Goal: Task Accomplishment & Management: Use online tool/utility

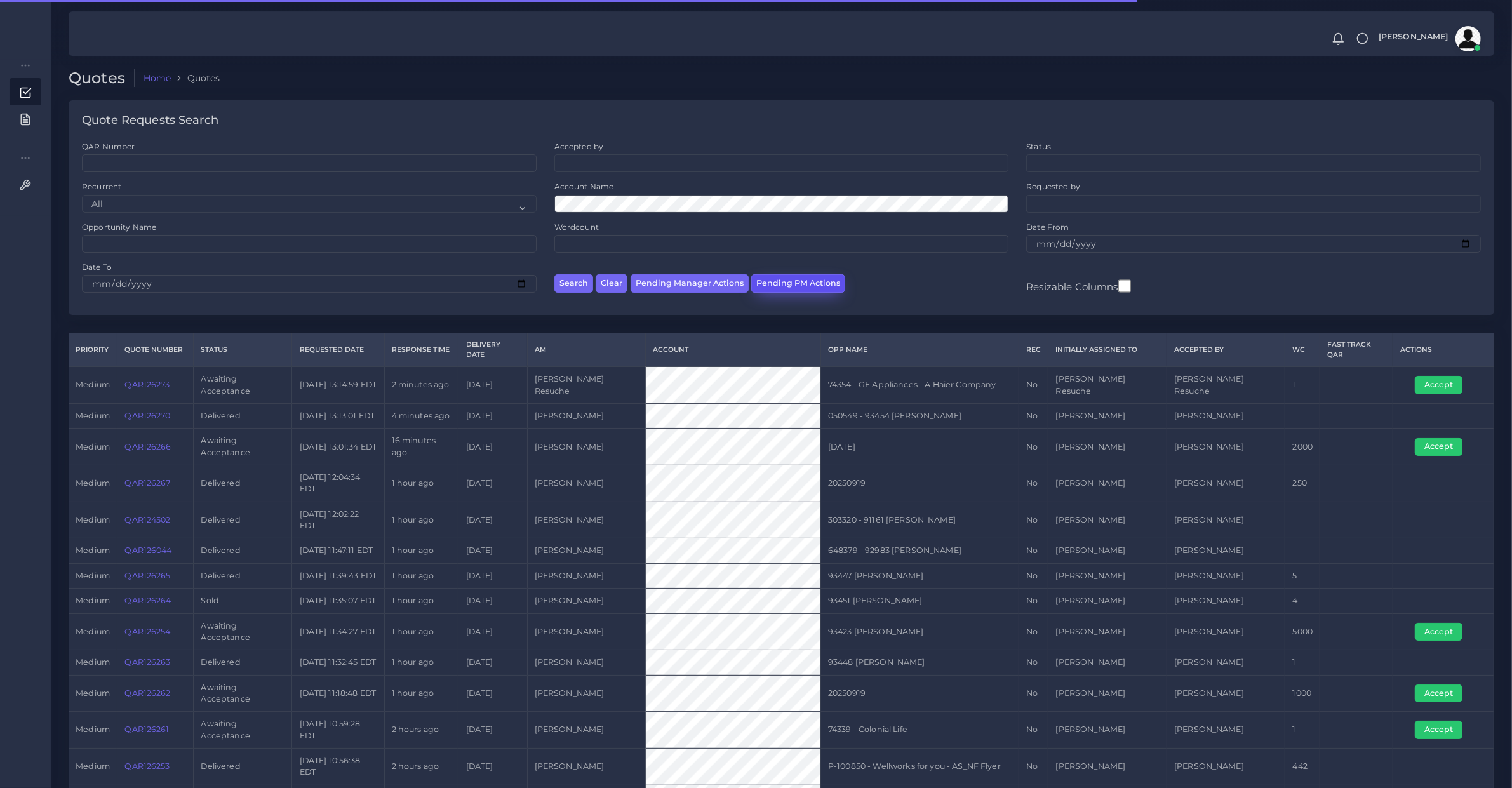
click at [813, 286] on button "Pending PM Actions" at bounding box center [798, 284] width 94 height 18
select select "awaiting_acceptance"
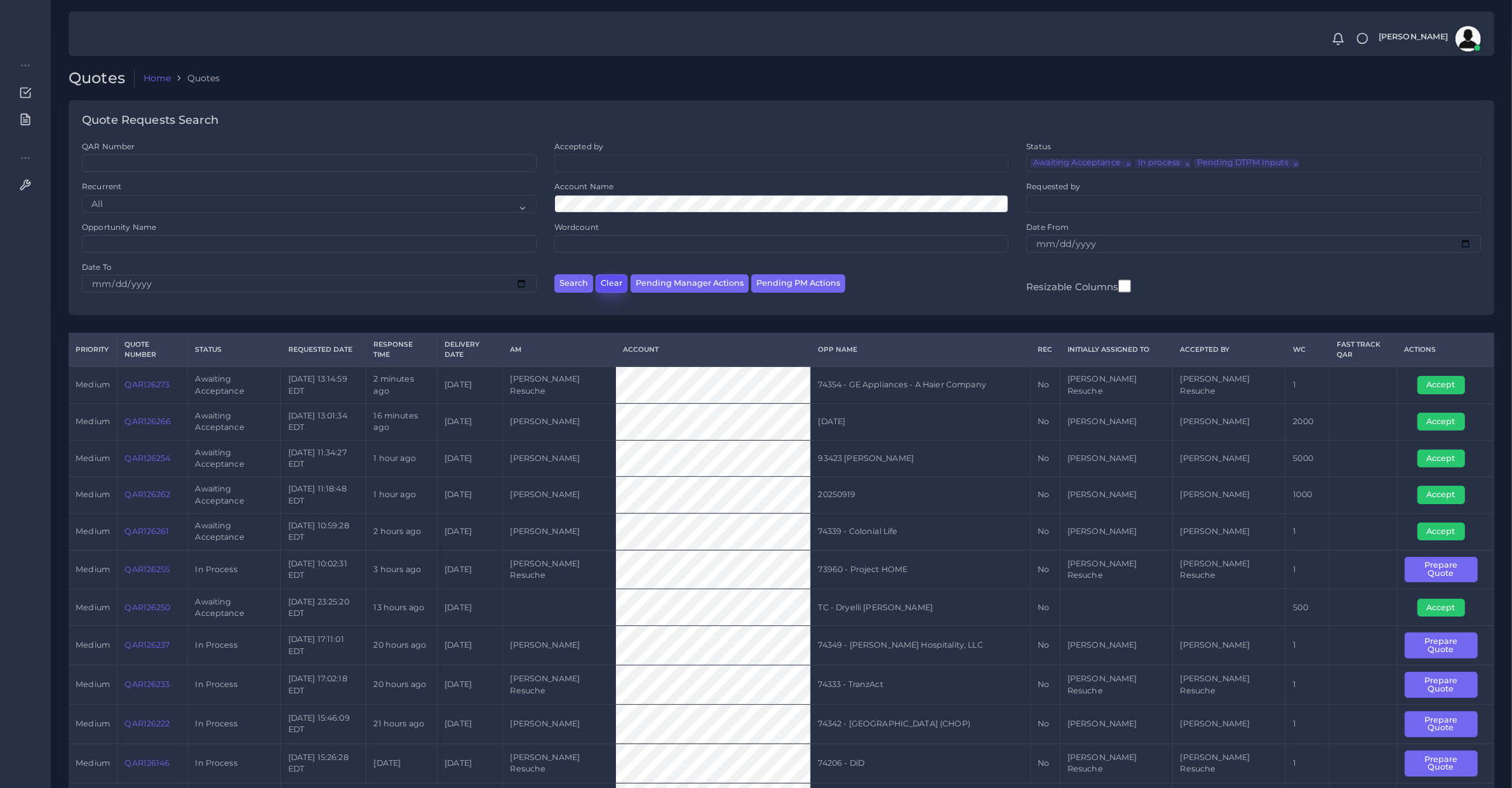
click at [607, 281] on button "Clear" at bounding box center [611, 284] width 32 height 18
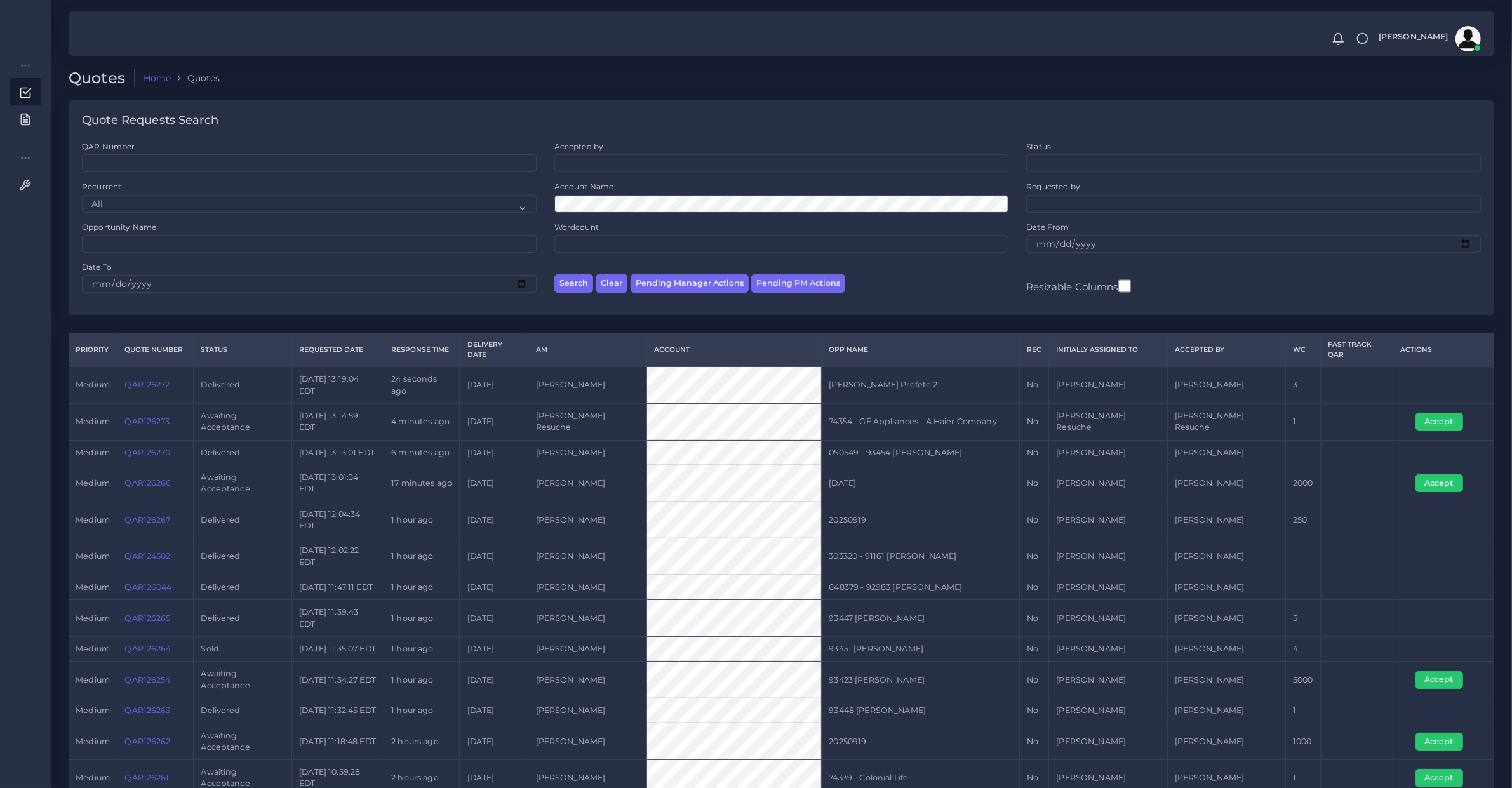
click at [54, 194] on div "Quotes Home Quotes Quote Requests Search QAR Number Accepted by All [PERSON_NAM…" at bounding box center [782, 728] width 1462 height 1457
drag, startPoint x: 108, startPoint y: 234, endPoint x: 118, endPoint y: 247, distance: 16.4
click at [109, 235] on div "Opportunity Name" at bounding box center [309, 237] width 455 height 31
click at [118, 247] on input "Opportunity Name" at bounding box center [309, 244] width 455 height 18
type input "121512"
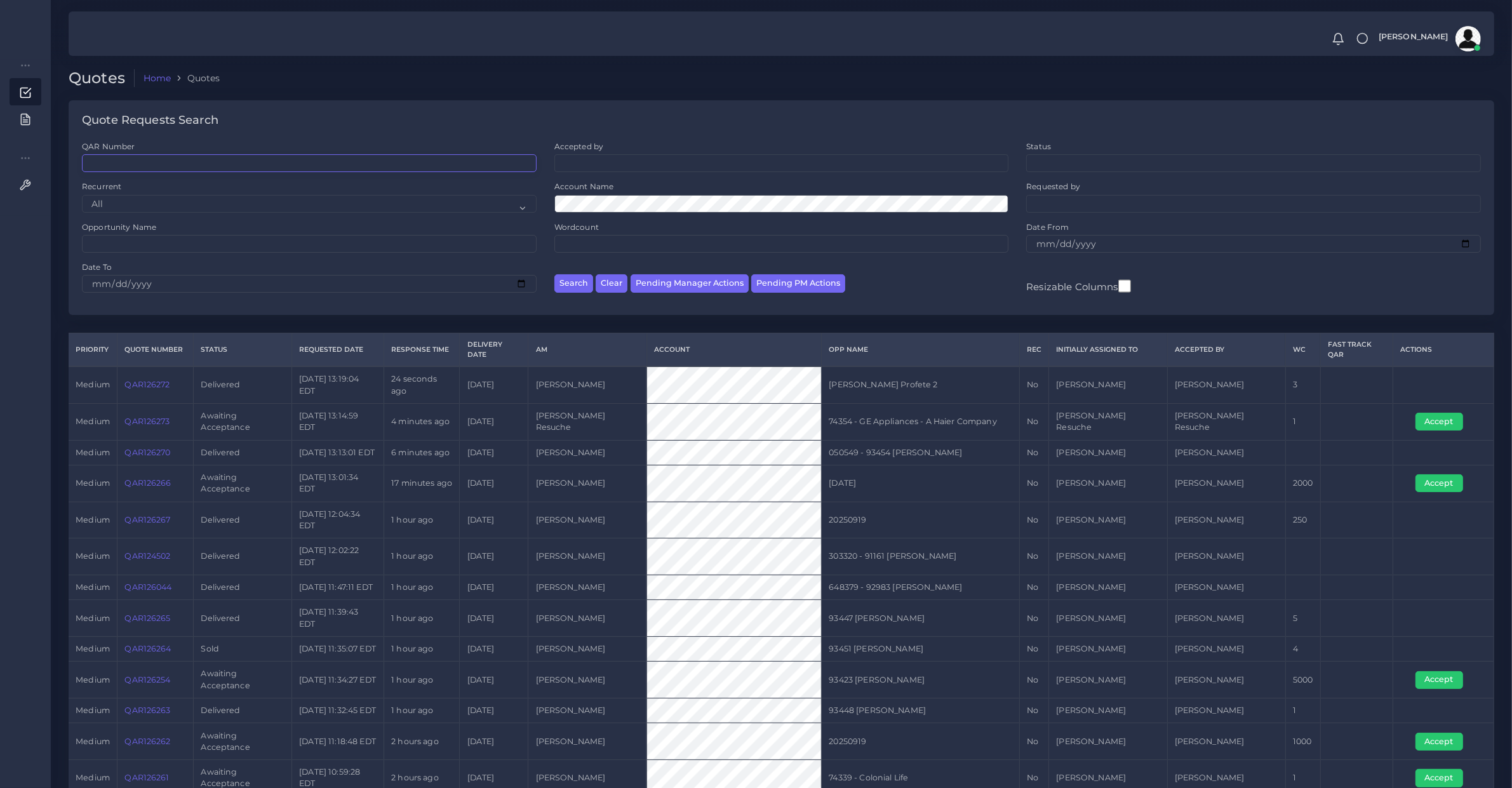
paste input "121512"
click at [140, 162] on input "121512" at bounding box center [309, 163] width 455 height 18
type input "121512"
click at [555, 275] on button "Search" at bounding box center [574, 284] width 39 height 18
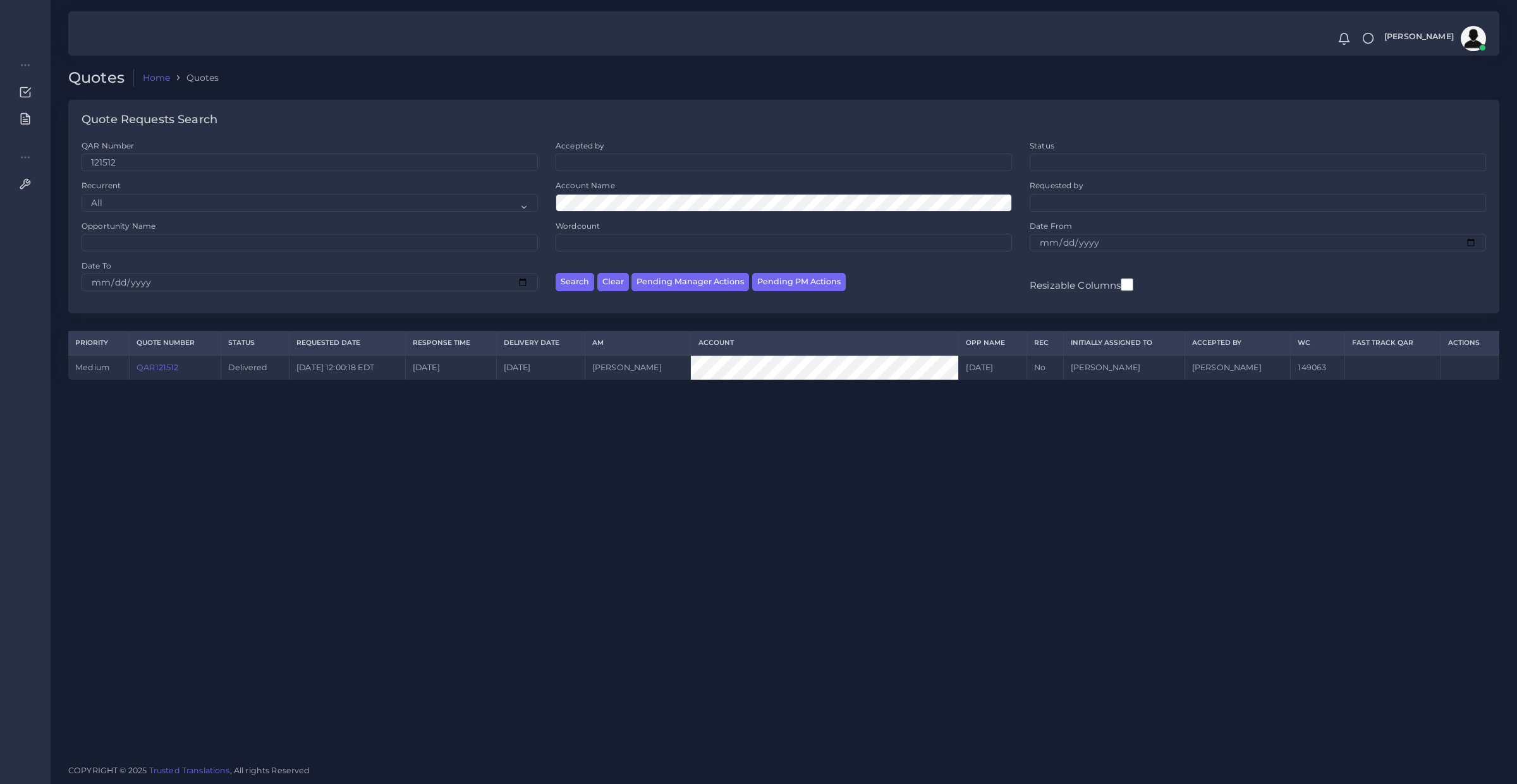
click at [148, 363] on link "QAR121512" at bounding box center [158, 367] width 42 height 9
click at [166, 376] on td "QAR121512" at bounding box center [175, 367] width 91 height 24
copy link "QAR121512"
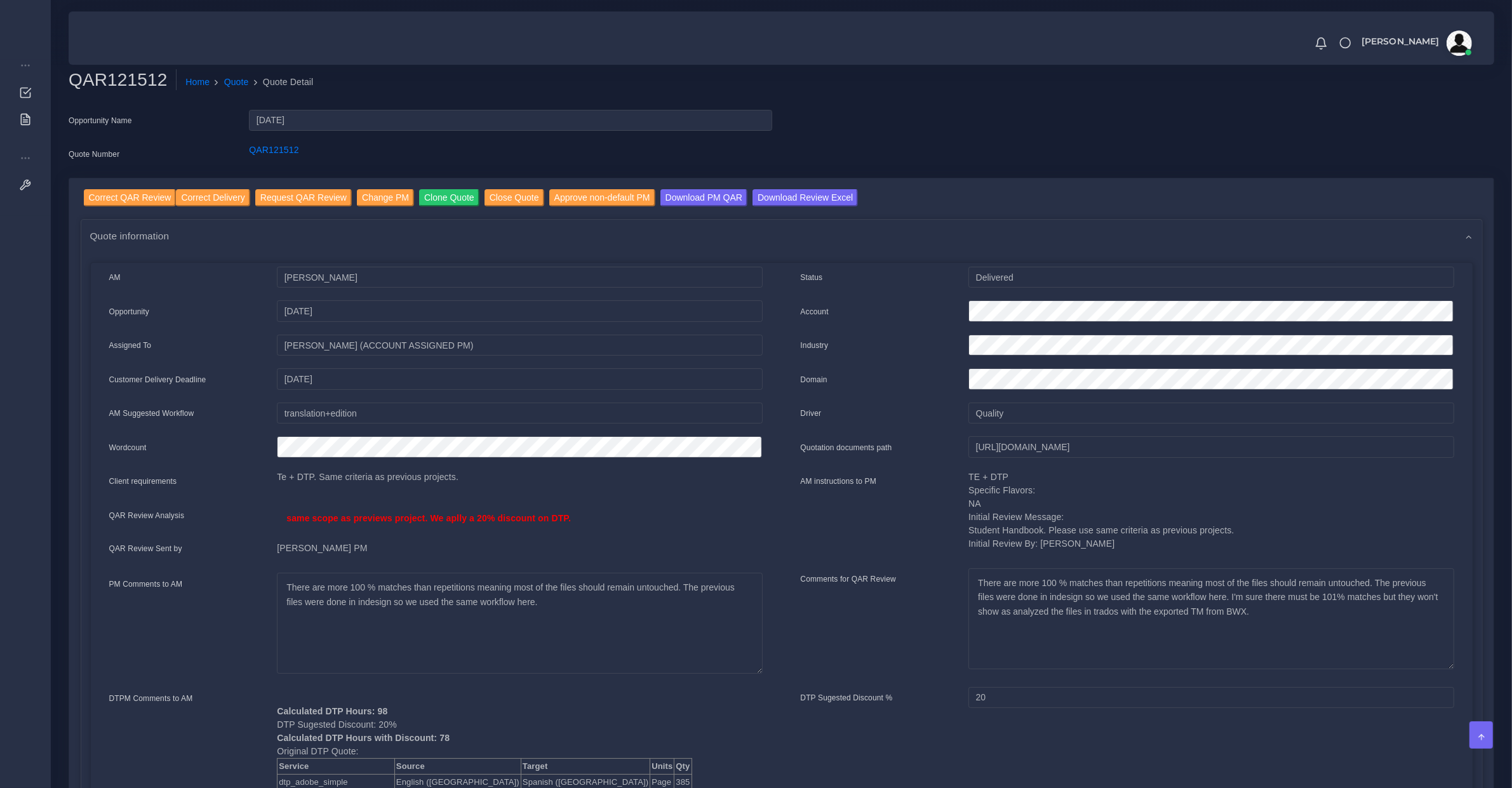
click at [478, 517] on p "same scope as previews project. We aplly a 20% discount on DTP." at bounding box center [519, 519] width 466 height 14
click at [1038, 449] on input "https://workdrive.zoho.com/fgoh3e43b1a1fe2124b65bedd7c3c51a0e040/teams/fgoh3e43…" at bounding box center [1212, 447] width 485 height 22
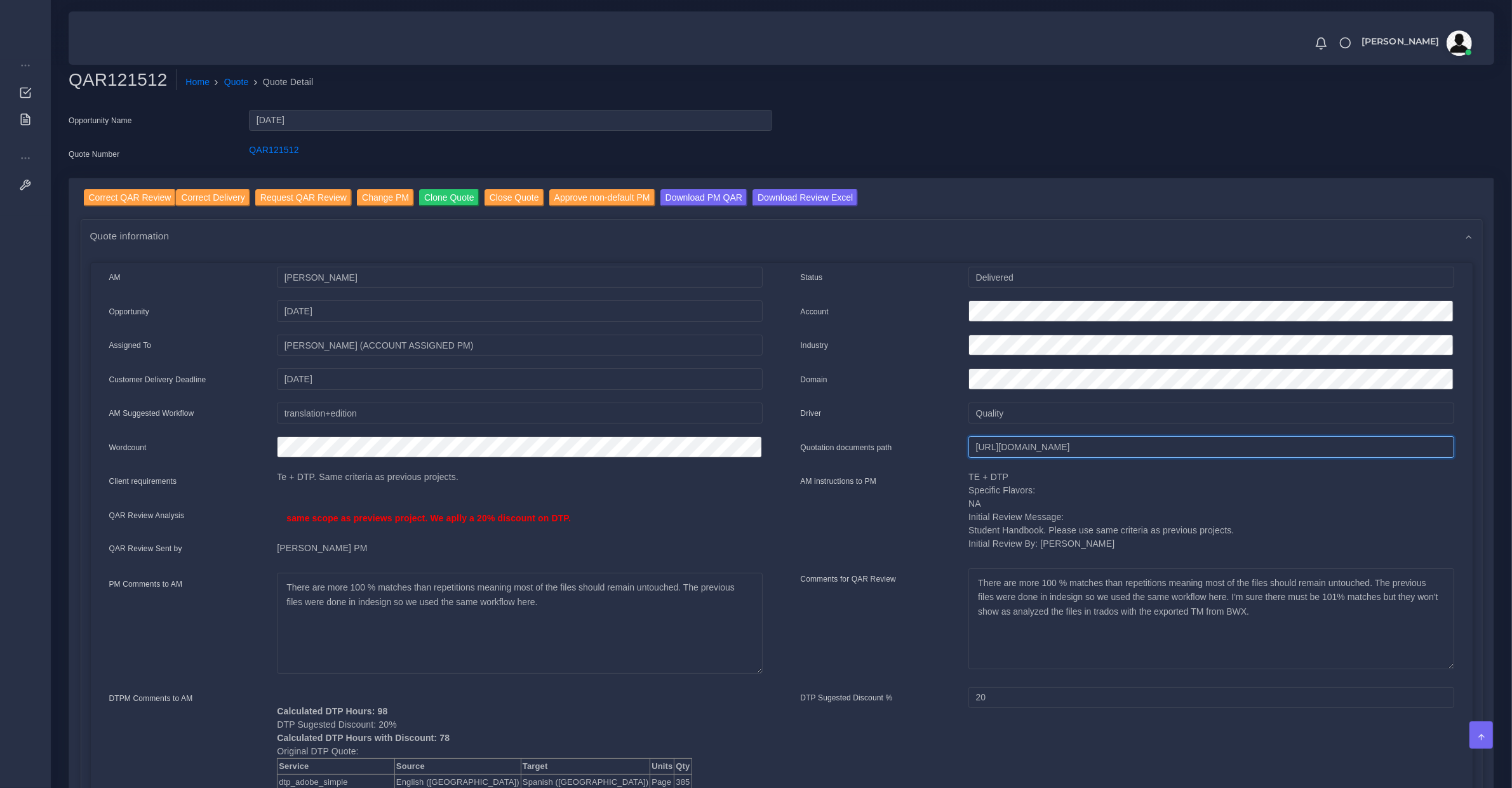
click at [1038, 449] on input "https://workdrive.zoho.com/fgoh3e43b1a1fe2124b65bedd7c3c51a0e040/teams/fgoh3e43…" at bounding box center [1212, 447] width 485 height 22
click at [124, 201] on input "Correct QAR Review" at bounding box center [130, 197] width 92 height 17
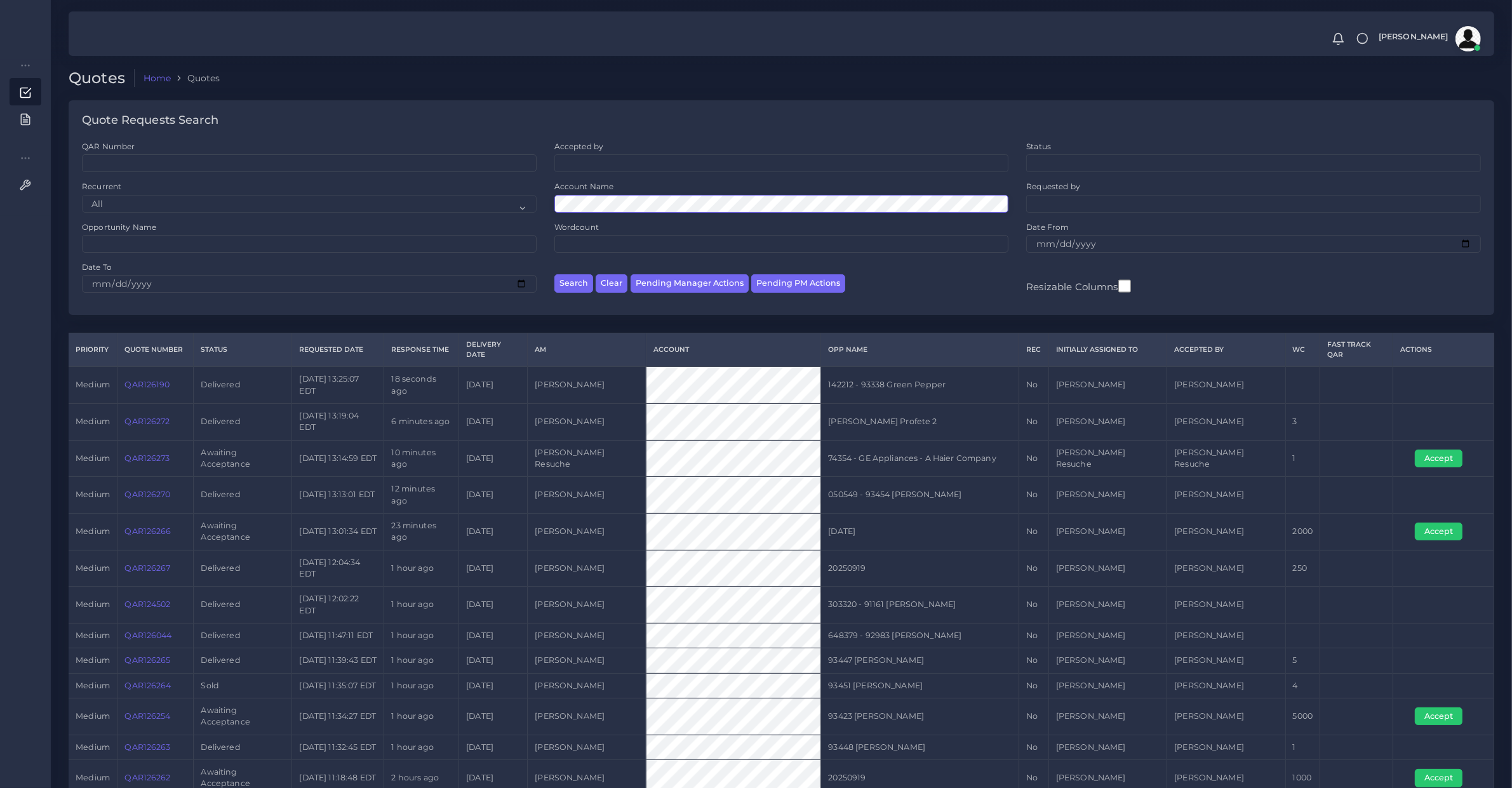
click at [555, 275] on button "Search" at bounding box center [574, 284] width 39 height 18
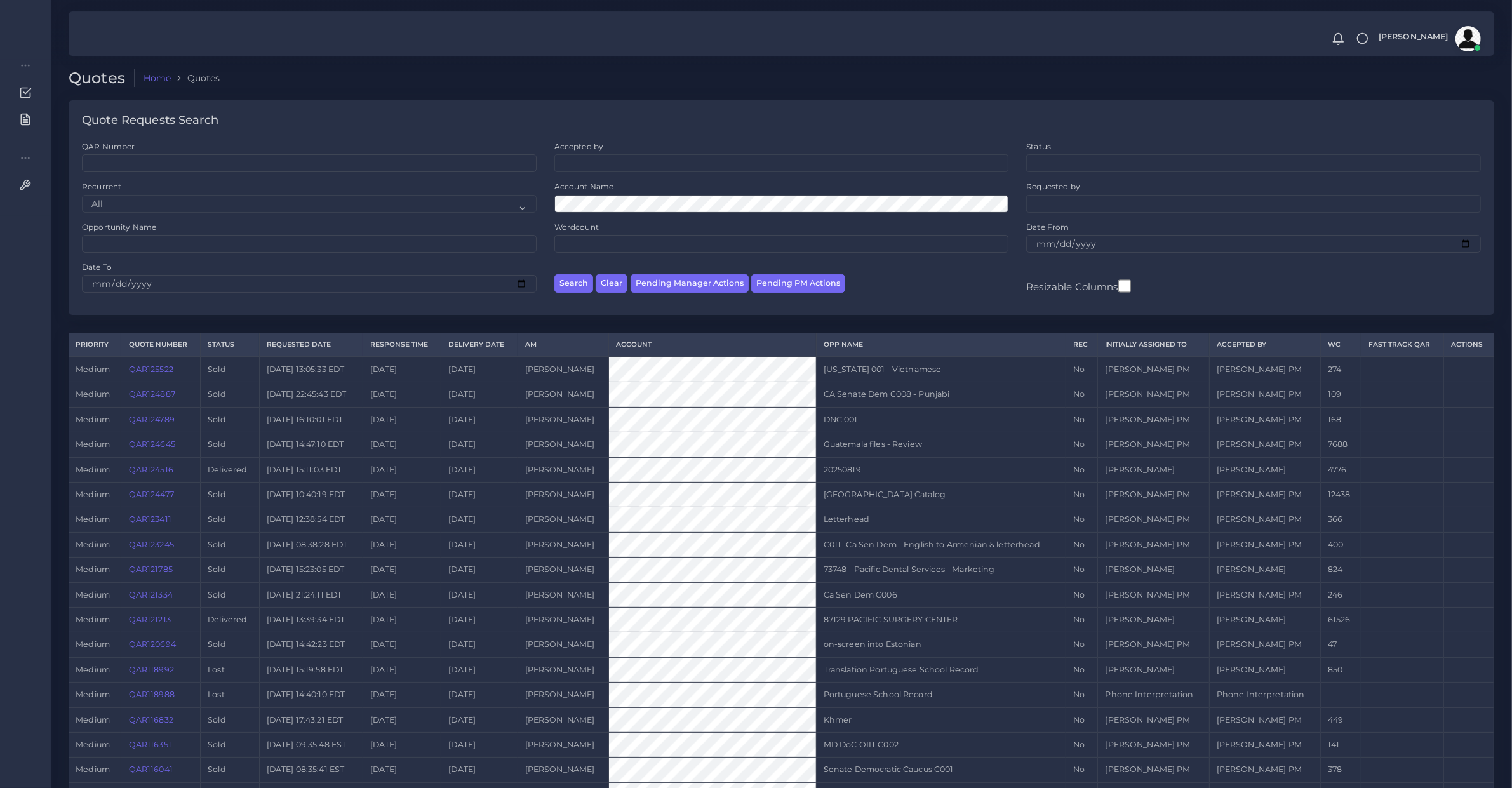
click at [162, 477] on td "QAR124516" at bounding box center [160, 470] width 80 height 24
copy link "QAR124516"
click at [778, 287] on button "Pending PM Actions" at bounding box center [798, 284] width 94 height 18
select select "awaiting_acceptance"
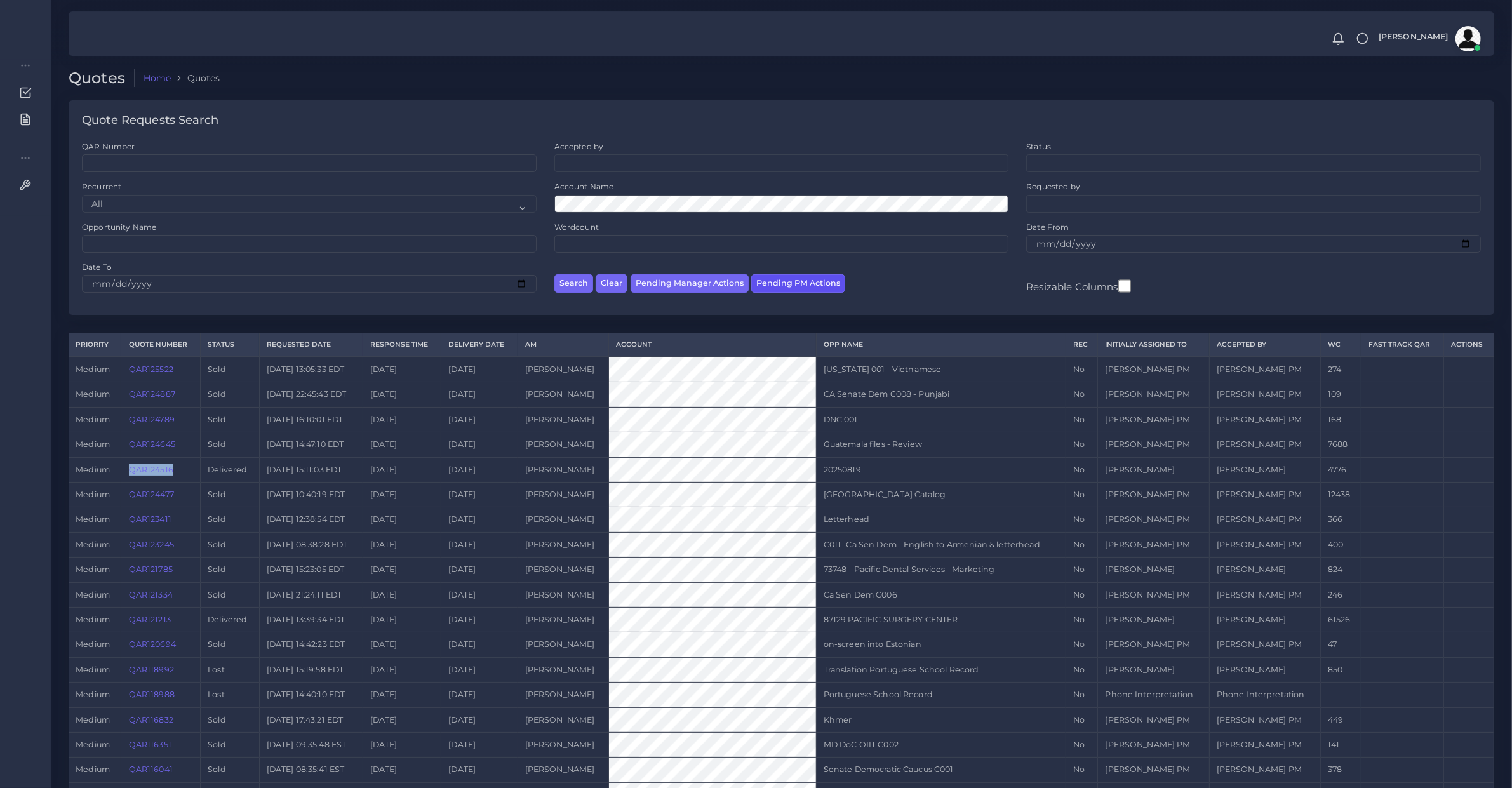
scroll to position [17, 0]
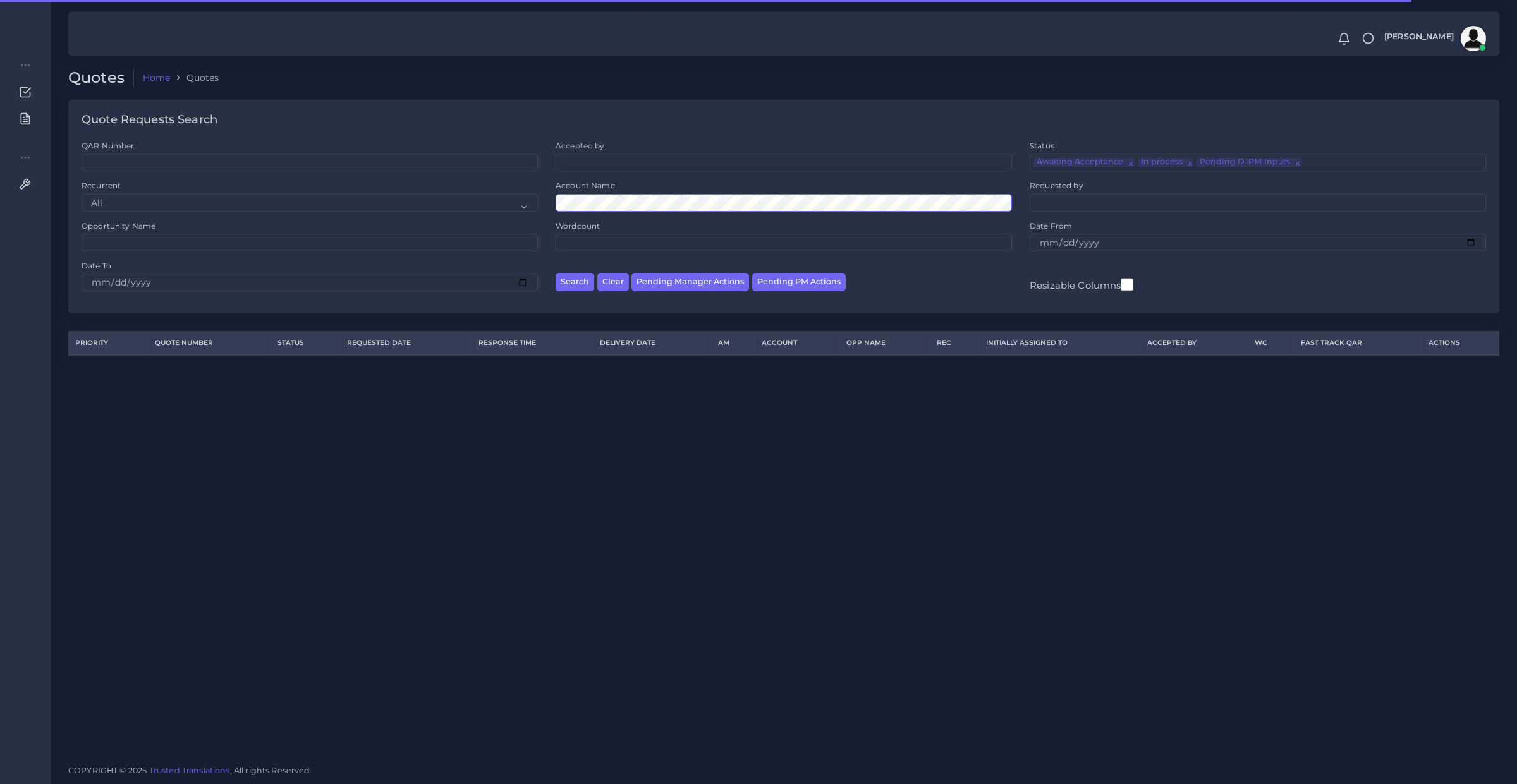
click at [556, 273] on button "Search" at bounding box center [574, 282] width 39 height 18
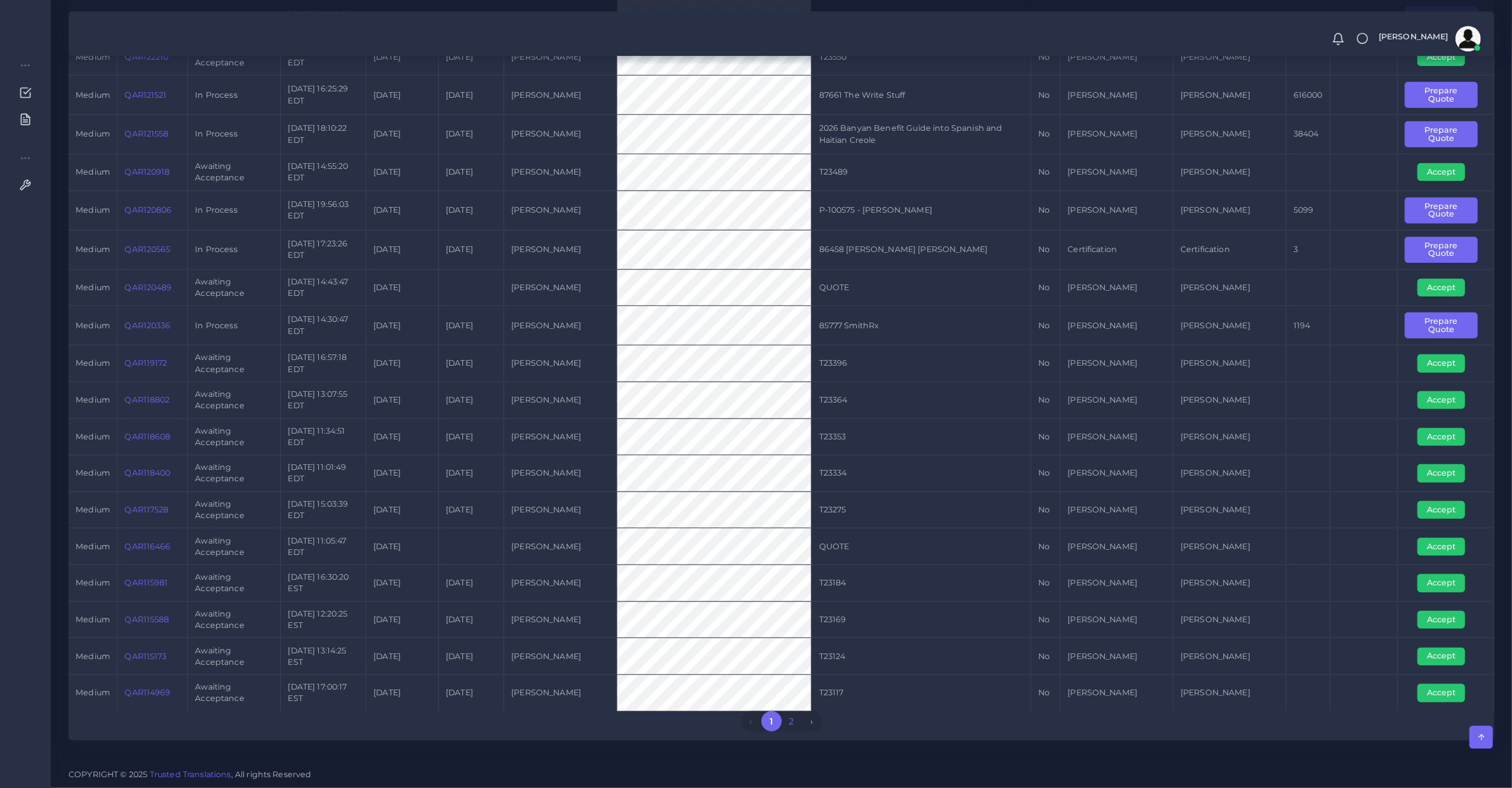
scroll to position [258, 0]
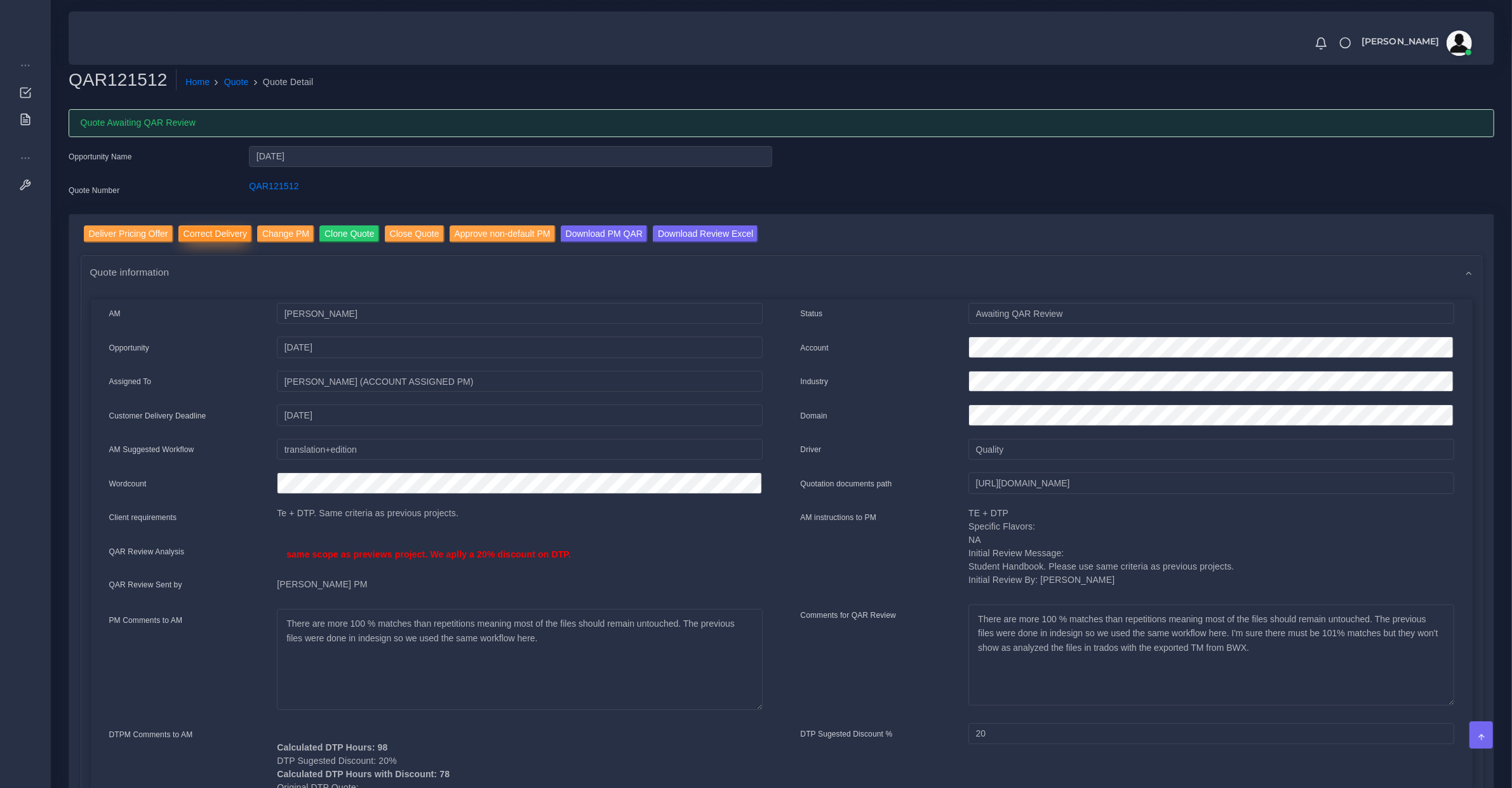
click at [199, 230] on input "Correct Delivery" at bounding box center [216, 234] width 73 height 17
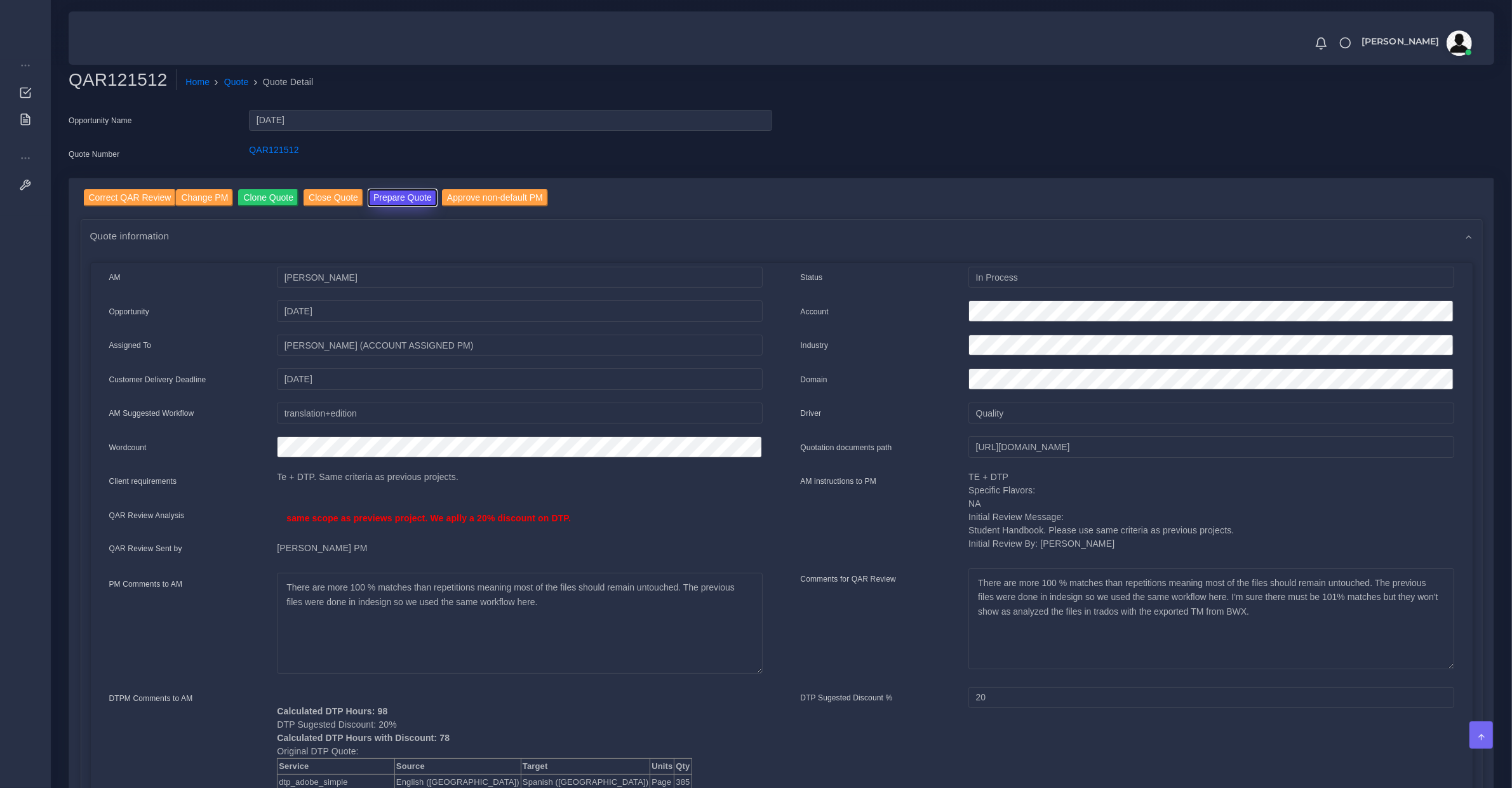
click at [385, 198] on button "Prepare Quote" at bounding box center [402, 197] width 69 height 17
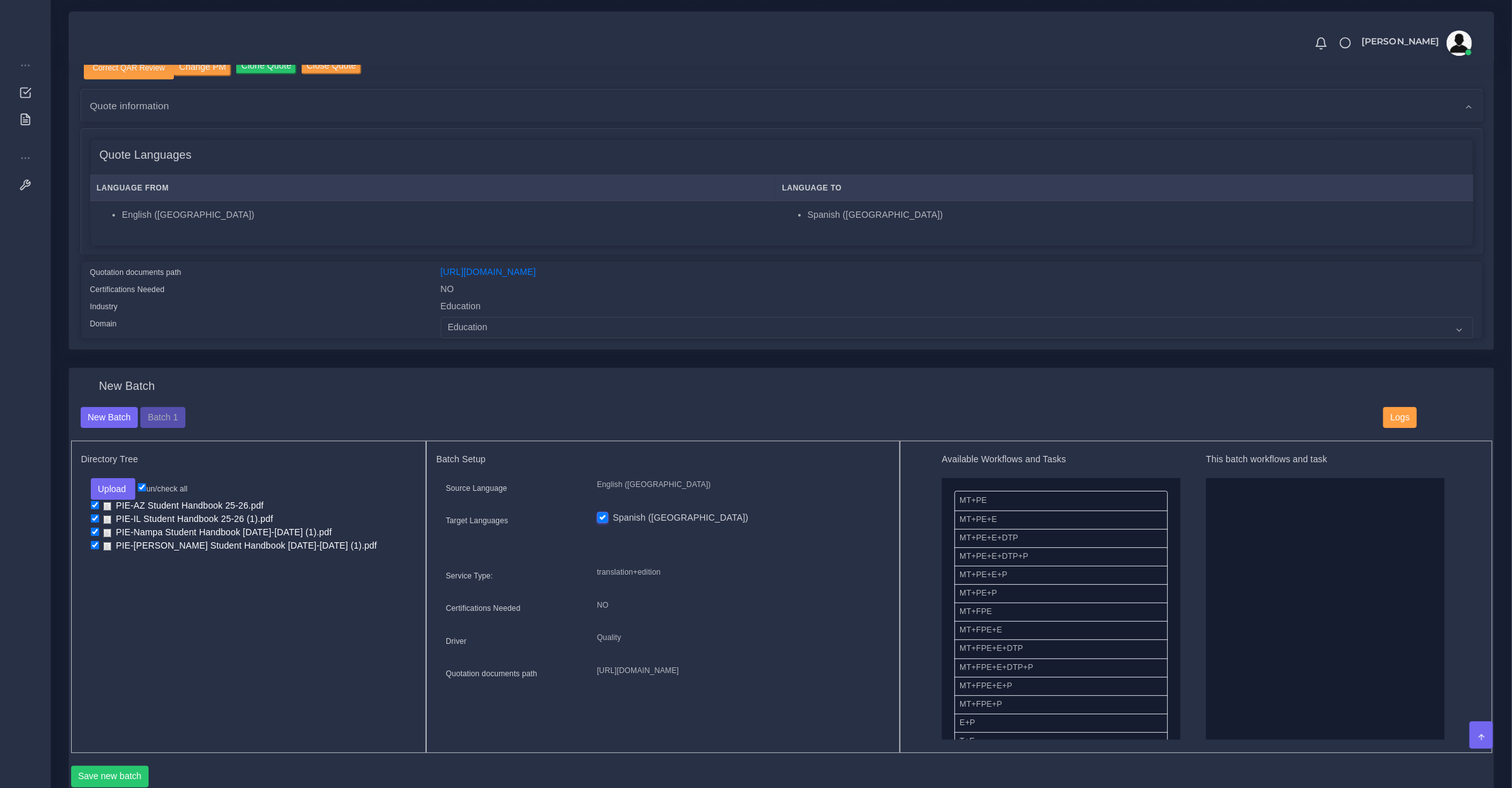
scroll to position [264, 0]
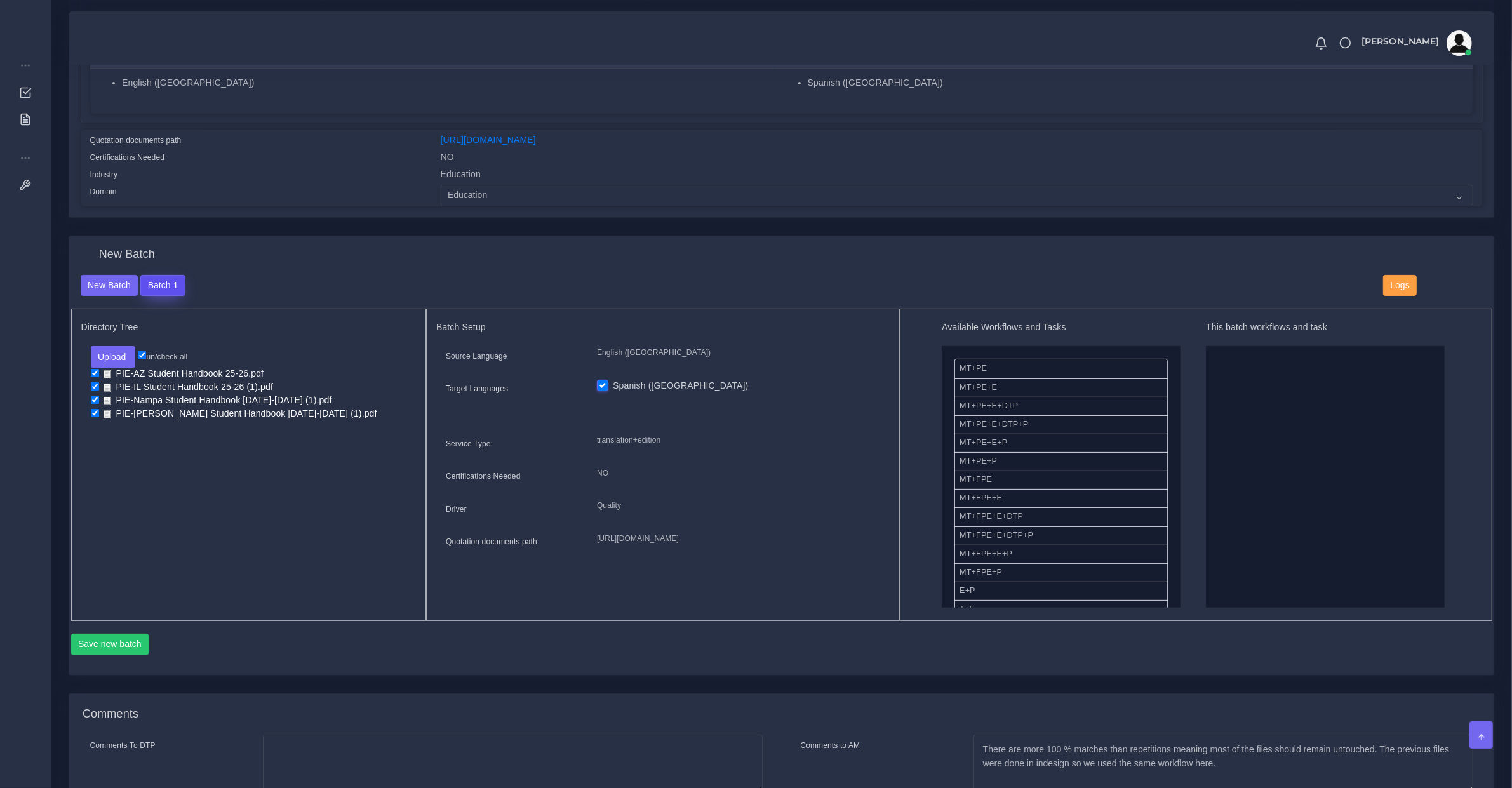
click at [169, 277] on button "Batch 1" at bounding box center [162, 286] width 44 height 22
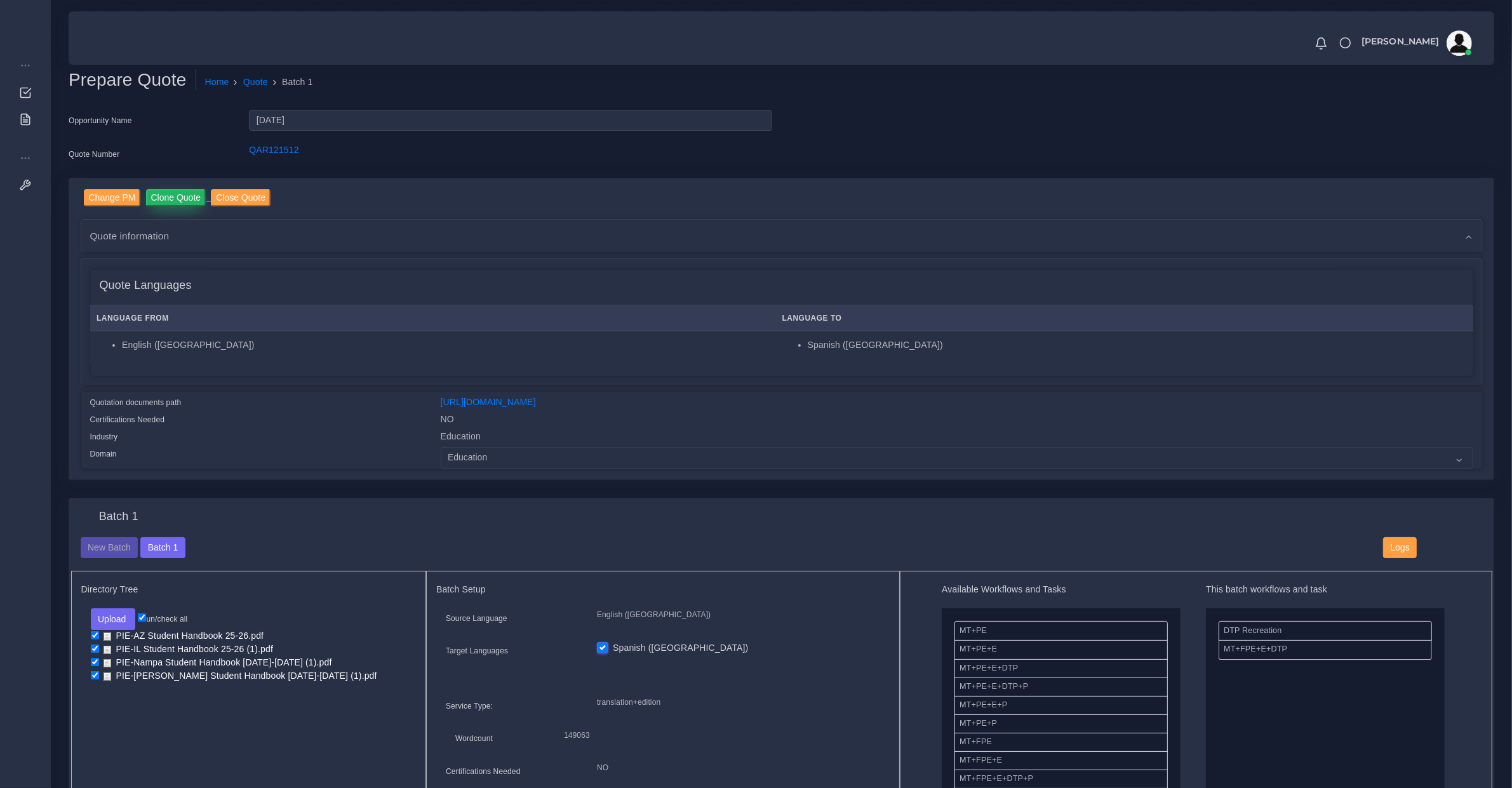
click at [163, 201] on input "Clone Quote" at bounding box center [176, 197] width 61 height 17
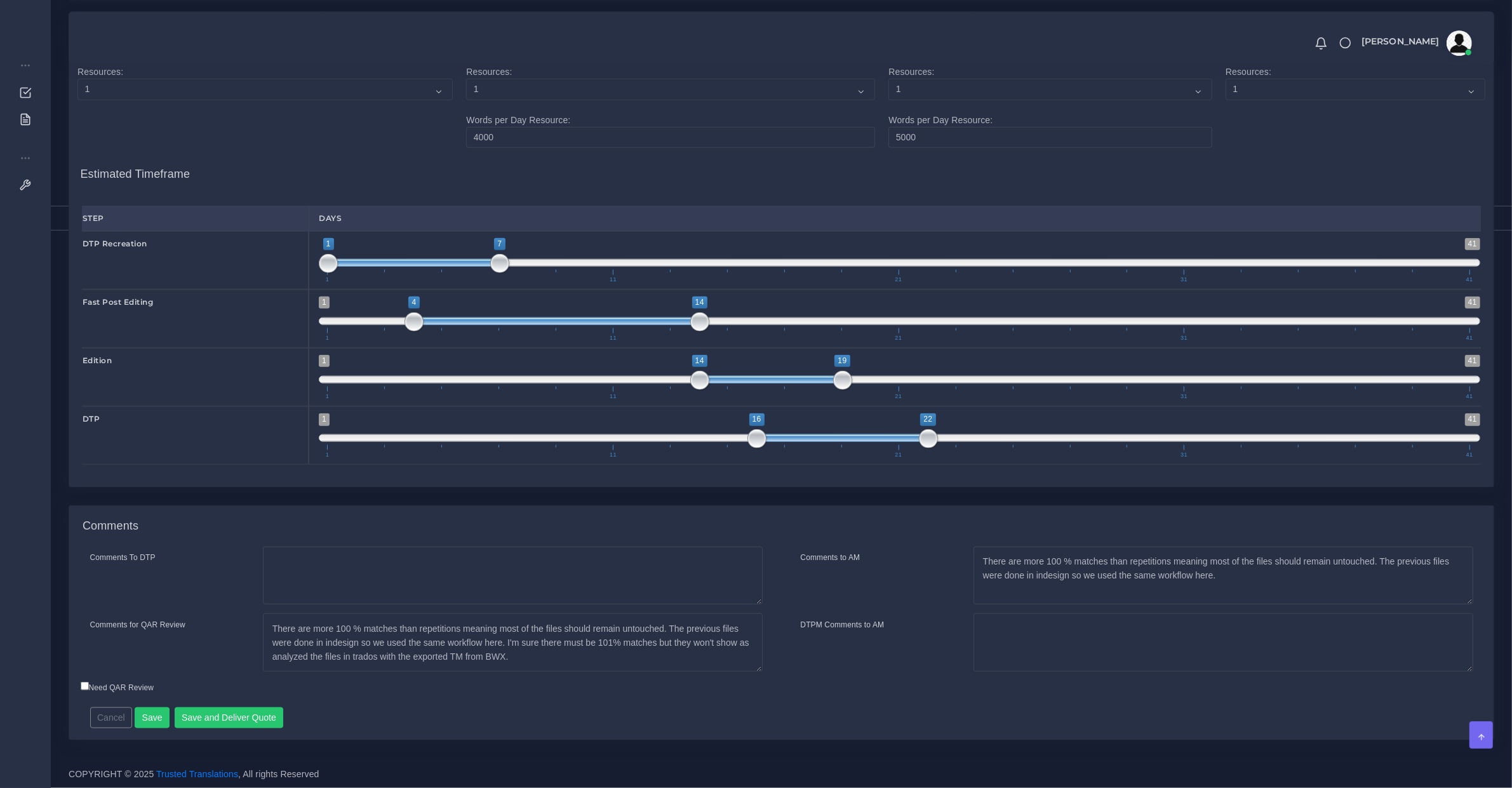
scroll to position [1855, 0]
click at [426, 585] on textarea "Comments To DTP" at bounding box center [513, 576] width 500 height 58
click at [408, 647] on textarea "There are more 100 % matches than repetitions meaning most of the files should …" at bounding box center [513, 643] width 500 height 58
click at [423, 627] on textarea "There are more 100 % matches than repetitions meaning most of the files should …" at bounding box center [513, 643] width 500 height 58
click at [564, 623] on textarea "There are more 100 % matches than repetitions meaning most of the files should …" at bounding box center [513, 643] width 500 height 58
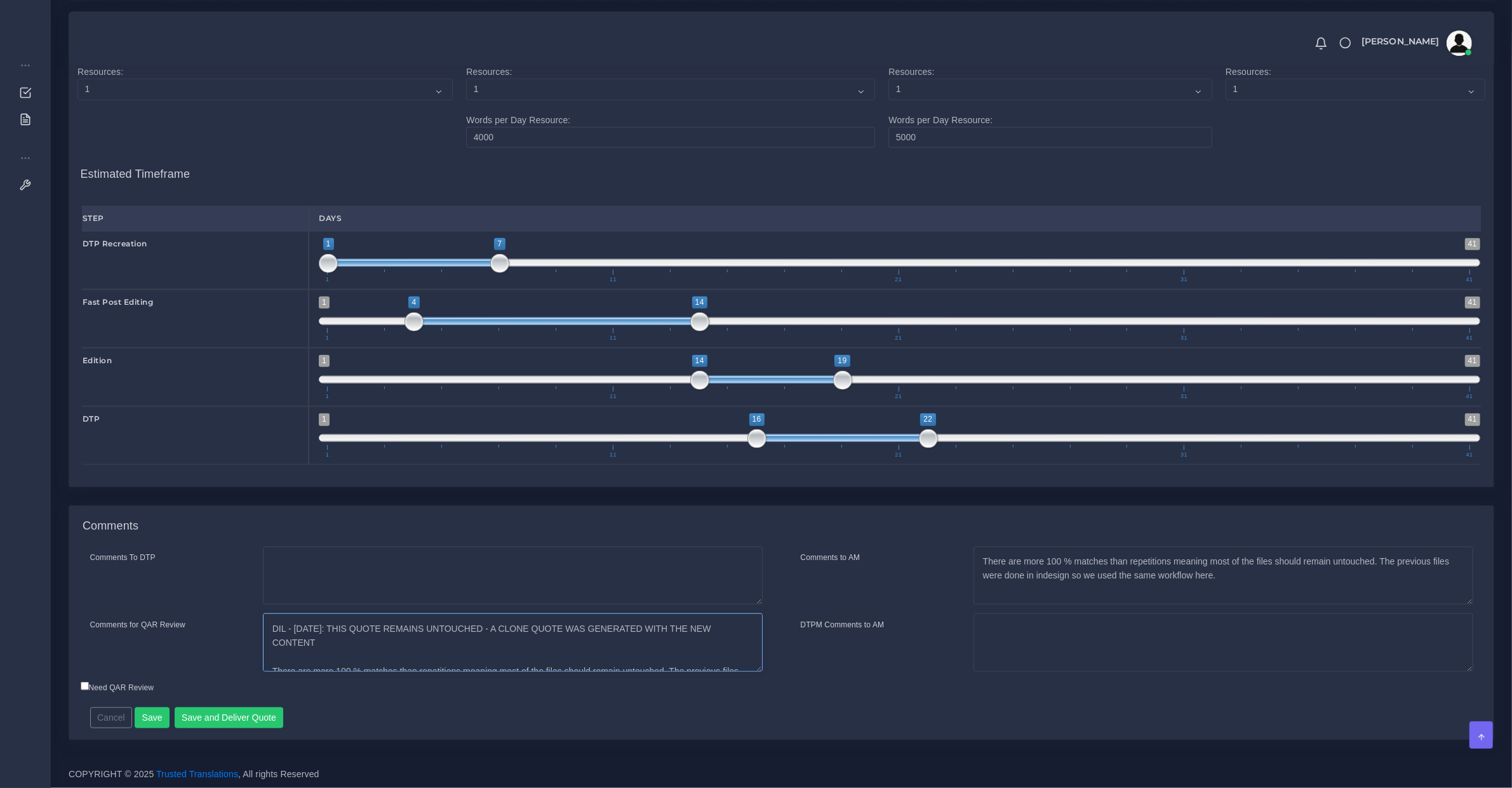
click at [564, 623] on textarea "There are more 100 % matches than repetitions meaning most of the files should …" at bounding box center [513, 643] width 500 height 58
click at [731, 629] on textarea "There are more 100 % matches than repetitions meaning most of the files should …" at bounding box center [513, 643] width 500 height 58
type textarea "DIL - Sept 19th: THIS QUOTE REMAINS UNTOUCHED - A CLONE QUOTE WAS GENERATED WIT…"
click at [241, 719] on button "Save and Deliver Quote" at bounding box center [229, 719] width 109 height 22
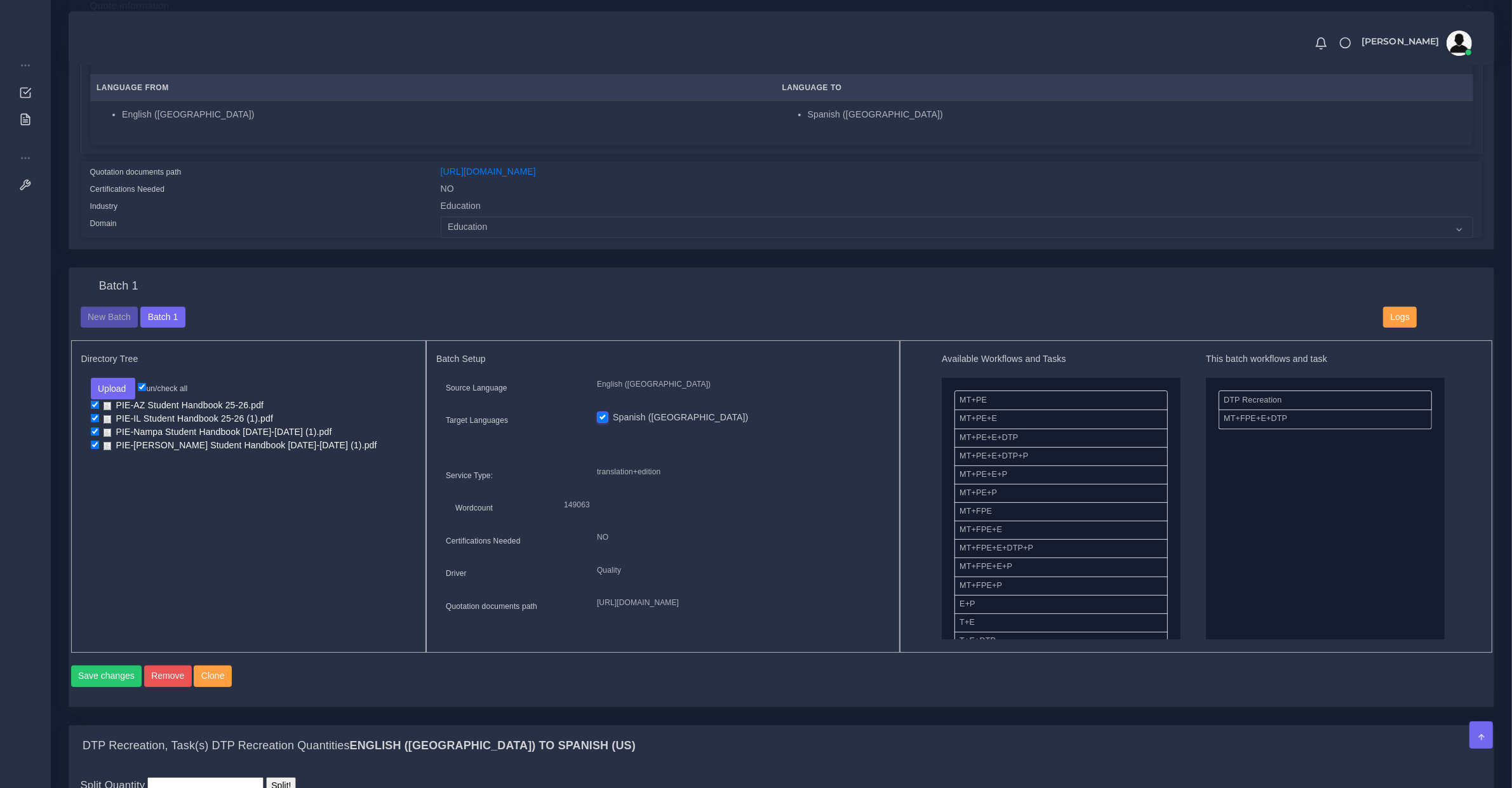
scroll to position [0, 0]
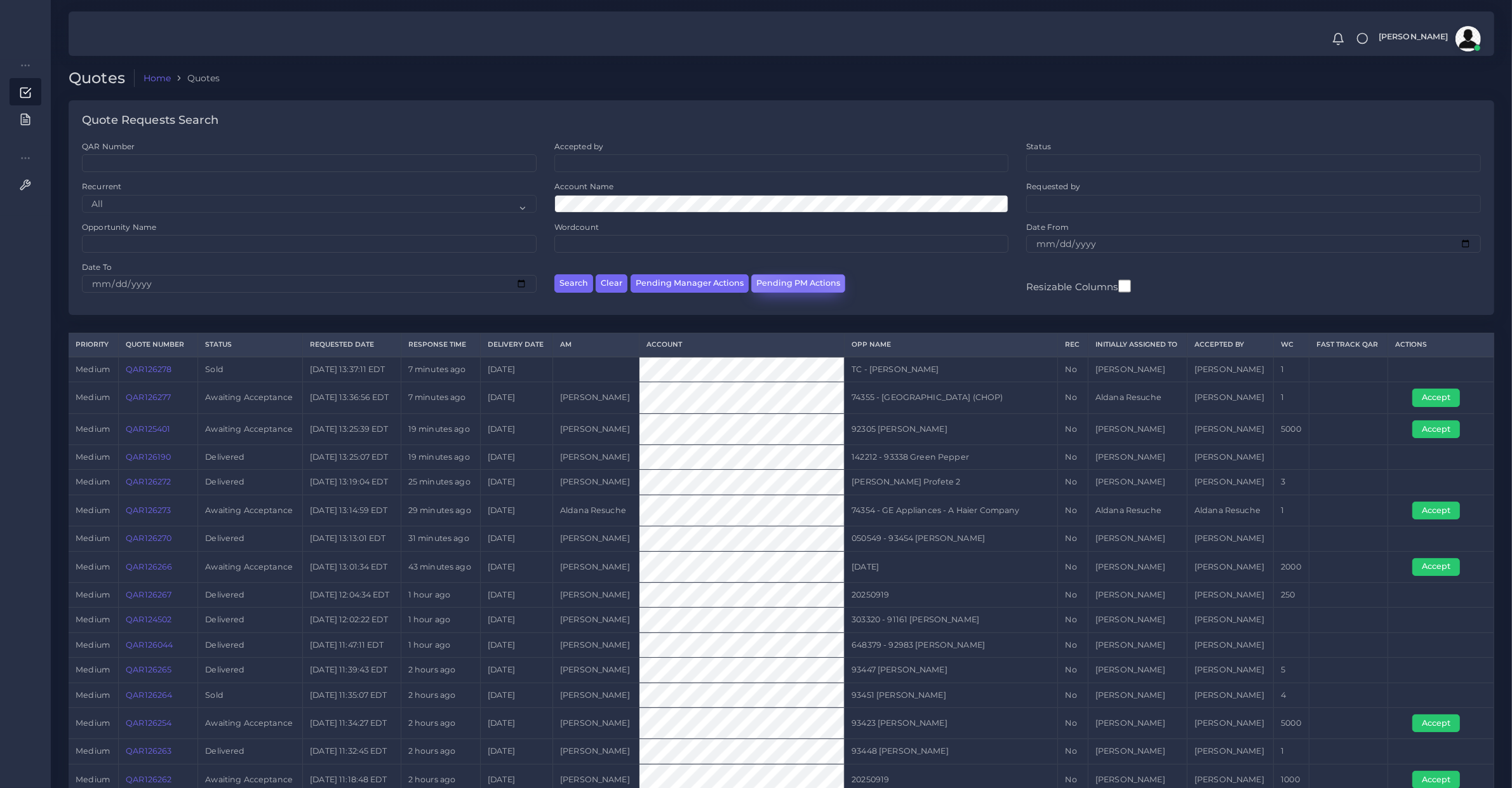
click at [800, 284] on button "Pending PM Actions" at bounding box center [798, 284] width 94 height 18
select select "awaiting_acceptance"
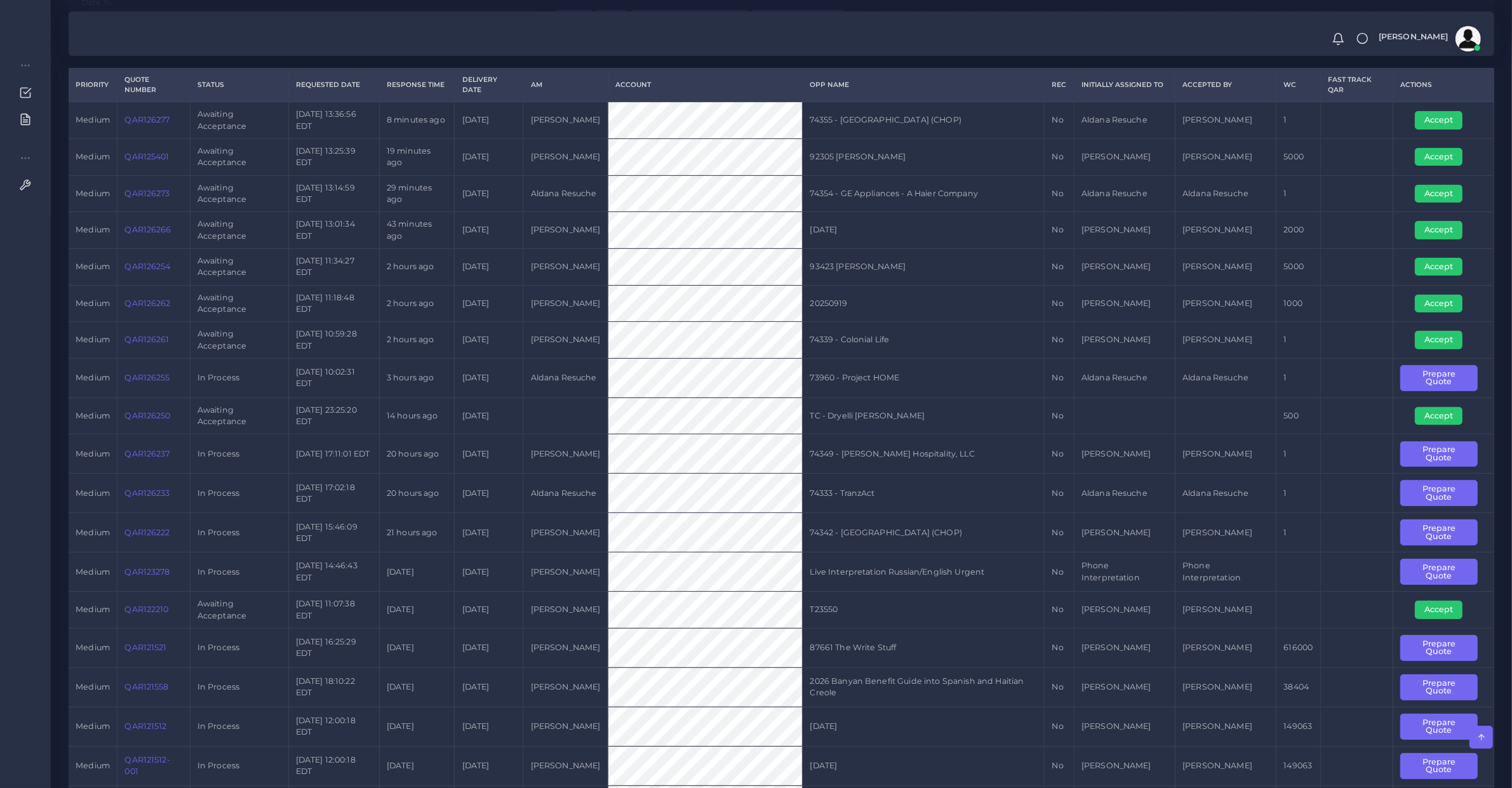
scroll to position [133, 0]
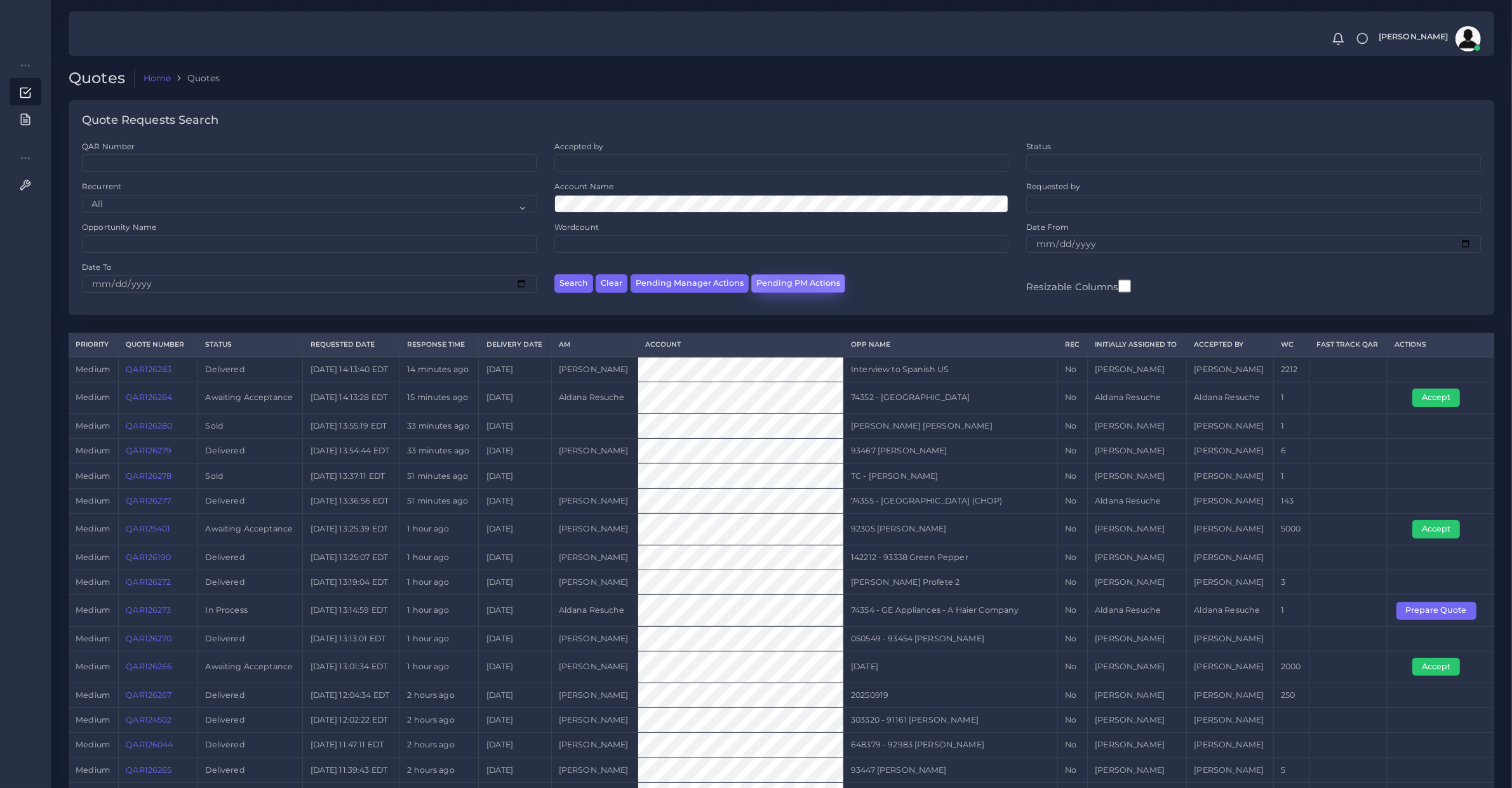
click at [789, 277] on button "Pending PM Actions" at bounding box center [798, 284] width 94 height 18
select select "awaiting_acceptance"
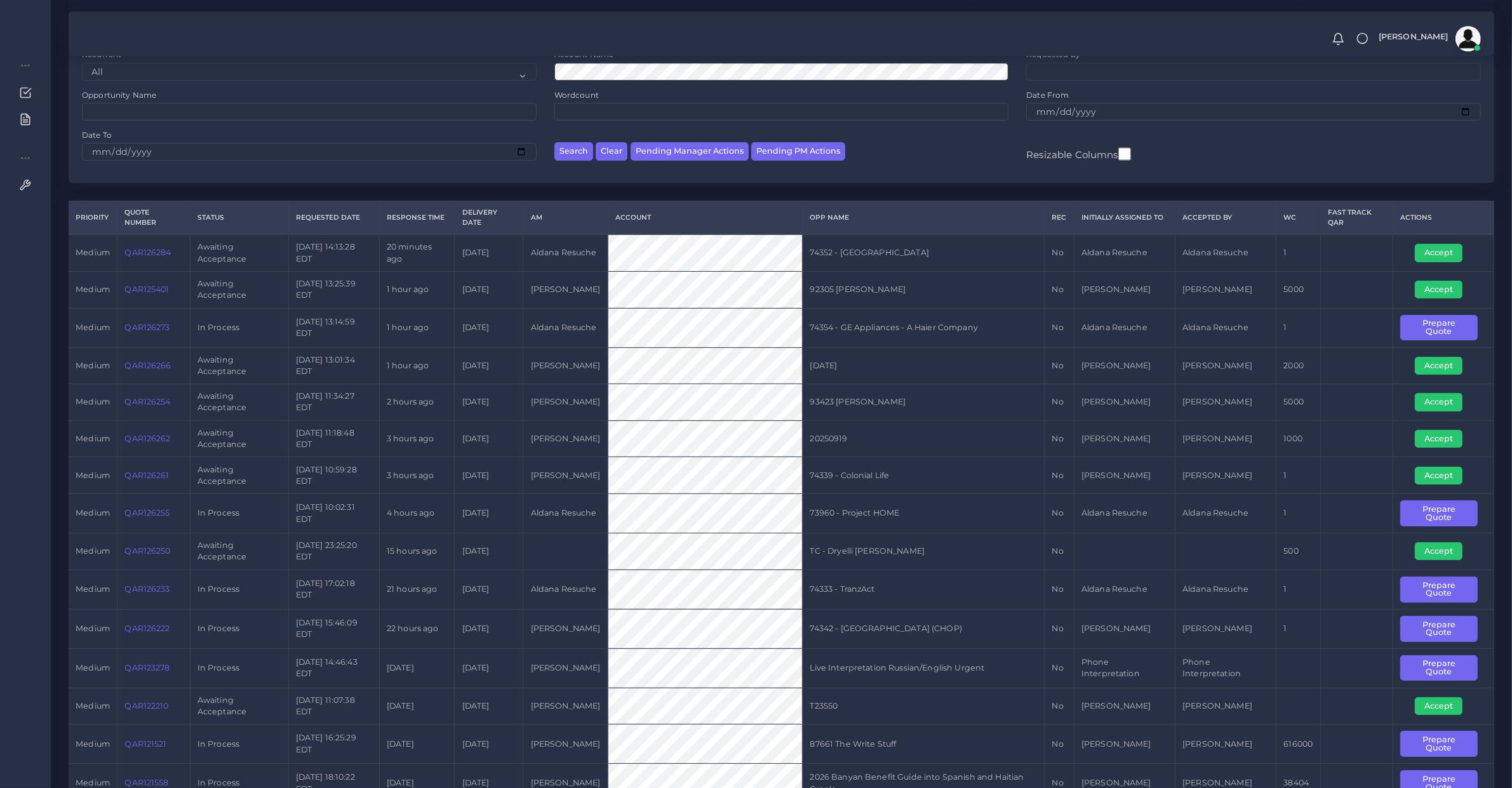
scroll to position [397, 0]
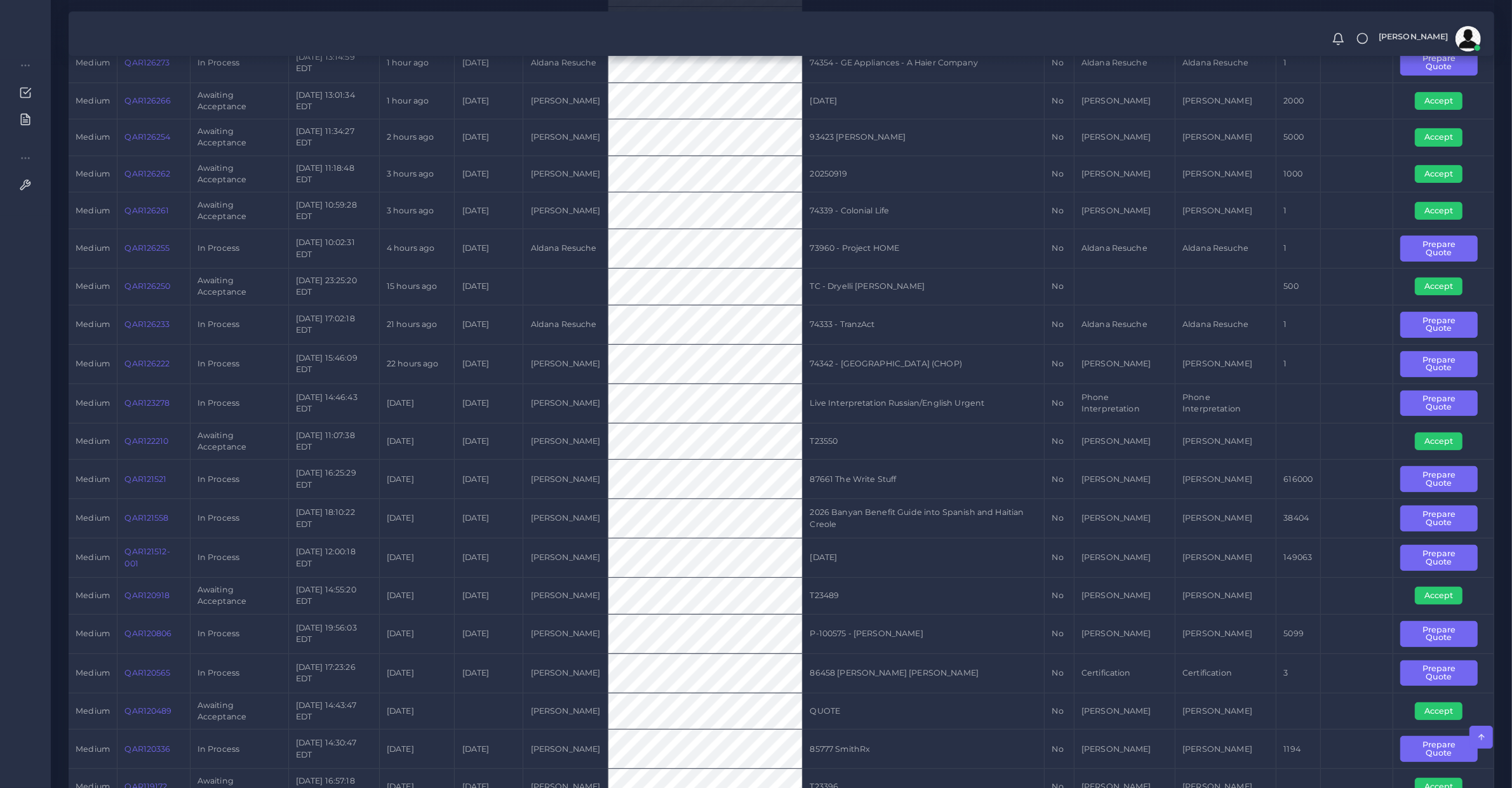
click at [144, 557] on link "QAR121512-001" at bounding box center [147, 557] width 45 height 21
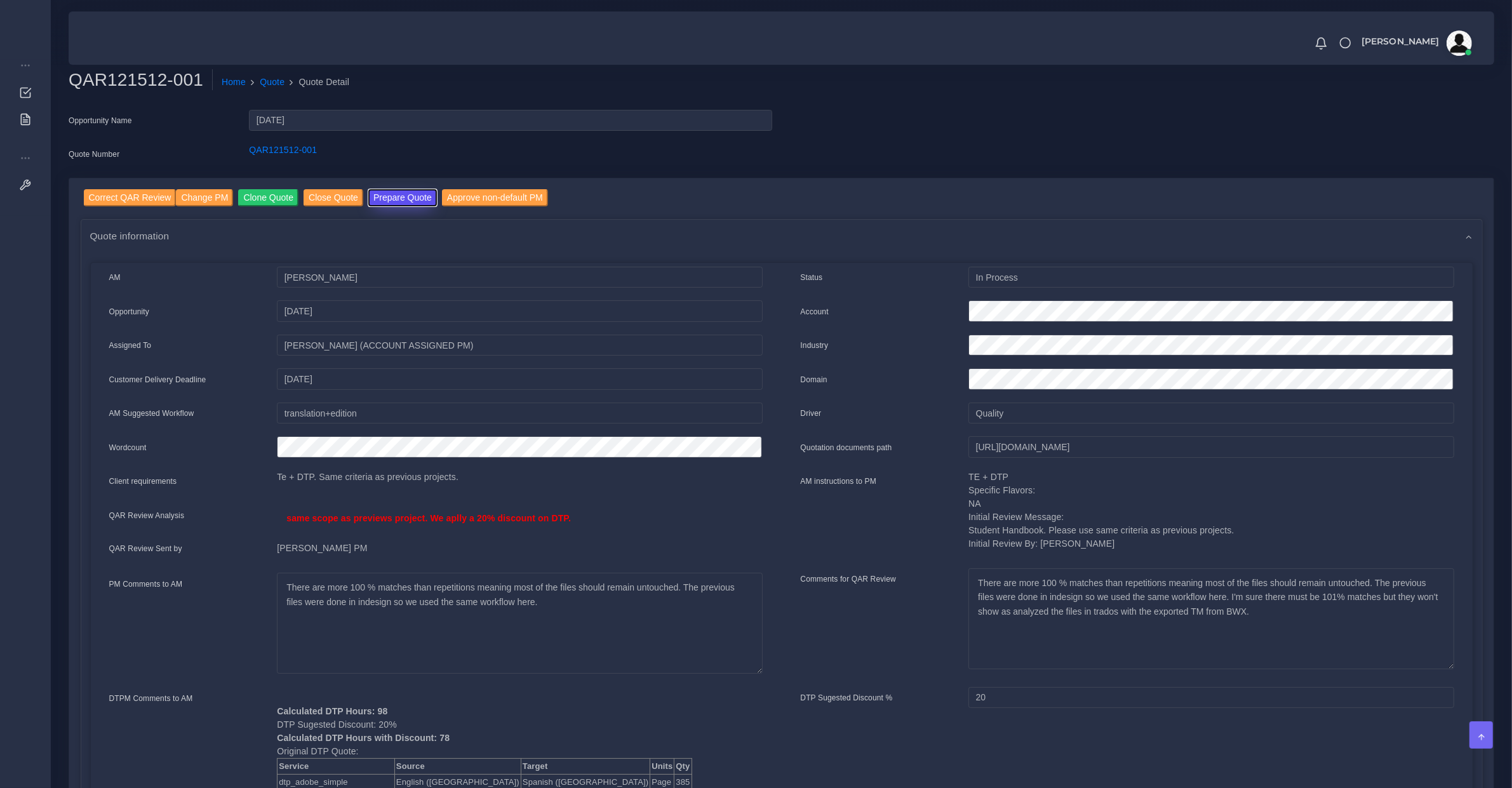
click at [380, 201] on button "Prepare Quote" at bounding box center [402, 197] width 69 height 17
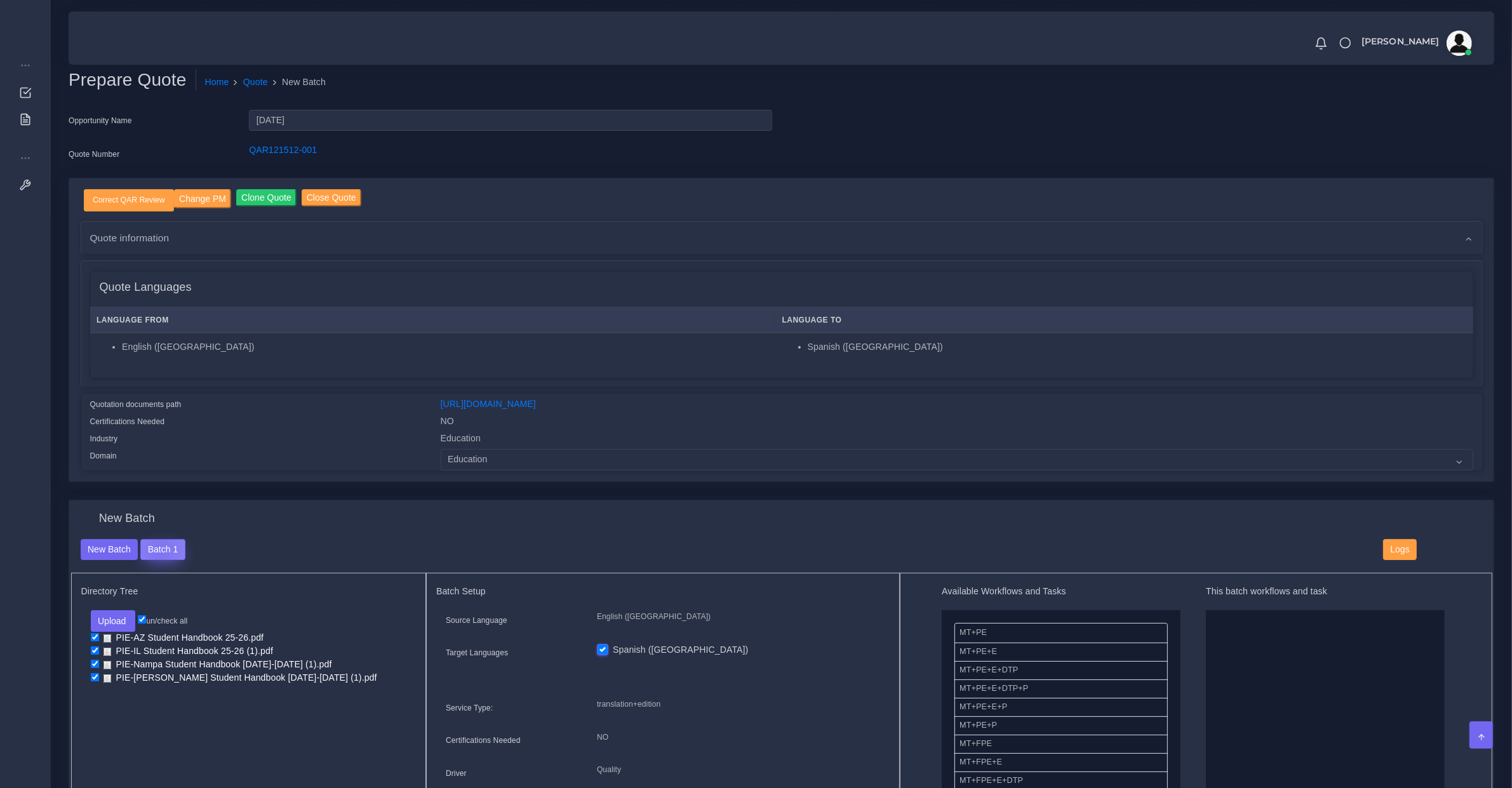
click at [159, 549] on button "Batch 1" at bounding box center [162, 550] width 44 height 22
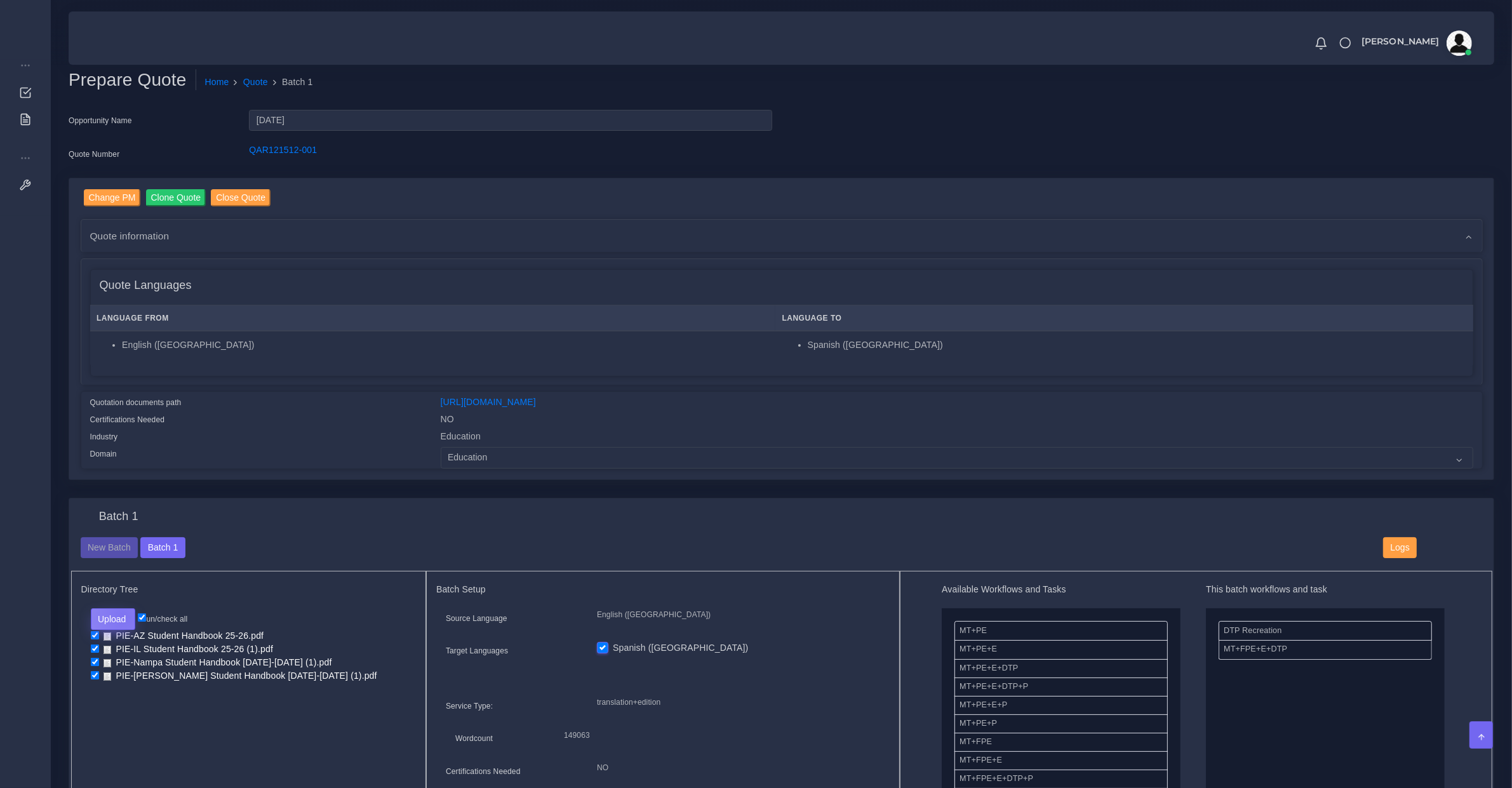
click at [121, 616] on button "Upload" at bounding box center [114, 619] width 45 height 22
click at [121, 664] on label "Files" at bounding box center [135, 667] width 88 height 16
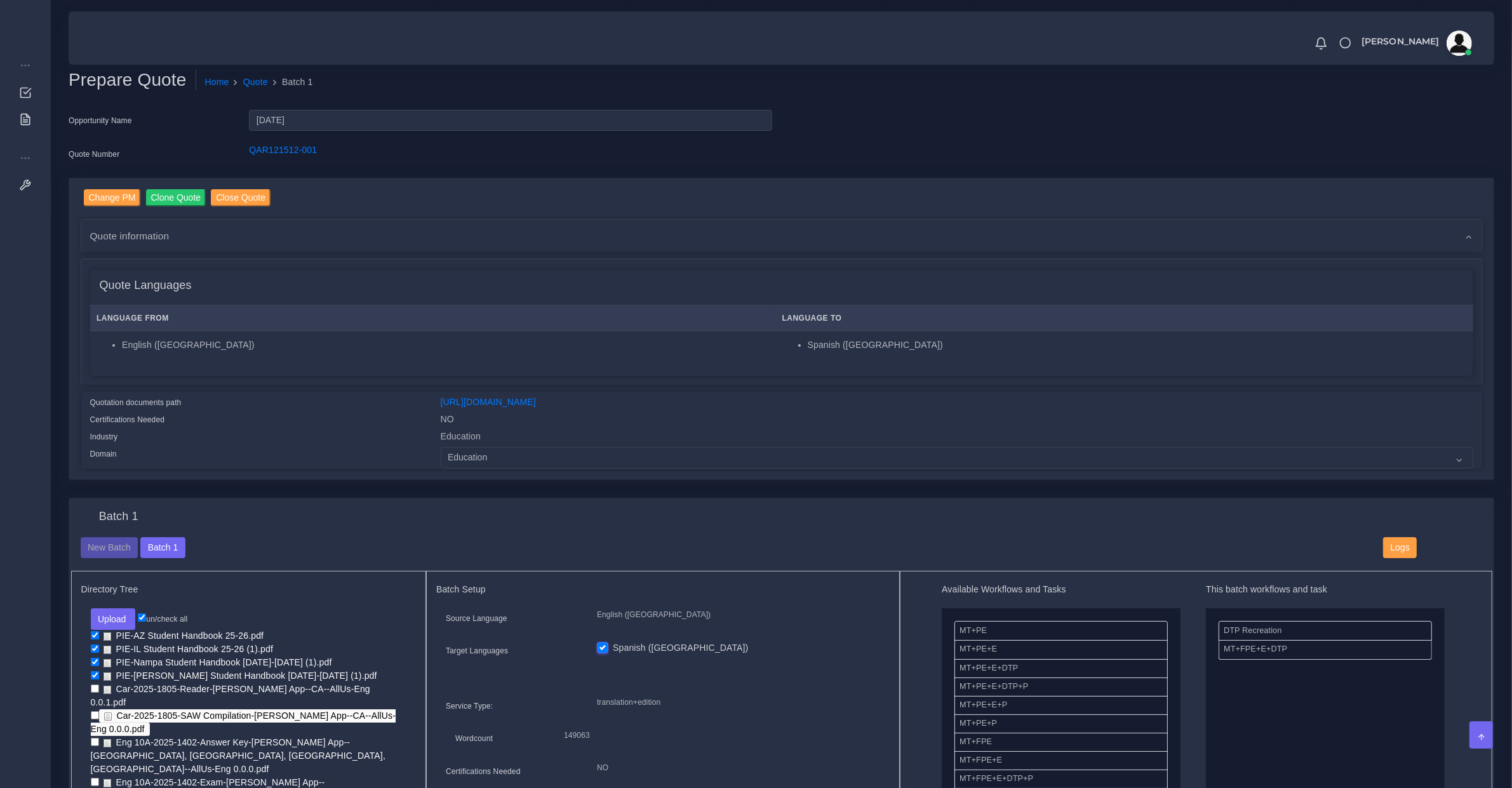
scroll to position [132, 0]
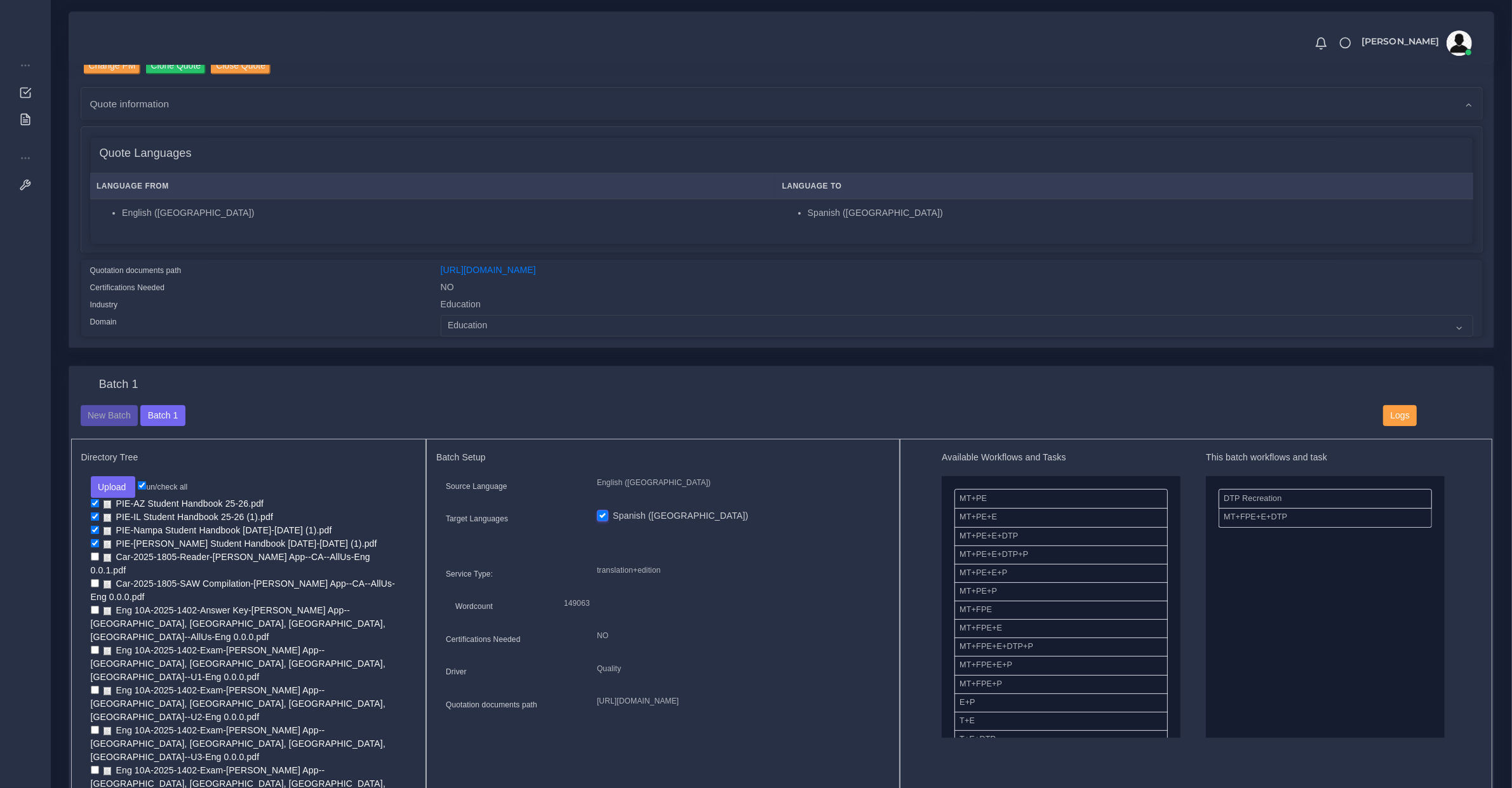
click at [146, 483] on input "un/check all" at bounding box center [142, 485] width 8 height 8
checkbox input "false"
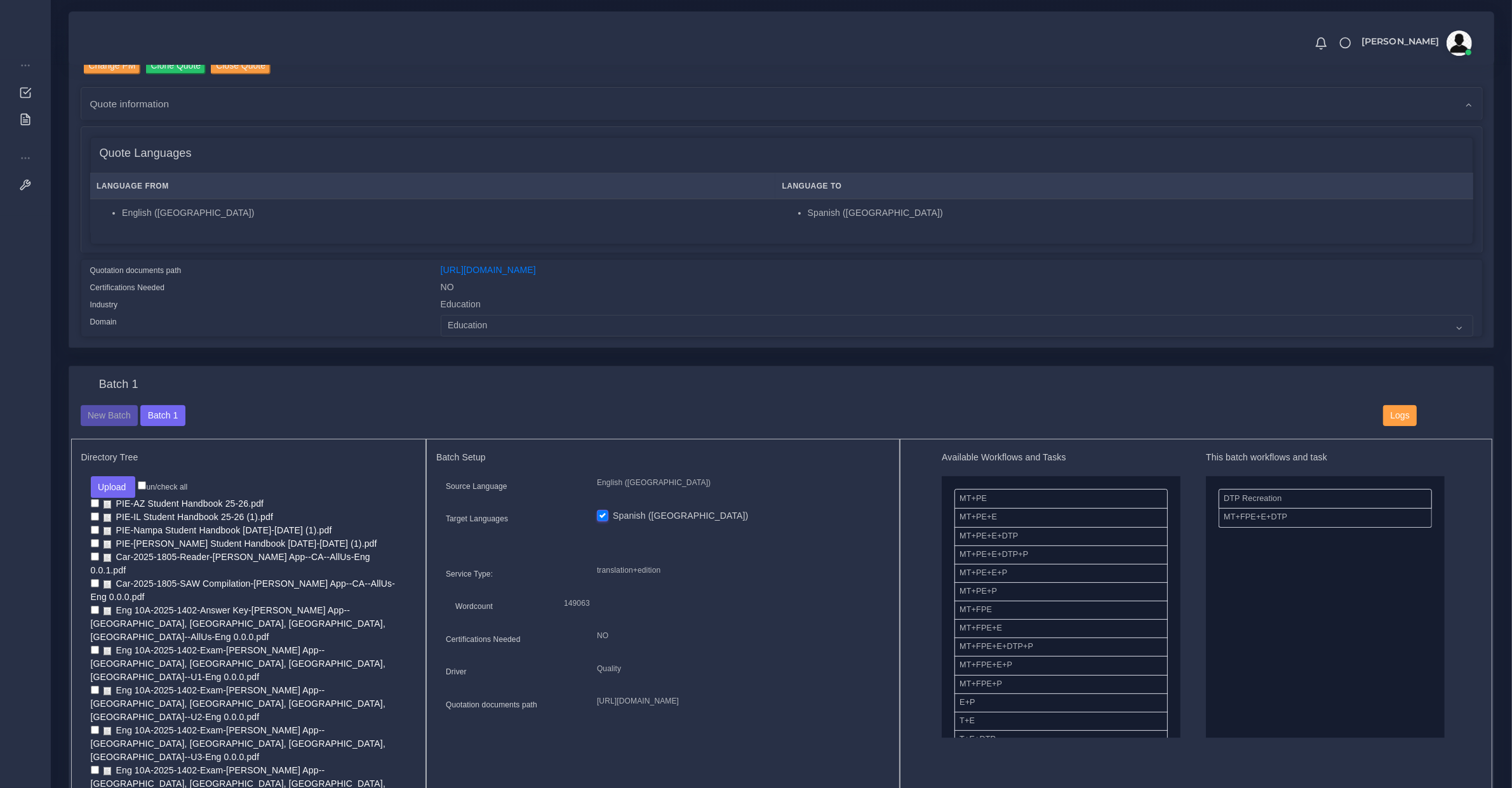
checkbox input "false"
click at [145, 483] on input "un/check all" at bounding box center [142, 485] width 8 height 8
checkbox input "true"
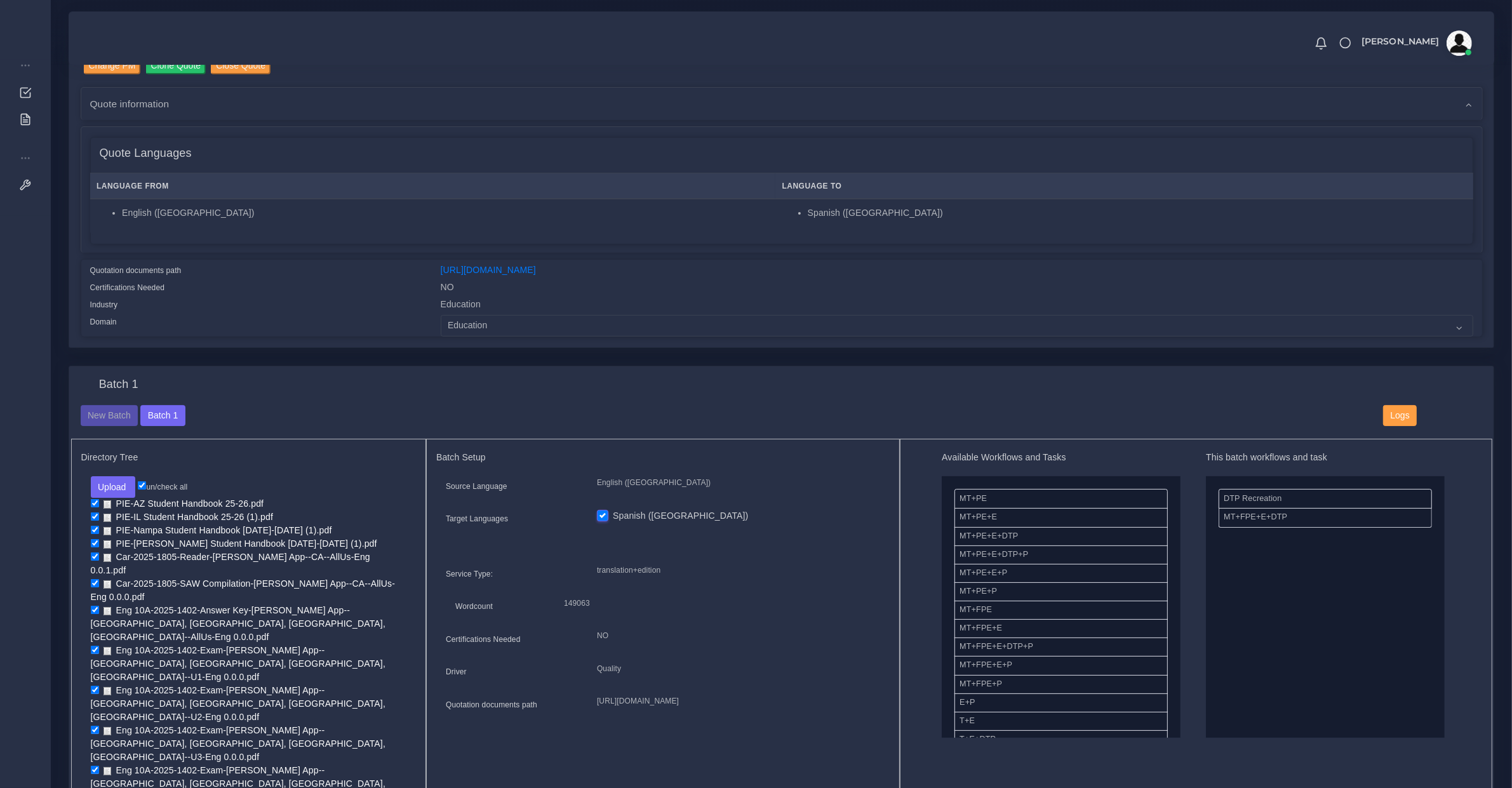
checkbox input "true"
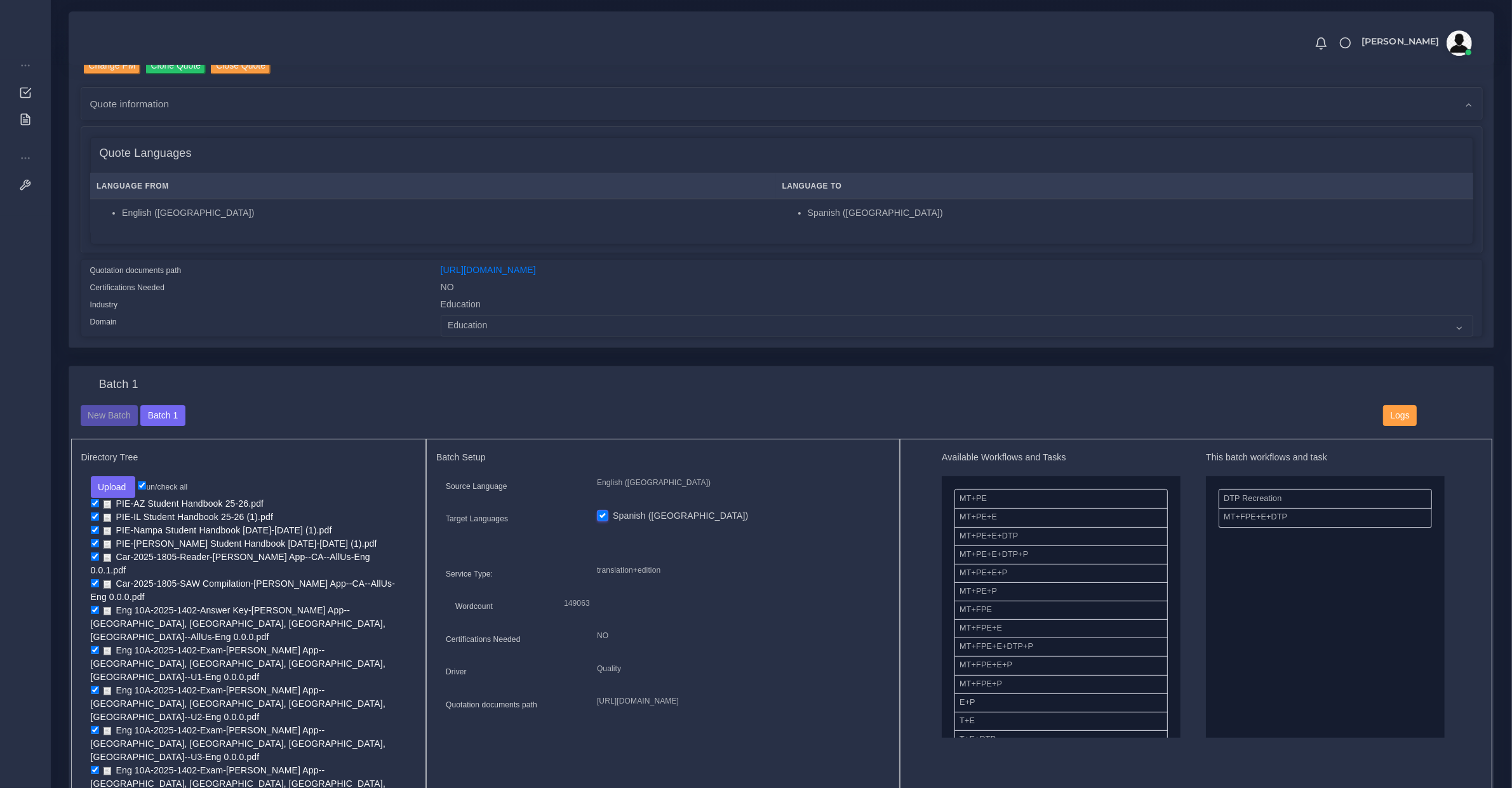
checkbox input "true"
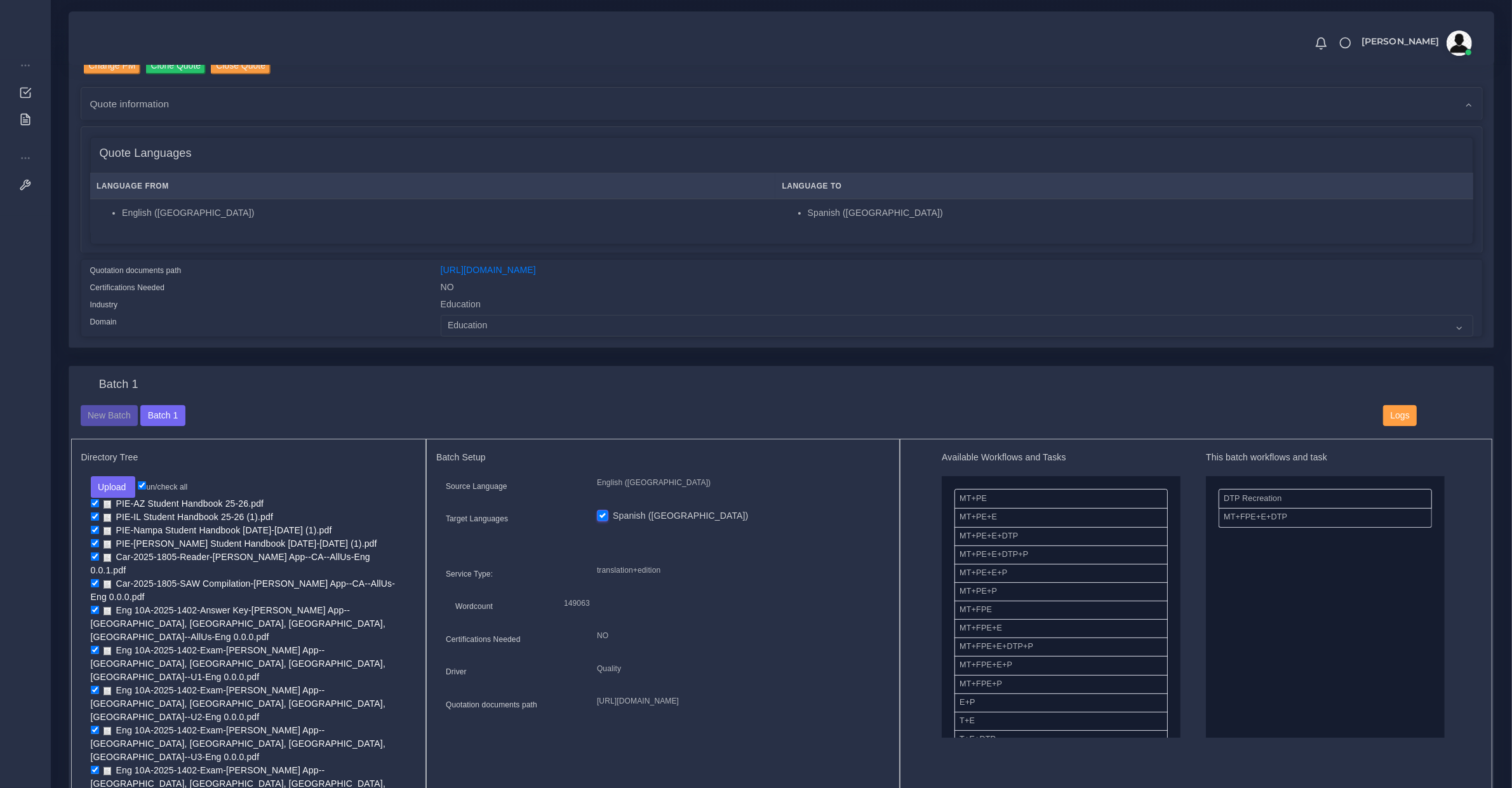
checkbox input "true"
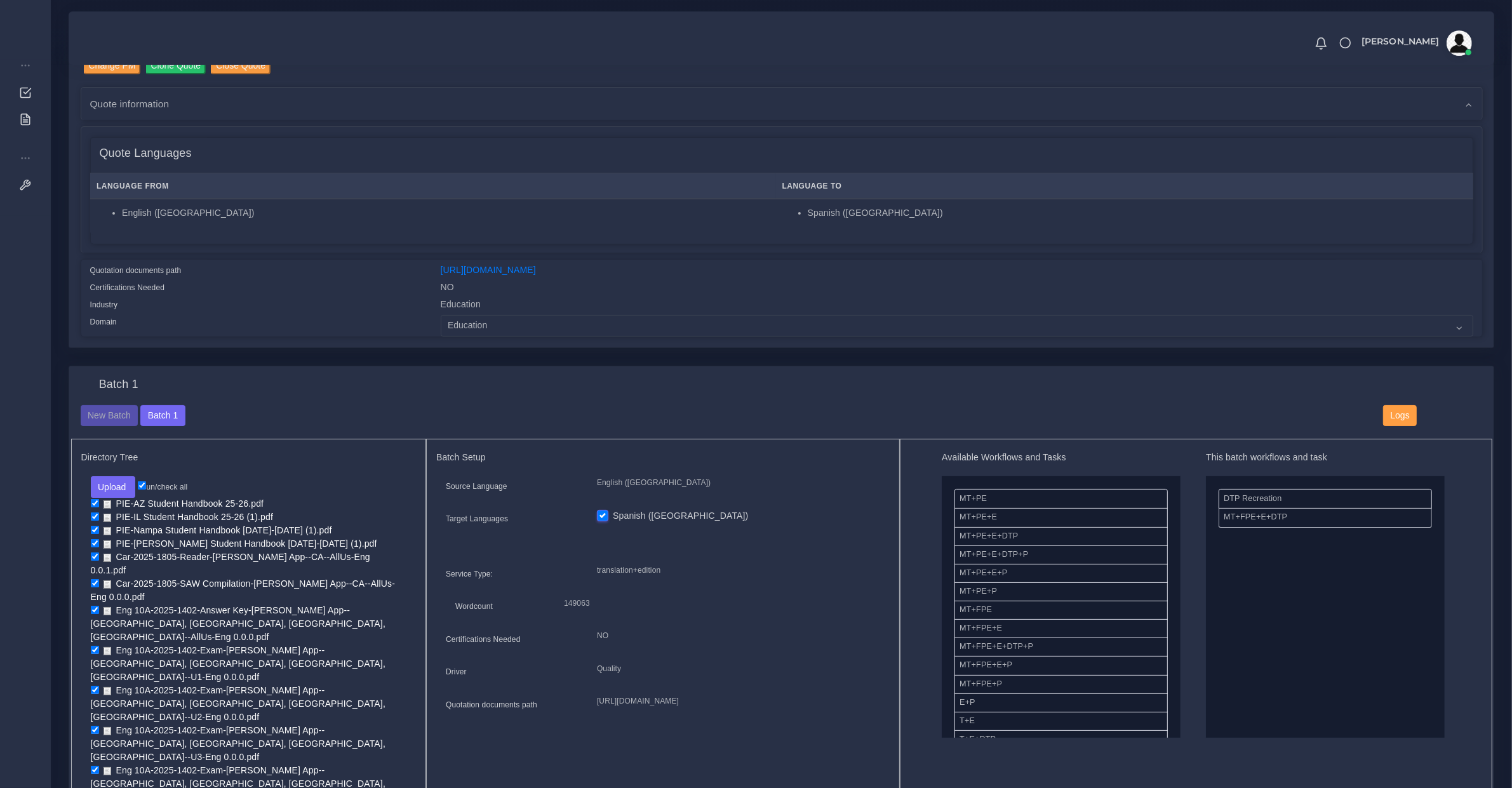
checkbox input "true"
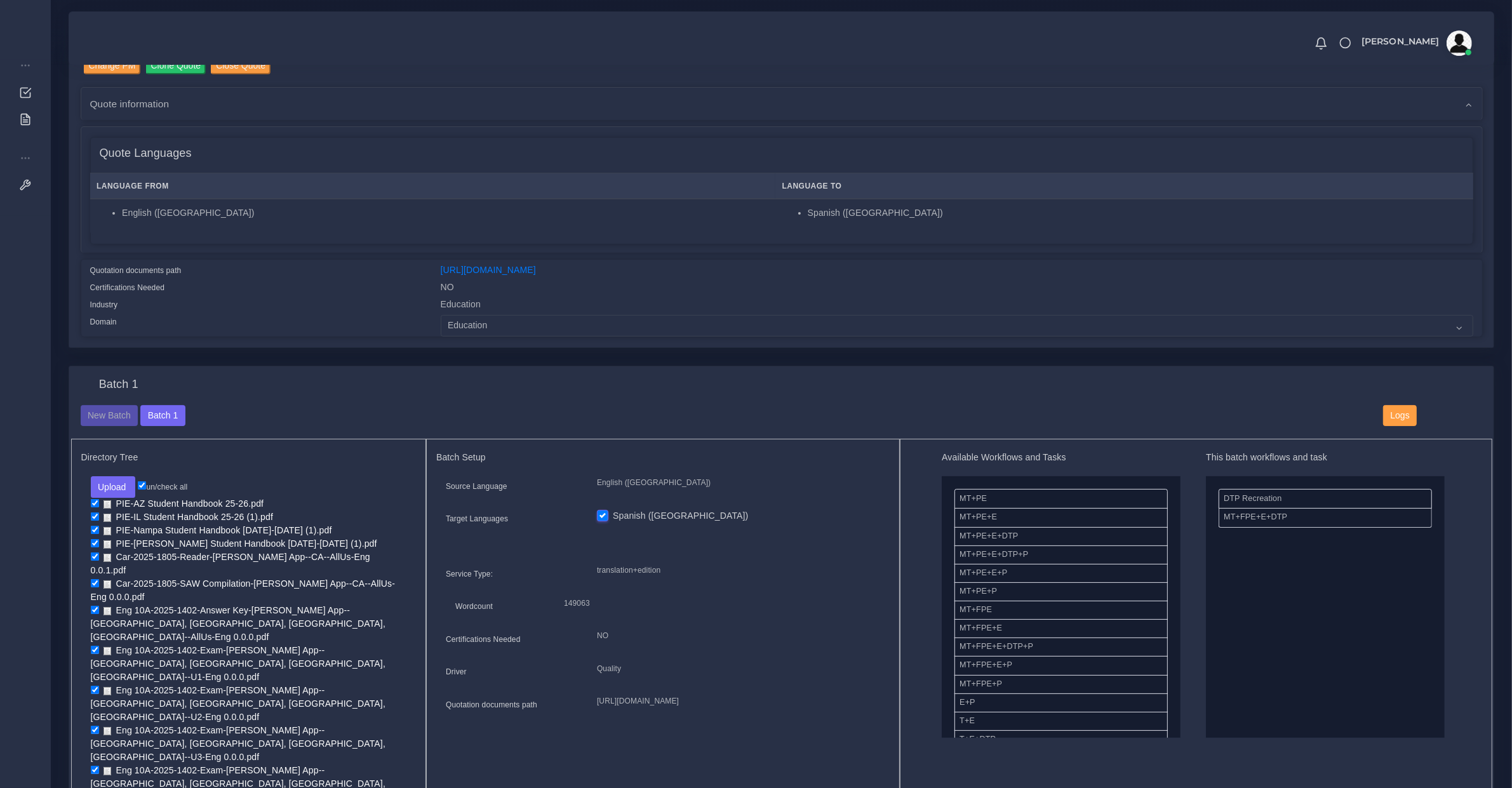
checkbox input "true"
click at [93, 507] on li "PIE-AZ Student Handbook 25-26.pdf" at bounding box center [249, 504] width 316 height 14
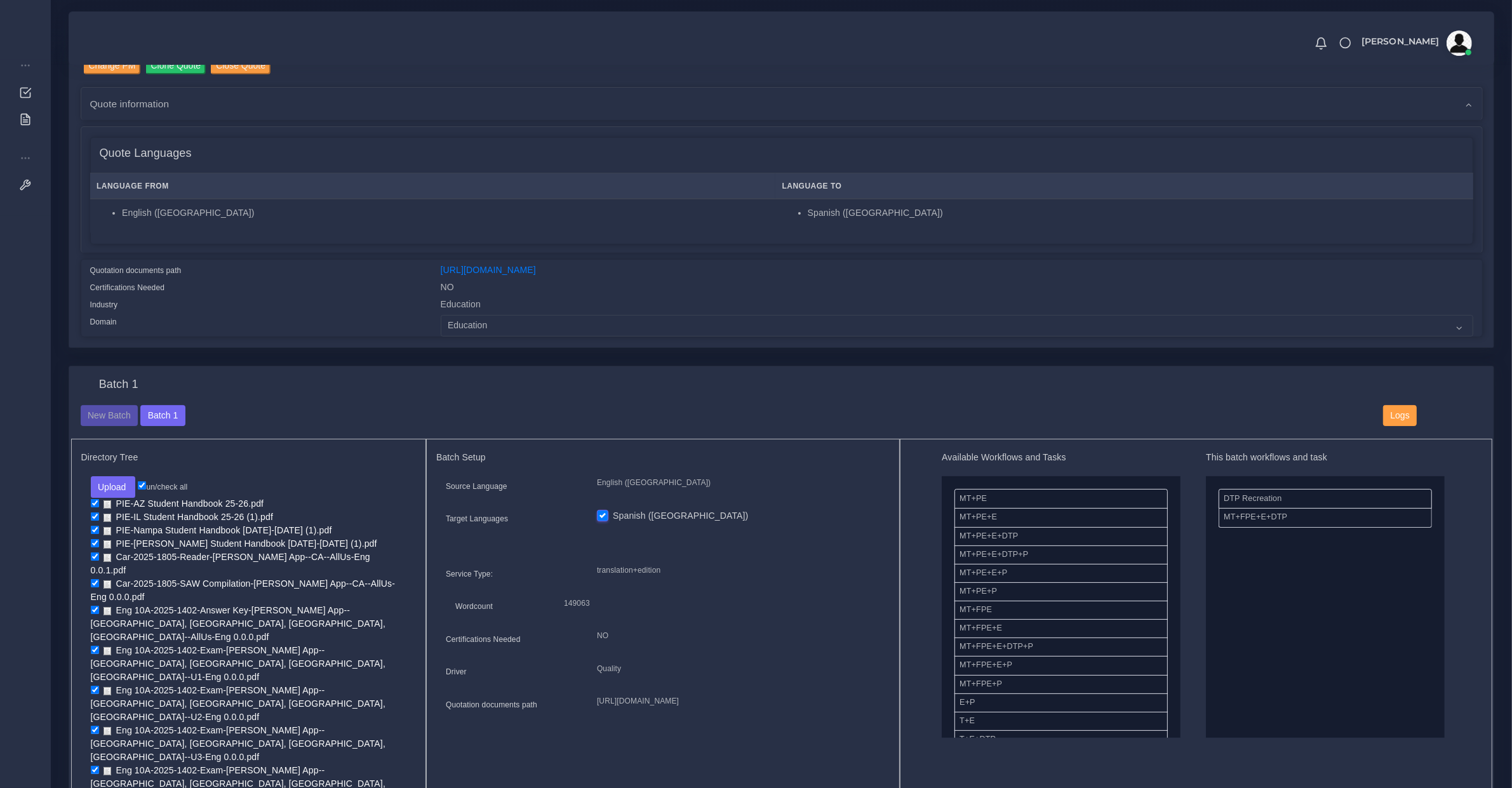
click at [93, 513] on input "checkbox" at bounding box center [95, 517] width 8 height 8
checkbox input "false"
click at [93, 499] on input "checkbox" at bounding box center [95, 503] width 8 height 8
checkbox input "false"
click at [95, 528] on input "checkbox" at bounding box center [95, 530] width 8 height 8
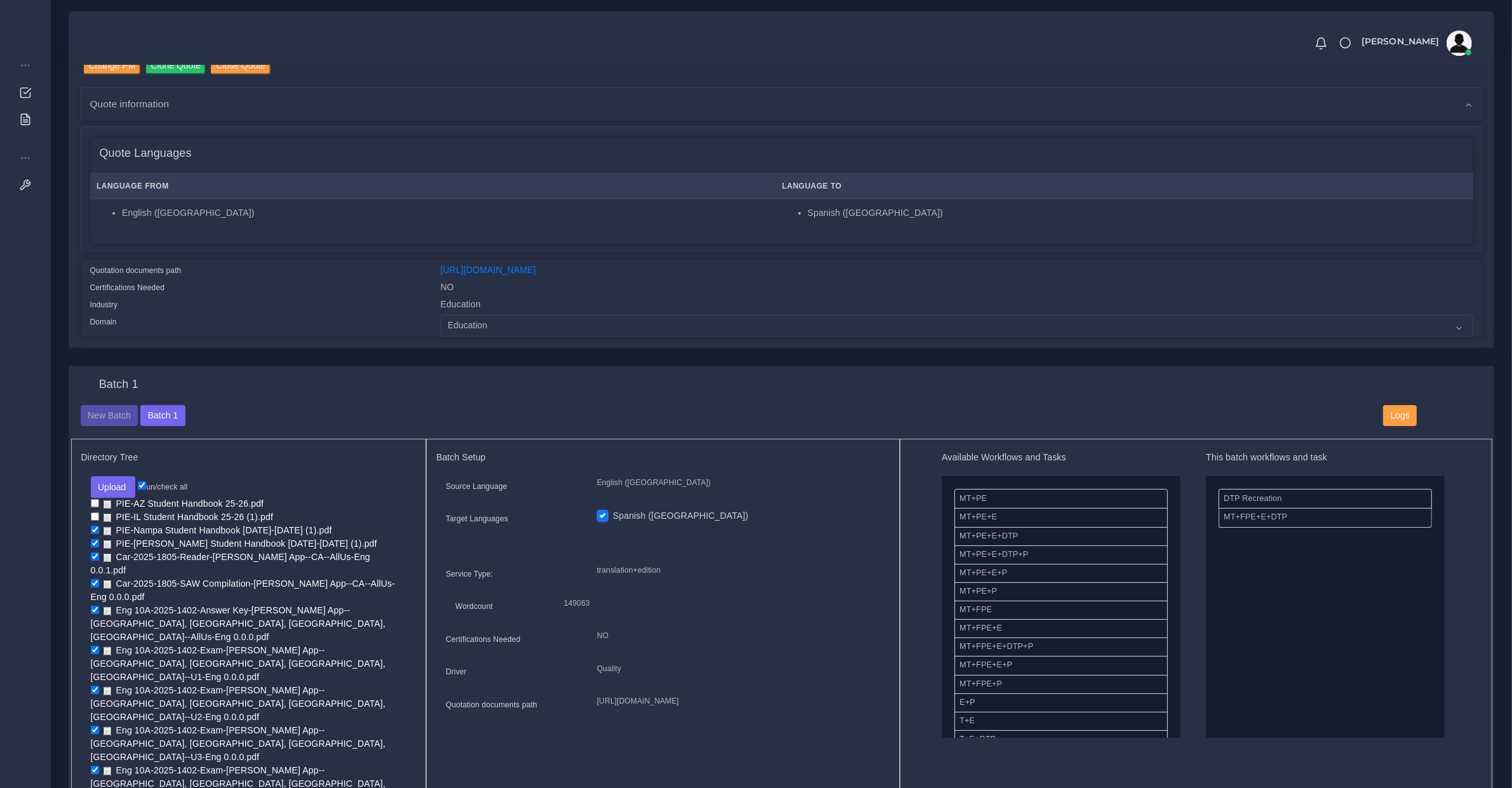
checkbox input "false"
click at [99, 544] on link "PIE-West Ada Student Handbook 25-26 June (1).pdf" at bounding box center [241, 544] width 284 height 14
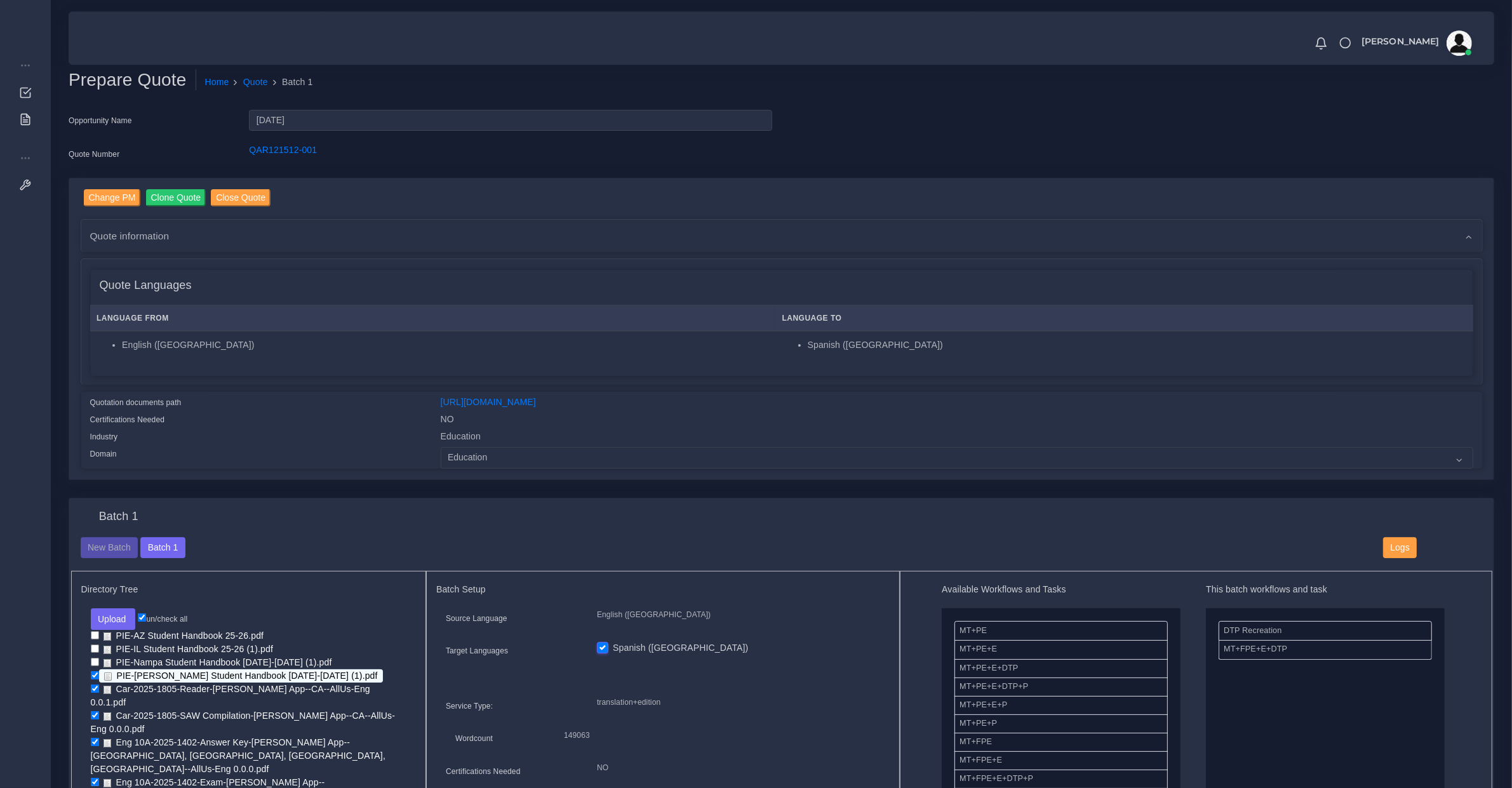
scroll to position [132, 0]
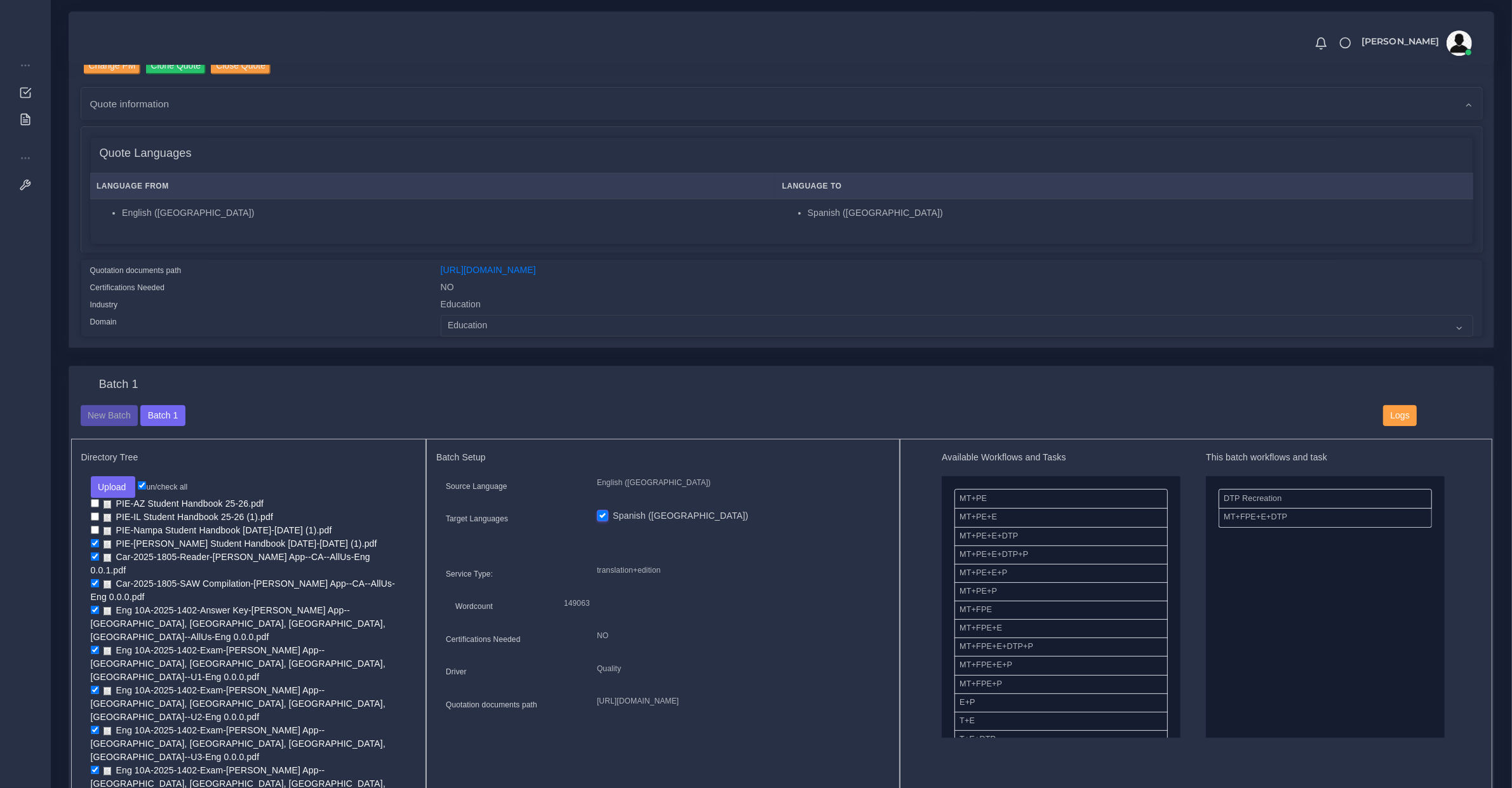
click at [91, 539] on input "checkbox" at bounding box center [95, 543] width 8 height 8
checkbox input "false"
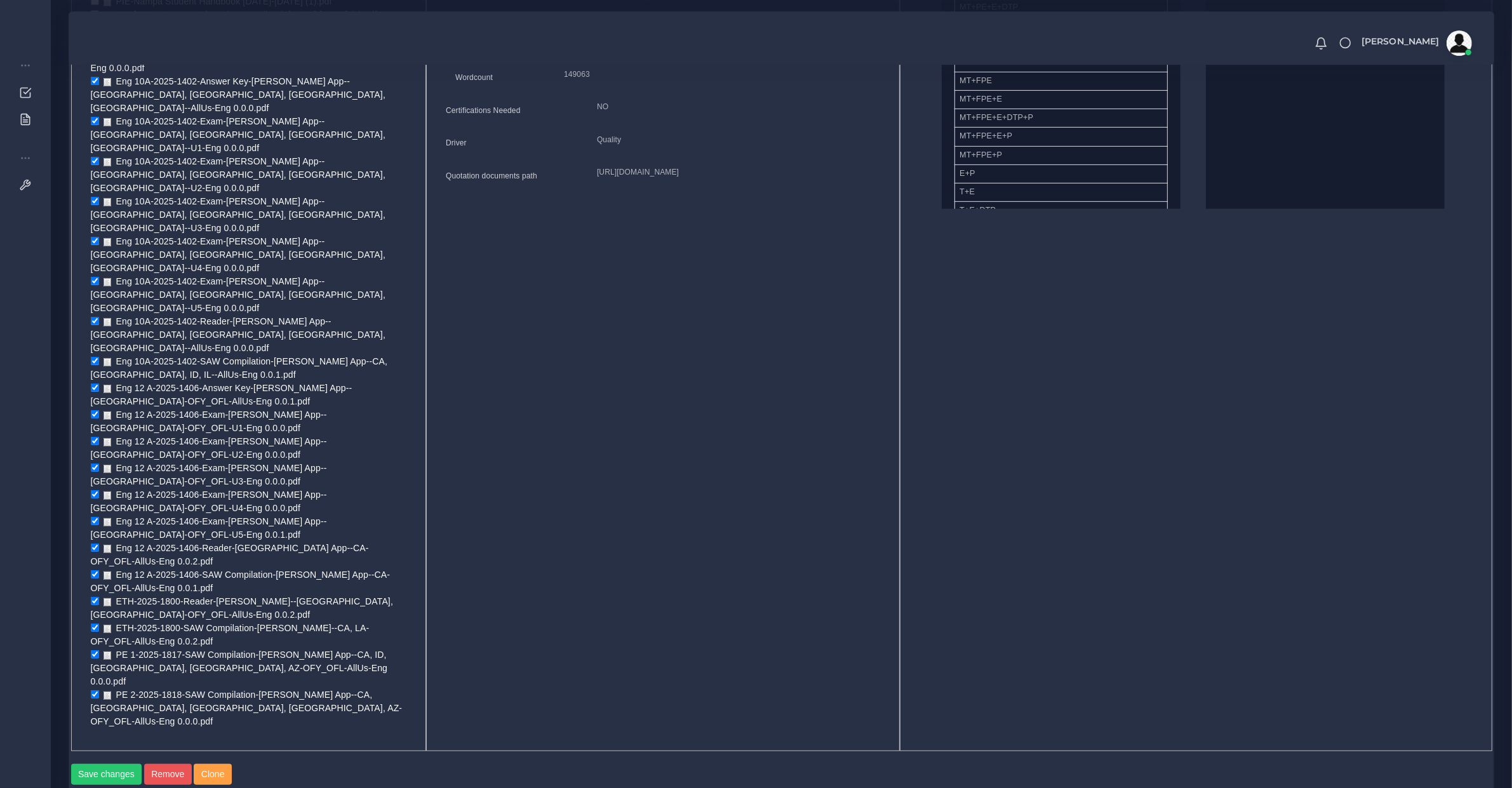
scroll to position [794, 0]
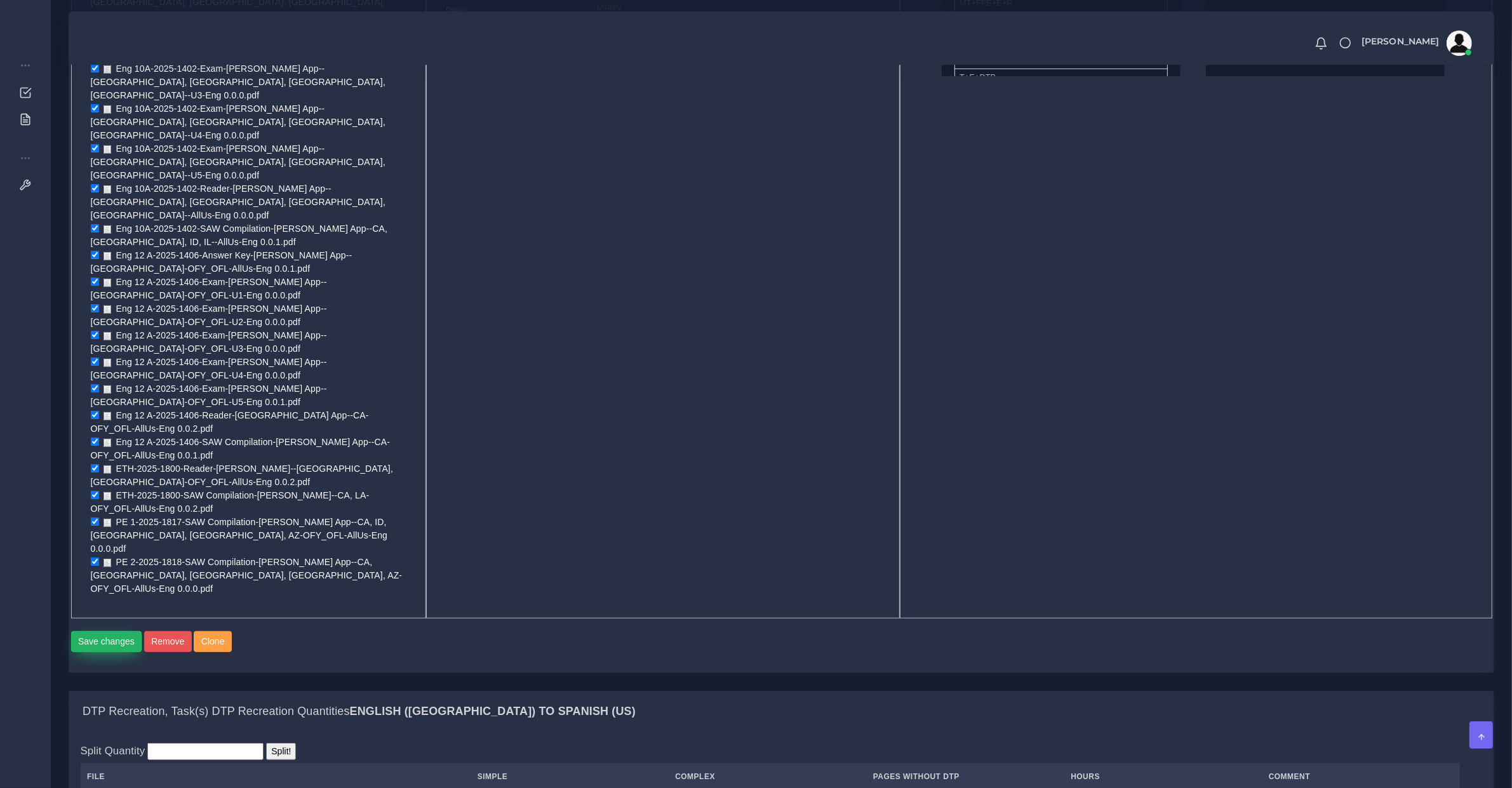
click at [114, 632] on button "Save changes" at bounding box center [107, 643] width 71 height 22
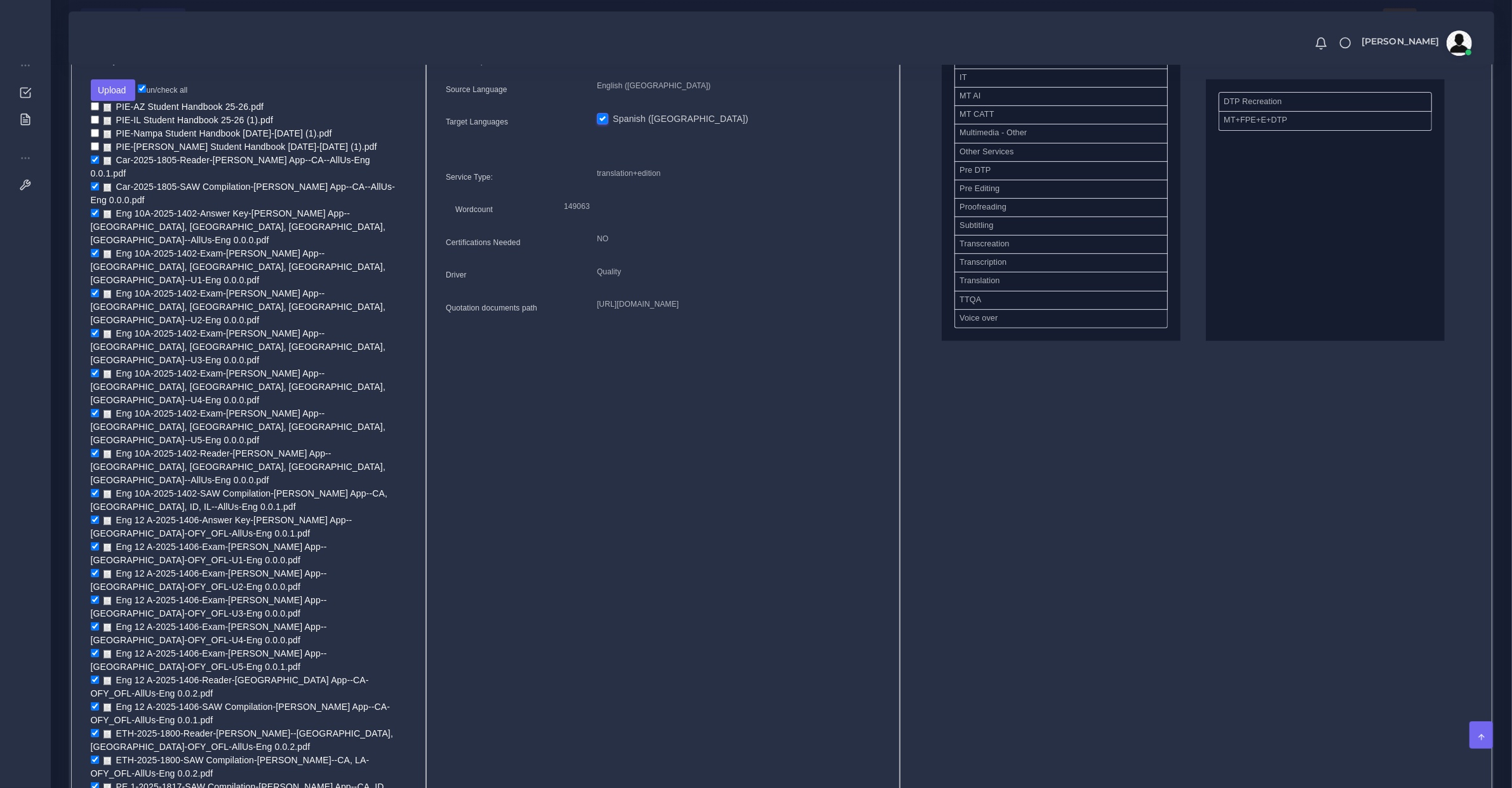
scroll to position [566, 0]
drag, startPoint x: 995, startPoint y: 300, endPoint x: 1304, endPoint y: 150, distance: 343.5
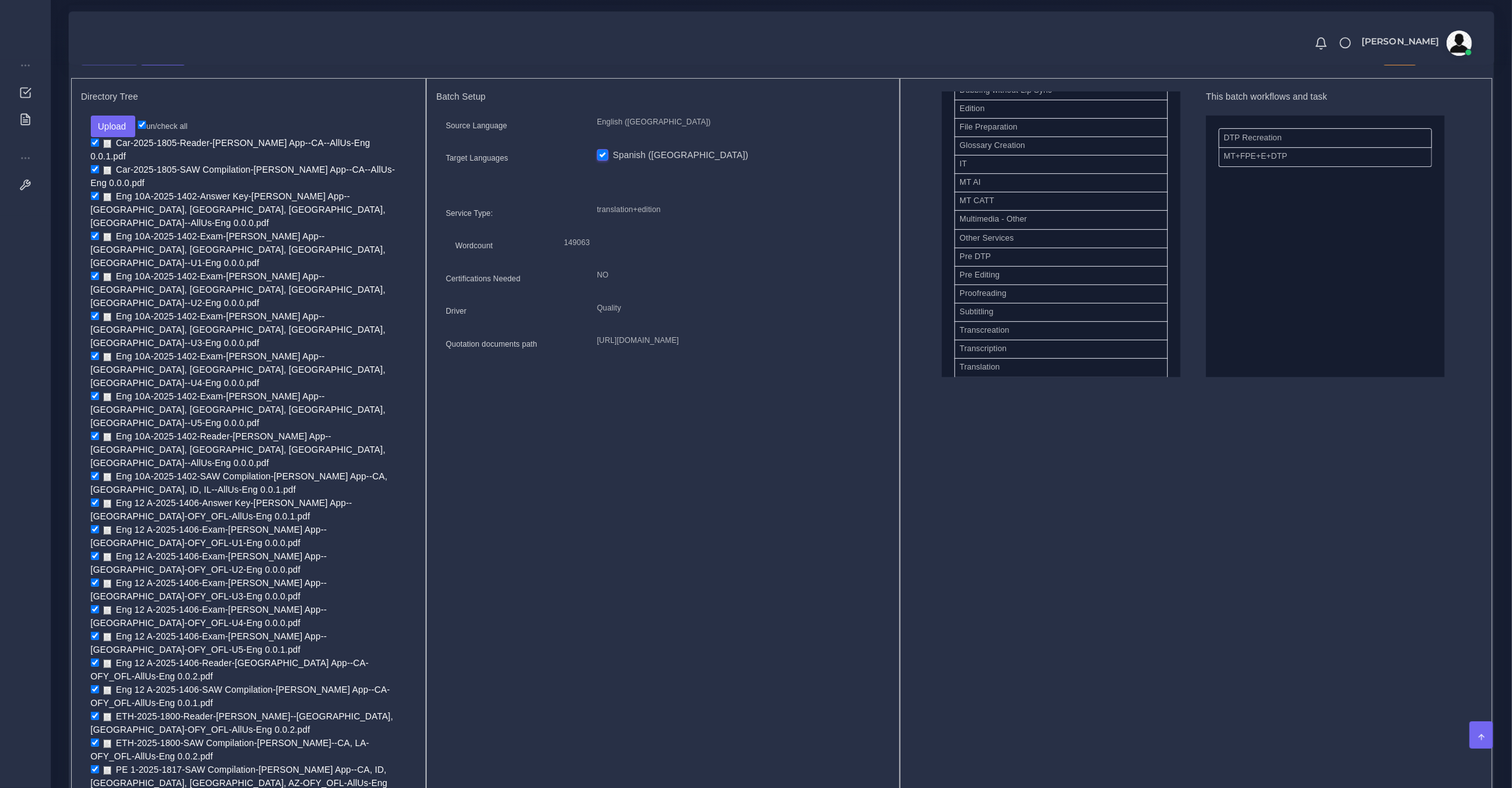
scroll to position [585, 0]
drag, startPoint x: 1367, startPoint y: 271, endPoint x: 1486, endPoint y: 251, distance: 120.7
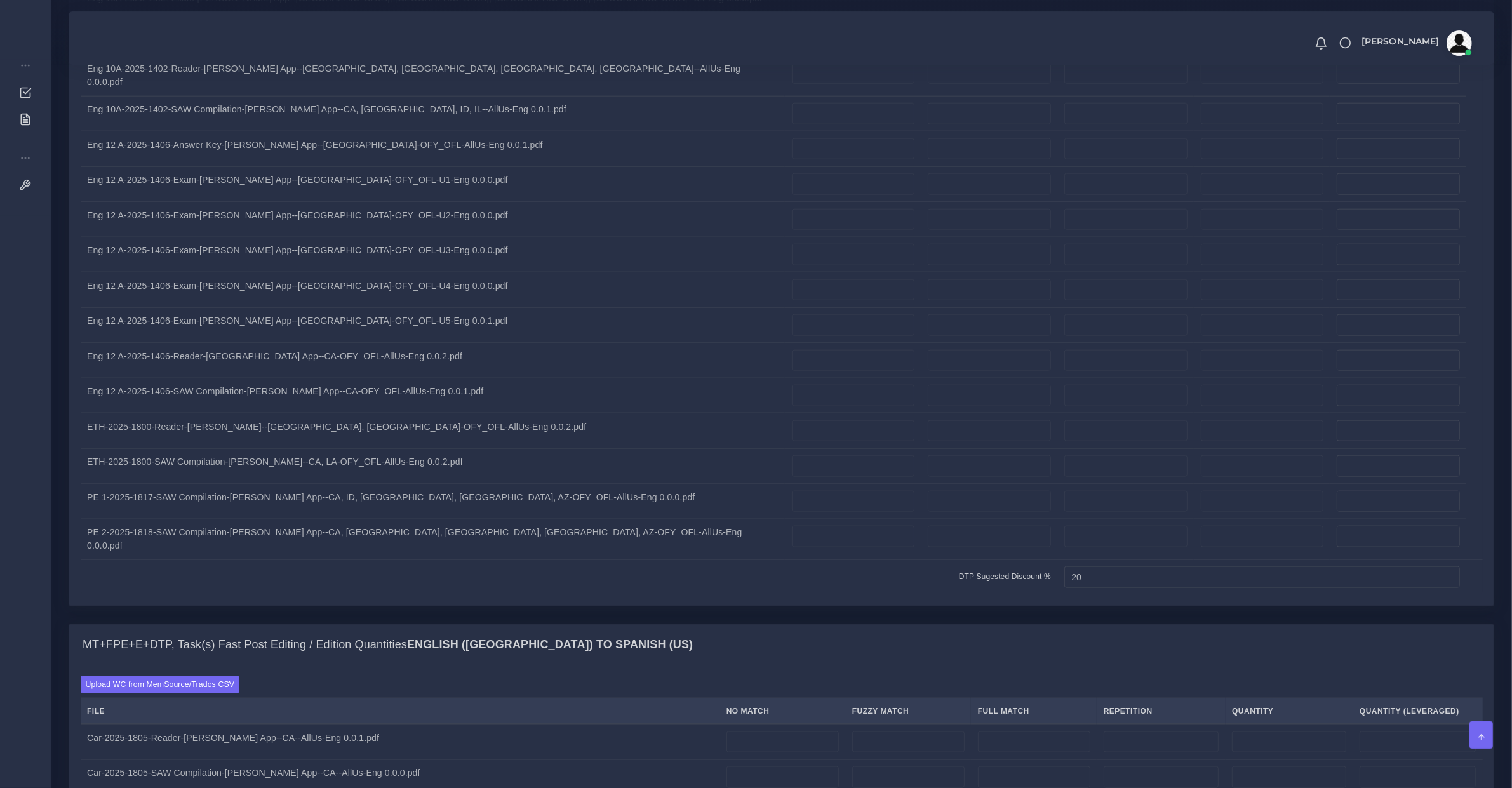
scroll to position [1058, 0]
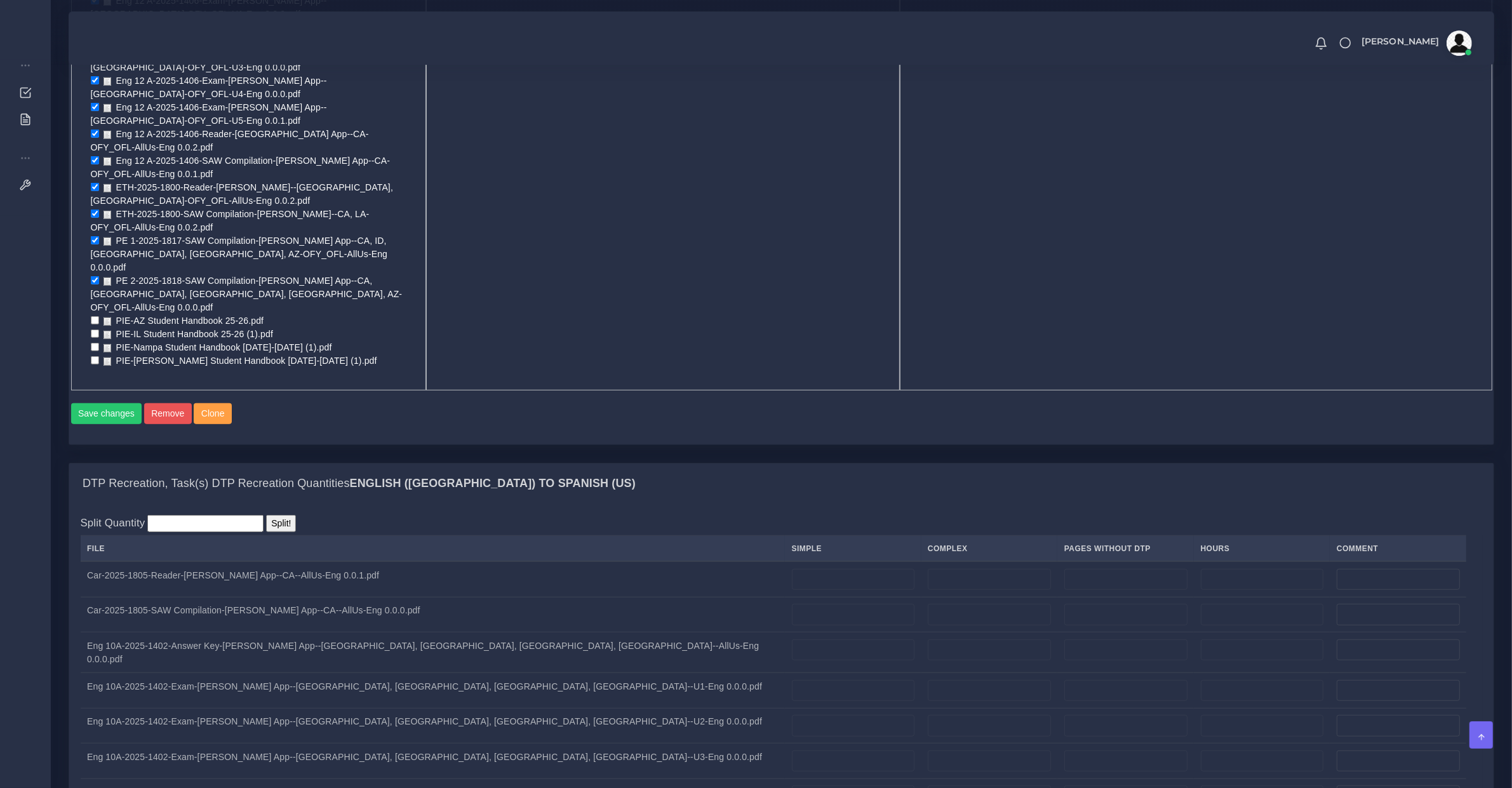
click at [197, 562] on td "Car-2025-1805-Reader-Lyla App--CA--AllUs-Eng 0.0.1.pdf" at bounding box center [433, 579] width 705 height 35
click at [197, 562] on td "Car-2025-1805-Reader-[PERSON_NAME] App--CA--AllUs-Eng 0.0.1.pdf" at bounding box center [433, 579] width 705 height 35
copy tr "Car-2025-1805-Reader-[PERSON_NAME] App--CA--AllUs-Eng 0.0.1.pdf"
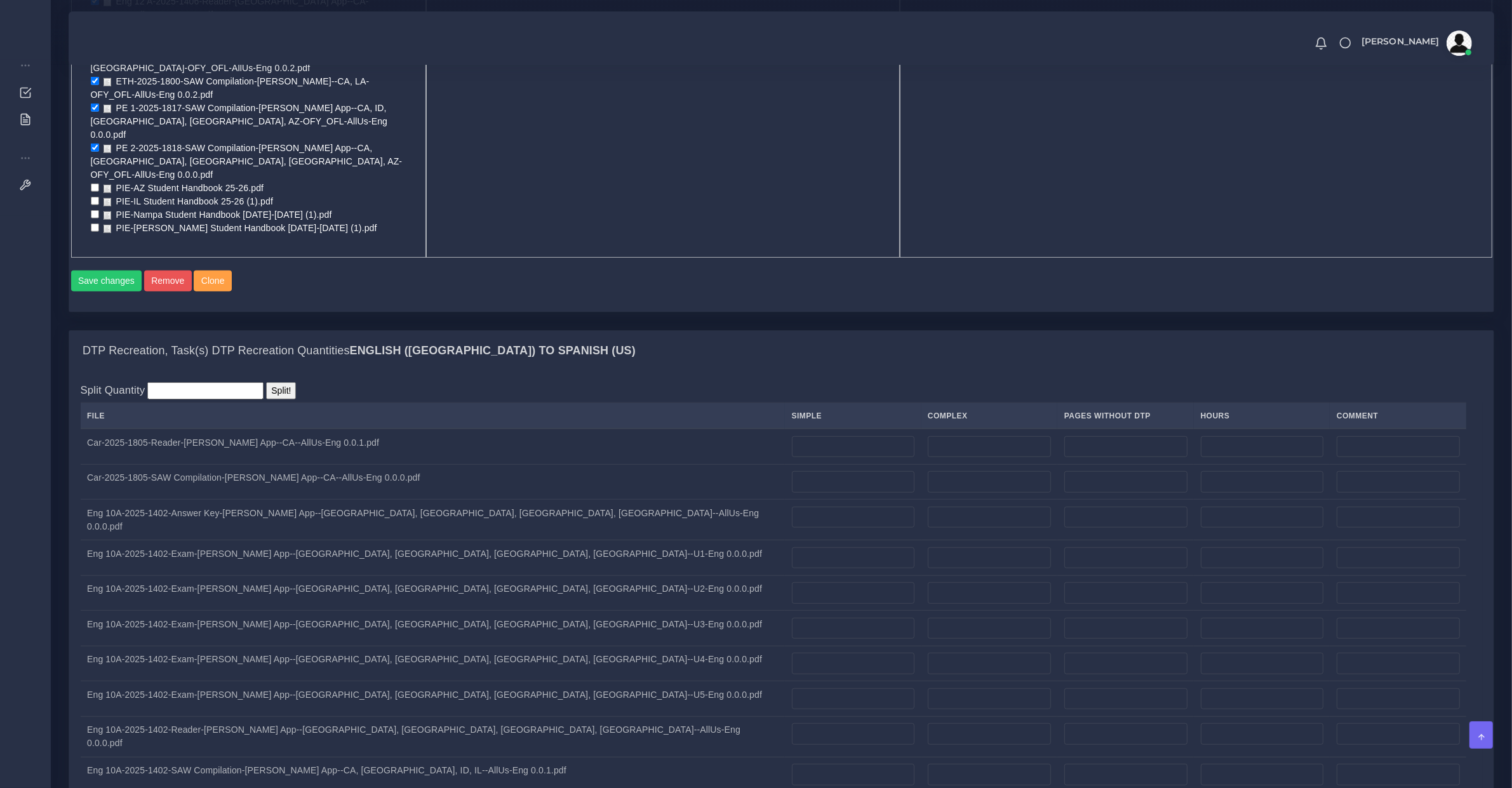
click at [267, 429] on td "Car-2025-1805-Reader-Lyla App--CA--AllUs-Eng 0.0.1.pdf" at bounding box center [433, 447] width 705 height 35
click at [273, 429] on td "Car-2025-1805-Reader-Lyla App--CA--AllUs-Eng 0.0.1.pdf" at bounding box center [433, 447] width 705 height 35
drag, startPoint x: 273, startPoint y: 146, endPoint x: 274, endPoint y: 156, distance: 10.0
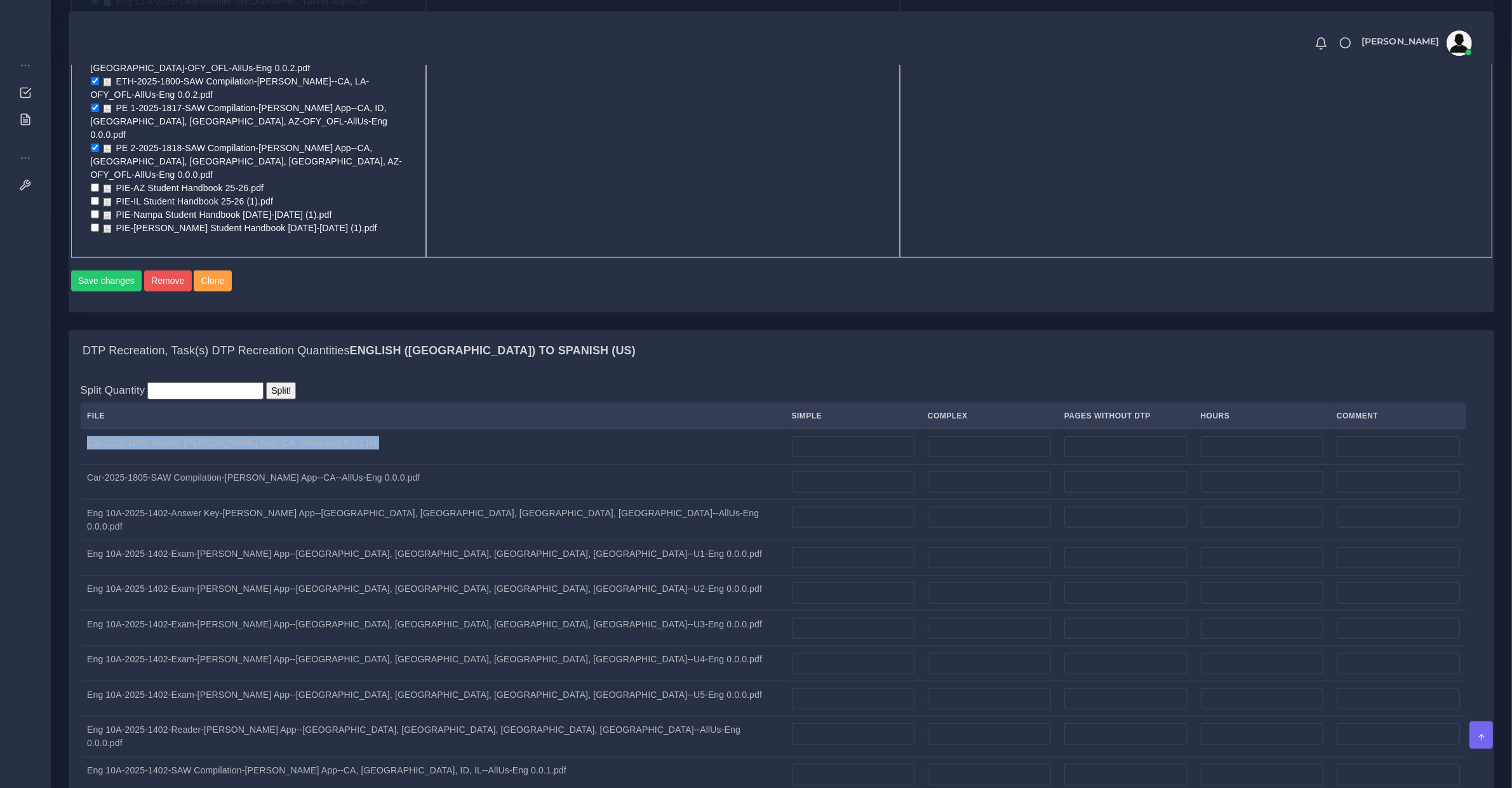
click at [273, 429] on td "Car-2025-1805-Reader-Lyla App--CA--AllUs-Eng 0.0.1.pdf" at bounding box center [433, 447] width 705 height 35
click at [135, 464] on td "Car-2025-1805-SAW Compilation-Lyla App--CA--AllUs-Eng 0.0.0.pdf" at bounding box center [433, 482] width 705 height 35
click at [131, 429] on td "Car-2025-1805-Reader-Lyla App--CA--AllUs-Eng 0.0.1.pdf" at bounding box center [433, 447] width 705 height 35
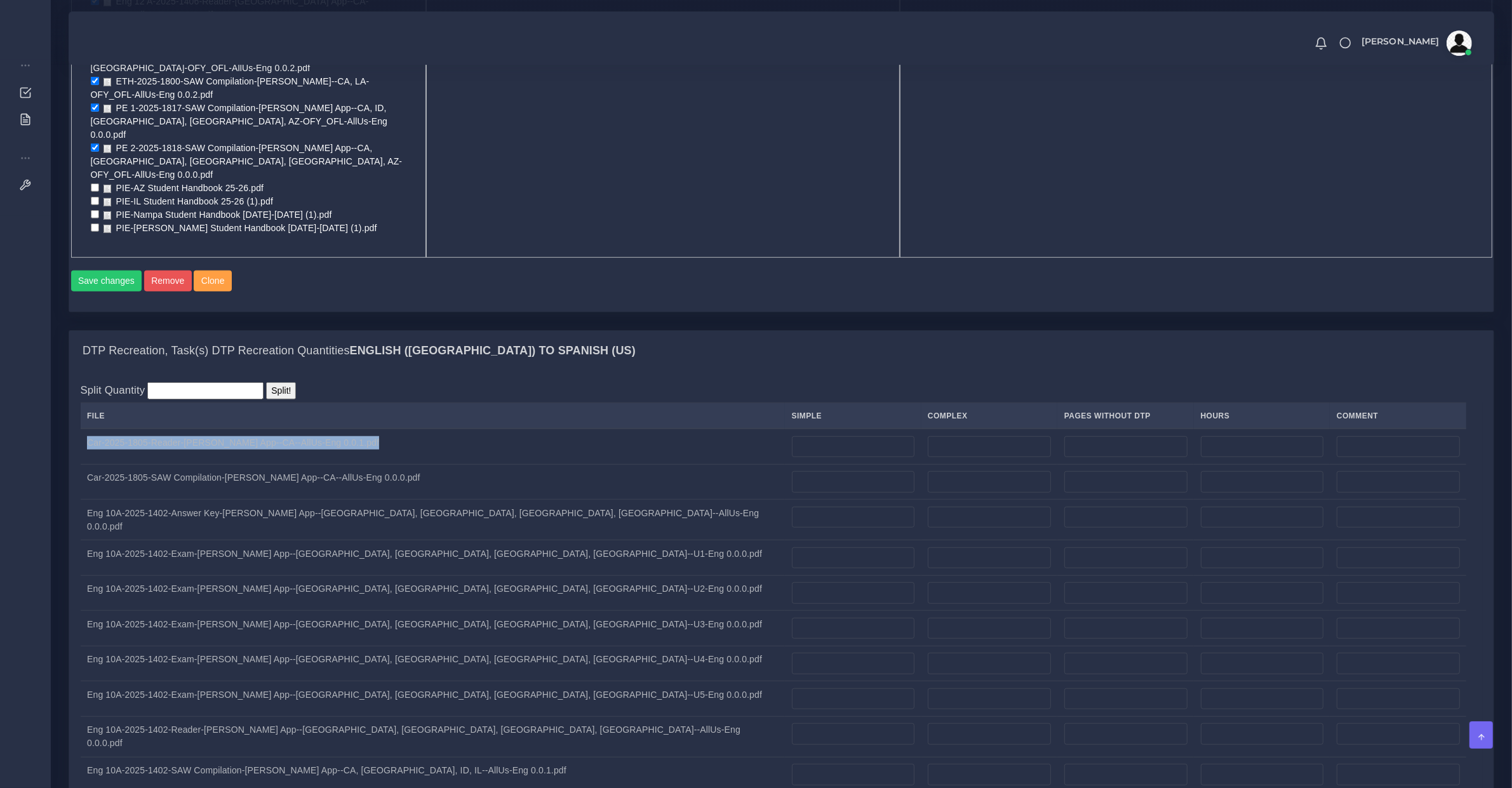
copy tr "Car-2025-1805-Reader-Lyla App--CA--AllUs-Eng 0.0.1.pdf"
click at [792, 436] on input "number" at bounding box center [853, 447] width 122 height 22
type input "72"
type input "18"
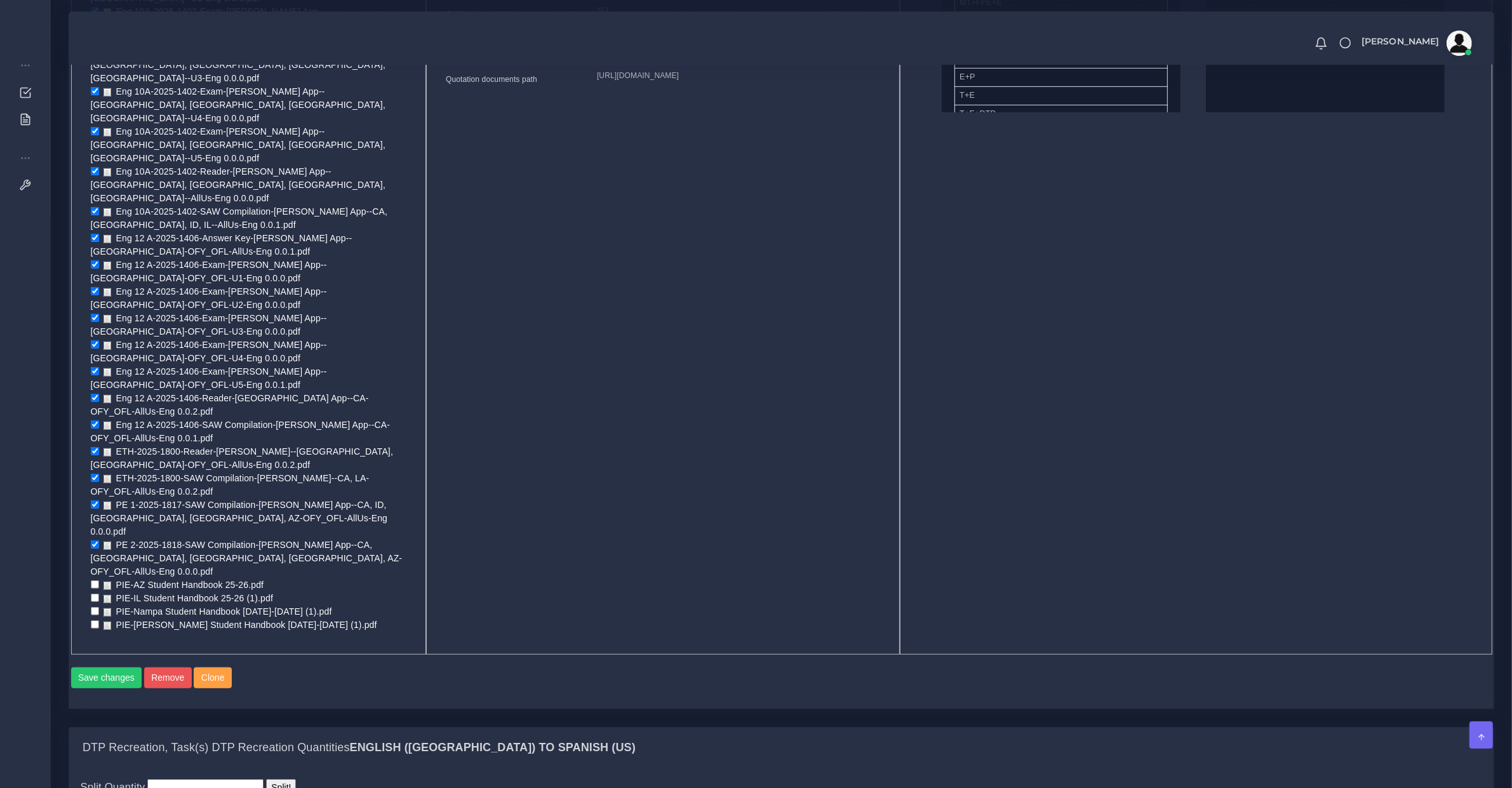
scroll to position [1058, 0]
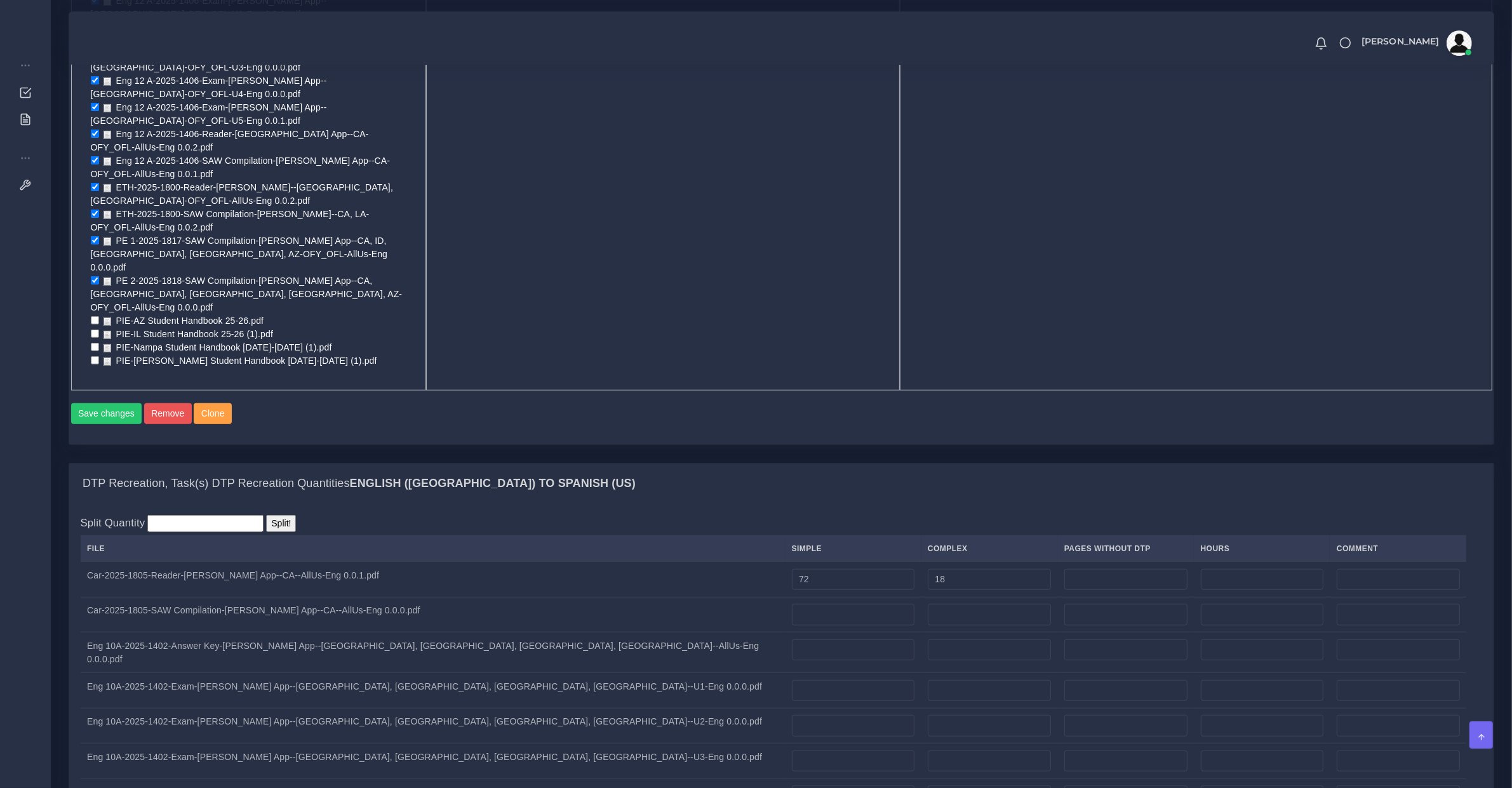
click at [219, 597] on td "Car-2025-1805-SAW Compilation-Lyla App--CA--AllUs-Eng 0.0.0.pdf" at bounding box center [433, 615] width 705 height 35
click at [219, 597] on td "Car-2025-1805-SAW Compilation-[PERSON_NAME] App--CA--AllUs-Eng 0.0.0.pdf" at bounding box center [433, 615] width 705 height 35
click at [219, 597] on td "Car-2025-1805-SAW Compilation-Lyla App--CA--AllUs-Eng 0.0.0.pdf" at bounding box center [433, 615] width 705 height 35
copy tr "Car-2025-1805-SAW Compilation-Lyla App--CA--AllUs-Eng 0.0.0.pdf"
click at [792, 604] on input "number" at bounding box center [853, 615] width 122 height 22
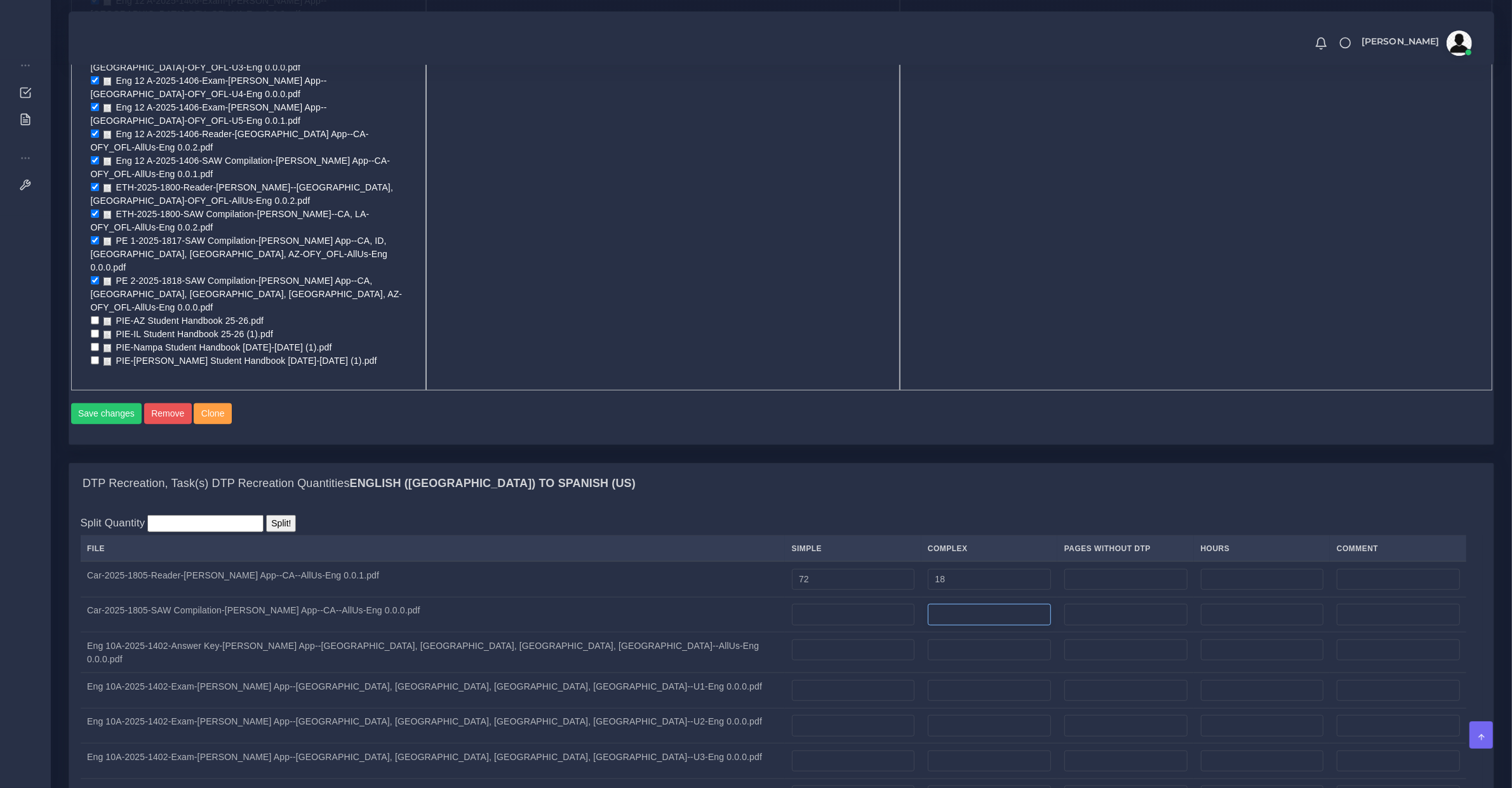
click at [928, 604] on input "number" at bounding box center [989, 615] width 123 height 22
drag, startPoint x: 766, startPoint y: 322, endPoint x: 676, endPoint y: 322, distance: 90.0
click at [676, 597] on tr "Car-2025-1805-SAW Compilation-Lyla App--CA--AllUs-Eng 0.0.0.pdf 1" at bounding box center [782, 615] width 1403 height 35
type input "31"
click at [792, 604] on input "number" at bounding box center [853, 615] width 122 height 22
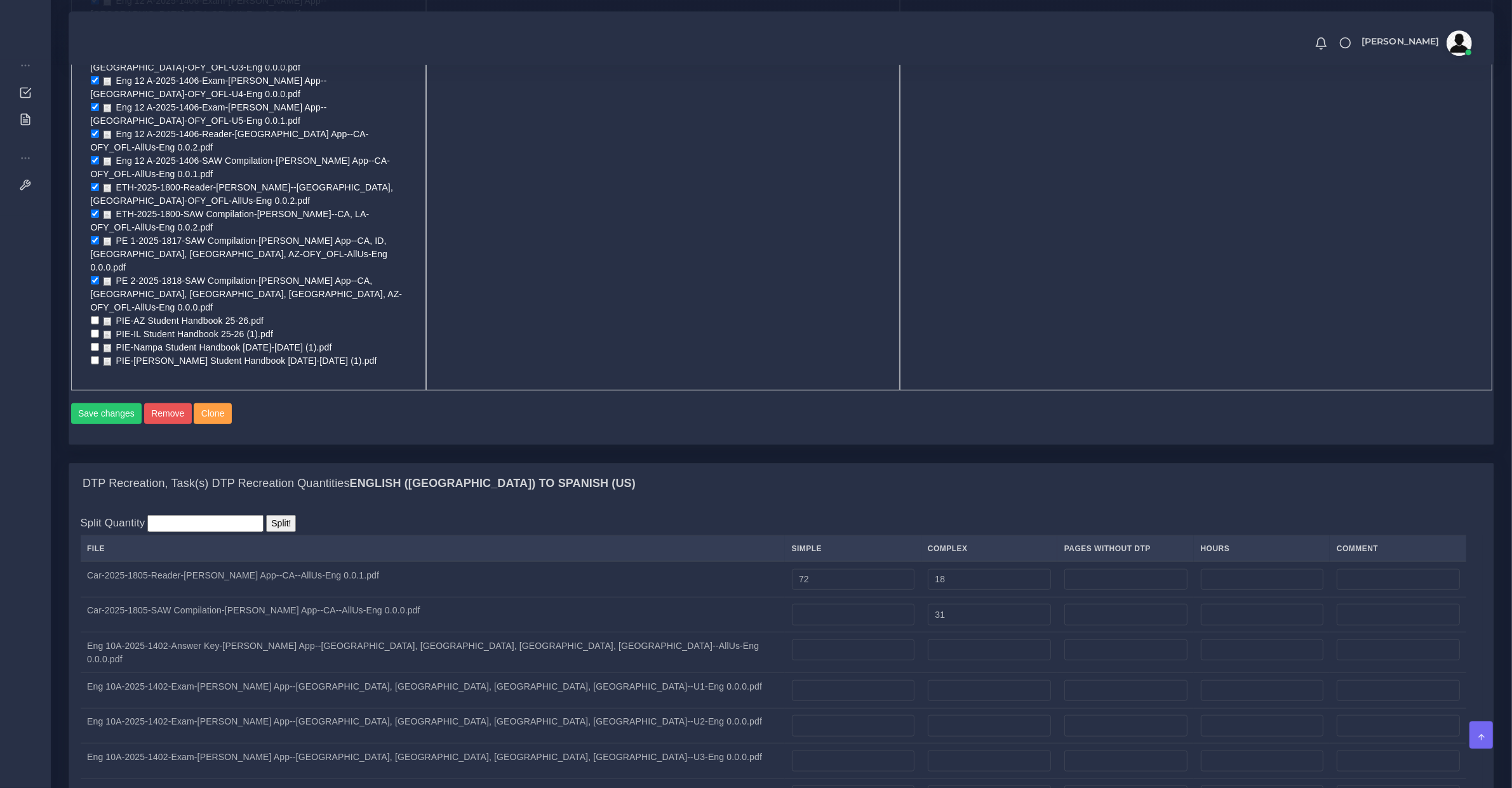
click at [785, 597] on td at bounding box center [853, 615] width 136 height 35
drag, startPoint x: 827, startPoint y: 315, endPoint x: 718, endPoint y: 322, distance: 109.2
click at [718, 597] on tr "Car-2025-1805-SAW Compilation-Lyla App--CA--AllUs-Eng 0.0.0.pdf 31" at bounding box center [782, 615] width 1403 height 35
type input "100"
type input "53"
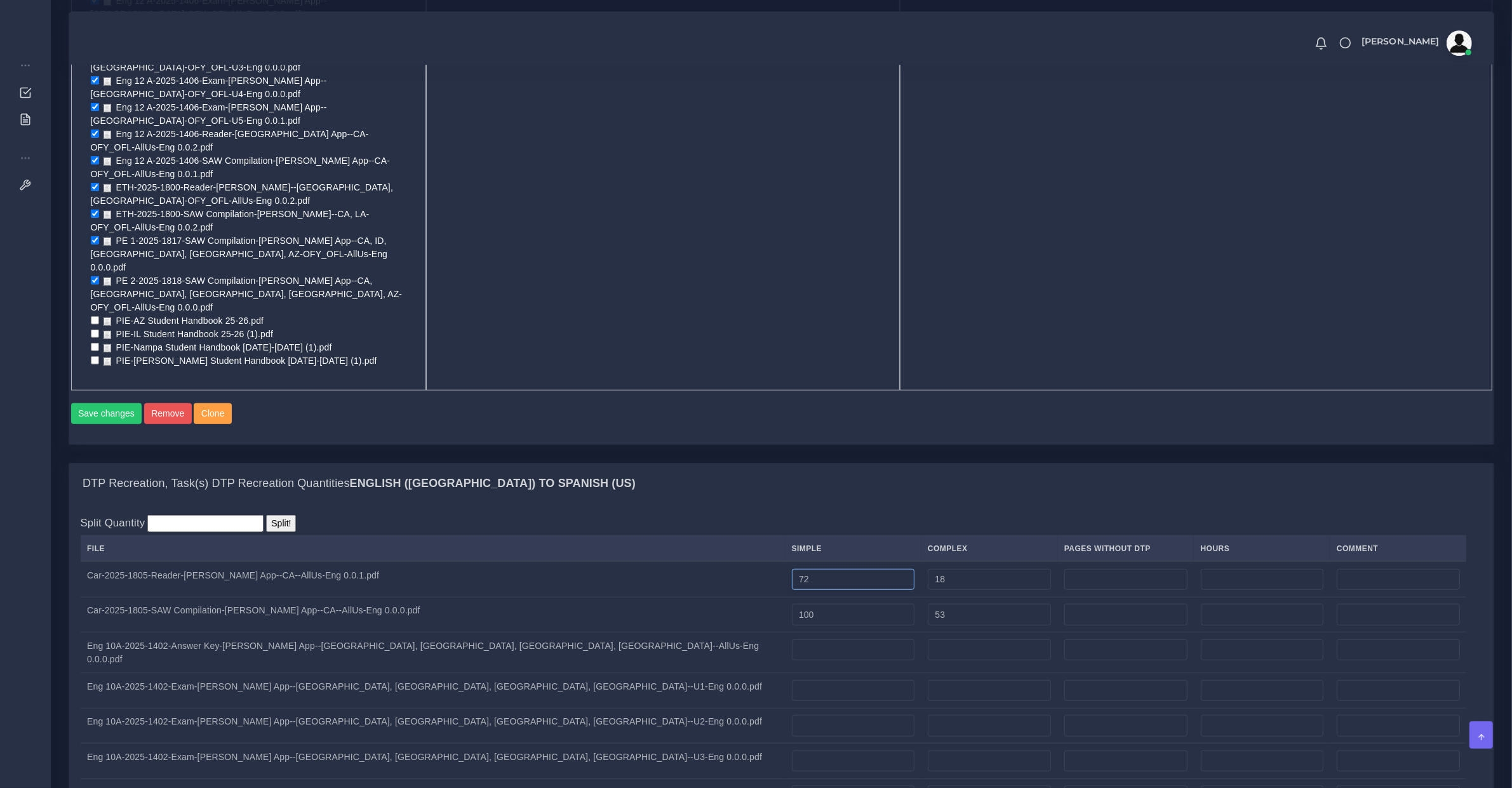
drag, startPoint x: 642, startPoint y: 291, endPoint x: 530, endPoint y: 281, distance: 112.4
click at [531, 562] on tr "Car-2025-1805-Reader-Lyla App--CA--AllUs-Eng 0.0.1.pdf 72 18" at bounding box center [782, 579] width 1403 height 35
type input "65"
type input "25"
click at [347, 632] on td "Eng 10A-2025-1402-Answer Key-LYLA App--CA, AZ, ID, IL--AllUs-Eng 0.0.0.pdf" at bounding box center [433, 653] width 705 height 41
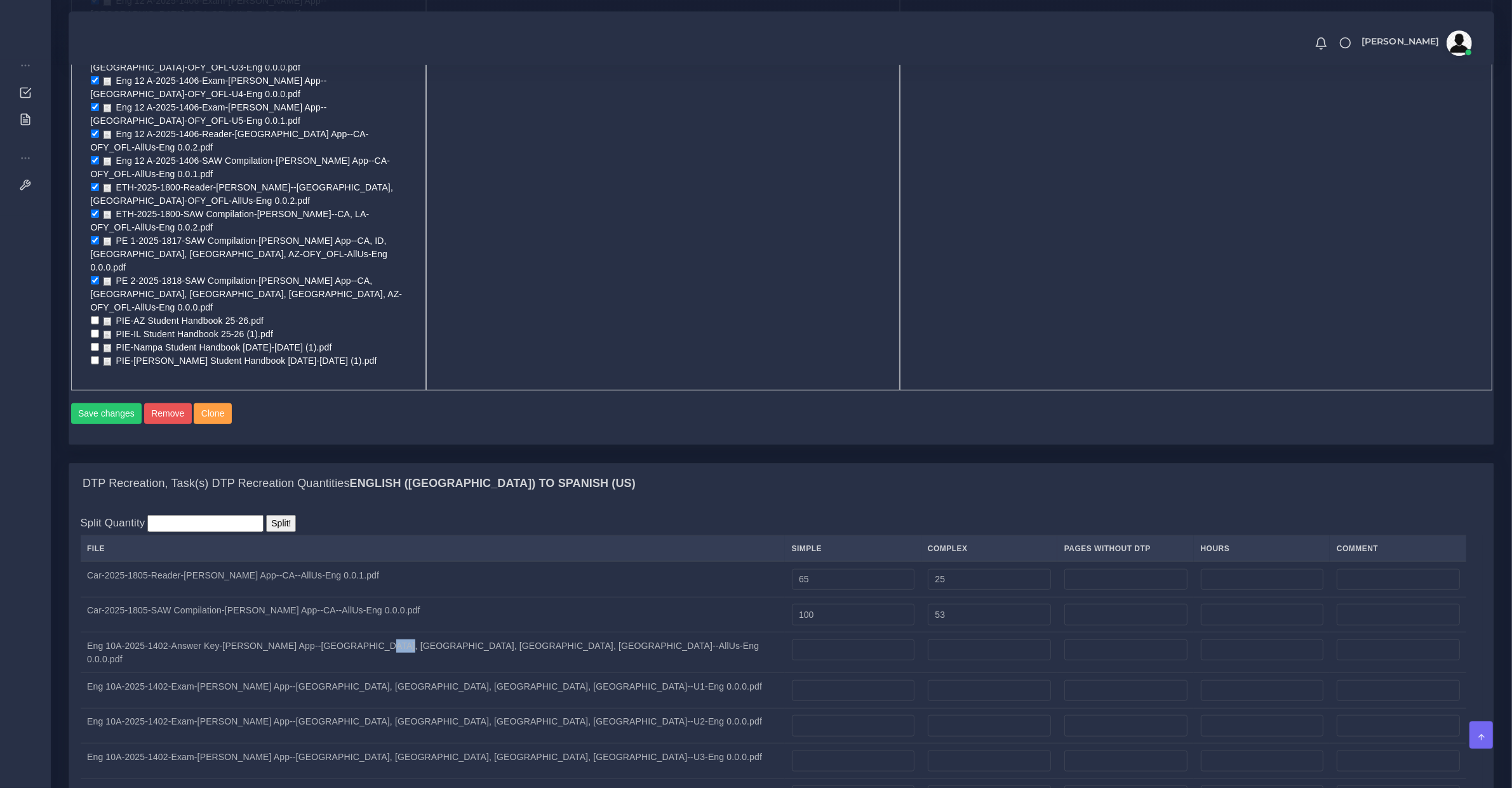
click at [347, 632] on td "Eng 10A-2025-1402-Answer Key-LYLA App--CA, AZ, ID, IL--AllUs-Eng 0.0.0.pdf" at bounding box center [433, 653] width 705 height 41
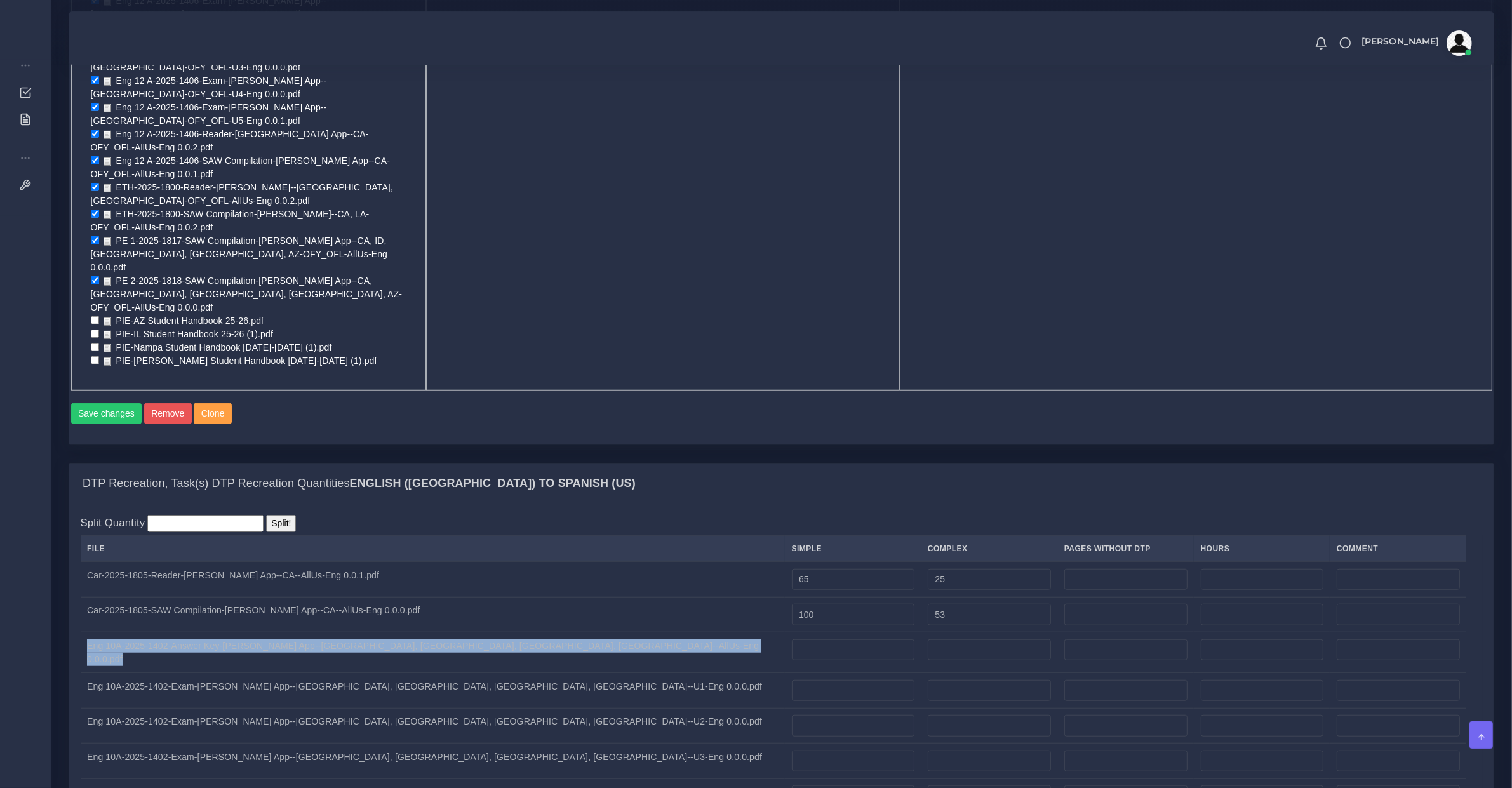
click at [347, 632] on td "Eng 10A-2025-1402-Answer Key-LYLA App--CA, AZ, ID, IL--AllUs-Eng 0.0.0.pdf" at bounding box center [433, 653] width 705 height 41
copy tr "Eng 10A-2025-1402-Answer Key-LYLA App--CA, AZ, ID, IL--AllUs-Eng 0.0.0.pdf"
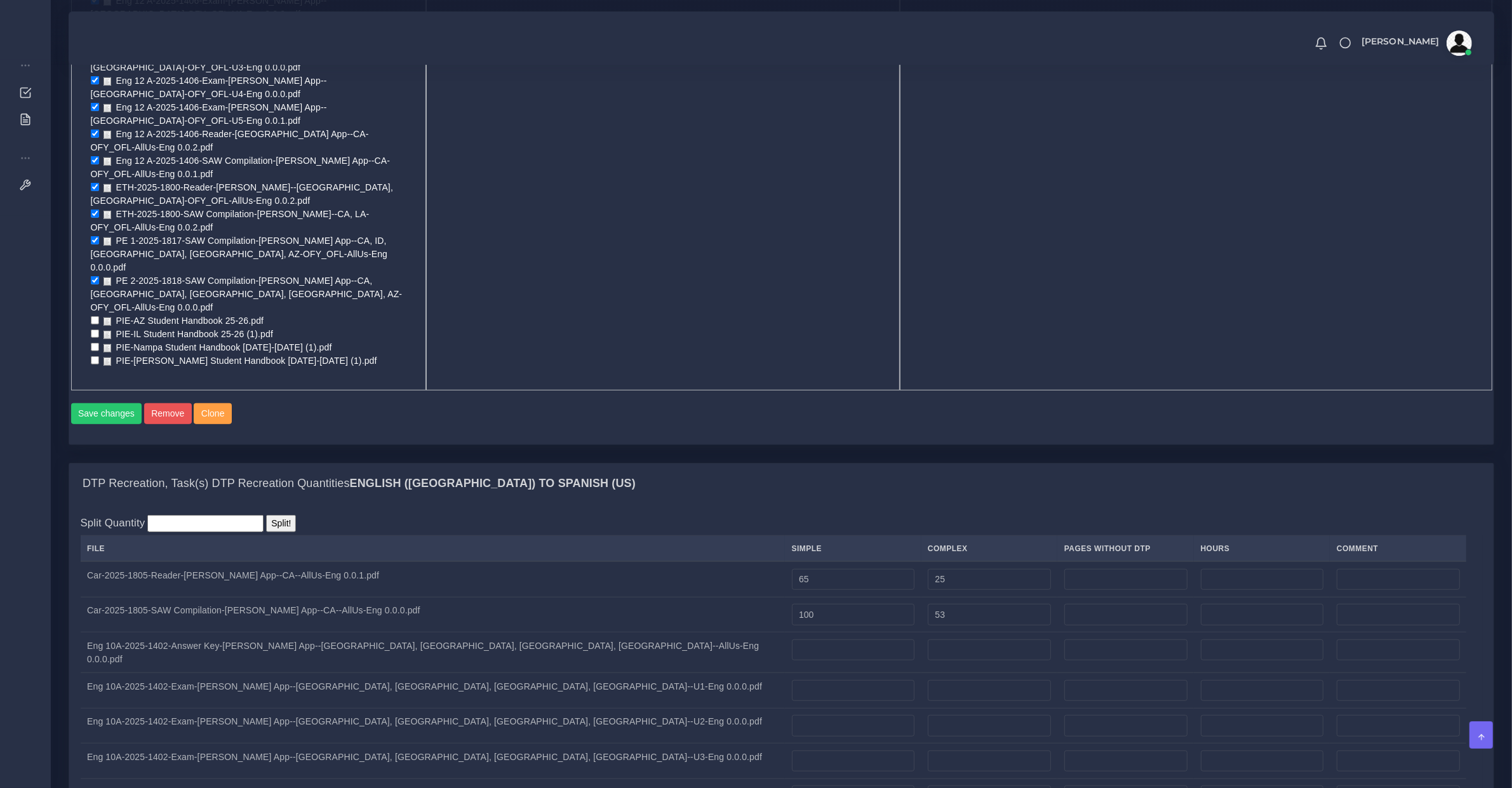
click at [785, 632] on td at bounding box center [853, 653] width 136 height 41
click at [792, 640] on input "number" at bounding box center [853, 651] width 122 height 22
type input "40"
click at [261, 673] on td "Eng 10A-2025-1402-Exam-LYLA App--CA, AZ, ID, IL--U1-Eng 0.0.0.pdf" at bounding box center [433, 691] width 705 height 35
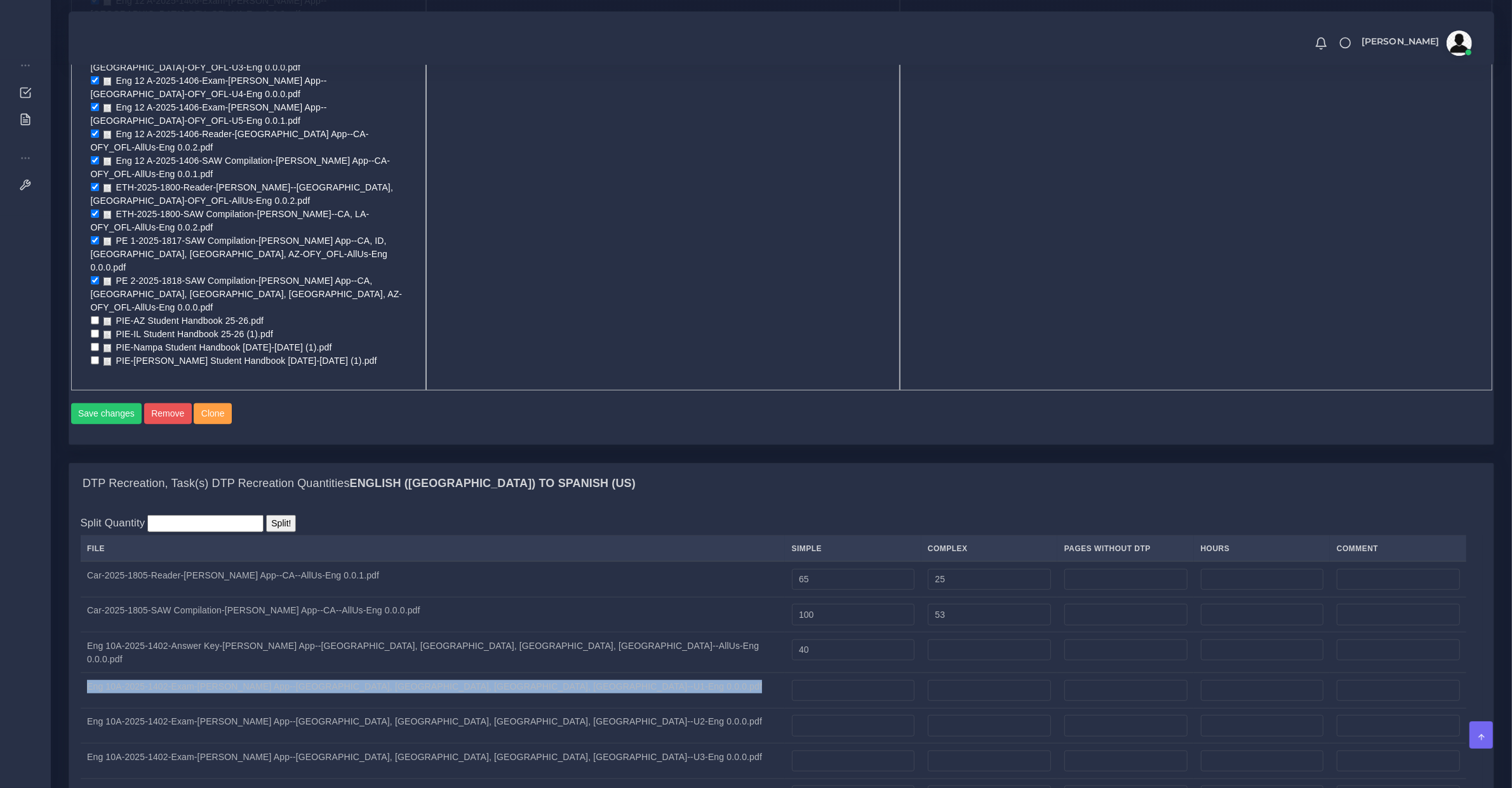
drag, startPoint x: 261, startPoint y: 391, endPoint x: 218, endPoint y: 391, distance: 43.0
click at [261, 673] on td "Eng 10A-2025-1402-Exam-LYLA App--CA, AZ, ID, IL--U1-Eng 0.0.0.pdf" at bounding box center [433, 691] width 705 height 35
copy tr "Eng 10A-2025-1402-Exam-LYLA App--CA, AZ, ID, IL--U1-Eng 0.0.0.pdf"
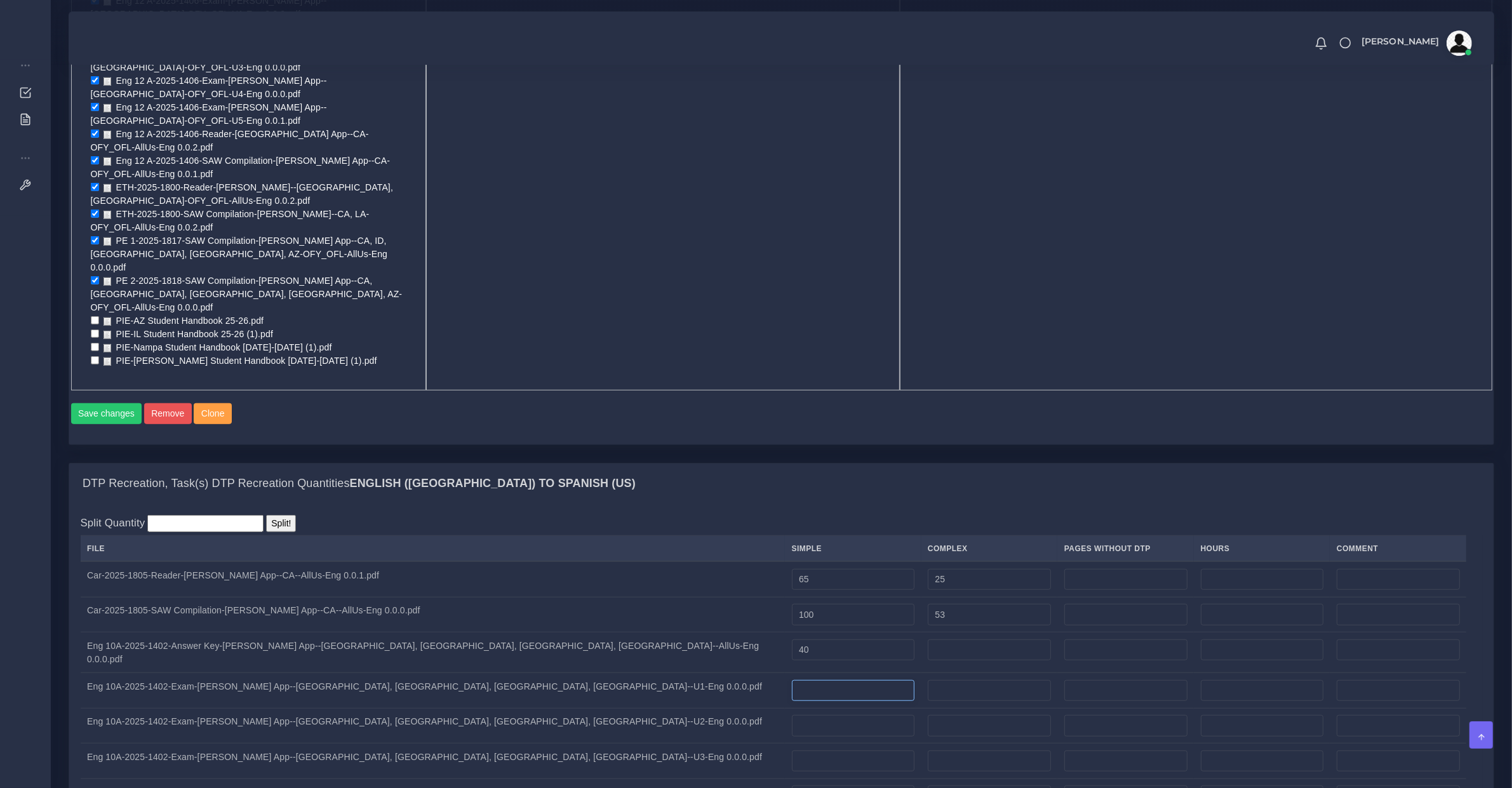
click at [785, 673] on td at bounding box center [853, 691] width 136 height 35
type input "8"
click at [279, 708] on td "Eng 10A-2025-1402-Exam-LYLA App--CA, AZ, ID, IL--U2-Eng 0.0.0.pdf" at bounding box center [433, 726] width 705 height 35
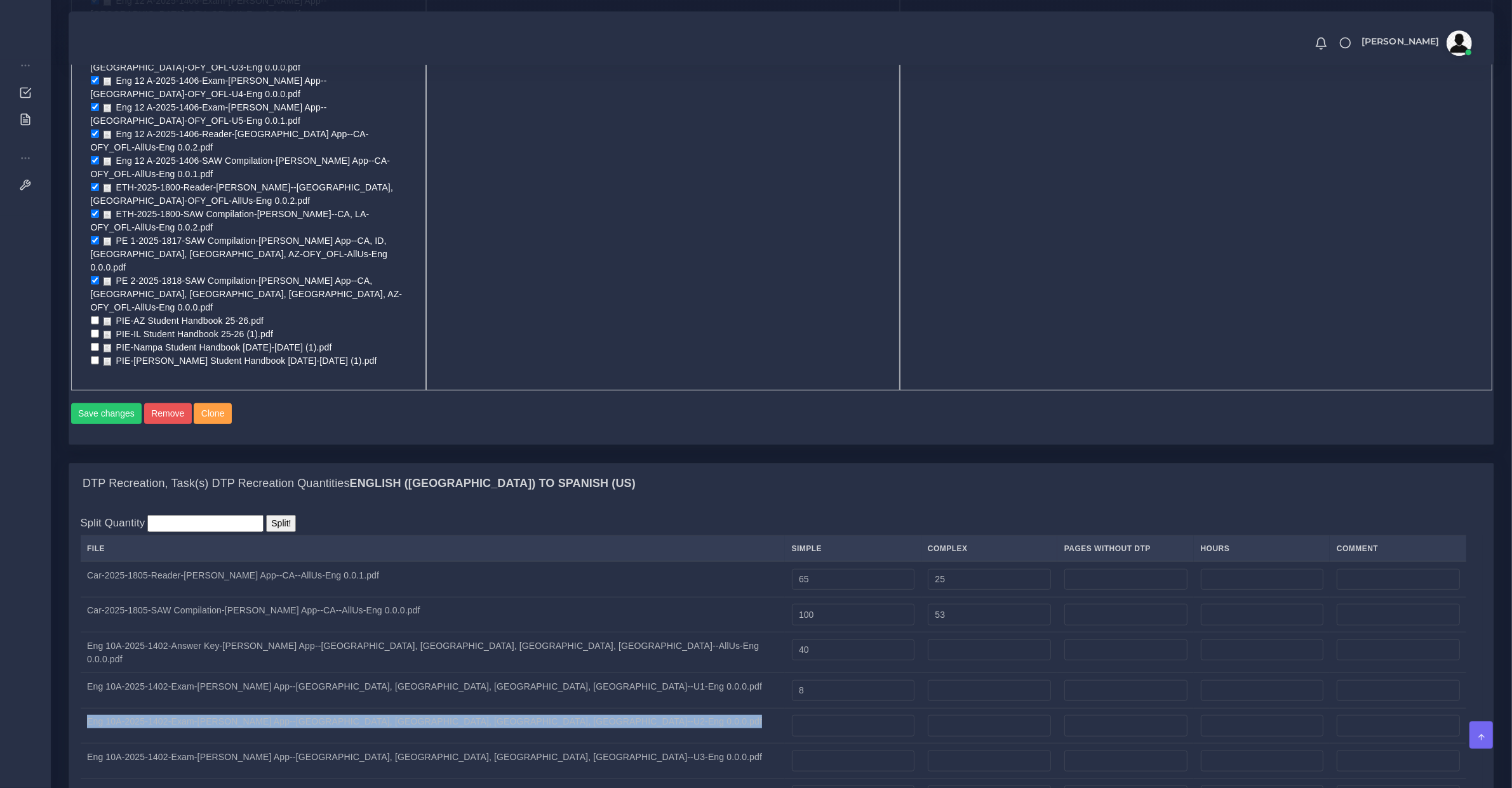
click at [279, 708] on td "Eng 10A-2025-1402-Exam-LYLA App--CA, AZ, ID, IL--U2-Eng 0.0.0.pdf" at bounding box center [433, 726] width 705 height 35
copy tr "Eng 10A-2025-1402-Exam-LYLA App--CA, AZ, ID, IL--U2-Eng 0.0.0.pdf"
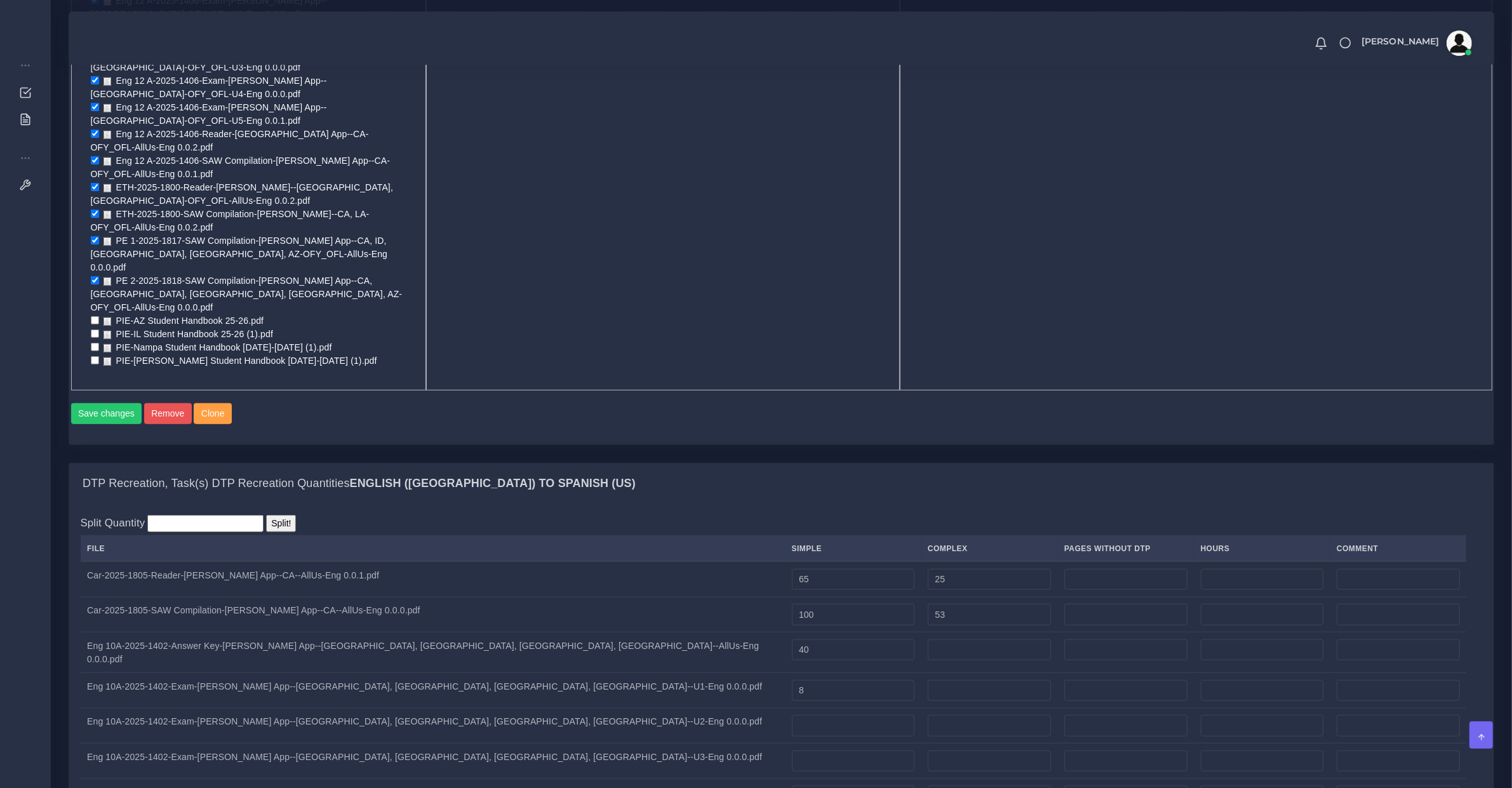
click at [785, 708] on td at bounding box center [853, 726] width 136 height 35
click at [792, 715] on input "number" at bounding box center [853, 726] width 122 height 22
type input "8"
click at [186, 744] on td "Eng 10A-2025-1402-Exam-LYLA App--CA, AZ, ID, IL--U3-Eng 0.0.0.pdf" at bounding box center [433, 761] width 705 height 35
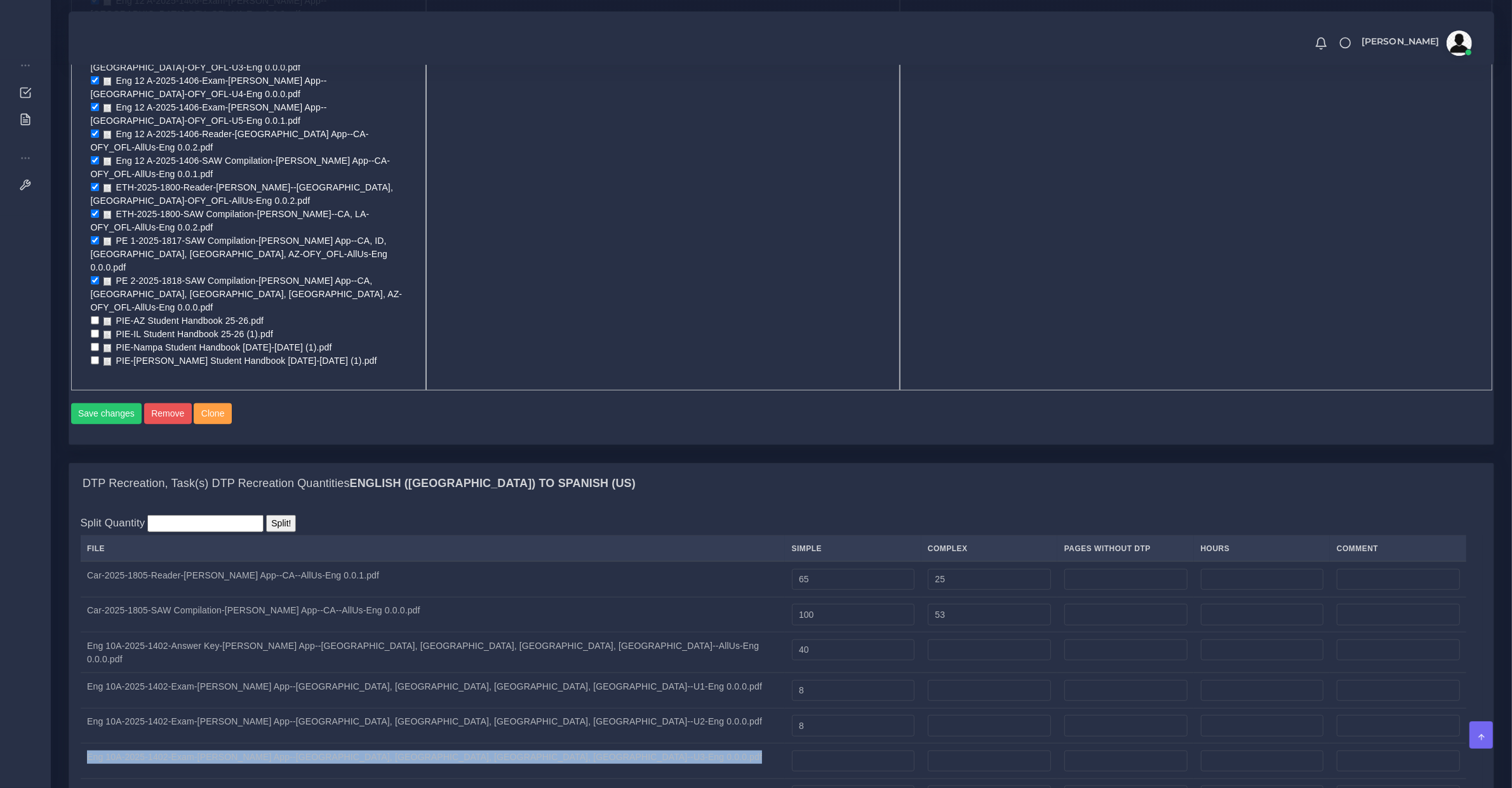
click at [186, 744] on td "Eng 10A-2025-1402-Exam-LYLA App--CA, AZ, ID, IL--U3-Eng 0.0.0.pdf" at bounding box center [433, 761] width 705 height 35
copy tr "Eng 10A-2025-1402-Exam-LYLA App--CA, AZ, ID, IL--U3-Eng 0.0.0.pdf"
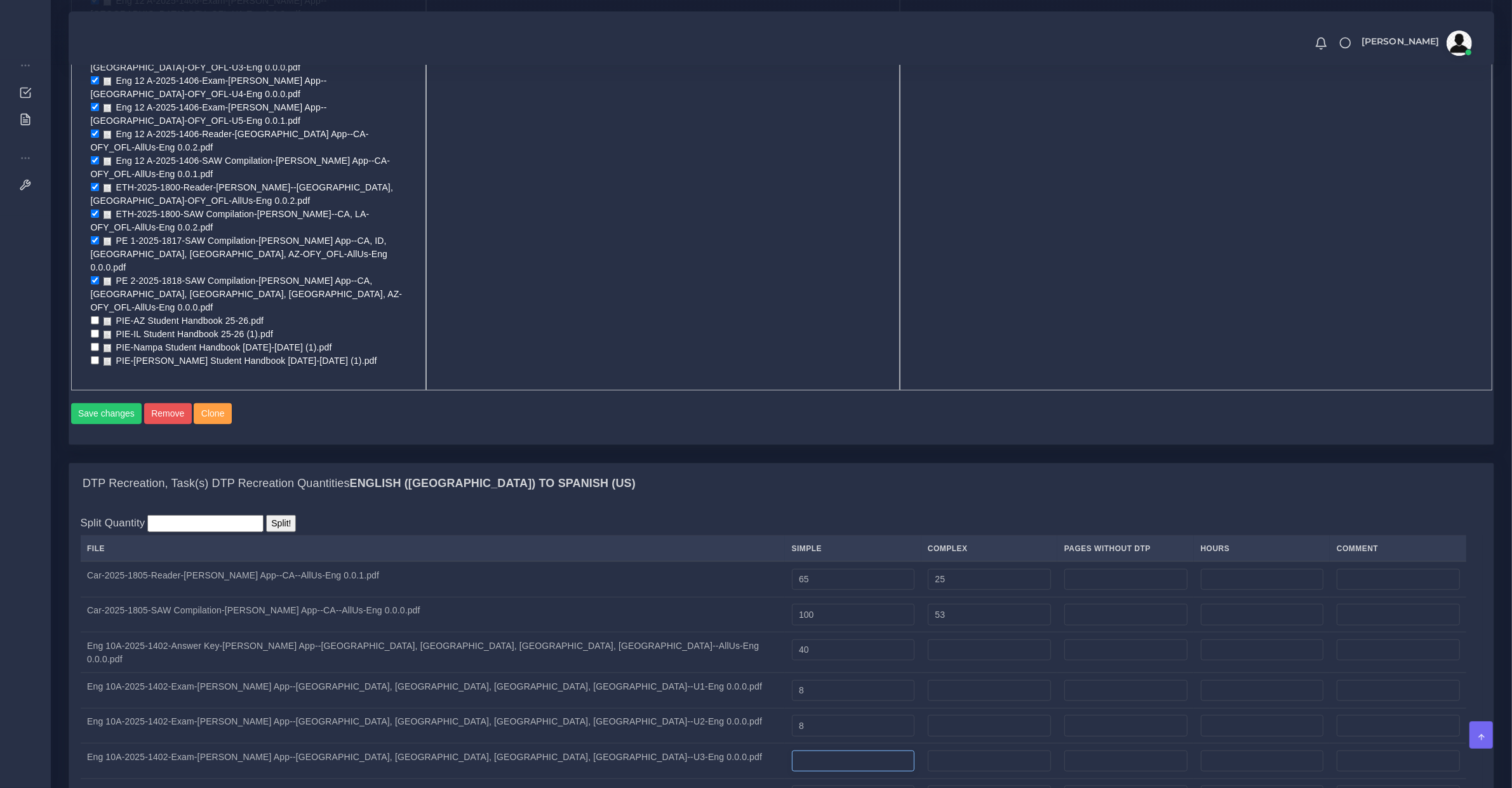
click at [792, 751] on input "number" at bounding box center [853, 761] width 122 height 22
type input "8"
click at [192, 778] on td "Eng 10A-2025-1402-Exam-LYLA App--CA, AZ, ID, IL--U4-Eng 0.0.0.pdf" at bounding box center [433, 796] width 705 height 35
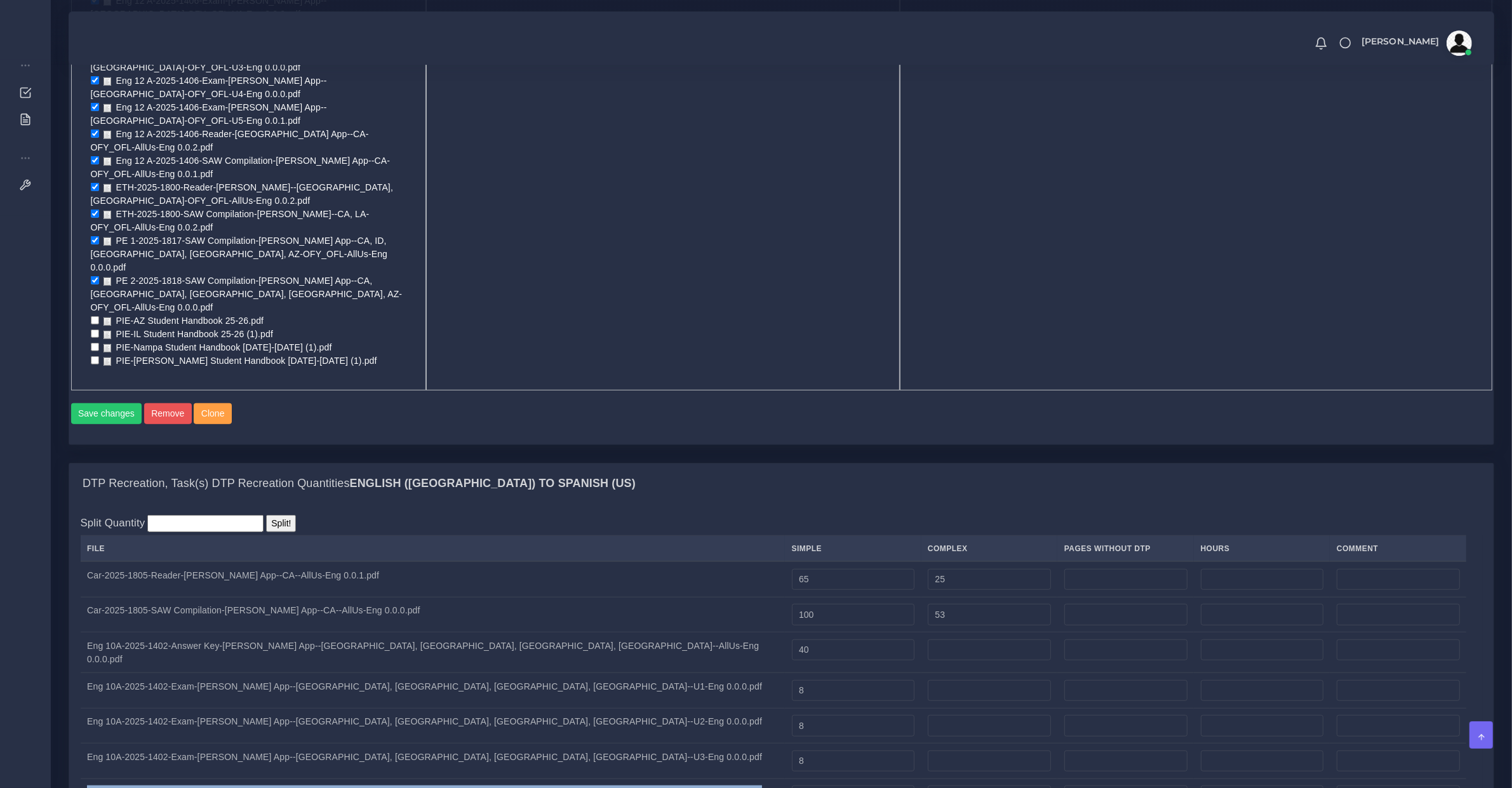
copy tr "Eng 10A-2025-1402-Exam-LYLA App--CA, AZ, ID, IL--U4-Eng 0.0.0.pdf"
click at [792, 786] on input "number" at bounding box center [853, 797] width 122 height 22
type input "8"
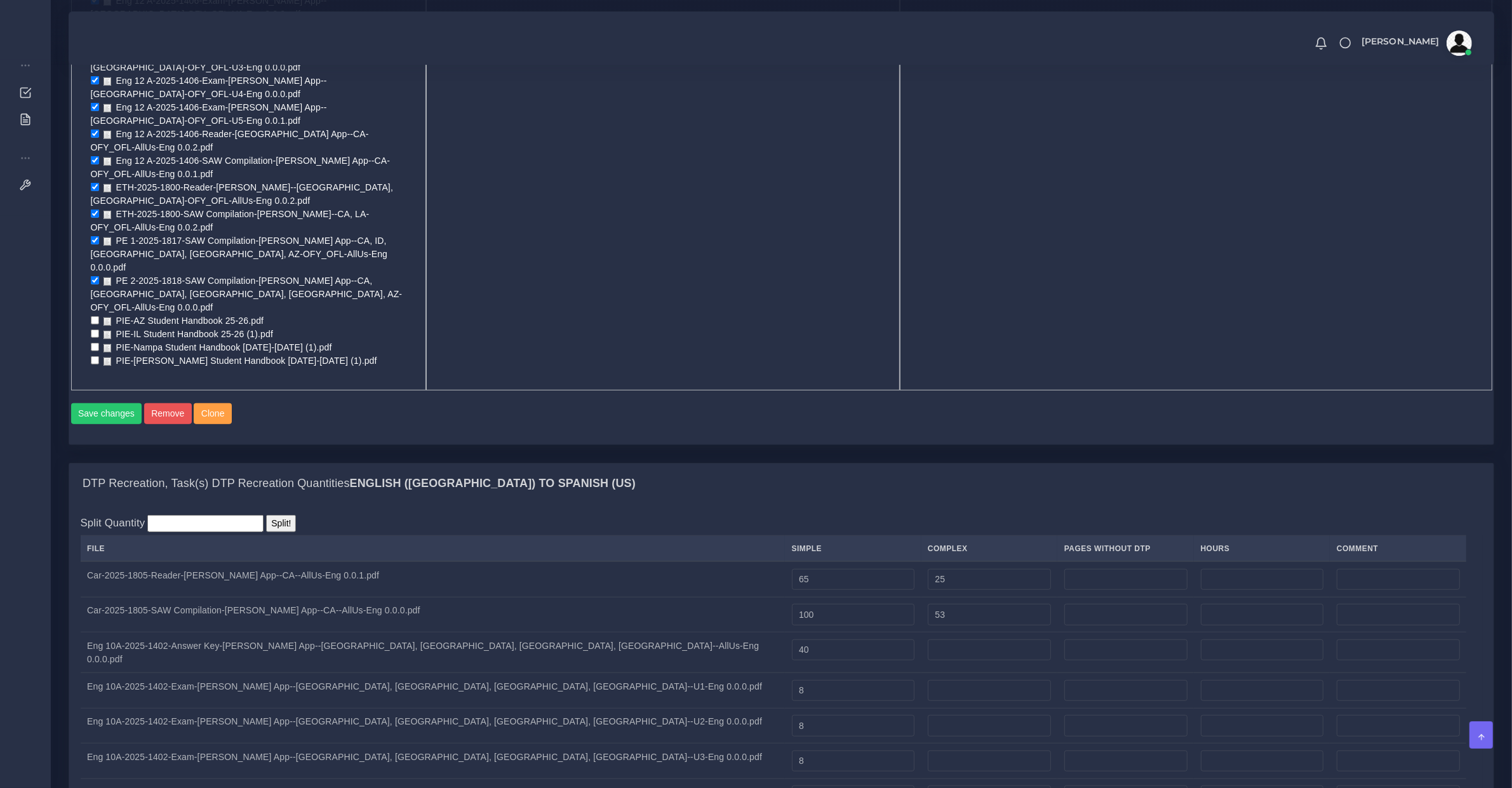
drag, startPoint x: 310, startPoint y: 527, endPoint x: 58, endPoint y: 548, distance: 252.9
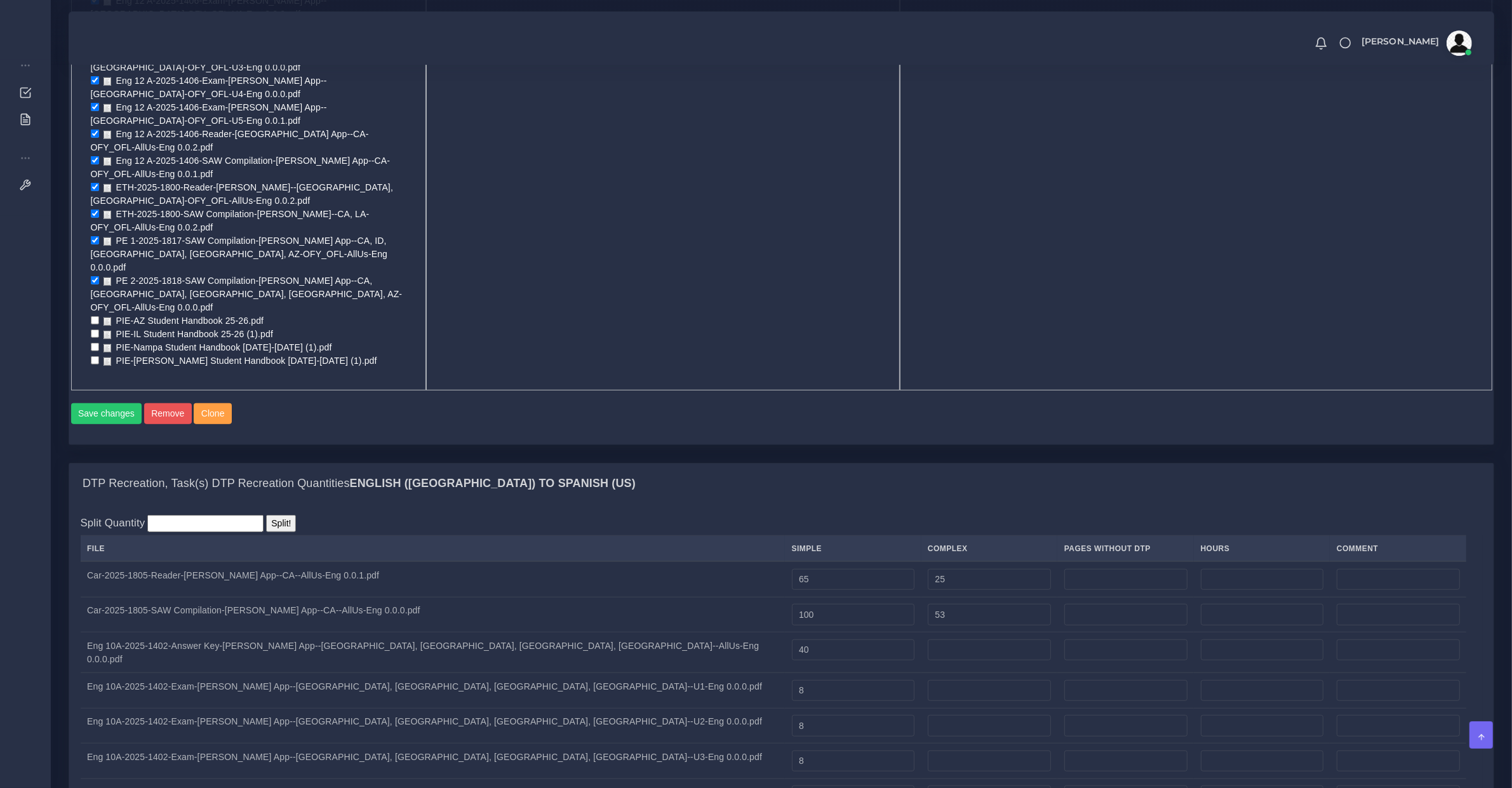
type input "8"
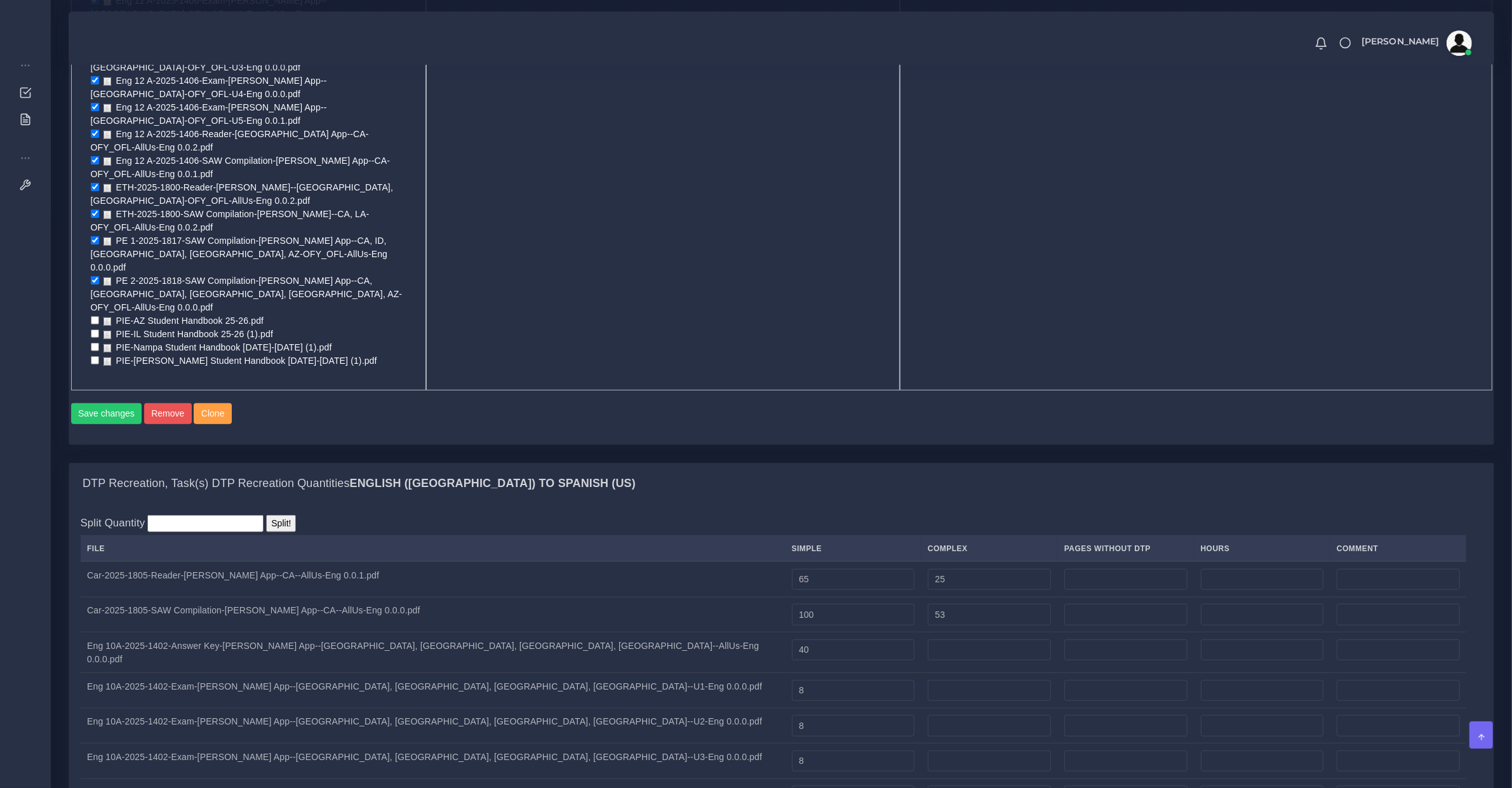
copy tr "Eng 10A-2025-1402-Reader-LYLA App--CA, AZ, ID, IL--AllUs-Eng 0.0.0.pdf"
type input "36"
type input "144"
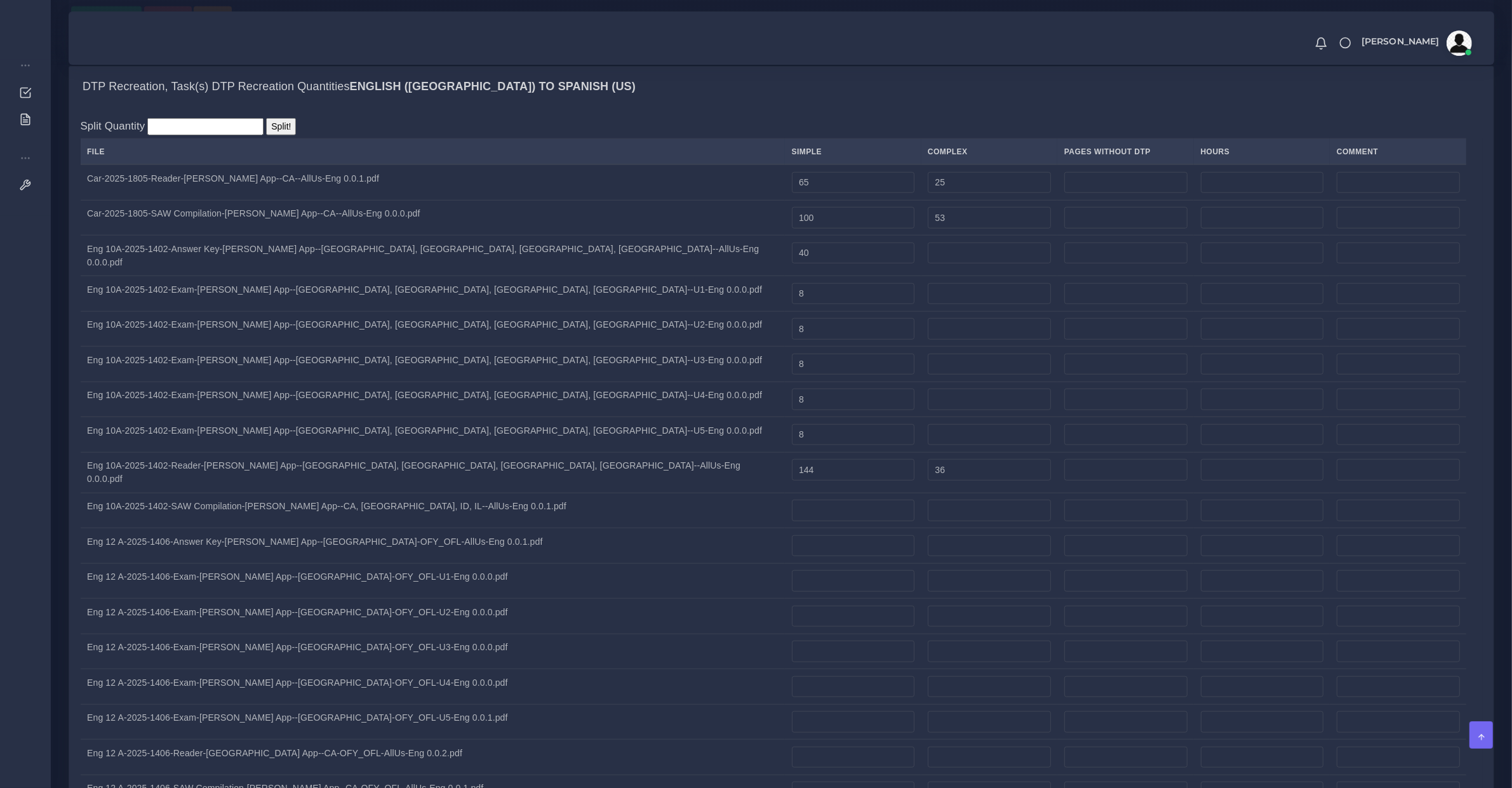
click at [361, 493] on td "Eng 10A-2025-1402-SAW Compilation-LYLA App--CA, AZ, ID, IL--AllUs-Eng 0.0.1.pdf" at bounding box center [433, 511] width 705 height 35
copy tr "Eng 10A-2025-1402-SAW Compilation-LYLA App--CA, AZ, ID, IL--AllUs-Eng 0.0.1.pdf"
click at [785, 528] on td at bounding box center [853, 546] width 136 height 35
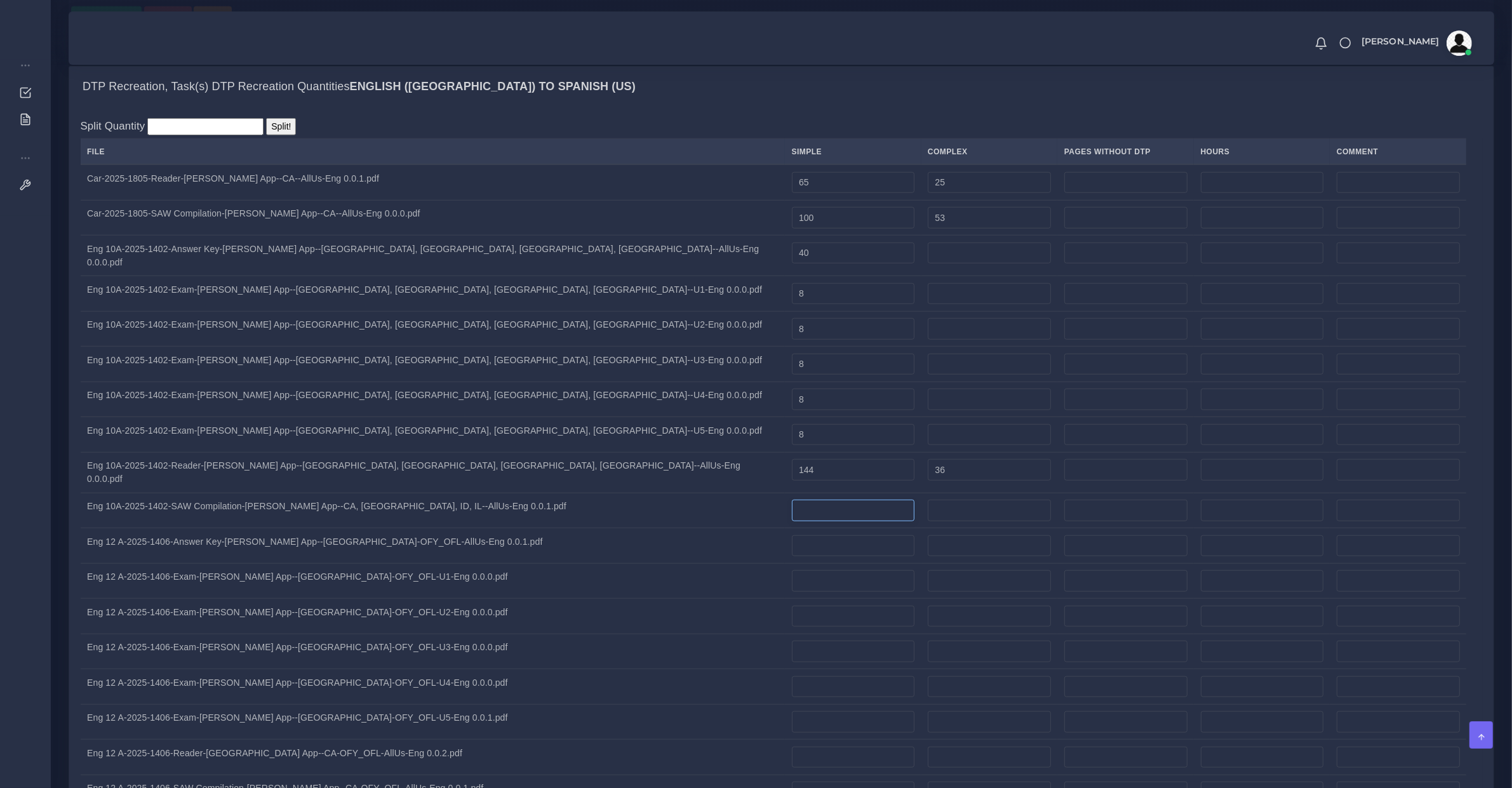
click at [792, 500] on input "number" at bounding box center [853, 511] width 122 height 22
type input "190"
type input "38"
click at [365, 528] on td "Eng 12 A-2025-1406-Answer Key-Lyla App--CA-OFY_OFL-AllUs-Eng 0.0.1.pdf" at bounding box center [433, 546] width 705 height 35
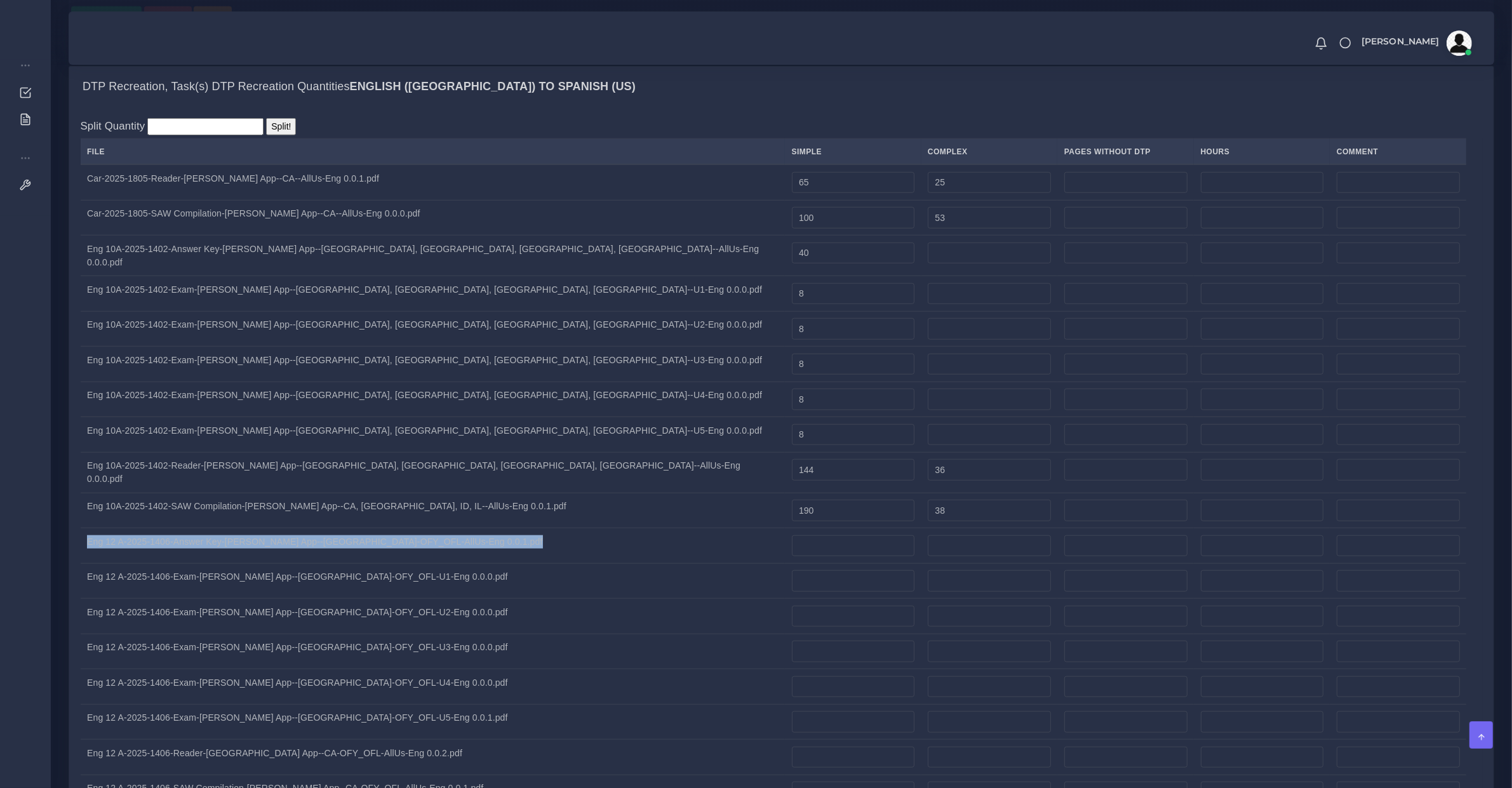
click at [365, 528] on td "Eng 12 A-2025-1406-Answer Key-Lyla App--CA-OFY_OFL-AllUs-Eng 0.0.1.pdf" at bounding box center [433, 546] width 705 height 35
copy tr "Eng 12 A-2025-1406-Answer Key-Lyla App--CA-OFY_OFL-AllUs-Eng 0.0.1.pdf"
click at [792, 536] on input "number" at bounding box center [853, 547] width 122 height 22
type input "40"
click at [328, 564] on td "Eng 12 A-2025-1406-Exam-Lyla App--CA-OFY_OFL-U1-Eng 0.0.0.pdf" at bounding box center [433, 581] width 705 height 35
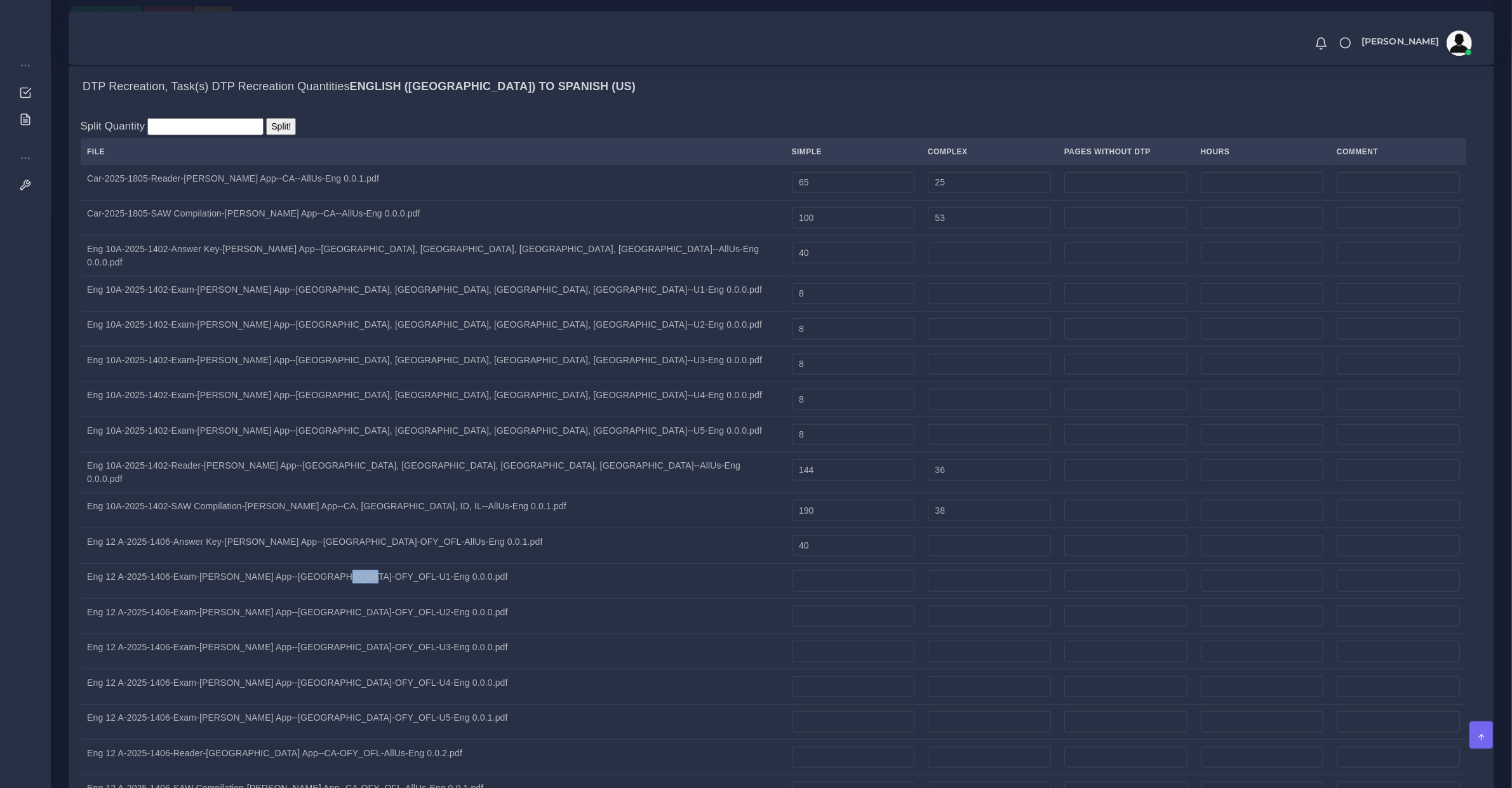
click at [328, 564] on td "Eng 12 A-2025-1406-Exam-Lyla App--CA-OFY_OFL-U1-Eng 0.0.0.pdf" at bounding box center [433, 581] width 705 height 35
click at [792, 570] on input "number" at bounding box center [853, 581] width 122 height 22
type input "7"
click at [285, 599] on td "Eng 12 A-2025-1406-Exam-Lyla App--CA-OFY_OFL-U2-Eng 0.0.0.pdf" at bounding box center [433, 617] width 705 height 35
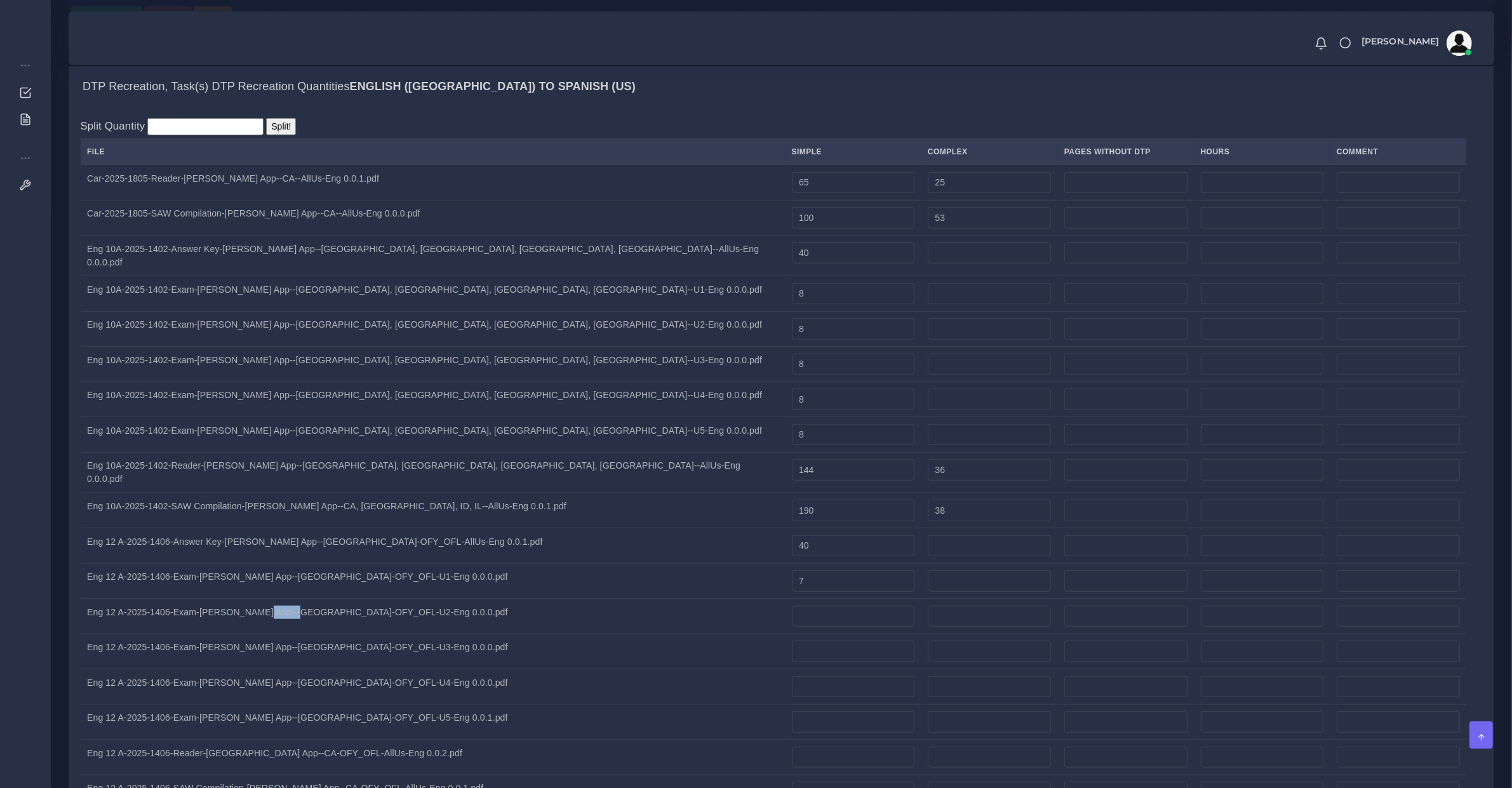
click at [285, 599] on td "Eng 12 A-2025-1406-Exam-Lyla App--CA-OFY_OFL-U2-Eng 0.0.0.pdf" at bounding box center [433, 617] width 705 height 35
click at [792, 606] on input "number" at bounding box center [853, 617] width 122 height 22
type input "8"
click at [337, 634] on td "Eng 12 A-2025-1406-Exam-Lyla App--CA-OFY_OFL-U3-Eng 0.0.0.pdf" at bounding box center [433, 651] width 705 height 35
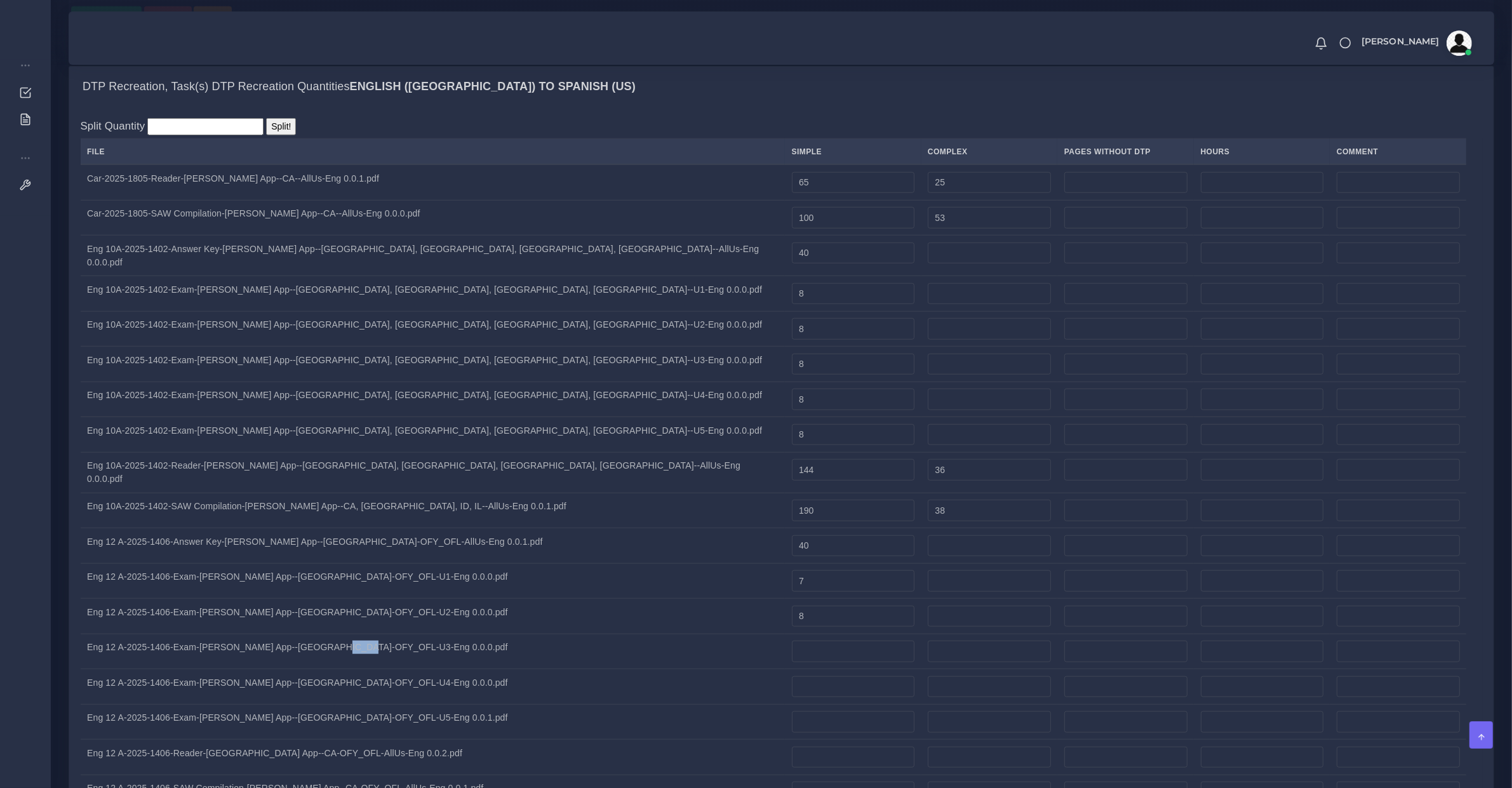
click at [337, 634] on td "Eng 12 A-2025-1406-Exam-Lyla App--CA-OFY_OFL-U3-Eng 0.0.0.pdf" at bounding box center [433, 651] width 705 height 35
click at [792, 641] on input "number" at bounding box center [853, 652] width 122 height 22
type input "8"
click at [323, 670] on td "Eng 12 A-2025-1406-Exam-Lyla App--CA-OFY_OFL-U4-Eng 0.0.0.pdf" at bounding box center [433, 687] width 705 height 35
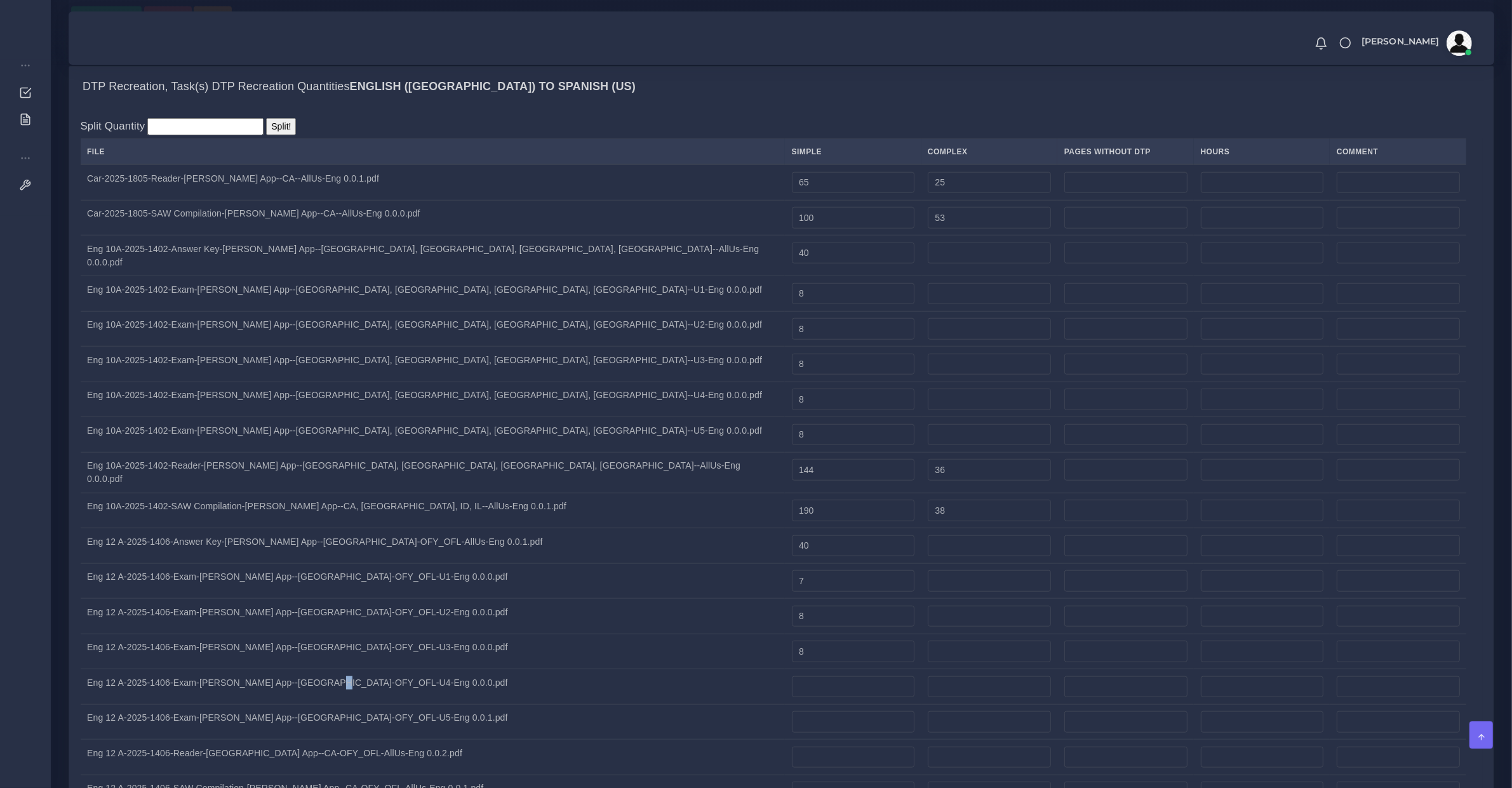
click at [323, 670] on td "Eng 12 A-2025-1406-Exam-Lyla App--CA-OFY_OFL-U4-Eng 0.0.0.pdf" at bounding box center [433, 687] width 705 height 35
click at [792, 676] on input "number" at bounding box center [853, 687] width 122 height 22
type input "8"
click at [167, 704] on td "Eng 12 A-2025-1406-Exam-Lyla App--CA-OFY_OFL-U5-Eng 0.0.1.pdf" at bounding box center [433, 722] width 705 height 35
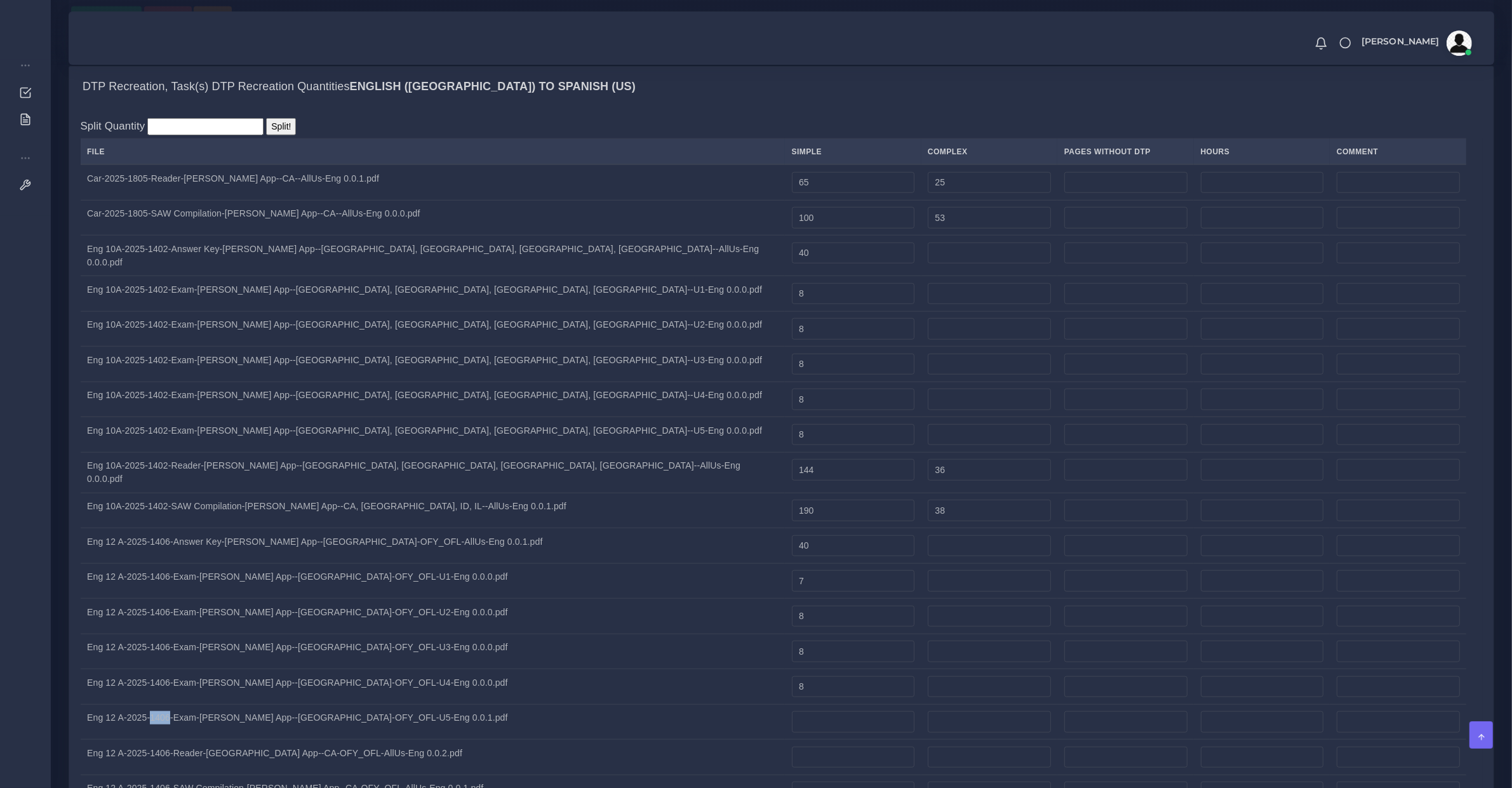
click at [167, 704] on td "Eng 12 A-2025-1406-Exam-Lyla App--CA-OFY_OFL-U5-Eng 0.0.1.pdf" at bounding box center [433, 722] width 705 height 35
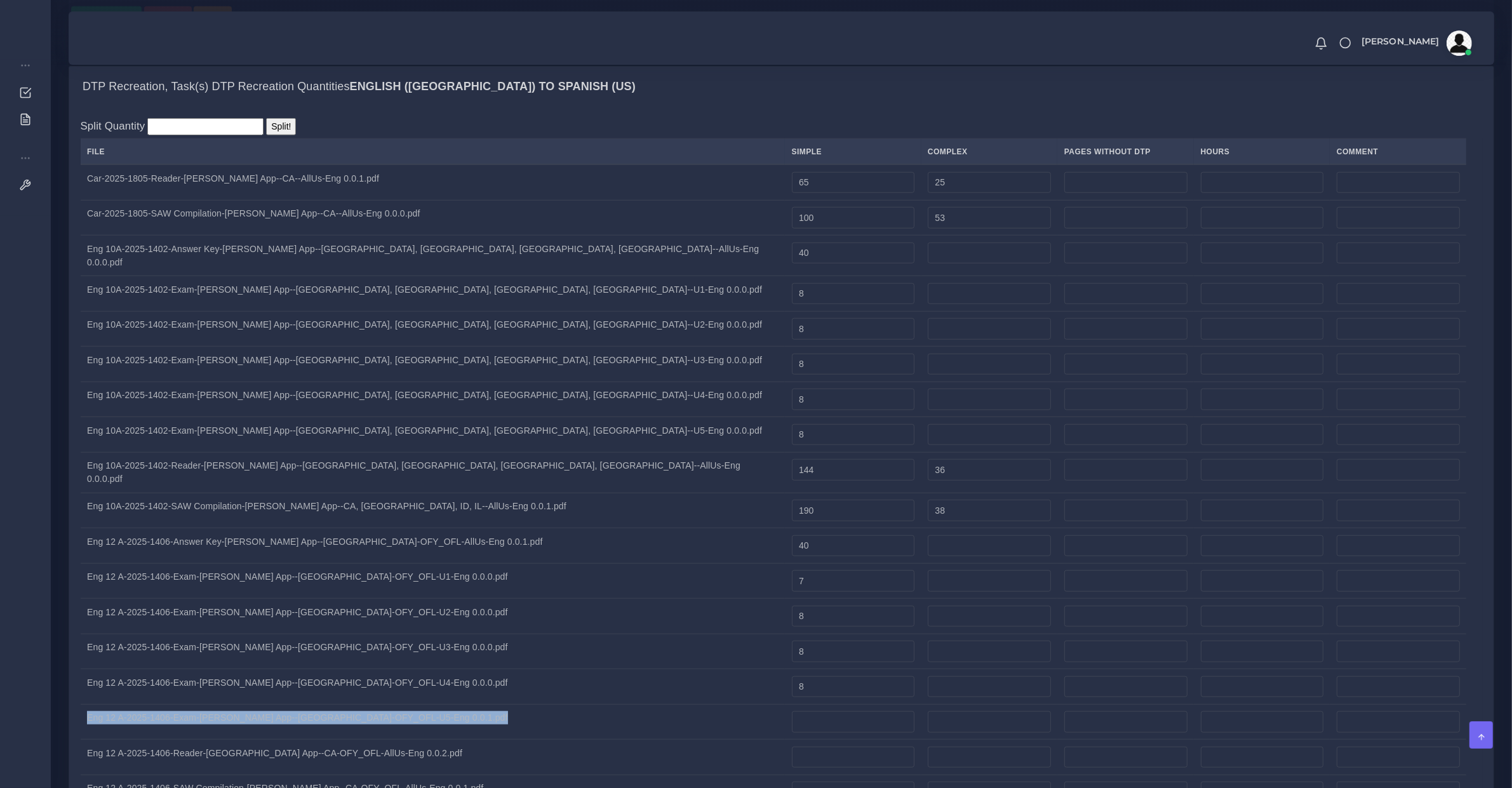
click at [167, 704] on td "Eng 12 A-2025-1406-Exam-Lyla App--CA-OFY_OFL-U5-Eng 0.0.1.pdf" at bounding box center [433, 722] width 705 height 35
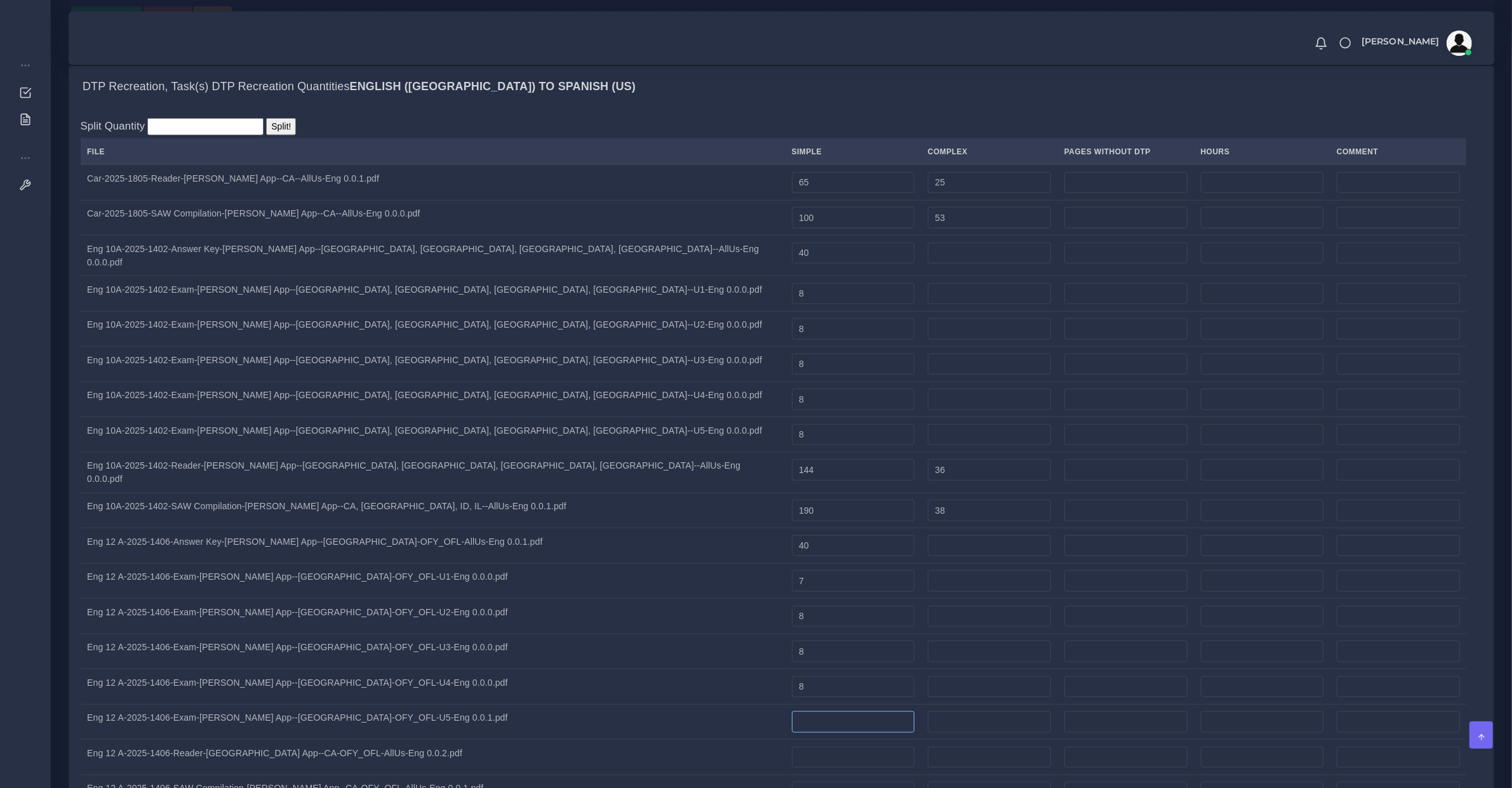
click at [792, 711] on input "number" at bounding box center [853, 722] width 122 height 22
type input "9"
click at [241, 740] on td "Eng 12 A-2025-1406-Reader-Lyla App--CA-OFY_OFL-AllUs-Eng 0.0.2.pdf" at bounding box center [433, 757] width 705 height 35
drag, startPoint x: 241, startPoint y: 451, endPoint x: 73, endPoint y: 453, distance: 168.0
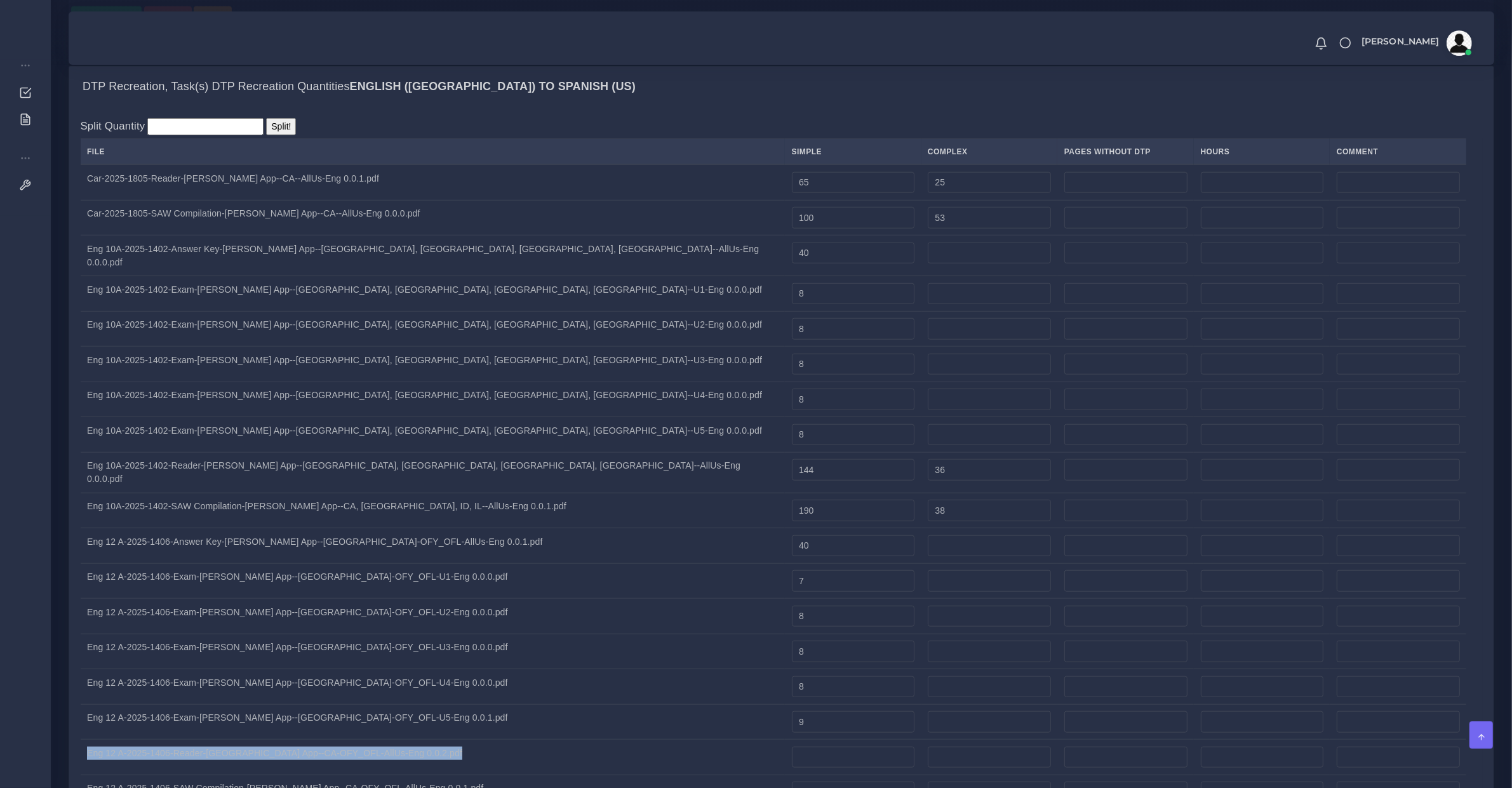
click at [239, 740] on td "Eng 12 A-2025-1406-Reader-Lyla App--CA-OFY_OFL-AllUs-Eng 0.0.2.pdf" at bounding box center [433, 757] width 705 height 35
click at [792, 747] on input "number" at bounding box center [853, 758] width 122 height 22
type input "190"
type input "87"
click at [320, 775] on td "Eng 12 A-2025-1406-SAW Compilation-Lyla App--CA-OFY_OFL-AllUs-Eng 0.0.1.pdf" at bounding box center [433, 793] width 705 height 35
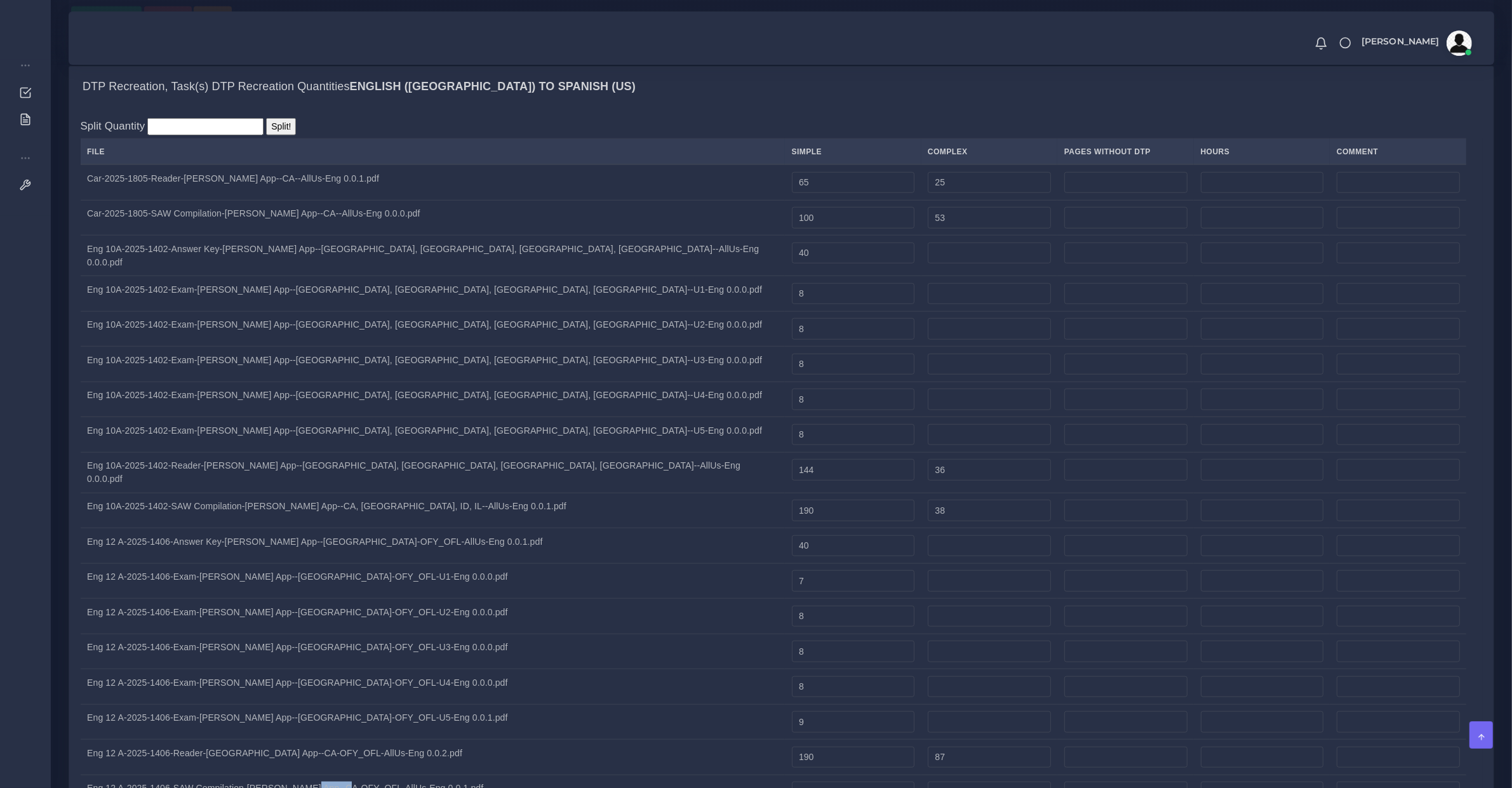
click at [320, 775] on td "Eng 12 A-2025-1406-SAW Compilation-Lyla App--CA-OFY_OFL-AllUs-Eng 0.0.1.pdf" at bounding box center [433, 793] width 705 height 35
click at [792, 782] on input "number" at bounding box center [853, 793] width 122 height 22
type input "180"
type input "64"
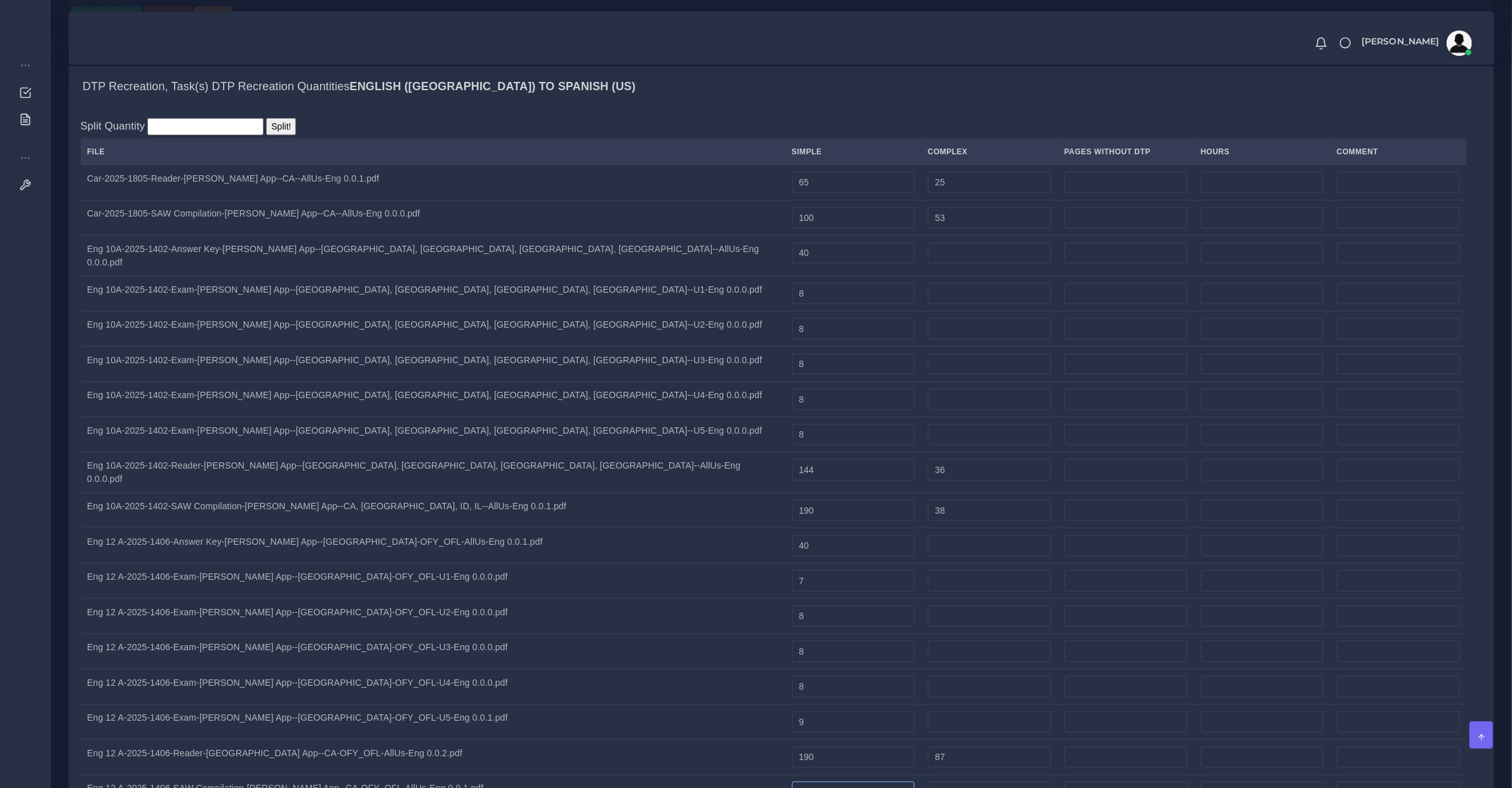
drag, startPoint x: 664, startPoint y: 484, endPoint x: 441, endPoint y: 494, distance: 223.2
click at [441, 775] on tr "Eng 12 A-2025-1406-SAW Compilation-Lyla App--CA-OFY_OFL-AllUs-Eng 0.0.1.pdf 180…" at bounding box center [782, 793] width 1403 height 35
type input "175"
type input "69"
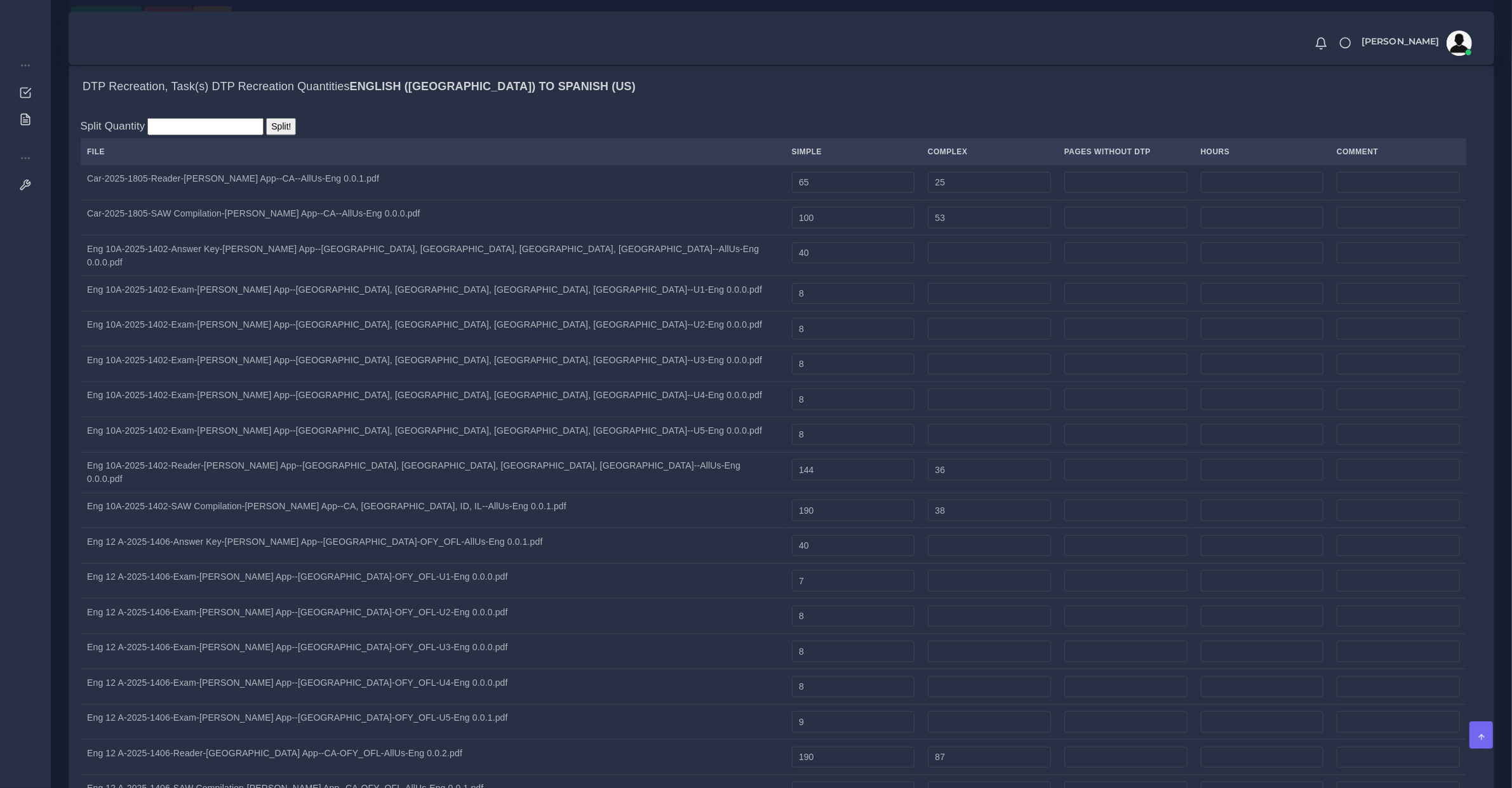
drag, startPoint x: 704, startPoint y: 513, endPoint x: 713, endPoint y: 521, distance: 12.0
type input "90"
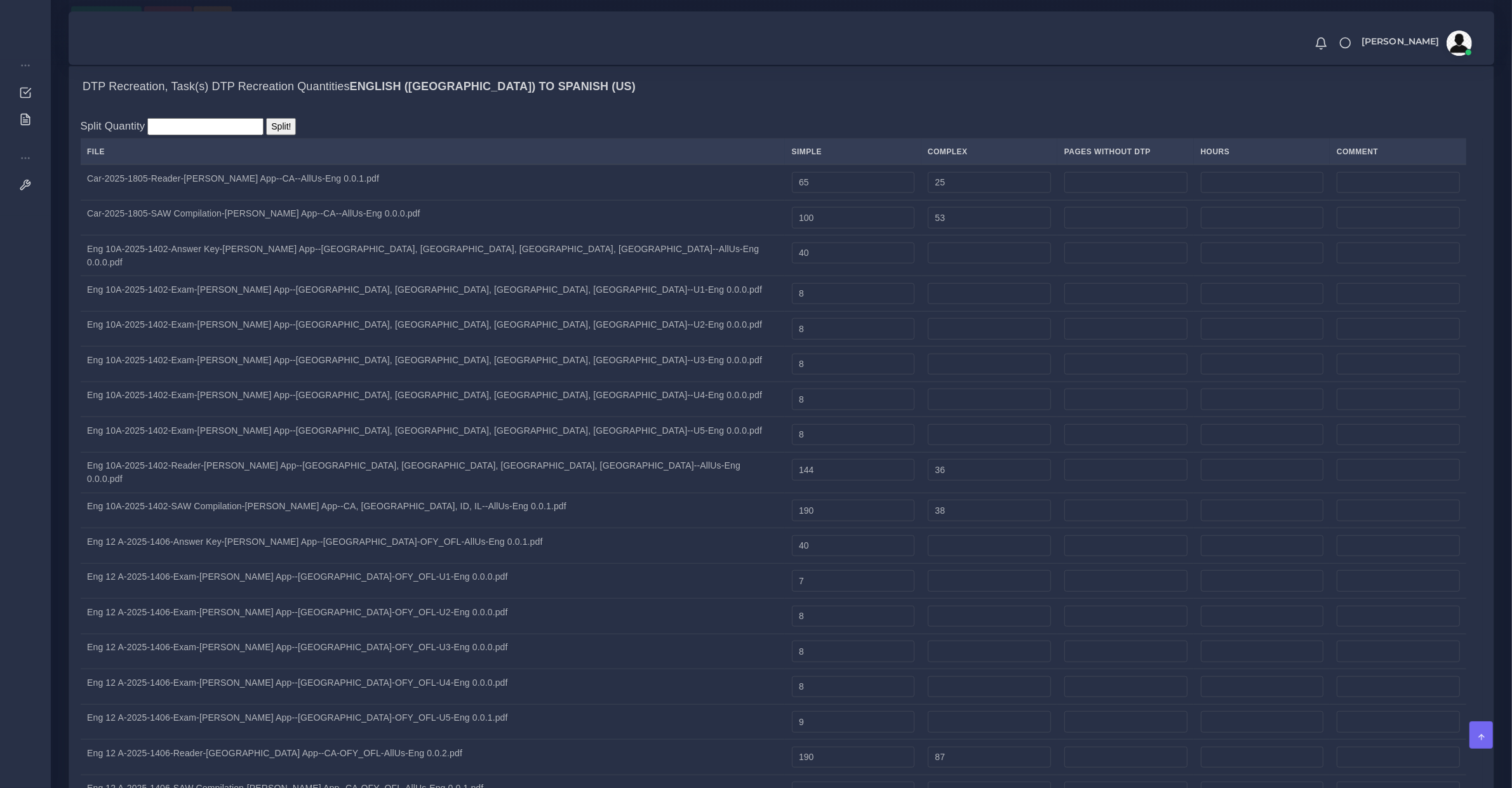
type input "40"
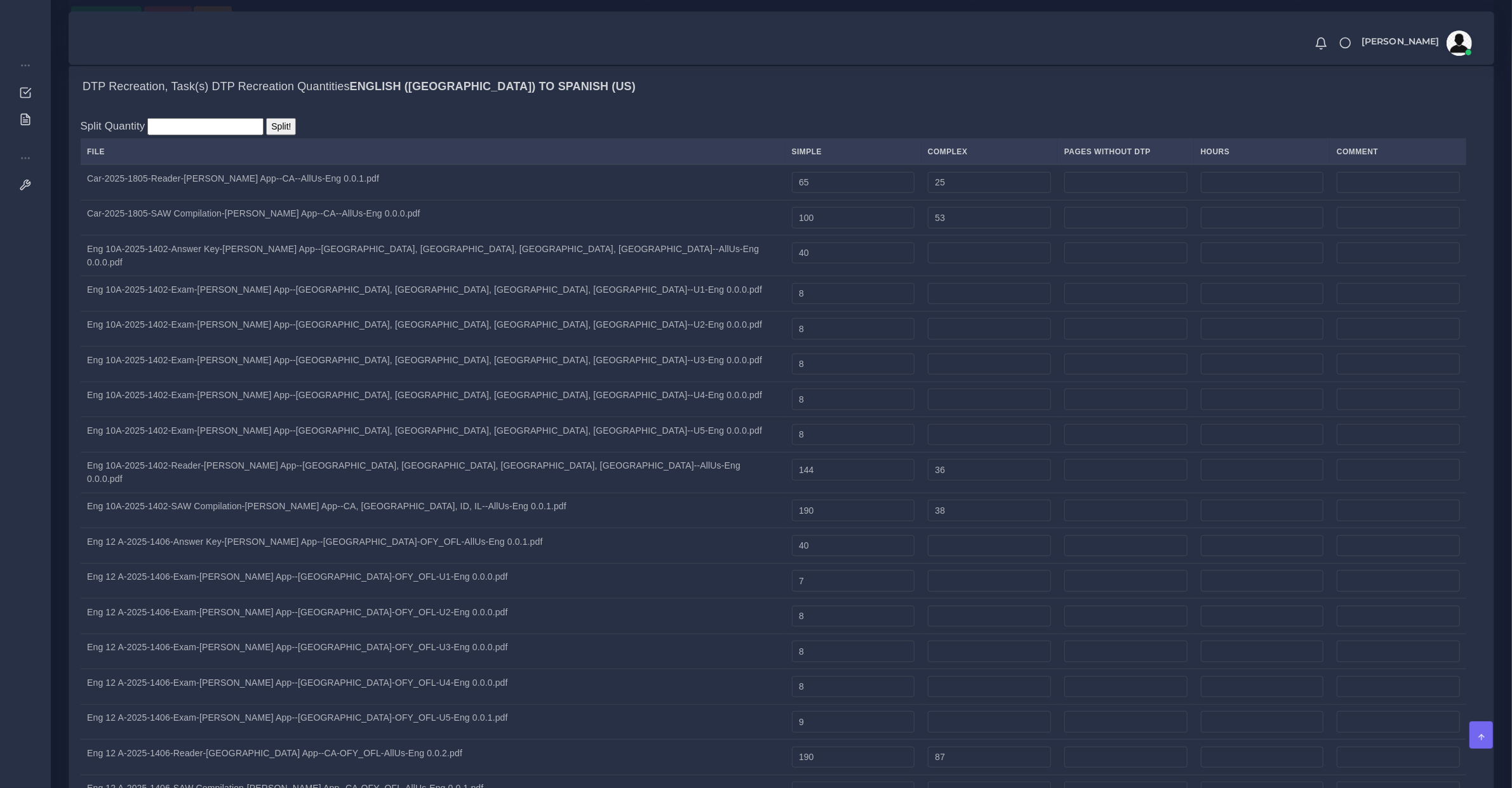
type input "150"
type input "50"
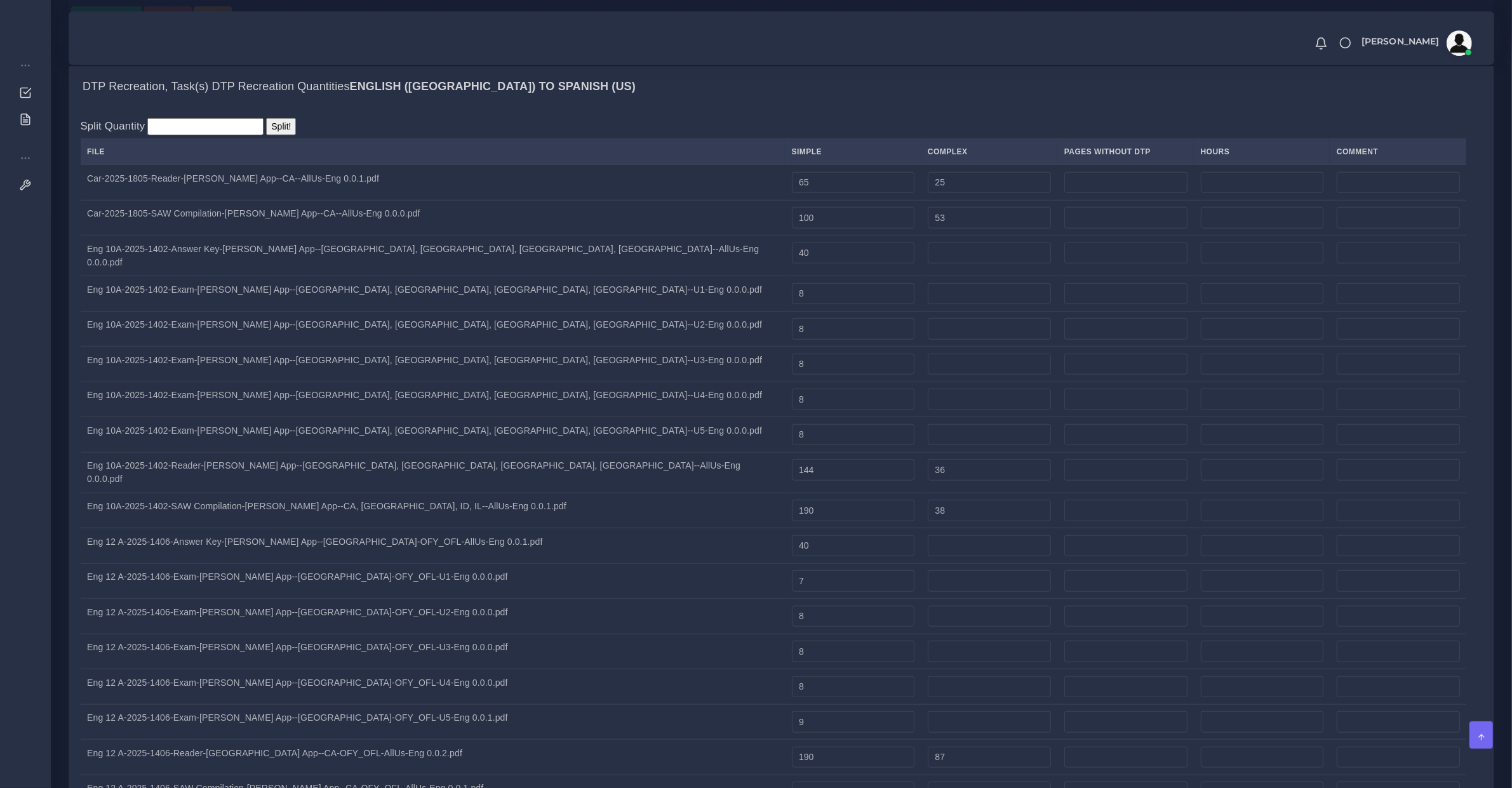
type input "80"
type input "26"
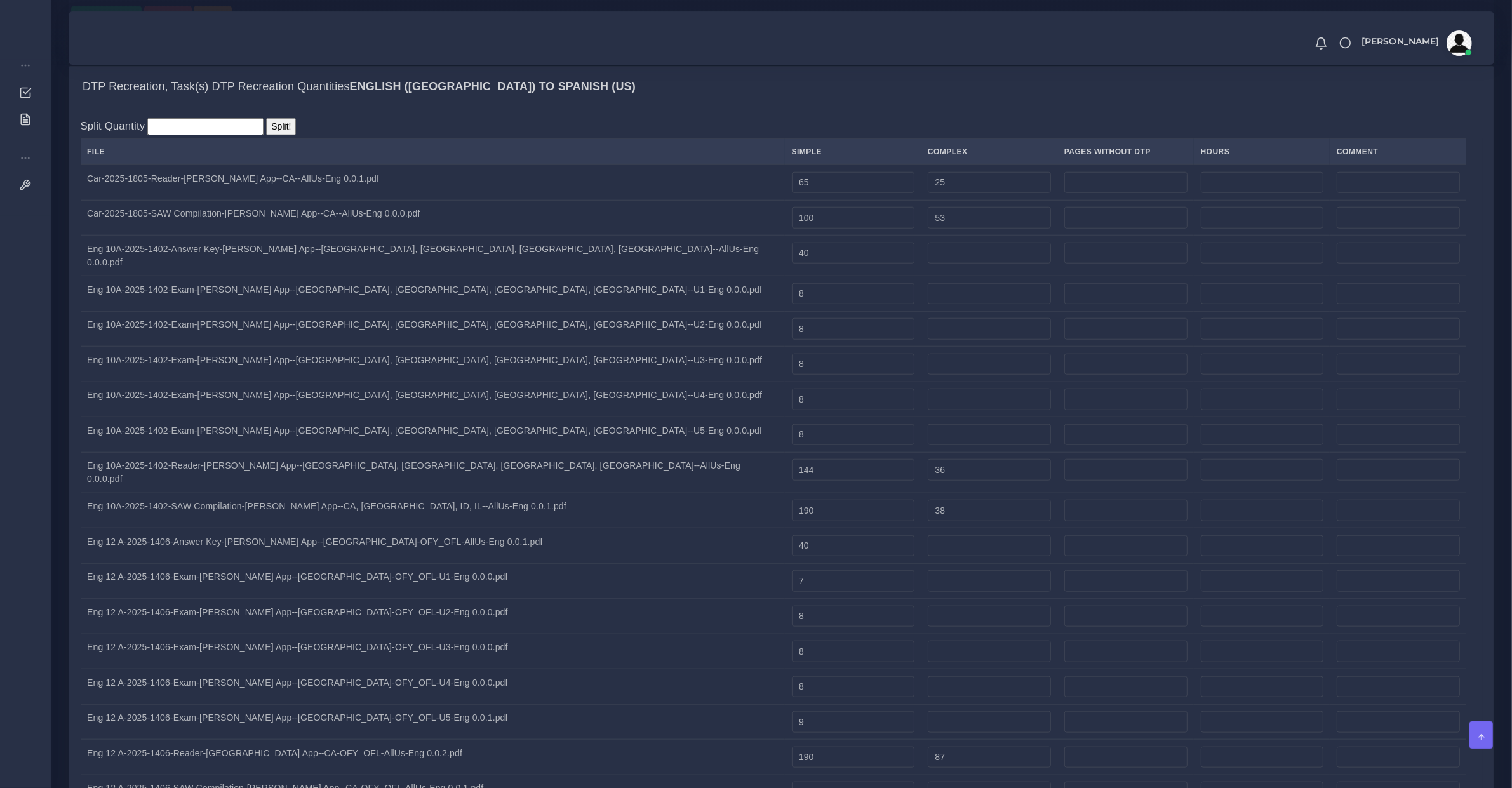
type input "76"
type input "24"
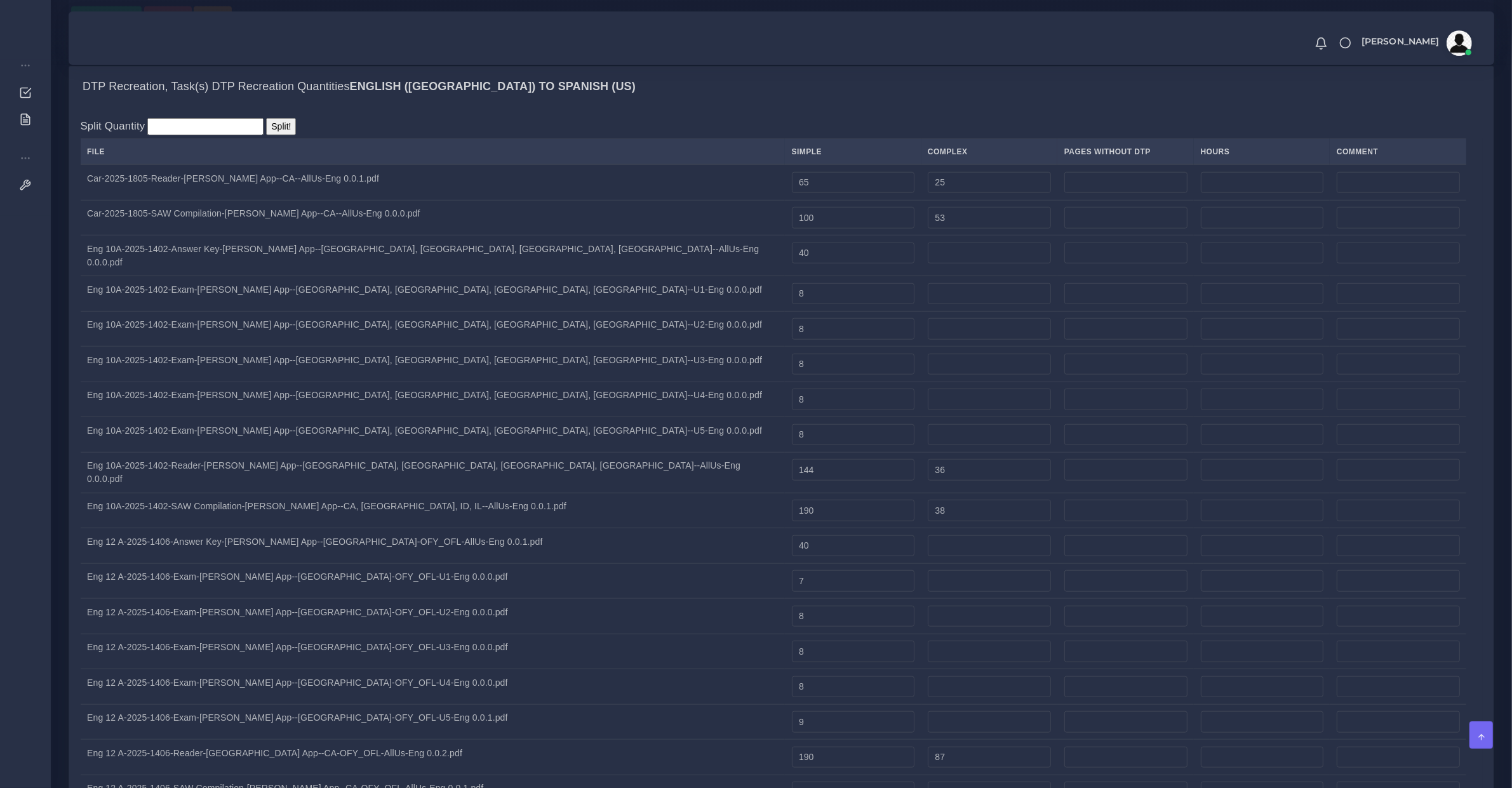
scroll to position [1058, 0]
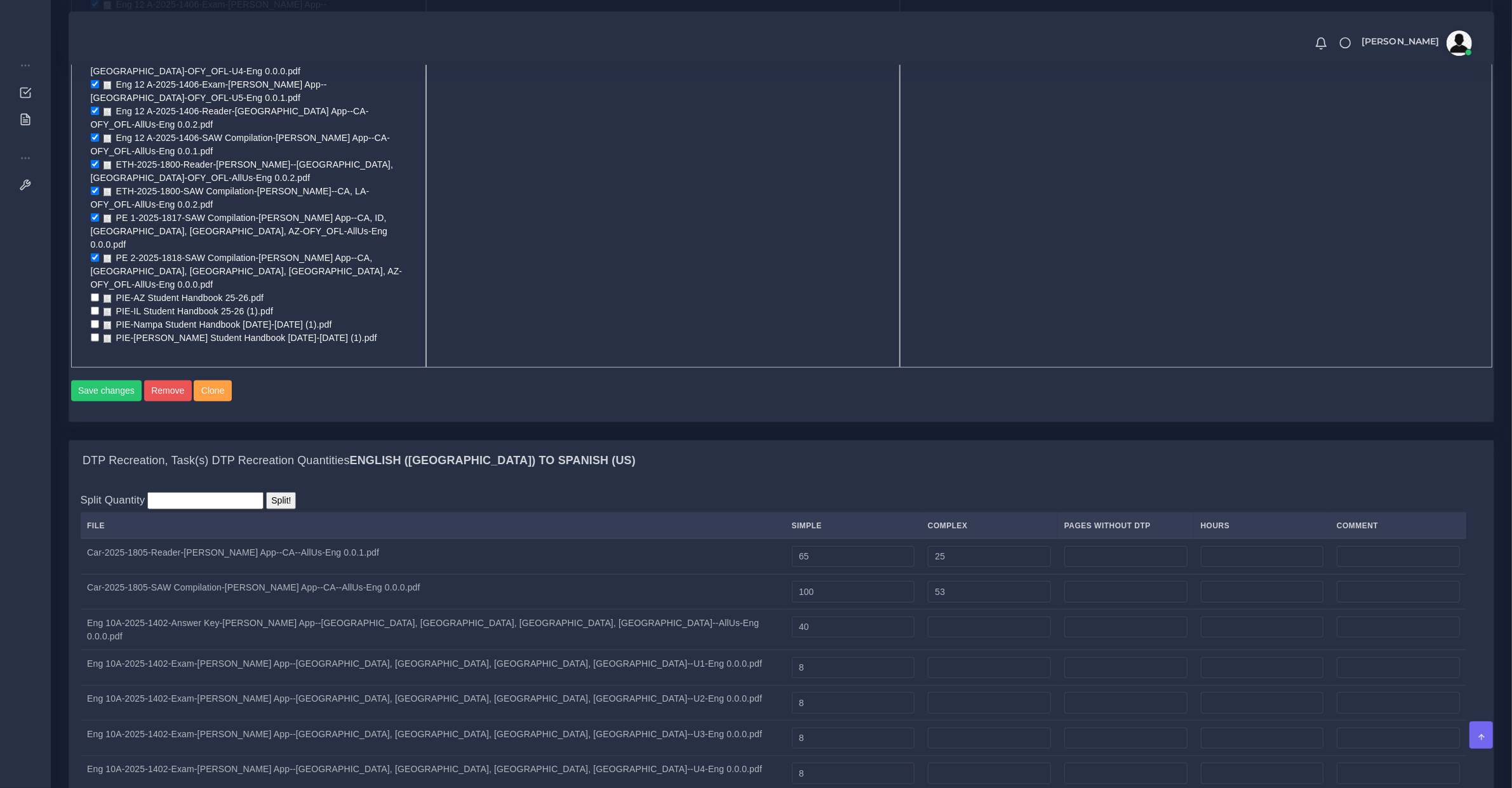
drag, startPoint x: 621, startPoint y: 778, endPoint x: 540, endPoint y: 772, distance: 81.2
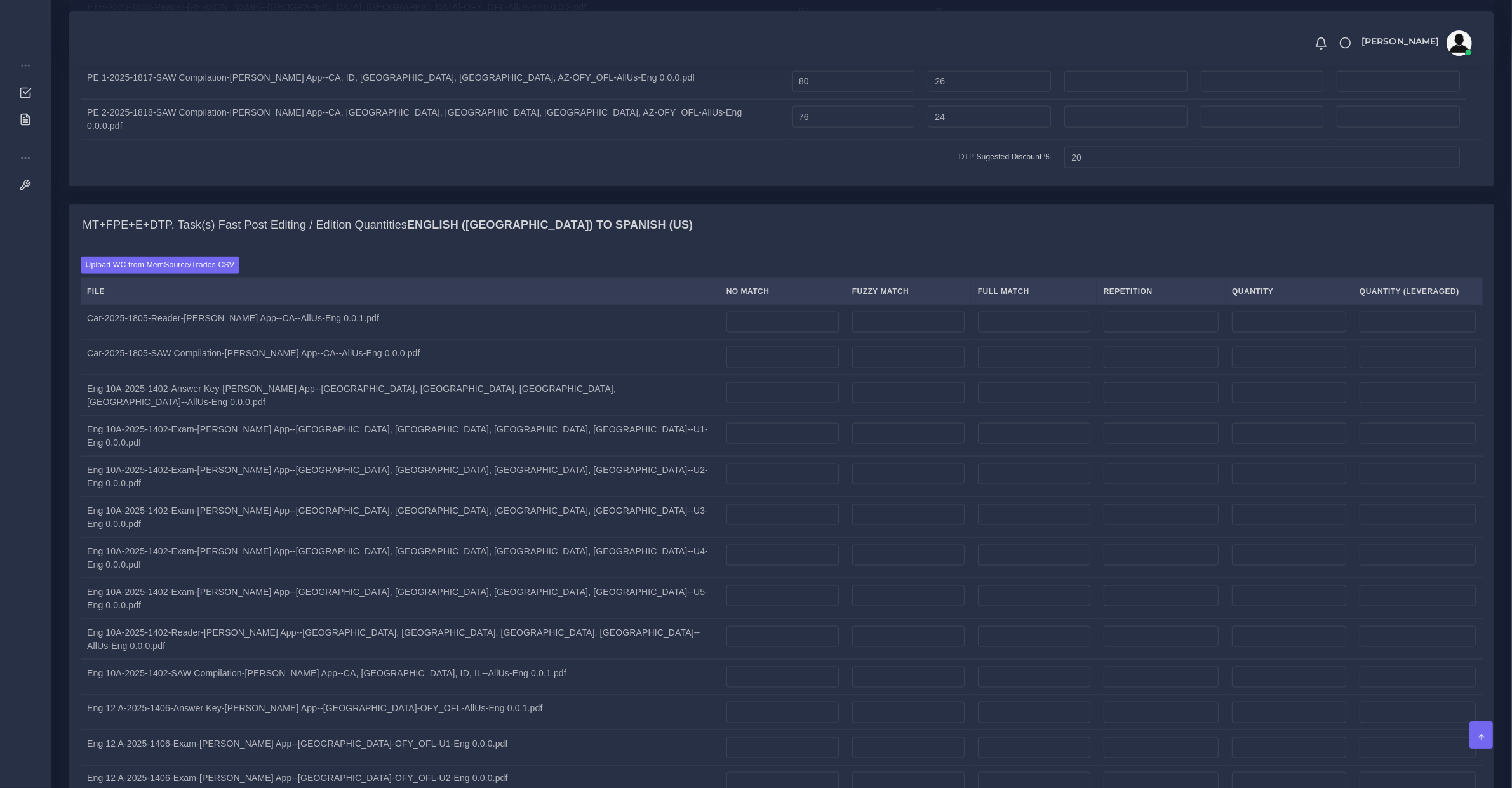
scroll to position [2669, 0]
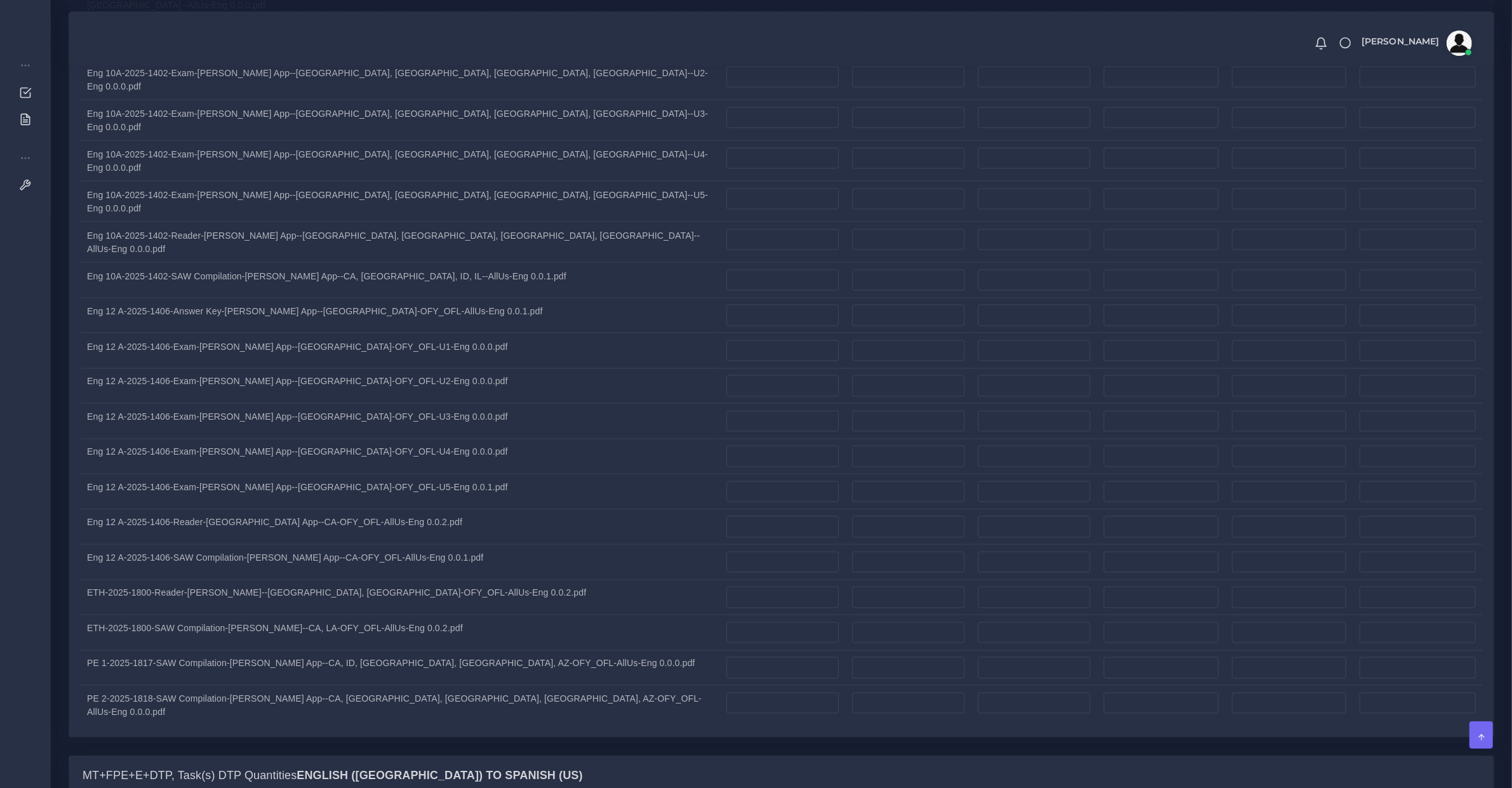
type input "90"
type input "153"
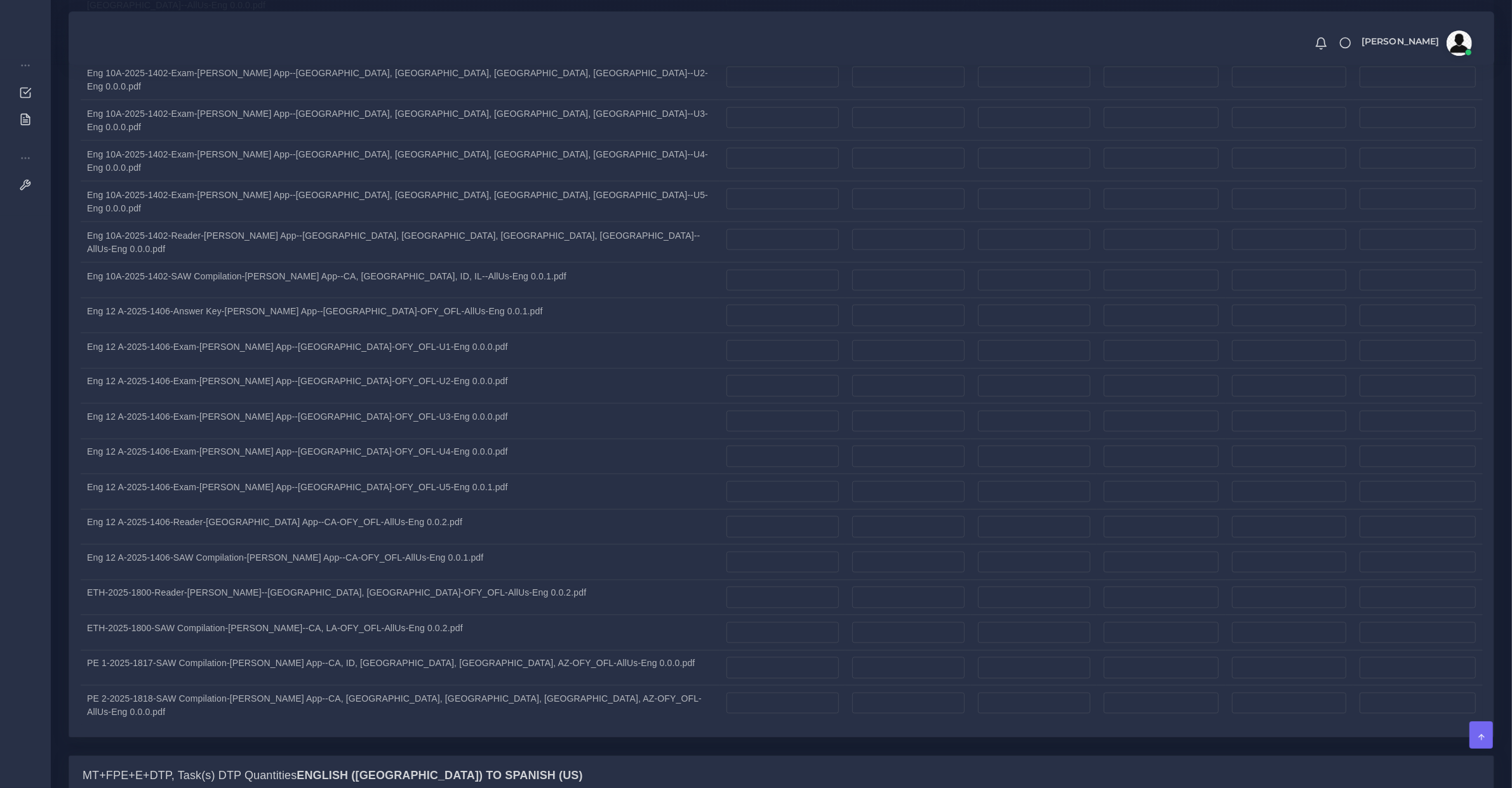
type input "40"
type input "8"
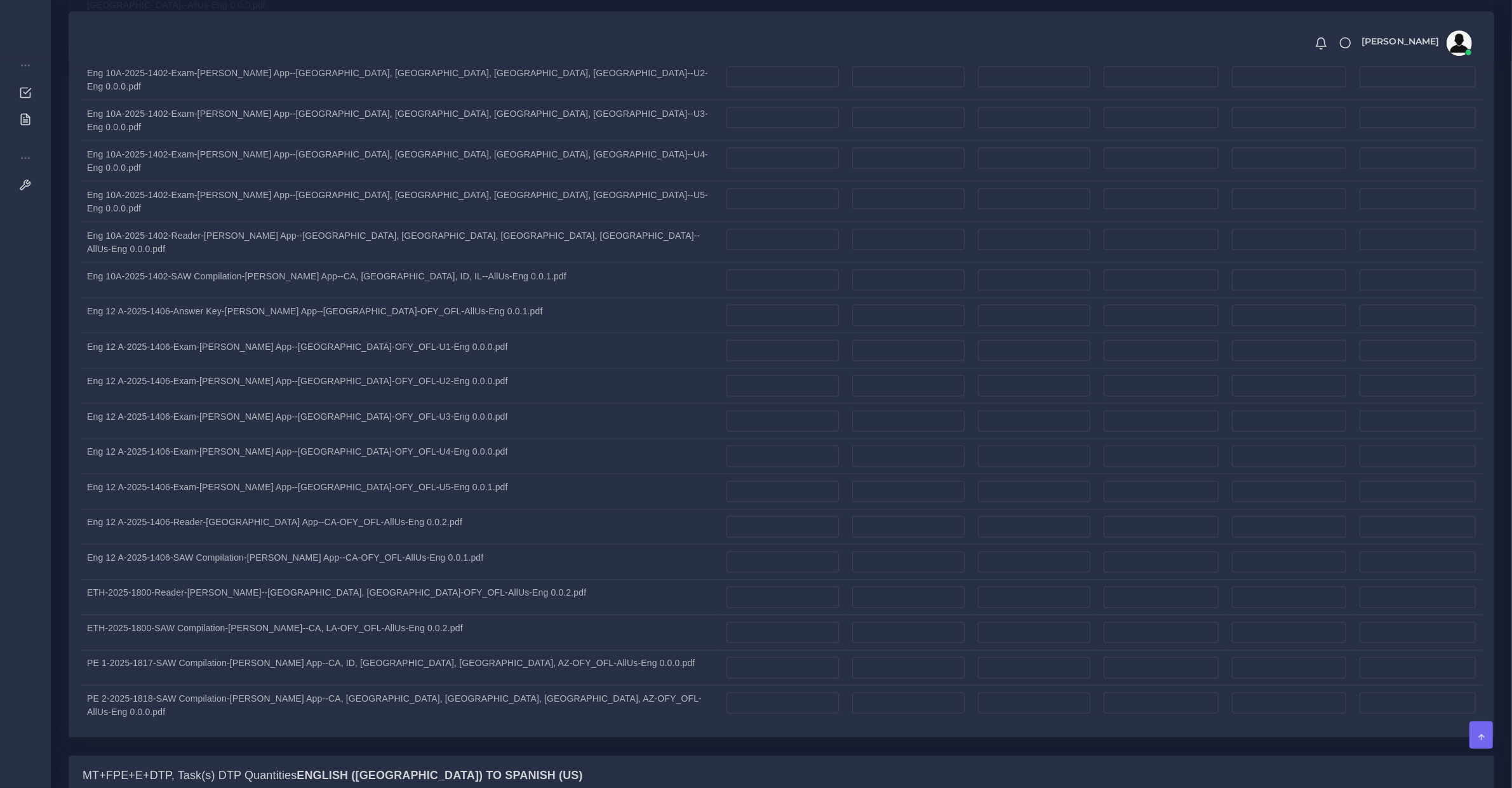
type input "8"
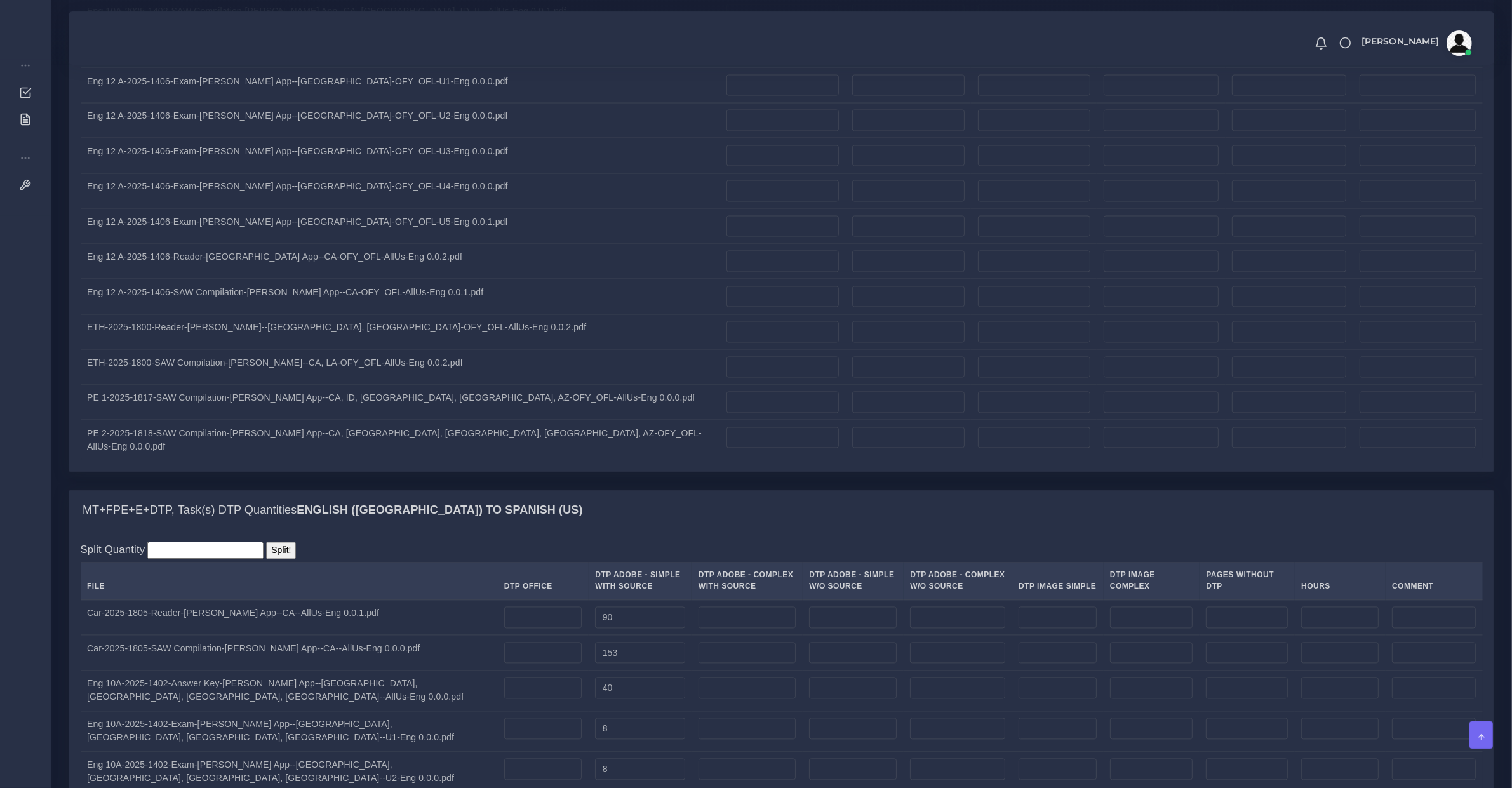
type input "8"
type input "180"
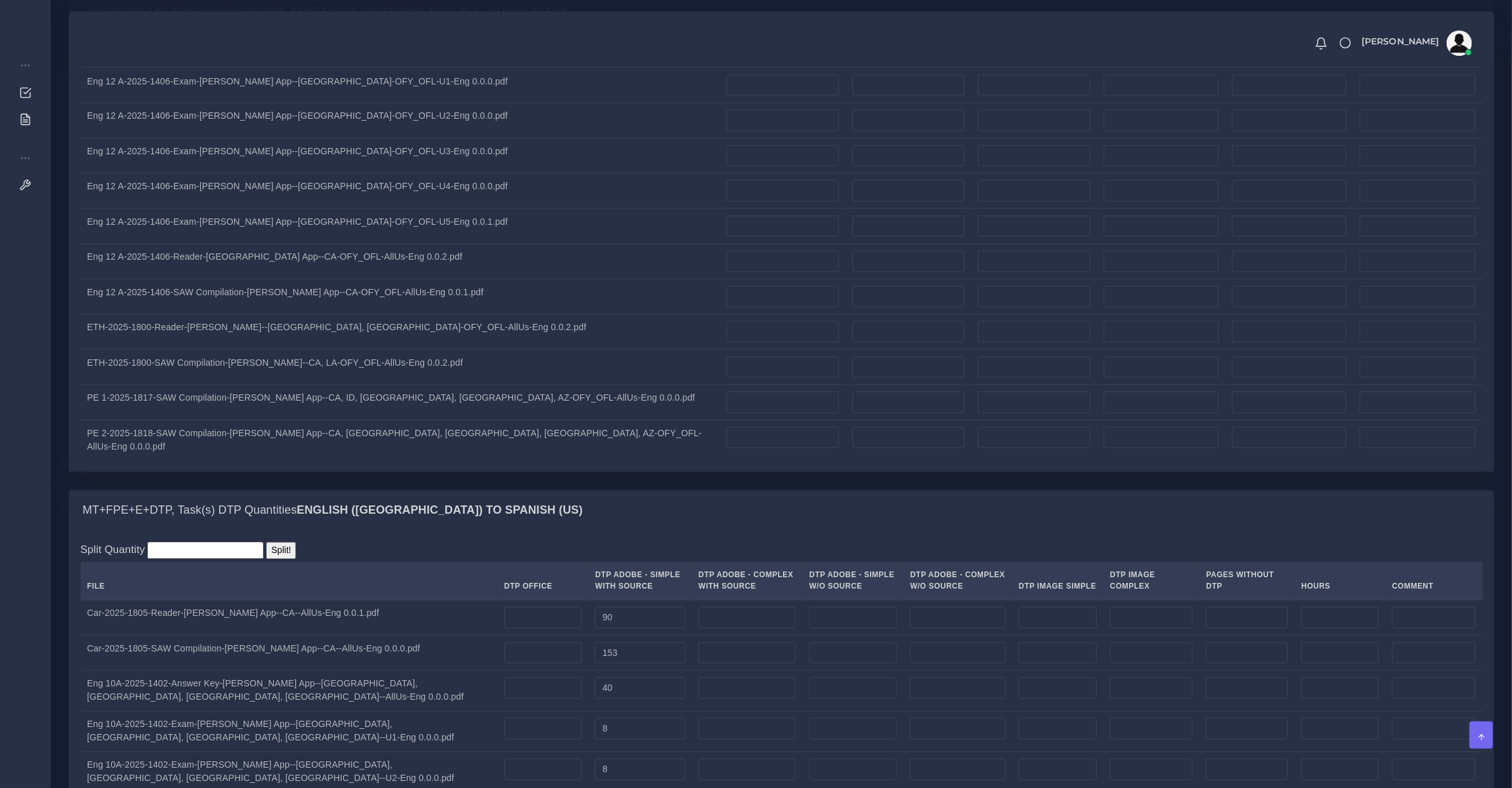
drag, startPoint x: 512, startPoint y: 618, endPoint x: 523, endPoint y: 636, distance: 21.1
type input "228"
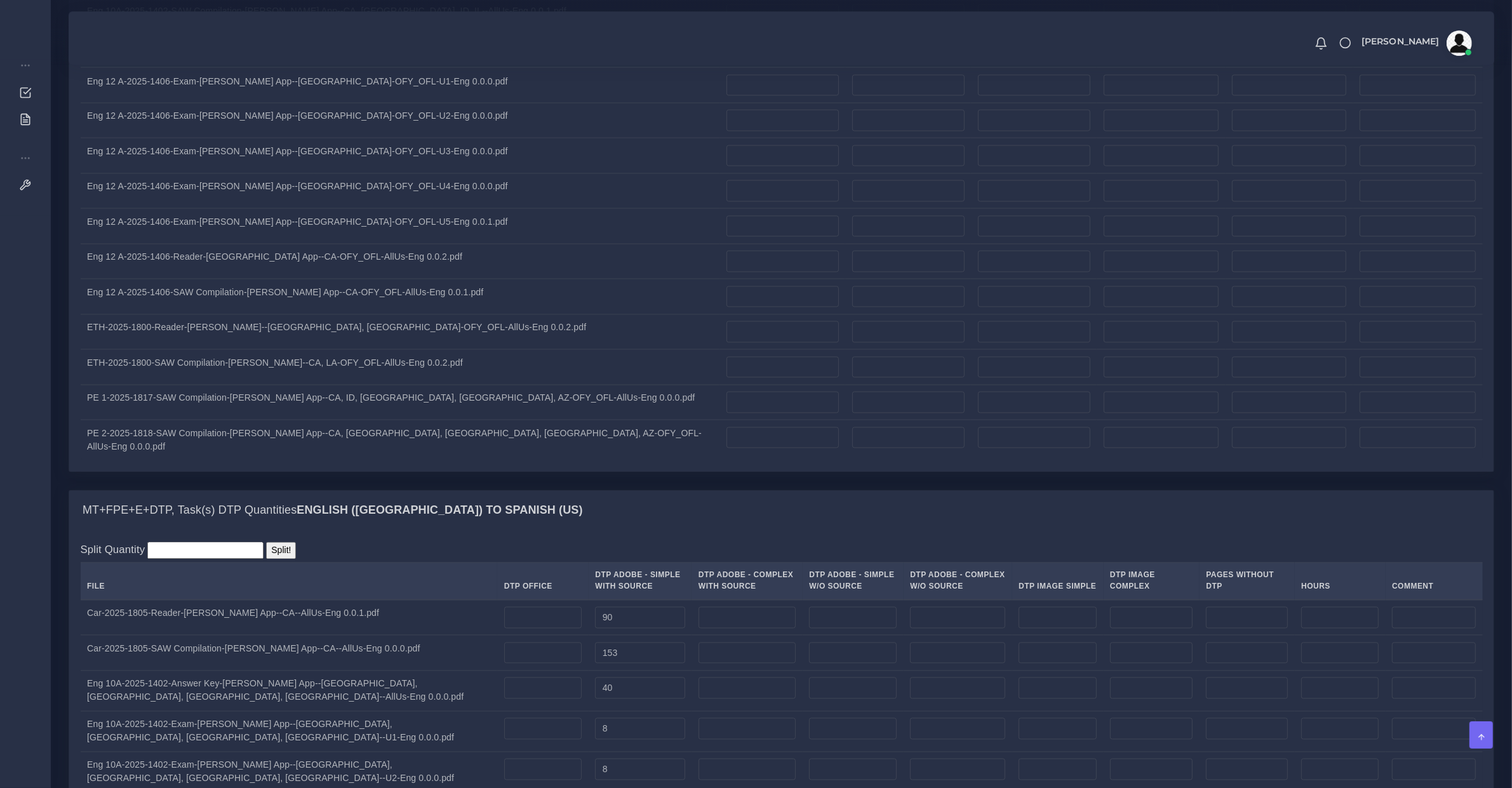
type input "7"
type input "8"
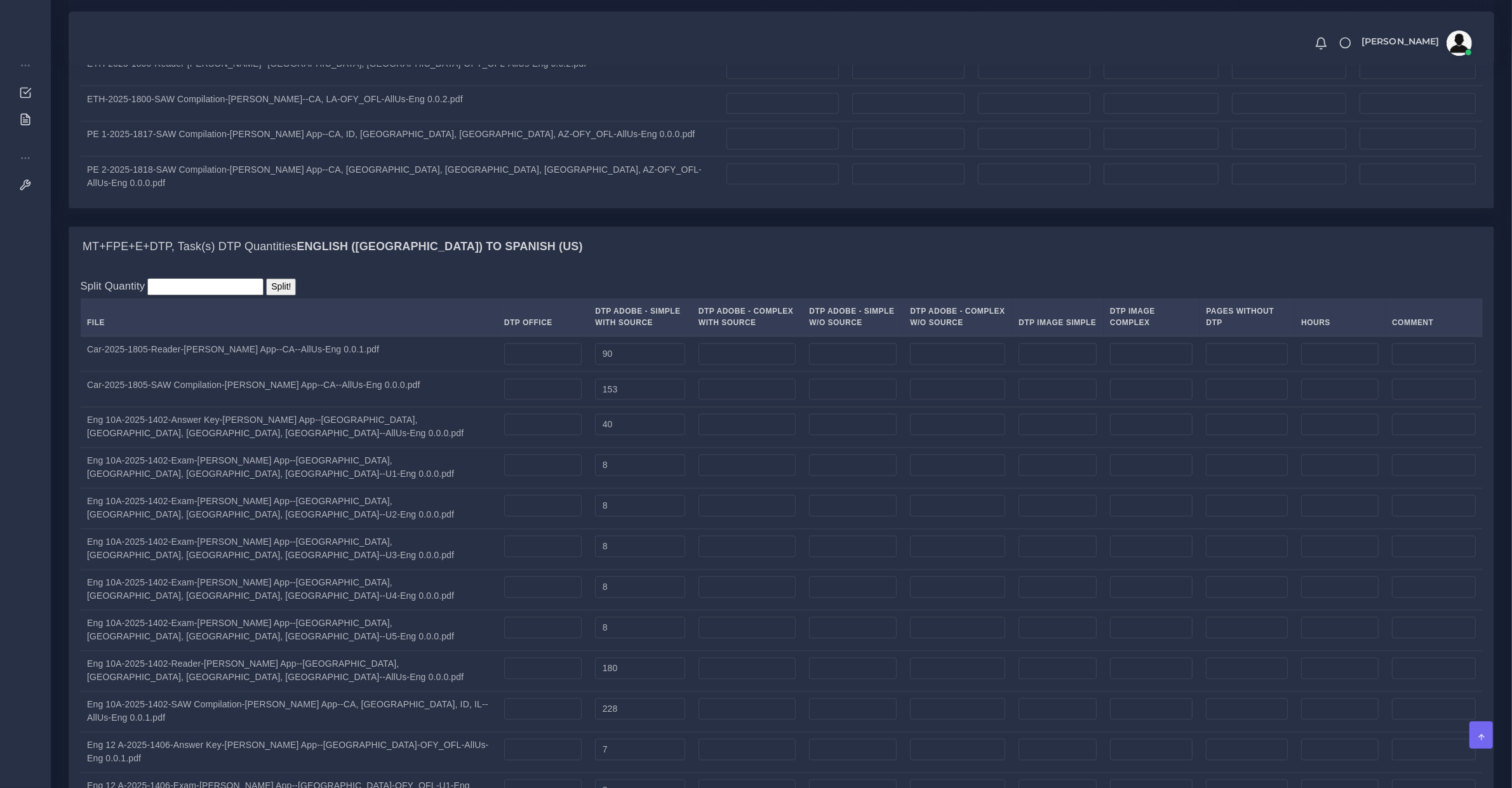
type input "8"
type input "9"
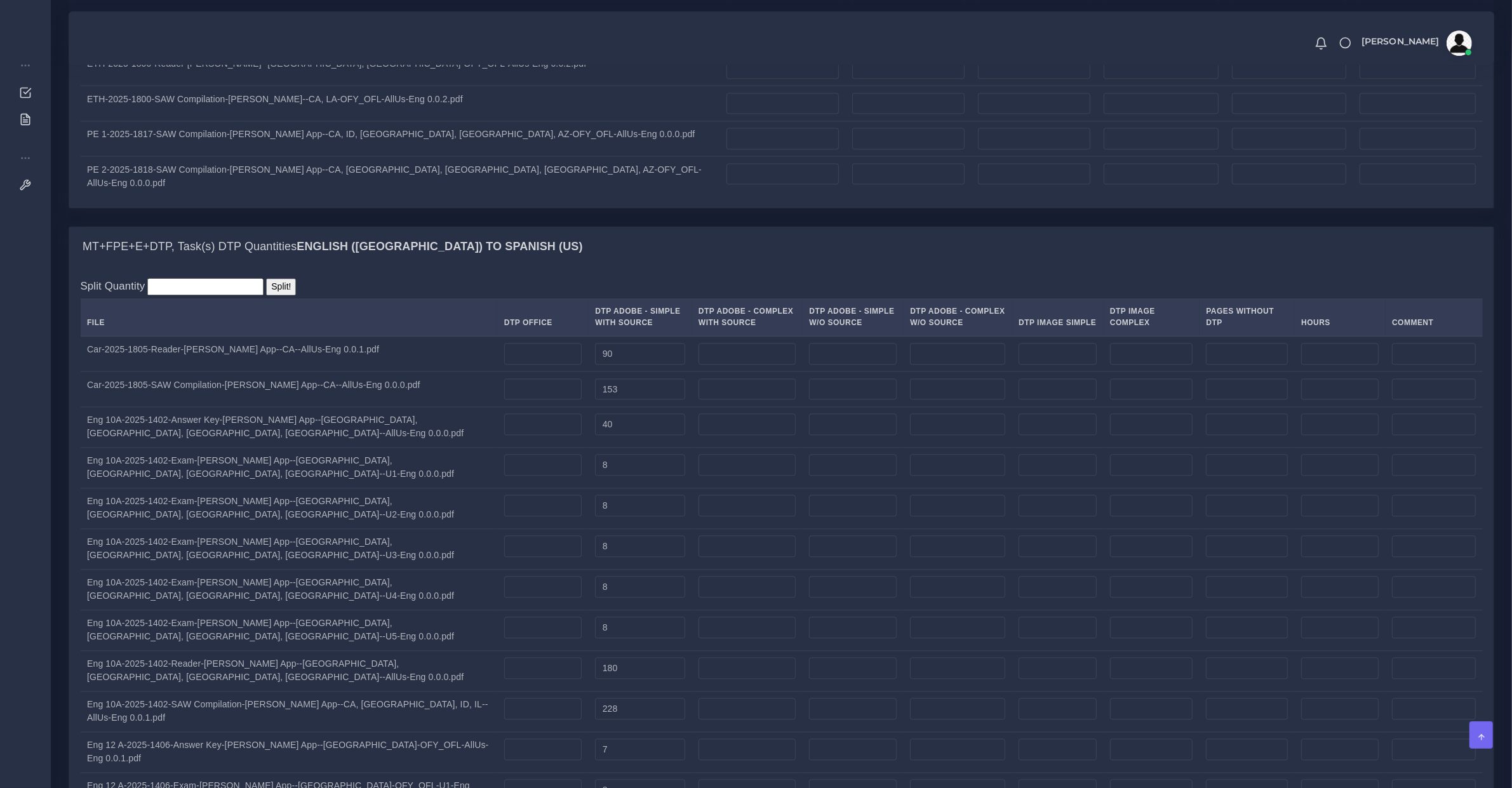
type input "277"
type input "244"
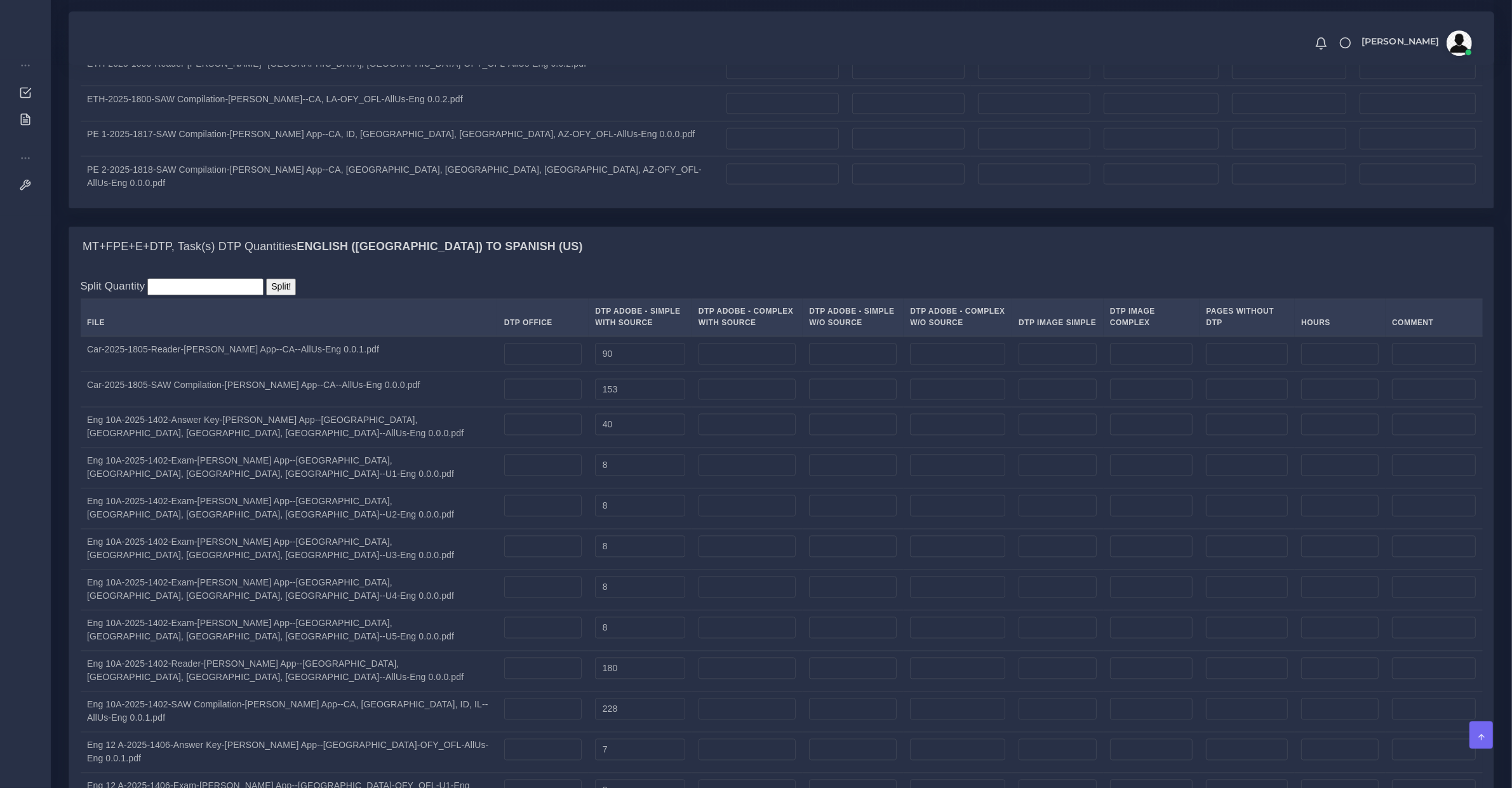
type input "130"
type input "200"
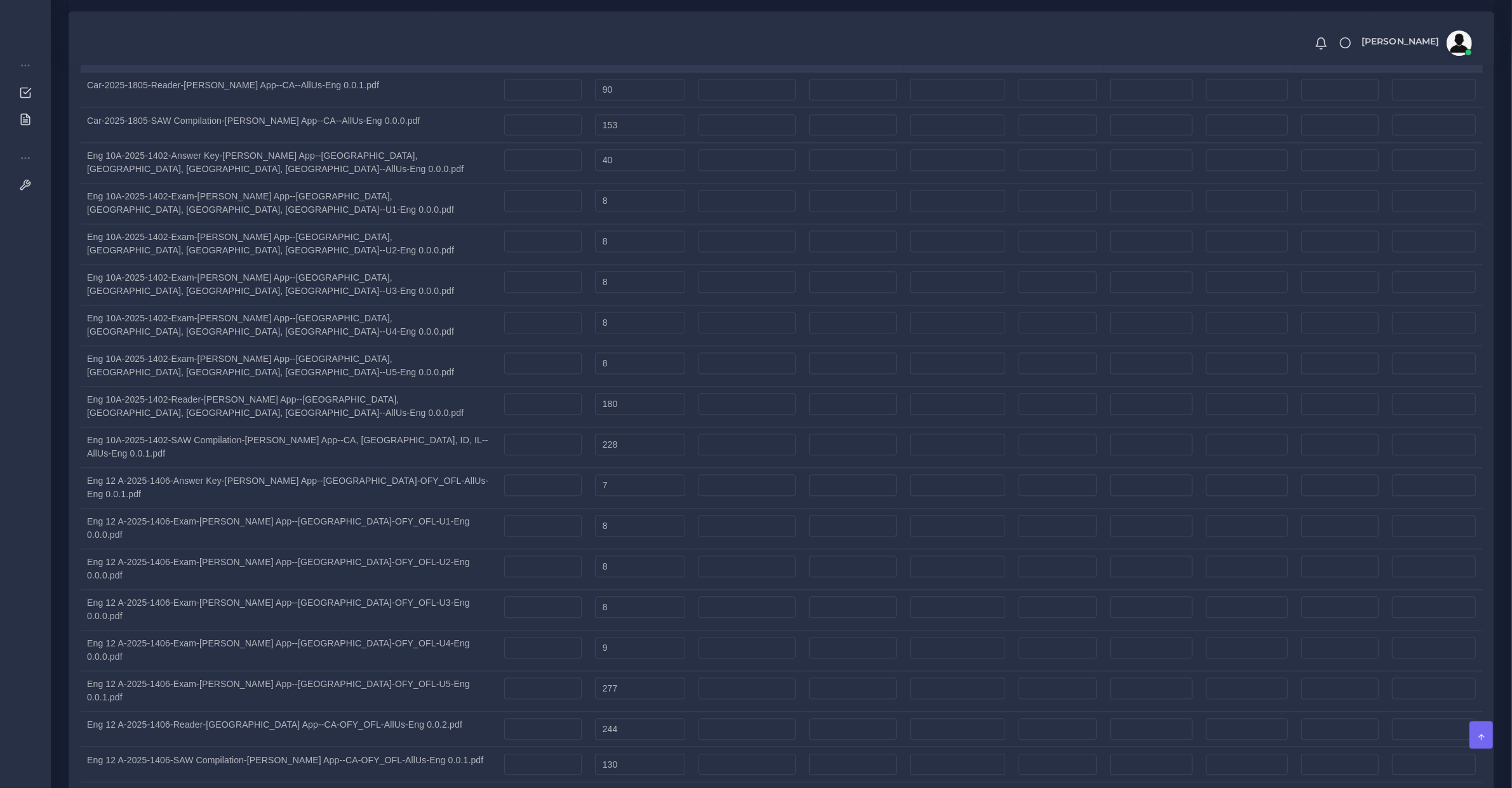
type input "106"
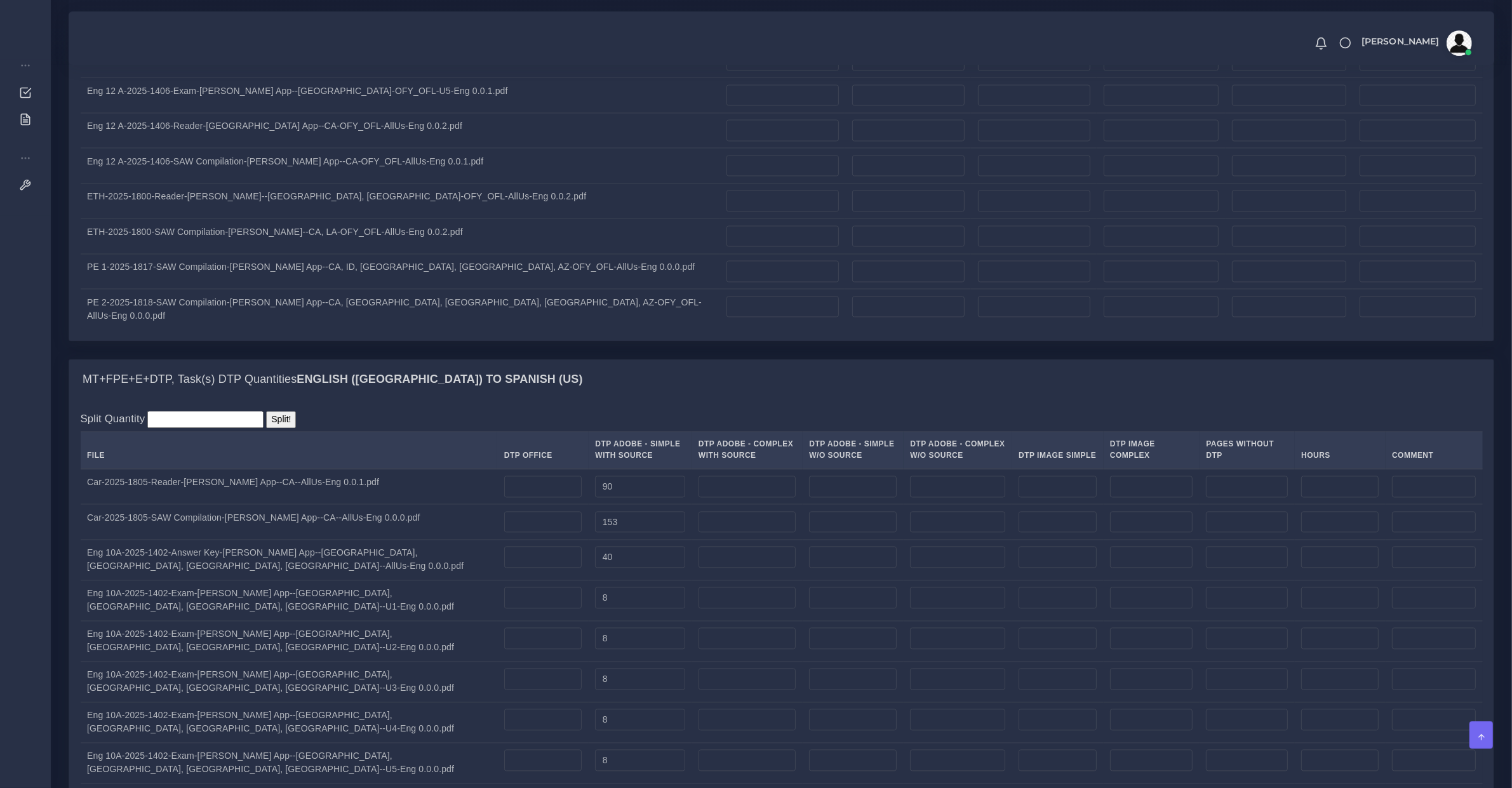
scroll to position [3199, 0]
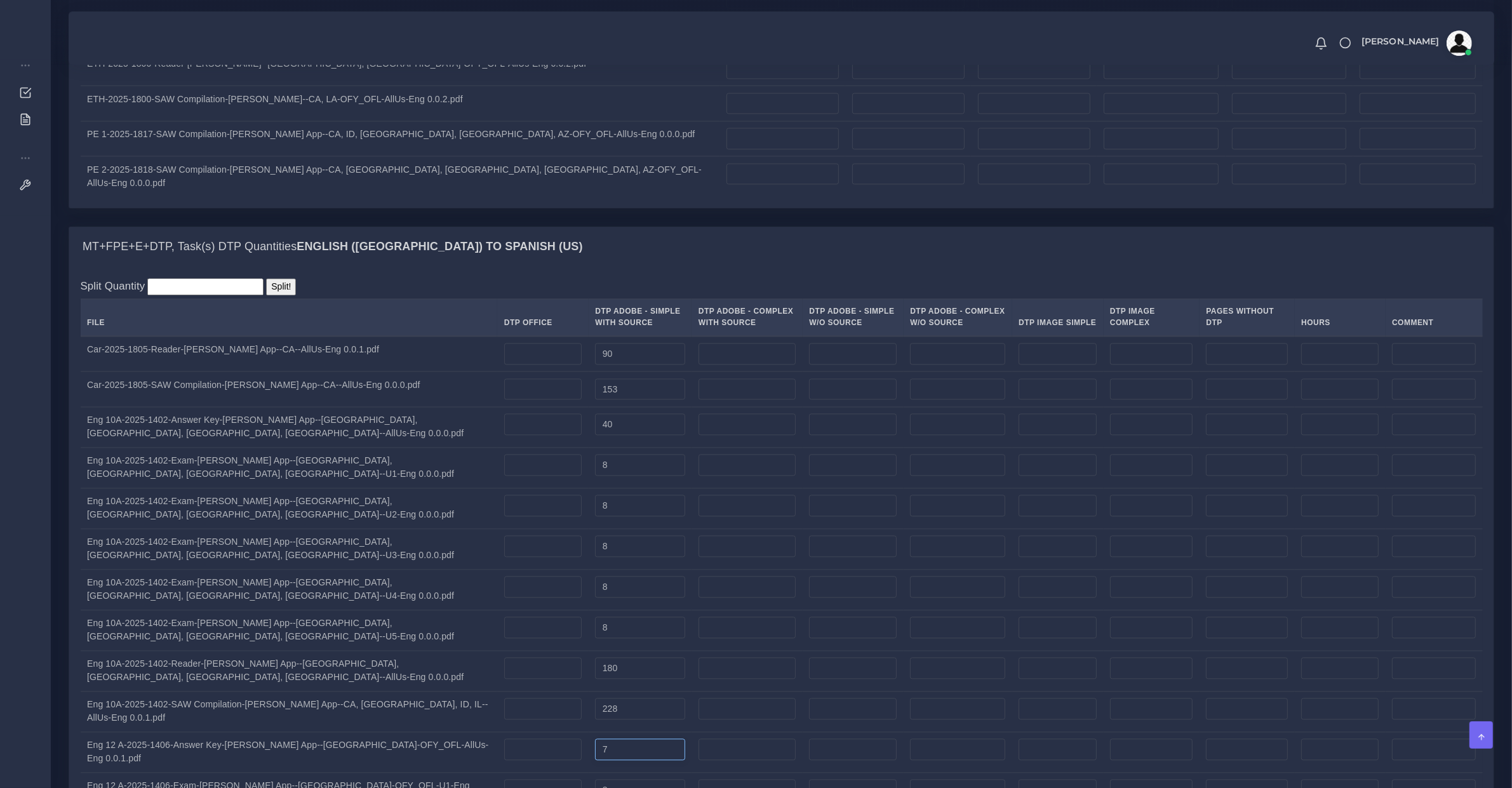
click at [595, 739] on input "7" at bounding box center [640, 750] width 90 height 22
drag, startPoint x: 472, startPoint y: 408, endPoint x: 452, endPoint y: 422, distance: 24.4
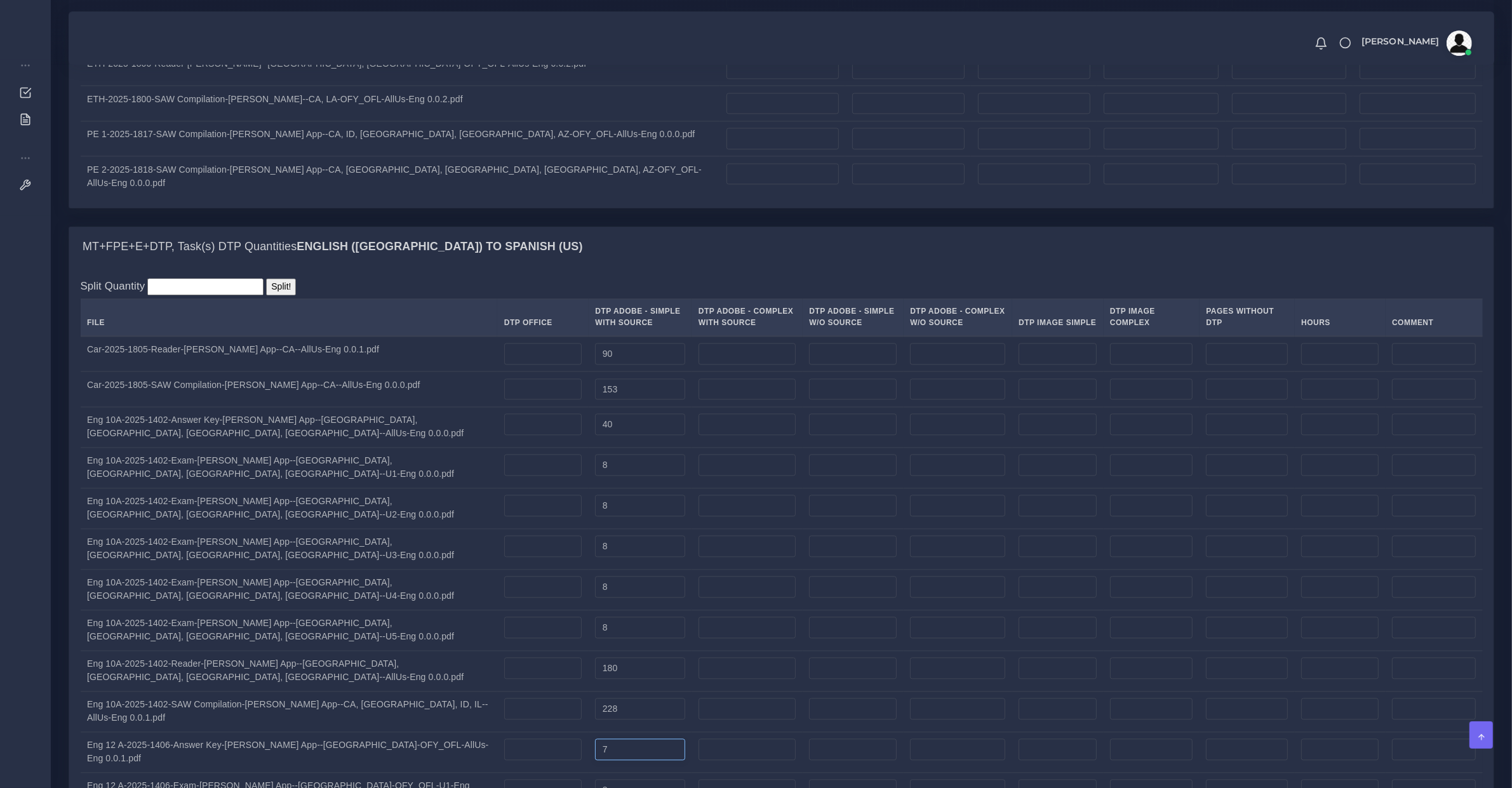
click at [446, 732] on tr "Eng 12 A-2025-1406-Answer Key-Lyla App--CA-OFY_OFL-AllUs-Eng 0.0.1.pdf 7" at bounding box center [782, 752] width 1403 height 41
type input "40"
drag, startPoint x: 498, startPoint y: 443, endPoint x: 430, endPoint y: 430, distance: 69.2
click at [433, 772] on tr "Eng 12 A-2025-1406-Exam-Lyla App--CA-OFY_OFL-U1-Eng 0.0.0.pdf 8" at bounding box center [782, 793] width 1403 height 41
type input "7"
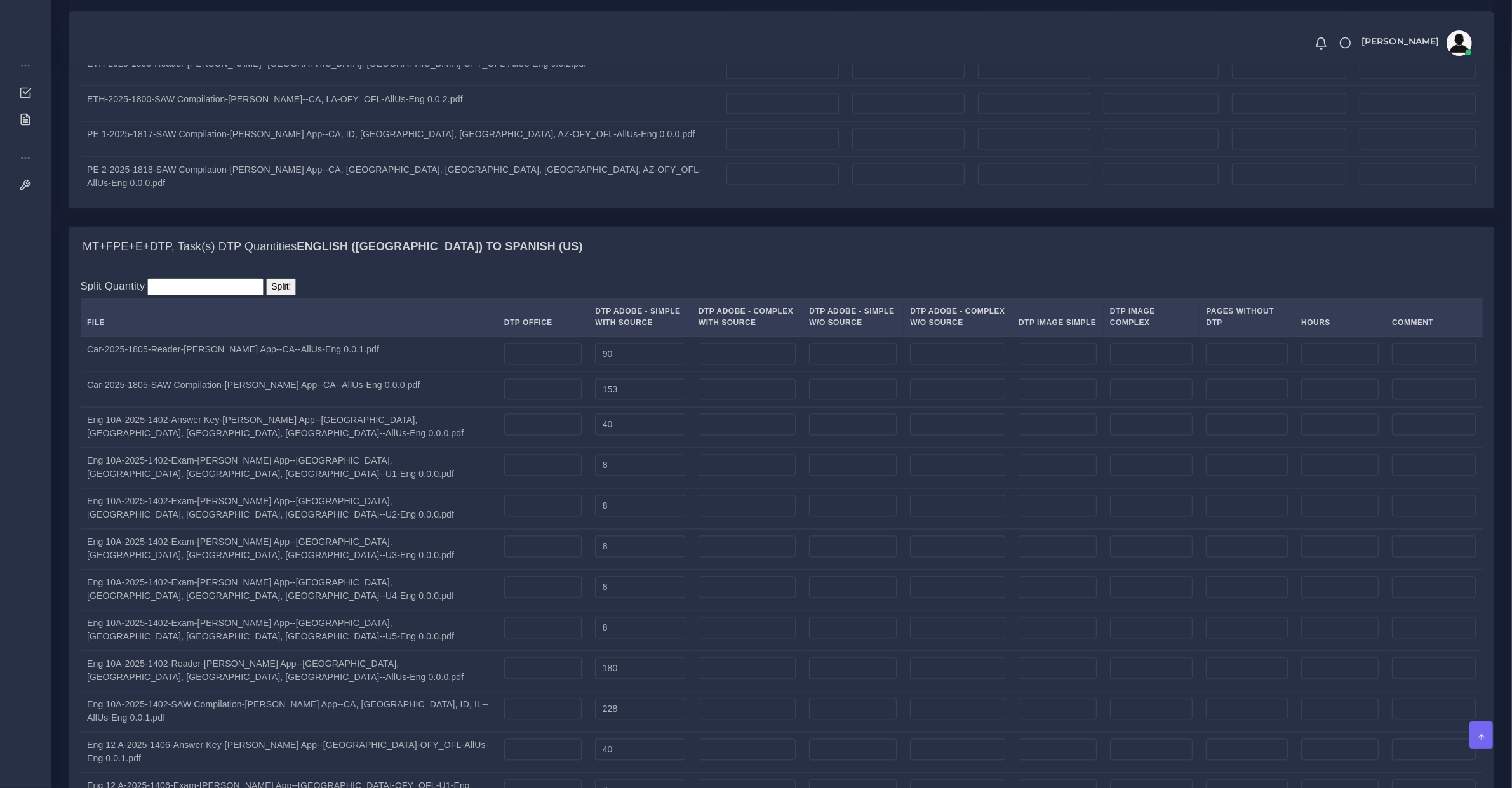
drag, startPoint x: 498, startPoint y: 490, endPoint x: 448, endPoint y: 485, distance: 50.2
drag, startPoint x: 471, startPoint y: 521, endPoint x: 426, endPoint y: 521, distance: 45.0
drag, startPoint x: 462, startPoint y: 573, endPoint x: 428, endPoint y: 598, distance: 42.2
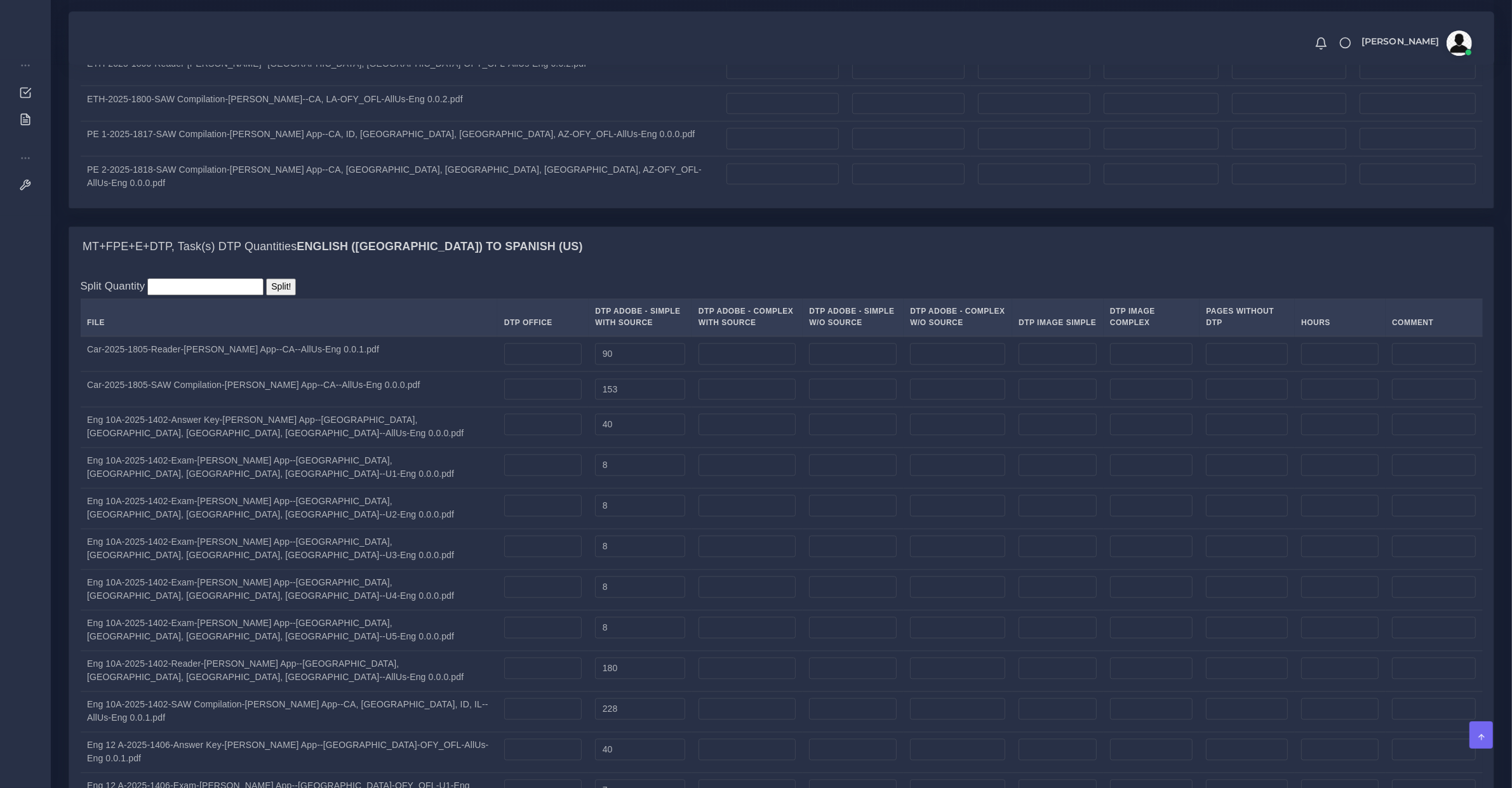
type input "8"
drag, startPoint x: 506, startPoint y: 611, endPoint x: 391, endPoint y: 611, distance: 115.0
type input "9"
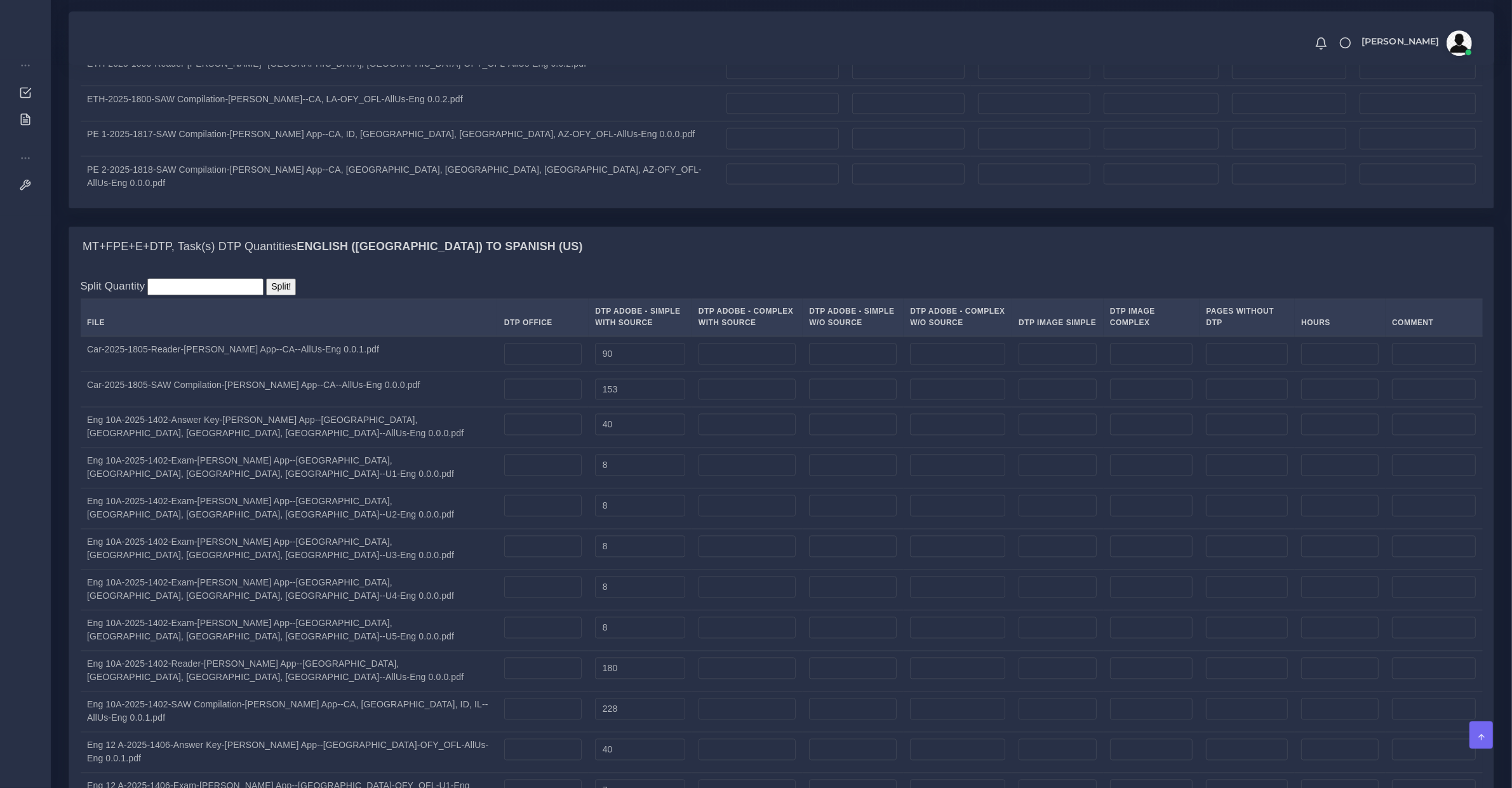
drag, startPoint x: 504, startPoint y: 659, endPoint x: 328, endPoint y: 564, distance: 200.0
click at [340, 607] on tbody "Car-2025-1805-Reader-Lyla App--CA--AllUs-Eng 0.0.1.pdf 90 153 40 8" at bounding box center [782, 770] width 1403 height 868
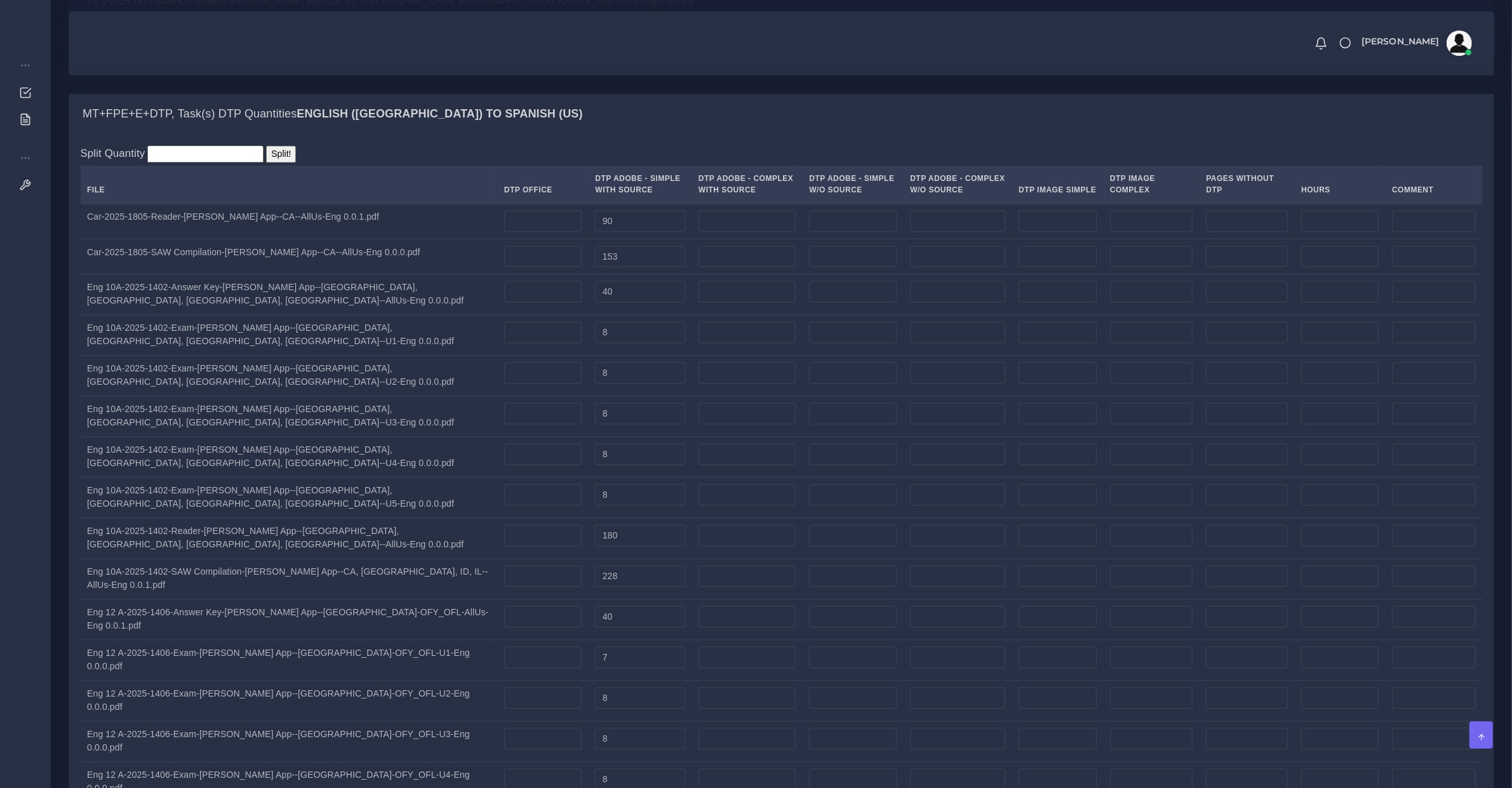
type input "277"
drag, startPoint x: 496, startPoint y: 555, endPoint x: 384, endPoint y: 556, distance: 112.0
type input "244"
drag, startPoint x: 513, startPoint y: 596, endPoint x: 188, endPoint y: 618, distance: 325.7
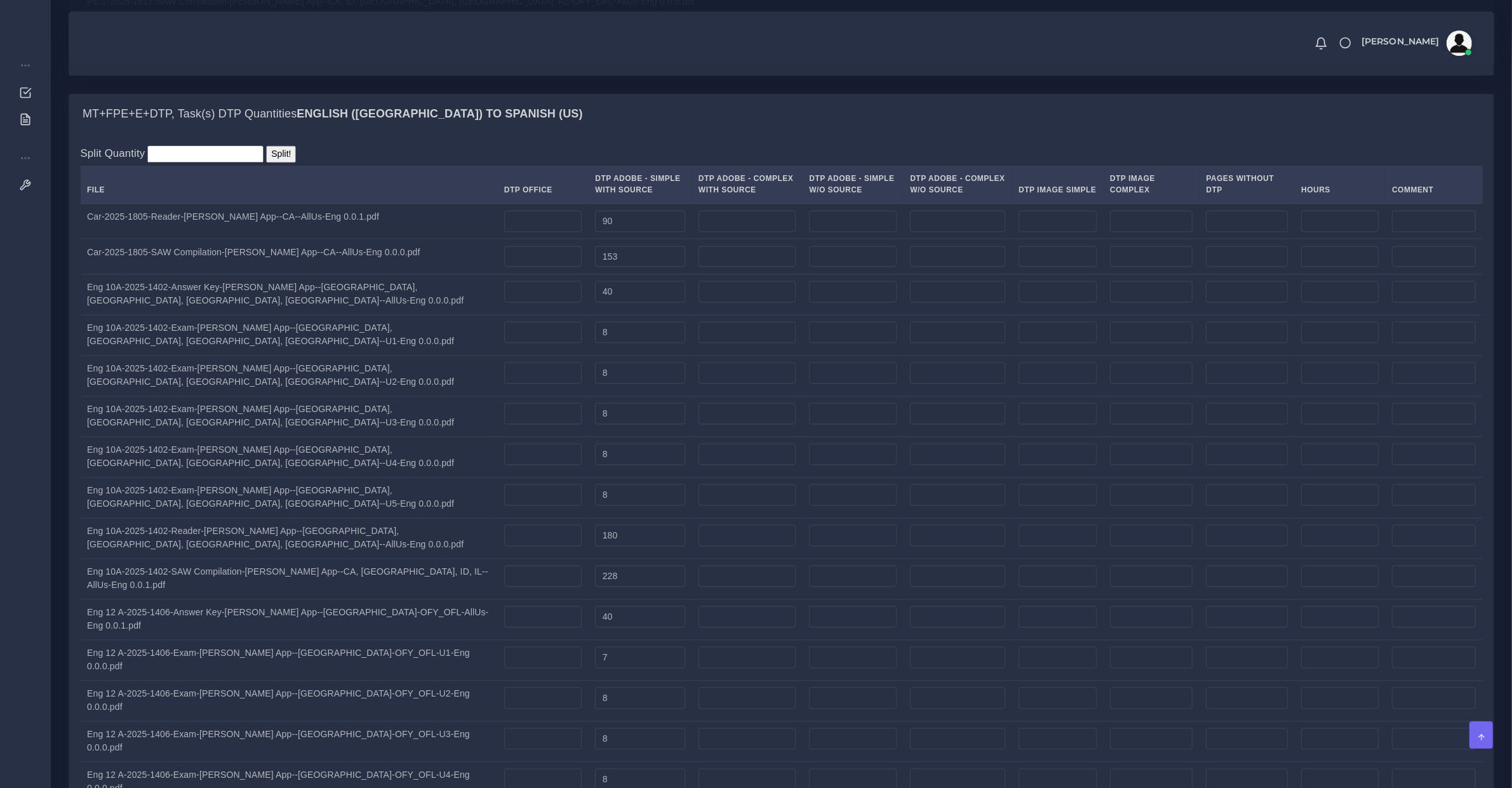
type input "130"
drag, startPoint x: 505, startPoint y: 640, endPoint x: 101, endPoint y: 632, distance: 404.1
type input "200"
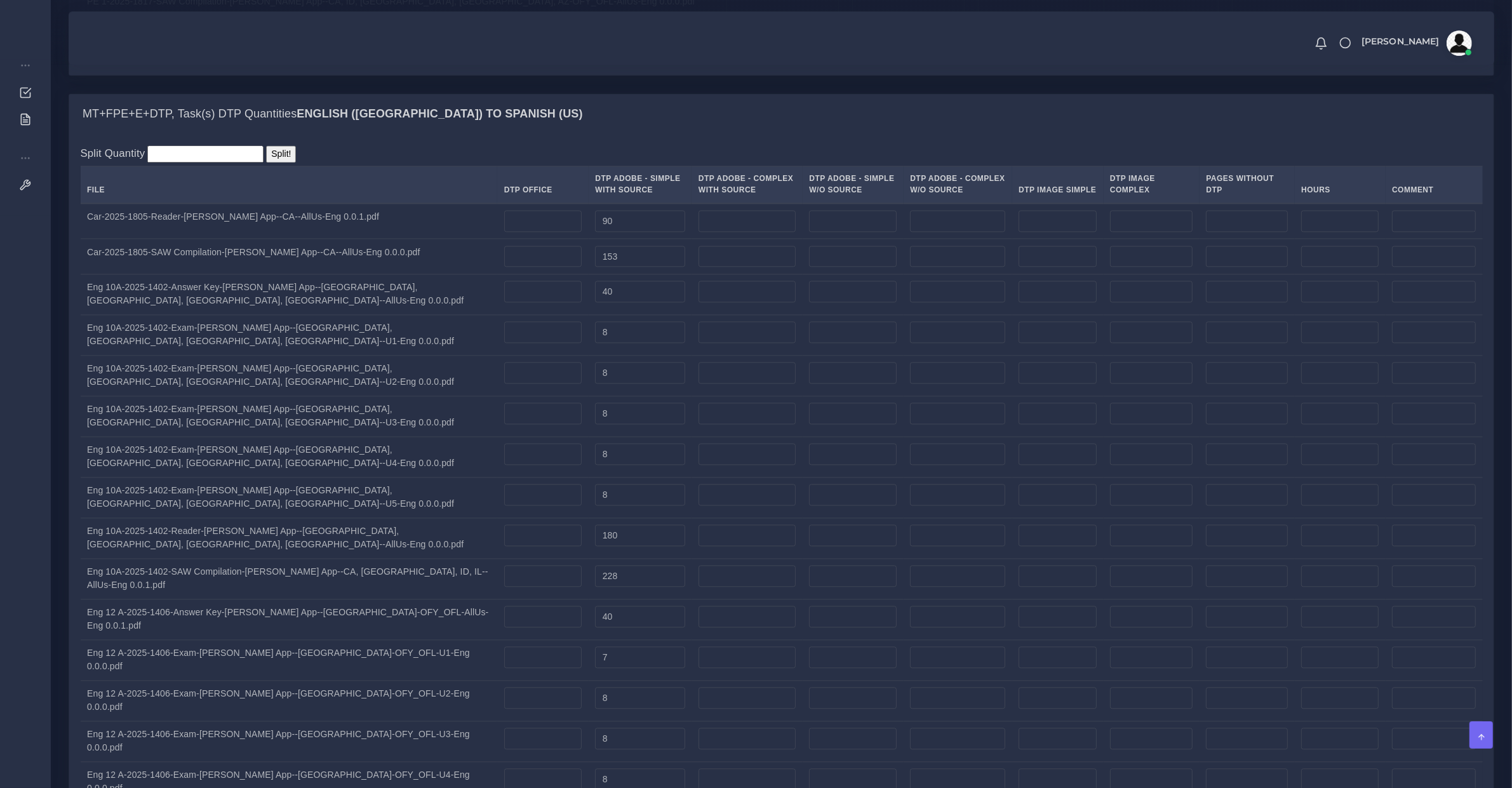
type input "106"
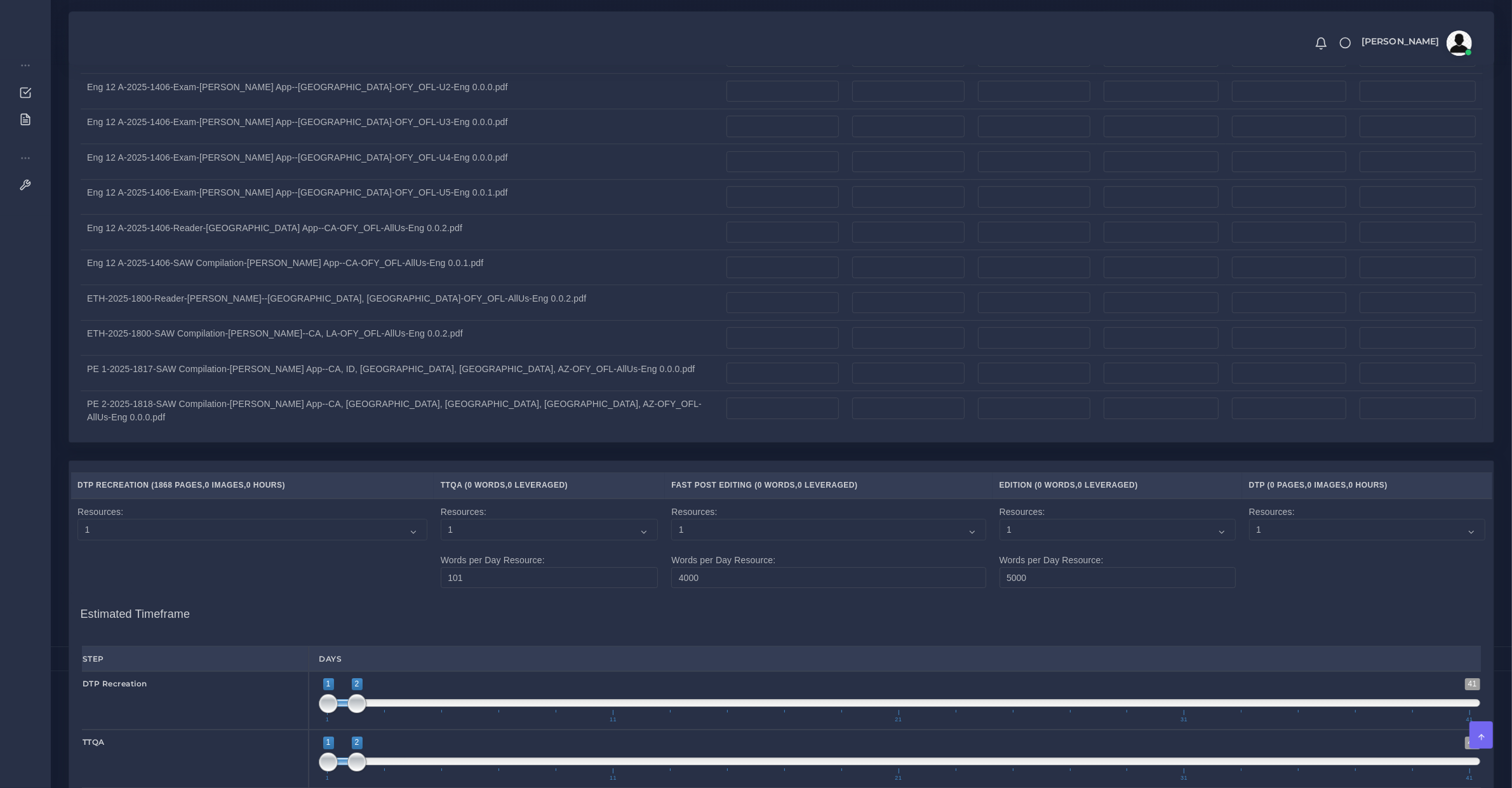
scroll to position [5051, 0]
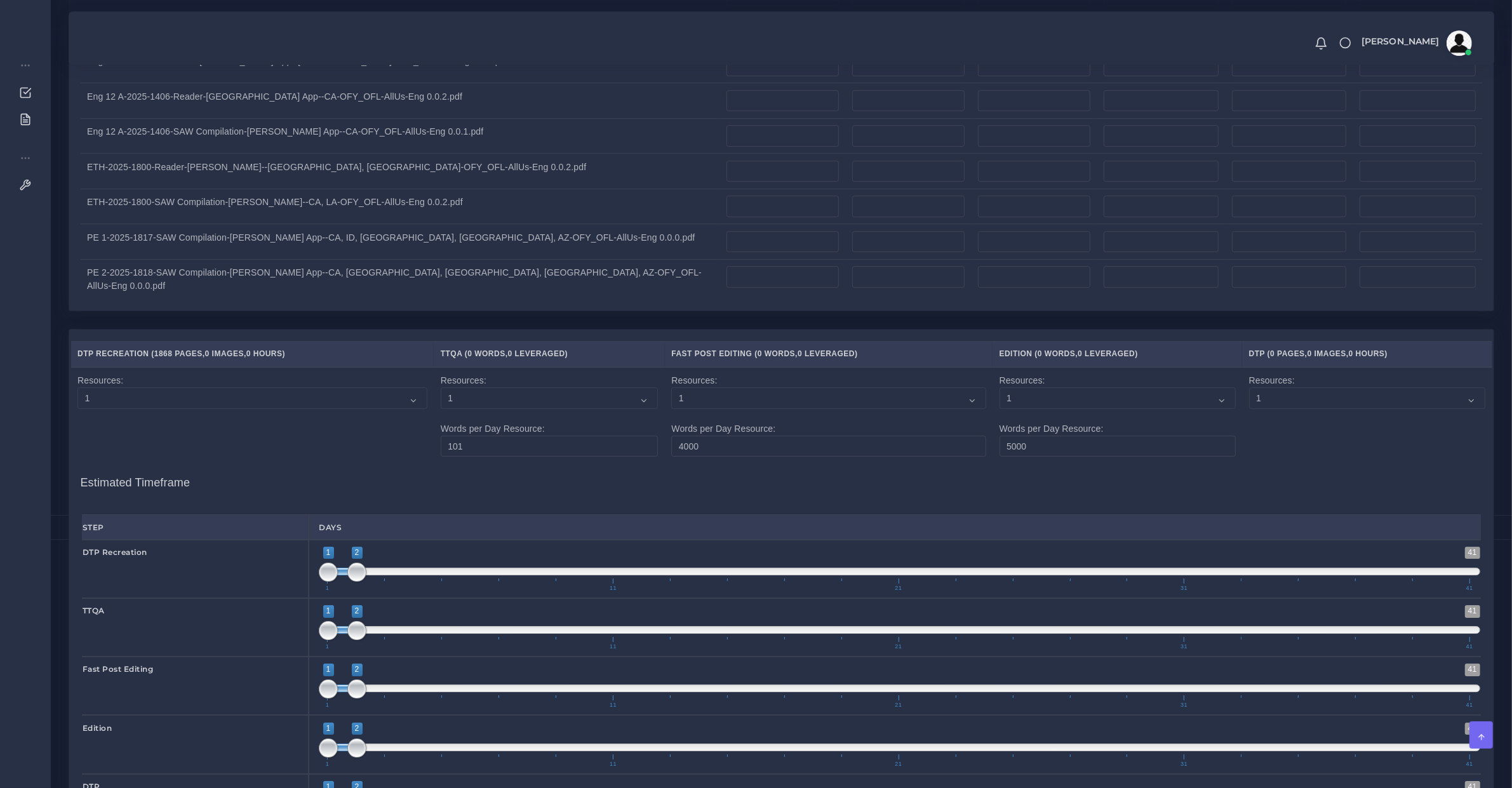
type input "100"
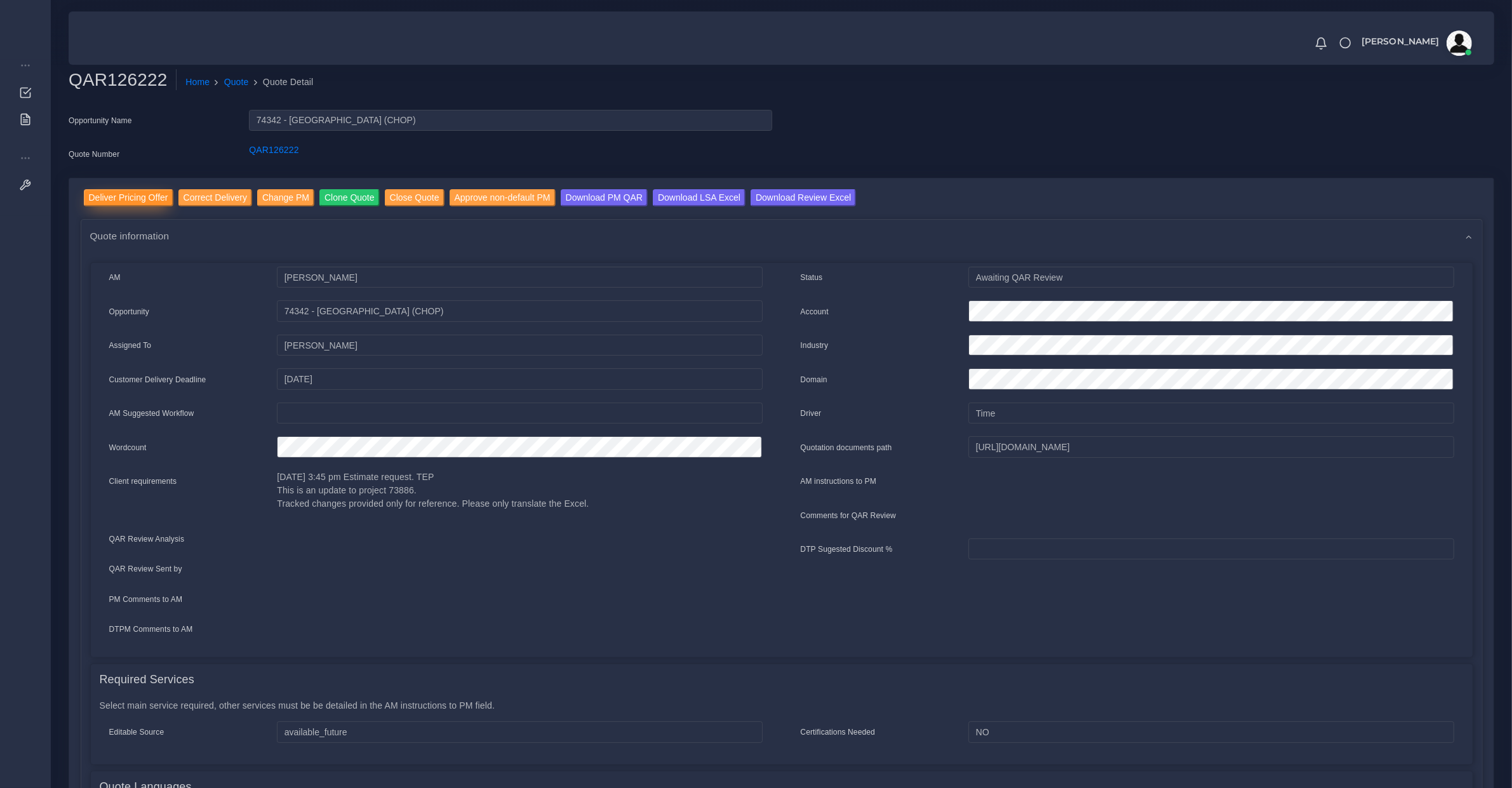
click at [141, 195] on input "Deliver Pricing Offer" at bounding box center [128, 197] width 90 height 17
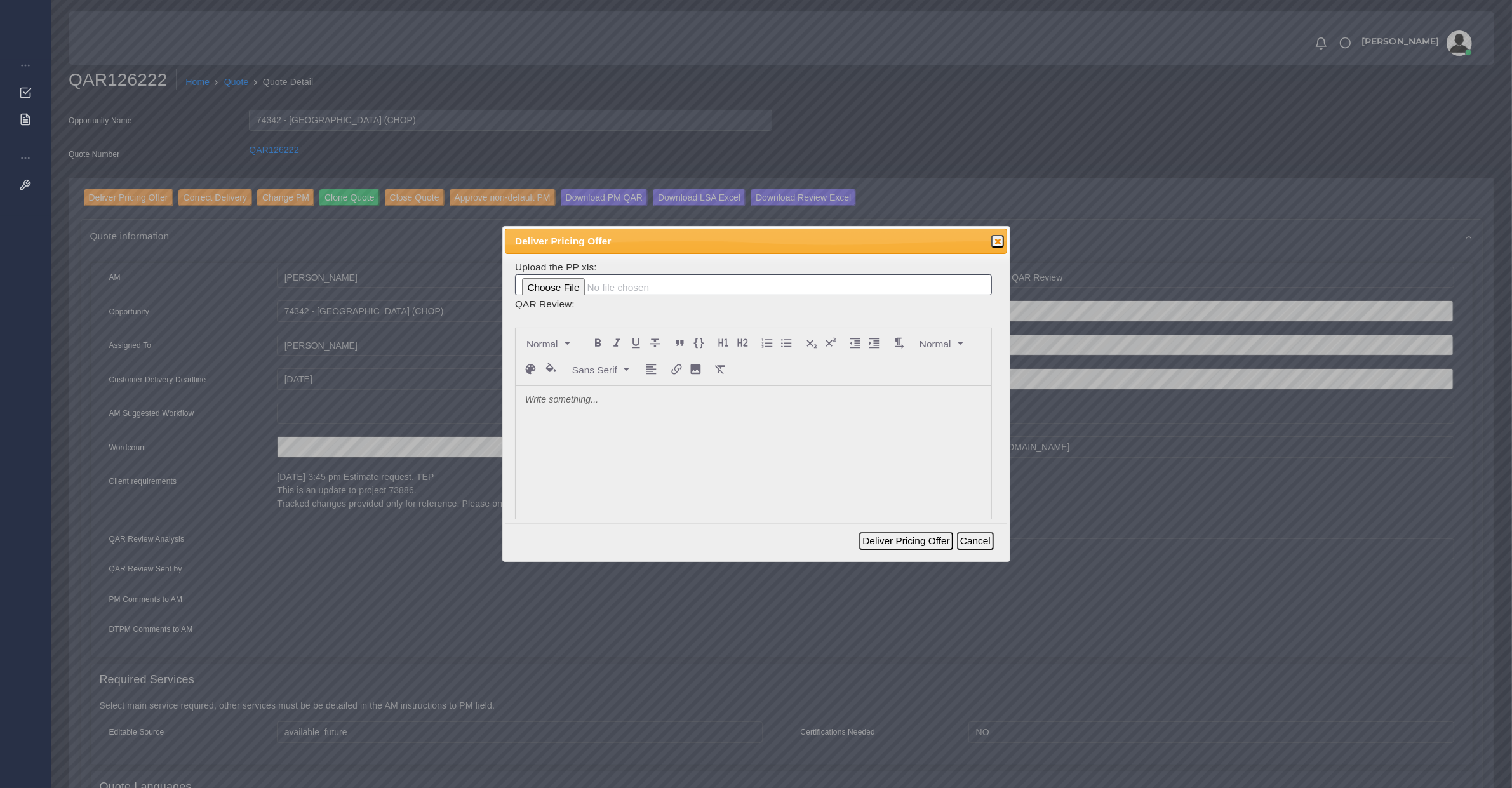
click at [647, 405] on p at bounding box center [754, 400] width 457 height 14
click at [878, 538] on button "Deliver Pricing Offer" at bounding box center [906, 541] width 93 height 18
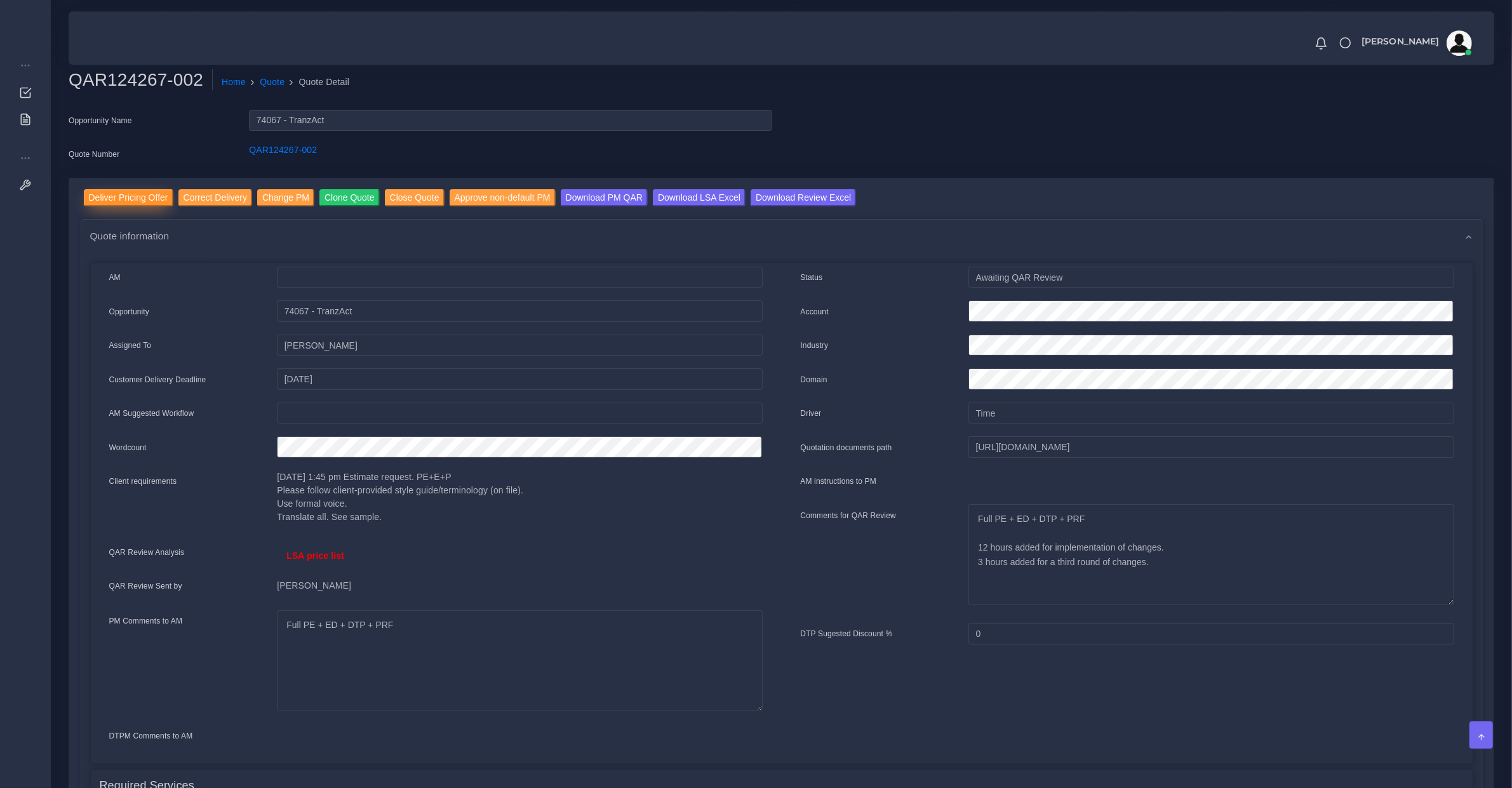
click at [153, 189] on input "Deliver Pricing Offer" at bounding box center [128, 197] width 90 height 17
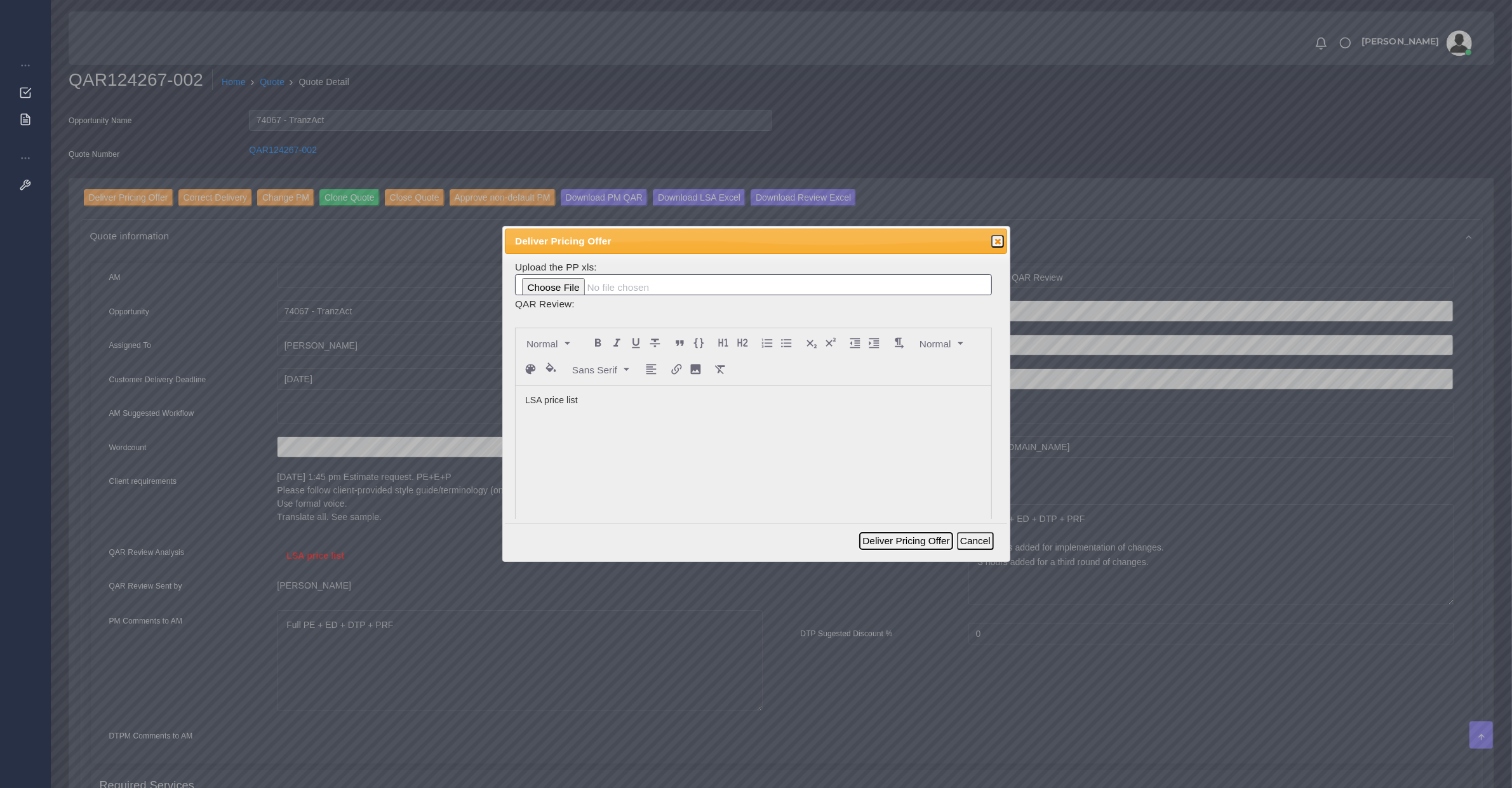
click at [934, 538] on button "Deliver Pricing Offer" at bounding box center [906, 541] width 93 height 18
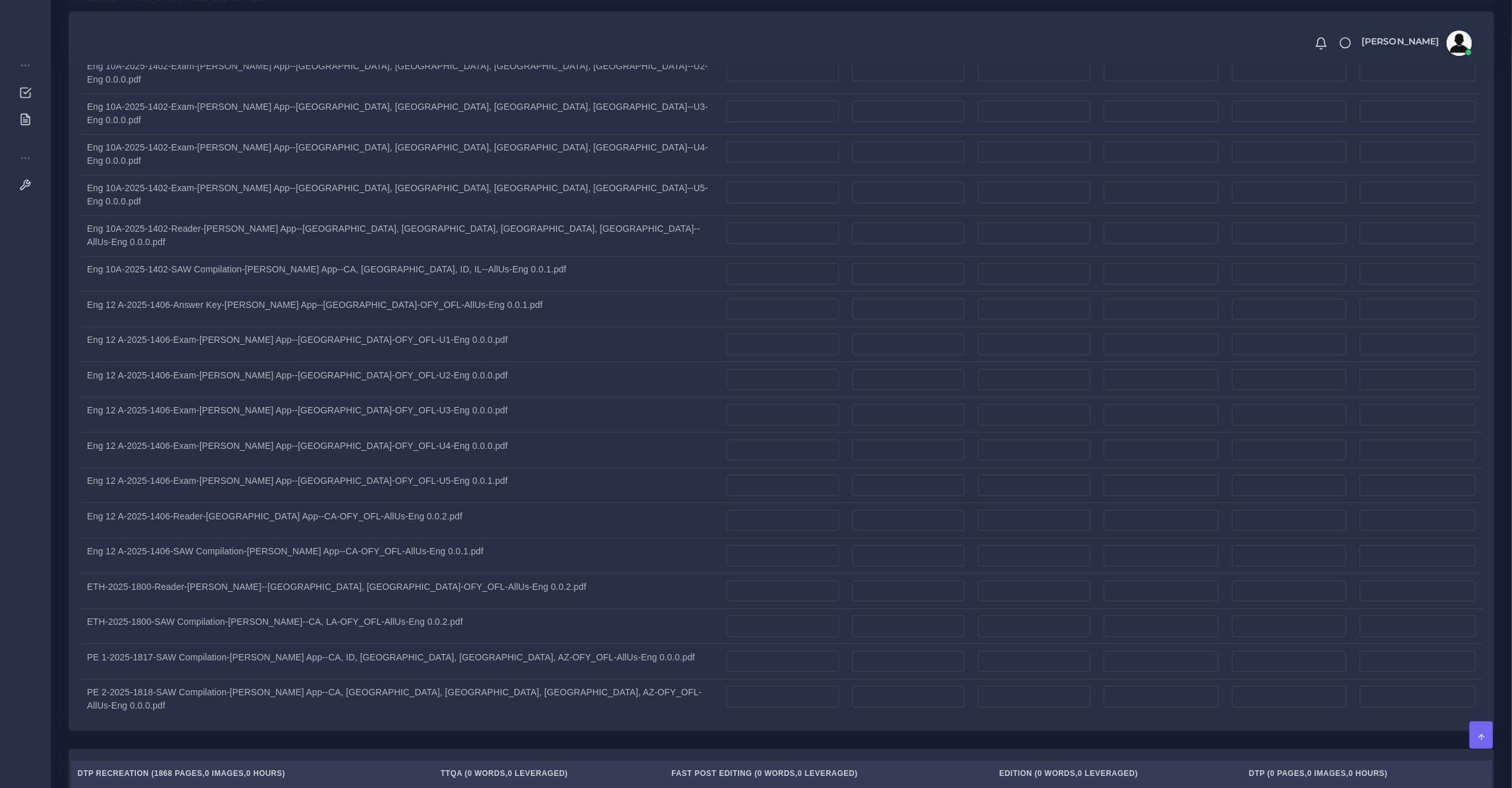
scroll to position [5028, 0]
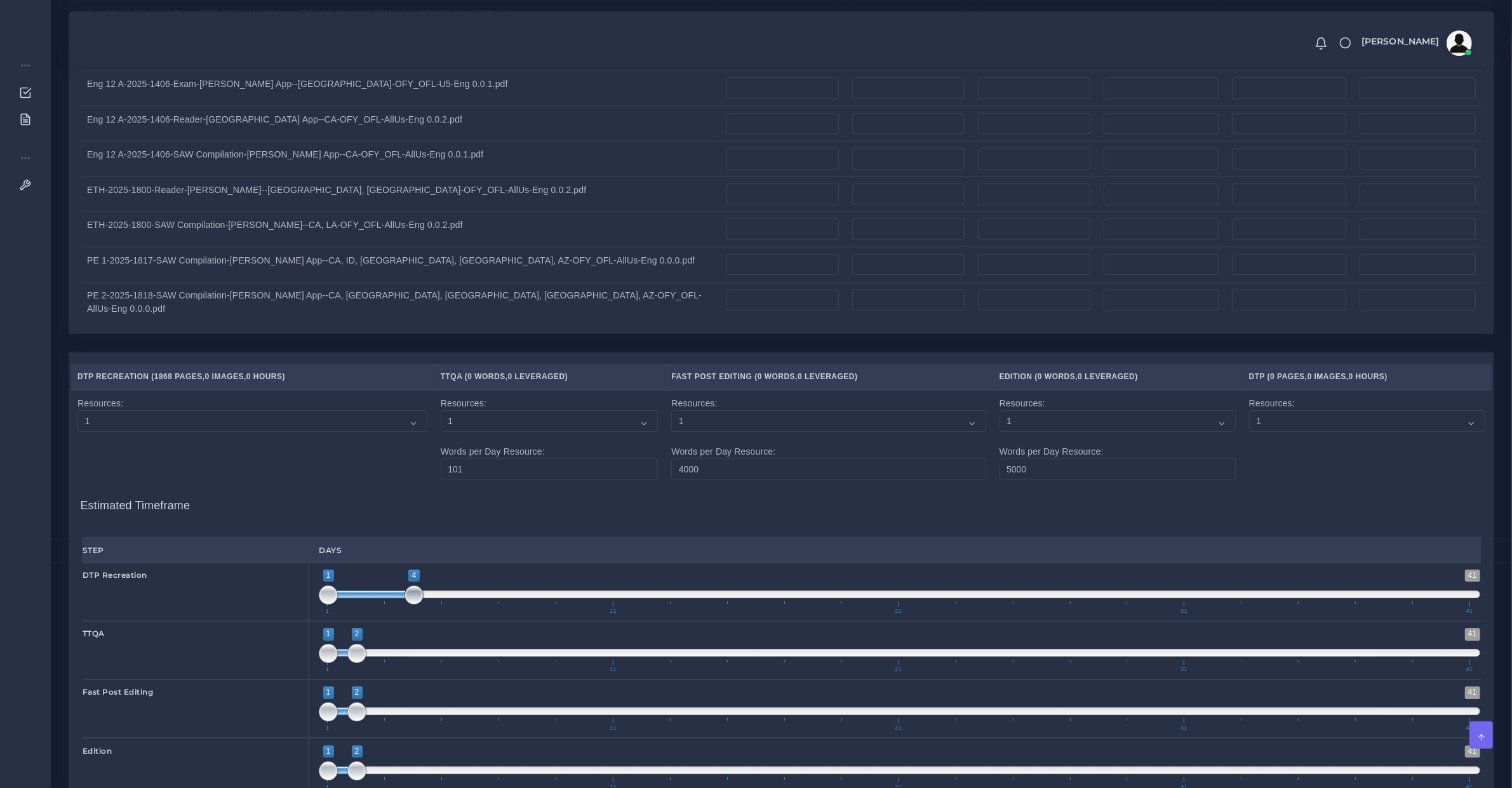
type input "1;5"
drag, startPoint x: 357, startPoint y: 226, endPoint x: 419, endPoint y: 246, distance: 65.1
click at [432, 570] on span "1 41 1 5 1 — 5 1 11 21 31 41" at bounding box center [899, 592] width 1162 height 44
type input "1;10"
drag, startPoint x: 356, startPoint y: 347, endPoint x: 591, endPoint y: 362, distance: 235.5
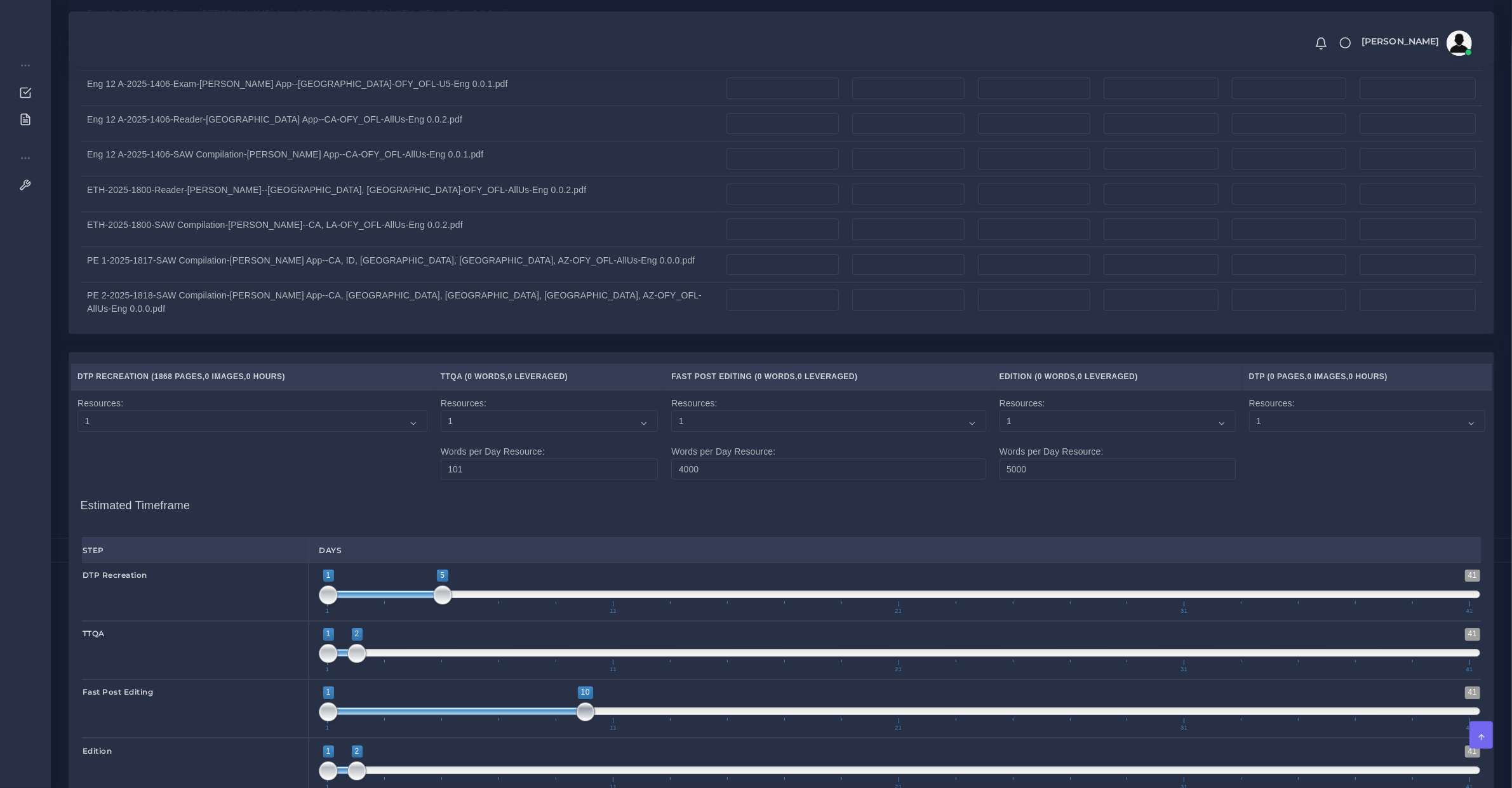
click at [593, 687] on span "1 41 1 10 1 — 10 1 11 21 31 41" at bounding box center [899, 708] width 1162 height 44
type input "1;5"
drag, startPoint x: 361, startPoint y: 398, endPoint x: 411, endPoint y: 408, distance: 51.0
click at [445, 761] on span at bounding box center [443, 771] width 19 height 19
type input "1;5"
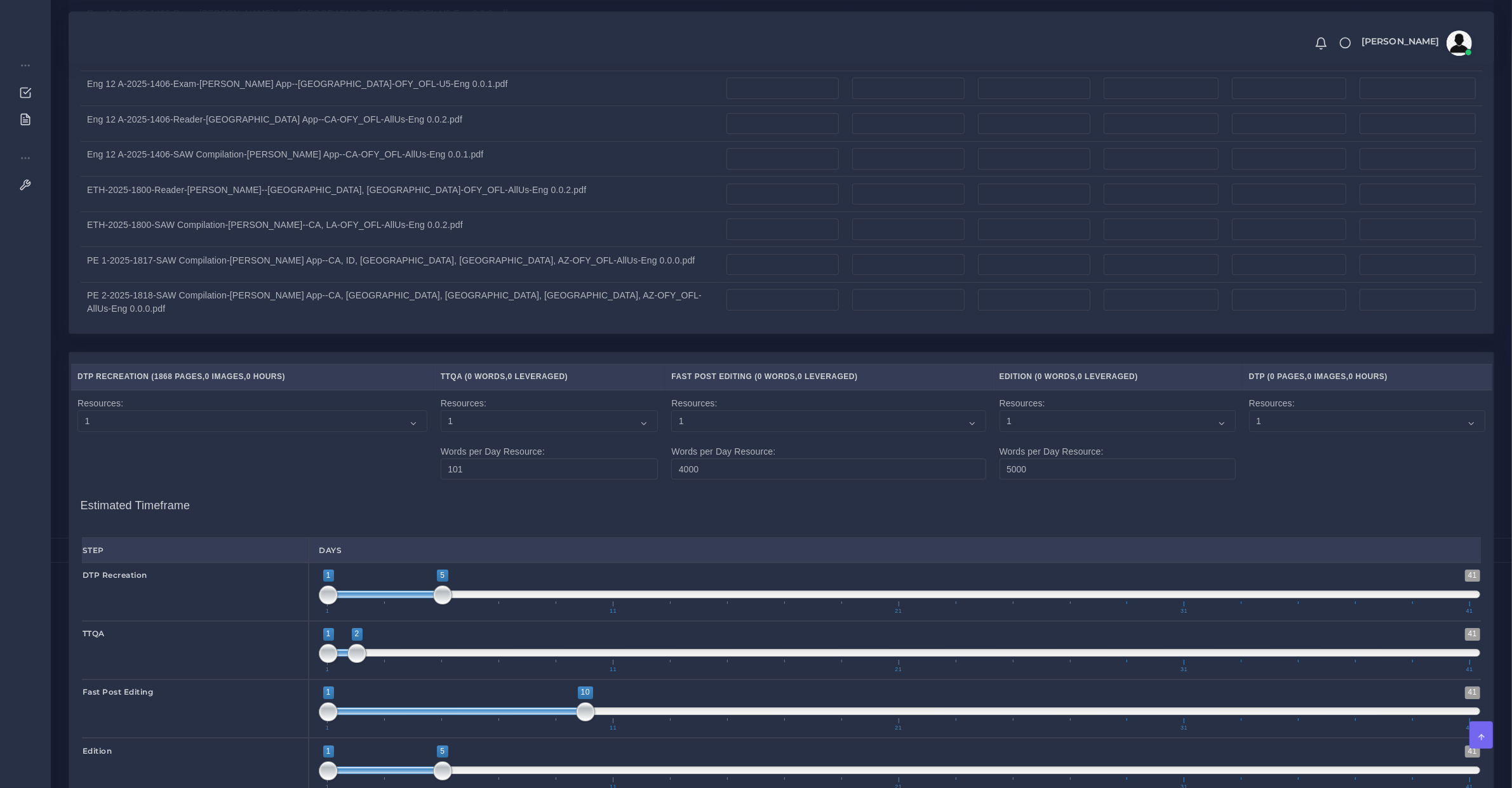
drag, startPoint x: 352, startPoint y: 461, endPoint x: 442, endPoint y: 471, distance: 90.6
type input "1;5"
drag, startPoint x: 353, startPoint y: 286, endPoint x: 443, endPoint y: 295, distance: 90.4
click at [443, 628] on span "1 41 1 5 1 — 5 1 11 21 31 41" at bounding box center [899, 650] width 1162 height 44
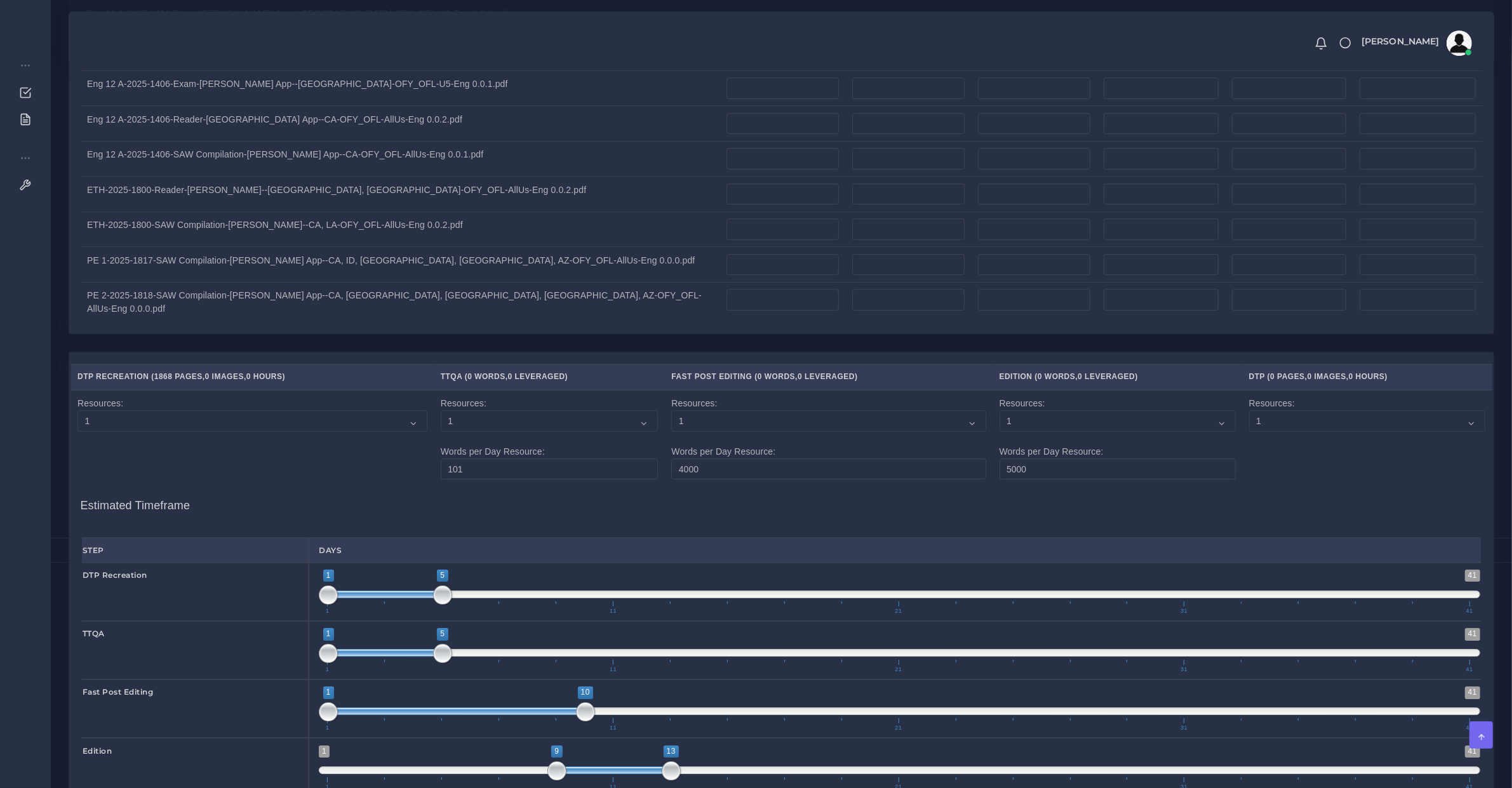
type input "8;12"
drag, startPoint x: 398, startPoint y: 405, endPoint x: 548, endPoint y: 434, distance: 152.8
click at [605, 746] on span "1 41 8 12 8 — 12 1 11 21 31 41" at bounding box center [899, 768] width 1162 height 44
type input "16;20"
drag, startPoint x: 386, startPoint y: 284, endPoint x: 424, endPoint y: 461, distance: 181.0
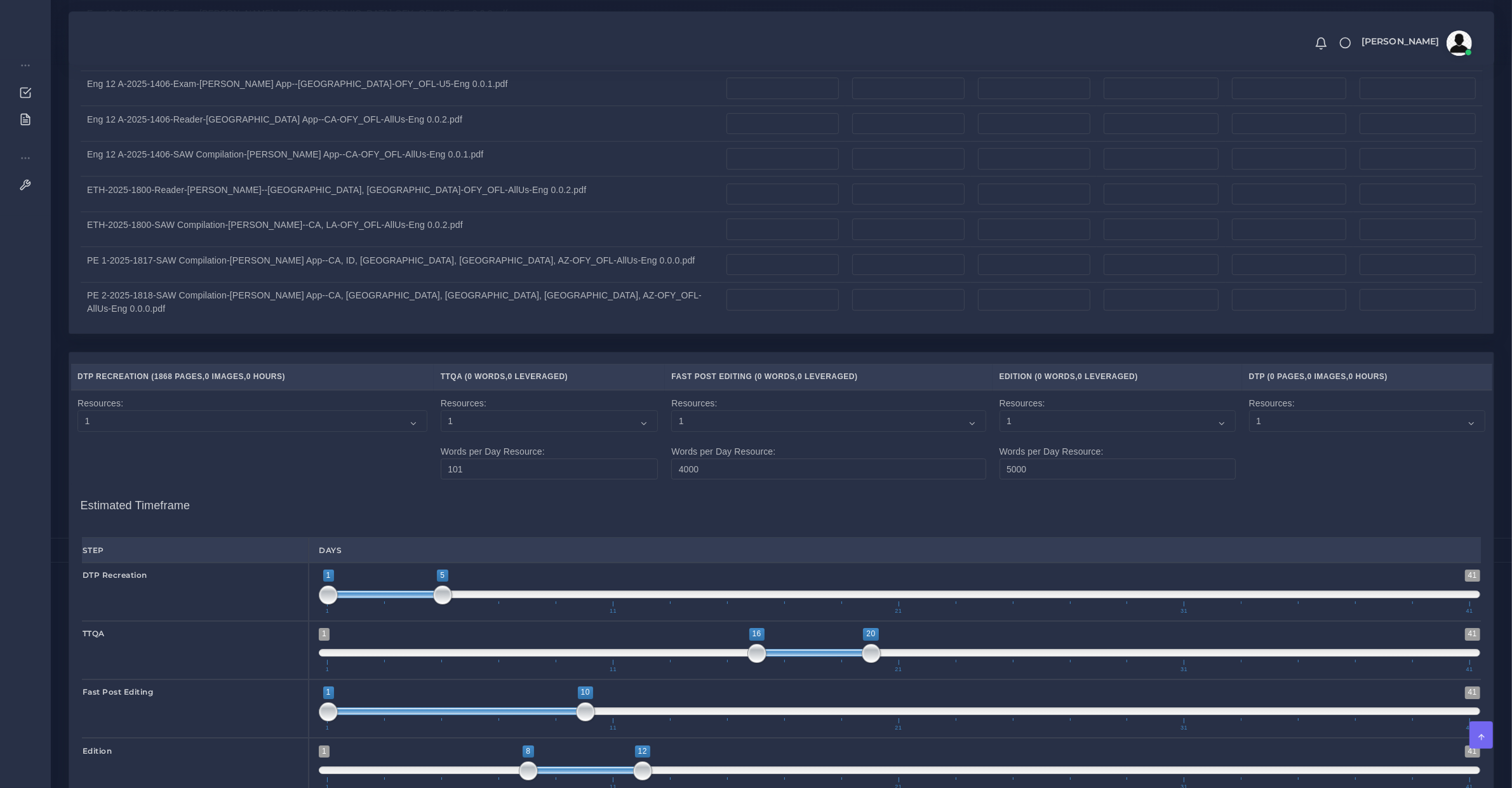
click at [814, 628] on span "1 41 16 20 16 — 20 1 11 21 31 41" at bounding box center [899, 650] width 1162 height 44
type input "21;25"
drag, startPoint x: 386, startPoint y: 458, endPoint x: 966, endPoint y: 421, distance: 581.2
click at [966, 537] on div "Step Days DTP Recreation 1 41 1 5 1 — 5 1 11 21 31 41 1;5 1" at bounding box center [782, 696] width 1399 height 318
type input "3;12"
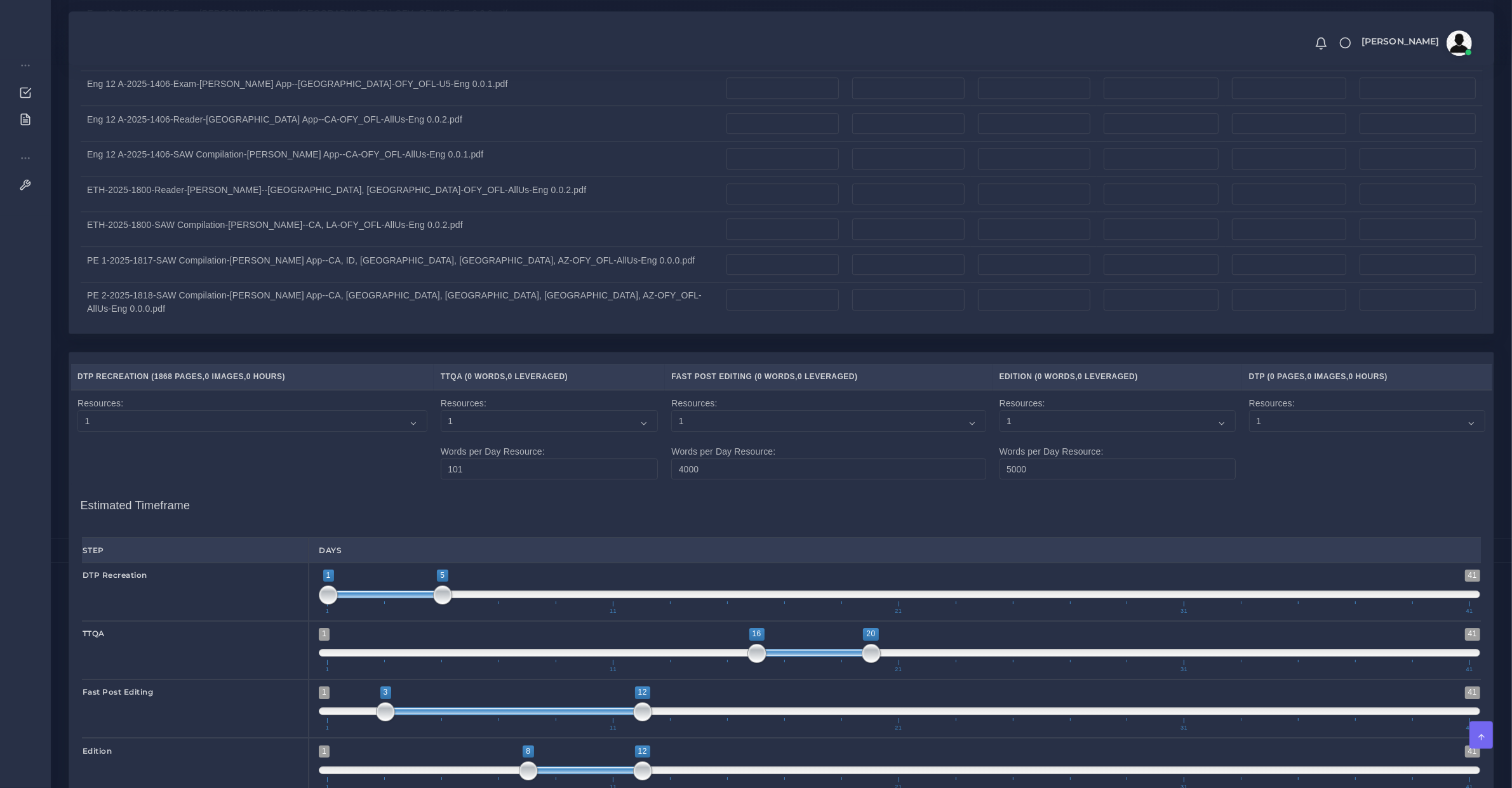
drag, startPoint x: 456, startPoint y: 343, endPoint x: 521, endPoint y: 359, distance: 66.9
click at [521, 687] on span "1 41 3 12 3 — 12 1 11 21 31 41" at bounding box center [899, 708] width 1162 height 44
click at [612, 746] on span "1 41 8 12 8 — 12 1 11 21 31 41" at bounding box center [899, 768] width 1162 height 44
drag, startPoint x: 604, startPoint y: 402, endPoint x: 693, endPoint y: 404, distance: 89.0
click at [693, 767] on span at bounding box center [671, 770] width 114 height 7
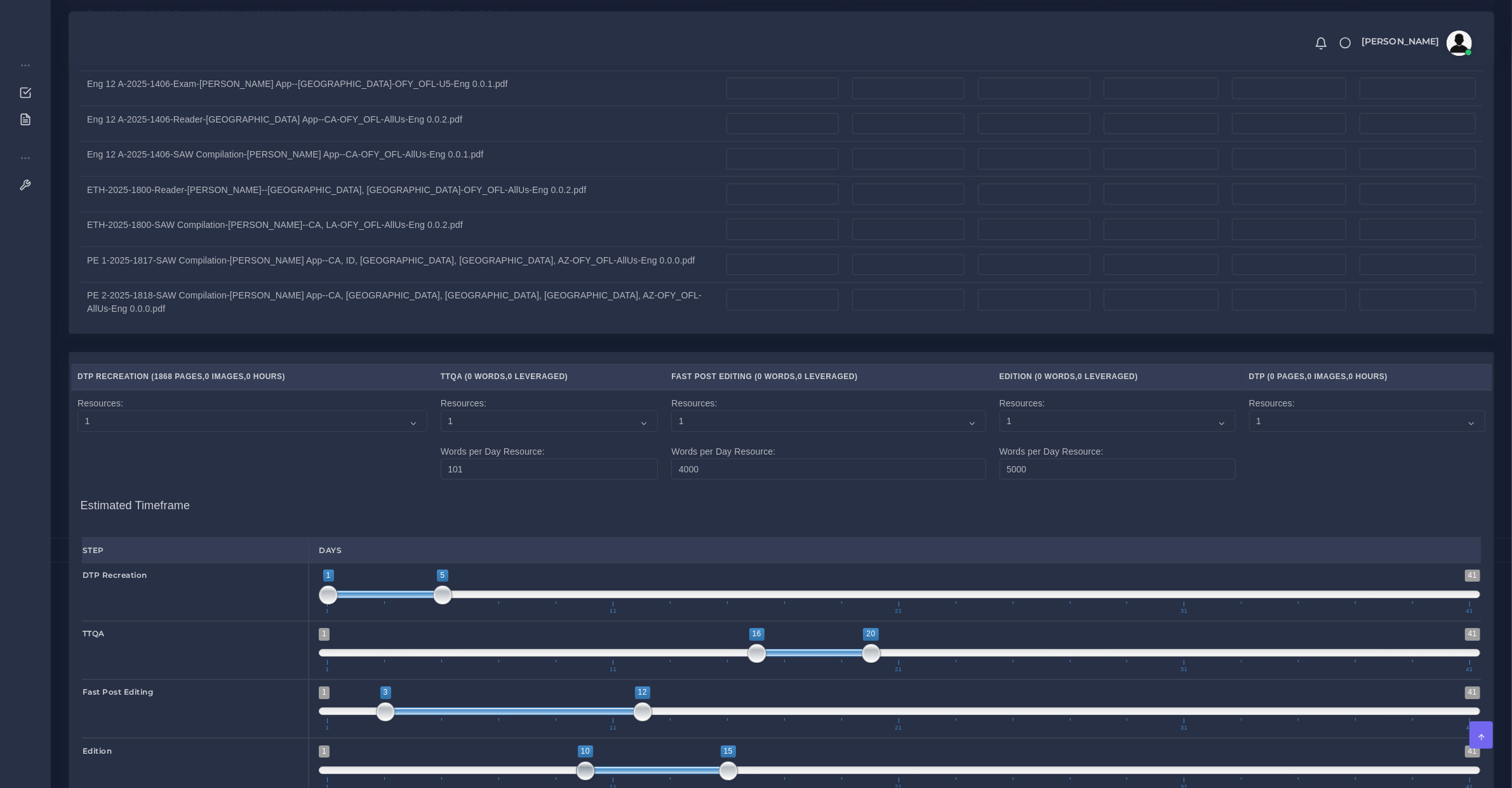
type input "9;15"
drag, startPoint x: 614, startPoint y: 400, endPoint x: 560, endPoint y: 401, distance: 54.0
click at [560, 761] on span at bounding box center [557, 771] width 19 height 19
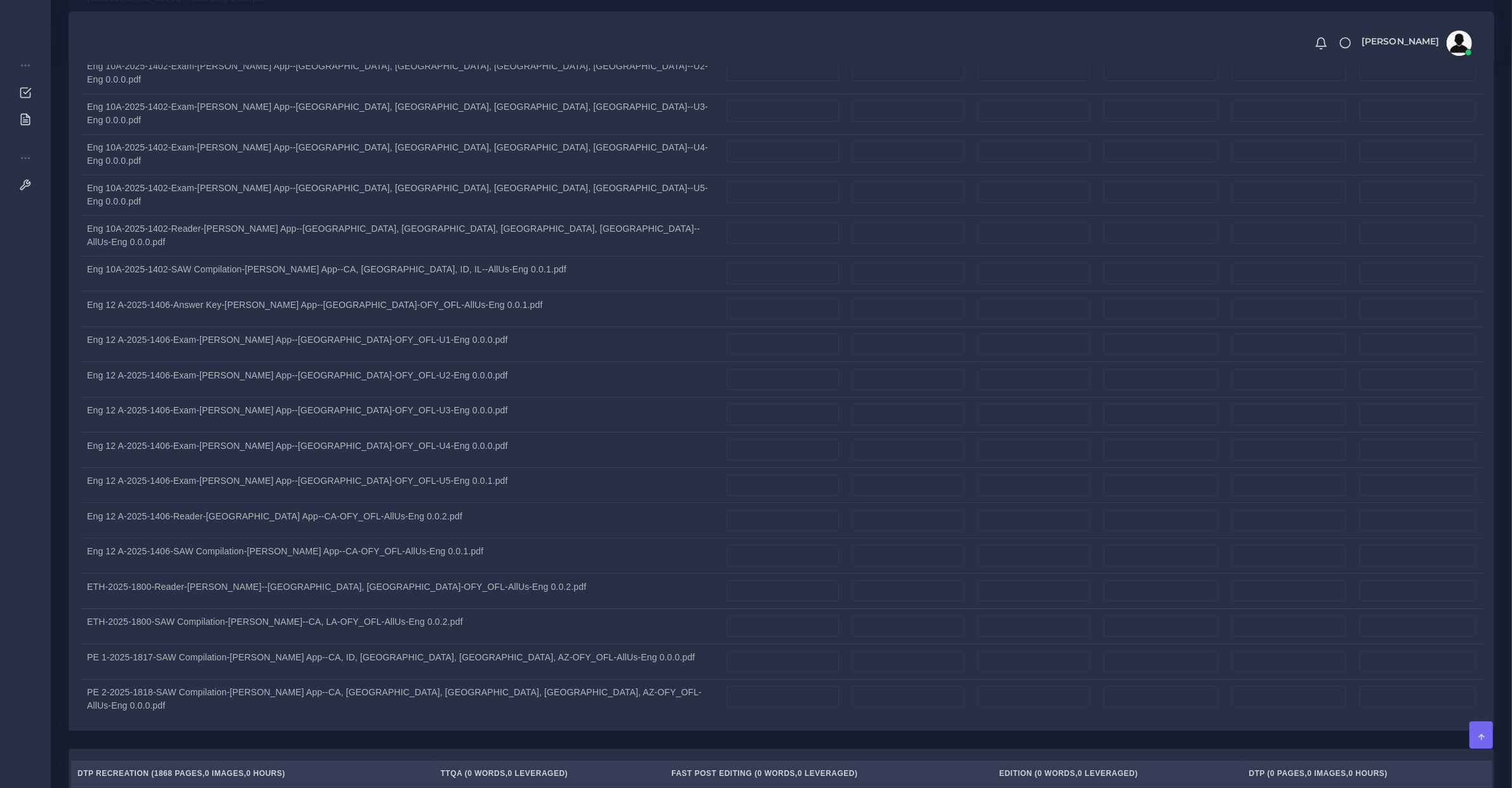
scroll to position [4499, 0]
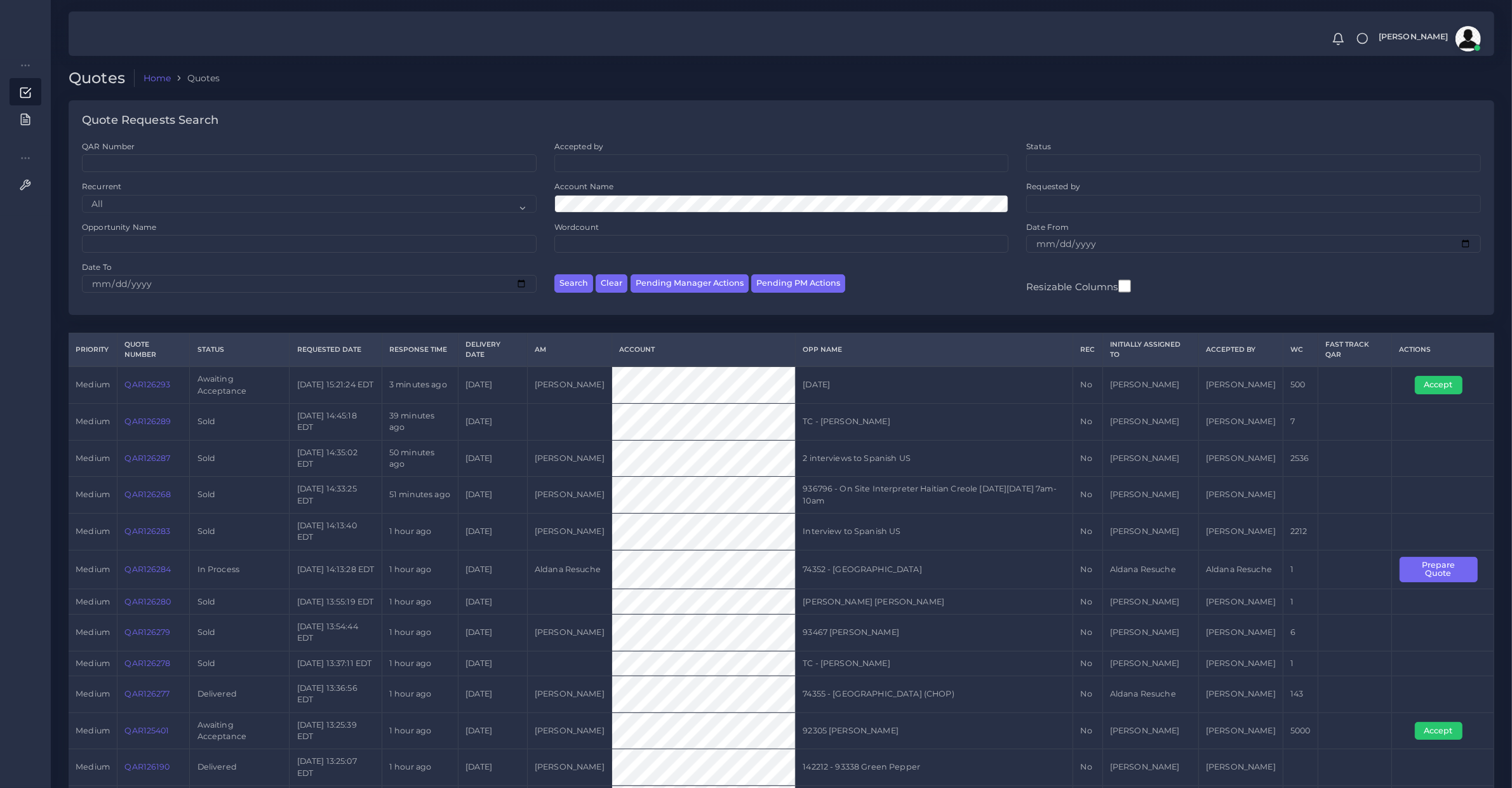
click at [154, 394] on td "QAR126293" at bounding box center [154, 385] width 73 height 37
copy link "QAR126293"
click at [224, 319] on div "Quote Requests Search QAR Number Accepted by All [PERSON_NAME] [PERSON_NAME] [P…" at bounding box center [782, 217] width 1444 height 233
drag, startPoint x: 1424, startPoint y: 386, endPoint x: 1386, endPoint y: 382, distance: 38.2
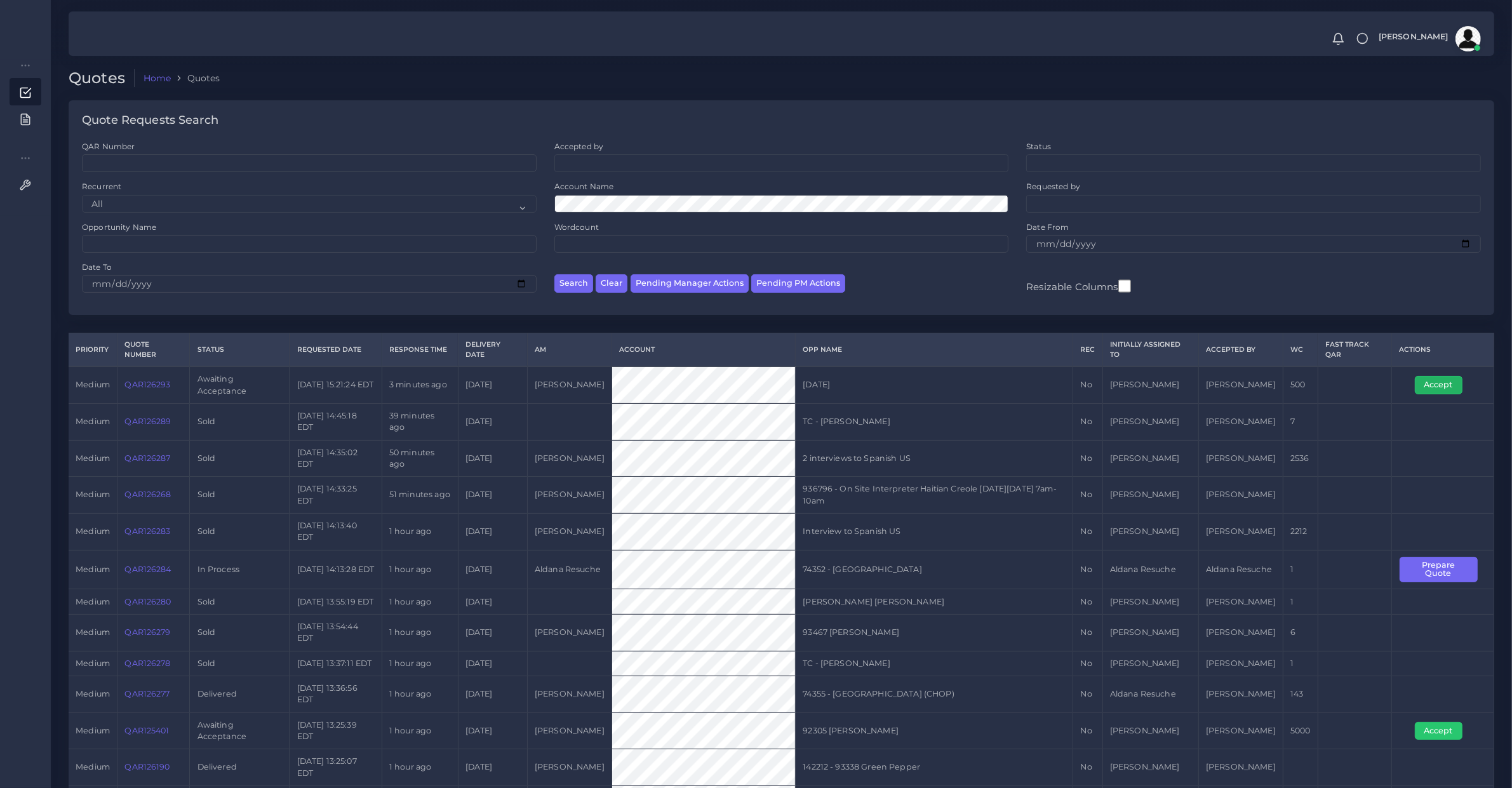
click at [1426, 386] on button "Accept" at bounding box center [1439, 385] width 48 height 18
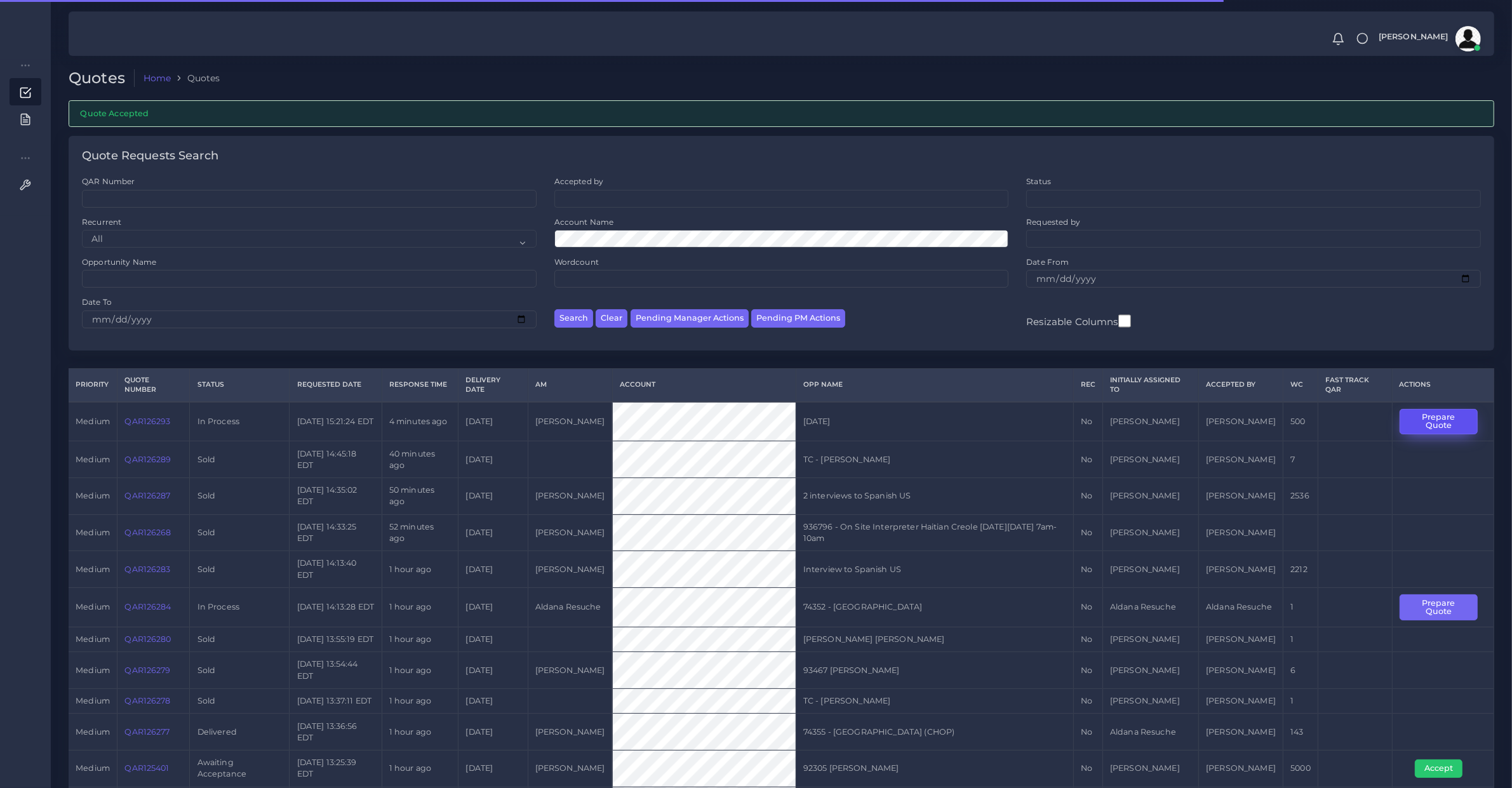
click at [1420, 432] on button "Prepare Quote" at bounding box center [1439, 422] width 78 height 26
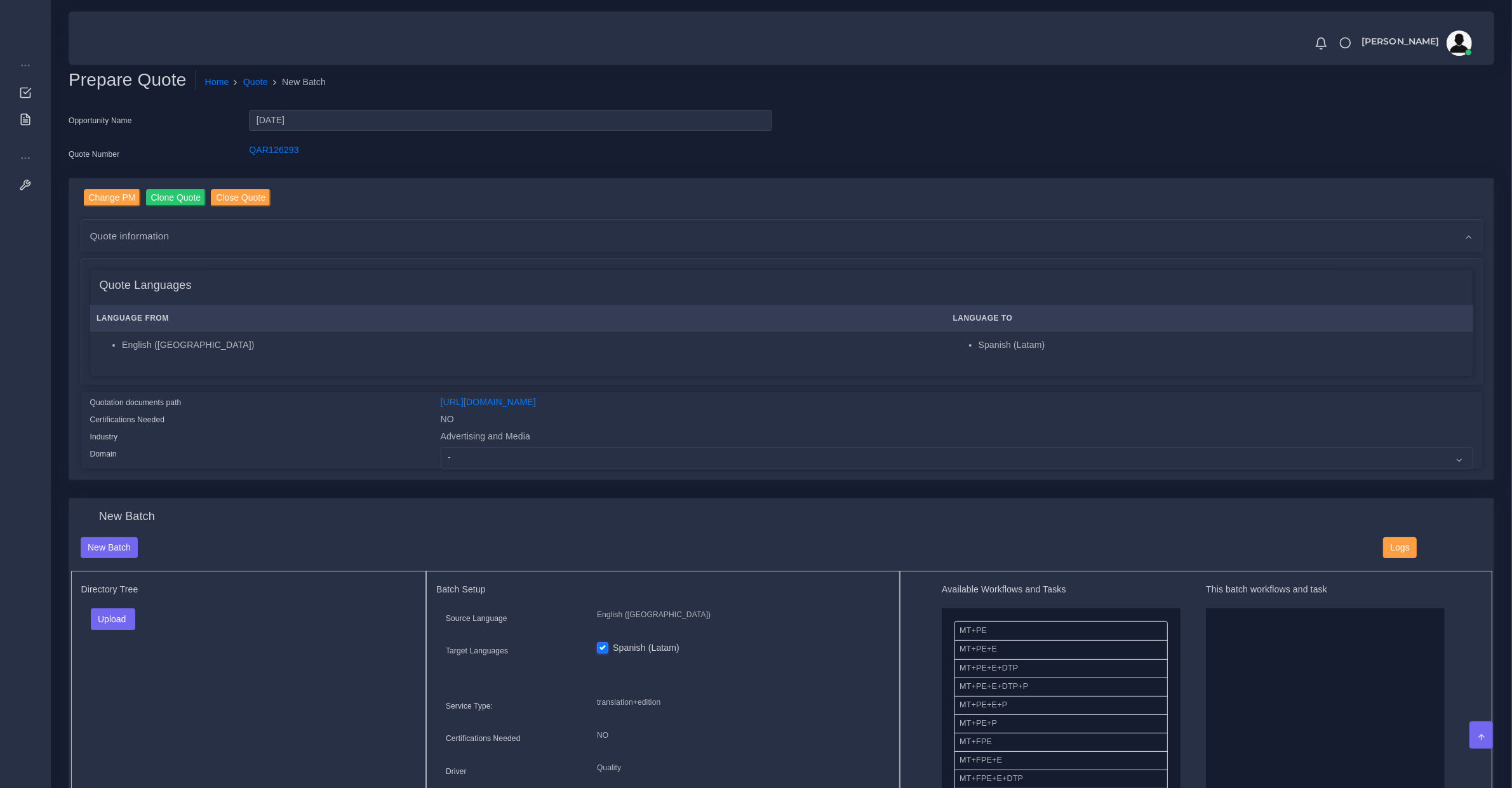
drag, startPoint x: 497, startPoint y: 399, endPoint x: 498, endPoint y: 448, distance: 49.0
click at [497, 399] on link "[URL][DOMAIN_NAME]" at bounding box center [488, 402] width 95 height 10
click at [498, 464] on select "- Advertising and Media Agriculture, Forestry and Fishing Architecture, Buildin…" at bounding box center [957, 458] width 1033 height 22
select select "Advertising and Media"
click at [441, 447] on select "- Advertising and Media Agriculture, Forestry and Fishing Architecture, Buildin…" at bounding box center [957, 458] width 1033 height 22
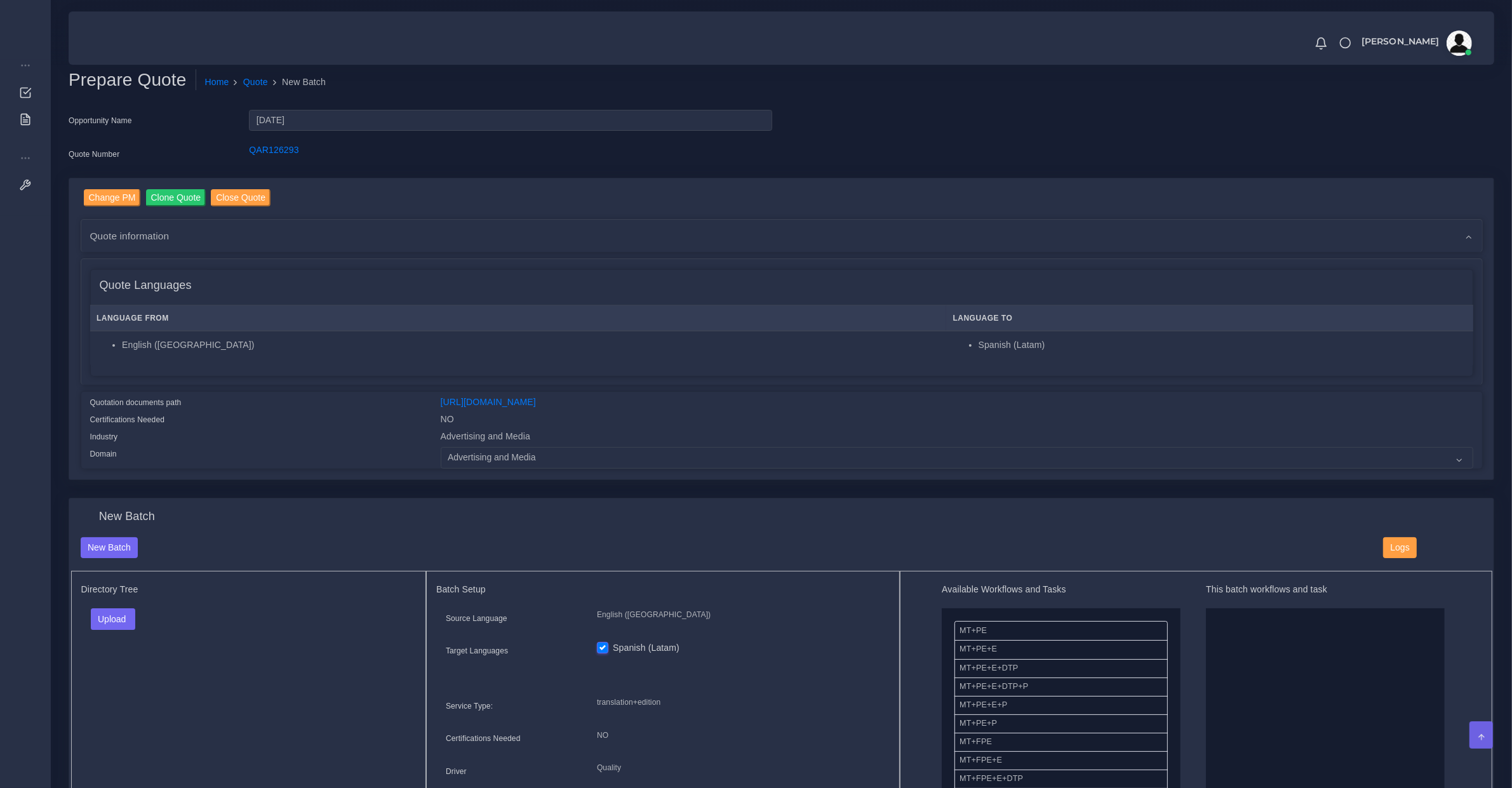
scroll to position [132, 0]
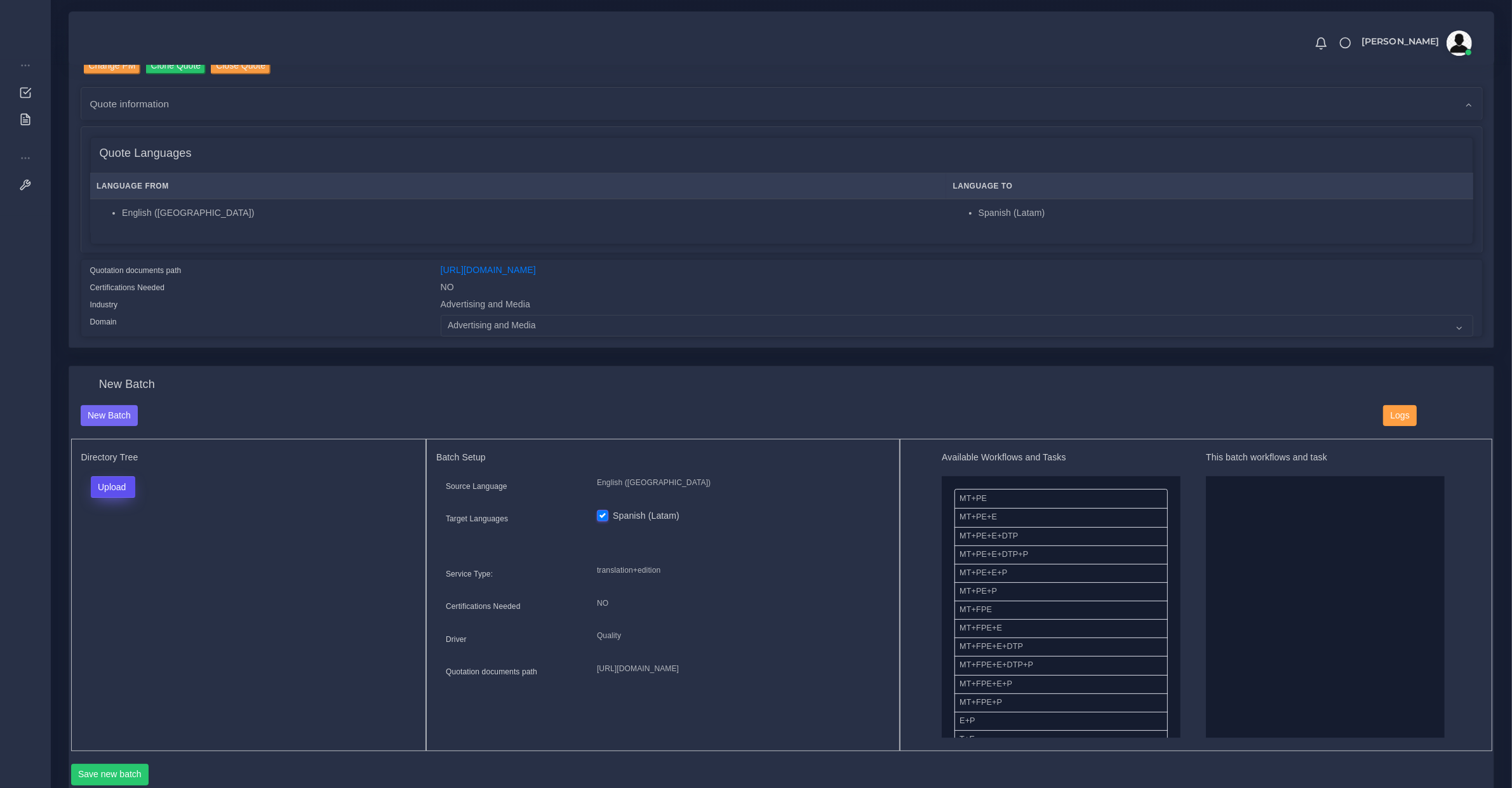
drag, startPoint x: 108, startPoint y: 480, endPoint x: 113, endPoint y: 493, distance: 13.9
click at [108, 480] on button "Upload" at bounding box center [114, 487] width 45 height 22
click at [122, 529] on label "Files" at bounding box center [135, 534] width 88 height 16
drag, startPoint x: 999, startPoint y: 607, endPoint x: 1243, endPoint y: 604, distance: 244.0
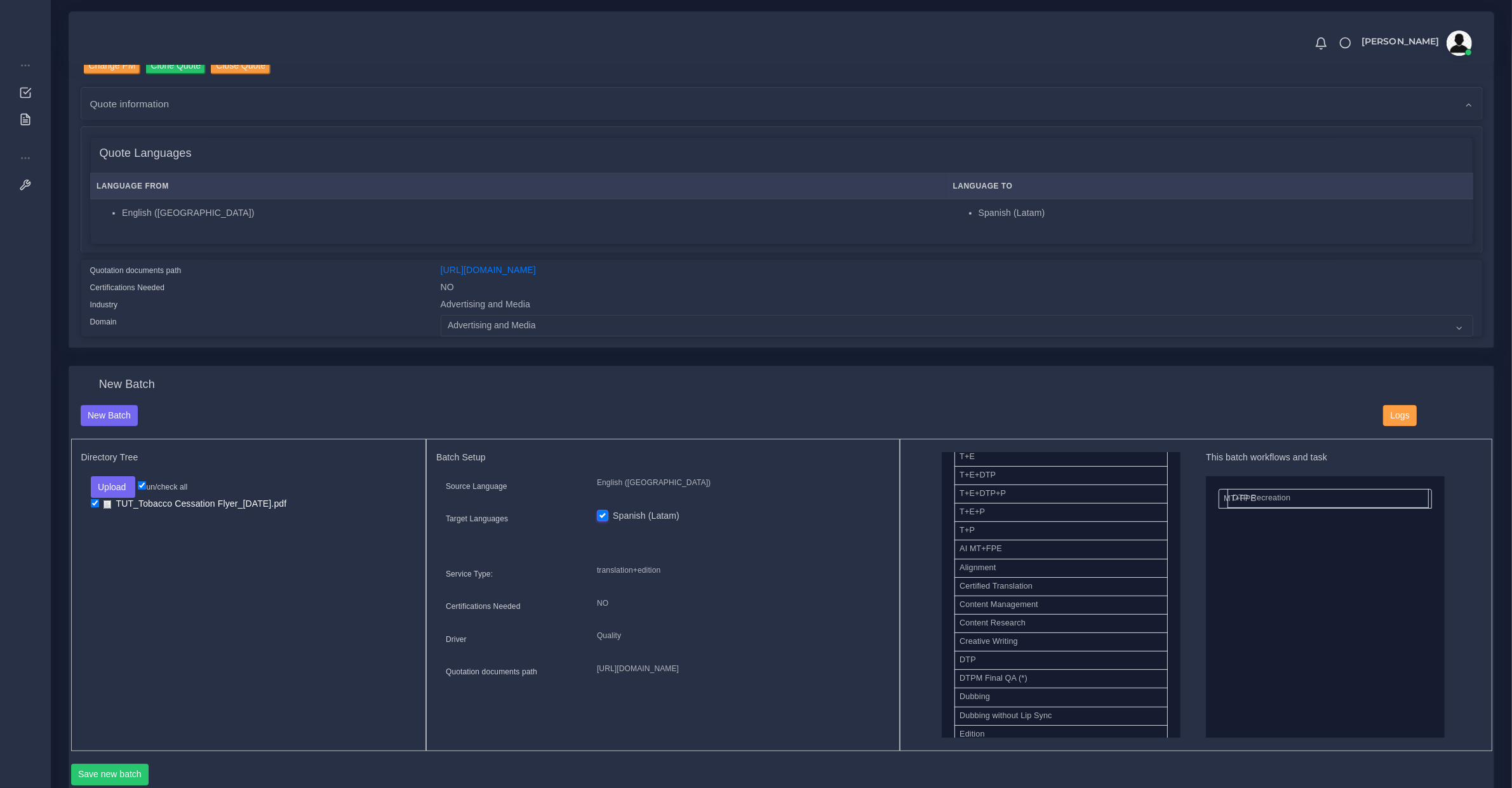
drag, startPoint x: 1044, startPoint y: 683, endPoint x: 1313, endPoint y: 483, distance: 335.2
drag, startPoint x: 986, startPoint y: 659, endPoint x: 1254, endPoint y: 611, distance: 272.3
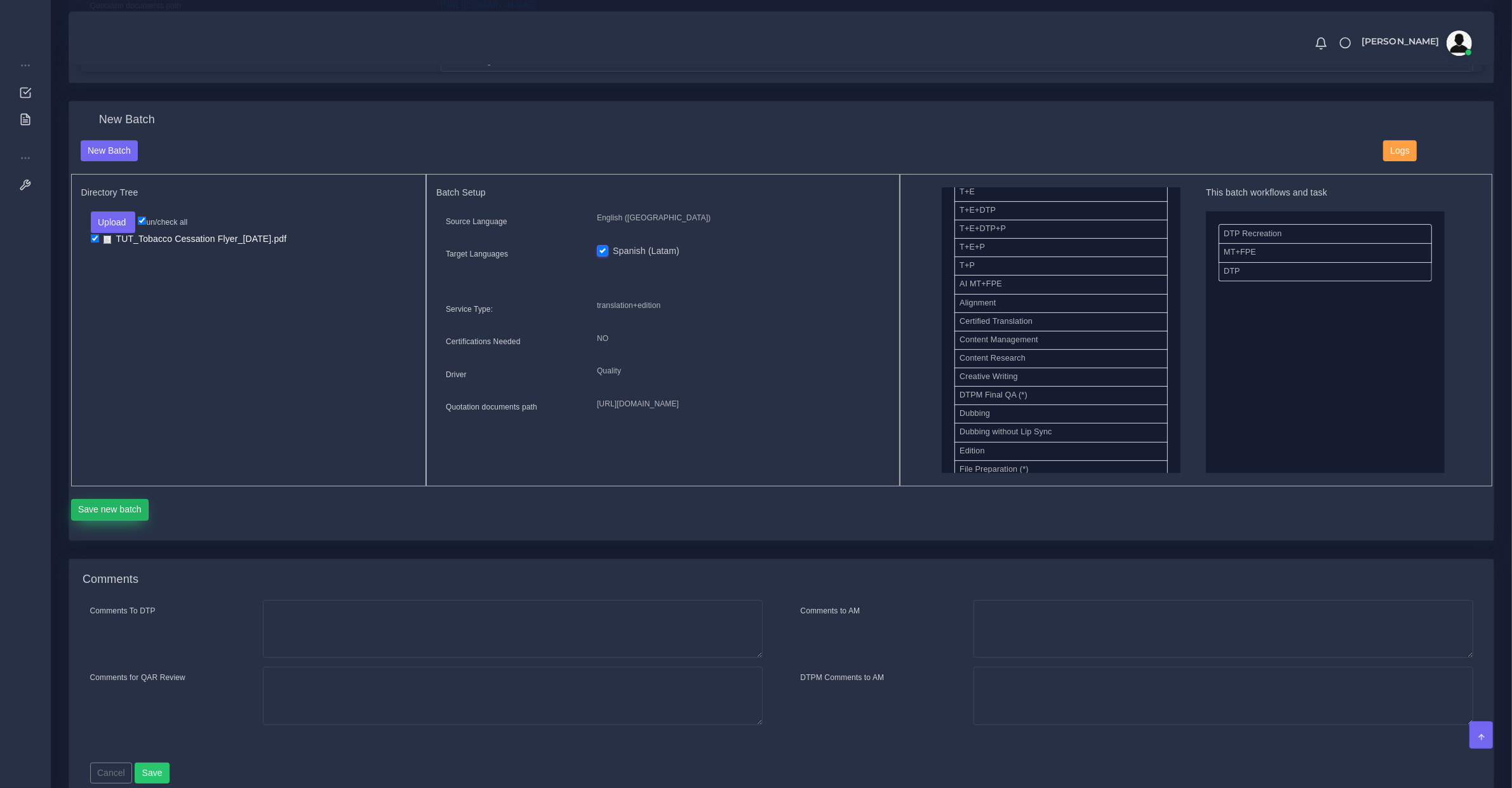
click at [127, 502] on button "Save new batch" at bounding box center [110, 510] width 78 height 22
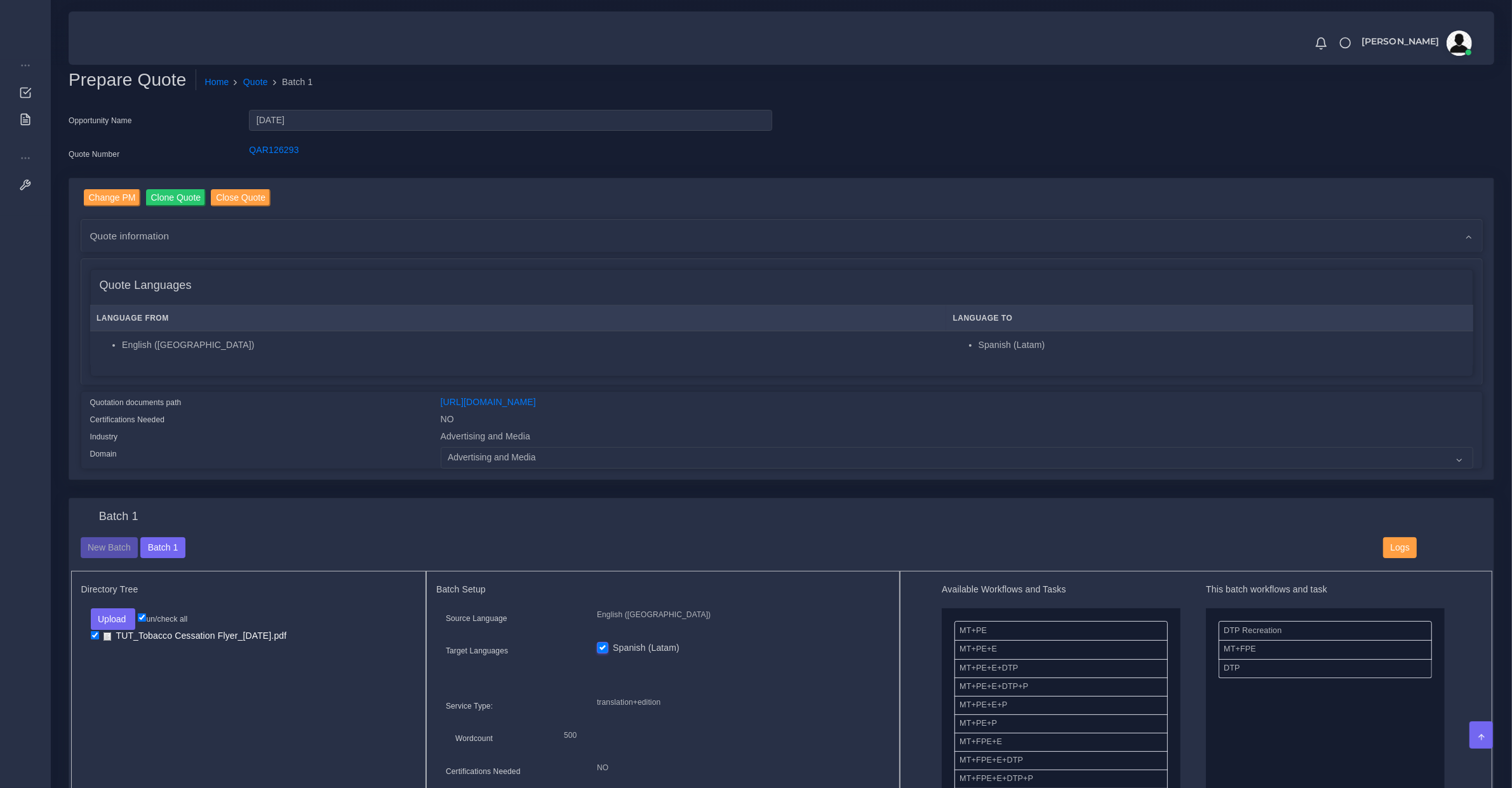
scroll to position [662, 0]
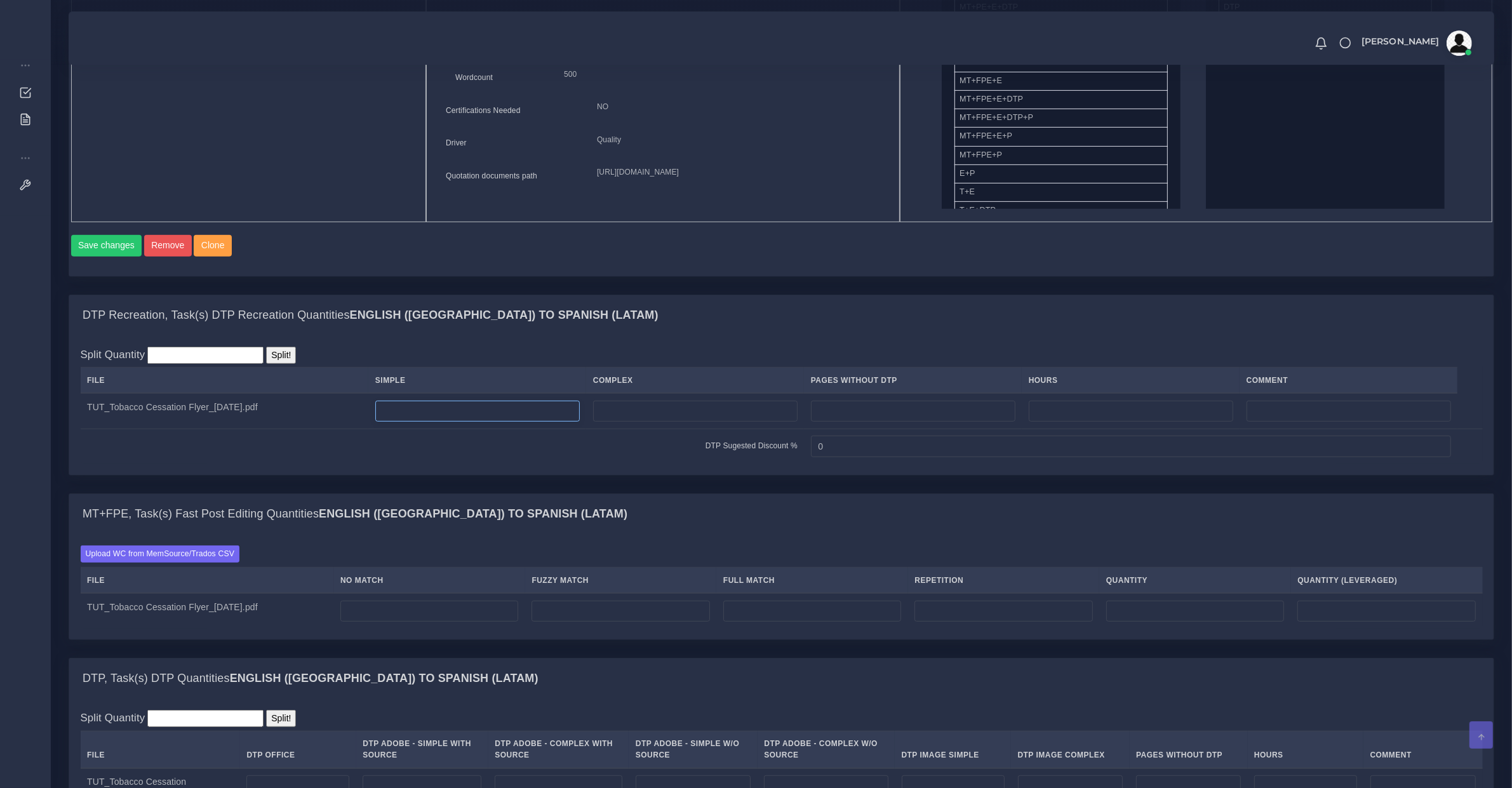
click at [430, 420] on input "number" at bounding box center [477, 411] width 205 height 22
type input "1"
click at [420, 620] on input "number" at bounding box center [430, 612] width 178 height 22
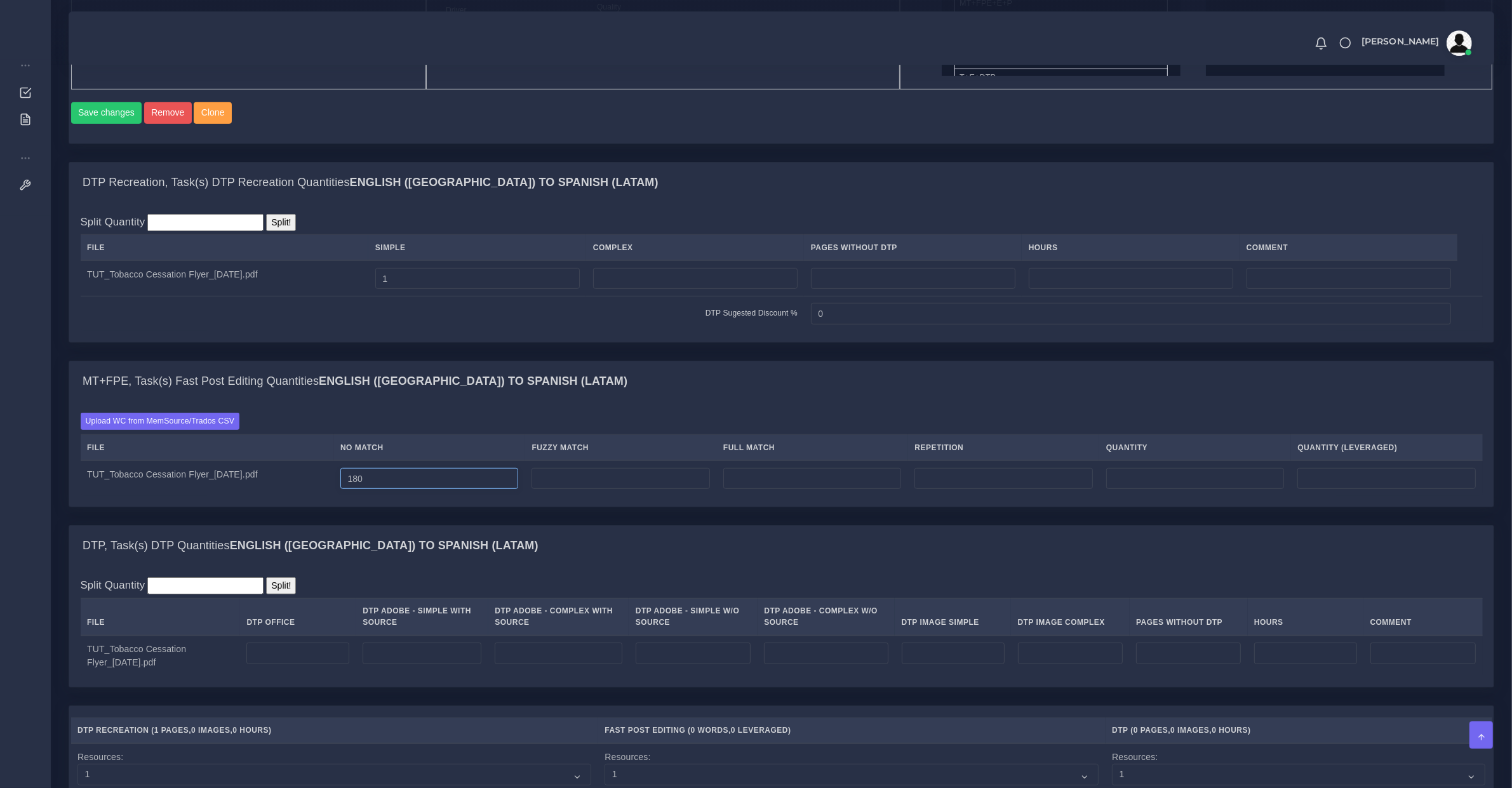
type input "180"
click at [744, 664] on input "number" at bounding box center [693, 653] width 116 height 22
click at [804, 664] on input "number" at bounding box center [826, 653] width 124 height 22
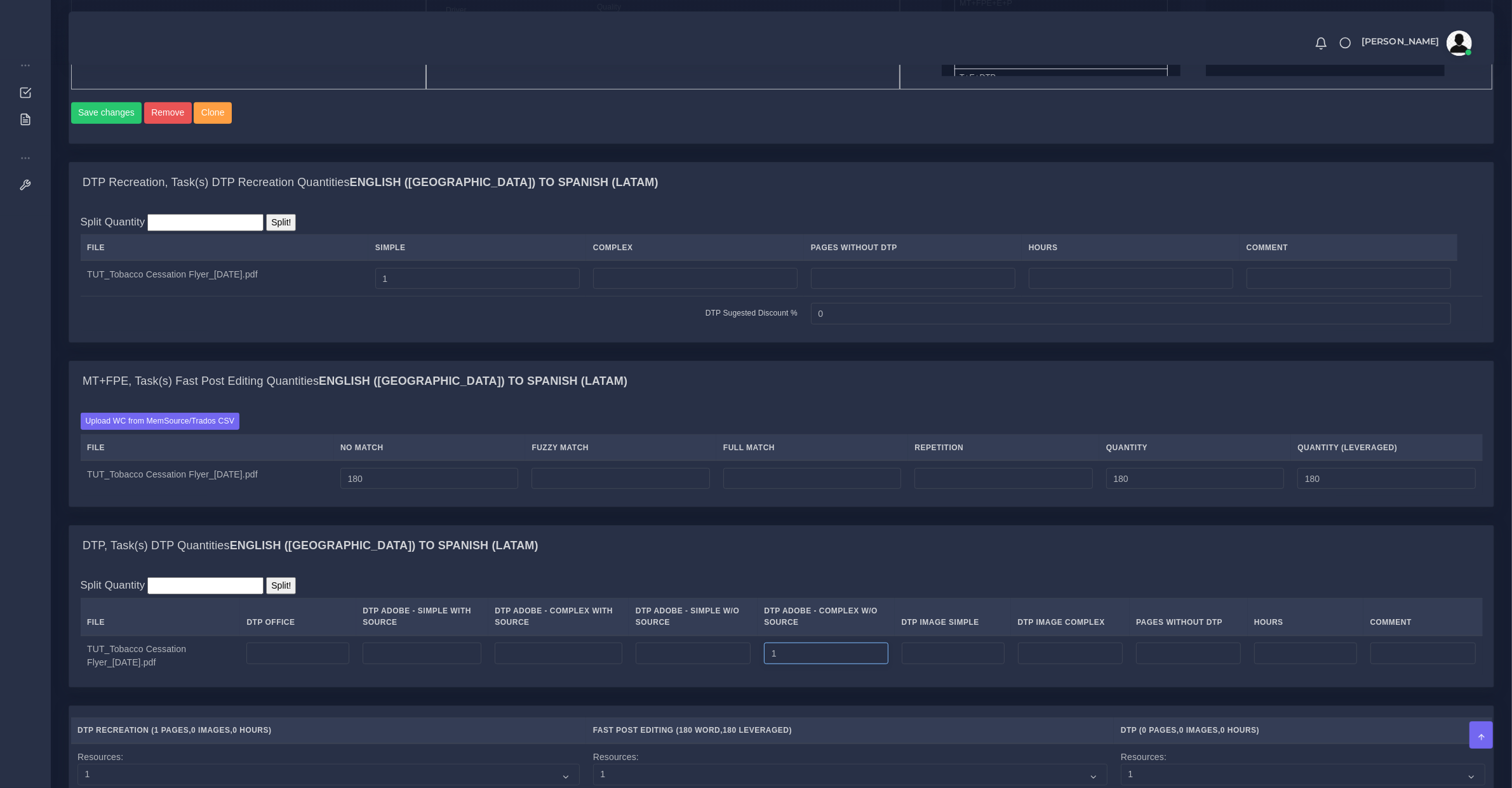
scroll to position [1191, 0]
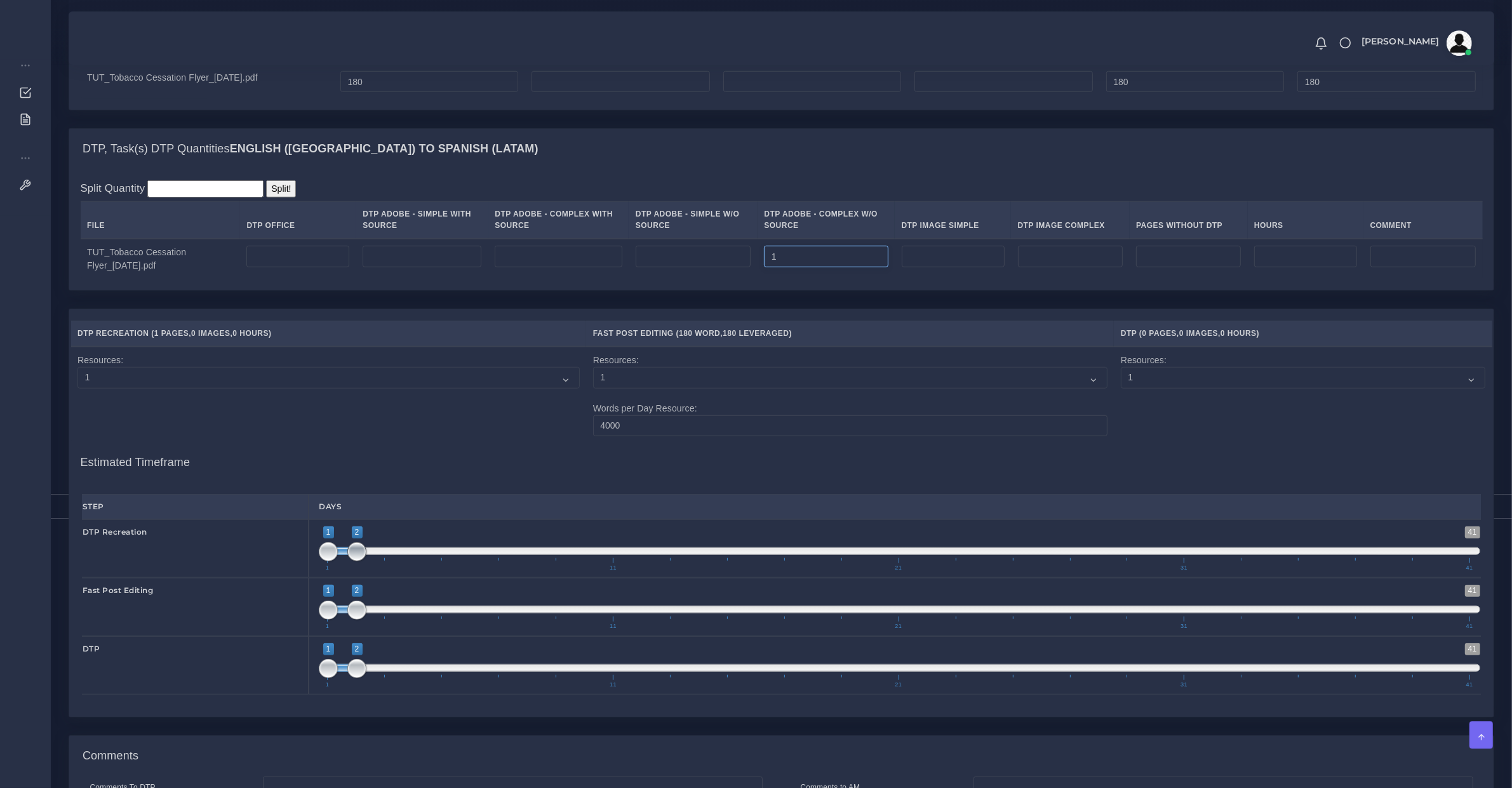
type input "1"
type input "1;1"
drag, startPoint x: 350, startPoint y: 569, endPoint x: 300, endPoint y: 618, distance: 70.0
click at [290, 594] on div "Step Days DTP Recreation 1 41 1 2 1 — 2 1 11 21 31 41 1;1 1" at bounding box center [782, 594] width 1399 height 201
drag, startPoint x: 341, startPoint y: 627, endPoint x: 300, endPoint y: 627, distance: 41.0
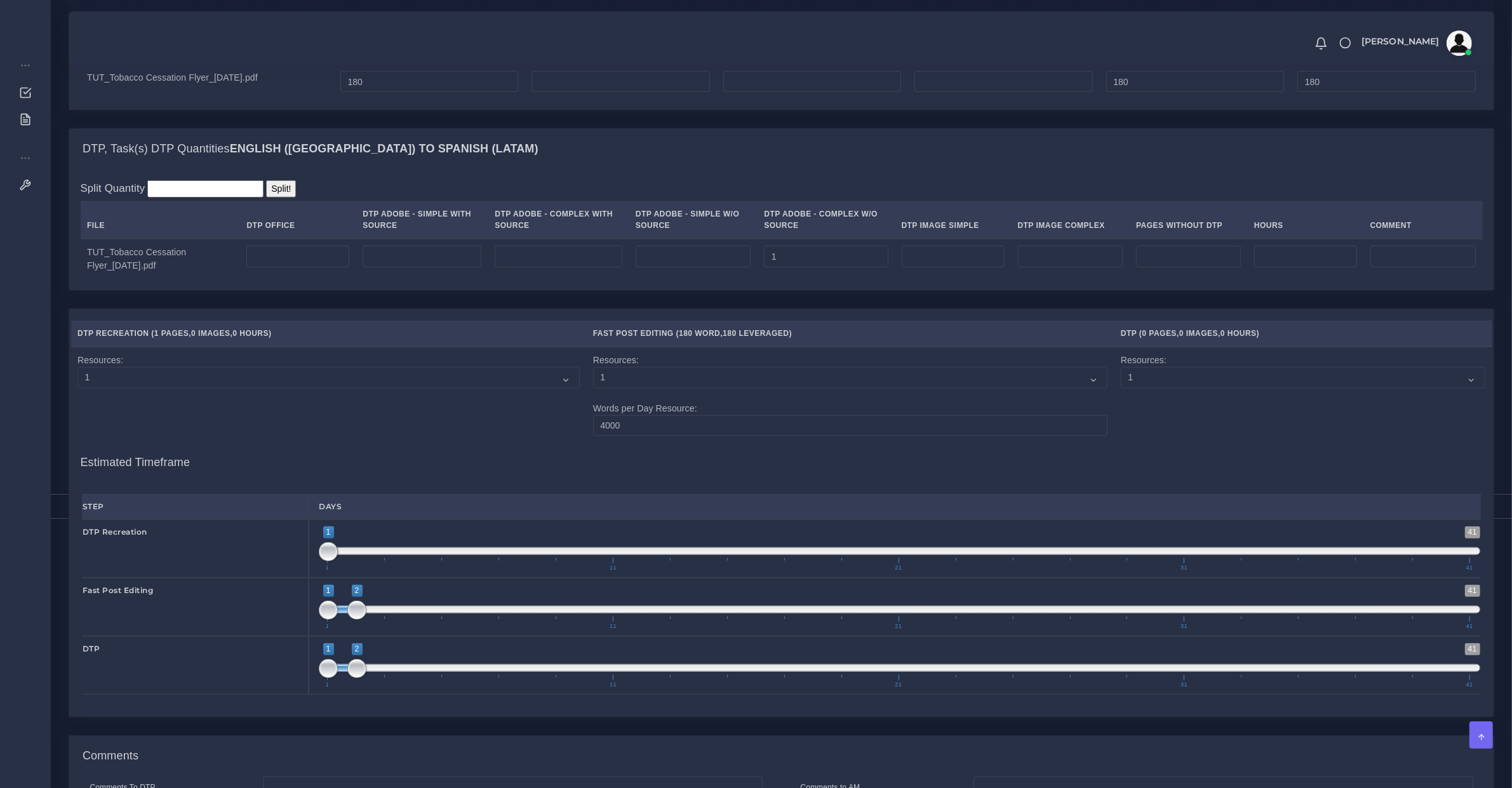
click at [300, 627] on div "Fast Post Editing 1 41 1 2 1 — 2 1 11 21 31 41 1;2" at bounding box center [782, 607] width 1418 height 58
drag, startPoint x: 349, startPoint y: 626, endPoint x: 325, endPoint y: 676, distance: 55.5
click at [286, 636] on div "Fast Post Editing 1 41 1 2 1 — 2 1 11 21 31 41 1;2" at bounding box center [782, 607] width 1418 height 58
type input "1;1"
drag, startPoint x: 354, startPoint y: 686, endPoint x: 284, endPoint y: 671, distance: 71.6
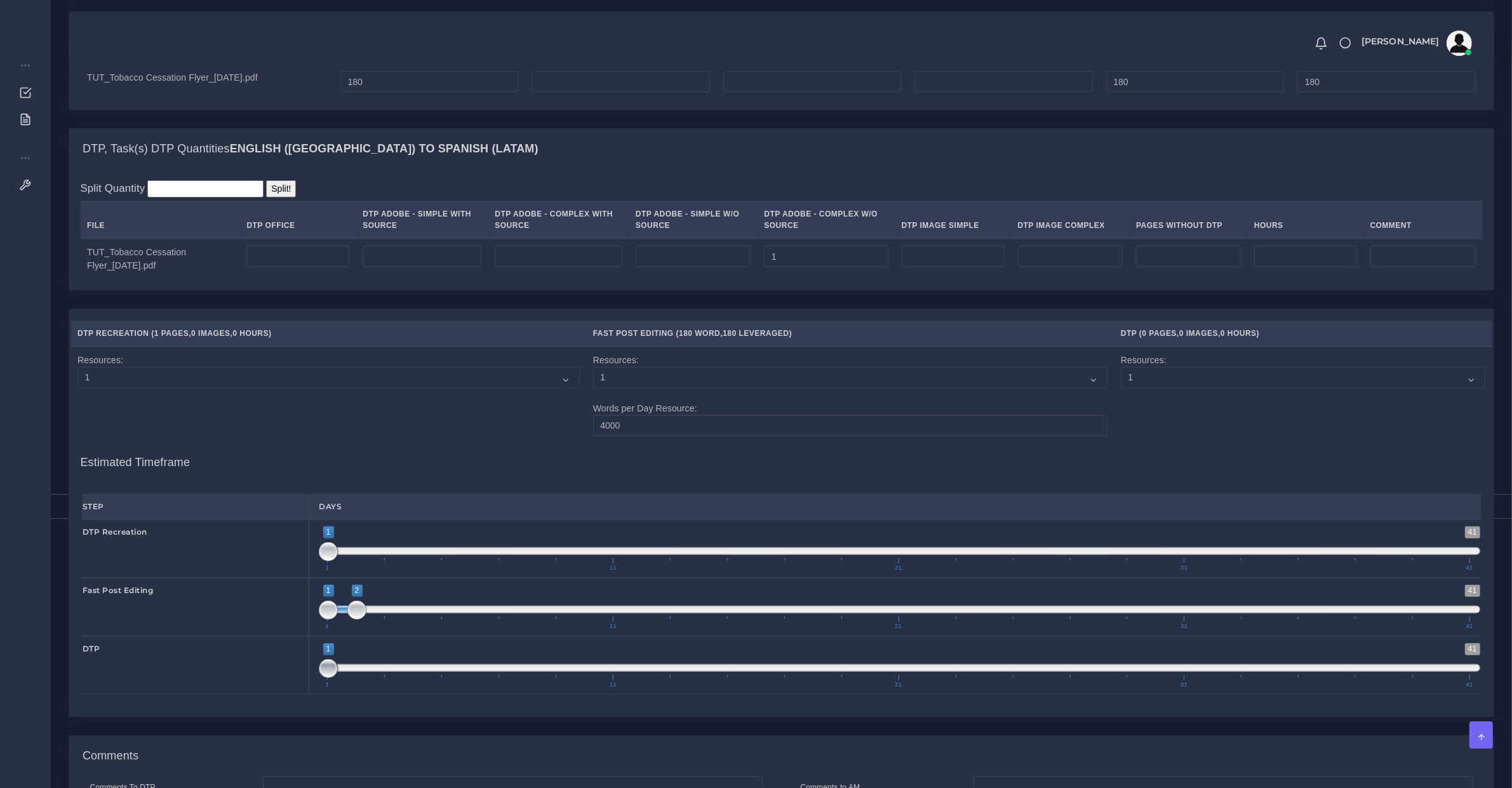
click at [285, 676] on div "DTP 1 41 1 1 1 — 1 1 11 21 31 41 1;1" at bounding box center [782, 666] width 1418 height 58
type input "1;1"
drag, startPoint x: 354, startPoint y: 624, endPoint x: 293, endPoint y: 616, distance: 61.5
click at [294, 616] on div "Fast Post Editing 1 41 1 2 1 — 2 1 11 21 31 41 1;1" at bounding box center [782, 607] width 1418 height 58
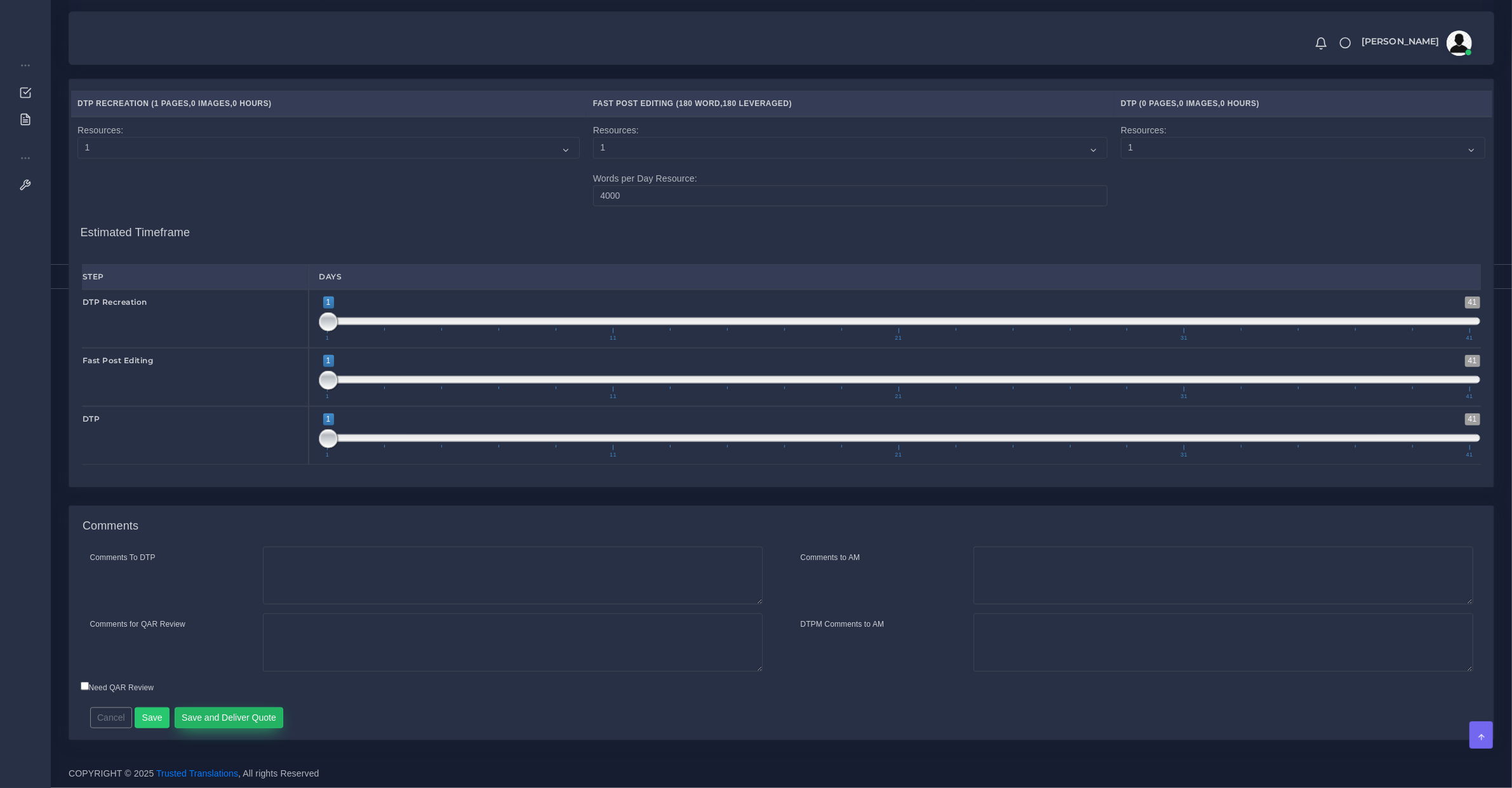
click at [211, 715] on button "Save and Deliver Quote" at bounding box center [229, 719] width 109 height 22
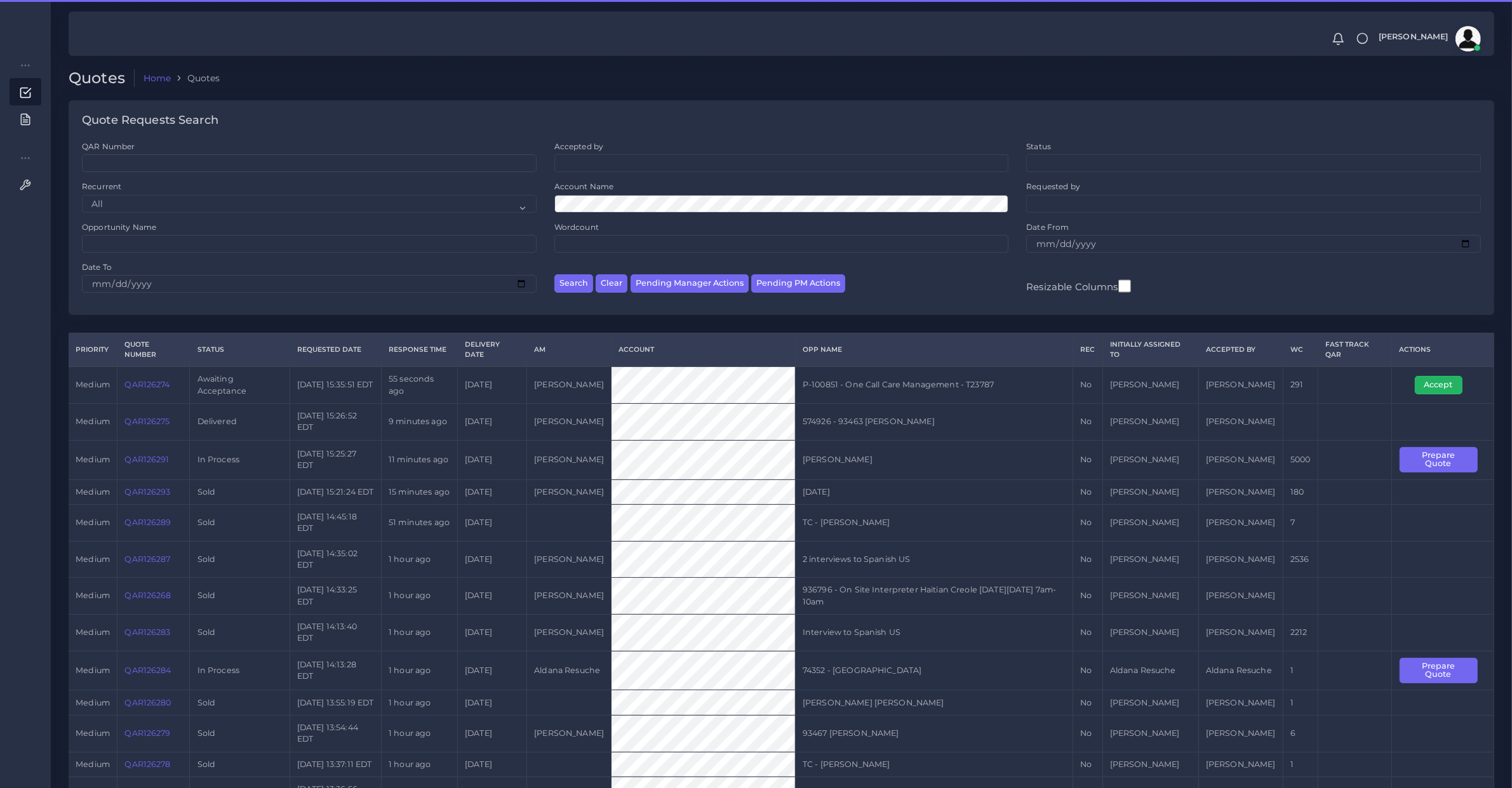
drag, startPoint x: 1450, startPoint y: 383, endPoint x: 1171, endPoint y: 385, distance: 279.0
click at [1451, 384] on button "Accept" at bounding box center [1439, 385] width 48 height 18
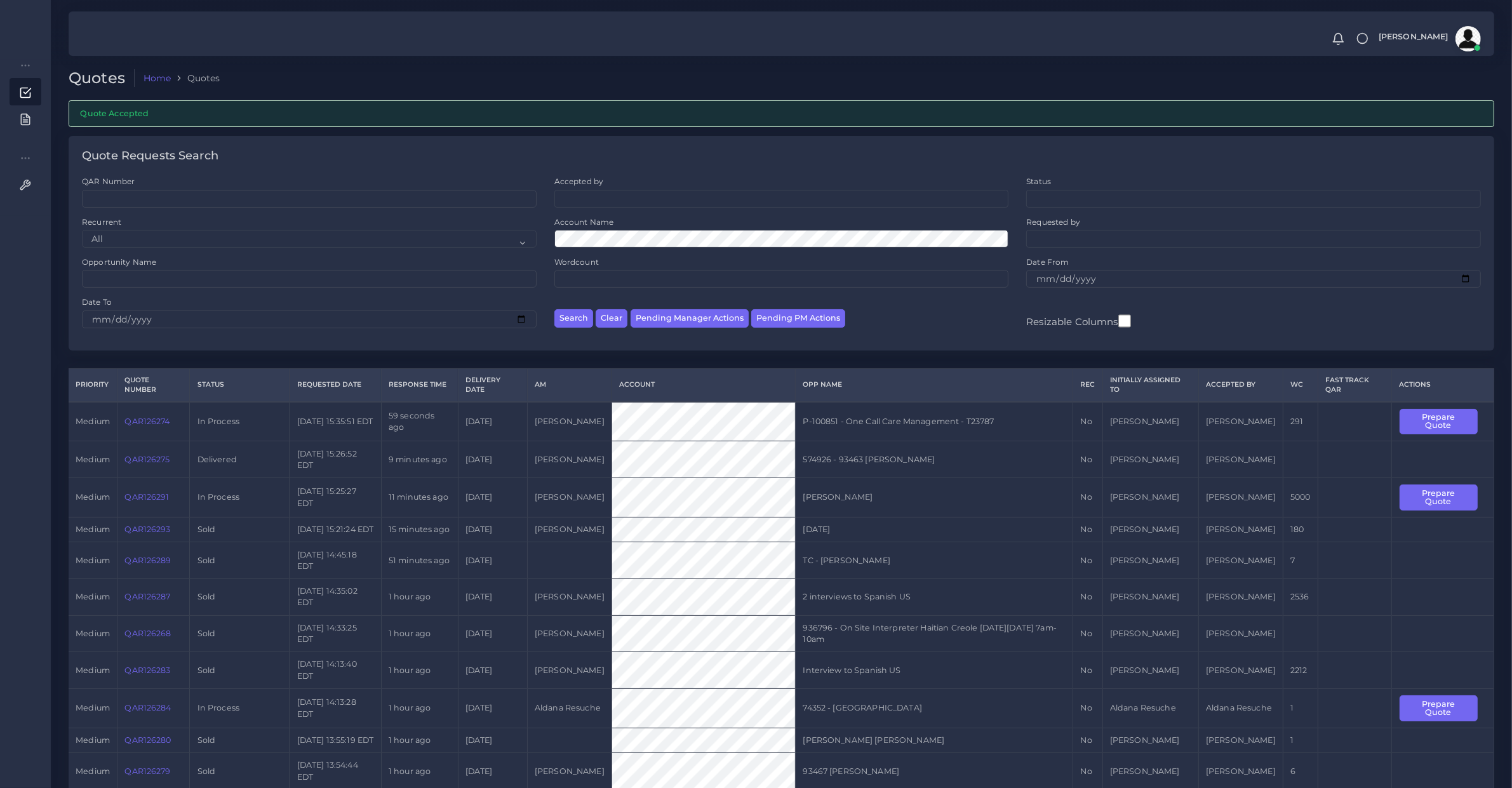
click at [845, 414] on td "P-100851 - One Call Care Management - T23787" at bounding box center [935, 422] width 277 height 39
click at [991, 421] on td "P-100851 - One Call Care Management - T23787" at bounding box center [935, 422] width 277 height 39
copy td "One Call Care Management - T23787"
click at [1463, 430] on button "Prepare Quote" at bounding box center [1439, 422] width 78 height 26
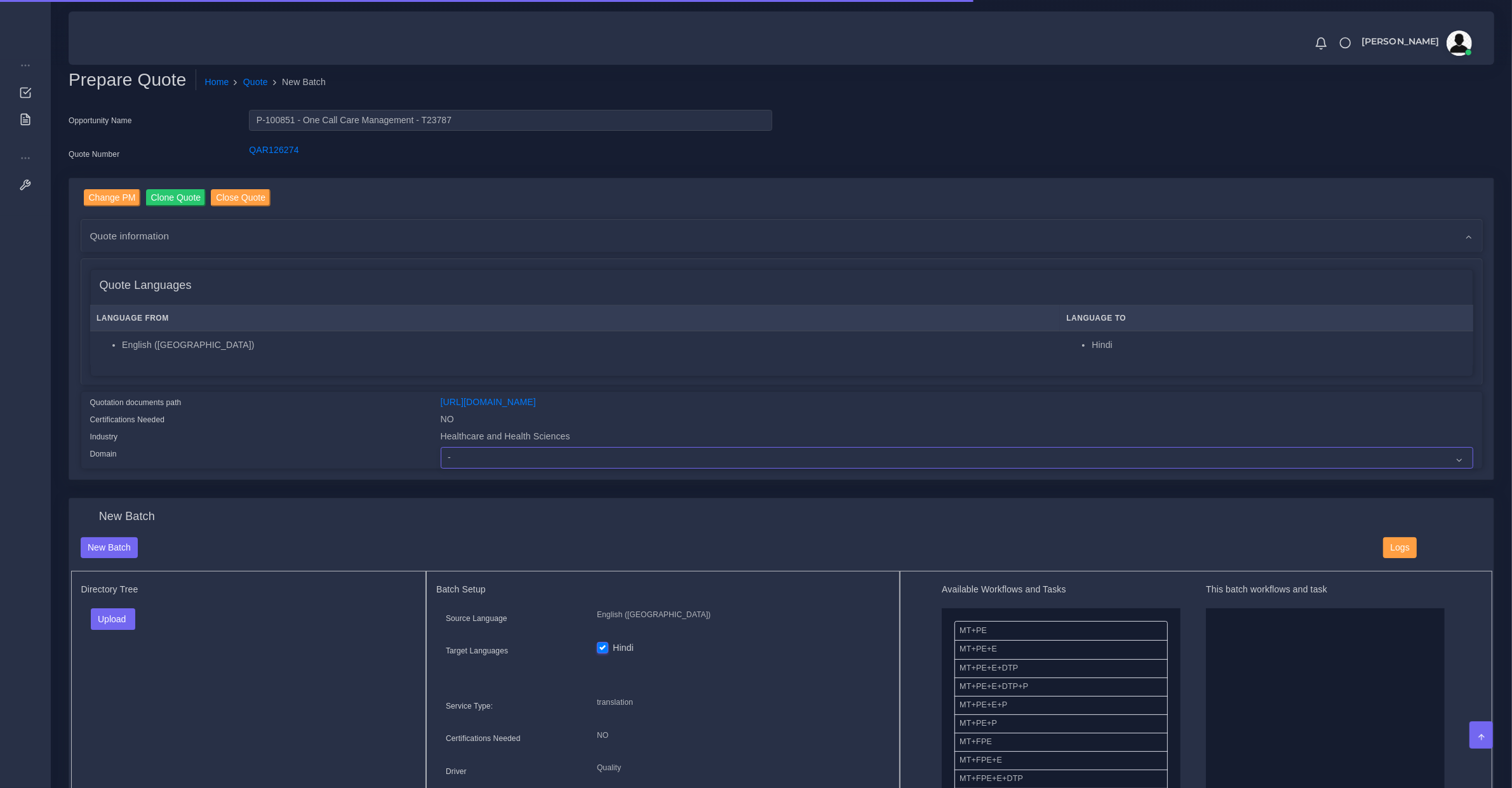
click at [487, 449] on select "- Advertising and Media Agriculture, Forestry and Fishing Architecture, Buildin…" at bounding box center [957, 458] width 1033 height 22
select select "Healthcare and Health Sciences"
click at [441, 447] on select "- Advertising and Media Agriculture, Forestry and Fishing Architecture, Buildin…" at bounding box center [957, 458] width 1033 height 22
drag, startPoint x: 121, startPoint y: 607, endPoint x: 120, endPoint y: 615, distance: 8.1
click at [121, 609] on button "Upload" at bounding box center [114, 619] width 45 height 22
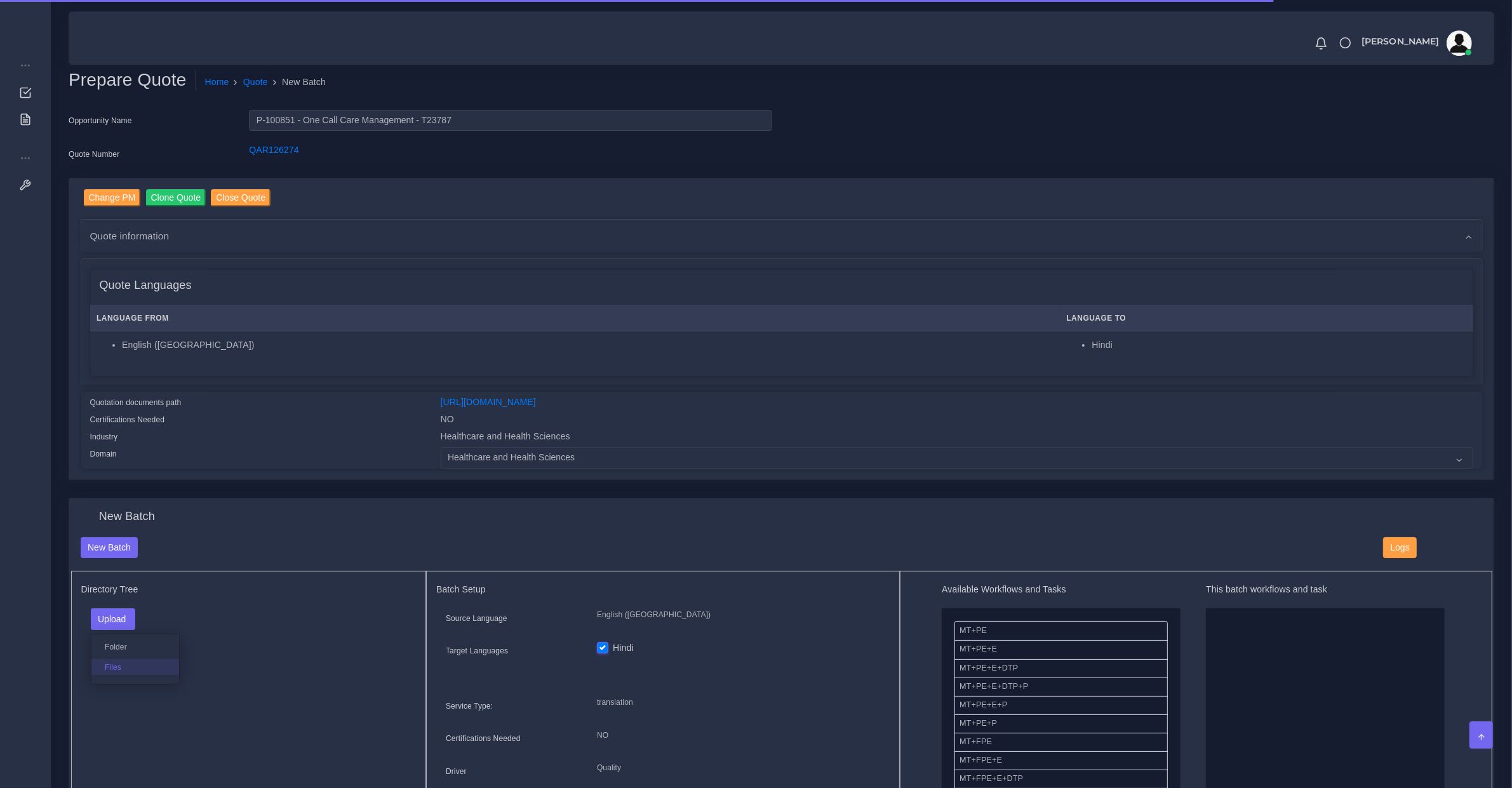
click at [122, 662] on label "Files" at bounding box center [135, 667] width 88 height 16
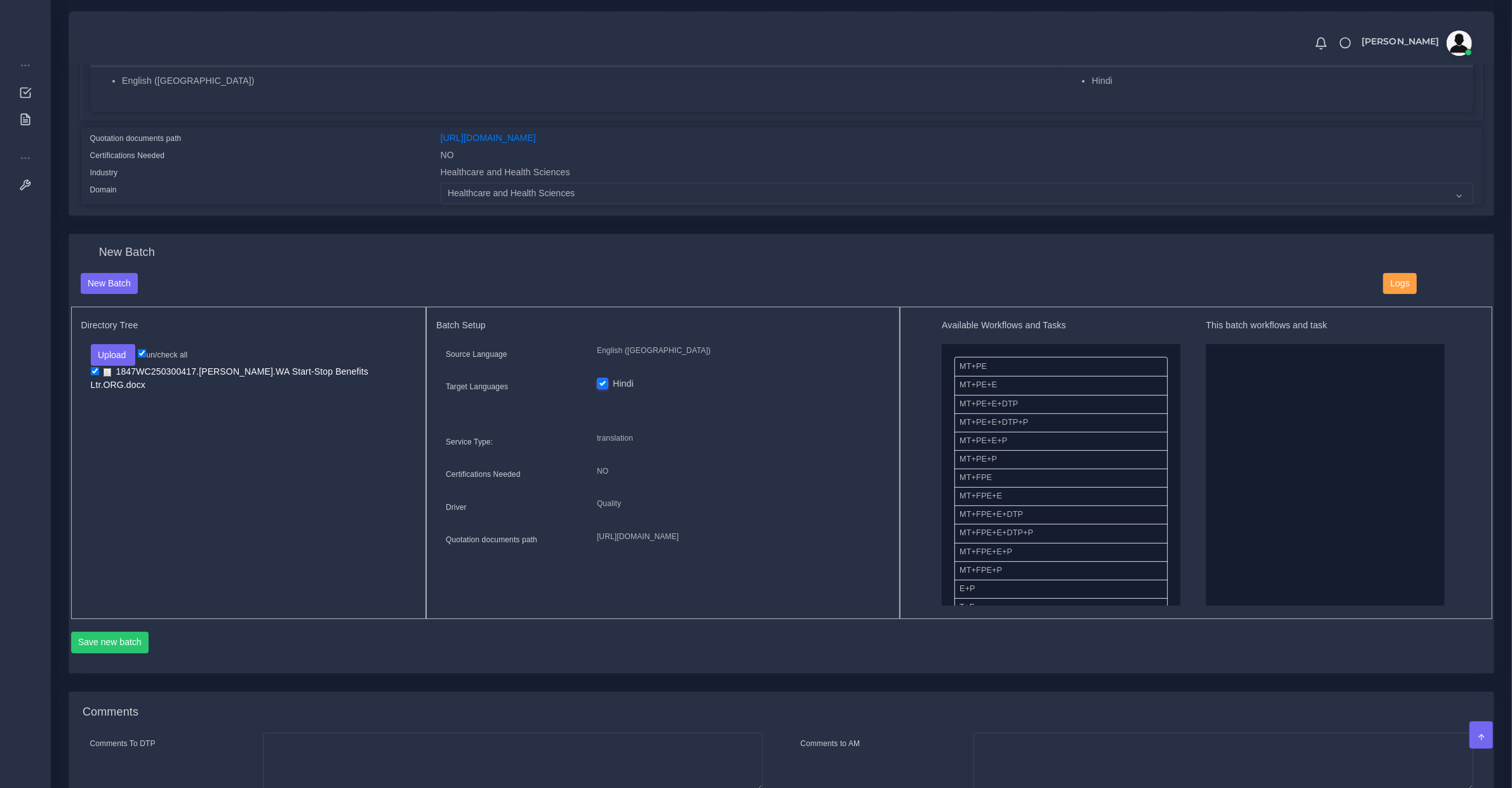
scroll to position [132, 0]
drag, startPoint x: 997, startPoint y: 512, endPoint x: 1246, endPoint y: 473, distance: 252.0
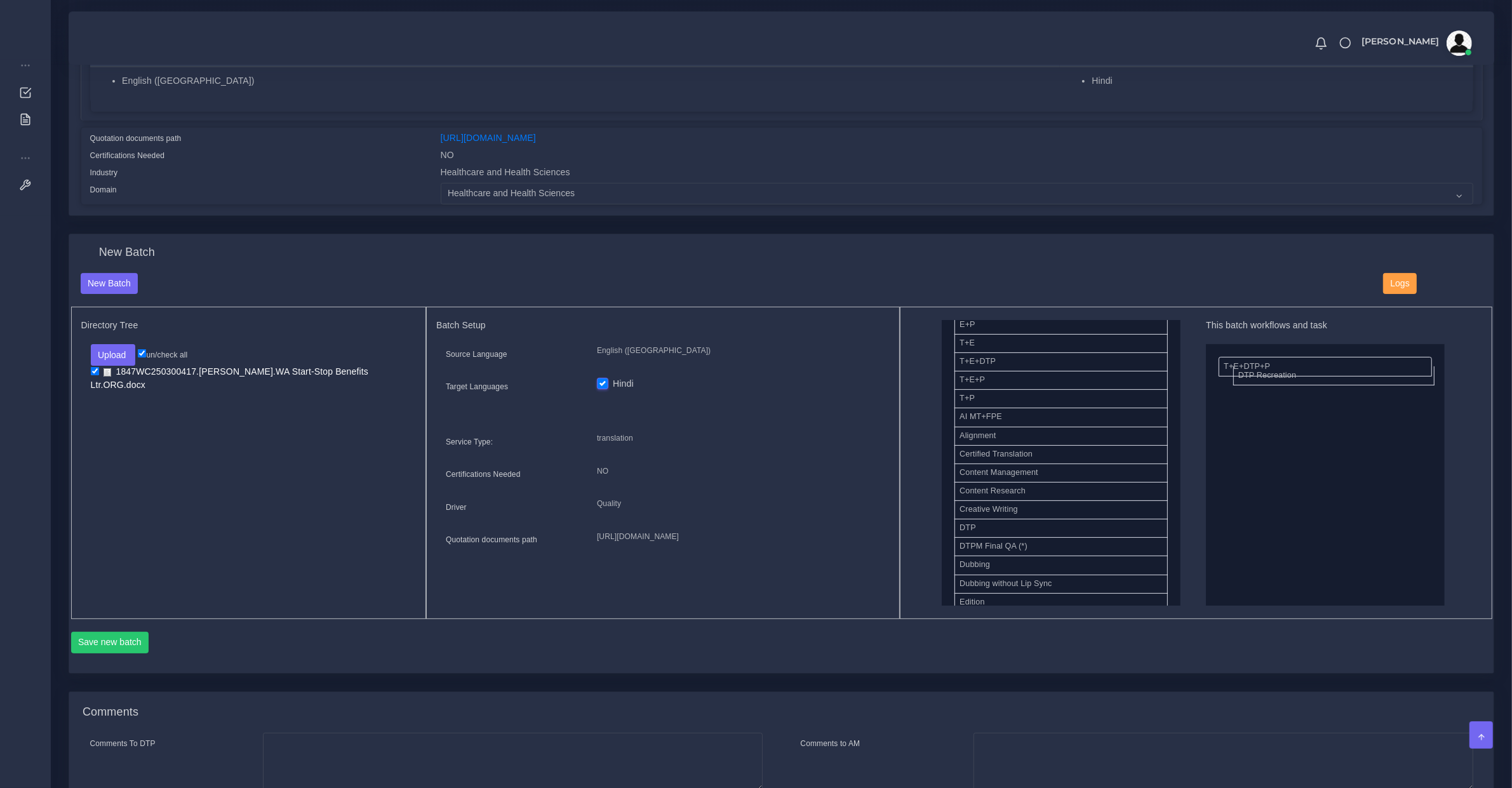
drag, startPoint x: 1116, startPoint y: 465, endPoint x: 1265, endPoint y: 364, distance: 180.0
click at [148, 630] on div "Save new batch" at bounding box center [782, 641] width 1422 height 44
drag, startPoint x: 148, startPoint y: 632, endPoint x: 144, endPoint y: 638, distance: 7.2
click at [147, 633] on div "Save new batch" at bounding box center [782, 643] width 1422 height 22
click at [144, 638] on button "Save new batch" at bounding box center [110, 643] width 78 height 22
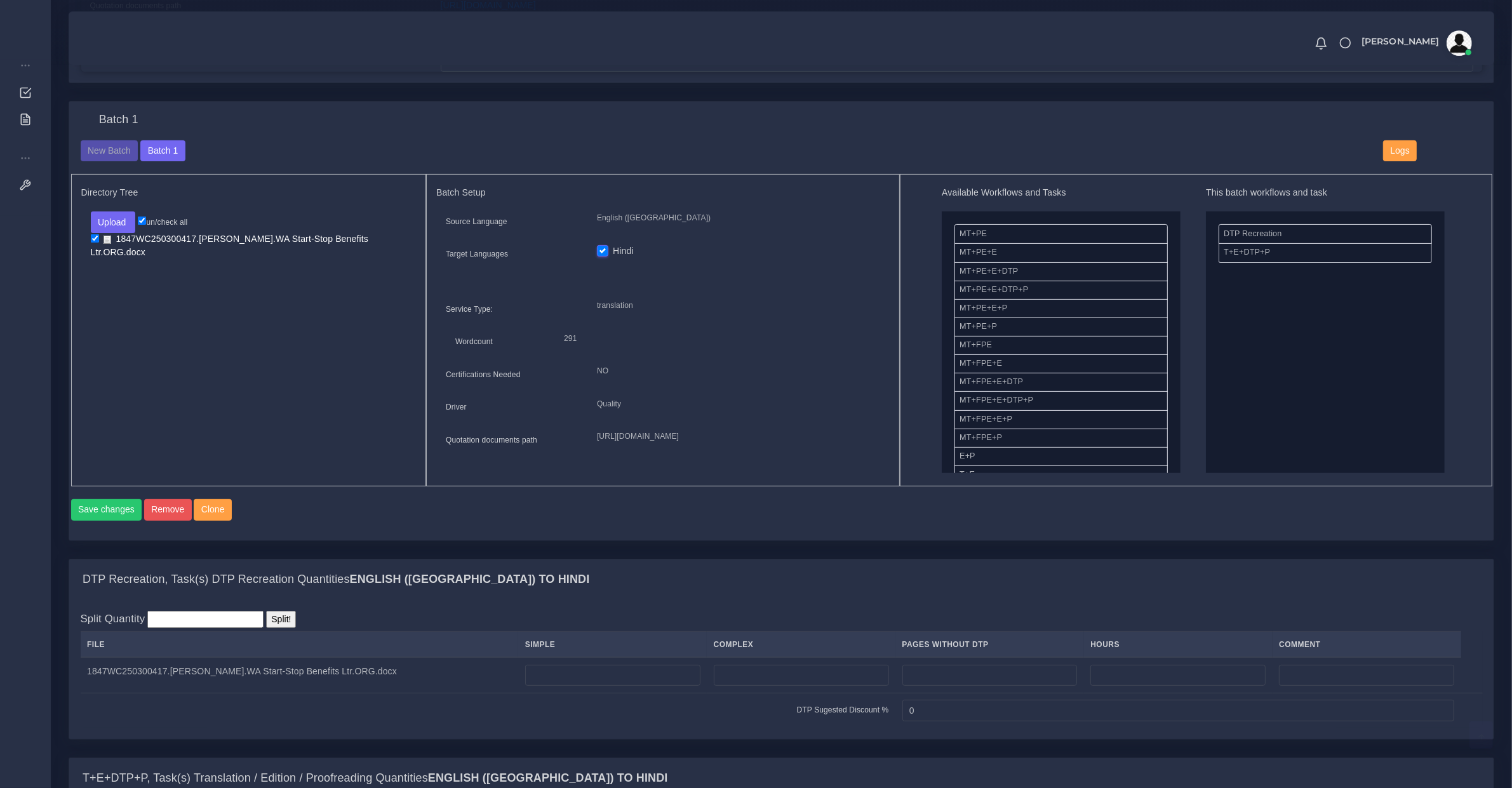
scroll to position [662, 0]
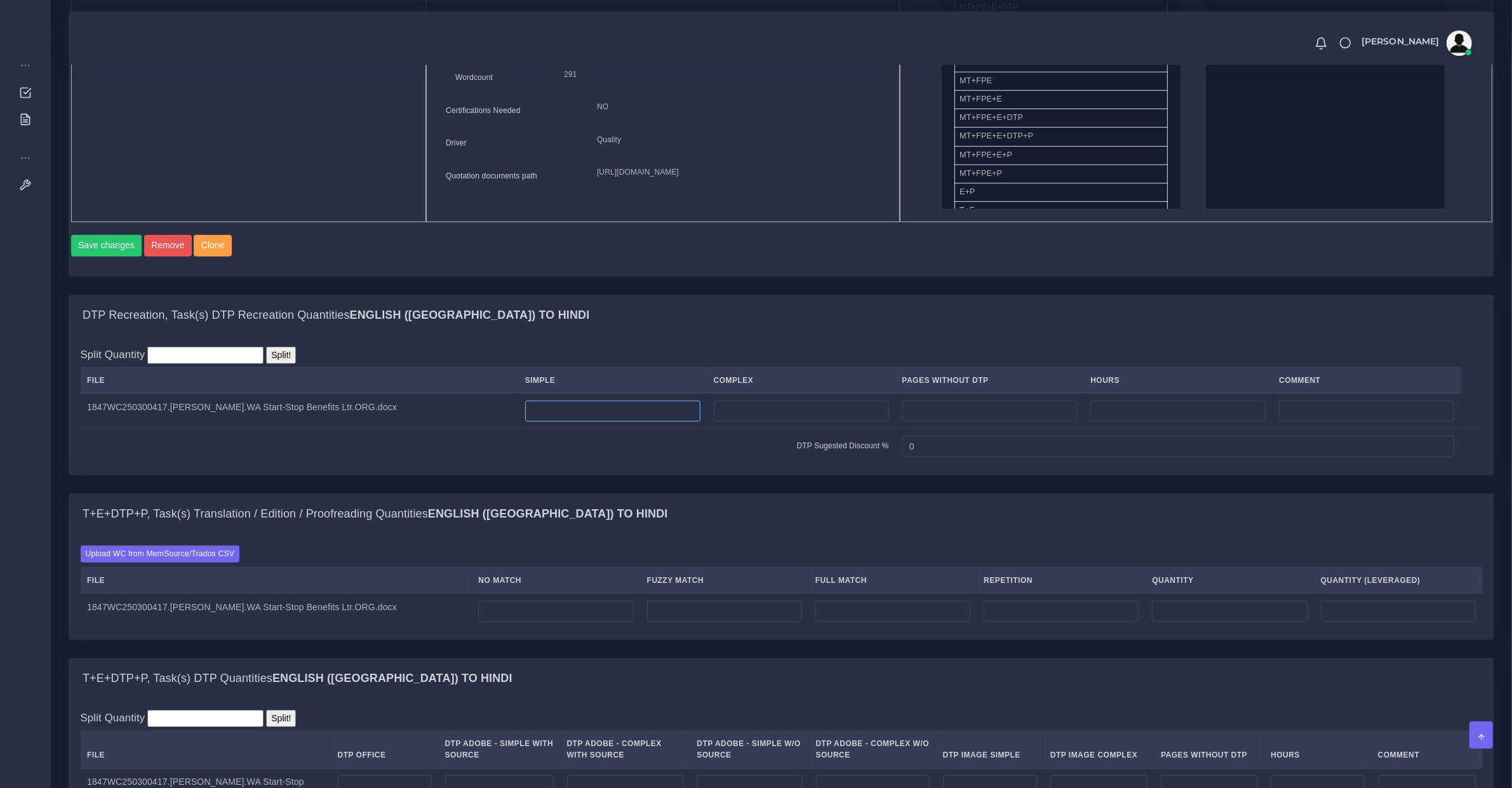
click at [570, 422] on input "number" at bounding box center [613, 411] width 175 height 22
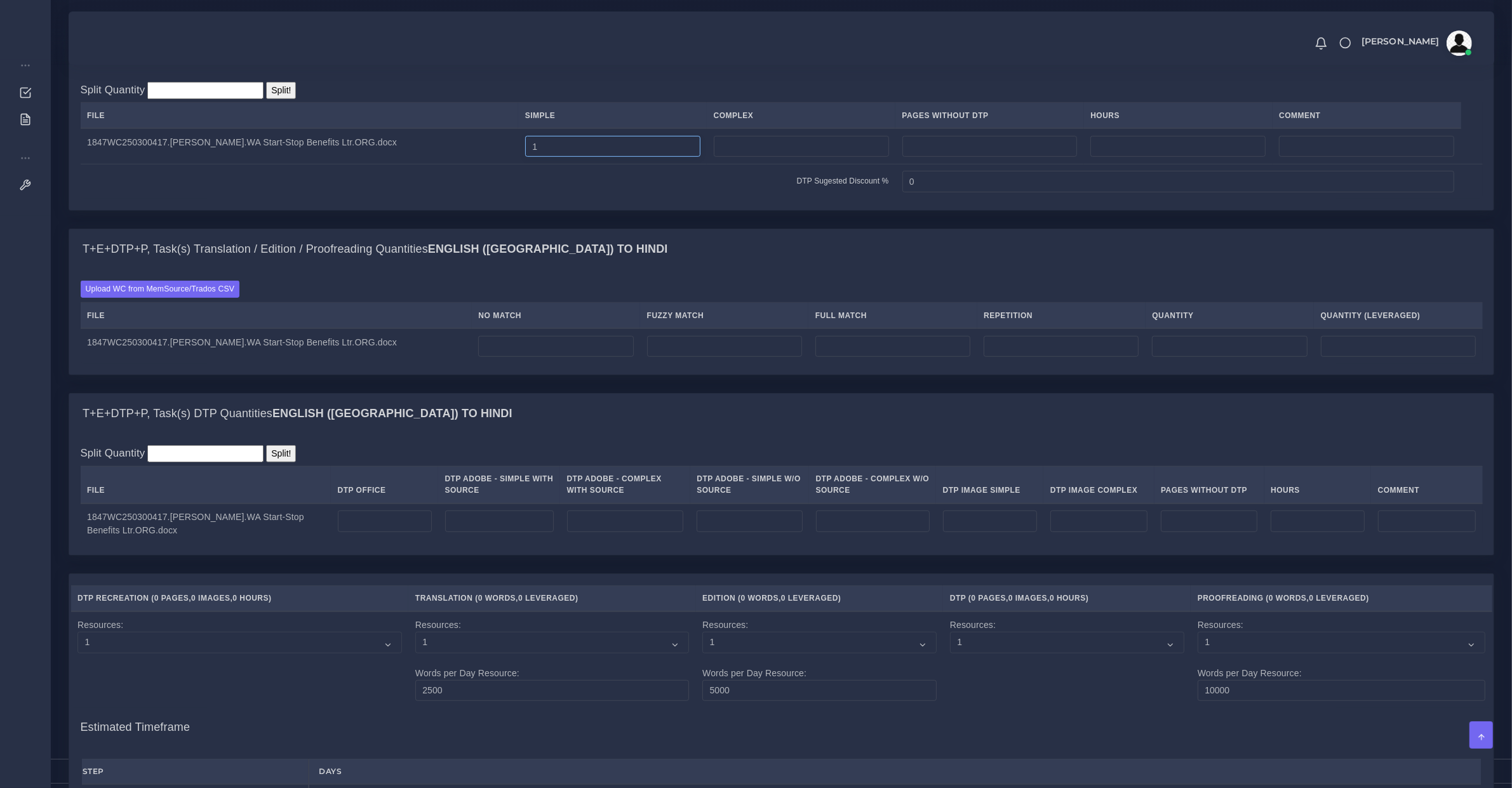
type input "1"
click at [468, 532] on input "number" at bounding box center [500, 521] width 109 height 22
click at [400, 532] on input "number" at bounding box center [385, 521] width 94 height 22
type input "1"
click at [497, 358] on input "number" at bounding box center [555, 347] width 155 height 22
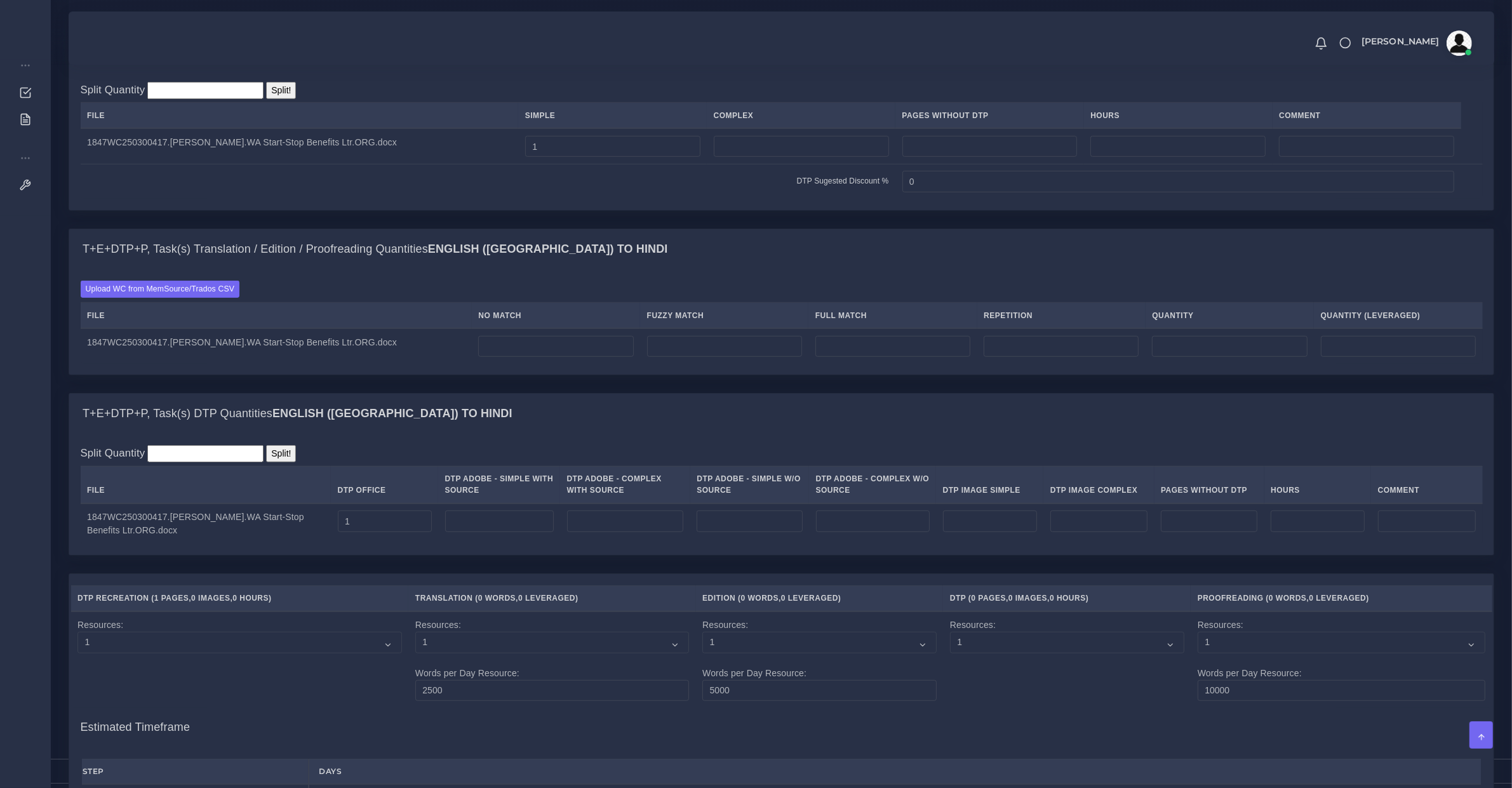
type input "0"
click at [199, 295] on label "Upload WC from MemSource/Trados CSV" at bounding box center [160, 289] width 159 height 17
click at [0, 0] on input "Upload WC from MemSource/Trados CSV" at bounding box center [0, 0] width 0 height 0
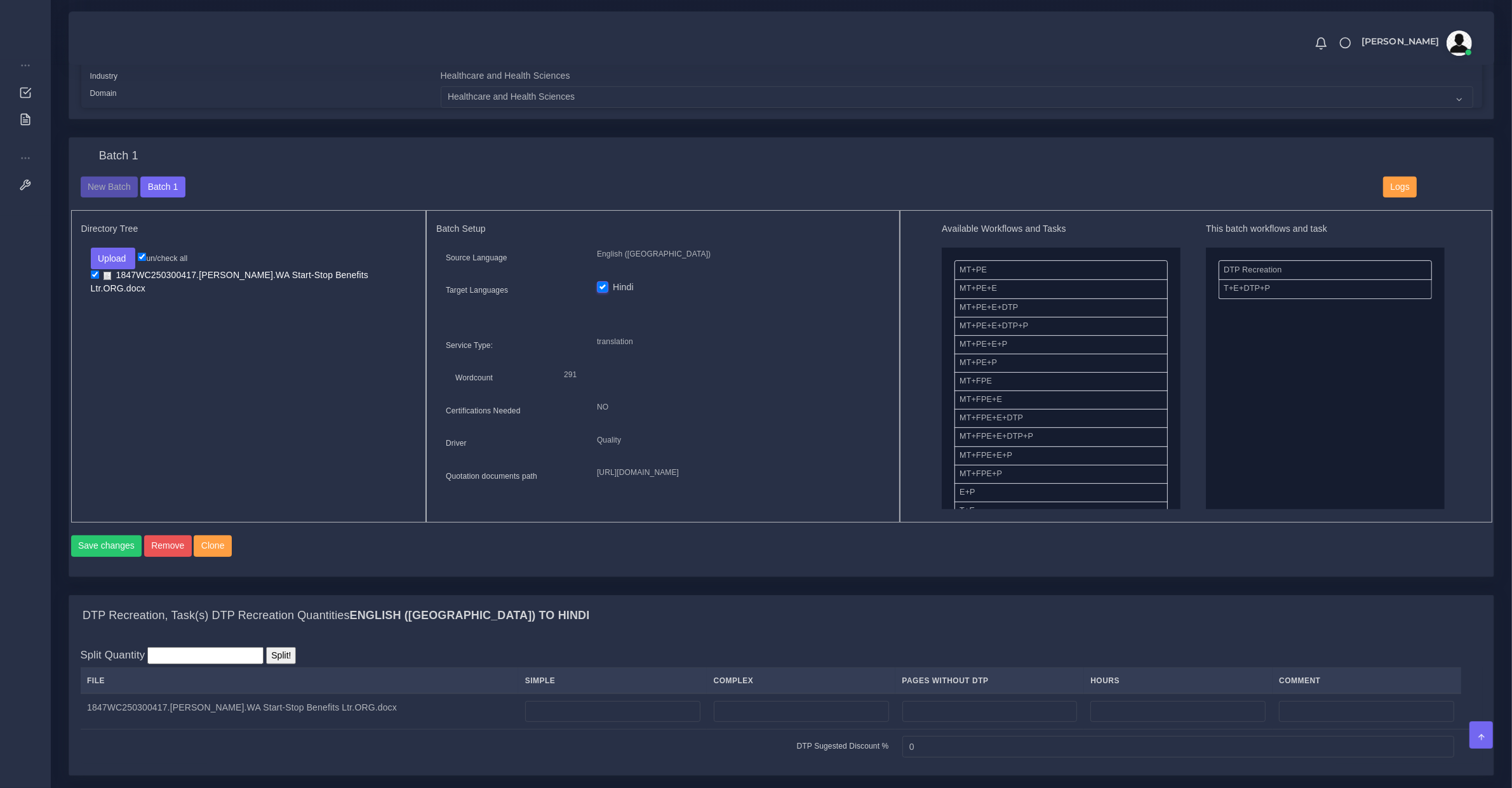
scroll to position [662, 0]
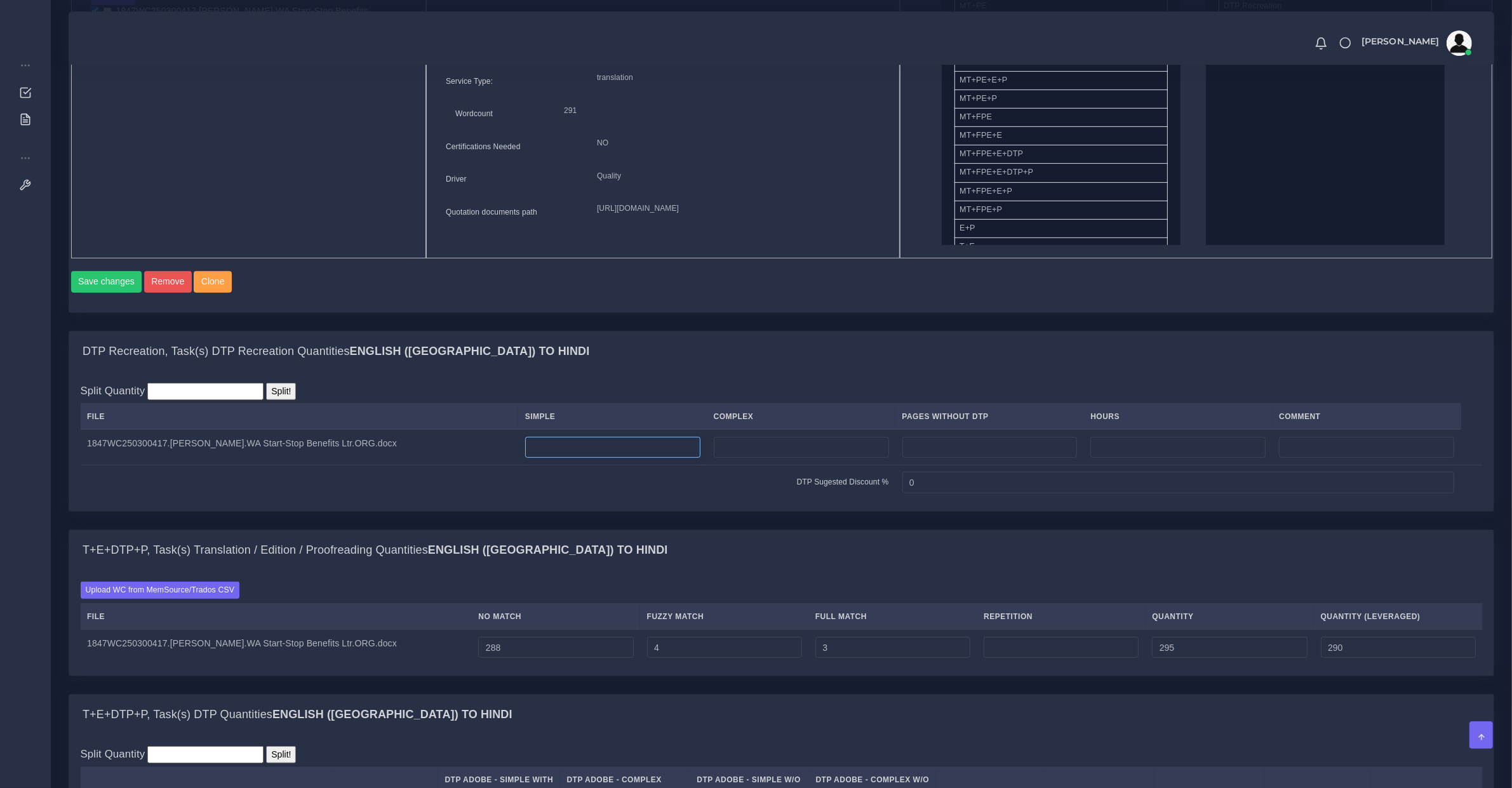
click at [547, 459] on input "number" at bounding box center [613, 448] width 175 height 22
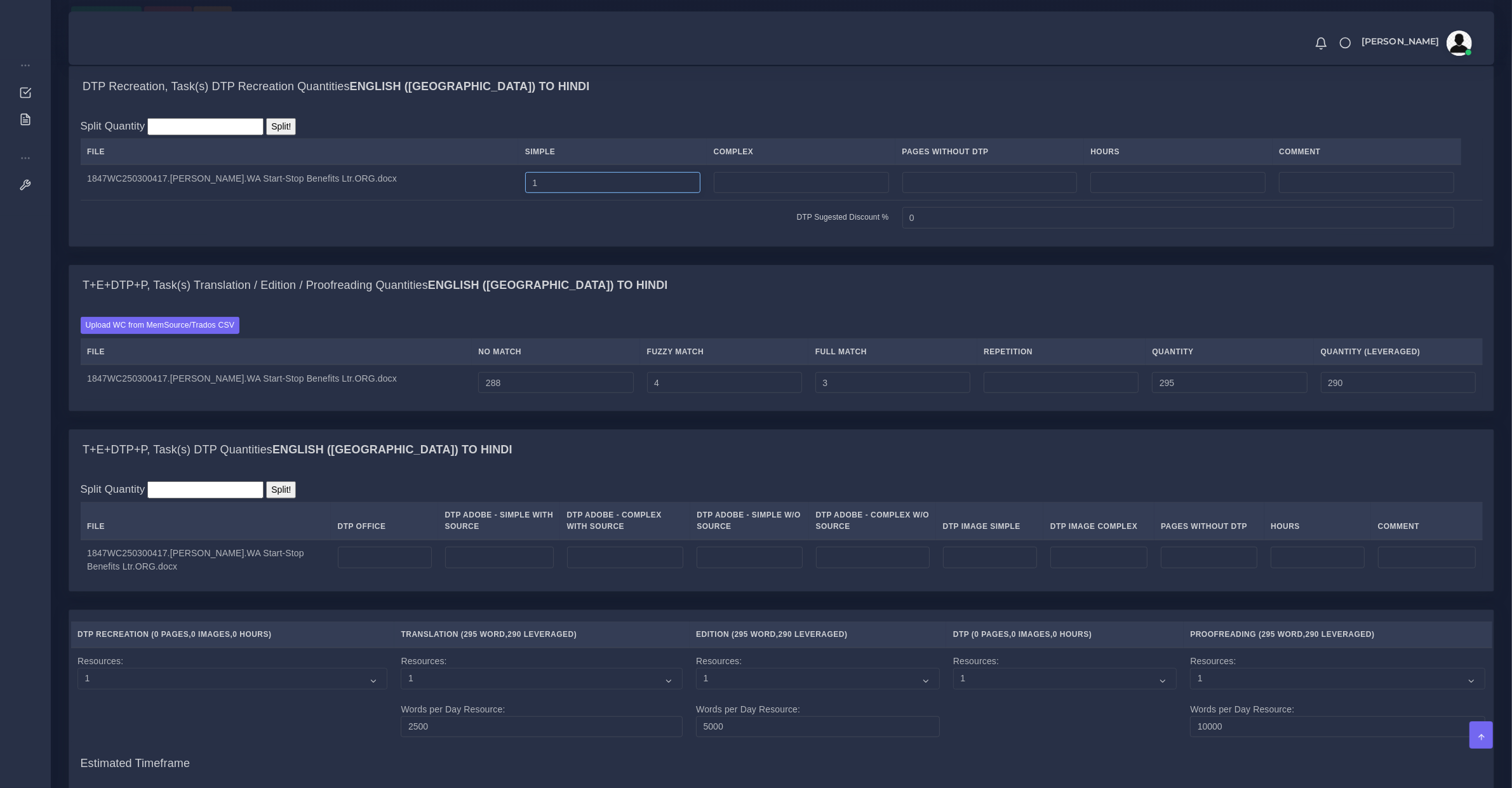
type input "1"
click at [391, 555] on td at bounding box center [385, 560] width 107 height 41
click at [394, 564] on input "number" at bounding box center [385, 558] width 94 height 22
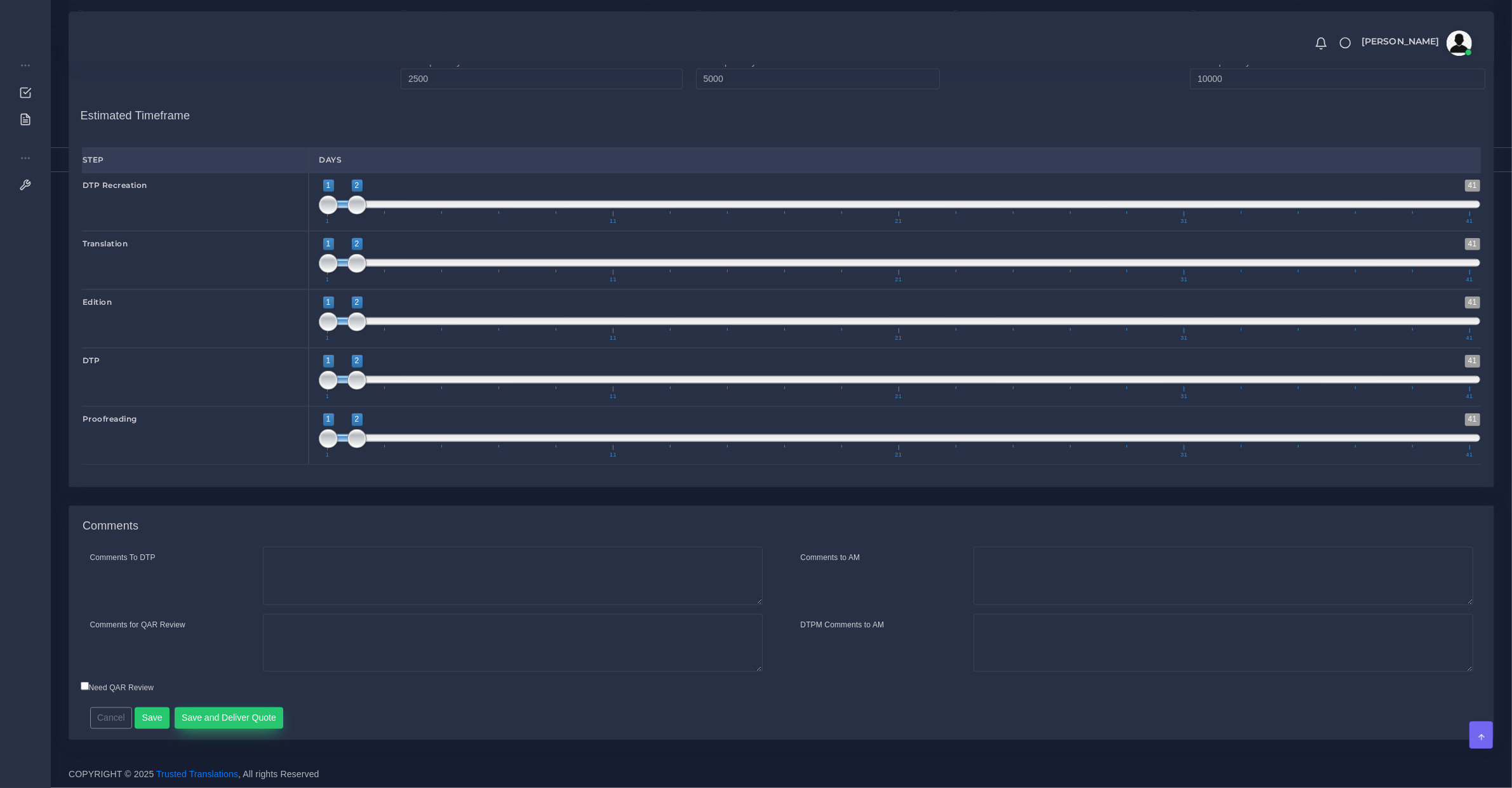
type input "1"
click at [262, 716] on button "Save and Deliver Quote" at bounding box center [229, 719] width 109 height 22
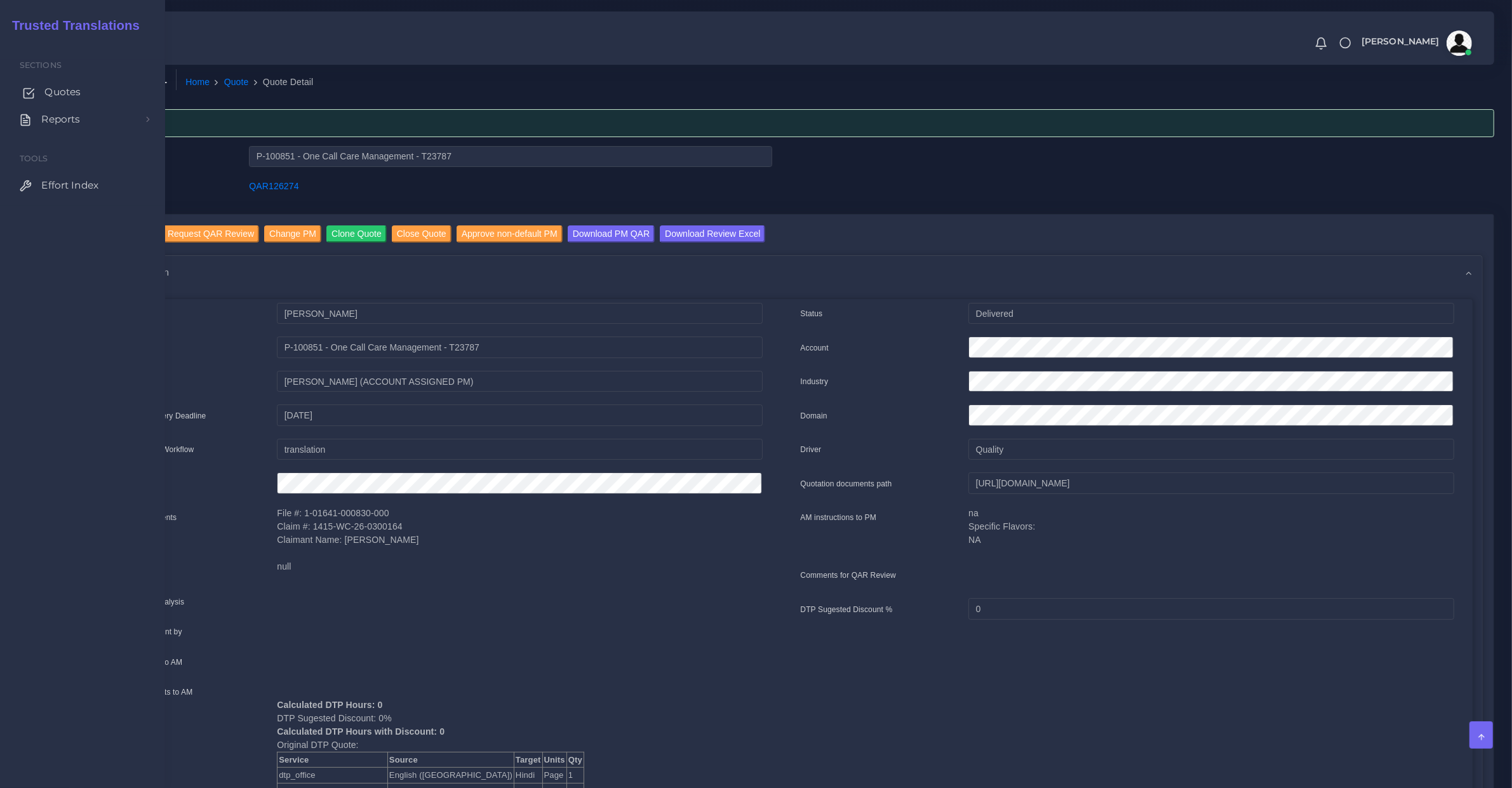
click at [59, 97] on span "Quotes" at bounding box center [62, 92] width 36 height 14
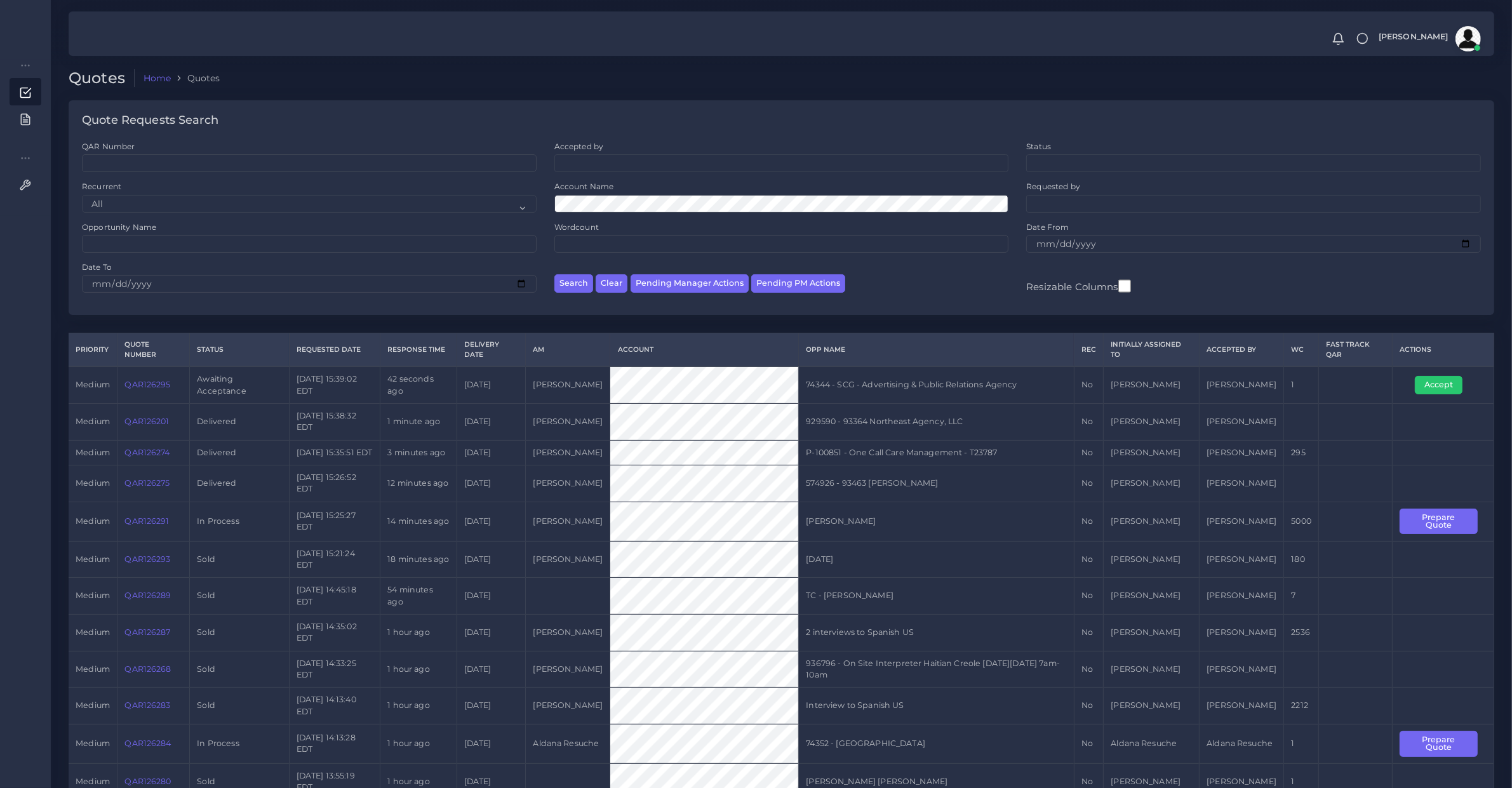
click at [156, 465] on td "QAR126274" at bounding box center [154, 452] width 73 height 24
copy link "QAR126274"
click at [782, 295] on div "Search Clear Pending Manager Actions Pending PM Actions" at bounding box center [782, 281] width 472 height 40
click at [782, 289] on button "Pending PM Actions" at bounding box center [798, 284] width 94 height 18
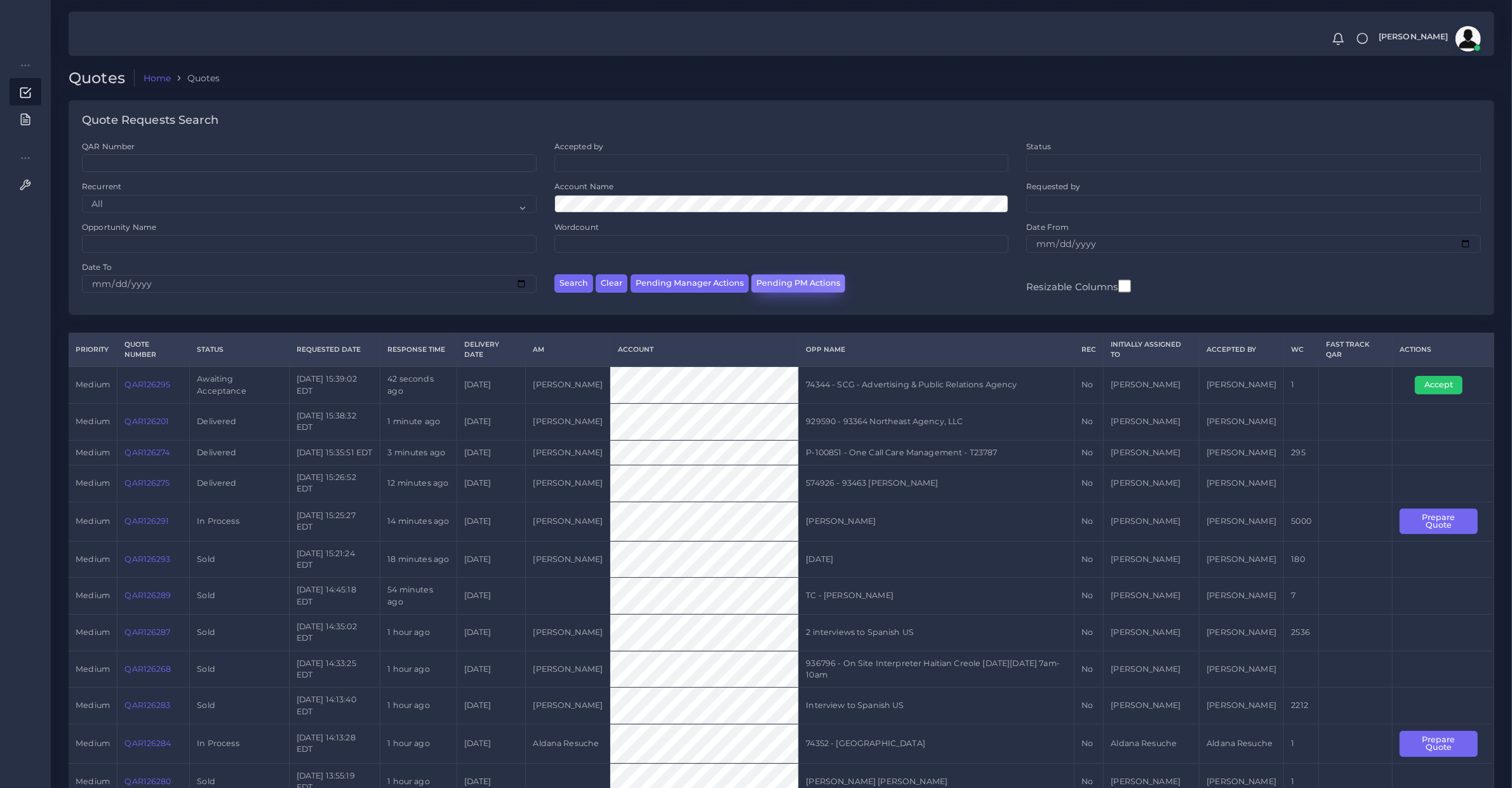
select select "awaiting_acceptance"
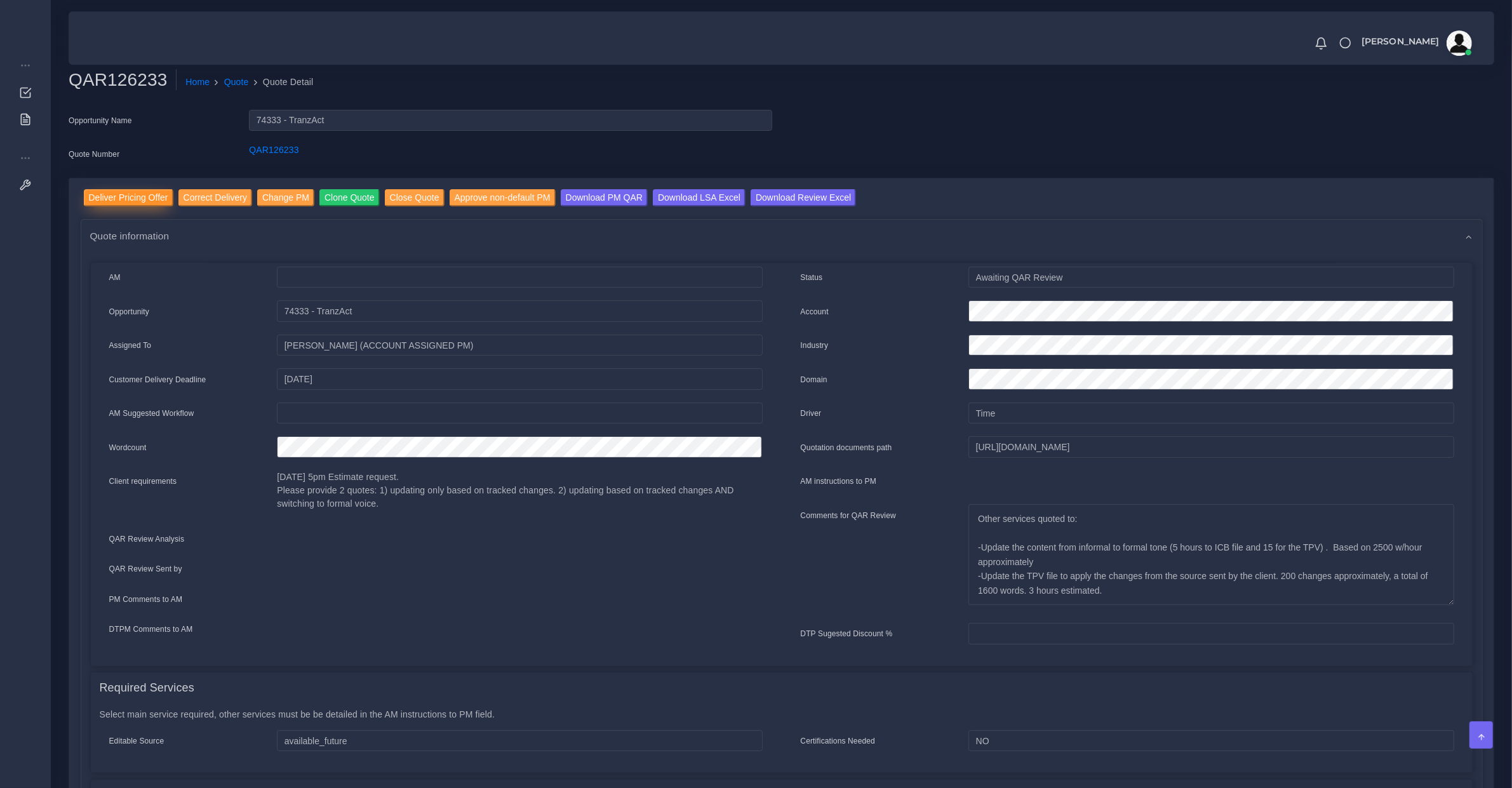
click at [153, 198] on input "Deliver Pricing Offer" at bounding box center [128, 197] width 90 height 17
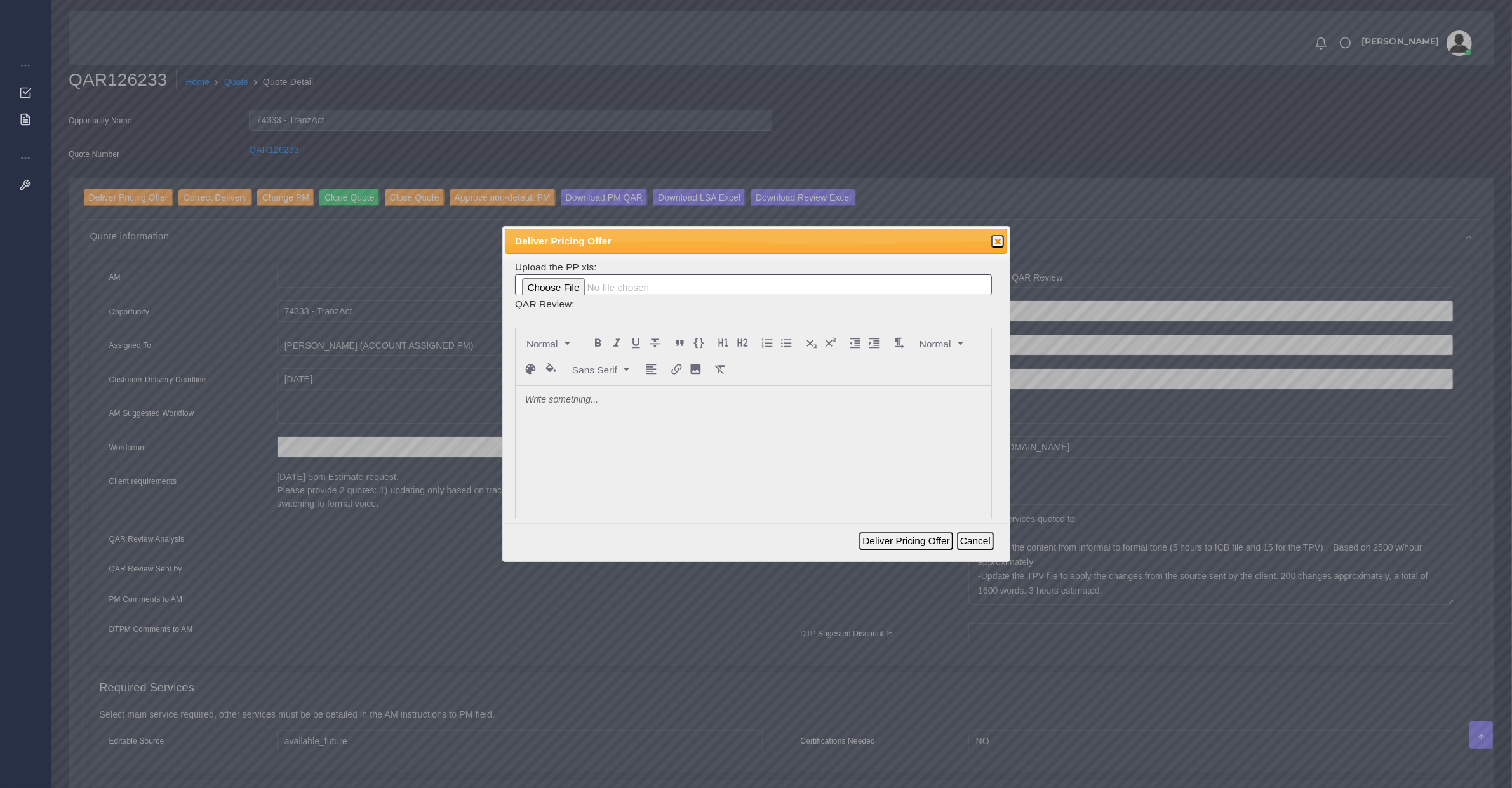
click at [646, 434] on div at bounding box center [754, 481] width 476 height 190
click at [918, 541] on button "Deliver Pricing Offer" at bounding box center [906, 541] width 93 height 18
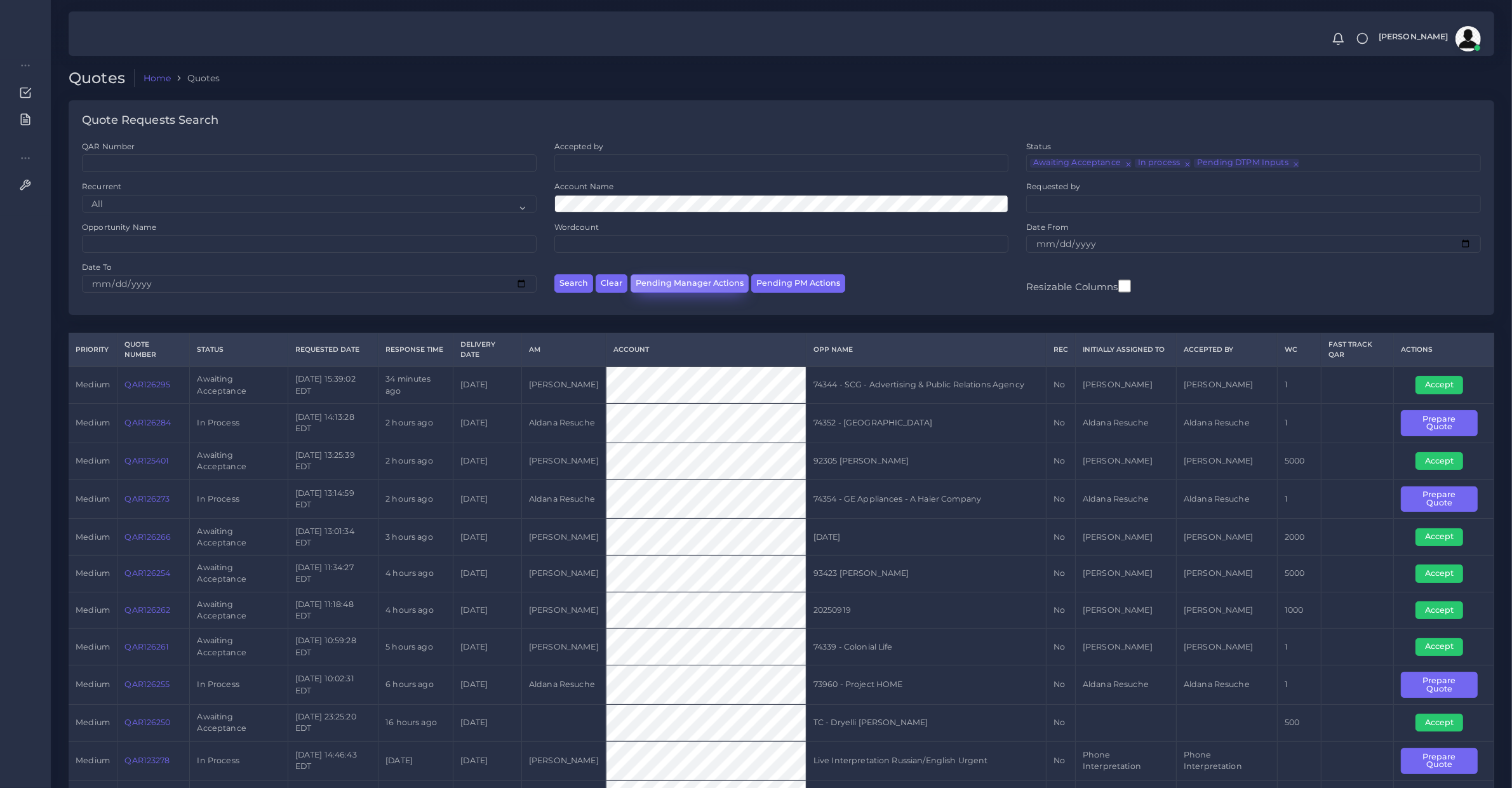
click at [735, 285] on button "Pending Manager Actions" at bounding box center [690, 284] width 118 height 18
click at [795, 271] on div "Search Clear Pending Manager Actions Pending PM Actions" at bounding box center [782, 281] width 472 height 40
click at [795, 272] on div "Search Clear Pending Manager Actions Pending PM Actions" at bounding box center [782, 281] width 472 height 40
click at [801, 284] on button "Pending PM Actions" at bounding box center [798, 284] width 94 height 18
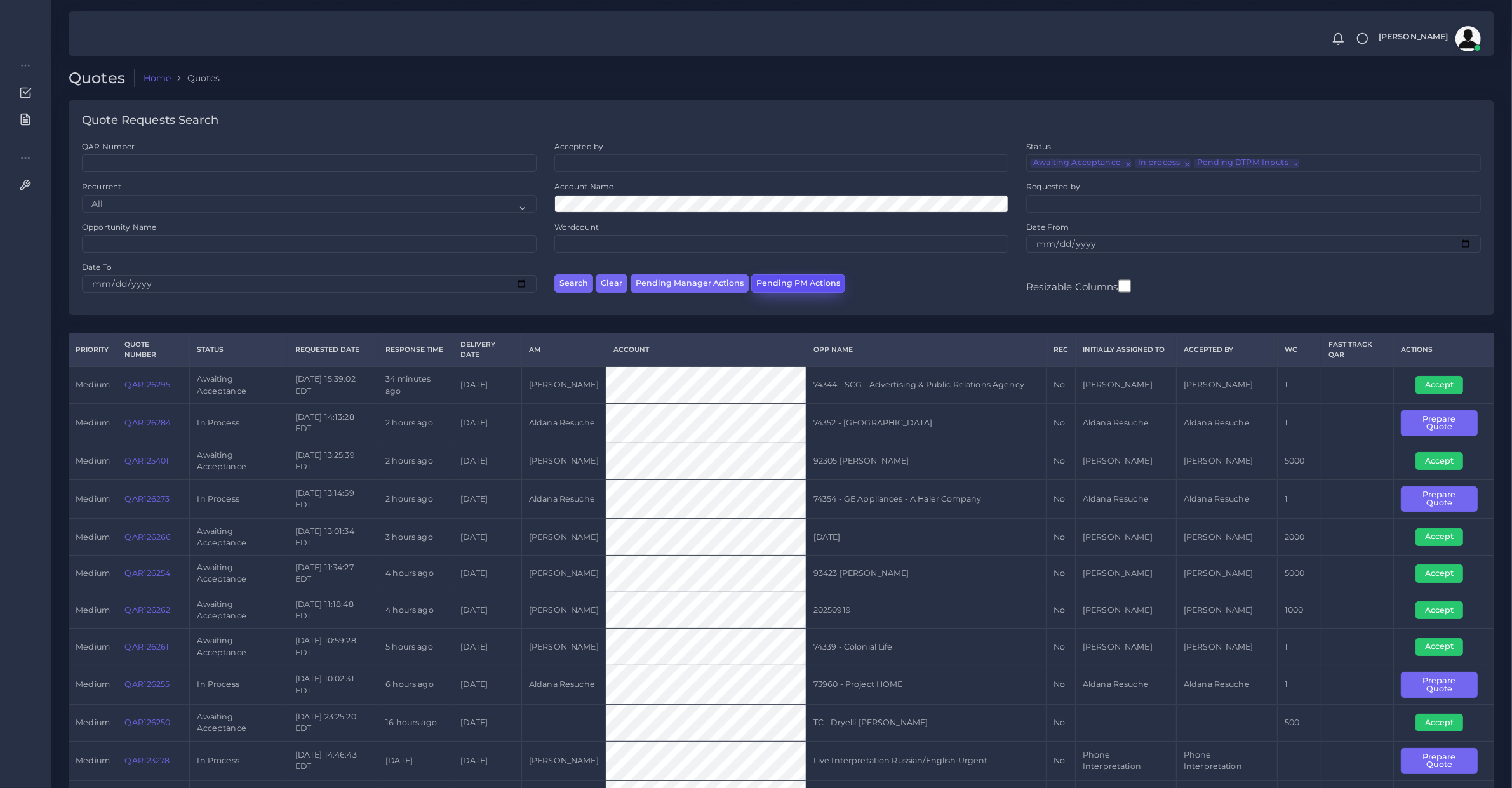
select select "awaiting_acceptance"
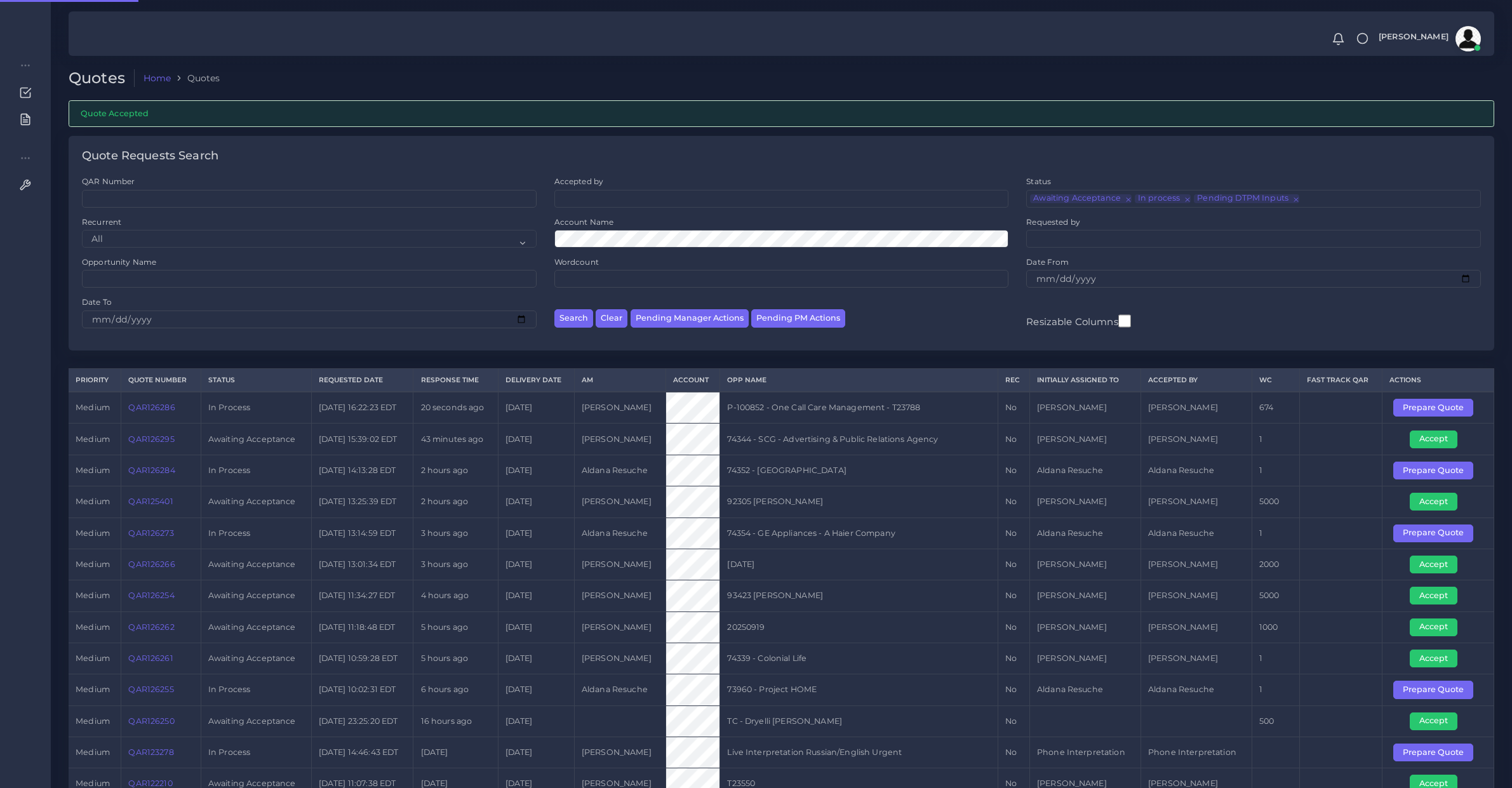
click at [165, 392] on th "Quote Number" at bounding box center [160, 380] width 80 height 24
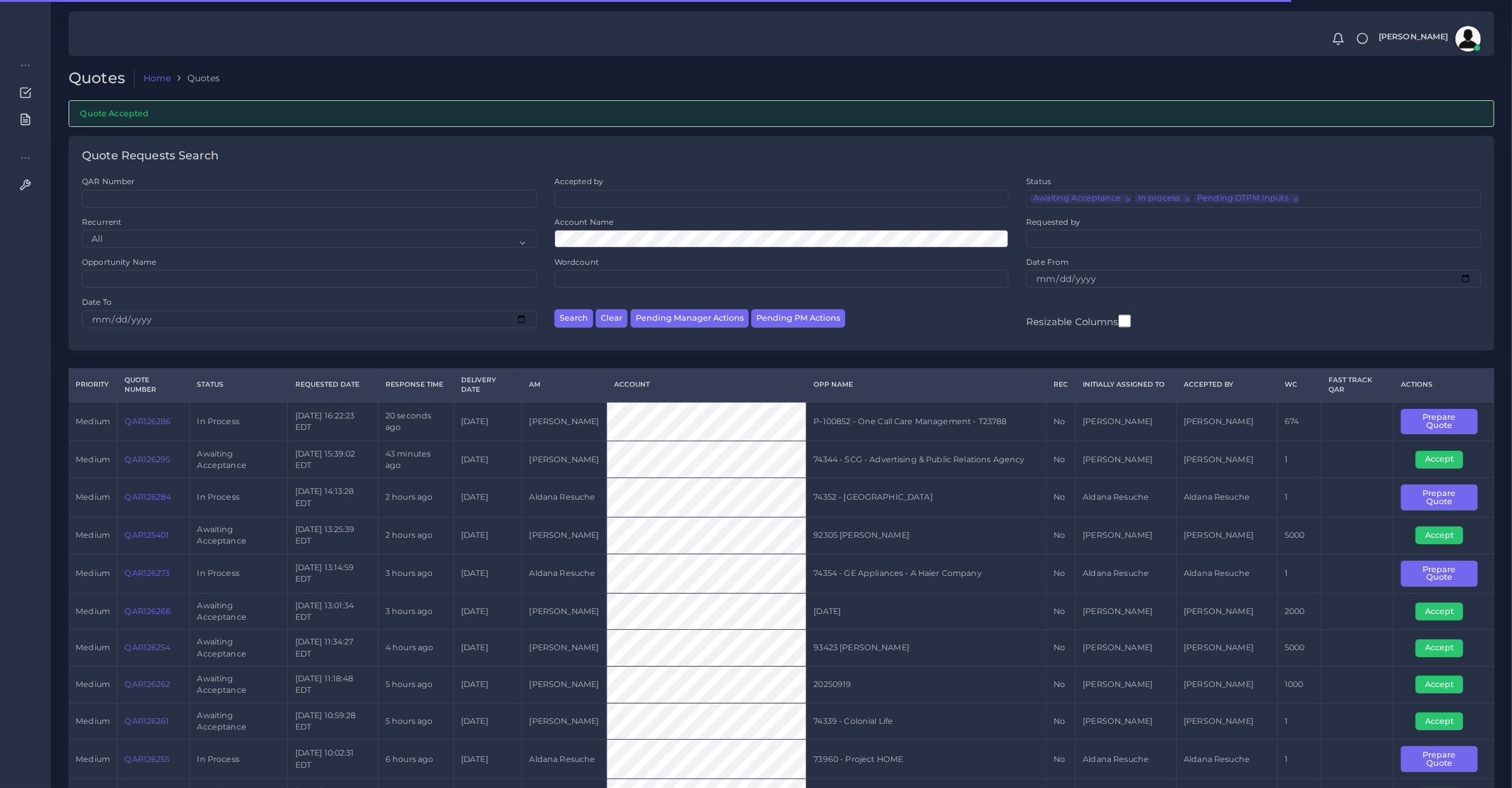
click at [160, 430] on td "QAR126286" at bounding box center [154, 422] width 73 height 39
copy link "QAR126286"
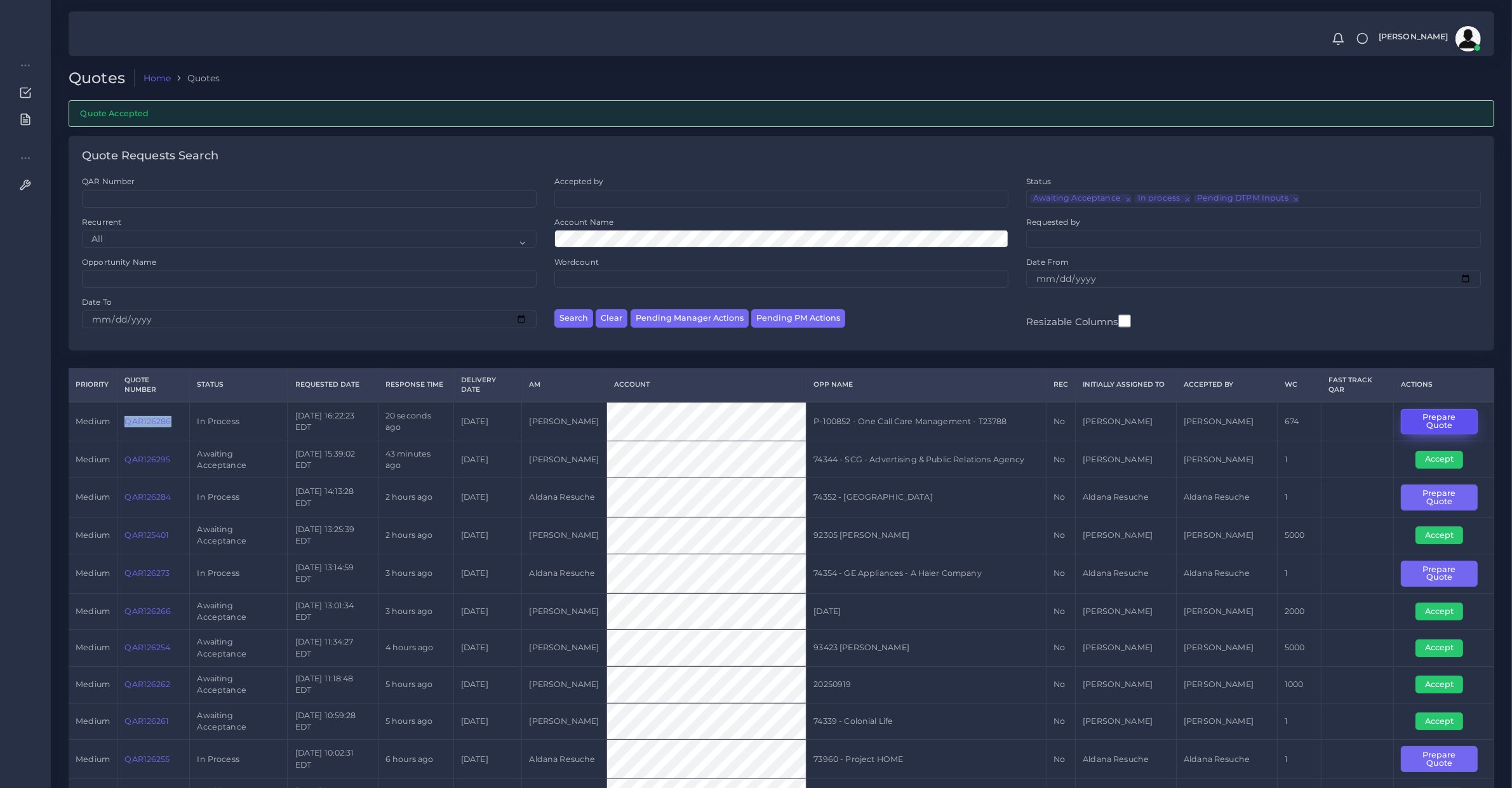
click at [1435, 423] on button "Prepare Quote" at bounding box center [1439, 422] width 77 height 26
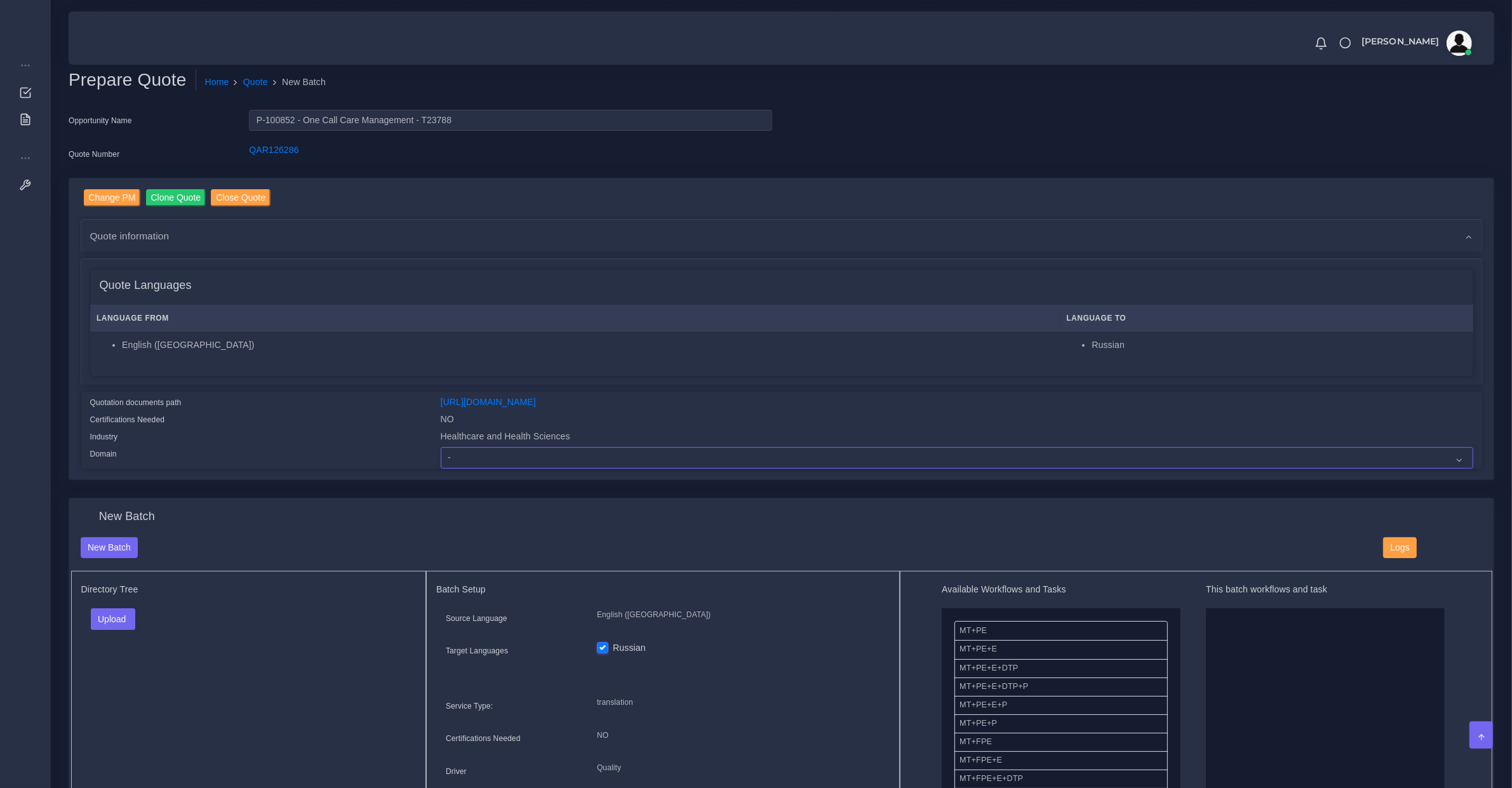
click at [462, 449] on select "- Advertising and Media Agriculture, Forestry and Fishing Architecture, Buildin…" at bounding box center [957, 458] width 1033 height 22
select select "Healthcare and Health Sciences"
click at [441, 447] on select "- Advertising and Media Agriculture, Forestry and Fishing Architecture, Buildin…" at bounding box center [957, 458] width 1033 height 22
click at [121, 614] on button "Upload" at bounding box center [114, 619] width 45 height 22
click at [122, 668] on label "Files" at bounding box center [135, 667] width 88 height 16
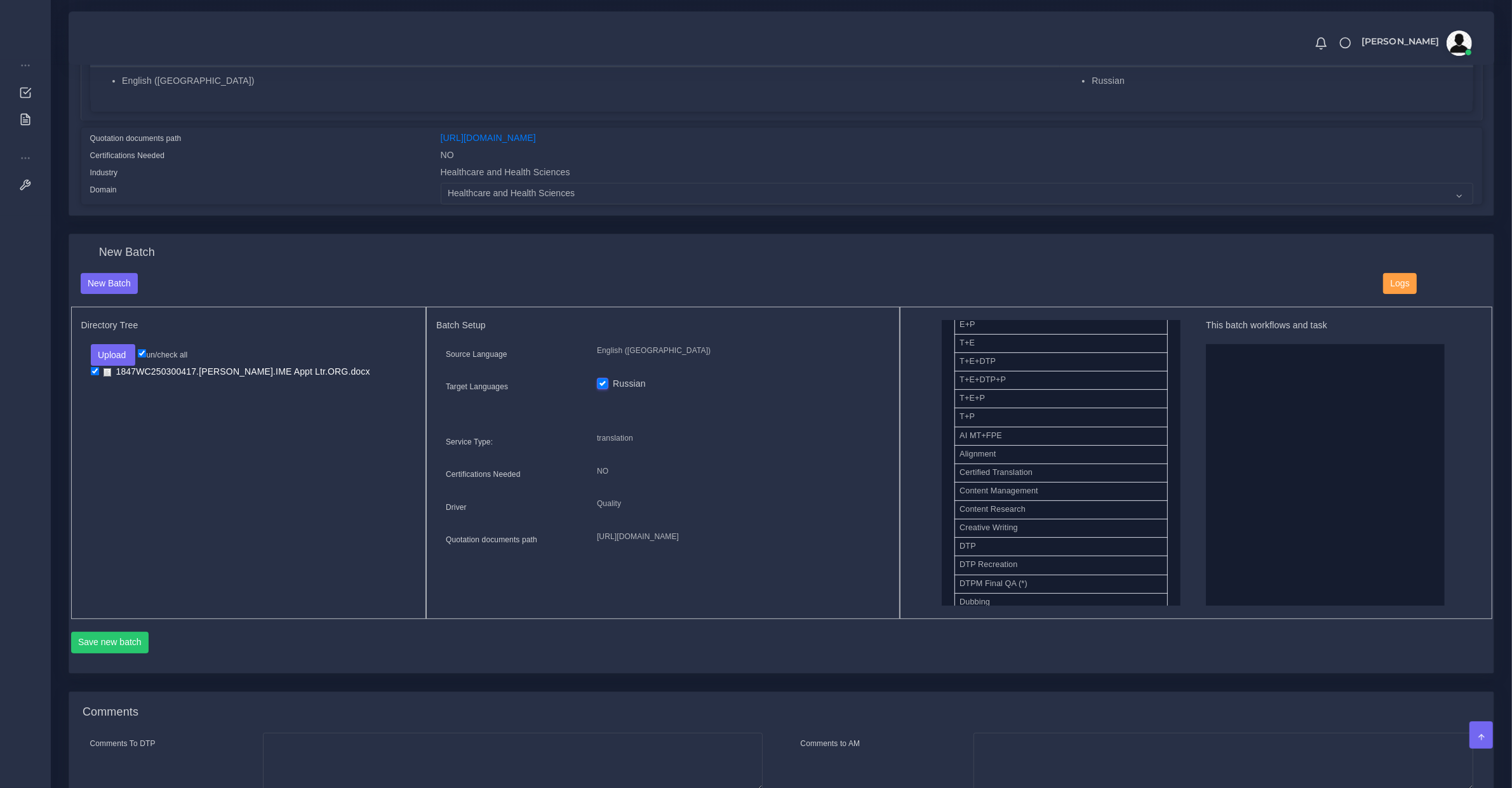
scroll to position [397, 0]
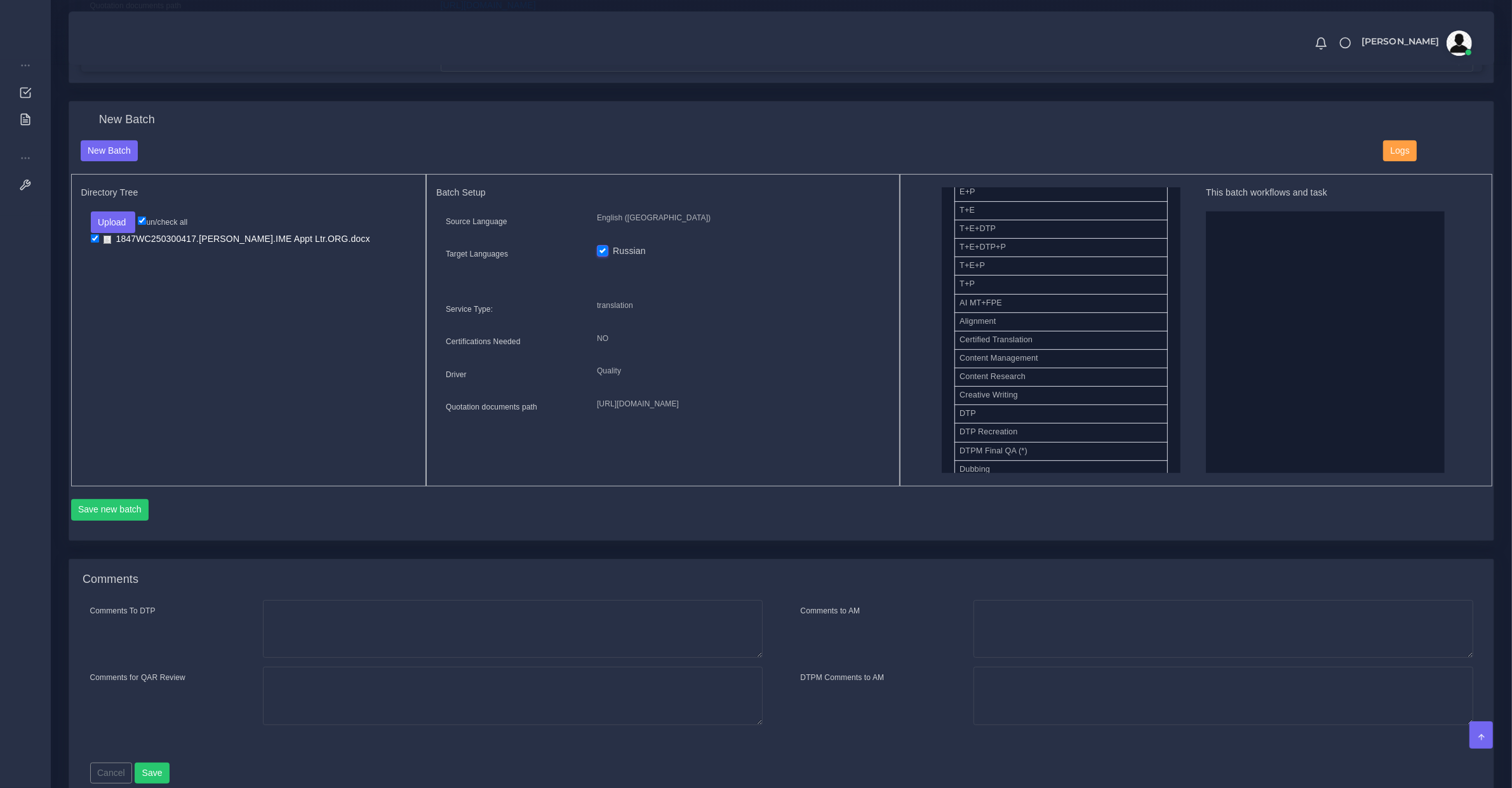
drag, startPoint x: 1186, startPoint y: 264, endPoint x: 1248, endPoint y: 275, distance: 63.0
click at [118, 499] on button "Save new batch" at bounding box center [110, 510] width 78 height 22
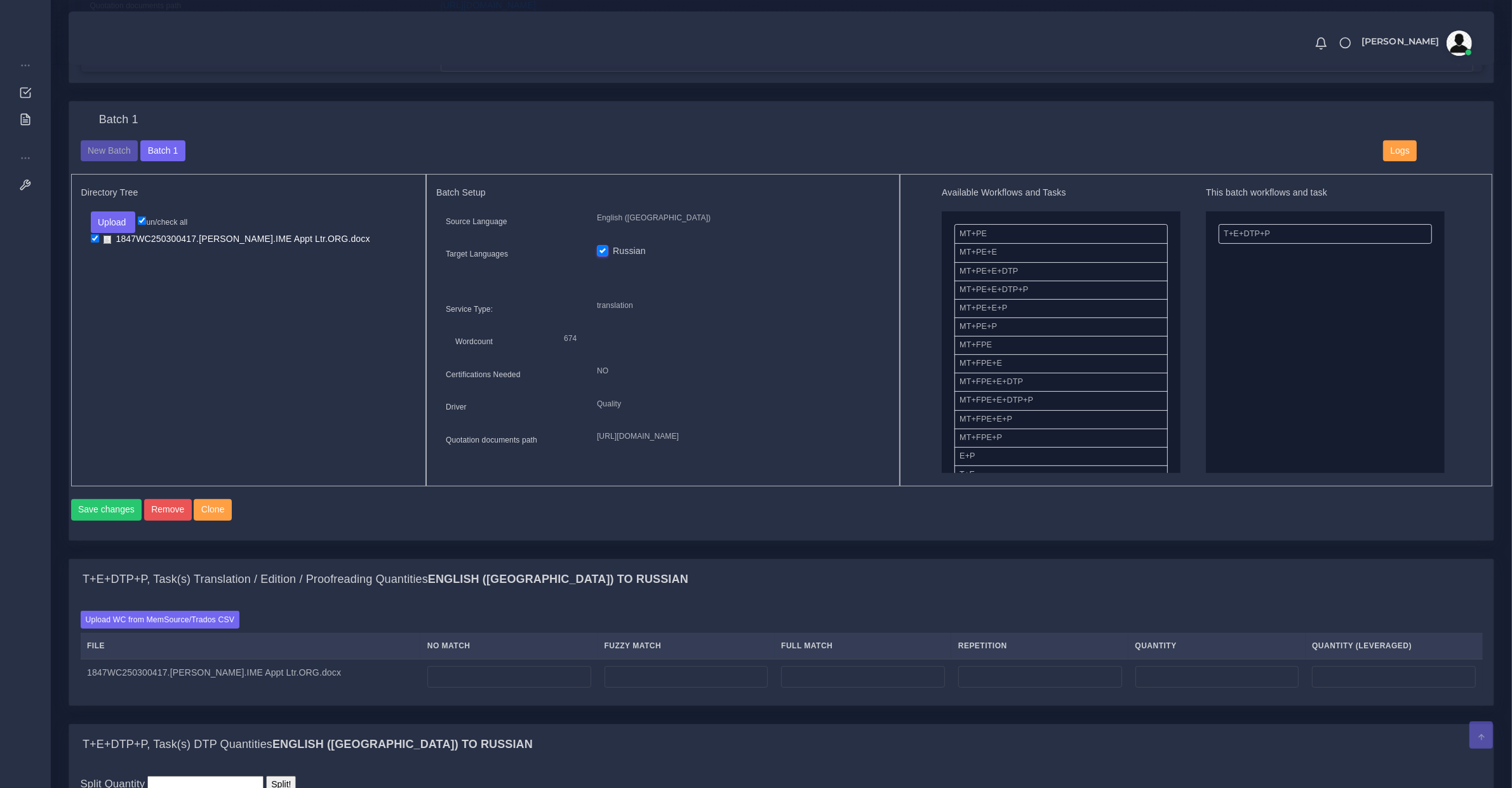
scroll to position [662, 0]
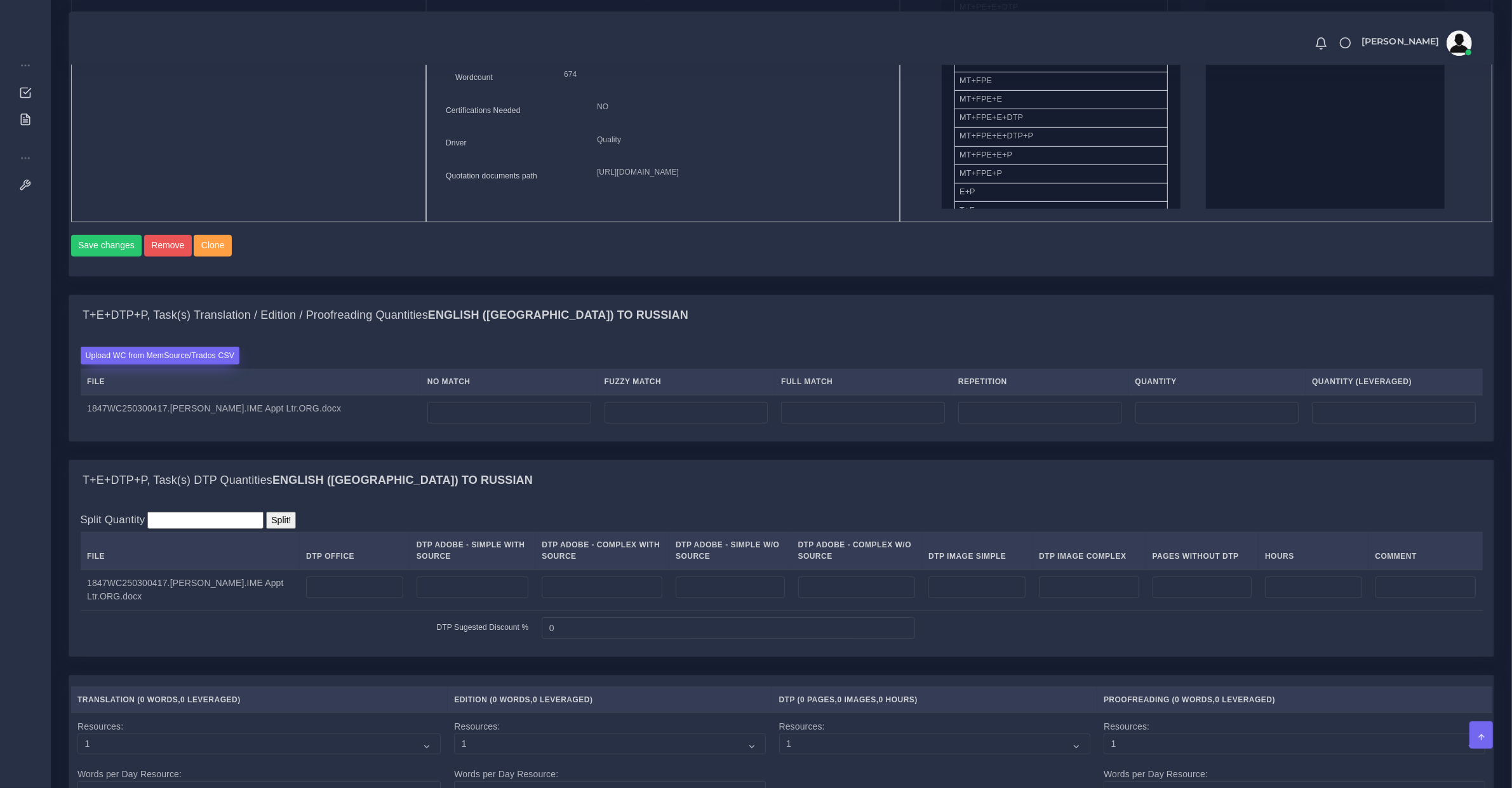
click at [214, 364] on label "Upload WC from MemSource/Trados CSV" at bounding box center [160, 355] width 159 height 17
click at [0, 0] on input "Upload WC from MemSource/Trados CSV" at bounding box center [0, 0] width 0 height 0
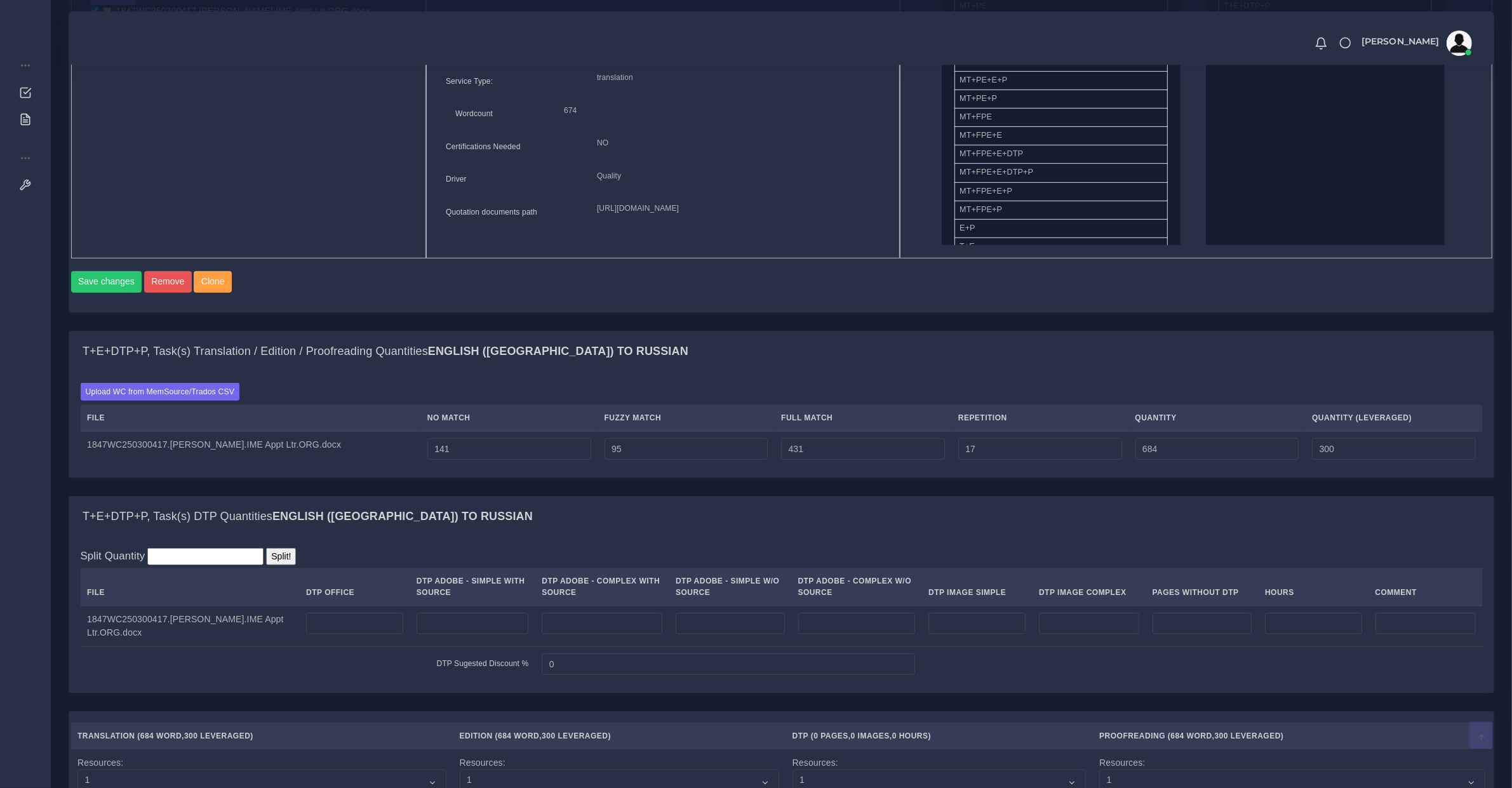
scroll to position [1058, 0]
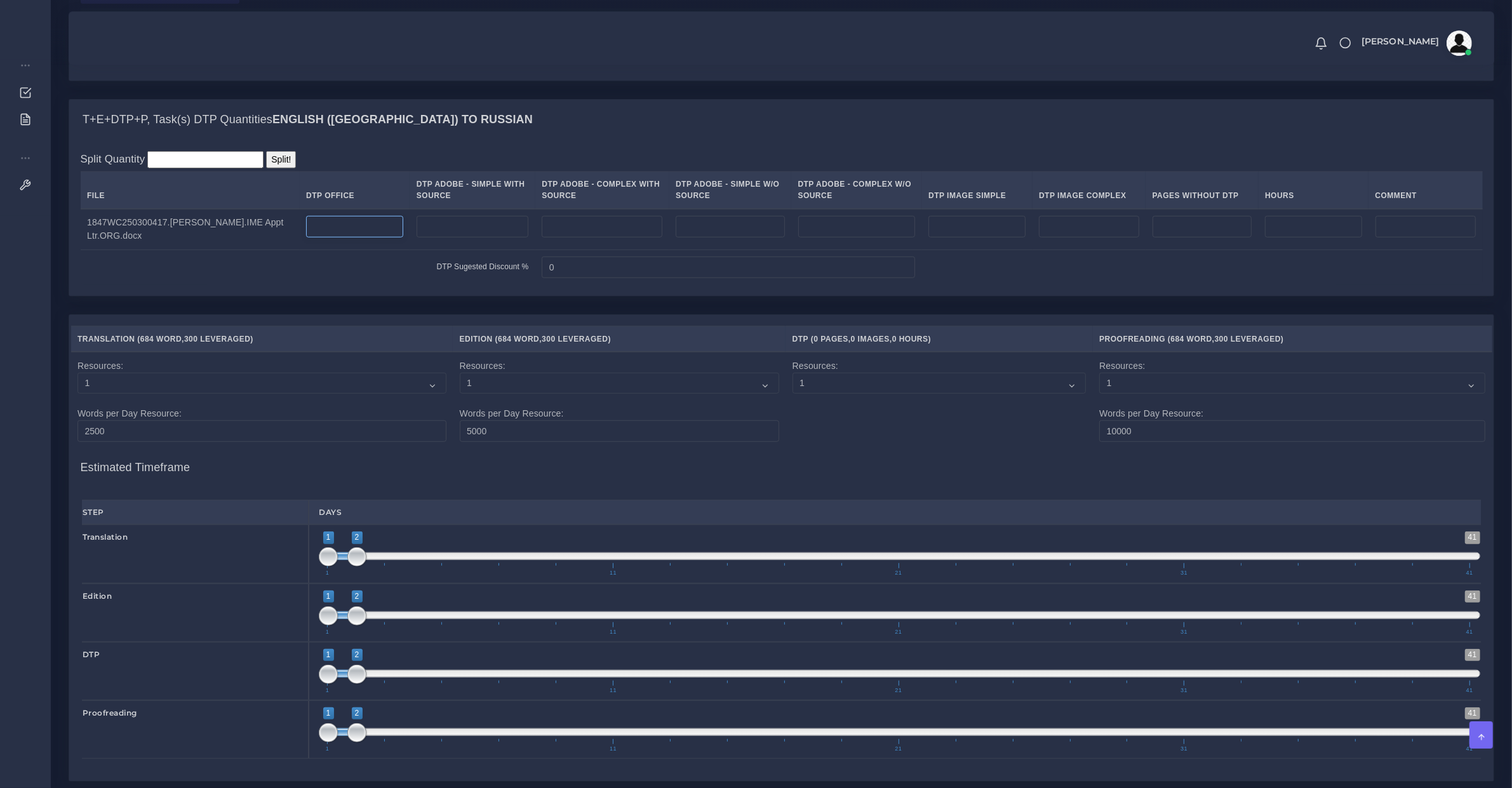
click at [360, 250] on td at bounding box center [355, 229] width 111 height 41
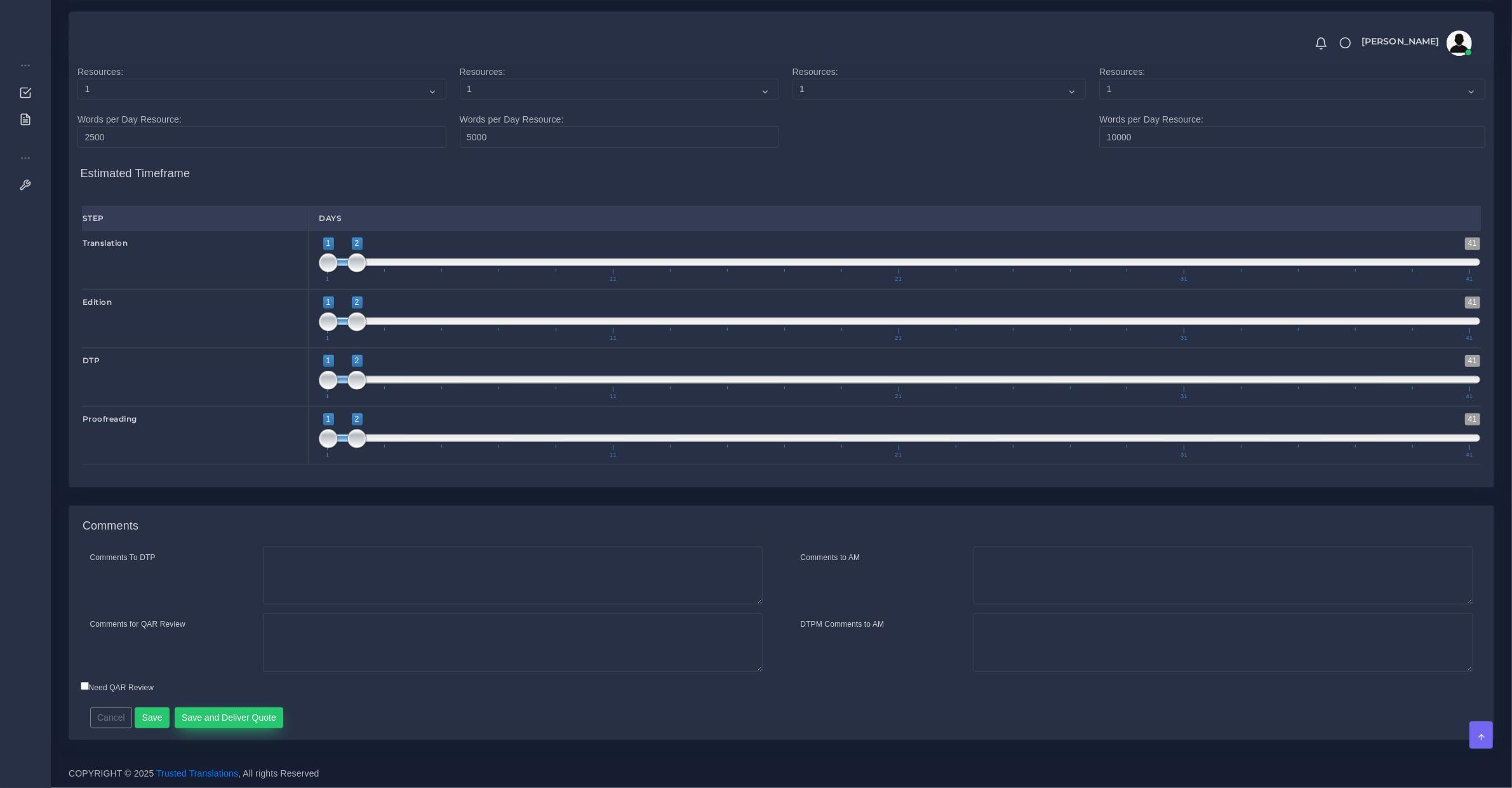
type input "4"
click at [241, 719] on button "Save and Deliver Quote" at bounding box center [229, 719] width 109 height 22
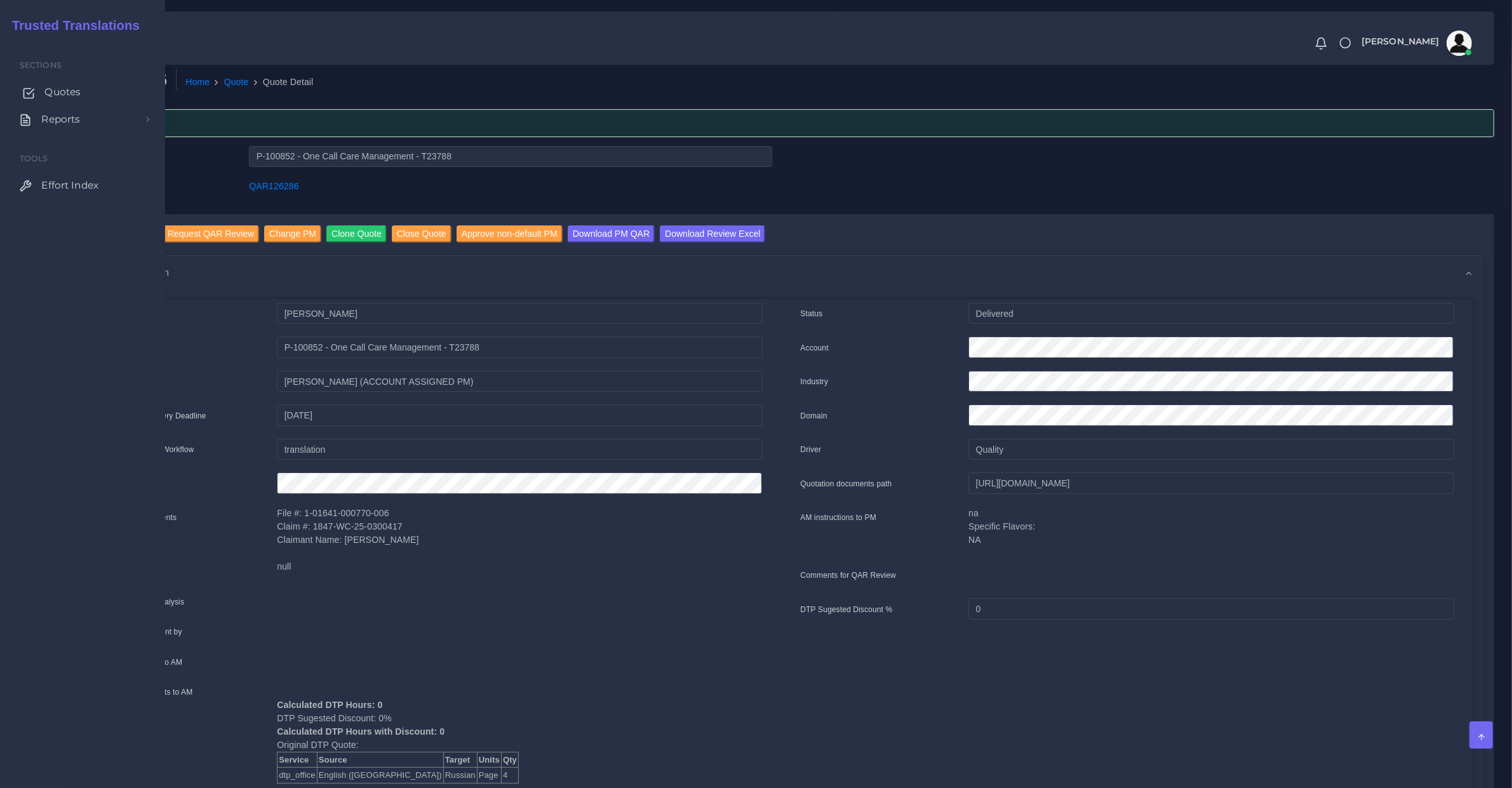
click at [61, 96] on span "Quotes" at bounding box center [62, 92] width 36 height 14
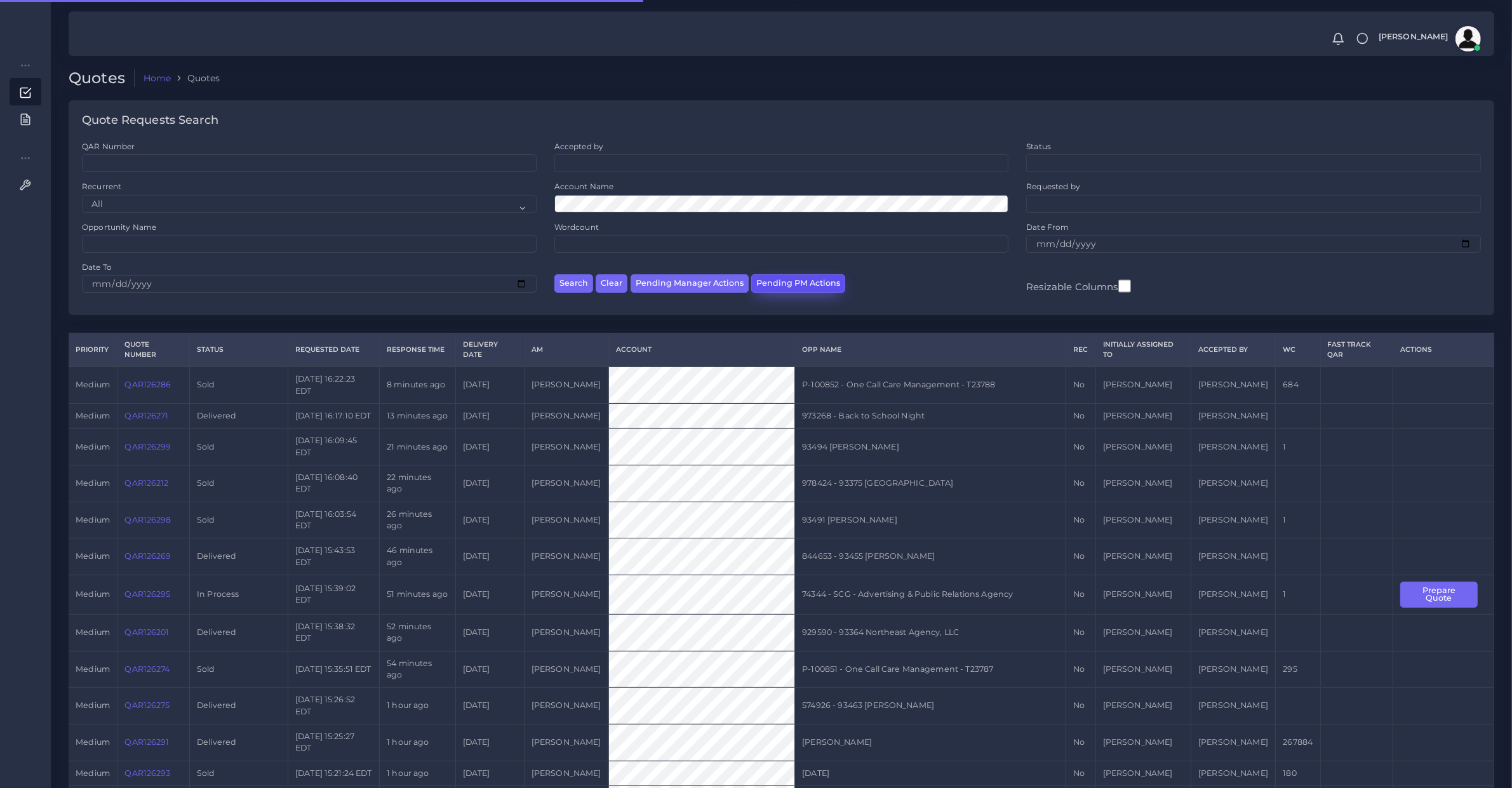
click at [780, 286] on button "Pending PM Actions" at bounding box center [798, 284] width 94 height 18
select select "awaiting_acceptance"
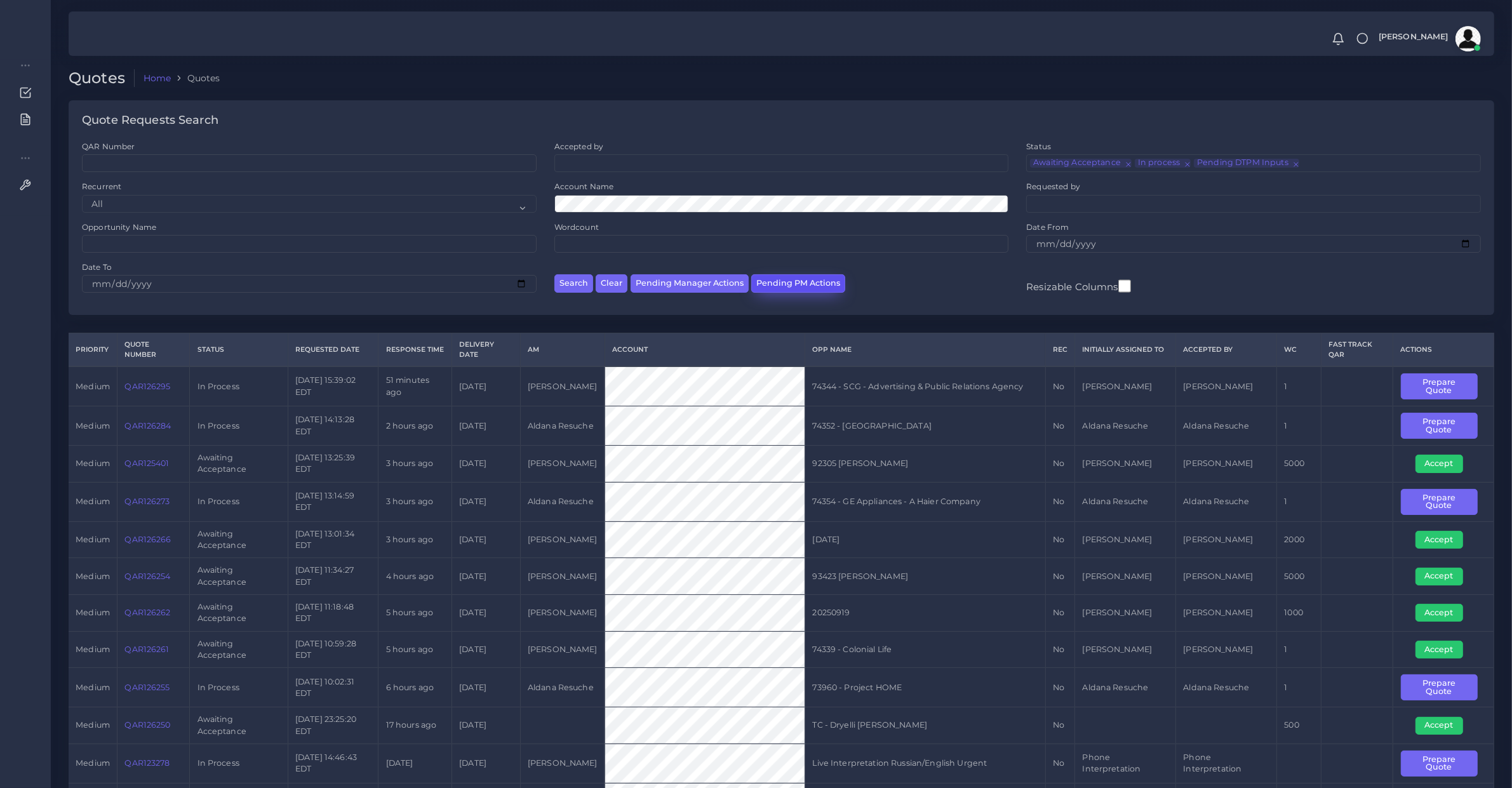
click at [785, 284] on button "Pending PM Actions" at bounding box center [798, 284] width 94 height 18
select select "awaiting_acceptance"
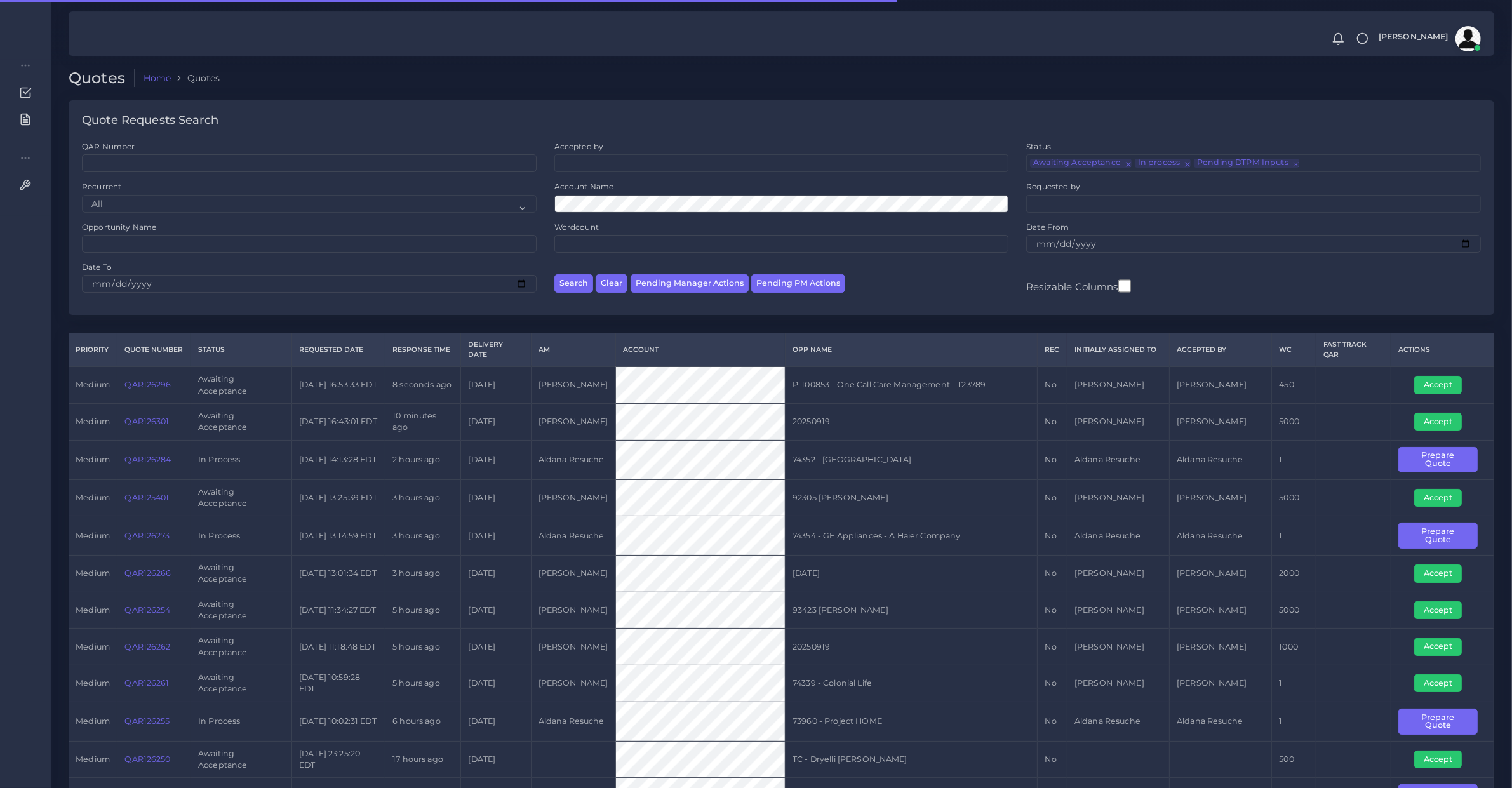
click at [147, 404] on td "QAR126301" at bounding box center [154, 422] width 73 height 37
click at [146, 394] on td "QAR126296" at bounding box center [154, 385] width 73 height 37
copy link "QAR126296"
click at [1439, 386] on button "Accept" at bounding box center [1439, 385] width 48 height 18
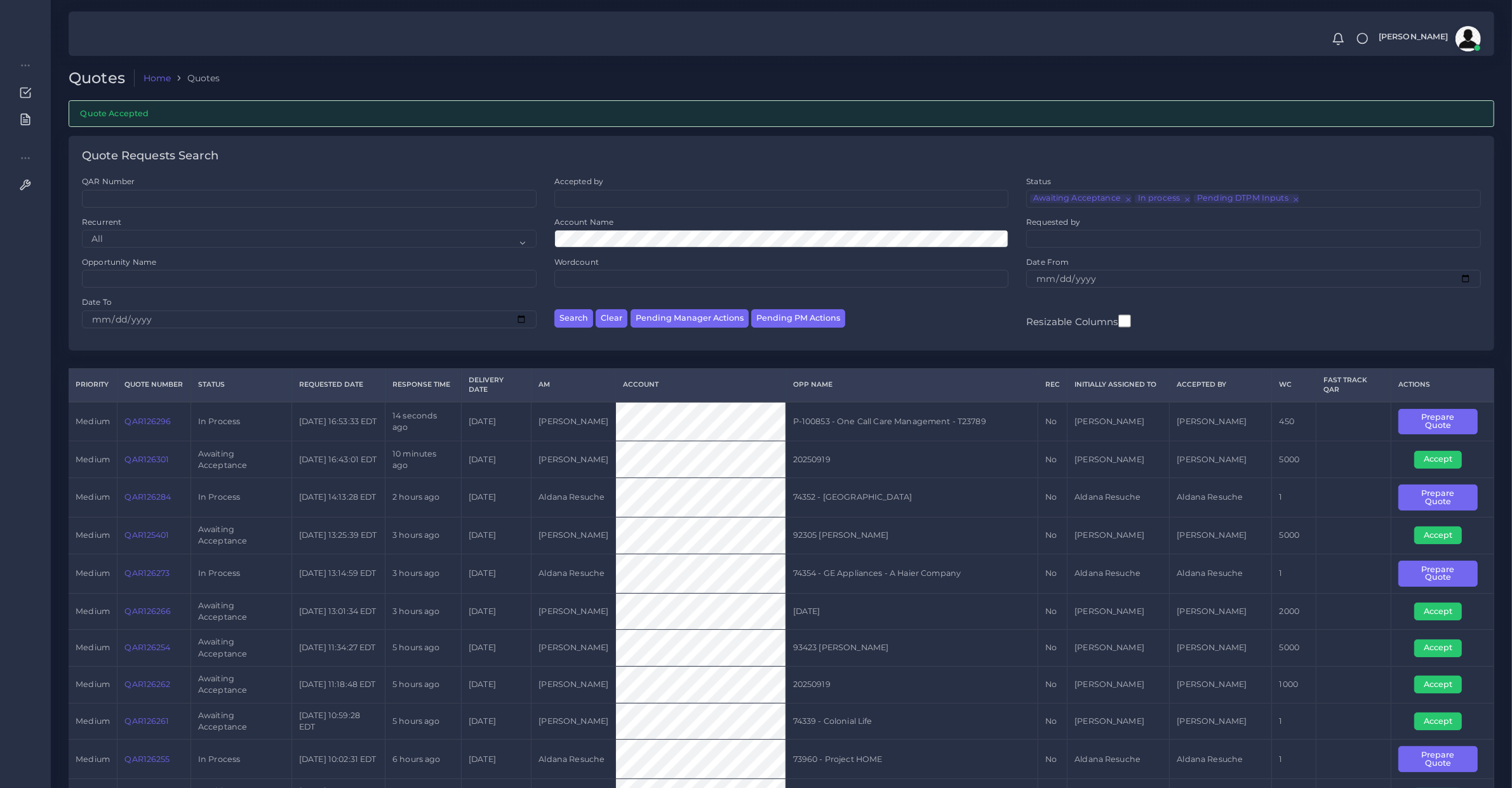
click at [1462, 405] on td "Prepare Quote" at bounding box center [1443, 422] width 103 height 39
click at [1460, 410] on button "Prepare Quote" at bounding box center [1438, 422] width 80 height 26
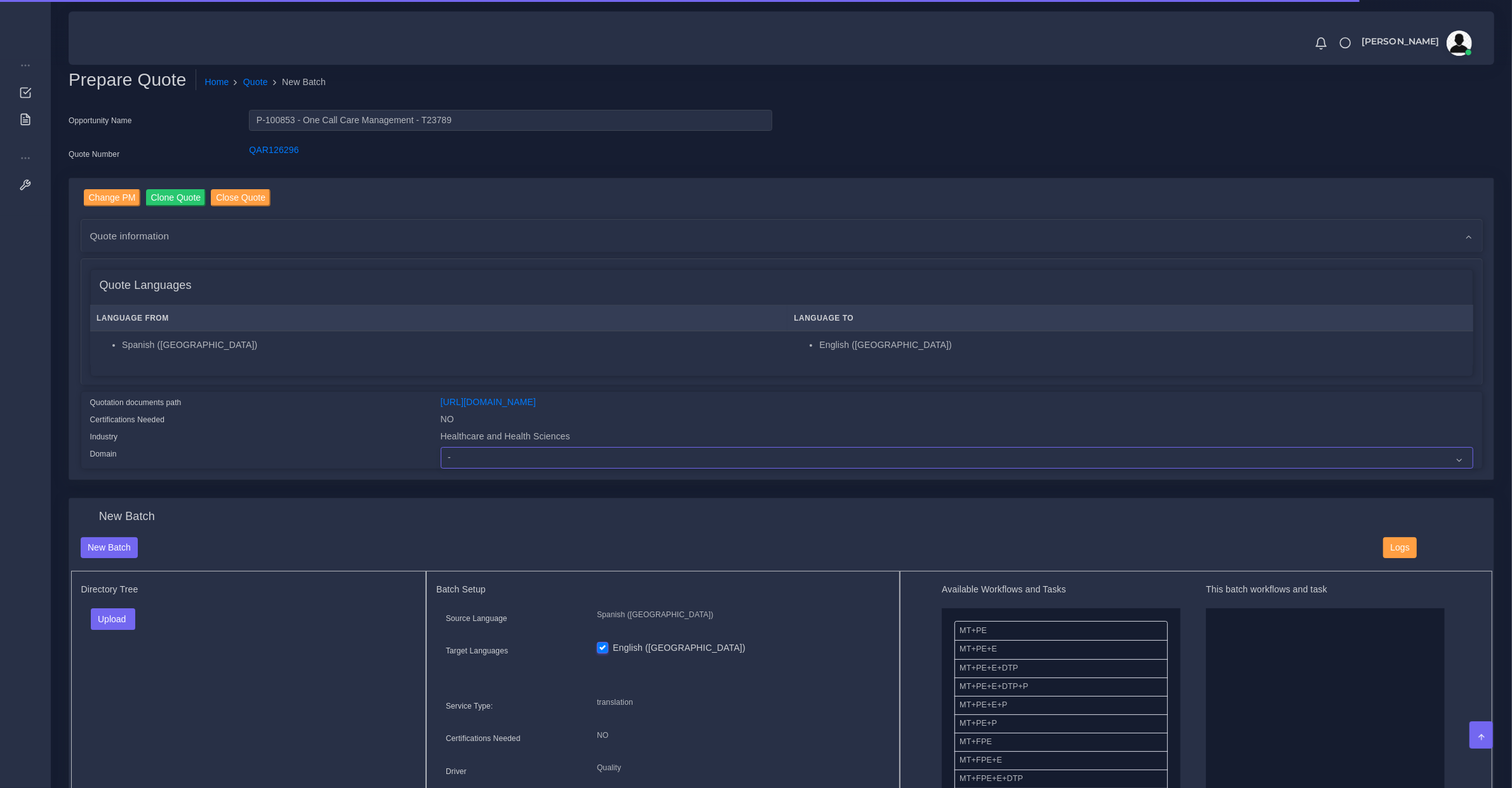
click at [468, 447] on select "- Advertising and Media Agriculture, Forestry and Fishing Architecture, Buildin…" at bounding box center [957, 458] width 1033 height 22
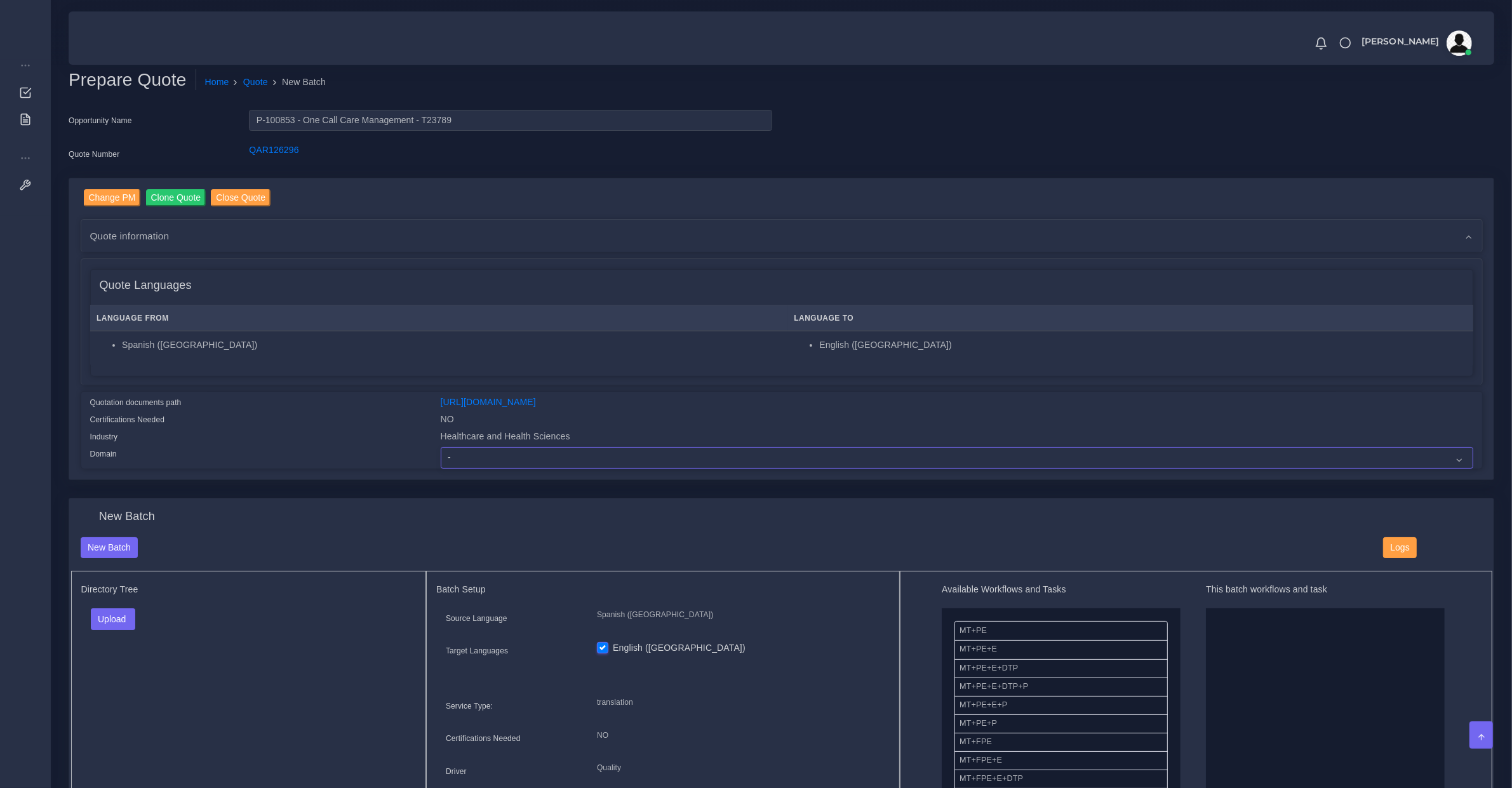
select select "Healthcare and Health Sciences"
click at [441, 447] on select "- Advertising and Media Agriculture, Forestry and Fishing Architecture, Buildin…" at bounding box center [957, 458] width 1033 height 22
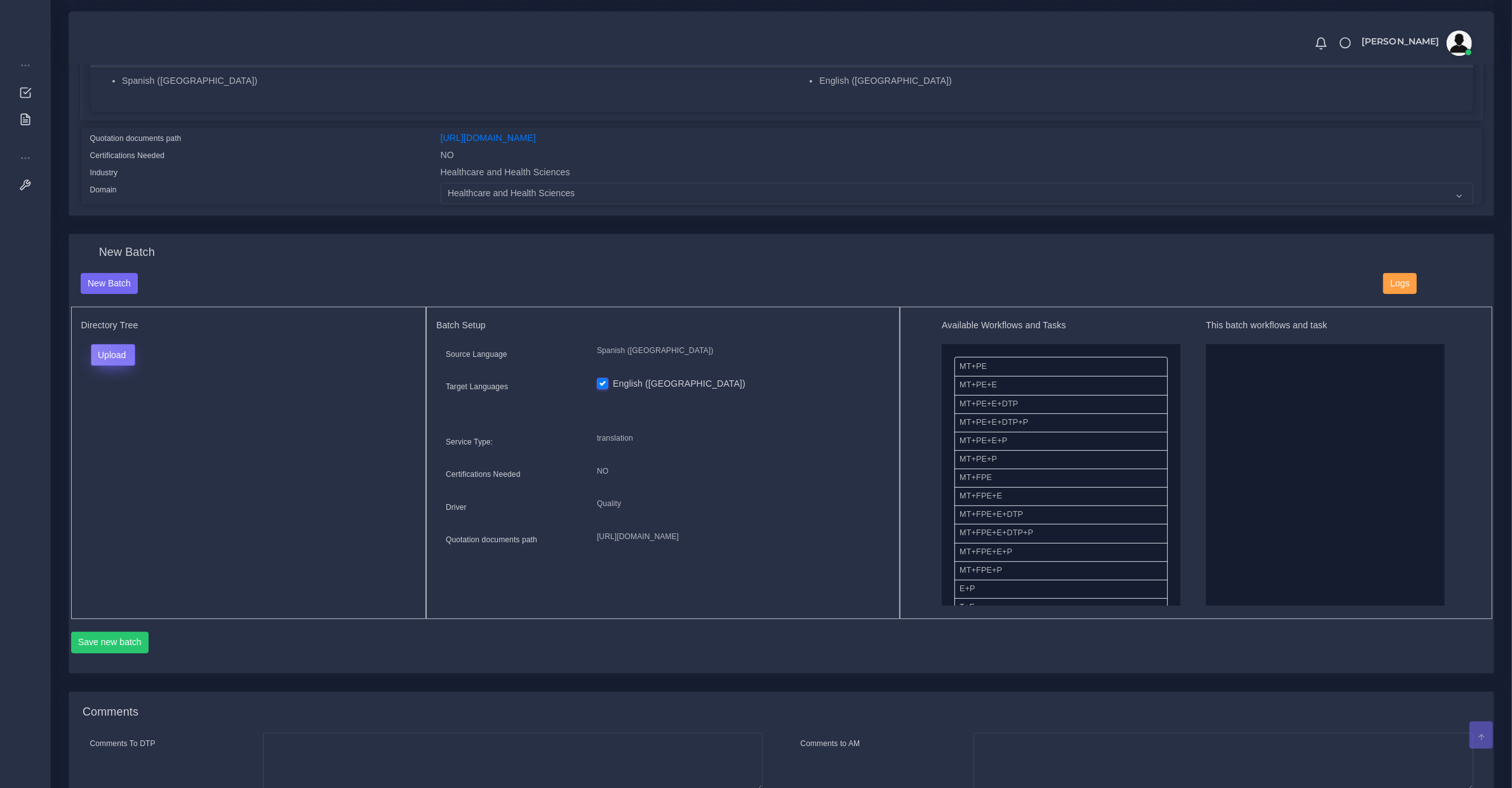
click at [124, 346] on button "Upload" at bounding box center [114, 355] width 45 height 22
click at [125, 403] on label "Files" at bounding box center [135, 402] width 88 height 16
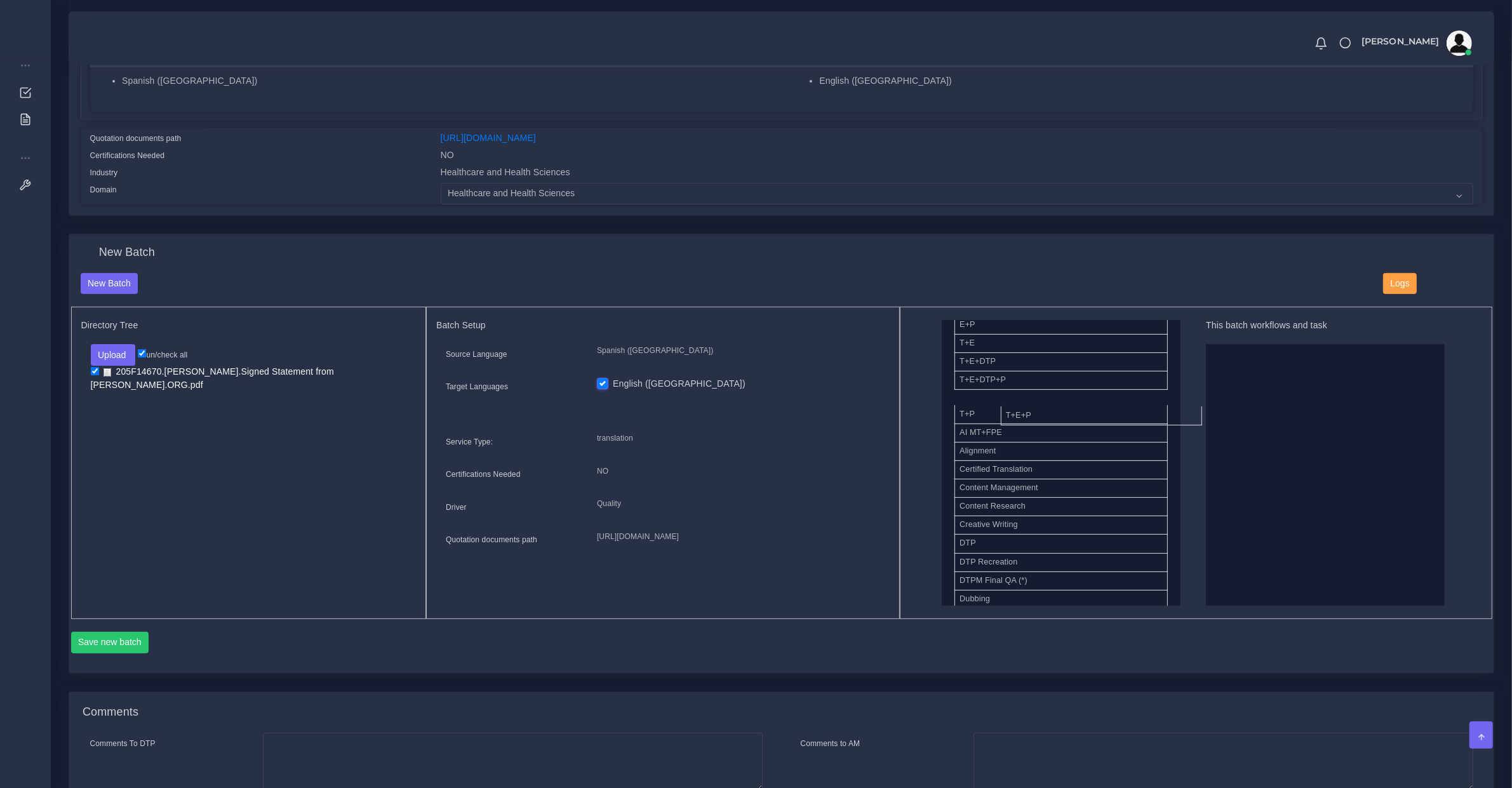
drag, startPoint x: 1005, startPoint y: 392, endPoint x: 1283, endPoint y: 436, distance: 281.5
click at [126, 643] on button "Save new batch" at bounding box center [110, 643] width 78 height 22
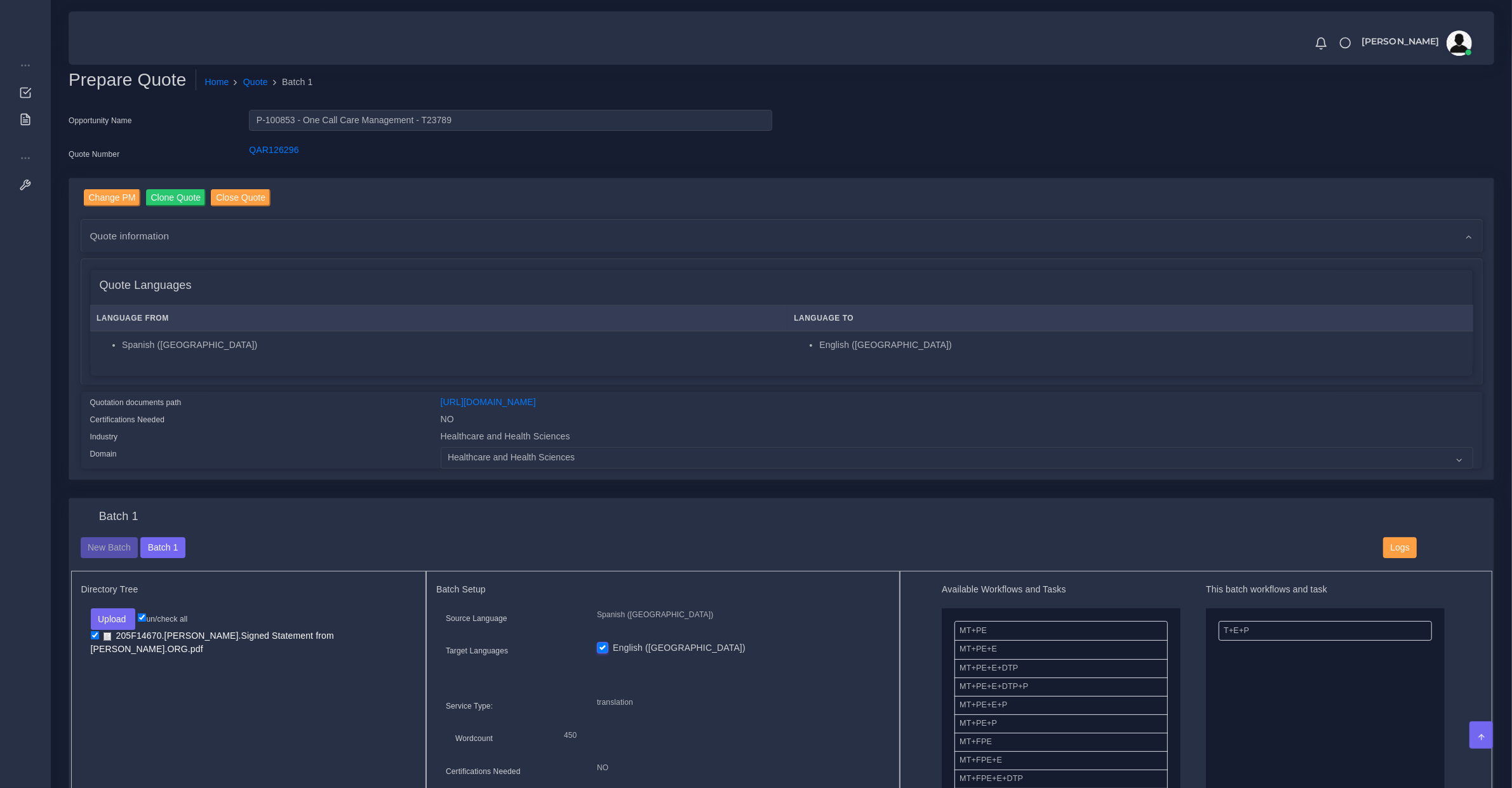
scroll to position [397, 0]
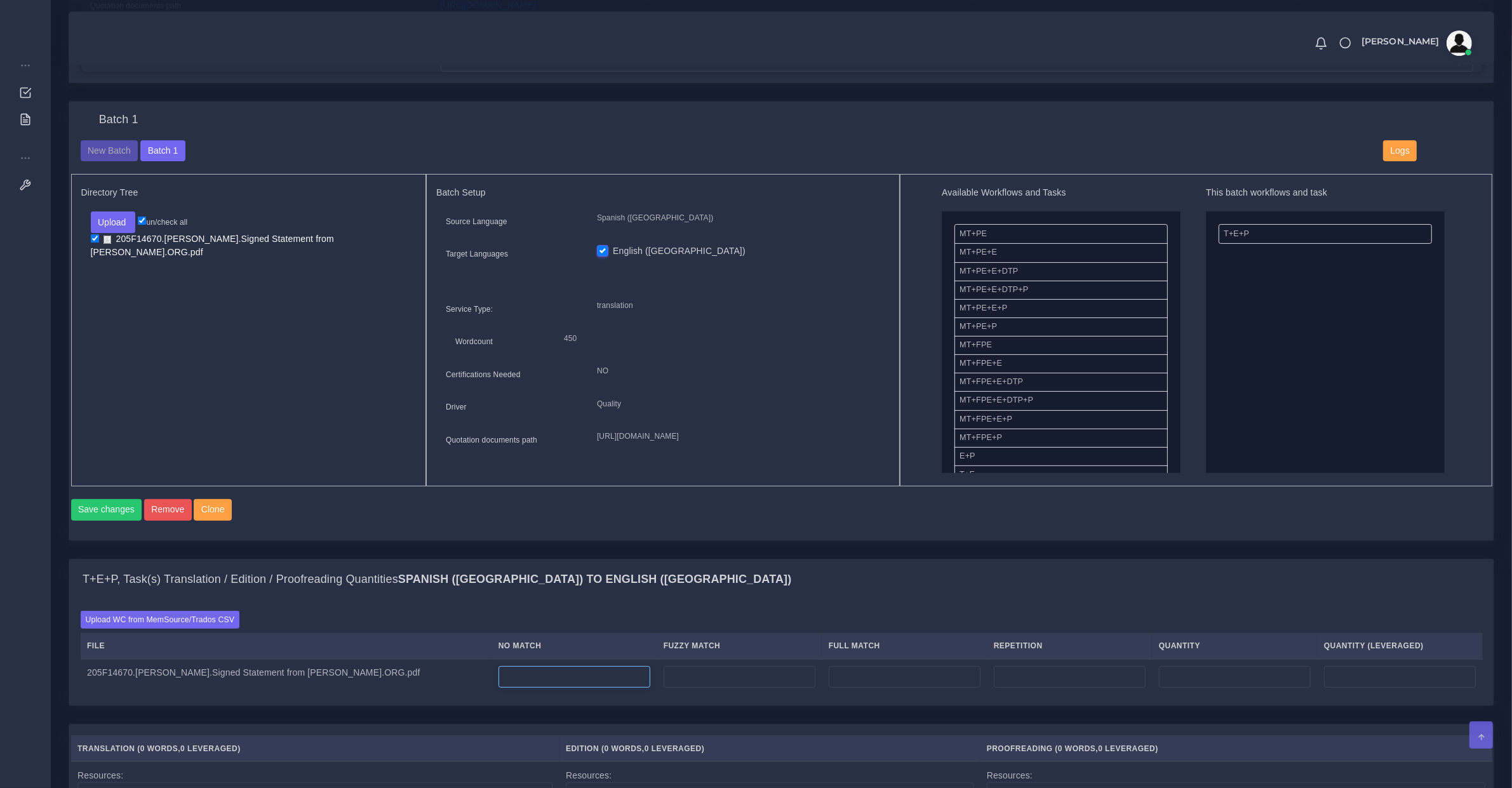
click at [498, 680] on input "number" at bounding box center [574, 677] width 152 height 22
type input "450"
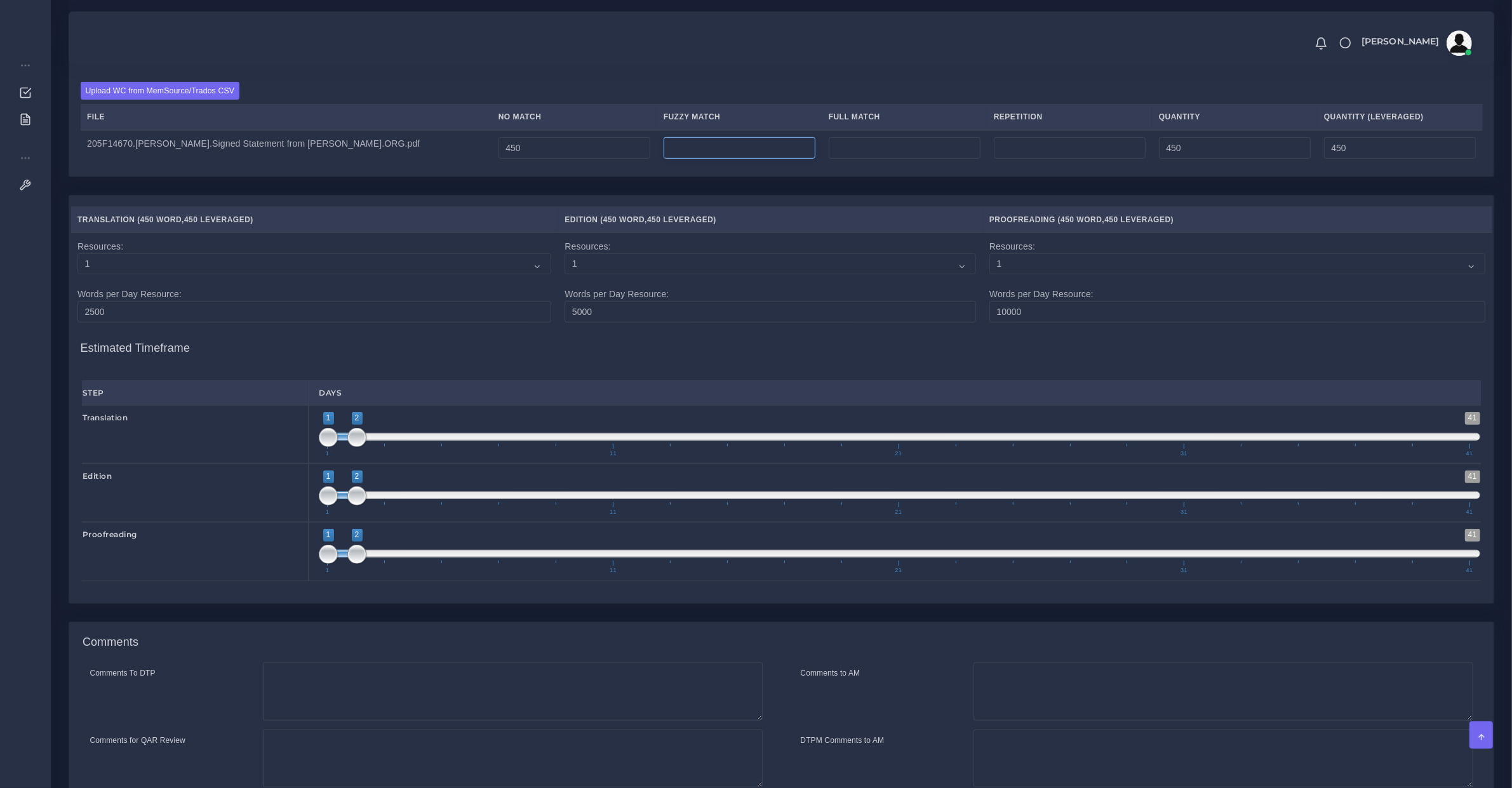
scroll to position [1057, 0]
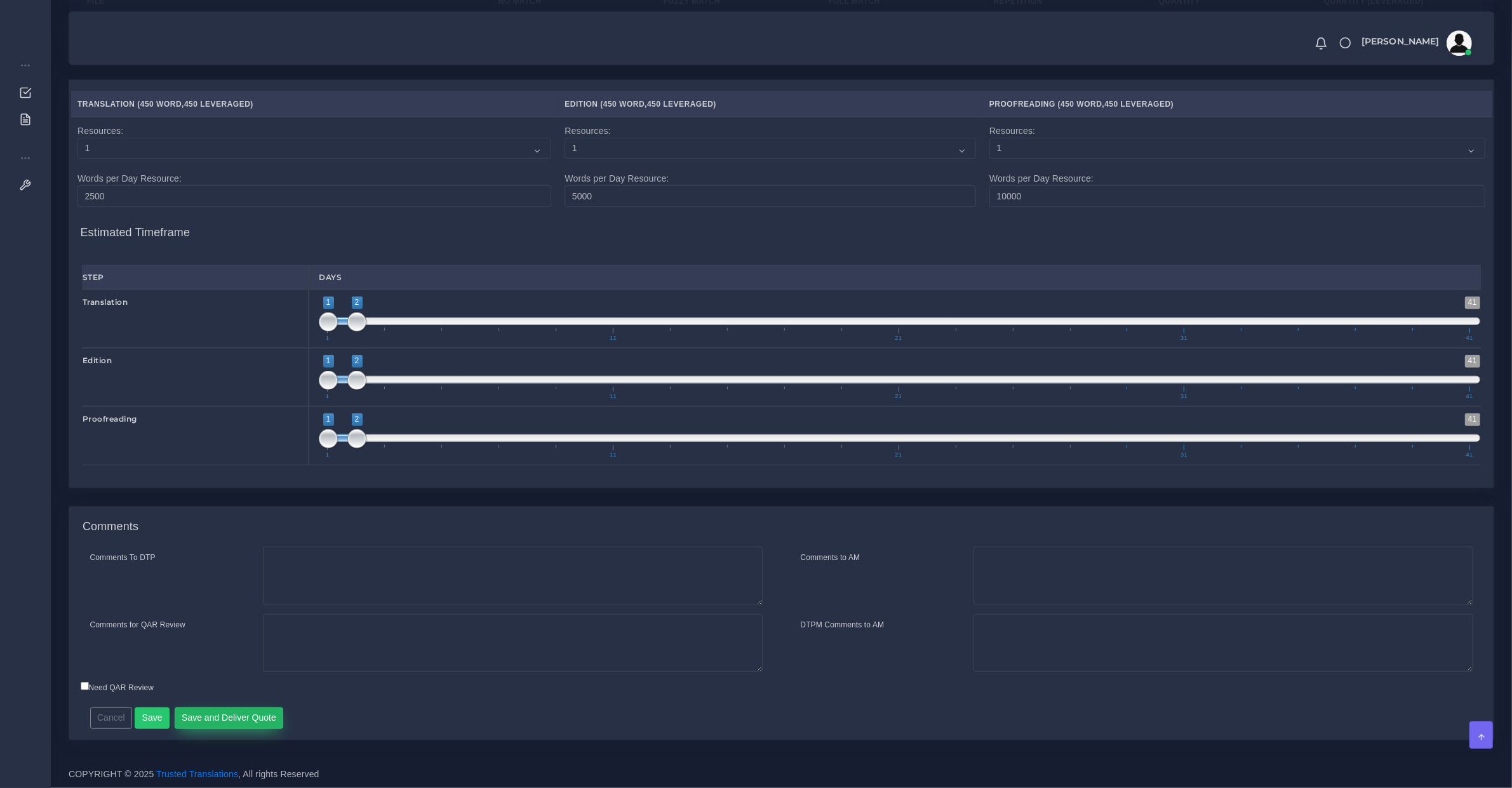
type input "0"
click at [256, 719] on button "Save and Deliver Quote" at bounding box center [229, 719] width 109 height 22
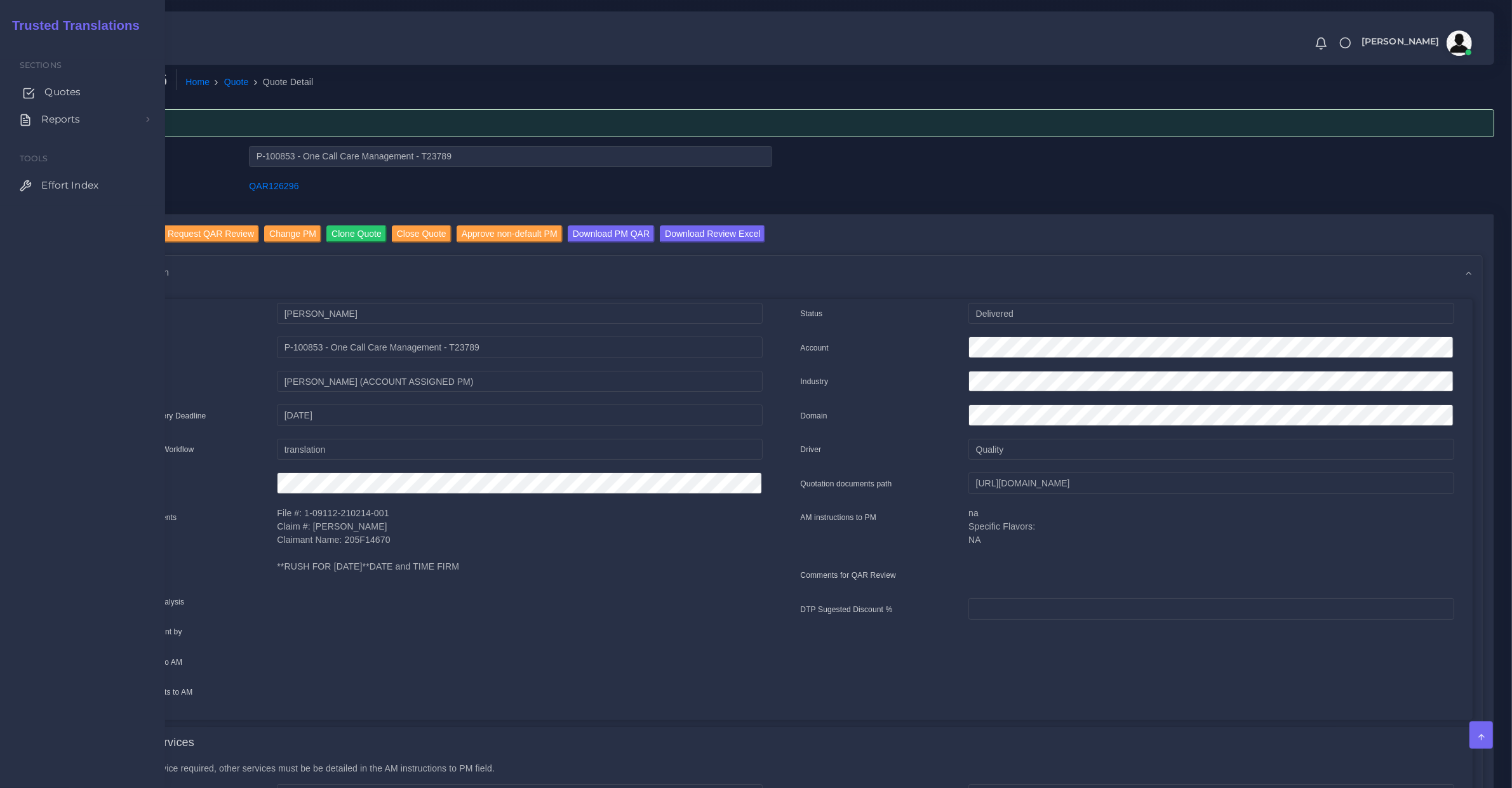
click at [51, 97] on span "Quotes" at bounding box center [62, 92] width 36 height 14
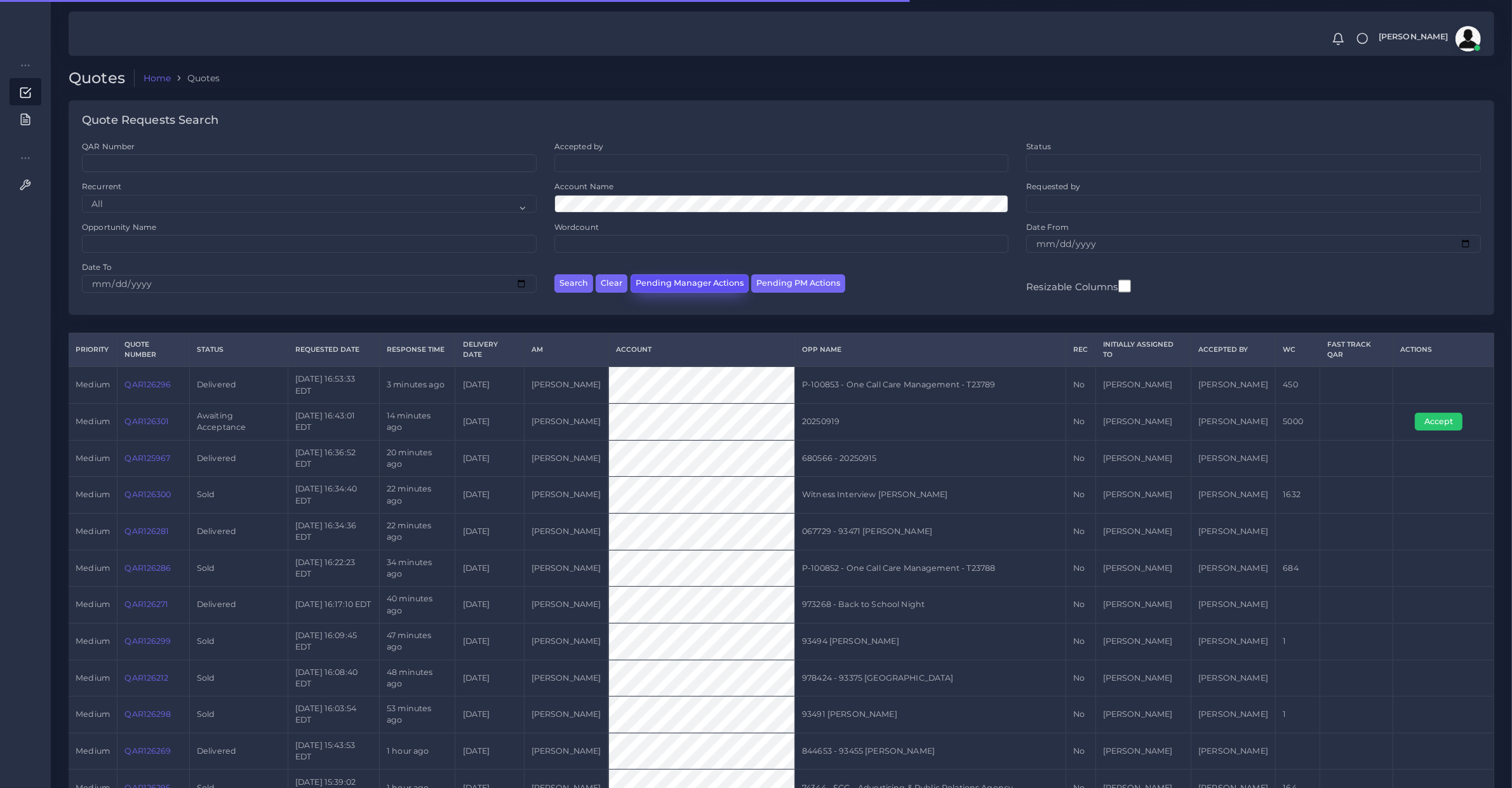
click at [681, 286] on button "Pending Manager Actions" at bounding box center [690, 284] width 118 height 18
select select "awaiting_manager_initial_review"
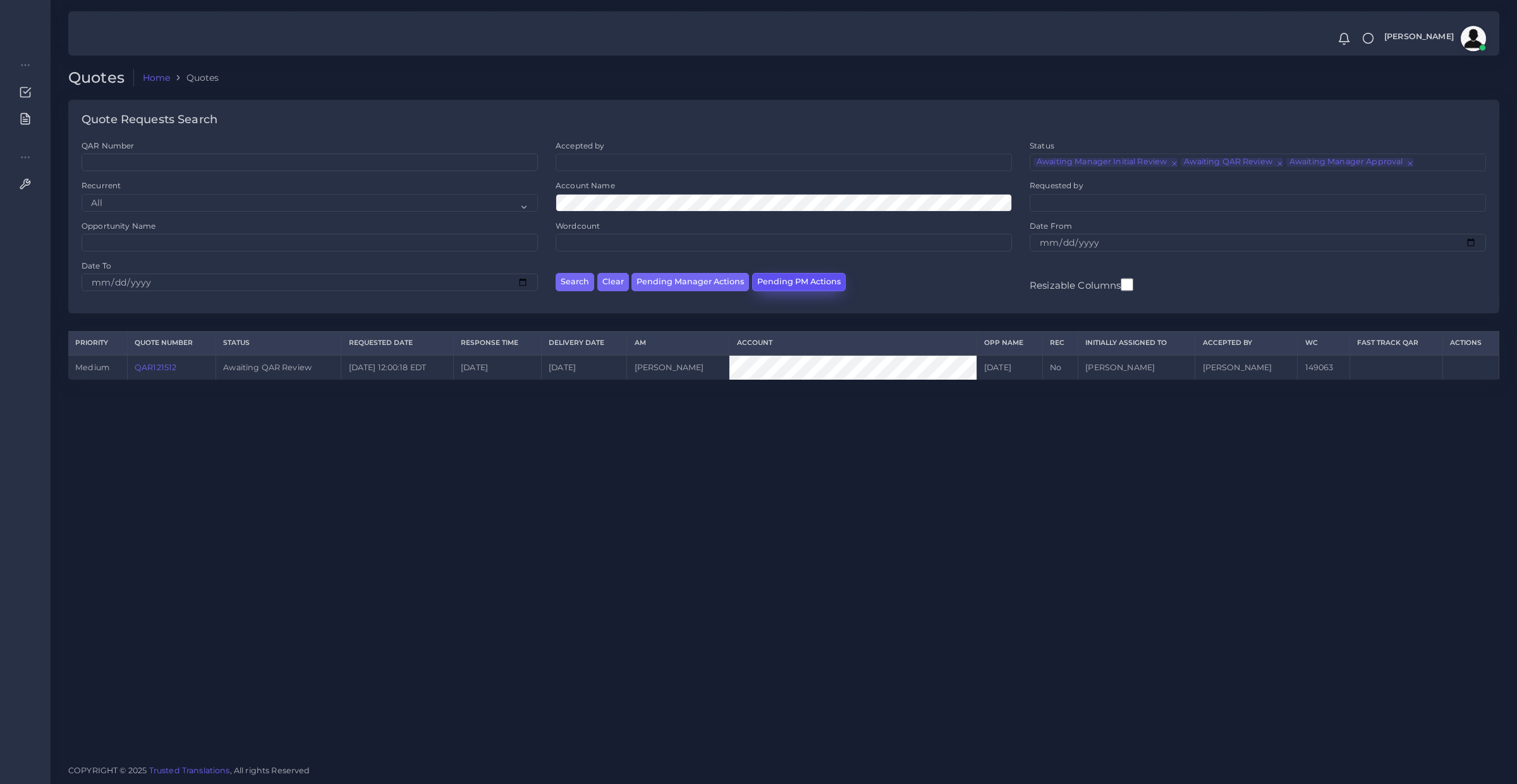
click at [778, 281] on button "Pending PM Actions" at bounding box center [799, 282] width 93 height 18
select select "awaiting_acceptance"
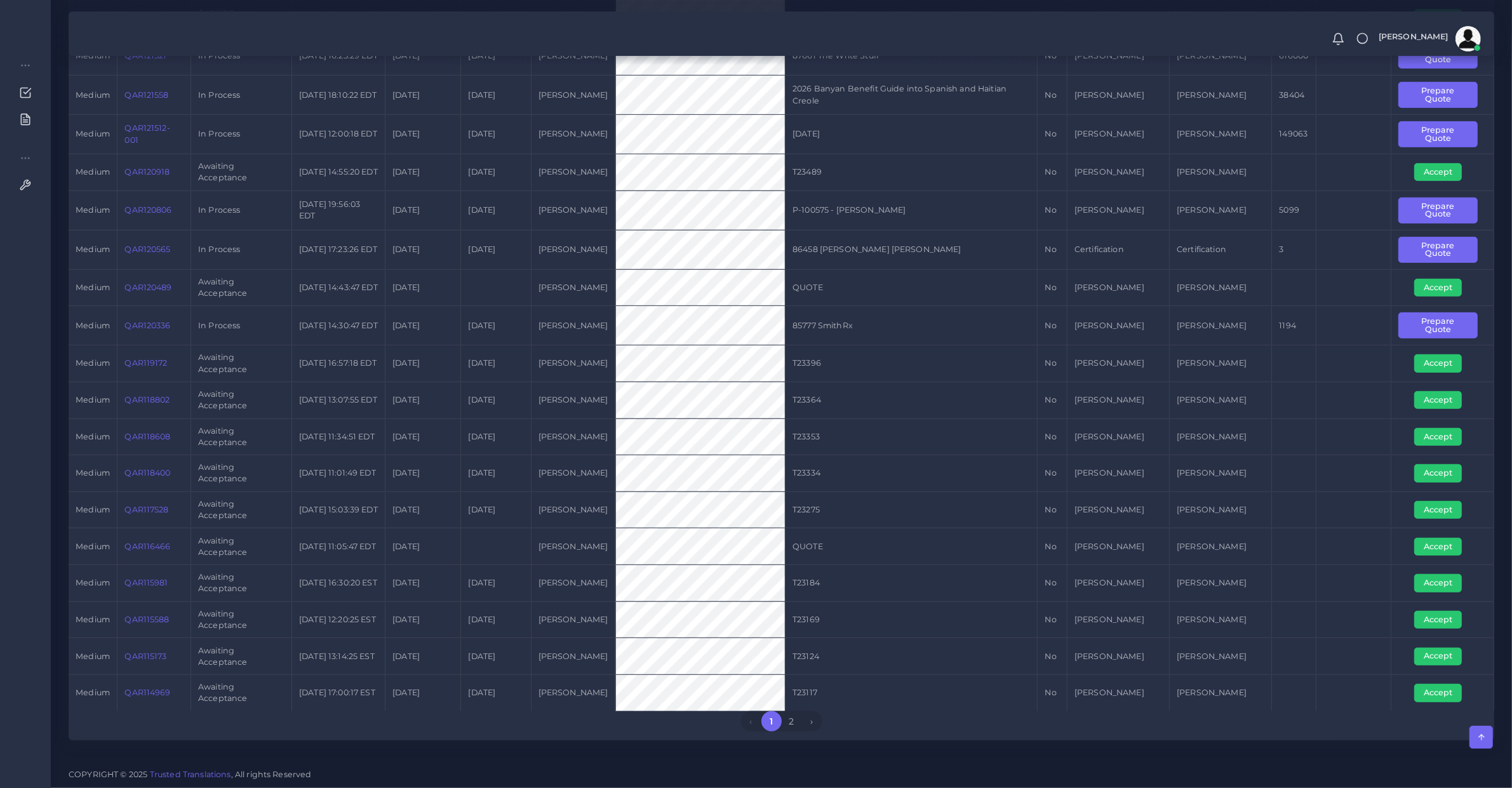
scroll to position [524, 0]
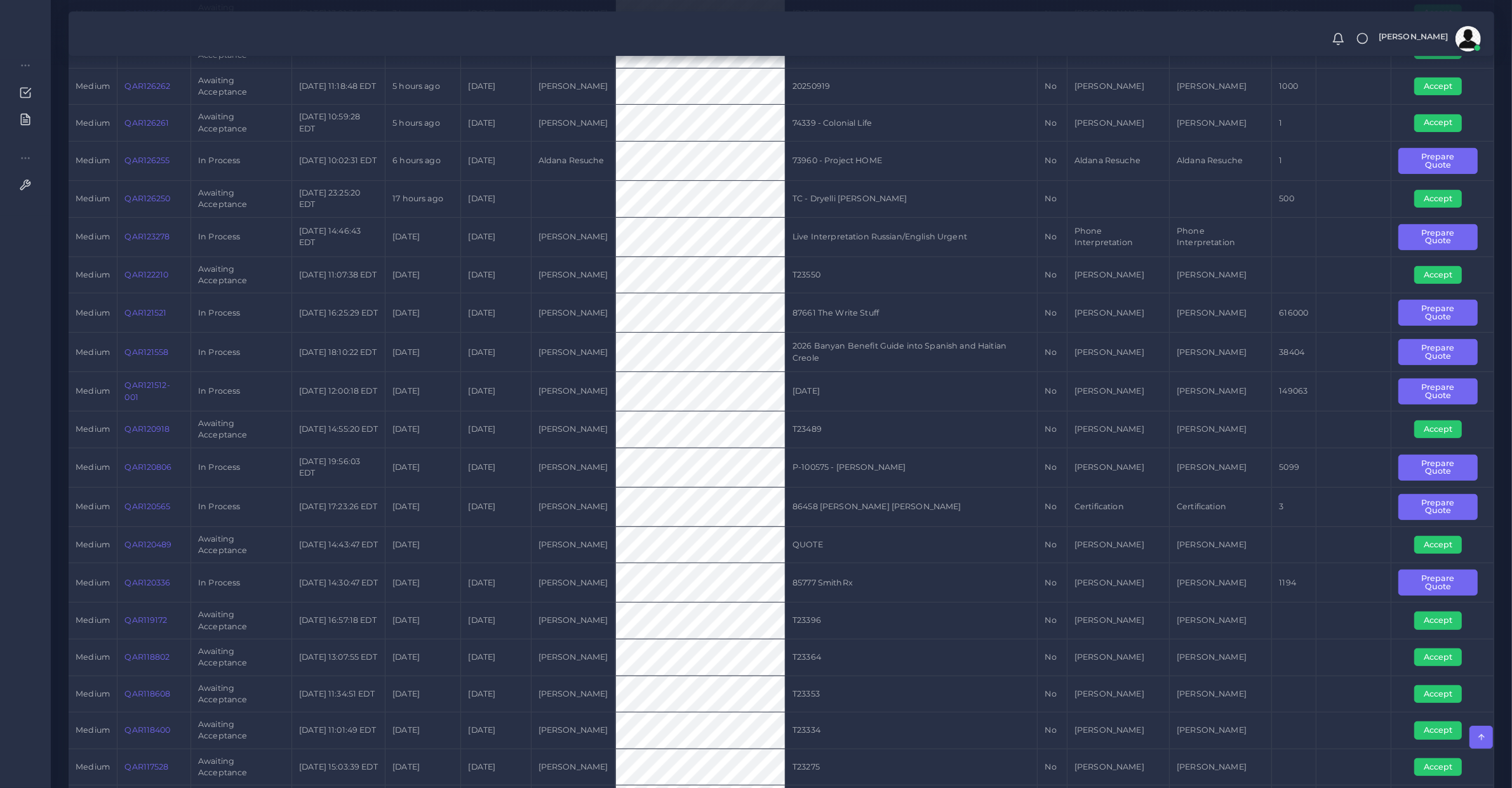
drag, startPoint x: 147, startPoint y: 388, endPoint x: 156, endPoint y: 372, distance: 18.4
click at [147, 388] on link "QAR121512-001" at bounding box center [147, 391] width 45 height 21
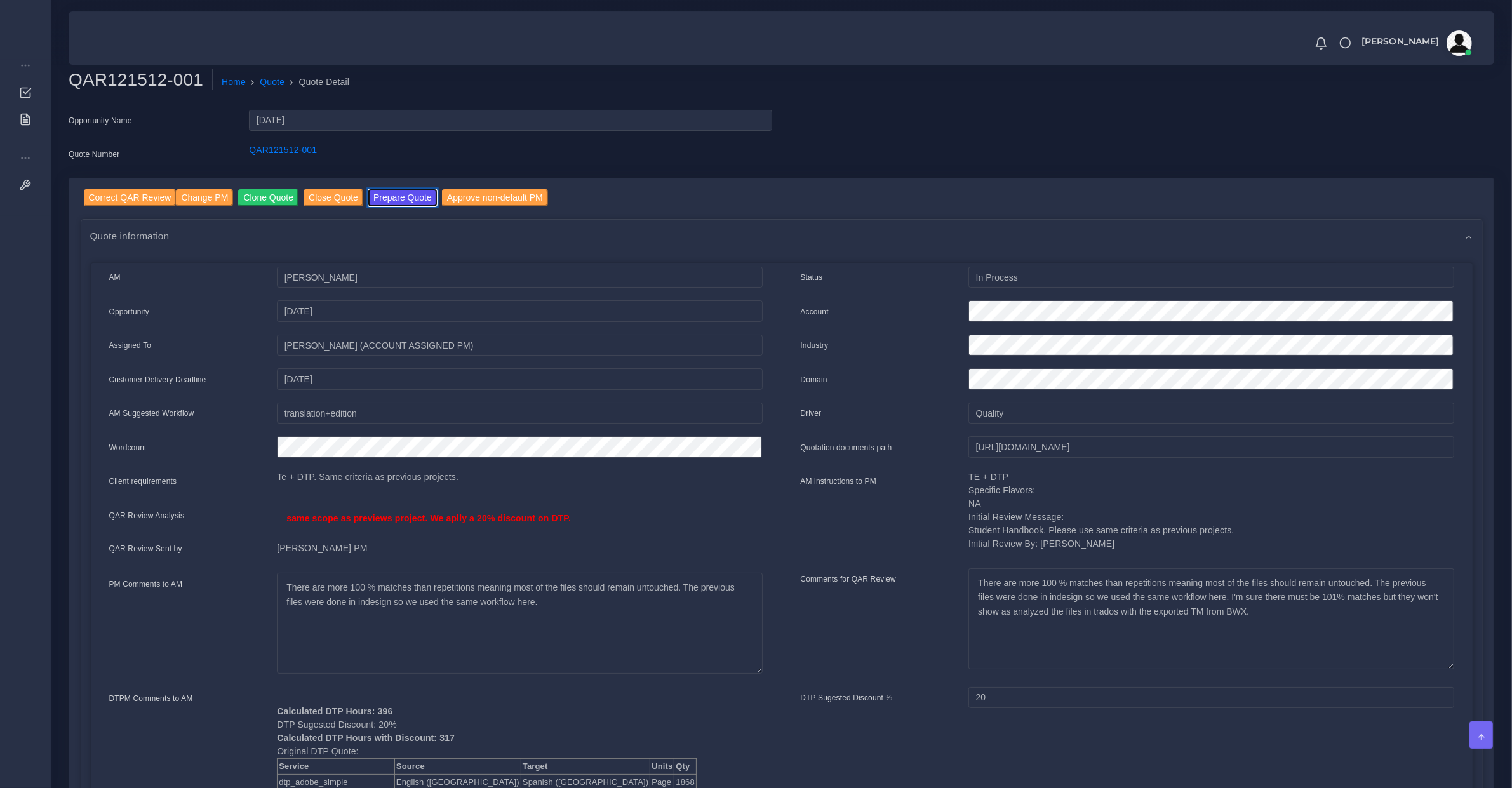
drag, startPoint x: 381, startPoint y: 201, endPoint x: 371, endPoint y: 237, distance: 37.4
click at [381, 201] on button "Prepare Quote" at bounding box center [402, 197] width 69 height 17
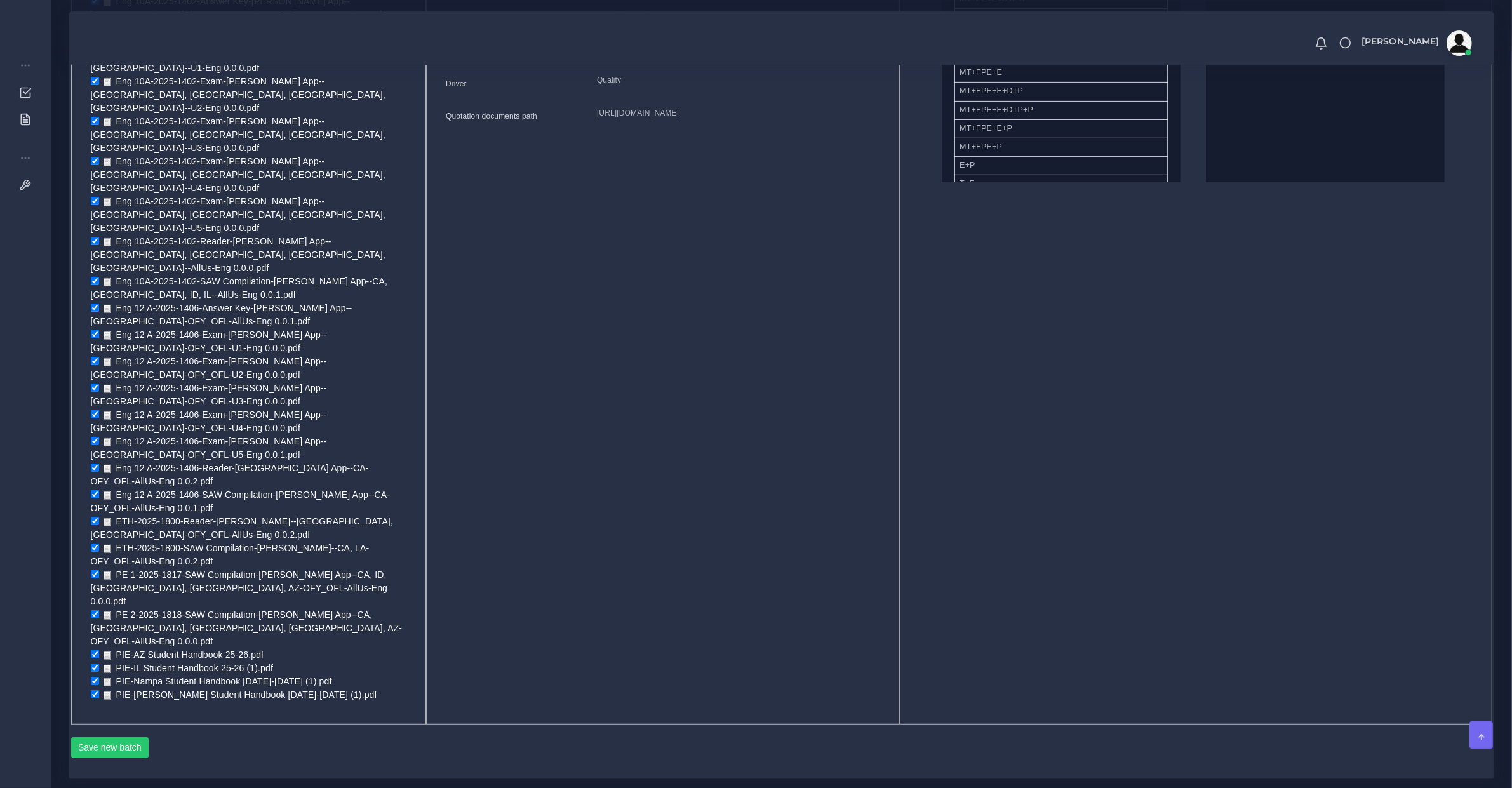
scroll to position [293, 0]
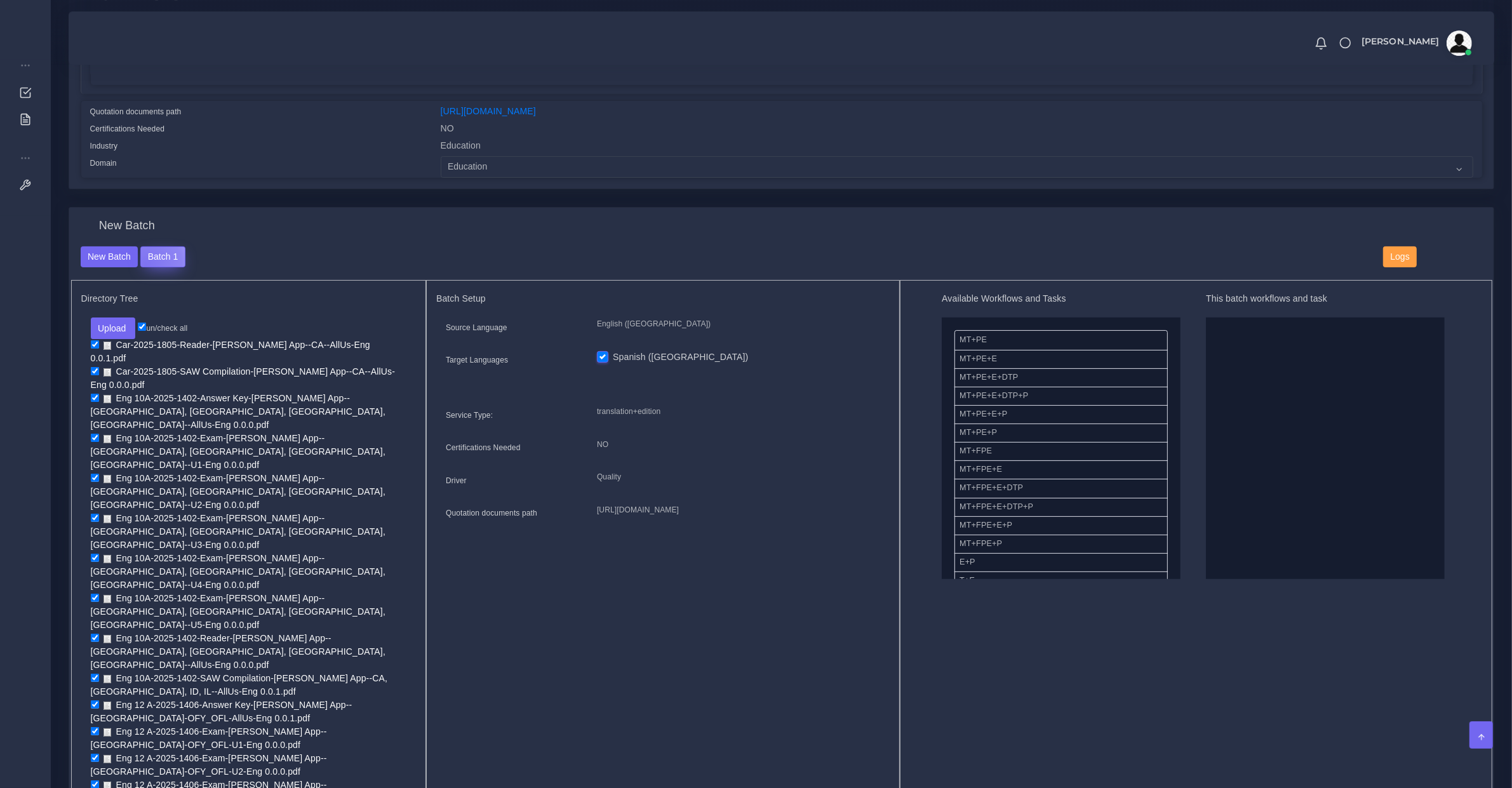
click at [145, 264] on button "Batch 1" at bounding box center [162, 257] width 44 height 22
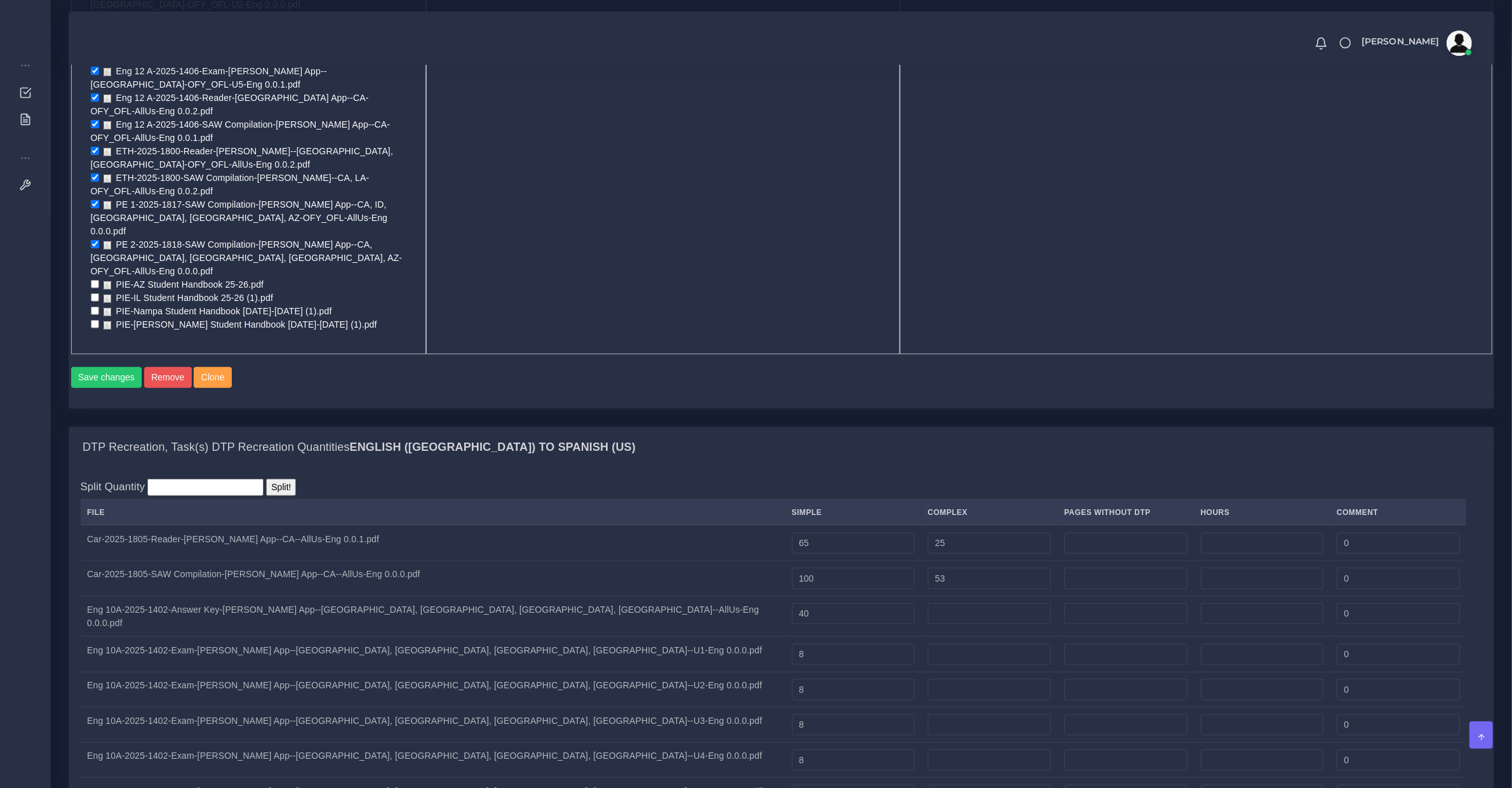
scroll to position [1985, 0]
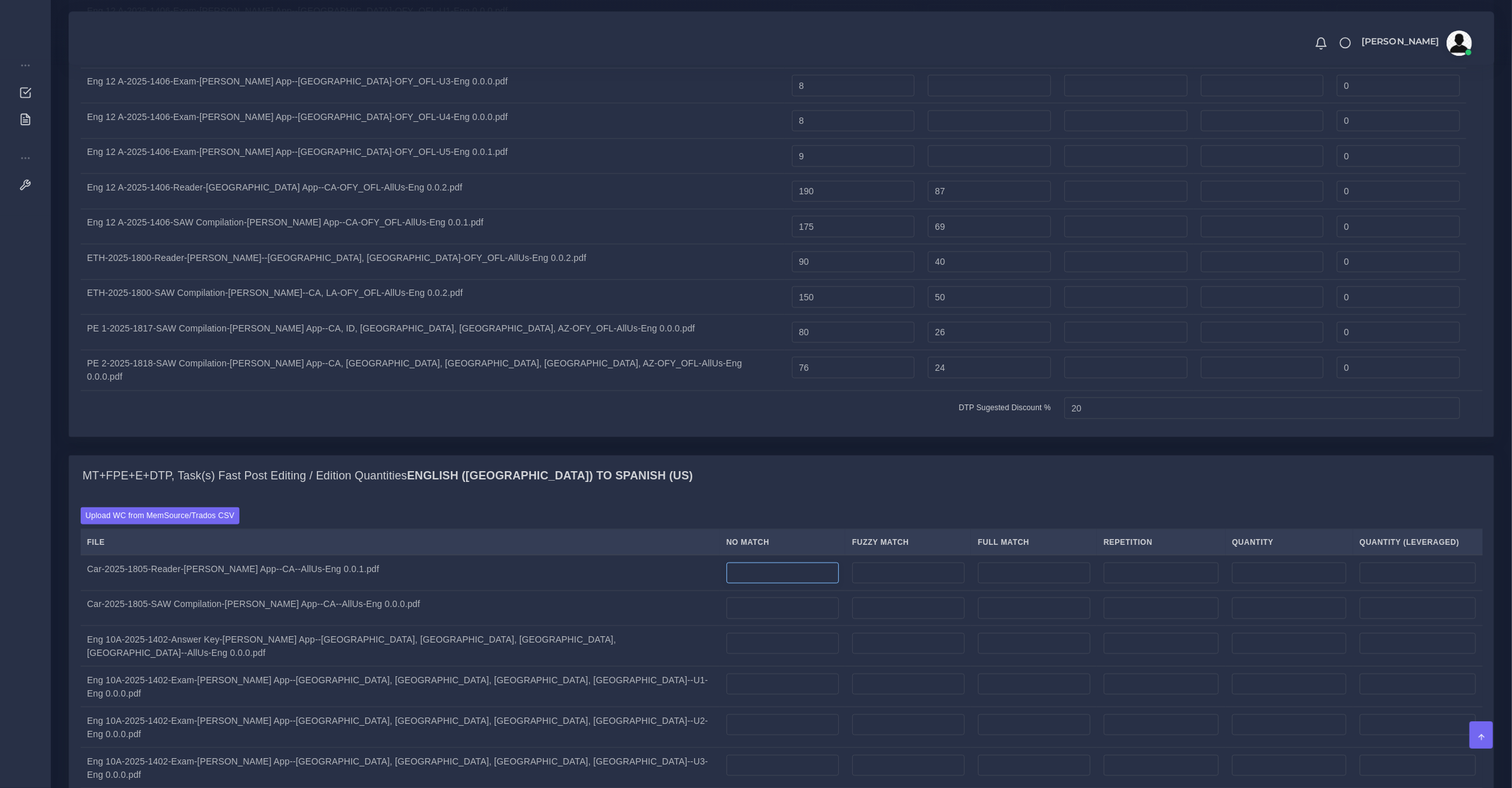
click at [727, 563] on input "number" at bounding box center [783, 574] width 112 height 22
click at [194, 555] on td "Car-2025-1805-Reader-Lyla App--CA--AllUs-Eng 0.0.1.pdf" at bounding box center [400, 573] width 640 height 35
click at [223, 555] on td "Car-2025-1805-Reader-Lyla App--CA--AllUs-Eng 0.0.1.pdf" at bounding box center [400, 573] width 640 height 35
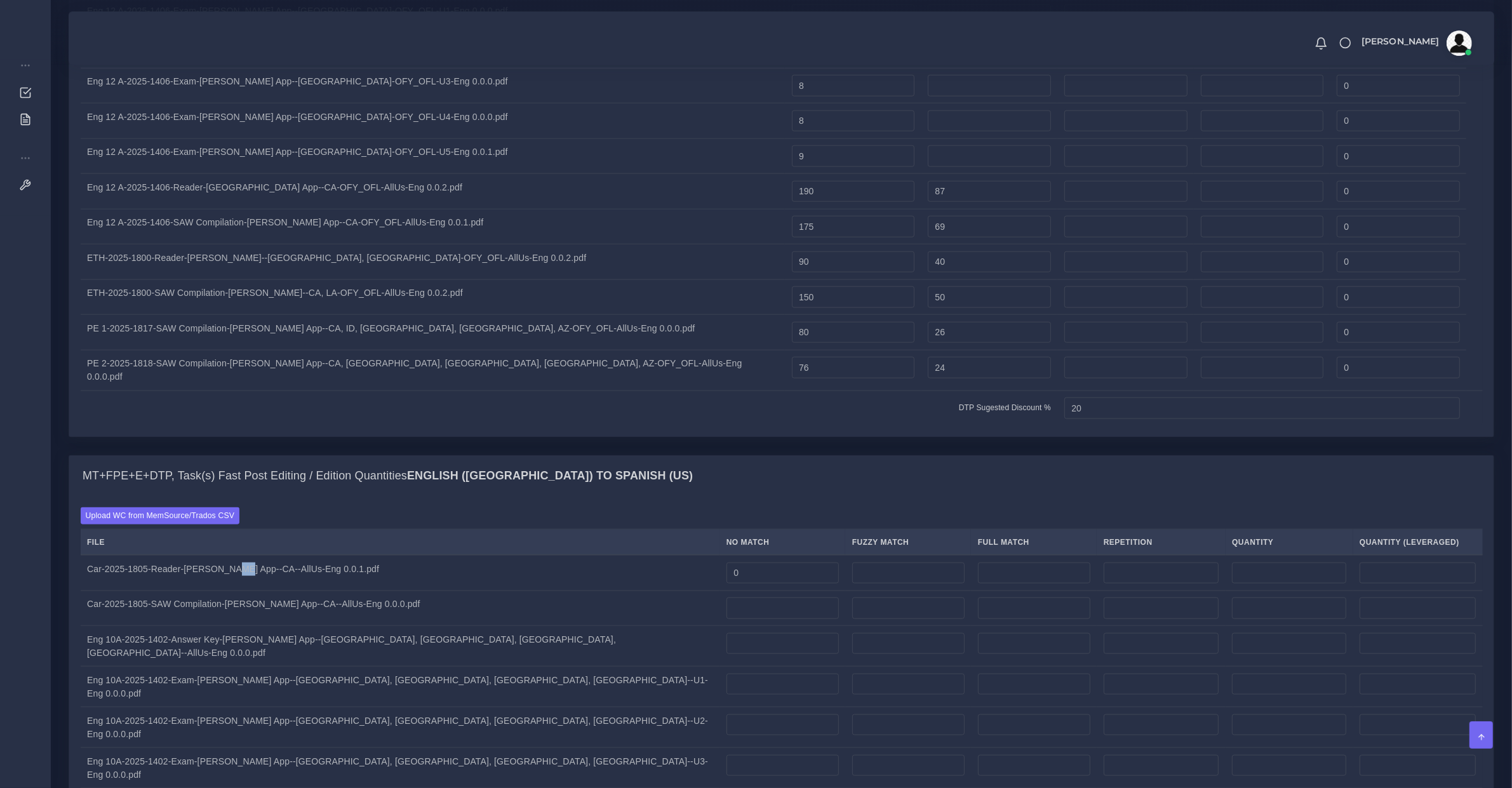
click at [223, 555] on td "Car-2025-1805-Reader-Lyla App--CA--AllUs-Eng 0.0.1.pdf" at bounding box center [400, 573] width 640 height 35
click at [265, 555] on td "Car-2025-1805-Reader-Lyla App--CA--AllUs-Eng 0.0.1.pdf" at bounding box center [400, 573] width 640 height 35
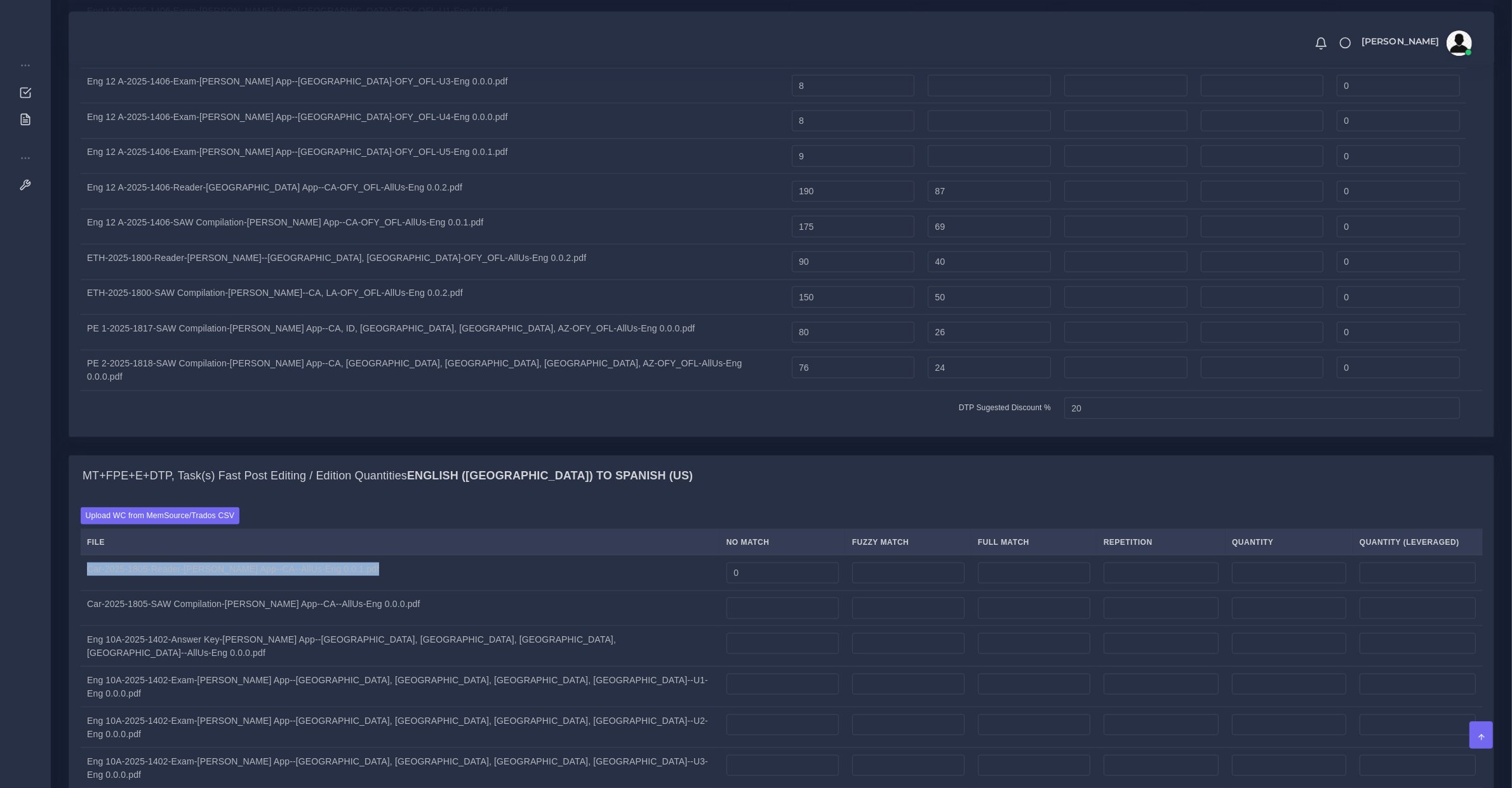
click at [287, 555] on td "Car-2025-1805-Reader-Lyla App--CA--AllUs-Eng 0.0.1.pdf" at bounding box center [400, 573] width 640 height 35
click at [87, 555] on td "Car-2025-1805-Reader-Lyla App--CA--AllUs-Eng 0.0.1.pdf" at bounding box center [400, 573] width 640 height 35
drag, startPoint x: 656, startPoint y: 267, endPoint x: 640, endPoint y: 267, distance: 16.0
click at [727, 563] on input "0" at bounding box center [783, 574] width 112 height 22
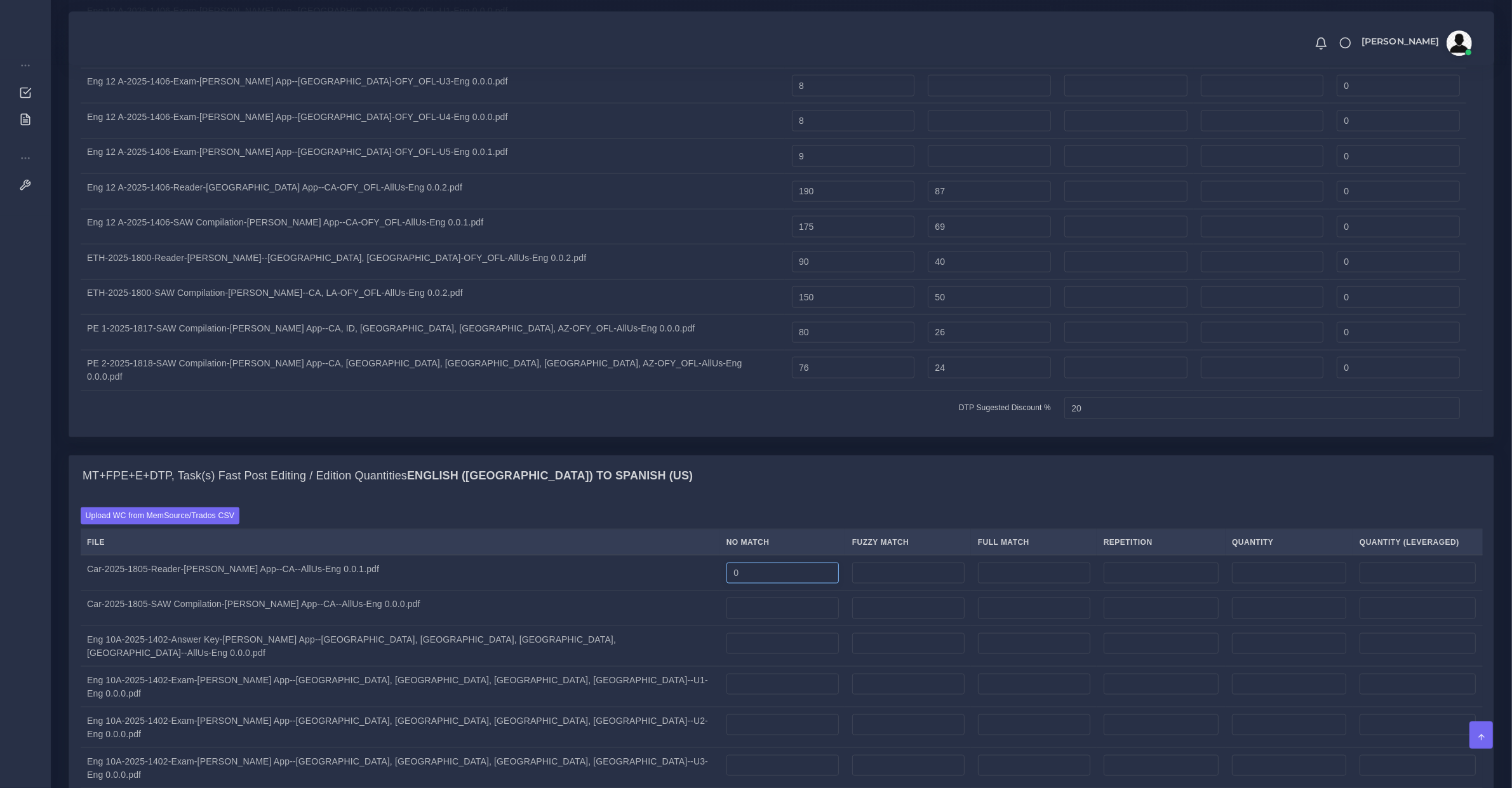
click at [727, 563] on input "0" at bounding box center [783, 574] width 112 height 22
type input "9623"
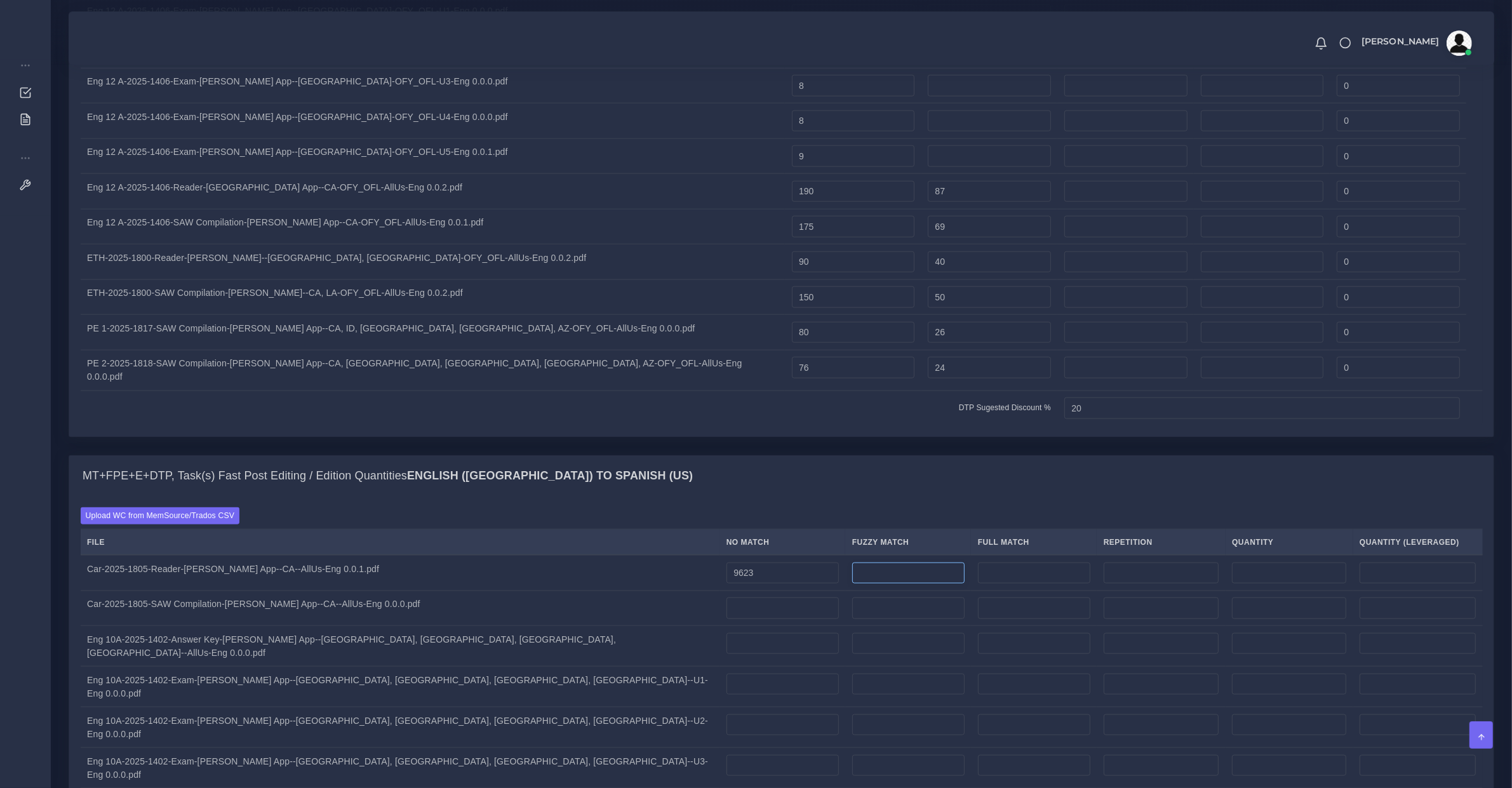
type input "9623"
type input "23"
type input "9646"
type input "9634"
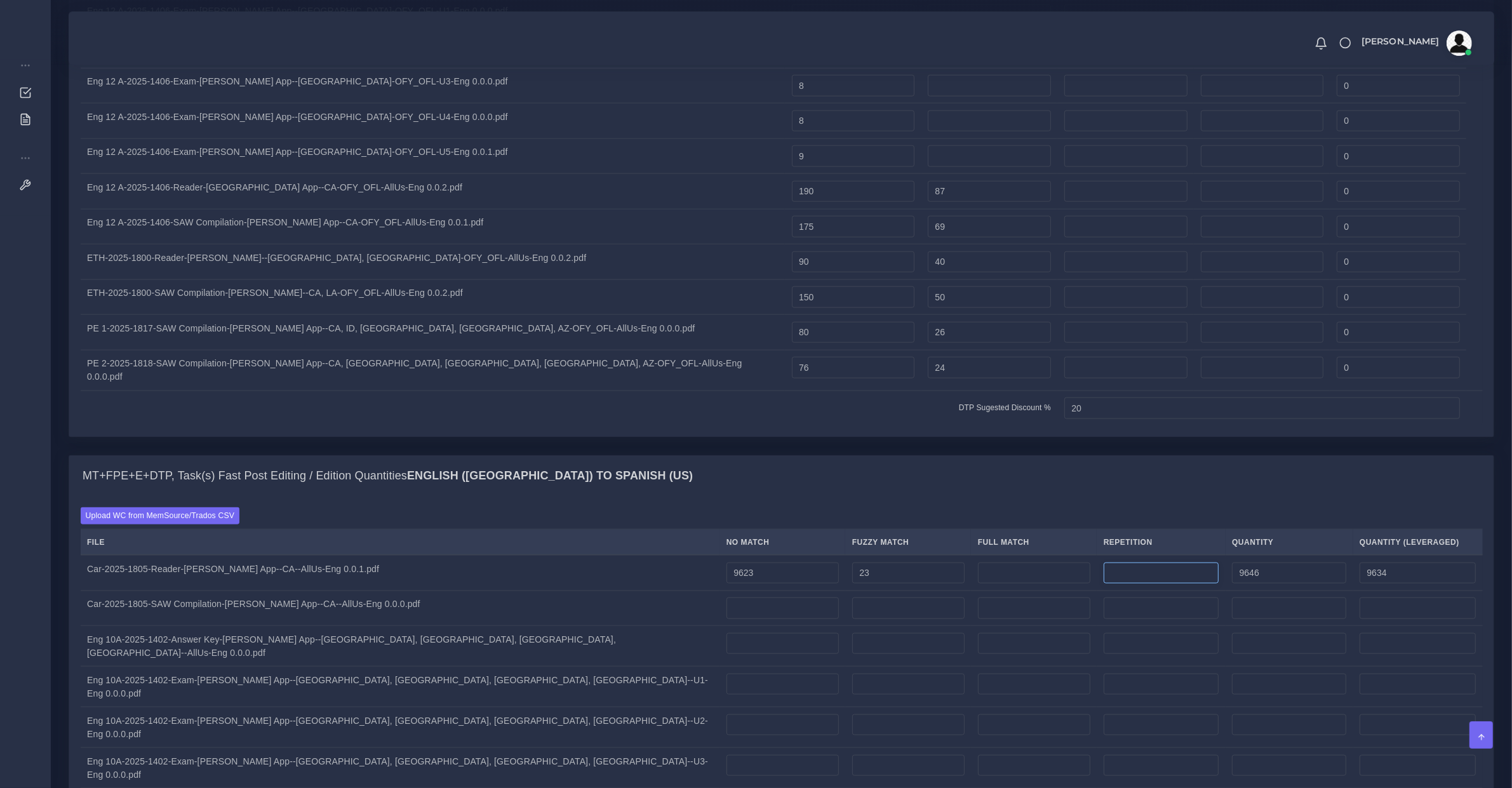
type input "0"
type input "633"
type input "10279"
type input "9792"
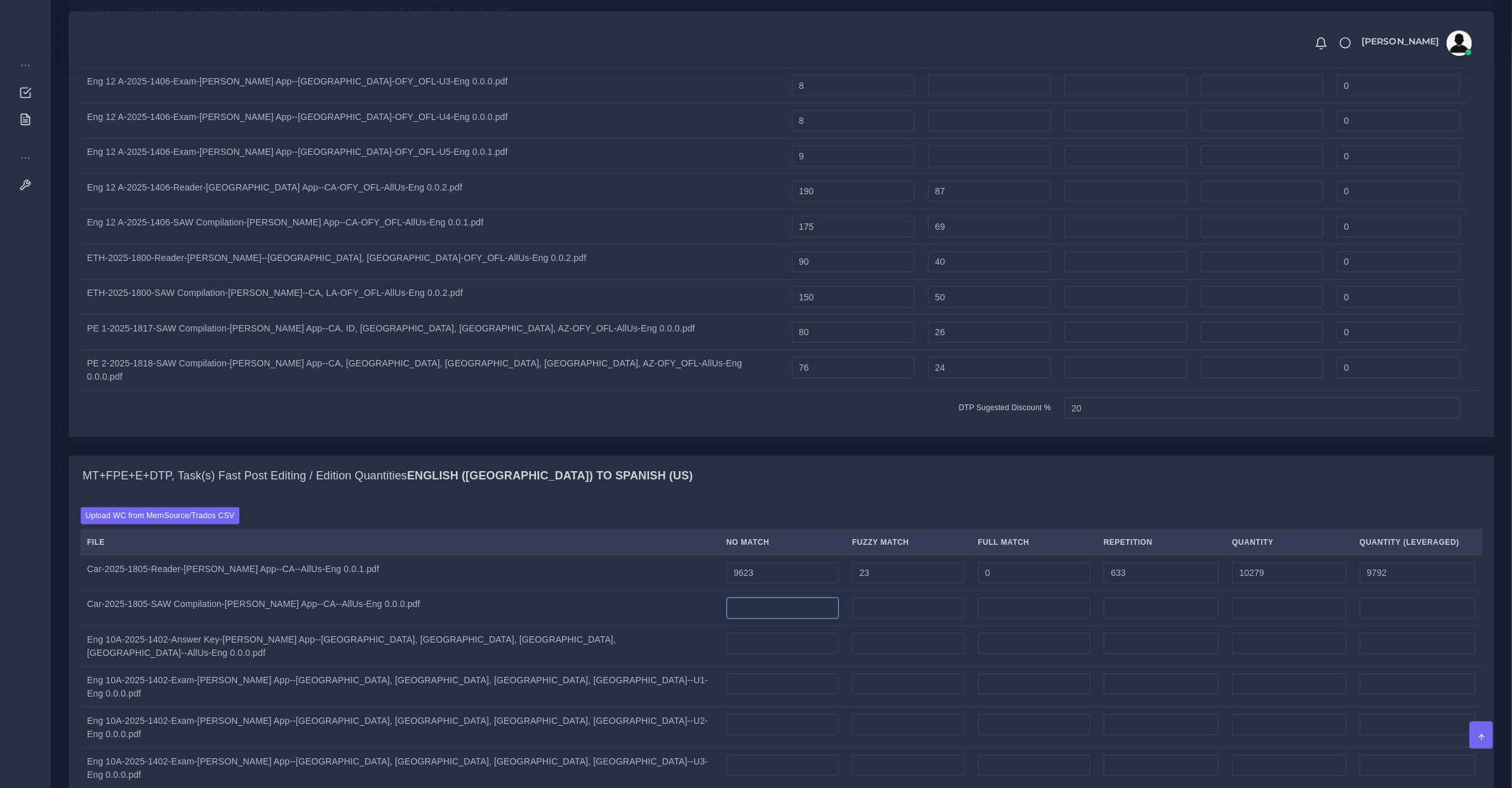
click at [727, 598] on input "number" at bounding box center [783, 609] width 112 height 22
type input "6304"
type input "47"
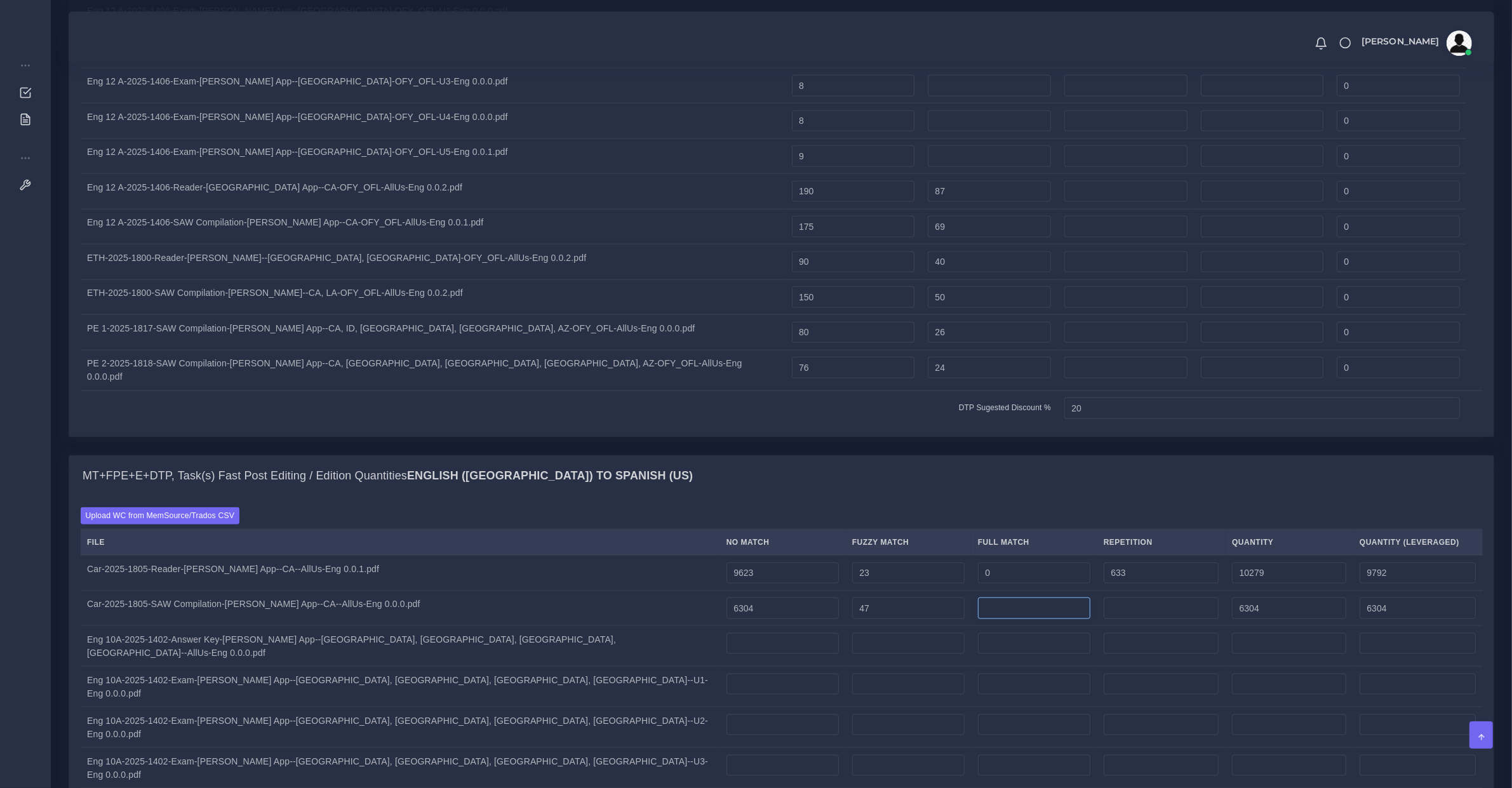
type input "6351"
type input "6327"
type input "0"
type input "3775"
type input "10126"
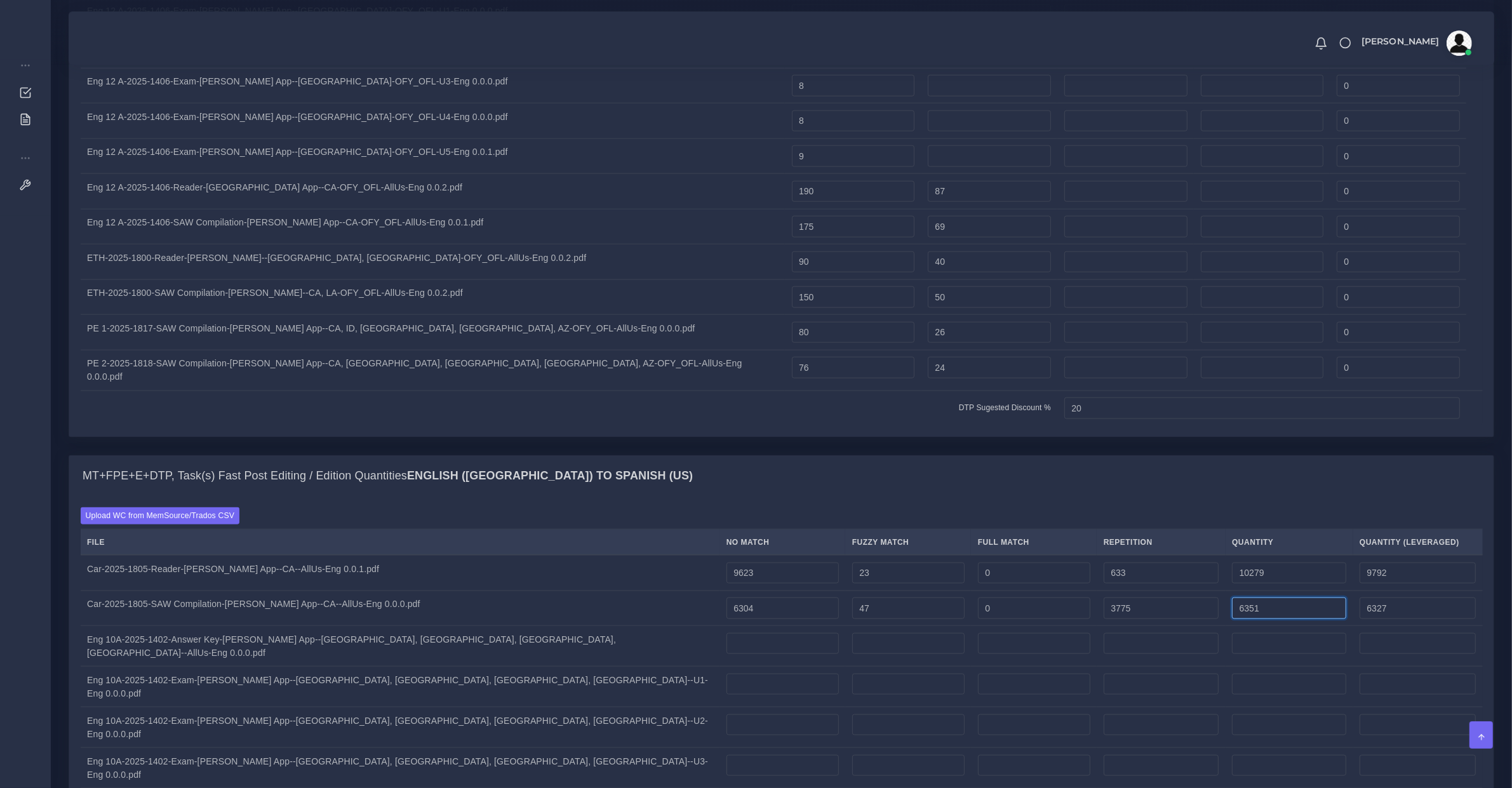
type input "7271"
click at [727, 633] on input "number" at bounding box center [783, 644] width 112 height 22
type input "5686"
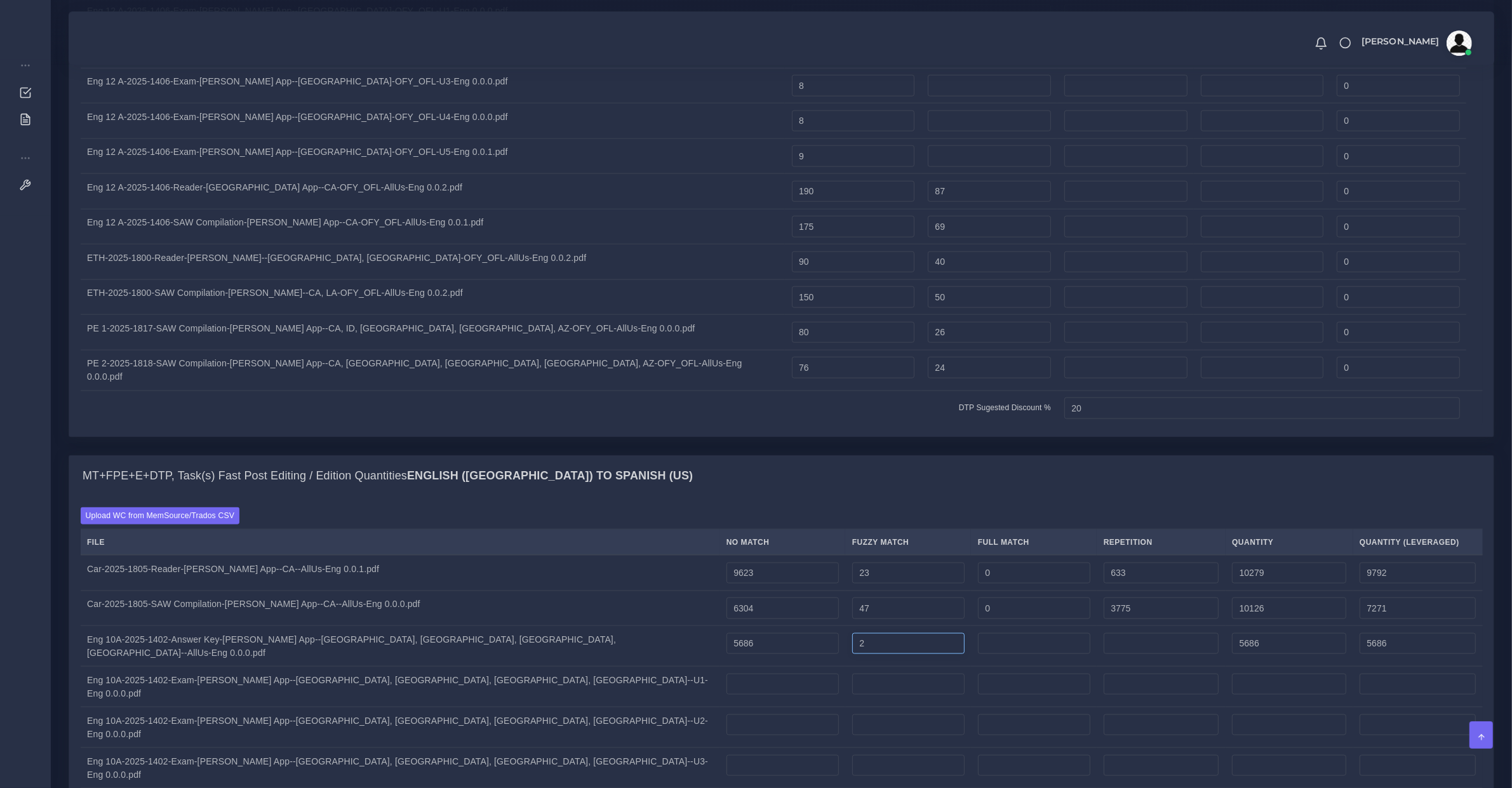
type input "2"
type input "5688"
type input "5687"
type input "0"
type input "115"
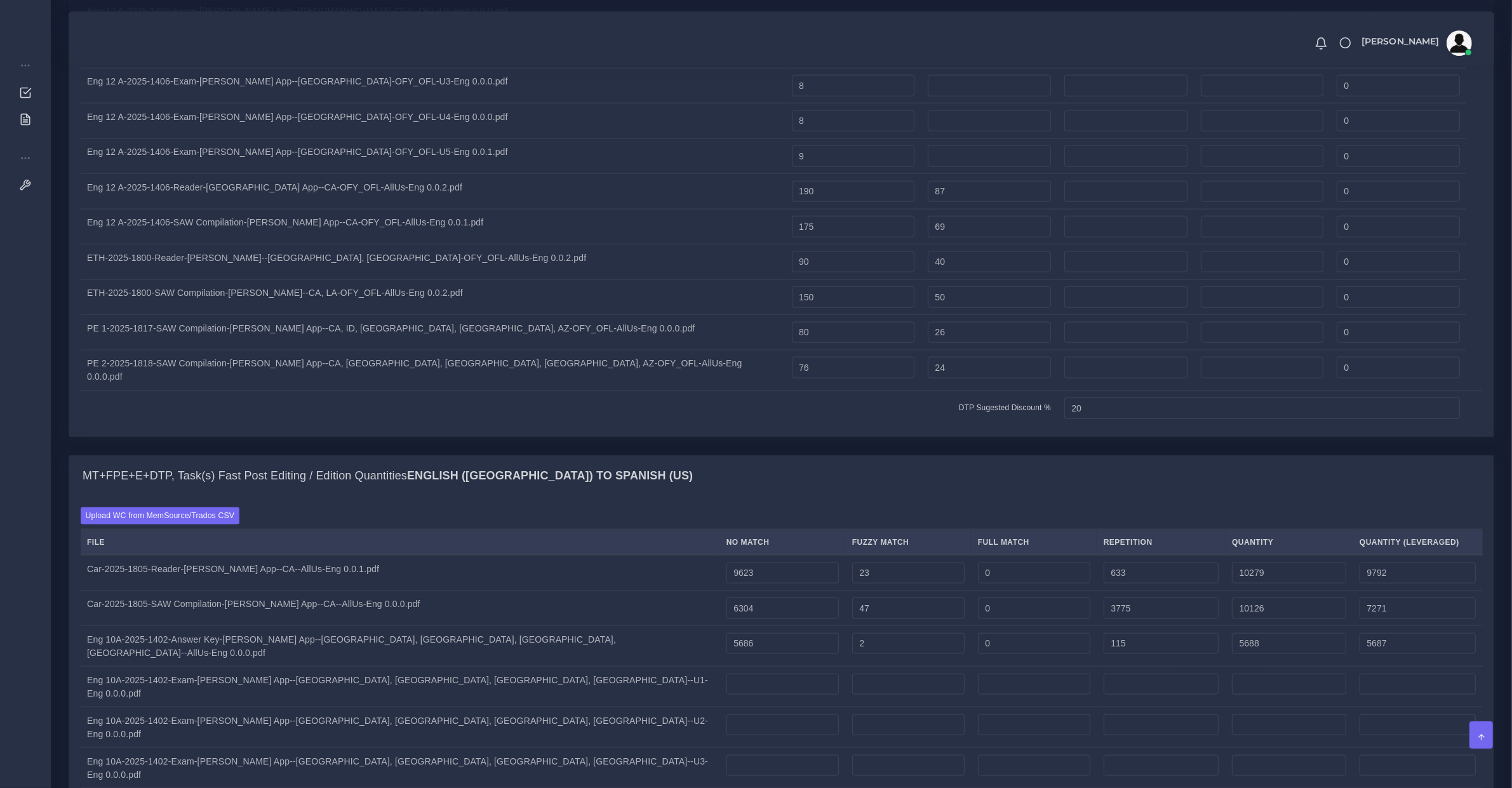
type input "5803"
type input "5715"
click at [719, 667] on td at bounding box center [782, 687] width 126 height 41
click at [727, 674] on input "number" at bounding box center [783, 685] width 112 height 22
type input "534"
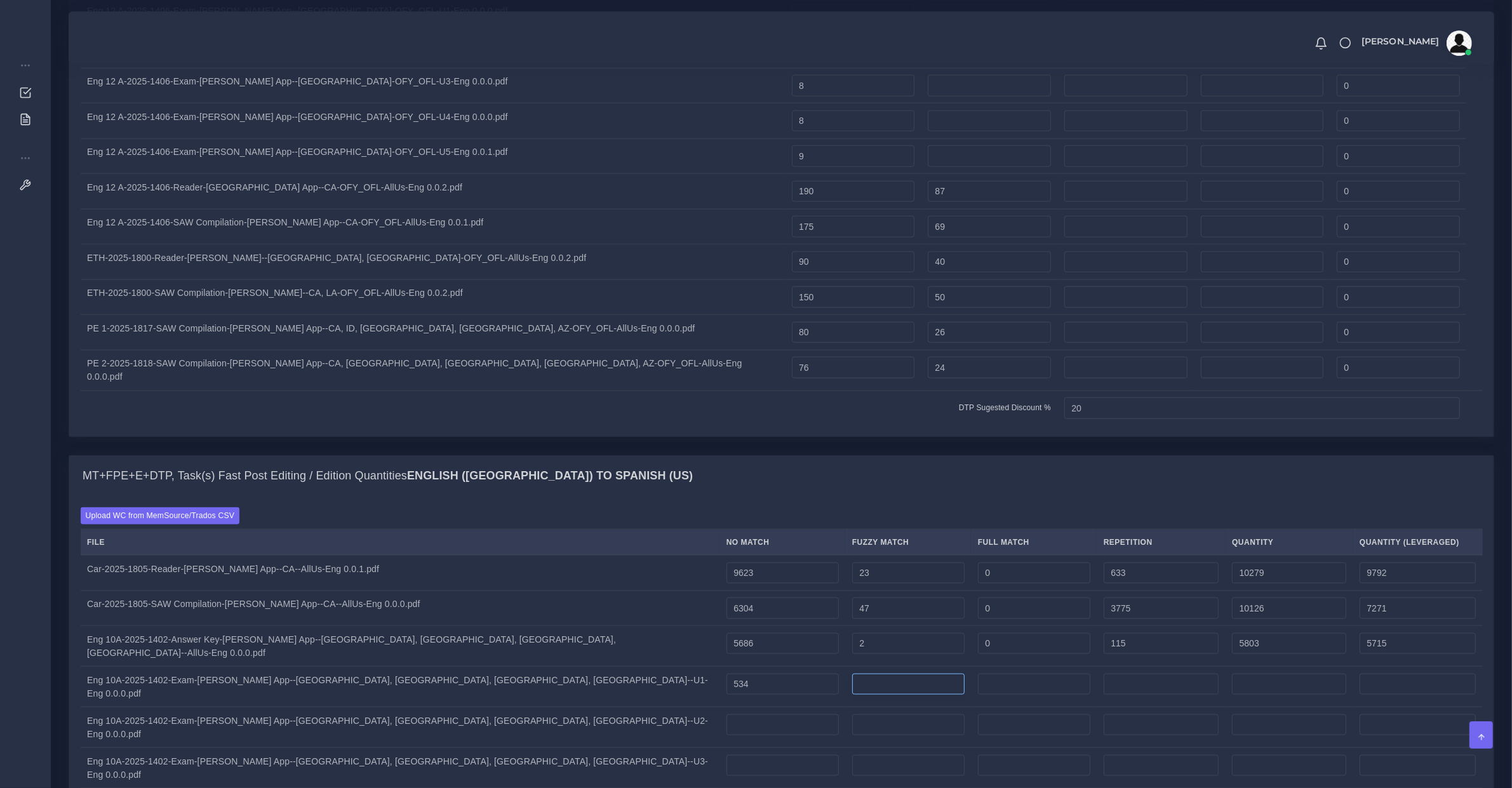
type input "534"
type input "0"
type input "675"
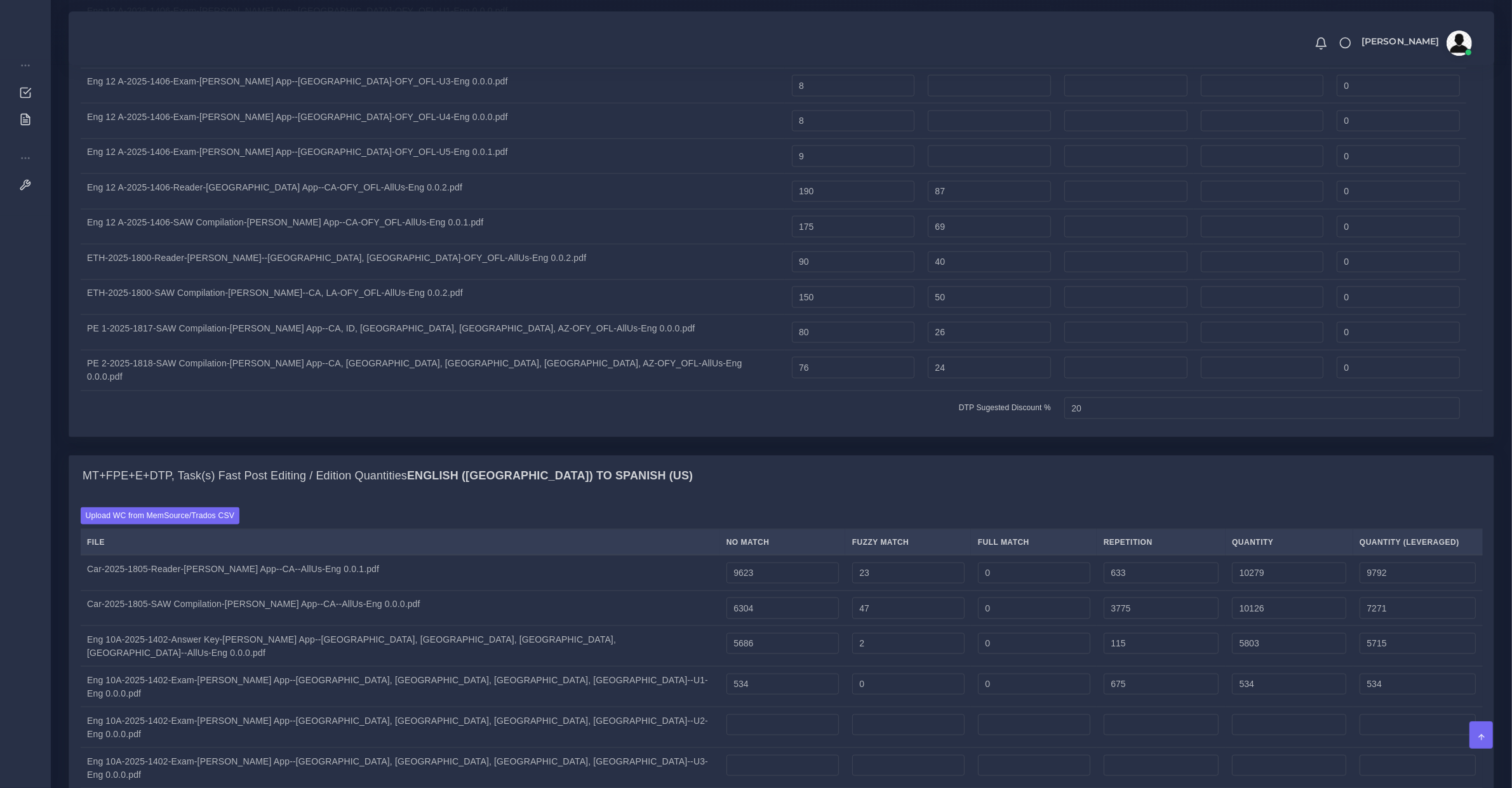
type input "1209"
type input "702"
click at [719, 708] on td at bounding box center [782, 728] width 126 height 41
click at [727, 715] on input "number" at bounding box center [783, 725] width 112 height 22
type input "708"
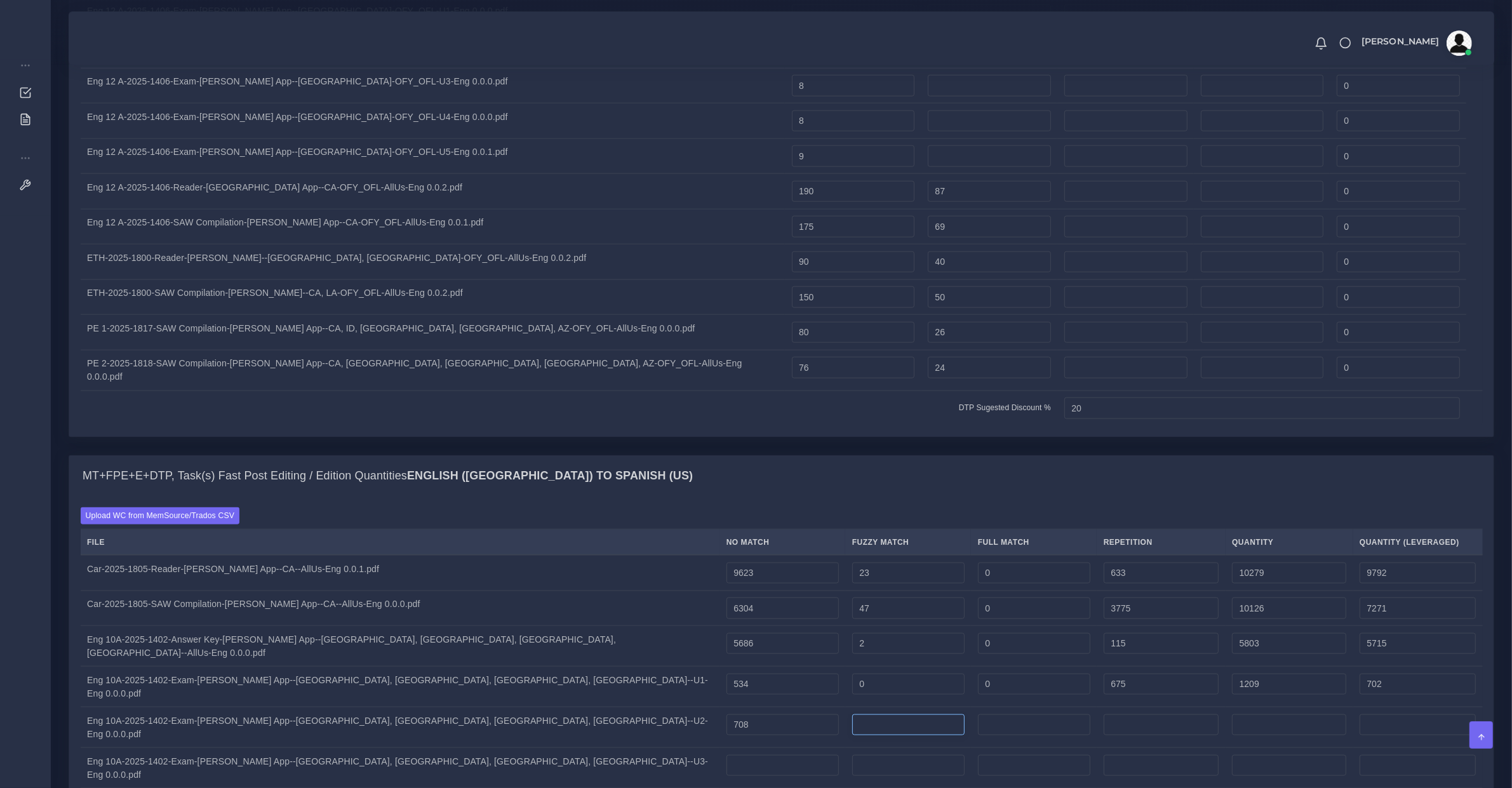
type input "708"
type input "0"
type input "616"
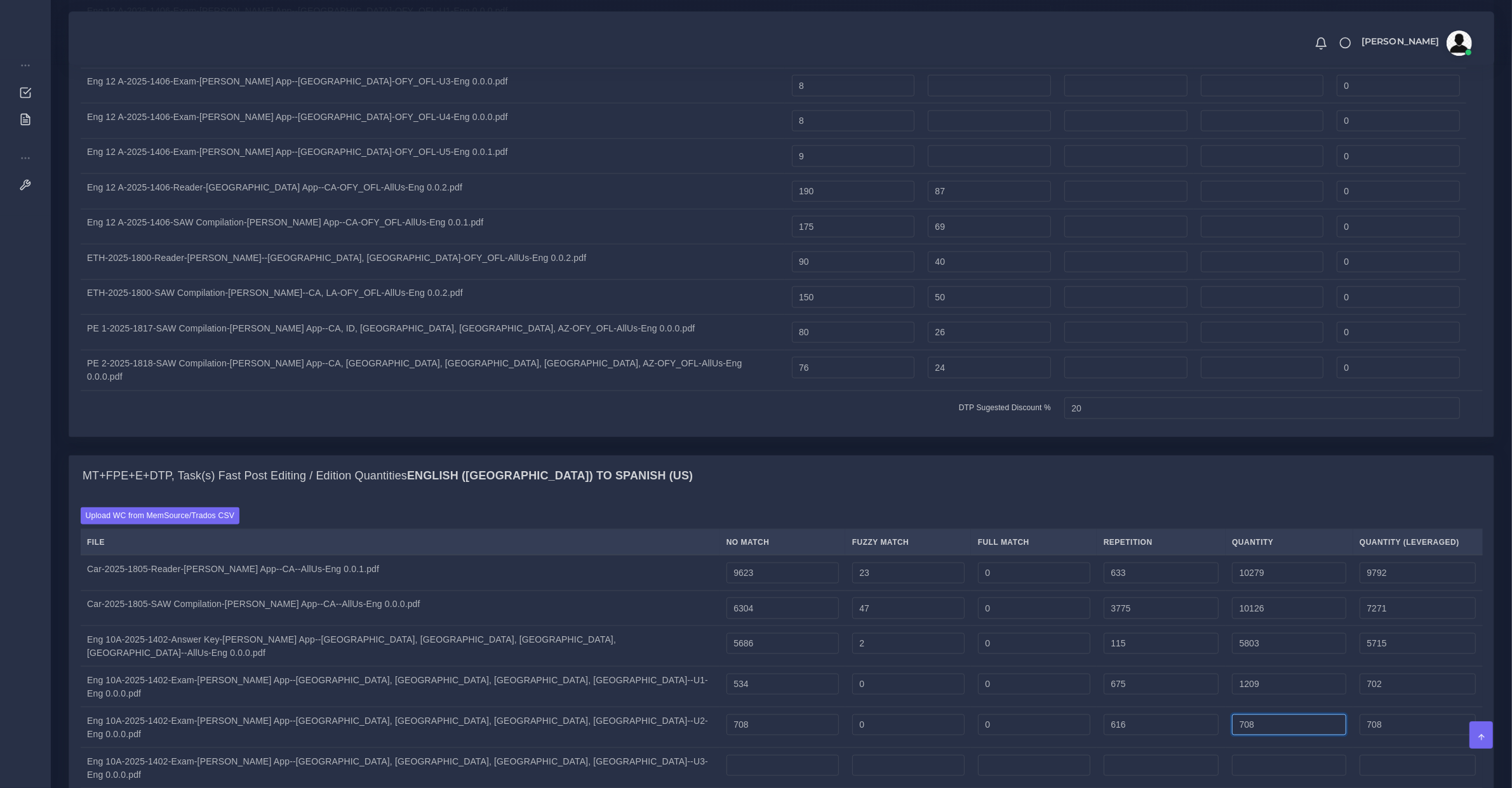
type input "1324"
type input "862"
drag, startPoint x: 613, startPoint y: 449, endPoint x: 623, endPoint y: 465, distance: 18.9
click at [727, 755] on input "number" at bounding box center [783, 766] width 112 height 22
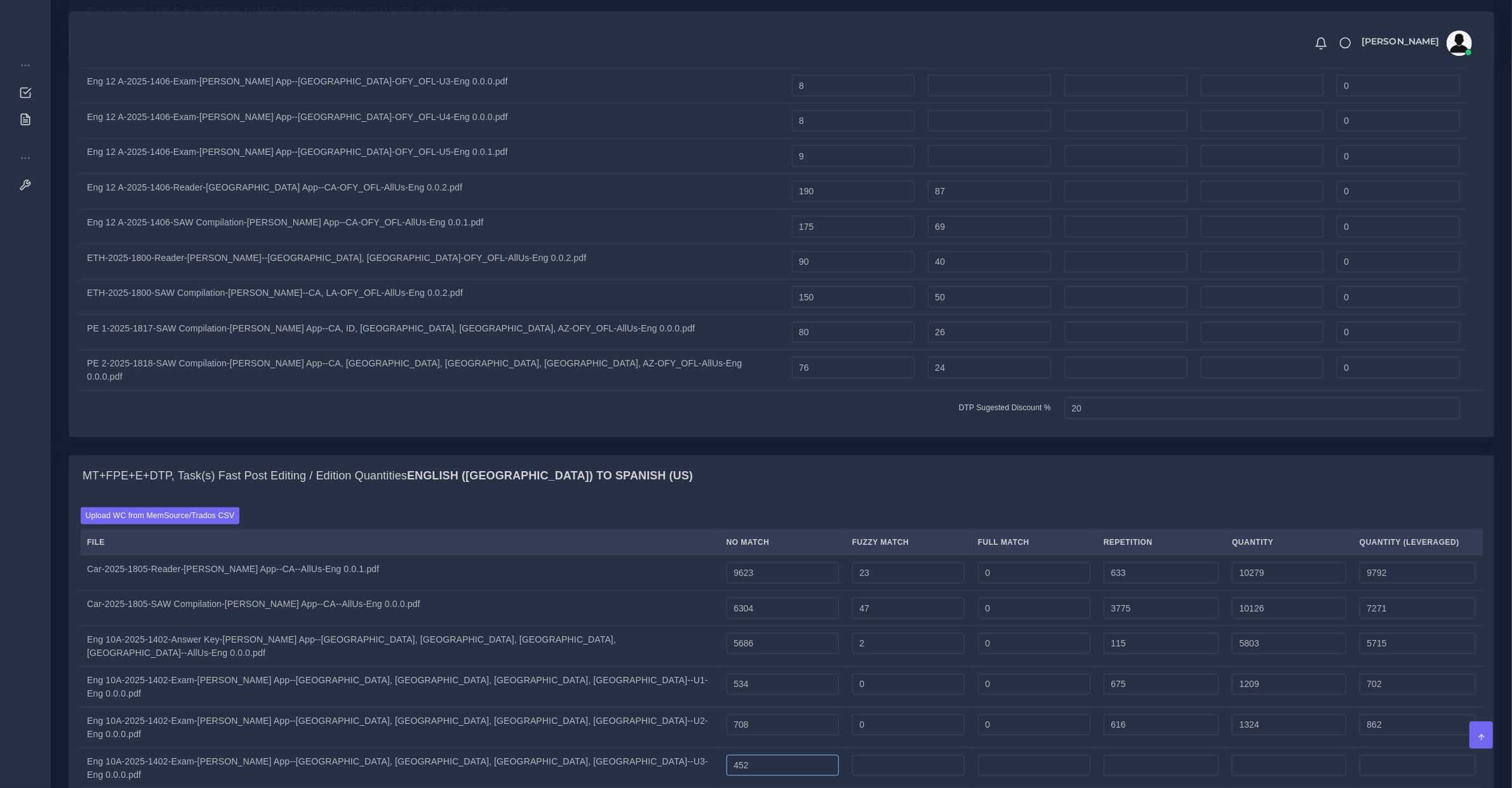
type input "452"
type input "0"
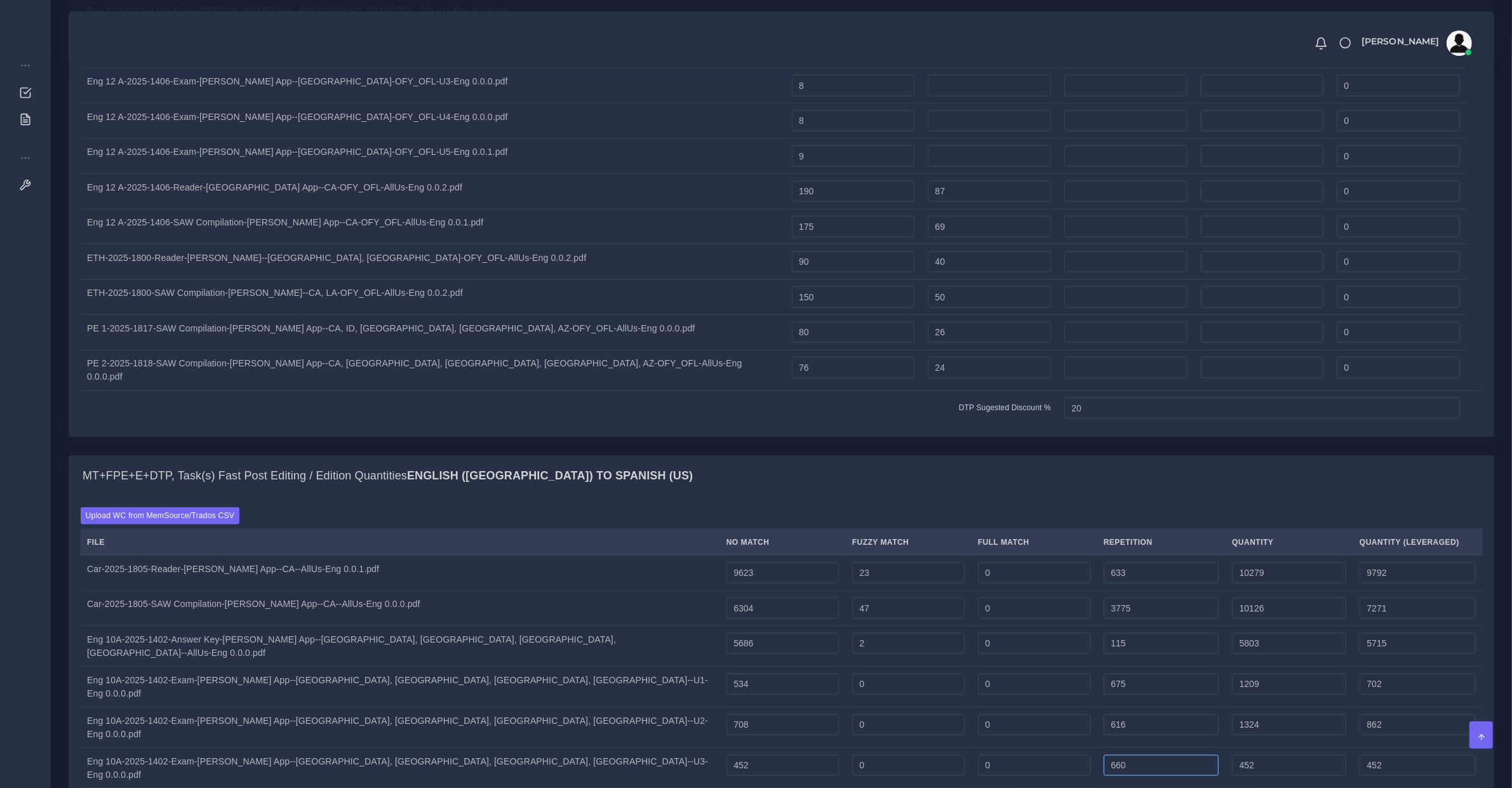
type input "660"
type input "1112"
type input "617"
type input "454474"
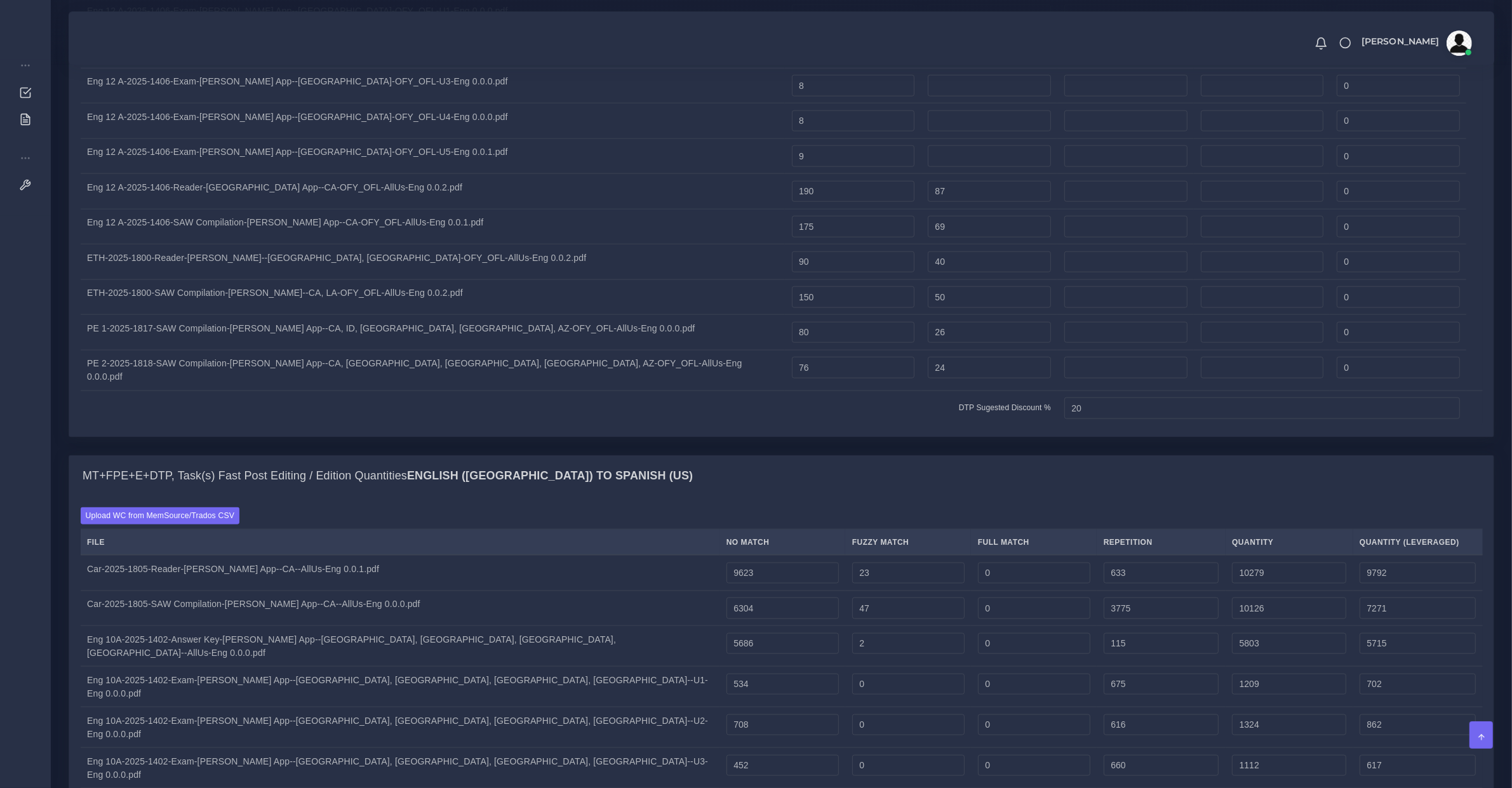
type input "454474"
type input "0"
type input "612"
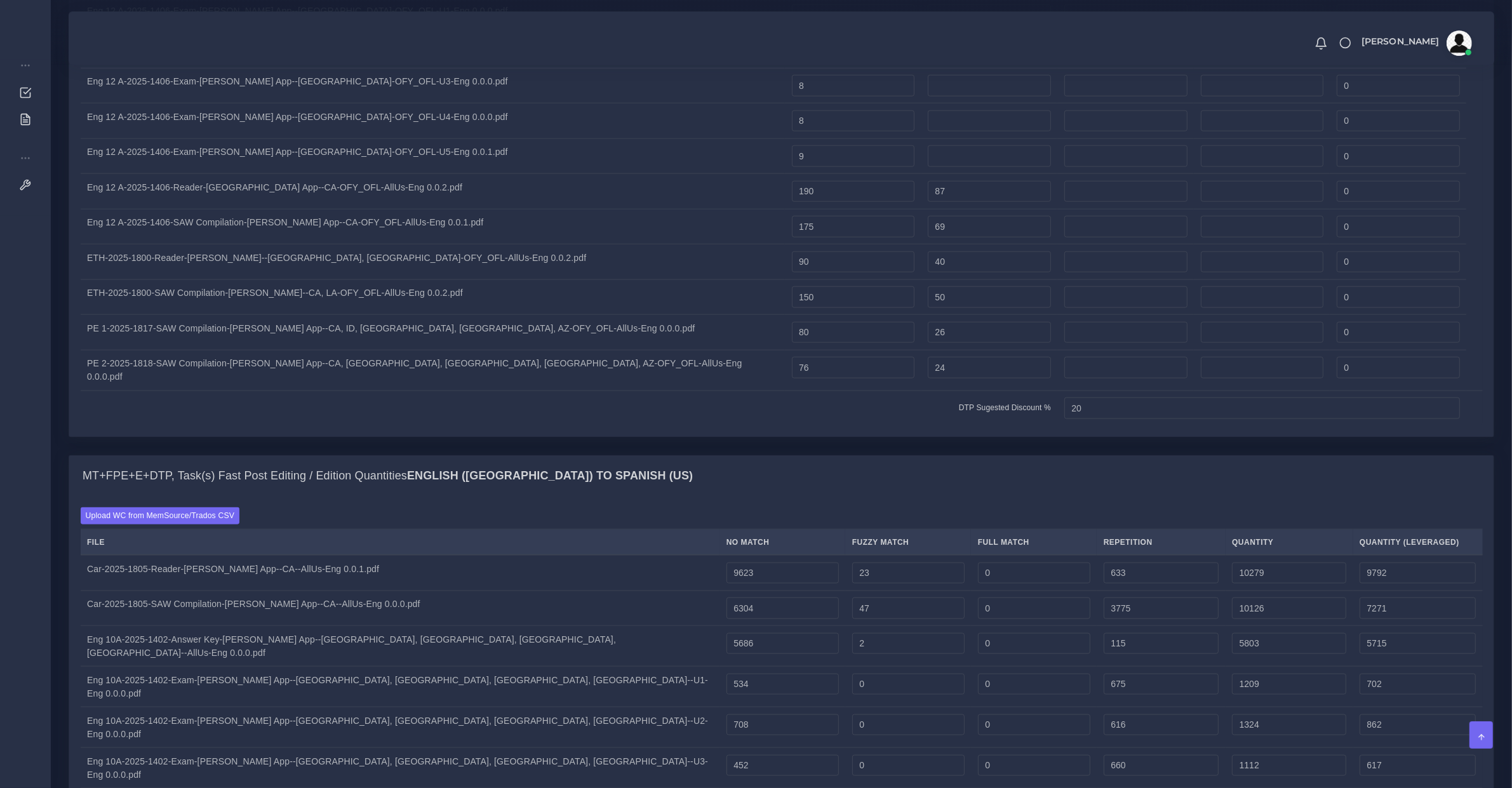
type input "455086"
type input "454627"
type input "0"
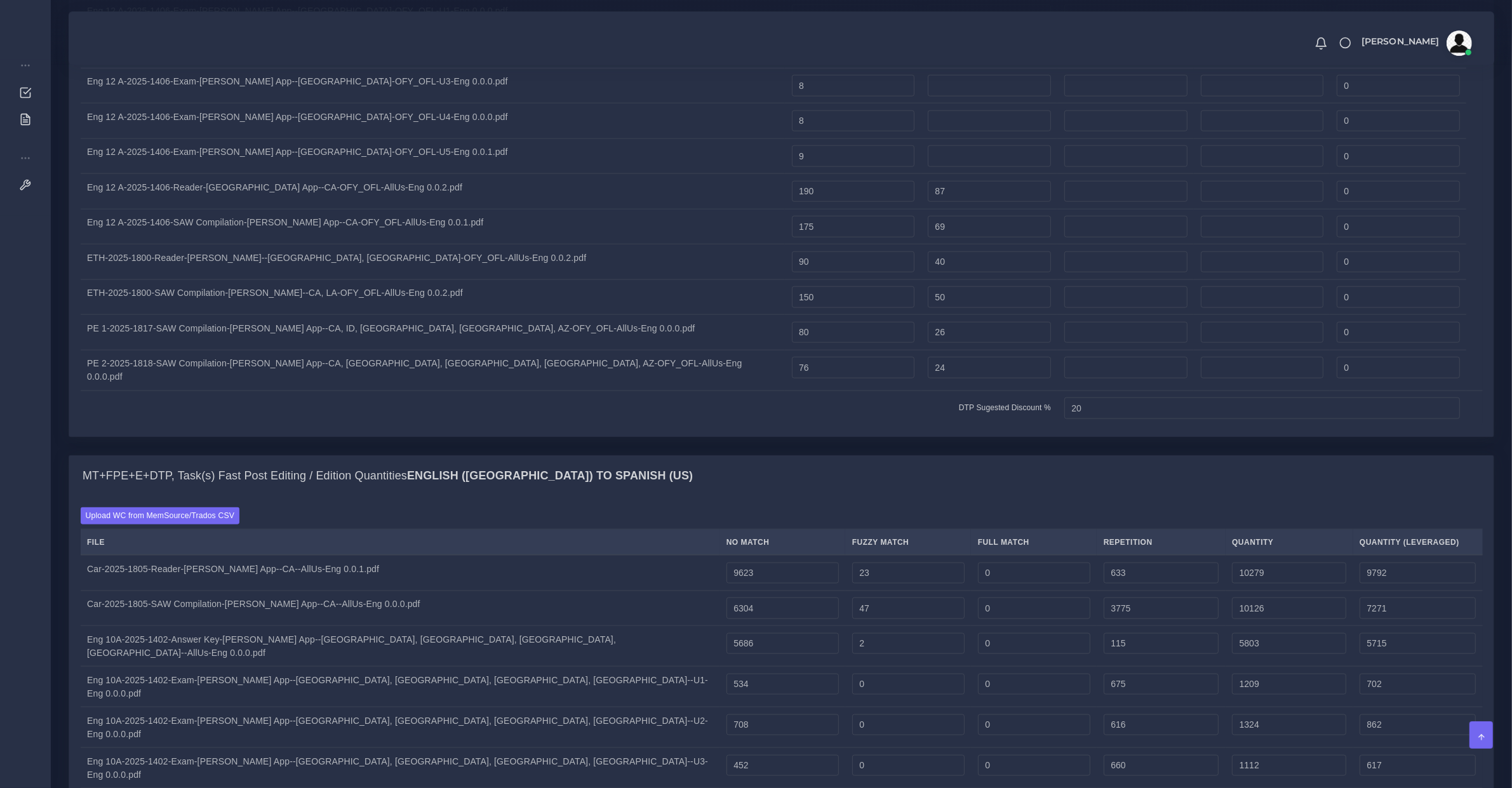
drag, startPoint x: 592, startPoint y: 484, endPoint x: 359, endPoint y: 487, distance: 233.0
type input "474"
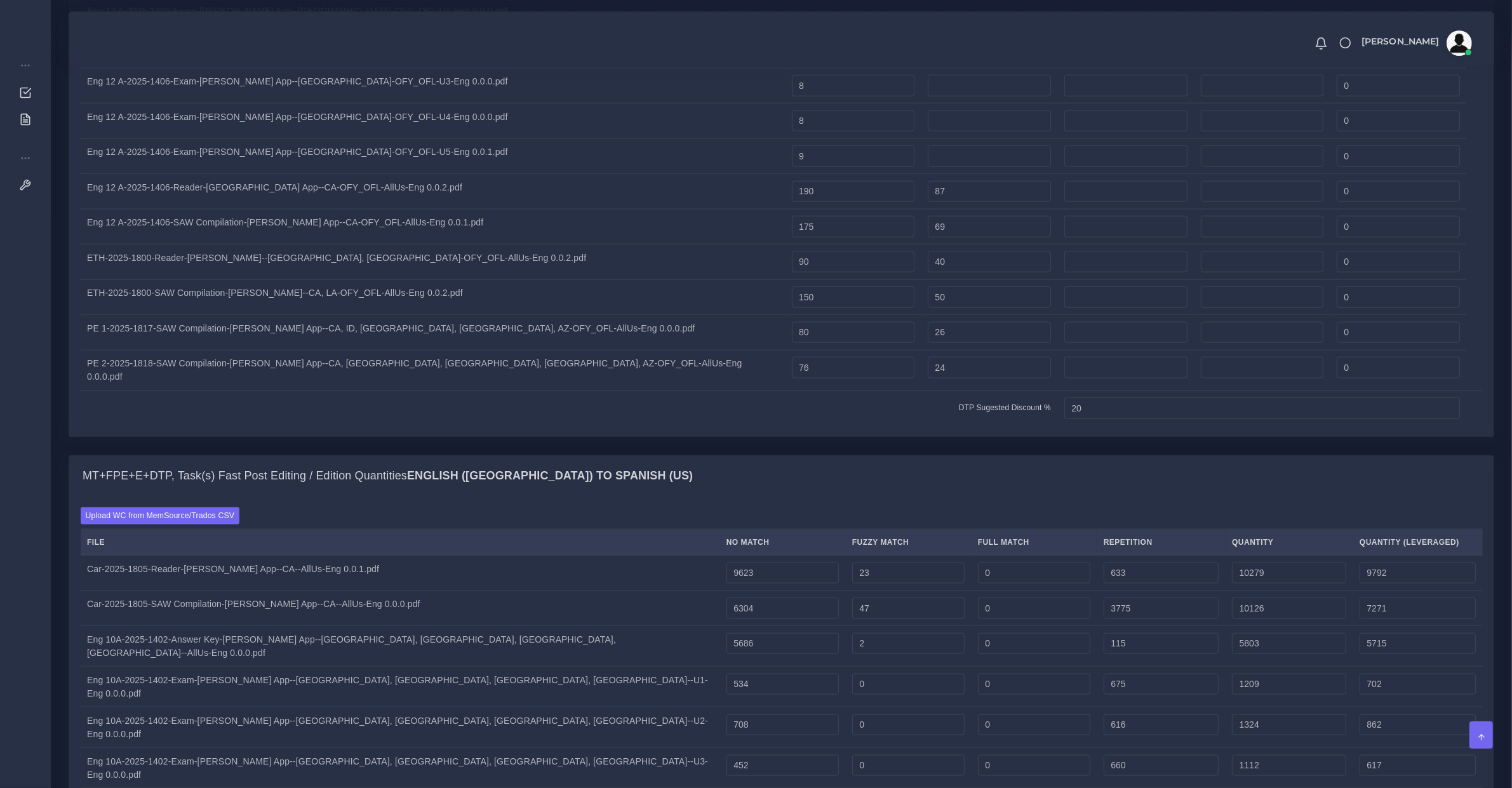
type input "1086"
type input "627"
drag, startPoint x: 574, startPoint y: 507, endPoint x: -20, endPoint y: 527, distance: 594.3
type input "359"
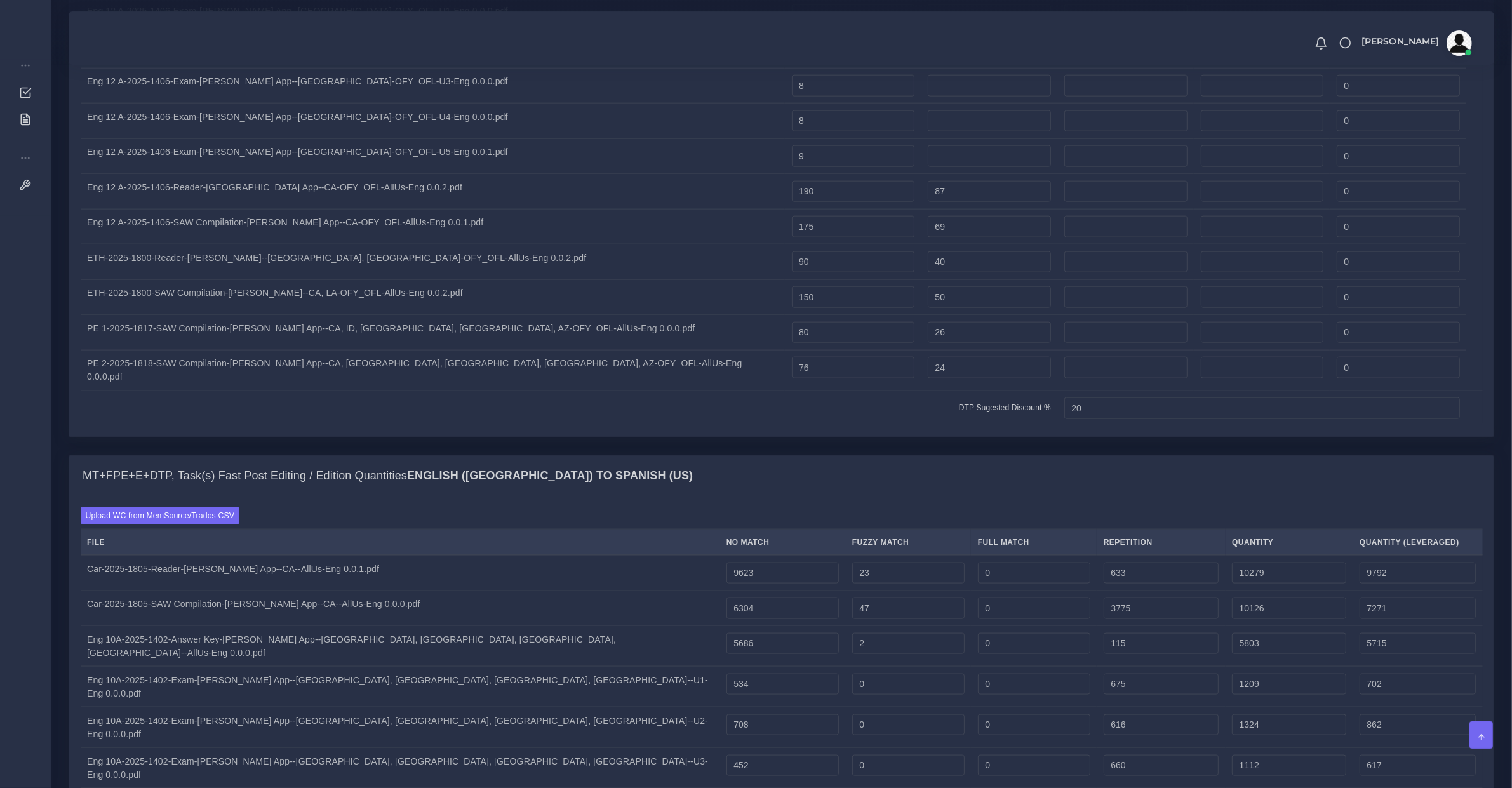
type input "359"
type input "0"
type input "711"
type input "1070"
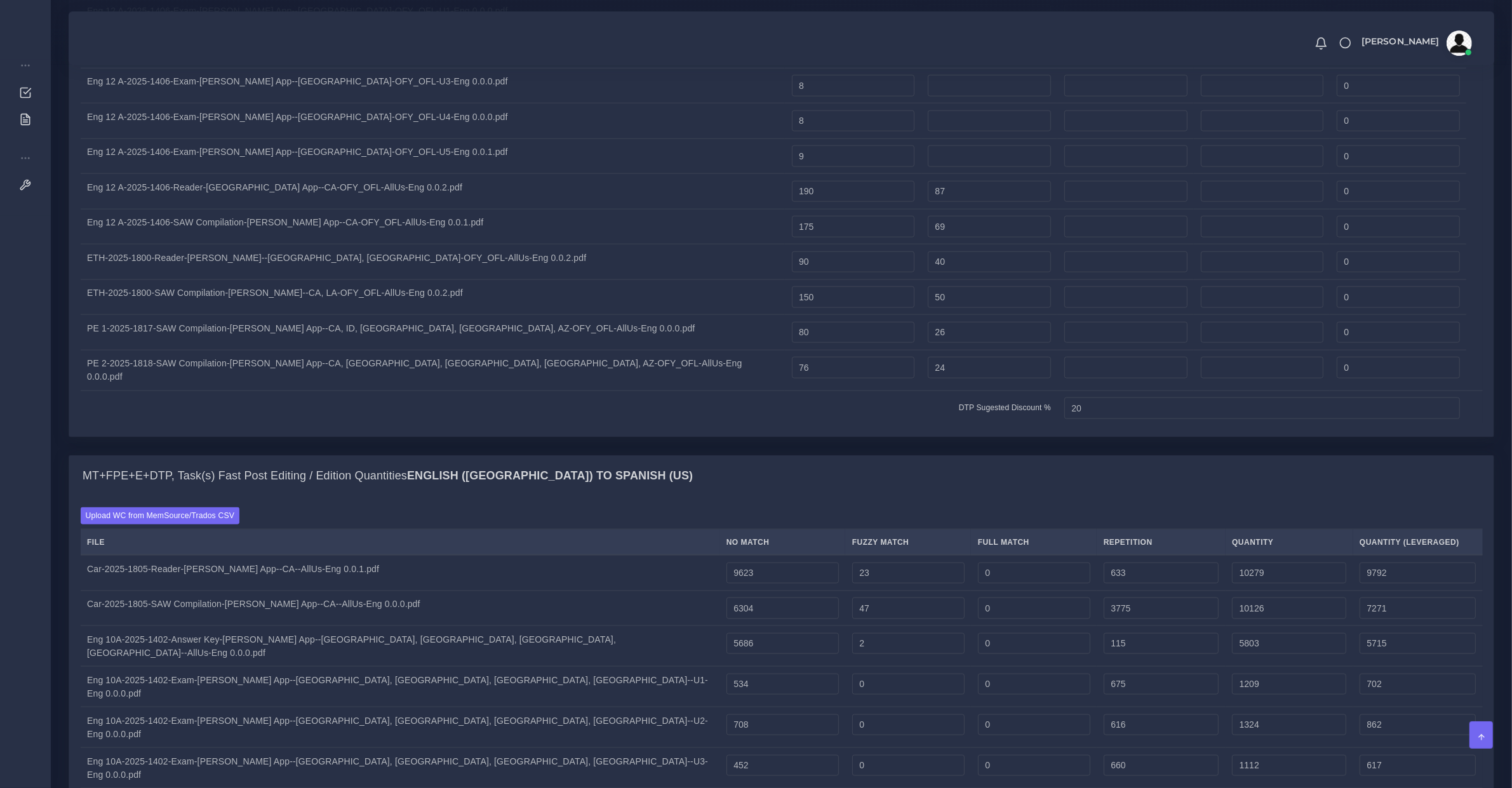
type input "536"
type input "0"
type input "44830"
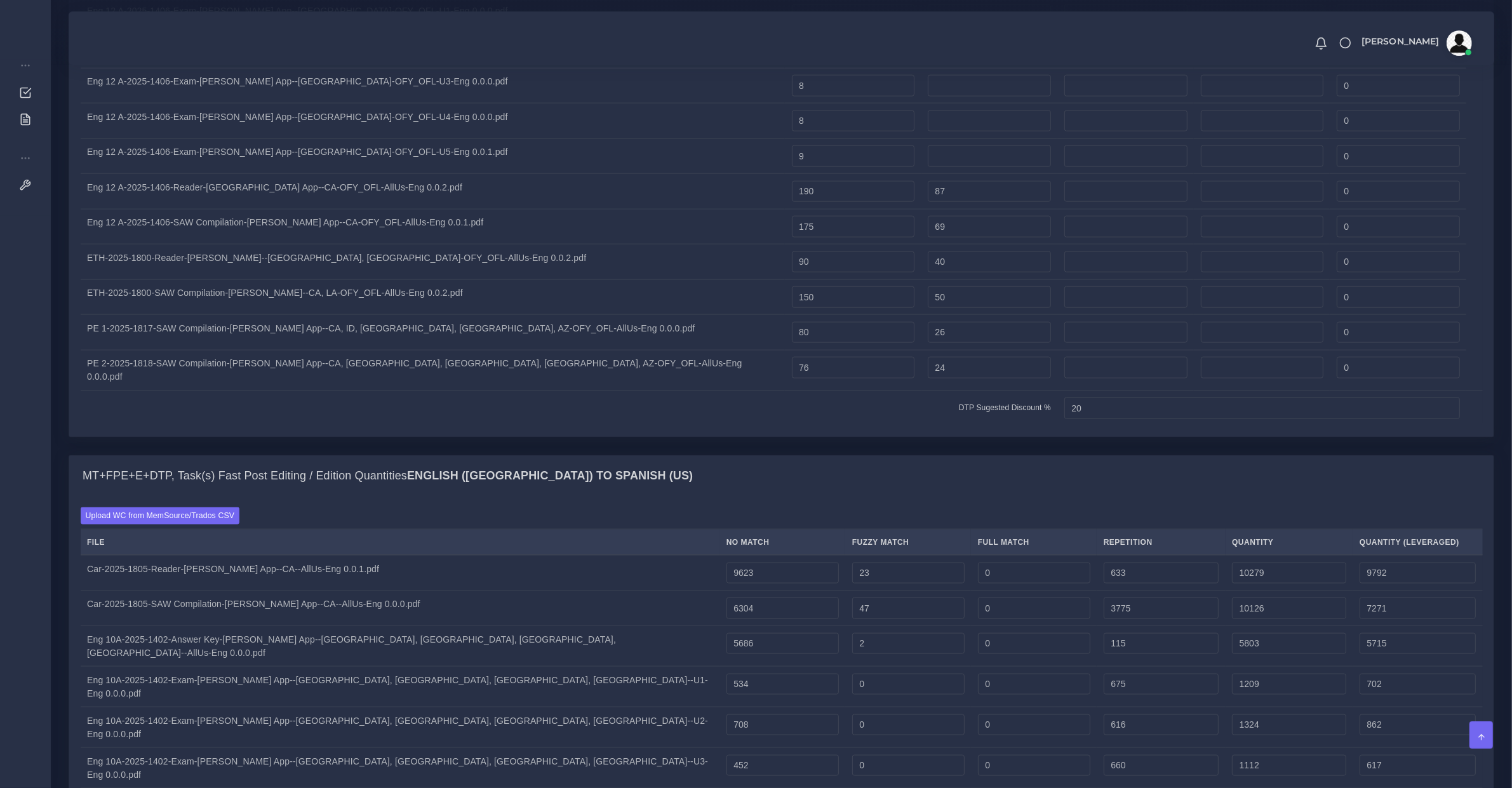
type input "38"
type input "44868"
type input "44849"
type input "0"
type input "2495"
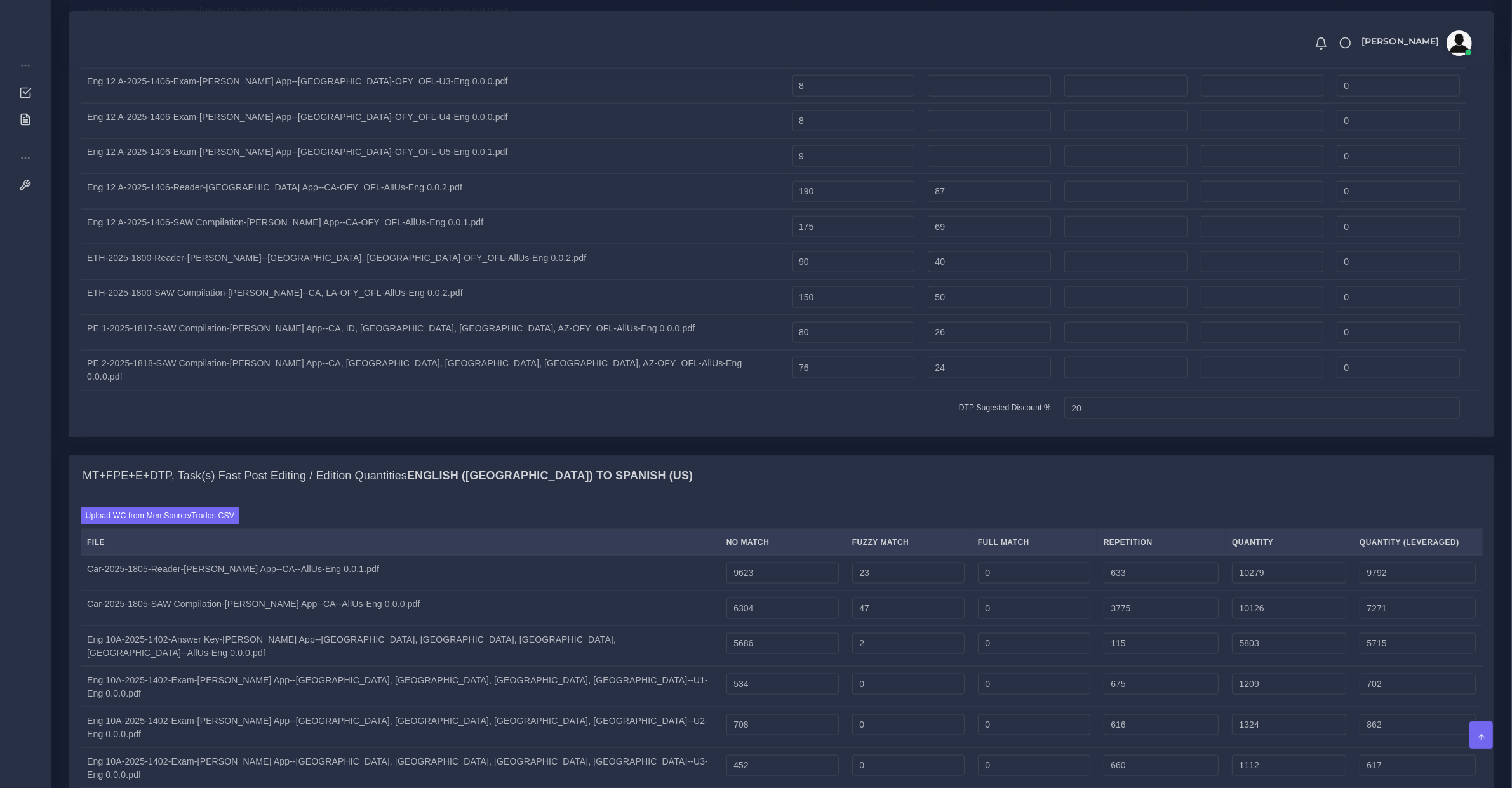
type input "47363"
type input "45472"
type input "0"
type input "21023"
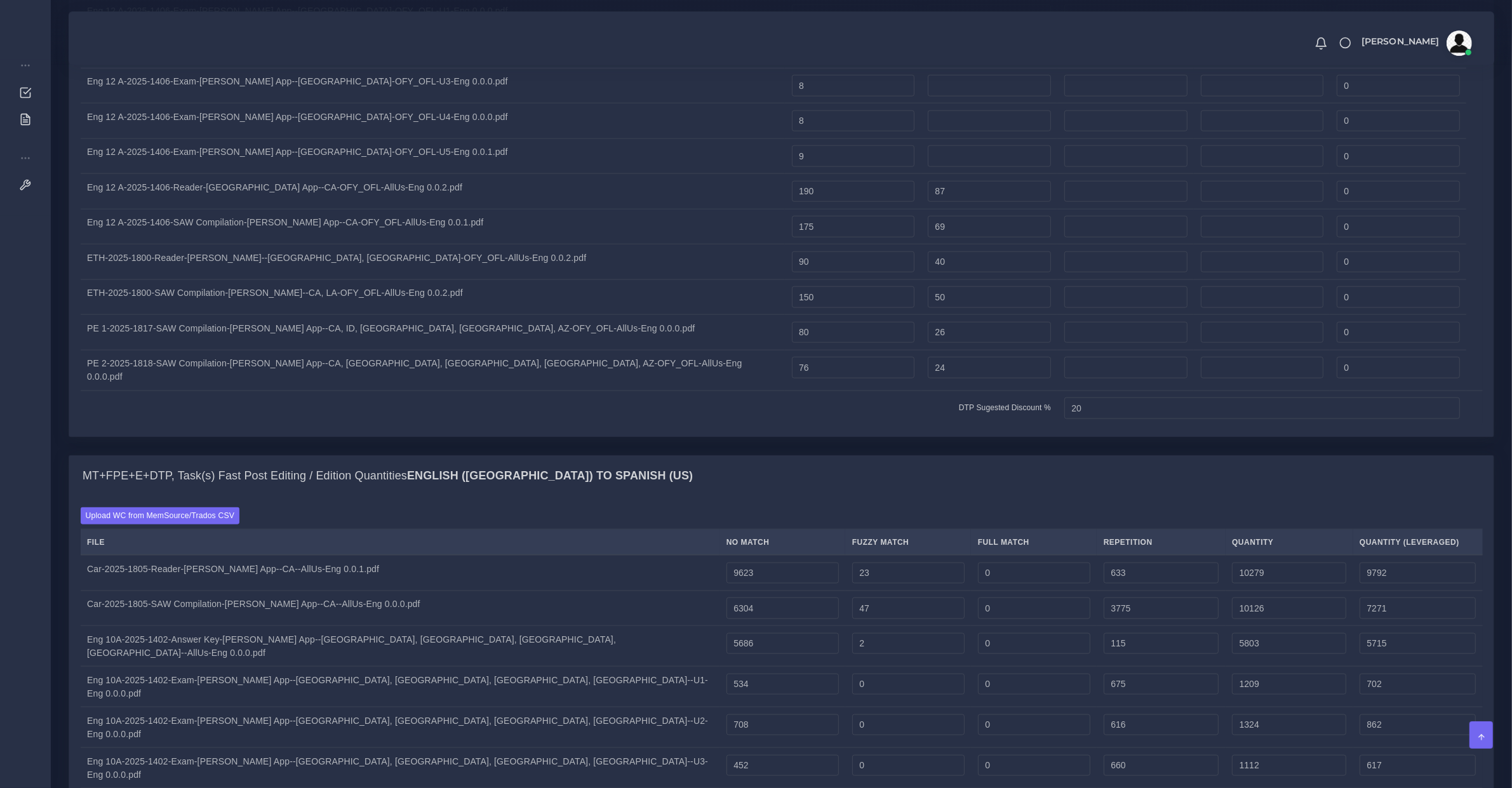
type input "21023"
type input "29"
type input "21052"
type input "21037"
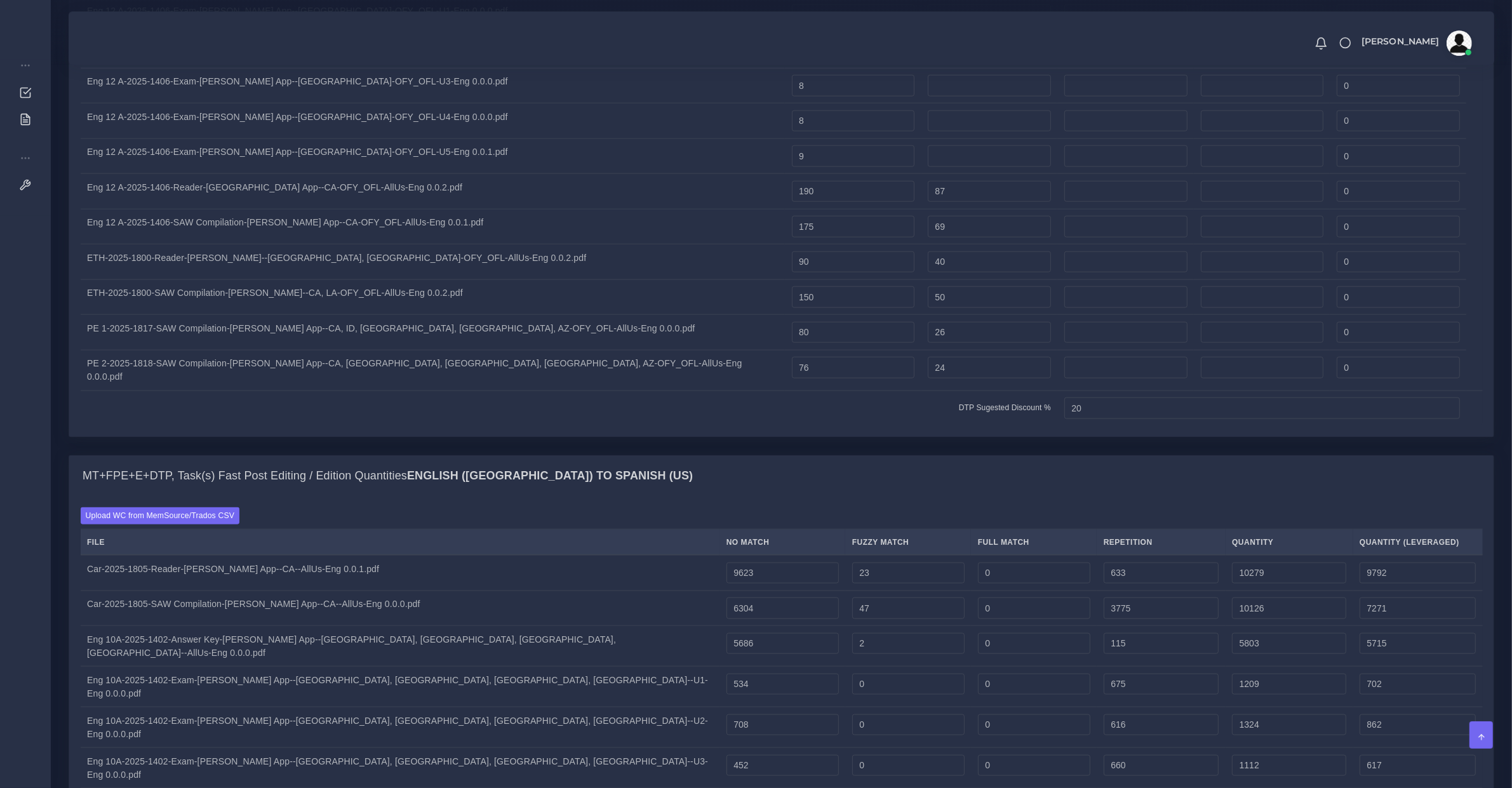
type input "0"
type input "6715"
type input "27767"
type input "22716"
type input "5623"
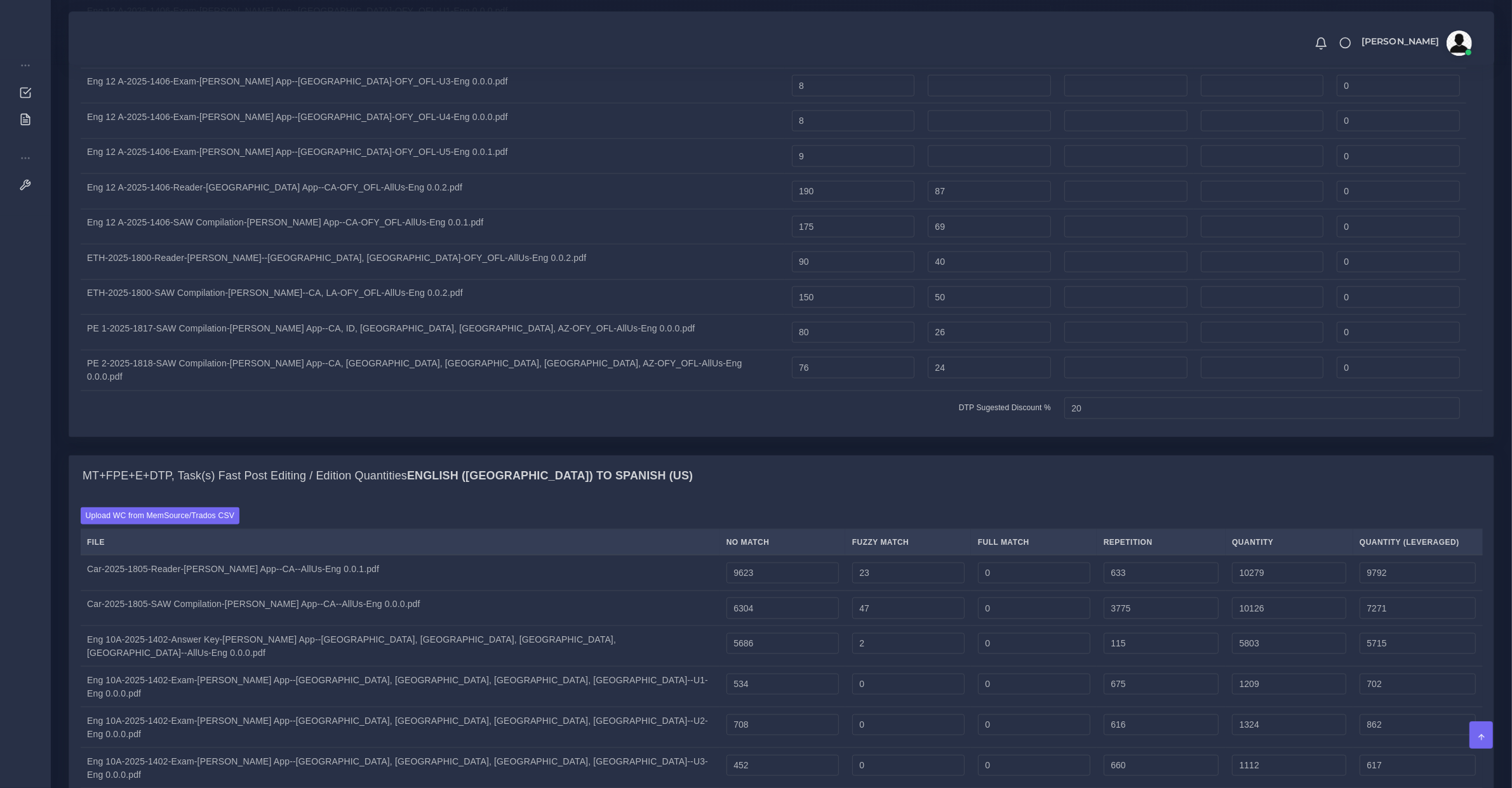
type input "5623"
type input "0"
type input "296"
type input "5919"
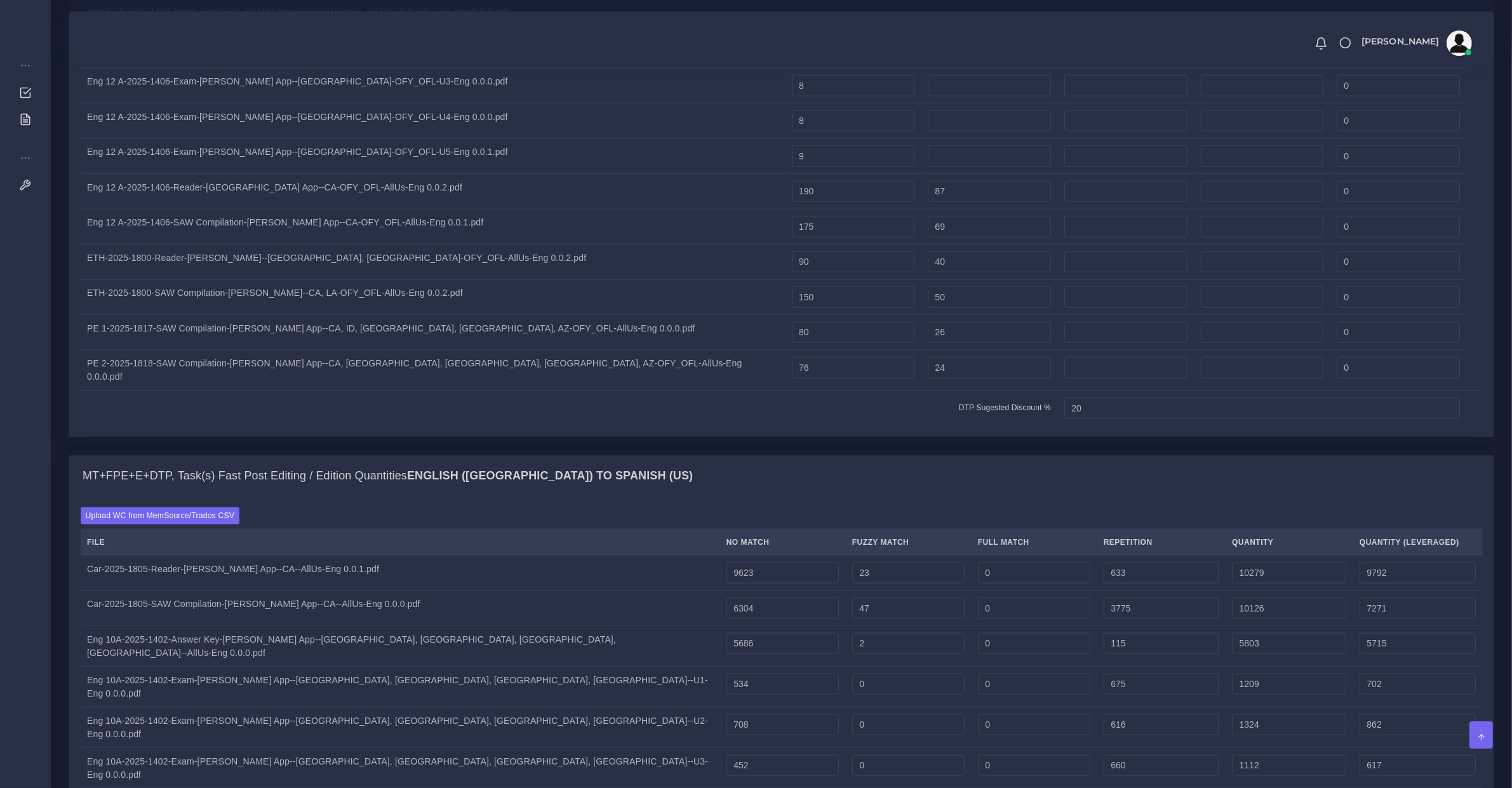
type input "5697"
type input "0"
type input "5623"
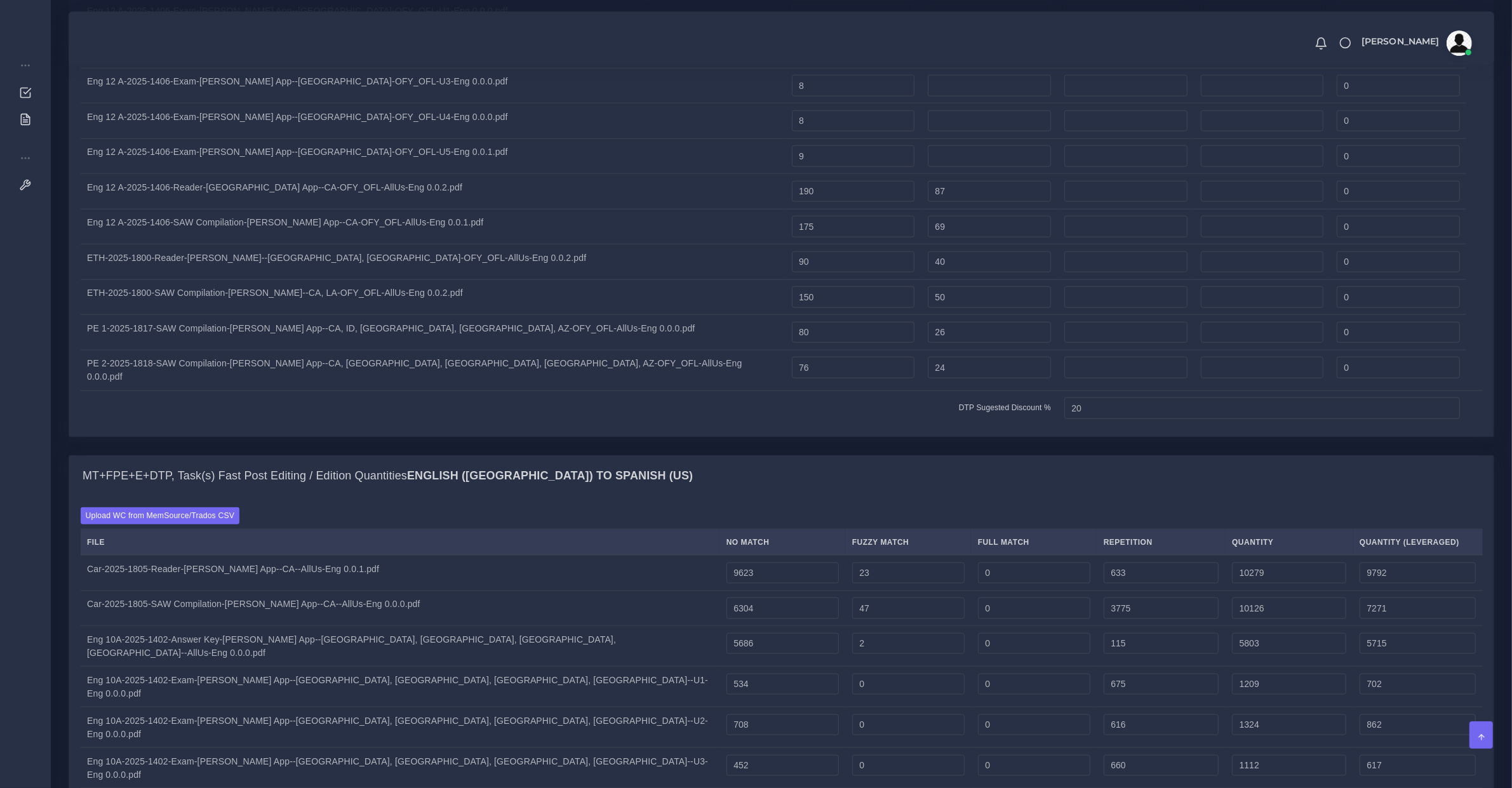
type input "296"
type input "5919"
type input "5697"
type input "326"
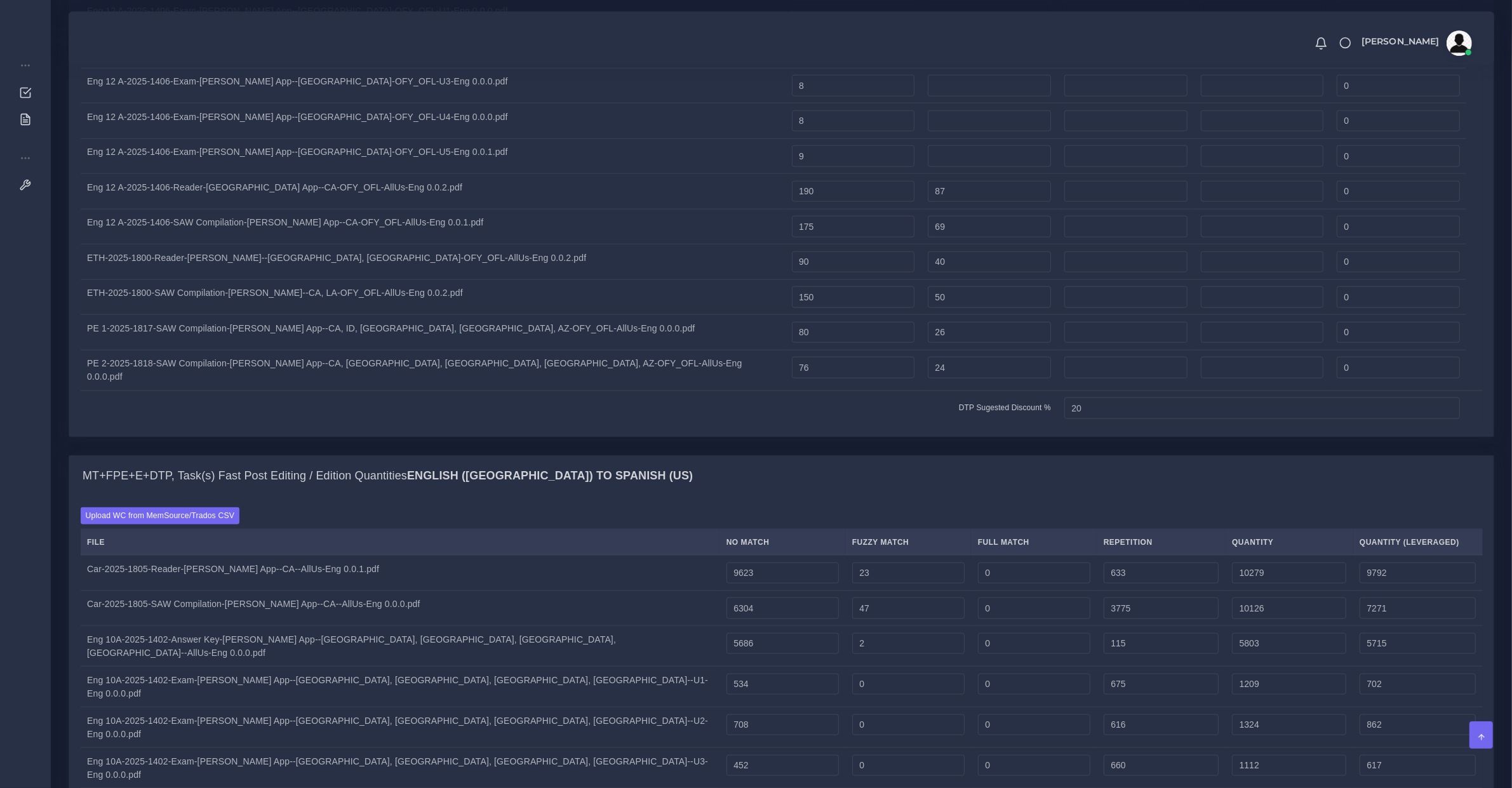
type input "326"
type input "0"
type input "667"
type input "993"
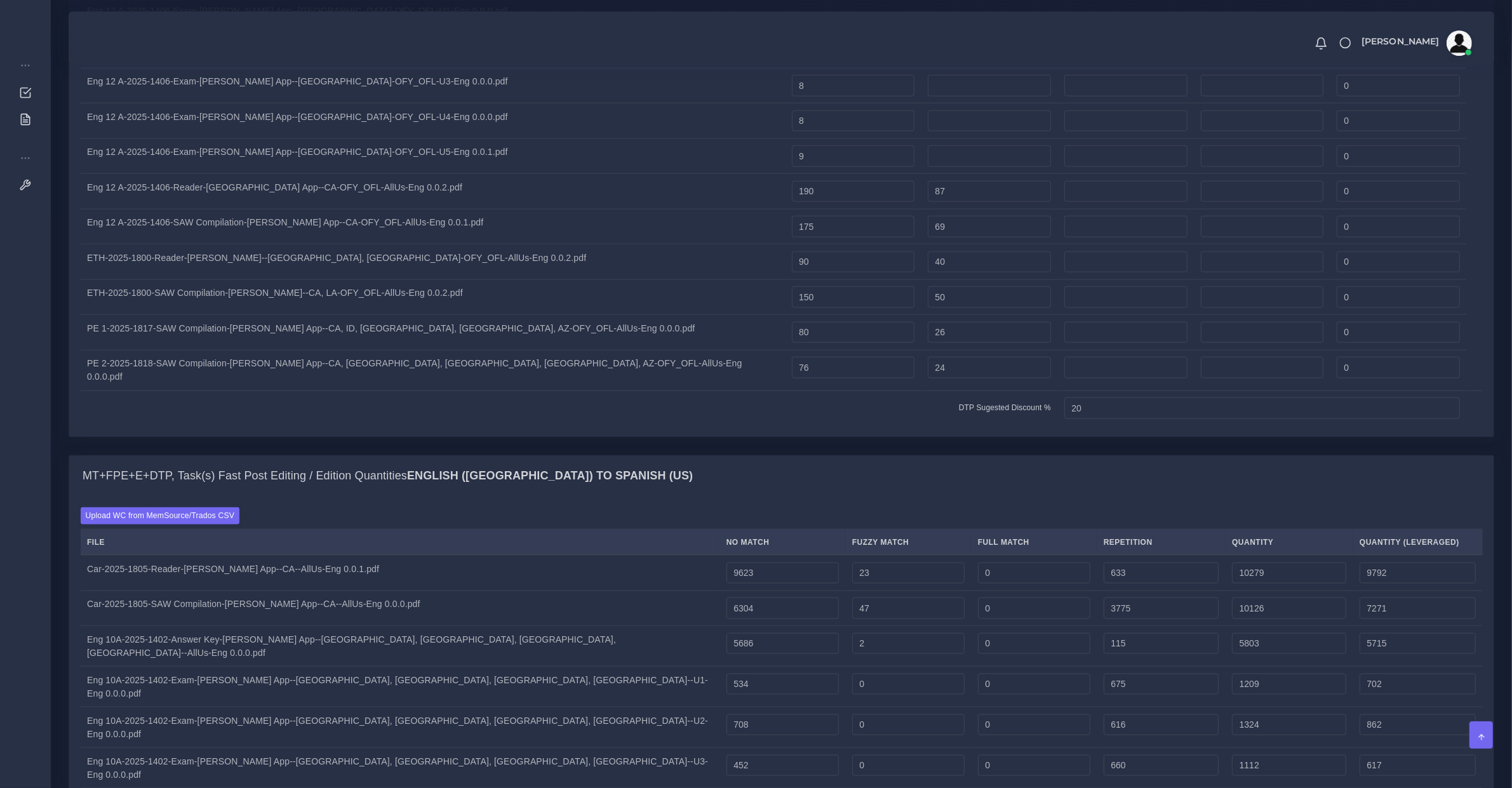
type input "492"
type input "459"
type input "0"
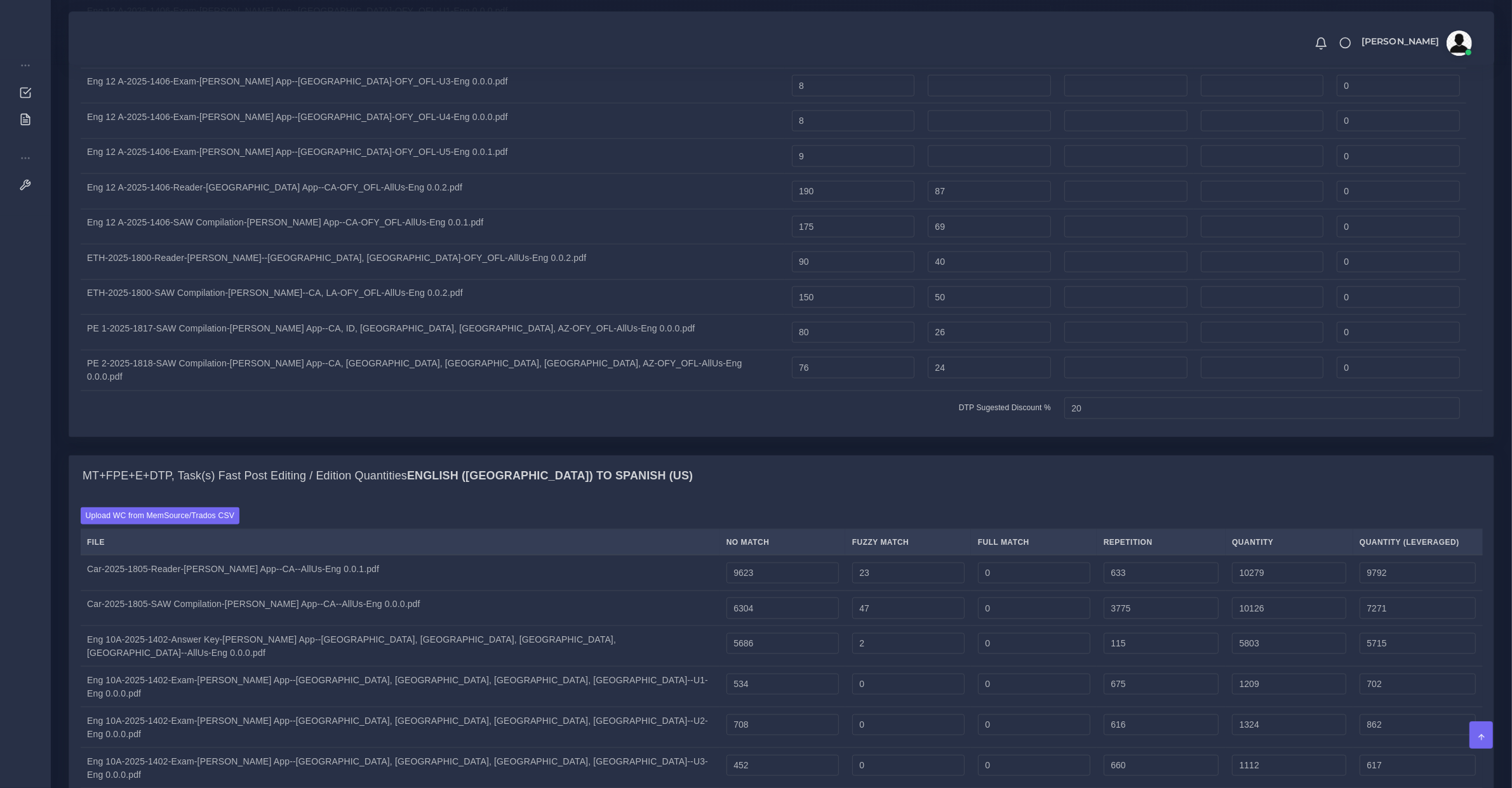
type input "0"
type input "757"
type input "1216"
type input "648"
type input "712"
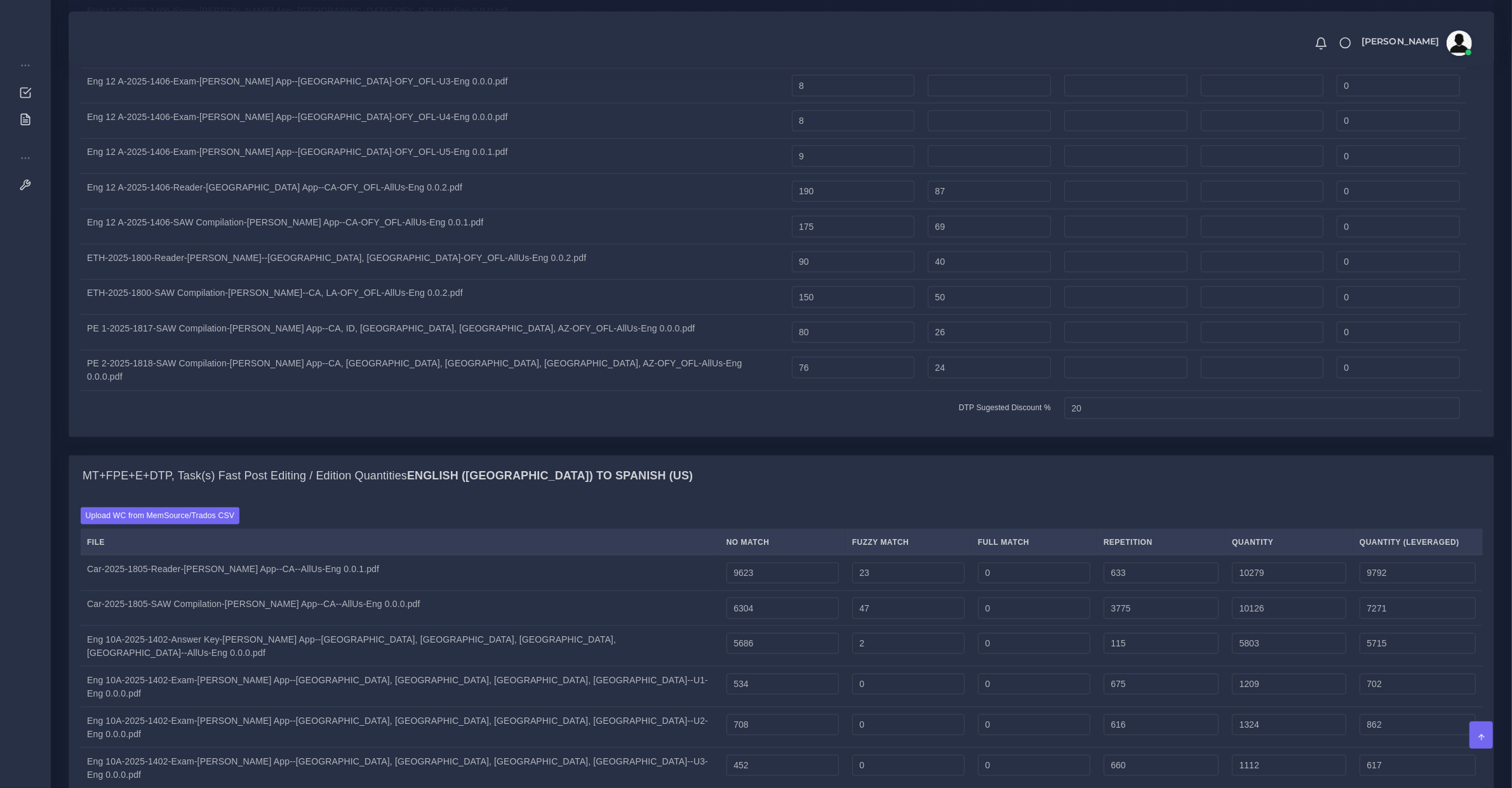
type input "712"
type input "0"
type input "734"
type input "1446"
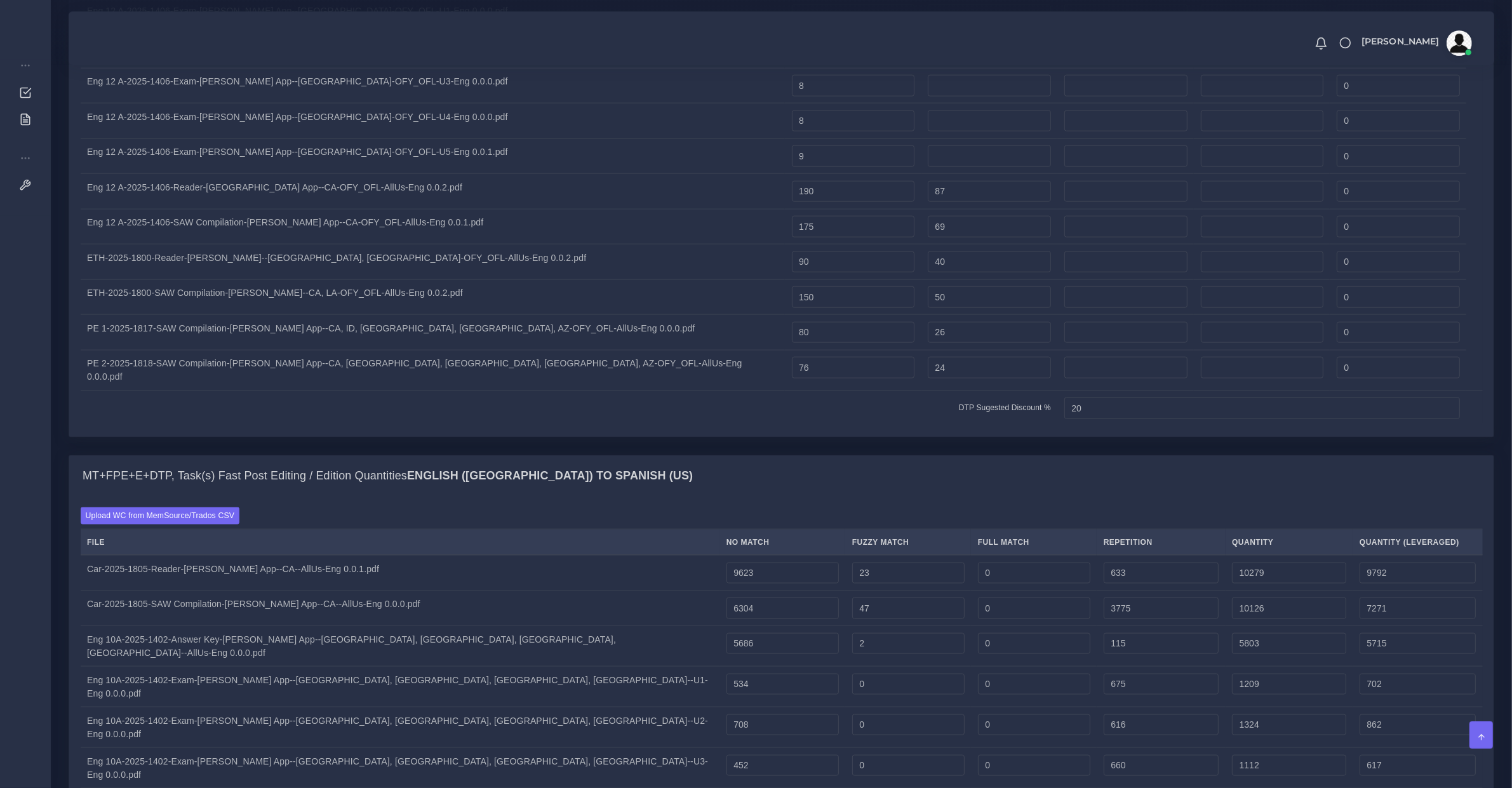
type input "895"
type input "0"
type input "712"
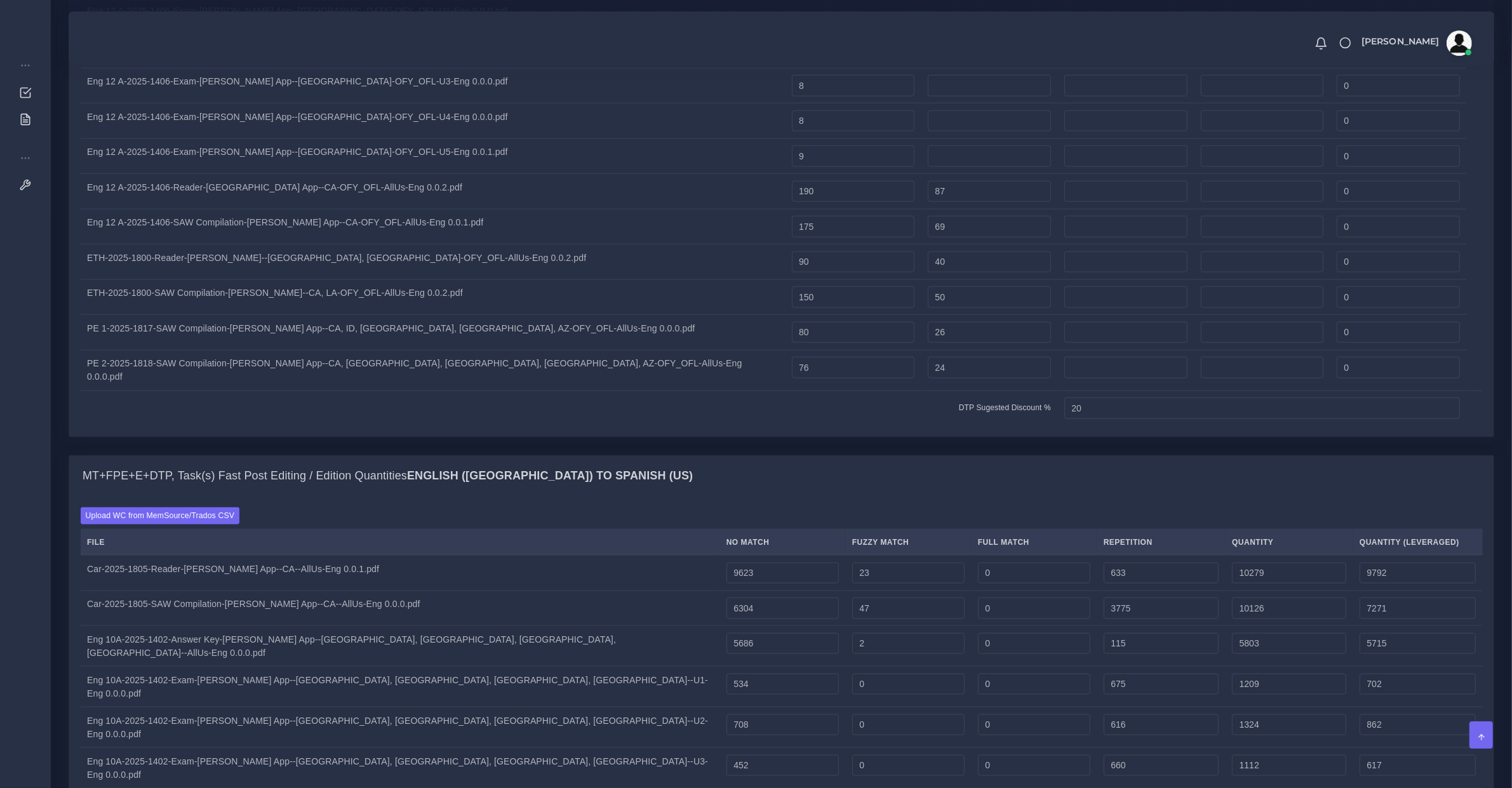
type input "743"
type input "1455"
type input "897"
type input "0"
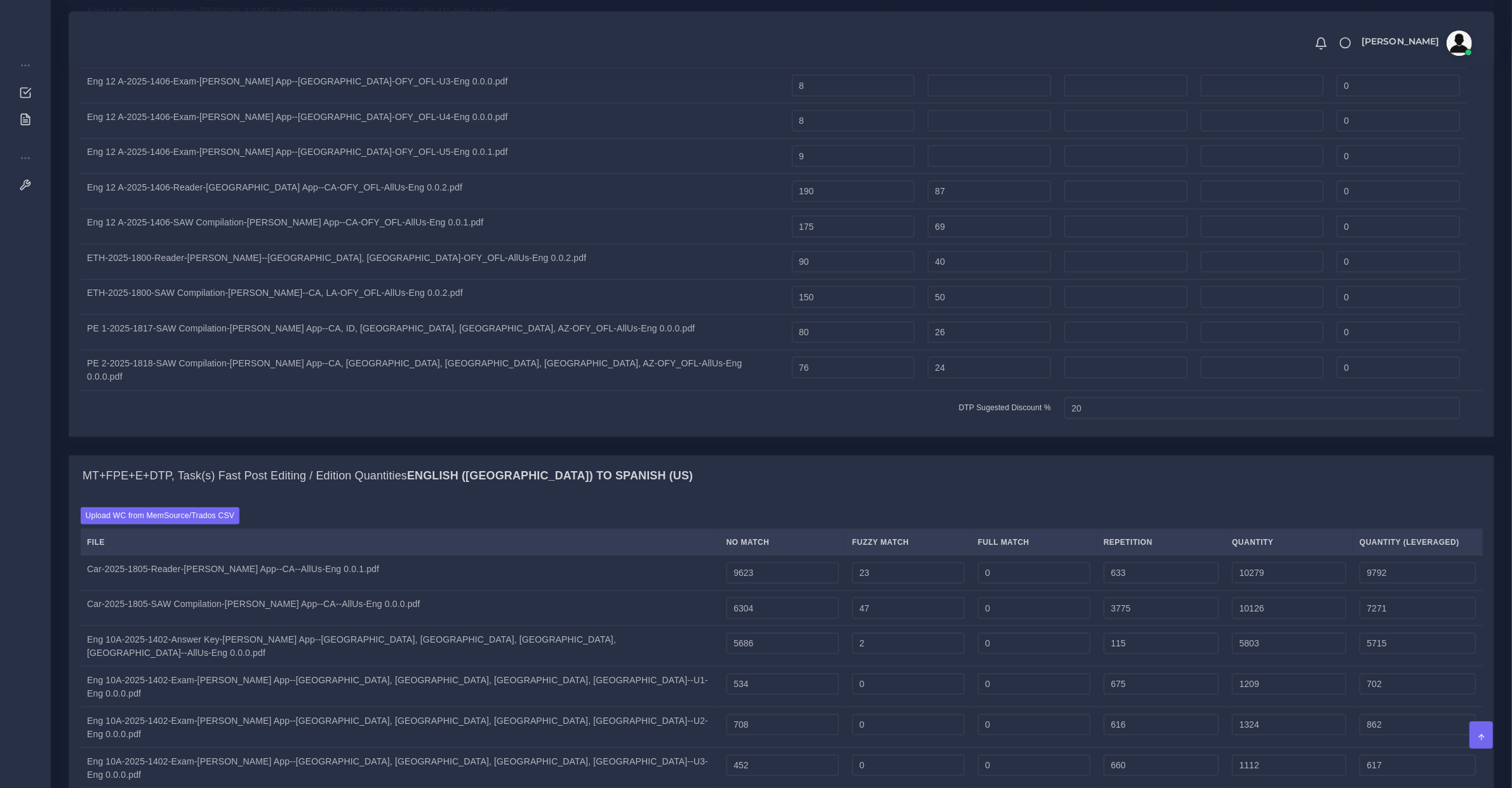
type input "0"
type input "359"
type input "711"
type input "1070"
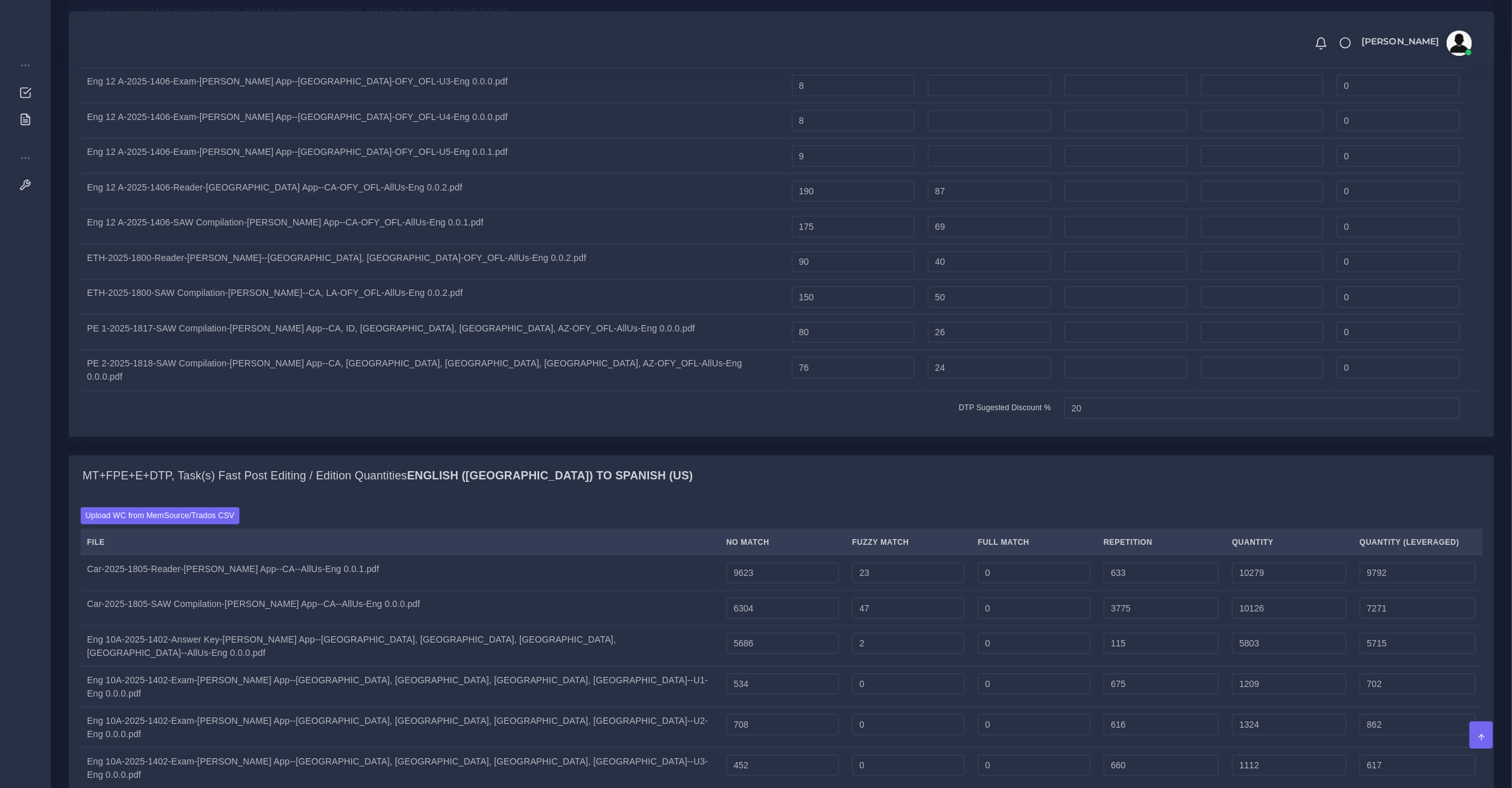
type input "536"
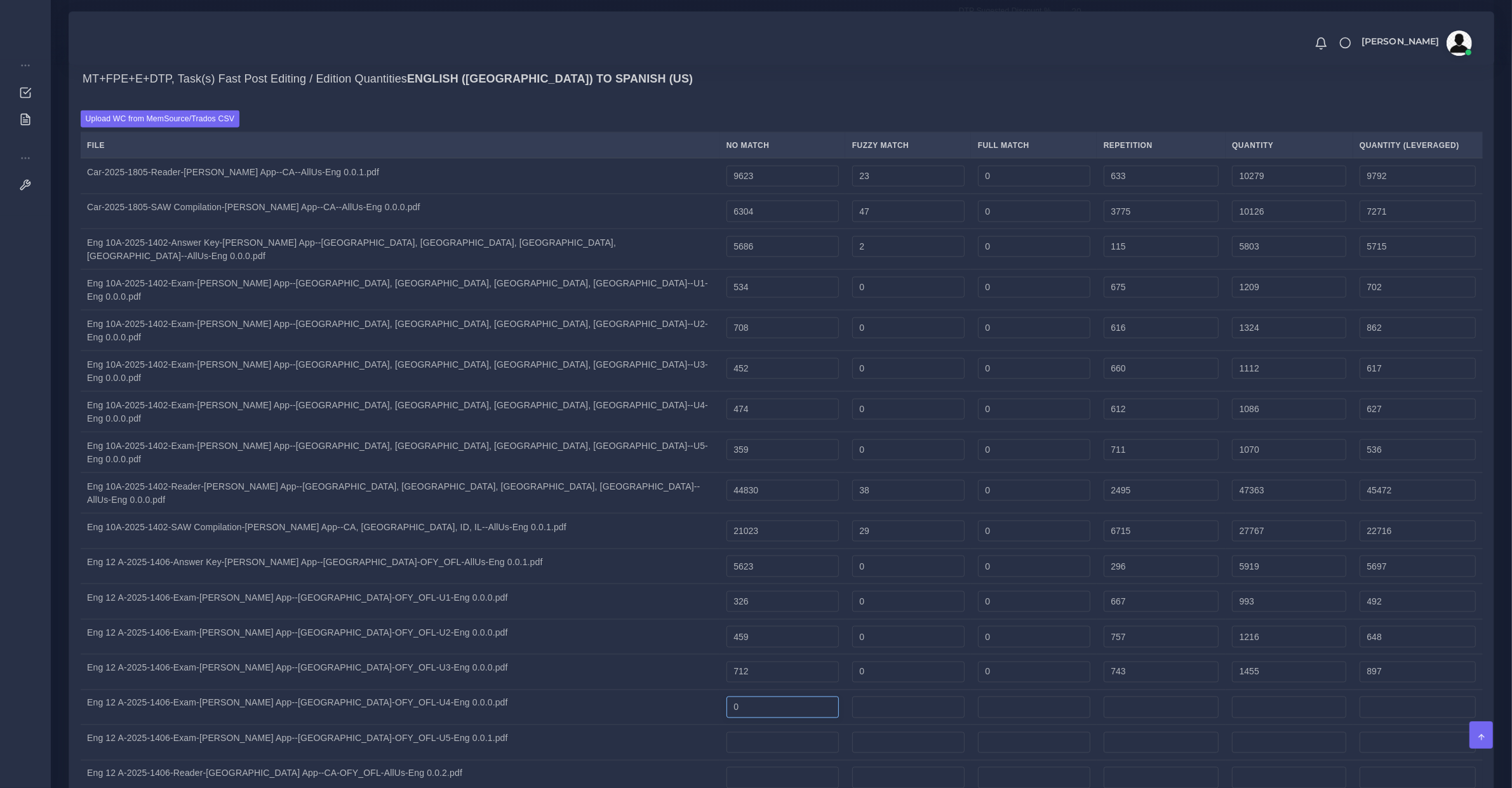
click at [727, 697] on input "0" at bounding box center [783, 708] width 112 height 22
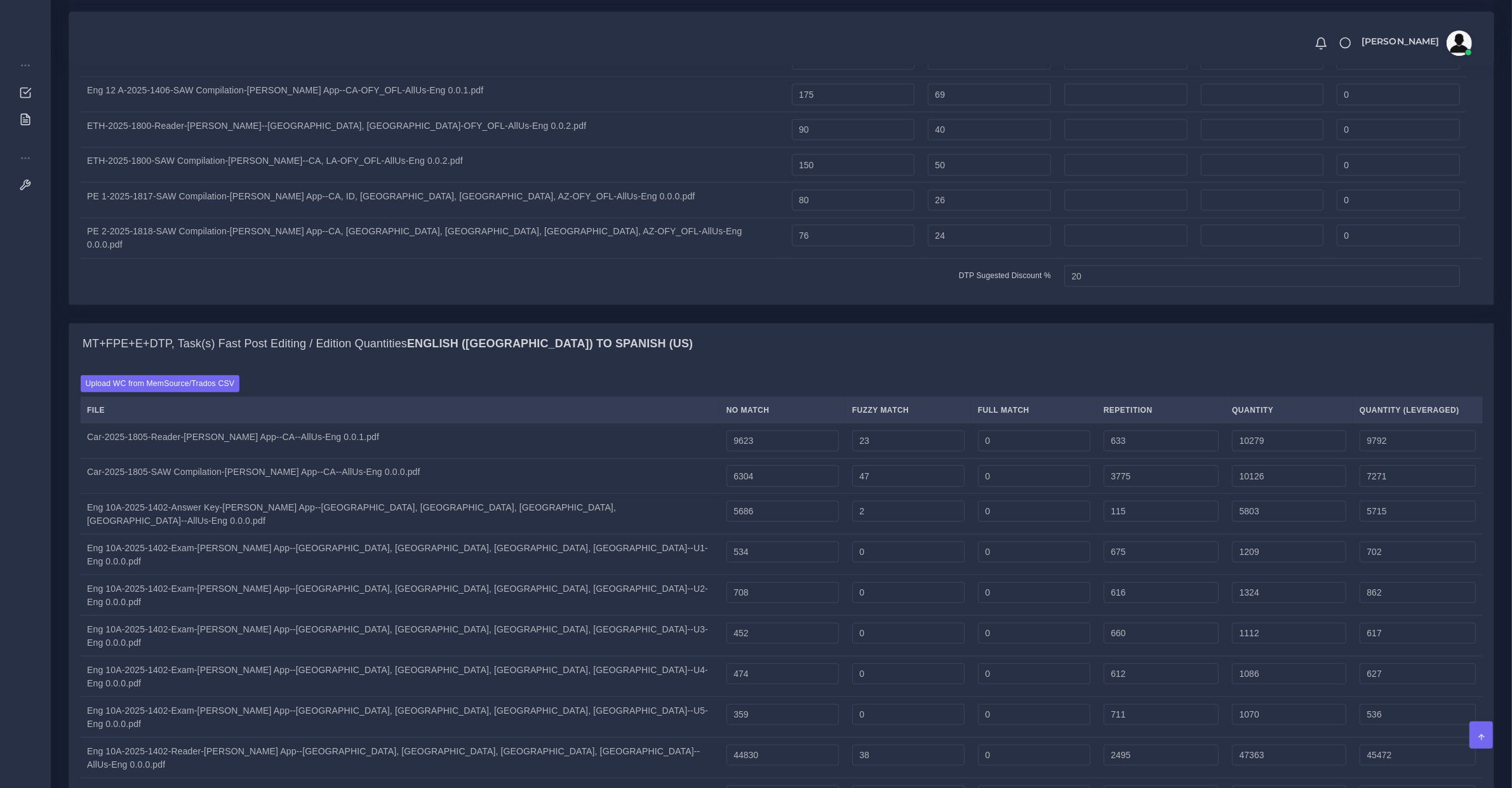
scroll to position [2514, 0]
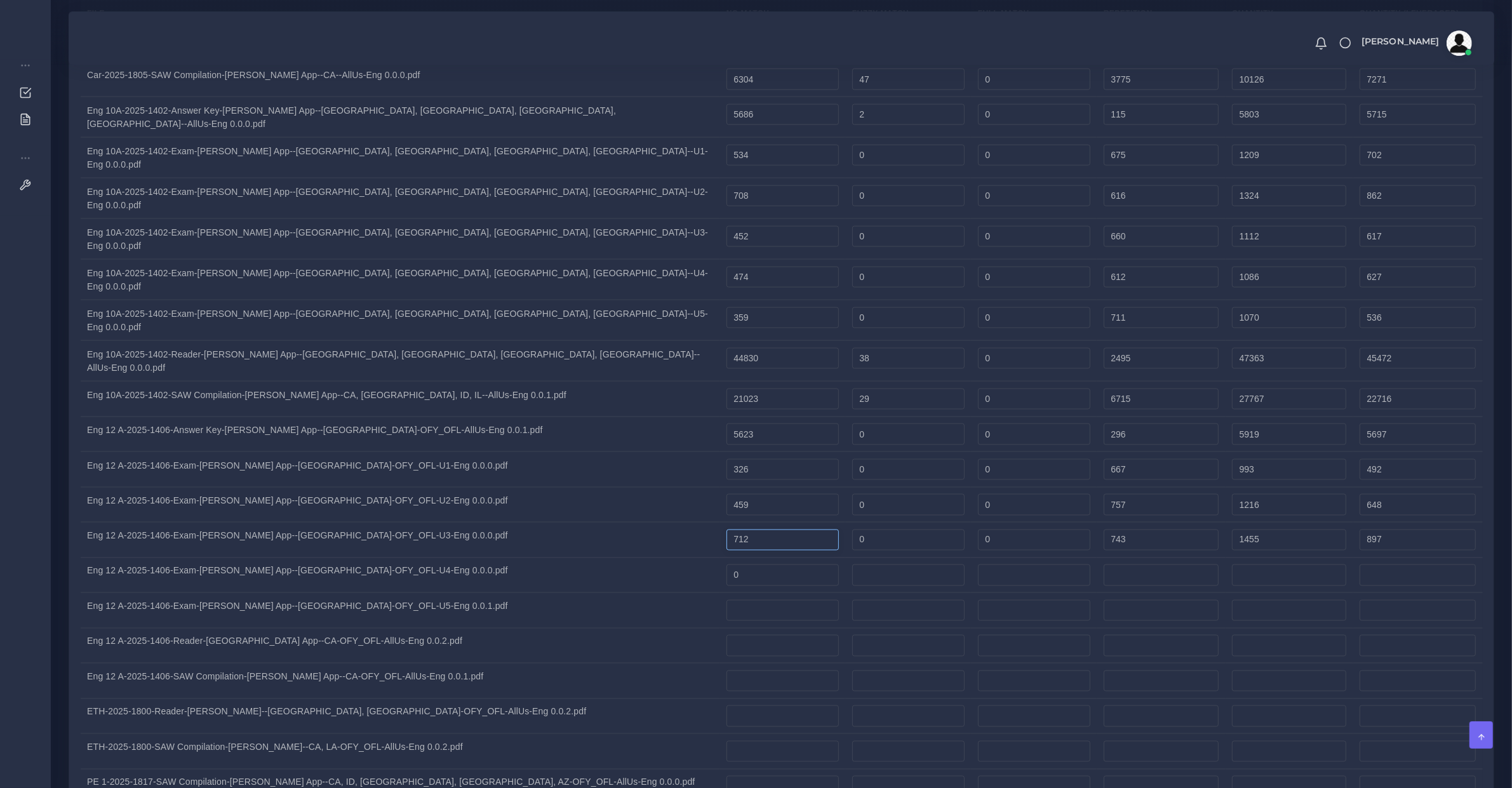
drag, startPoint x: 598, startPoint y: 201, endPoint x: 338, endPoint y: 203, distance: 260.0
click at [356, 523] on tr "Eng 12 A-2025-1406-Exam-Lyla App--CA-OFY_OFL-U3-Eng 0.0.0.pdf 712 0 0 743 1455 …" at bounding box center [782, 541] width 1403 height 35
type input "497"
type input "1240"
type input "682"
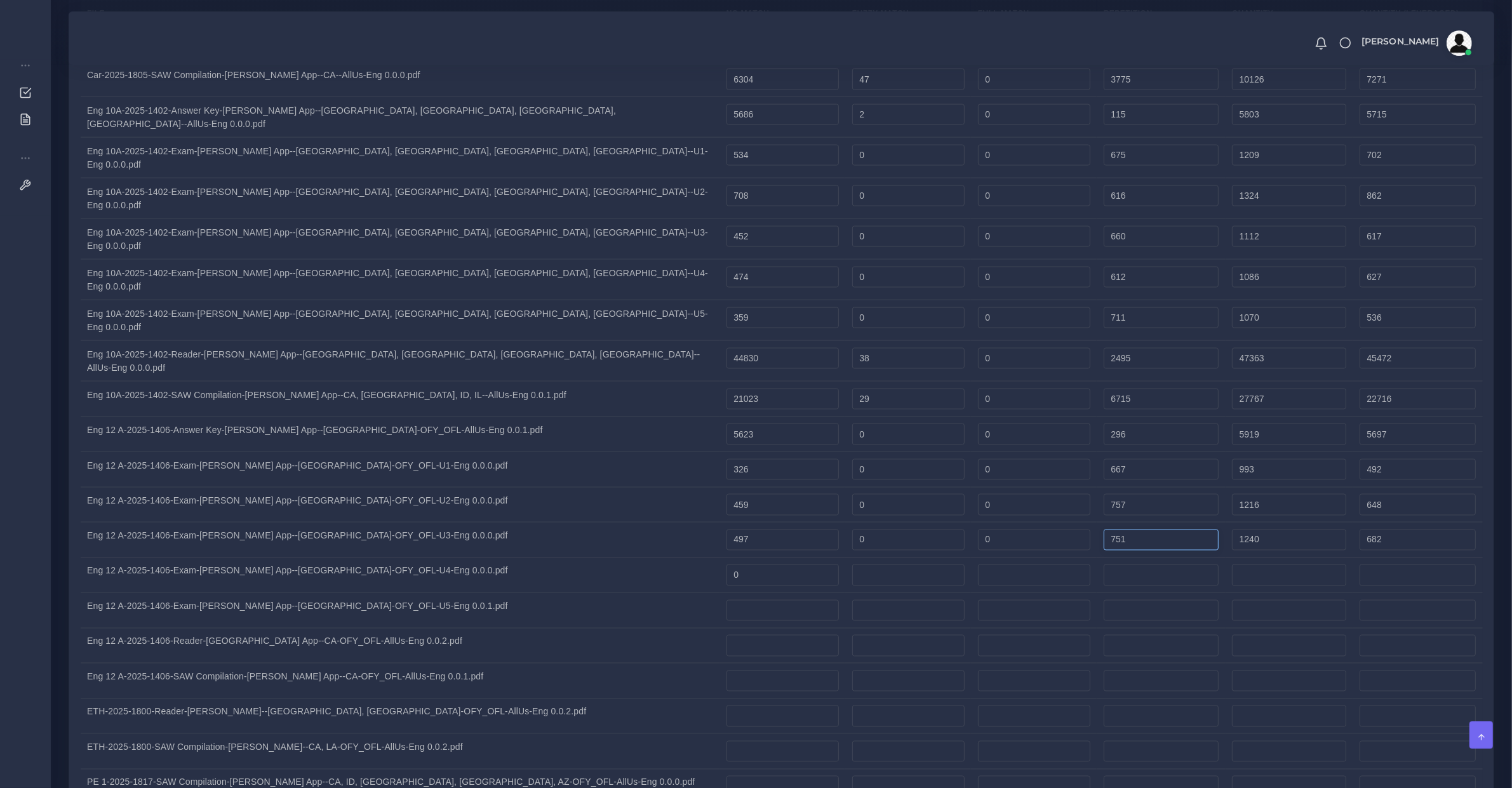
type input "751"
type input "1248"
type input "684"
type input "712"
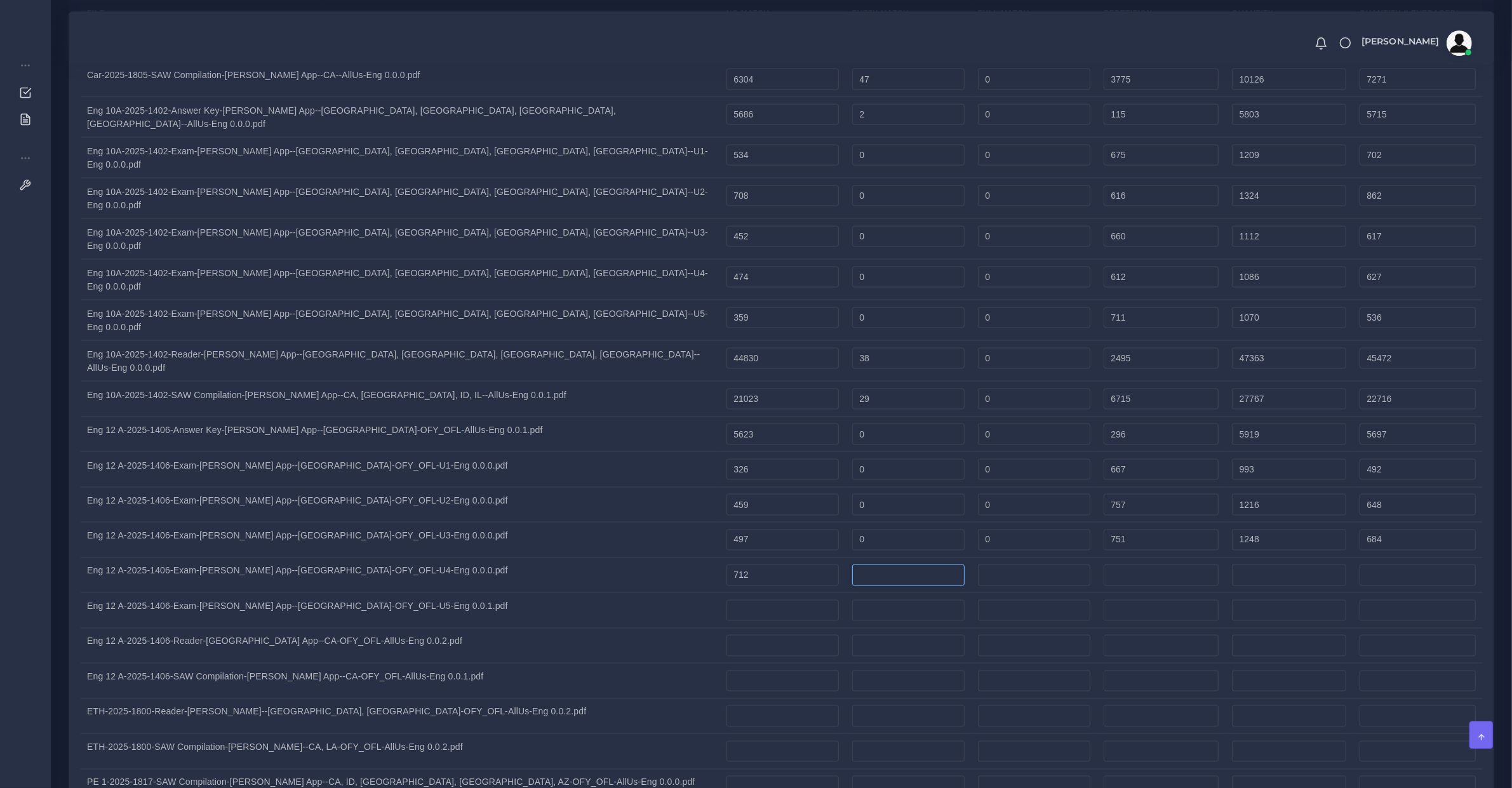
type input "712"
type input "0"
type input "628"
type input "1340"
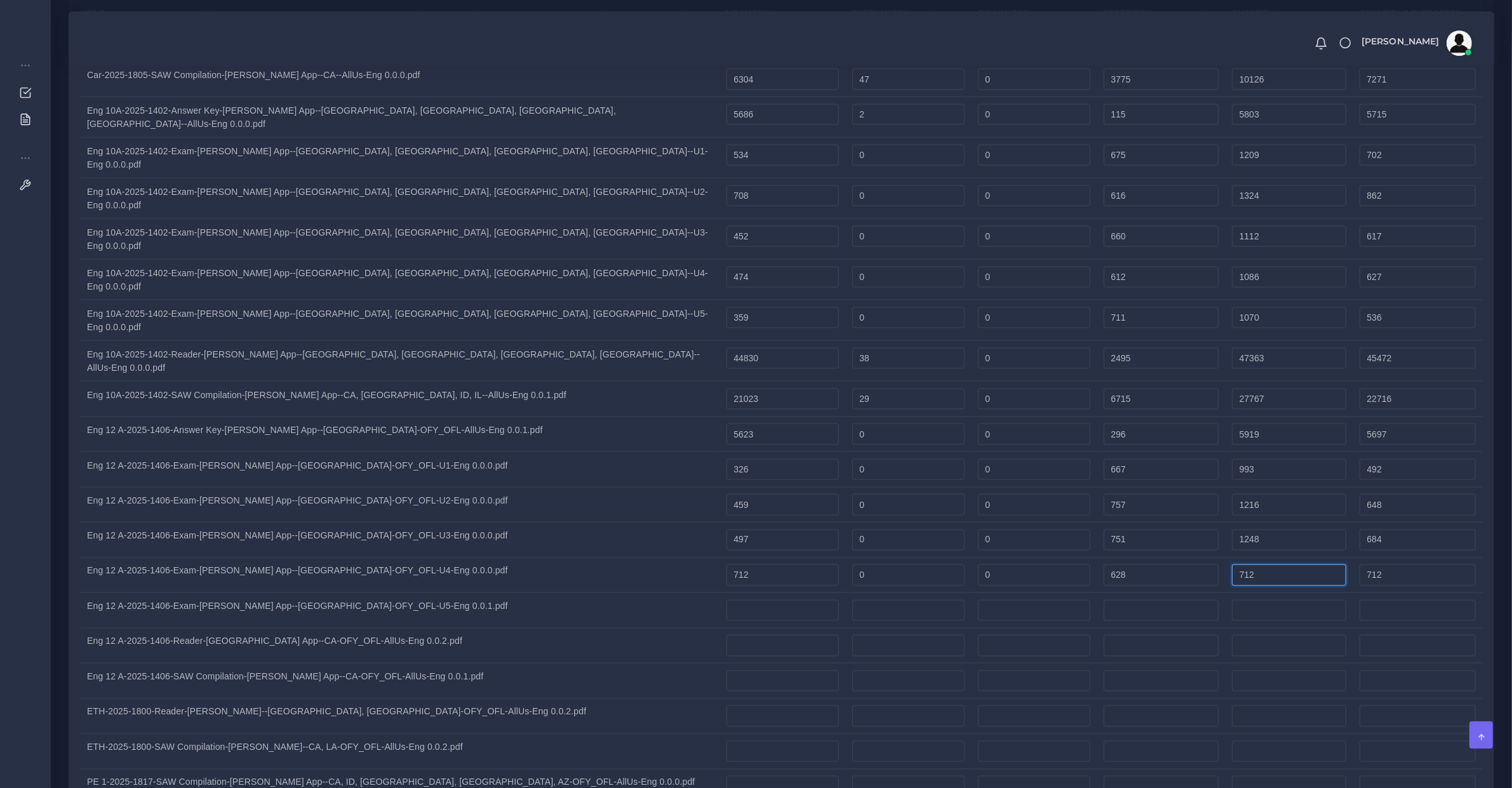
type input "869"
type input "393"
type input "0"
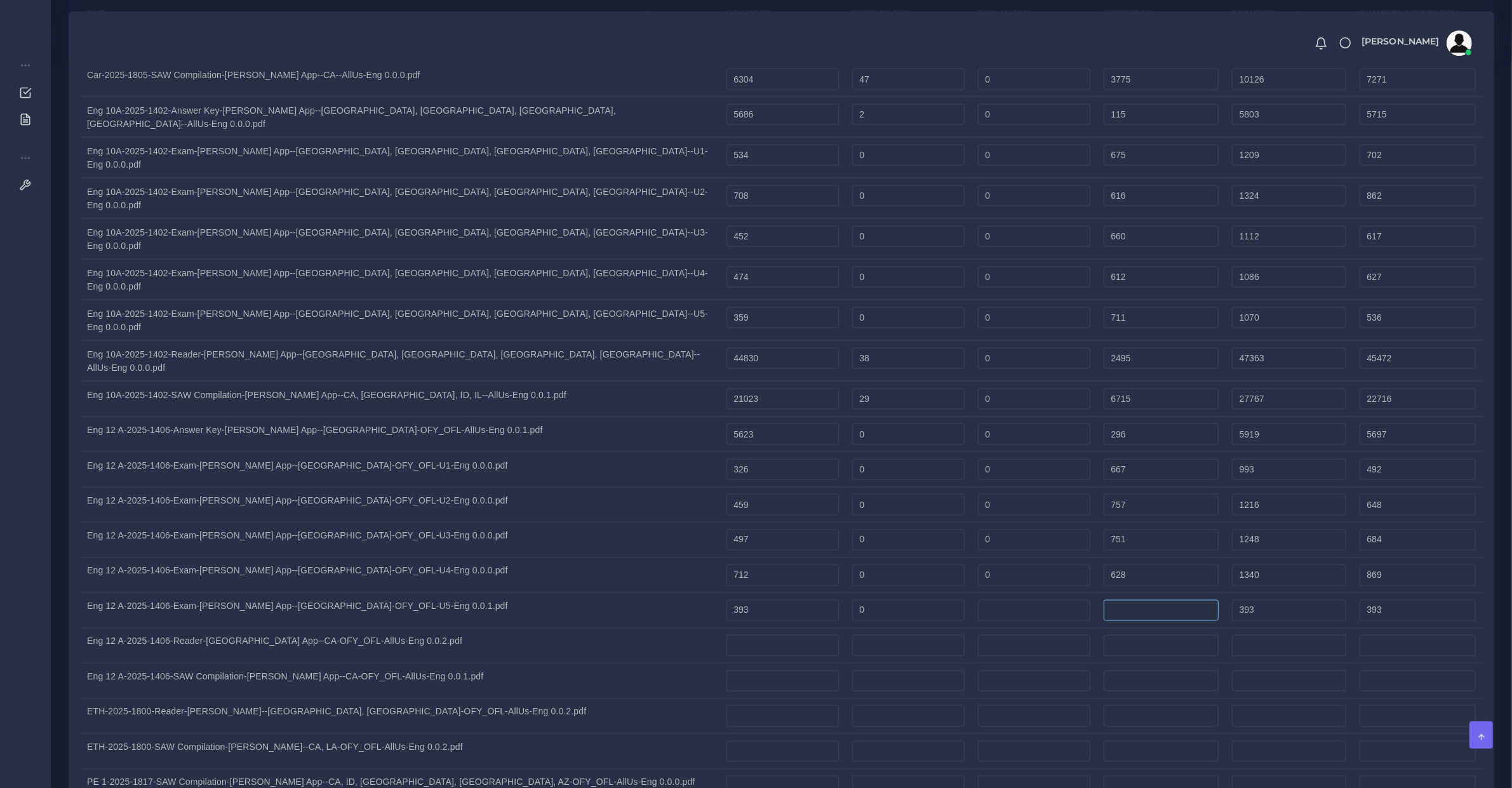
type input "0"
type input "734"
type input "1127"
type input "576"
type input "88925"
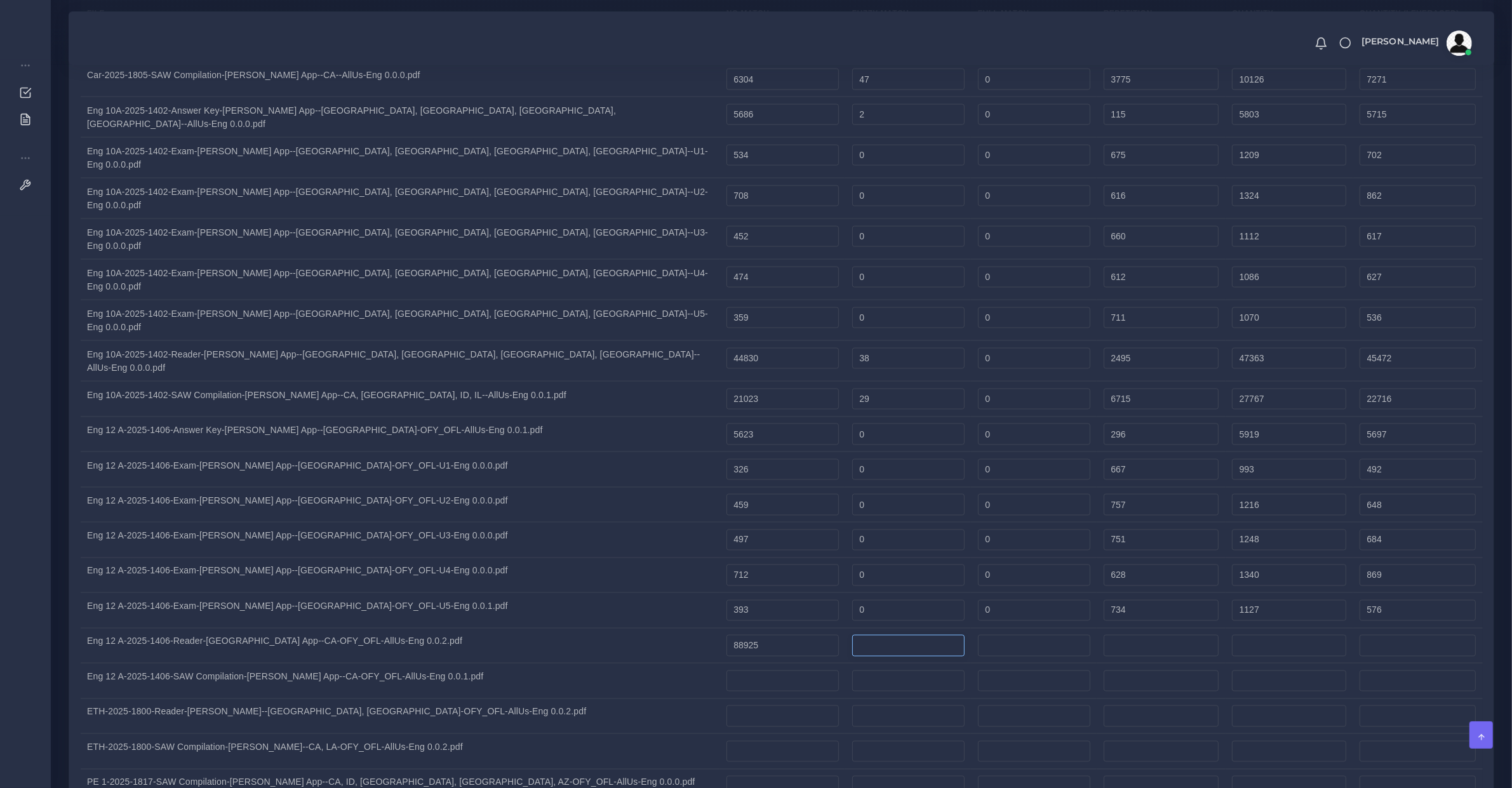
type input "88925"
type input "0"
type input "332"
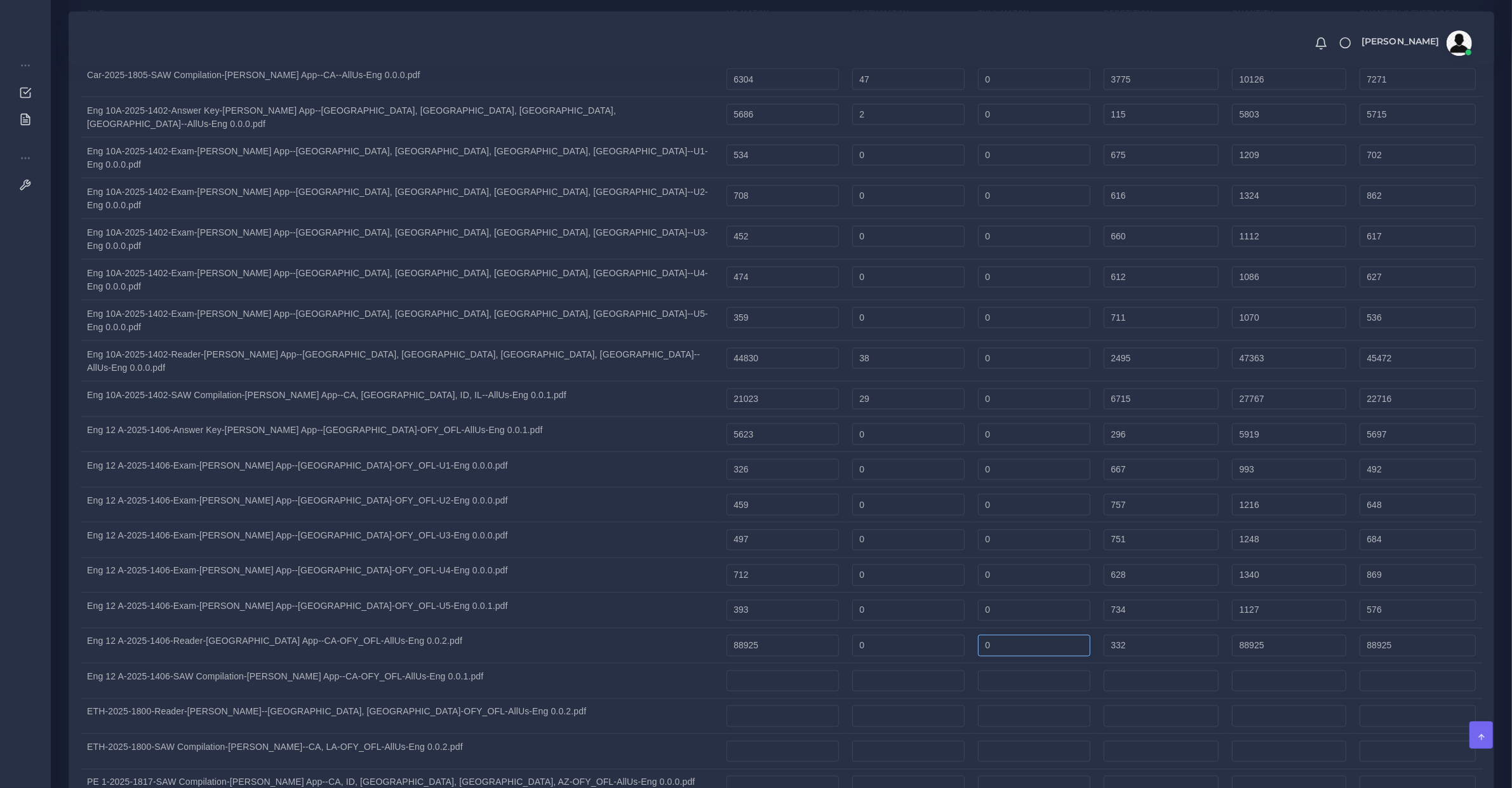
type input "89257"
type input "89008"
type input "10"
type input "89267"
type input "89013"
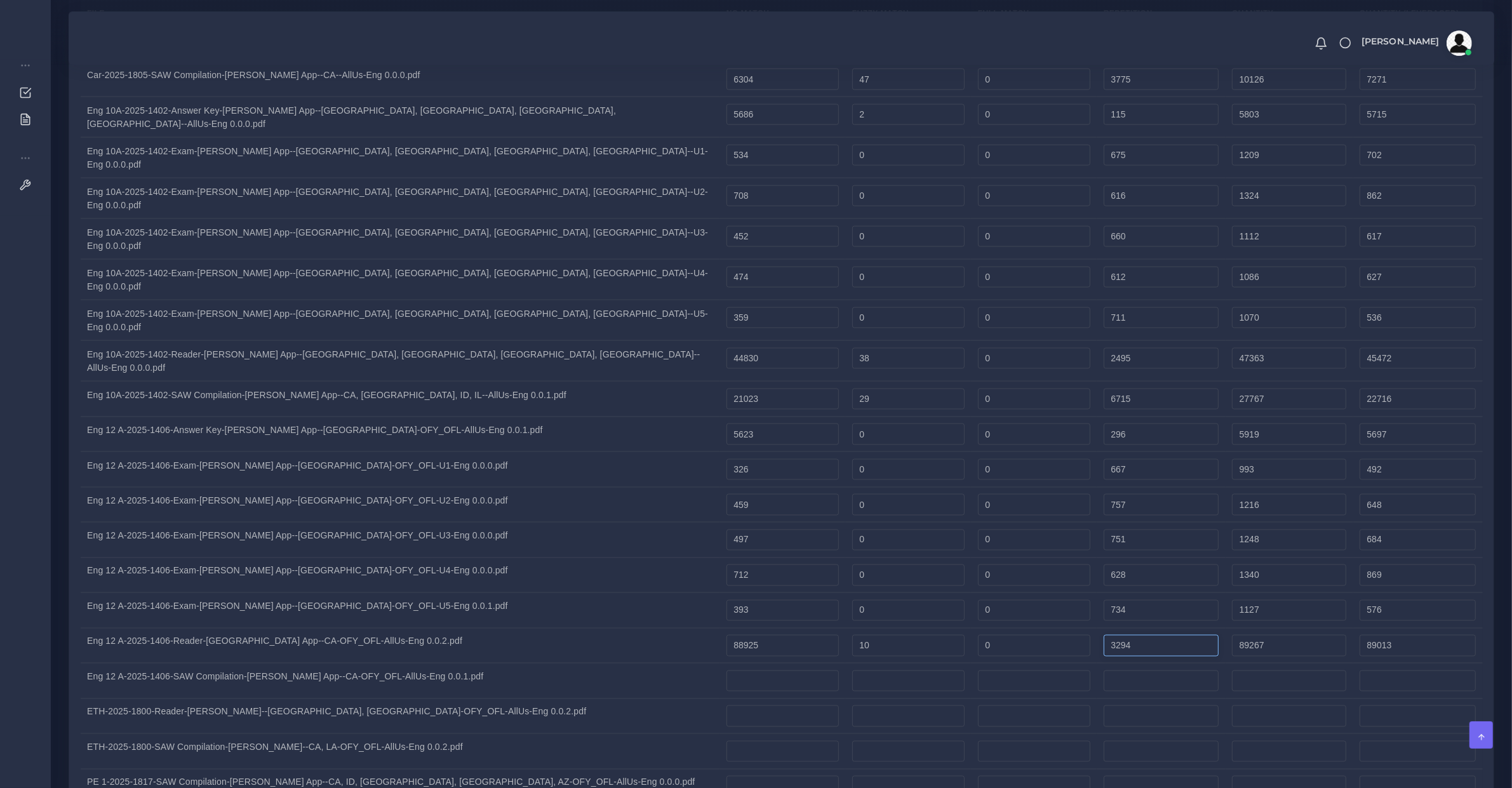
type input "3294"
type input "92229"
type input "89753"
type input "26824"
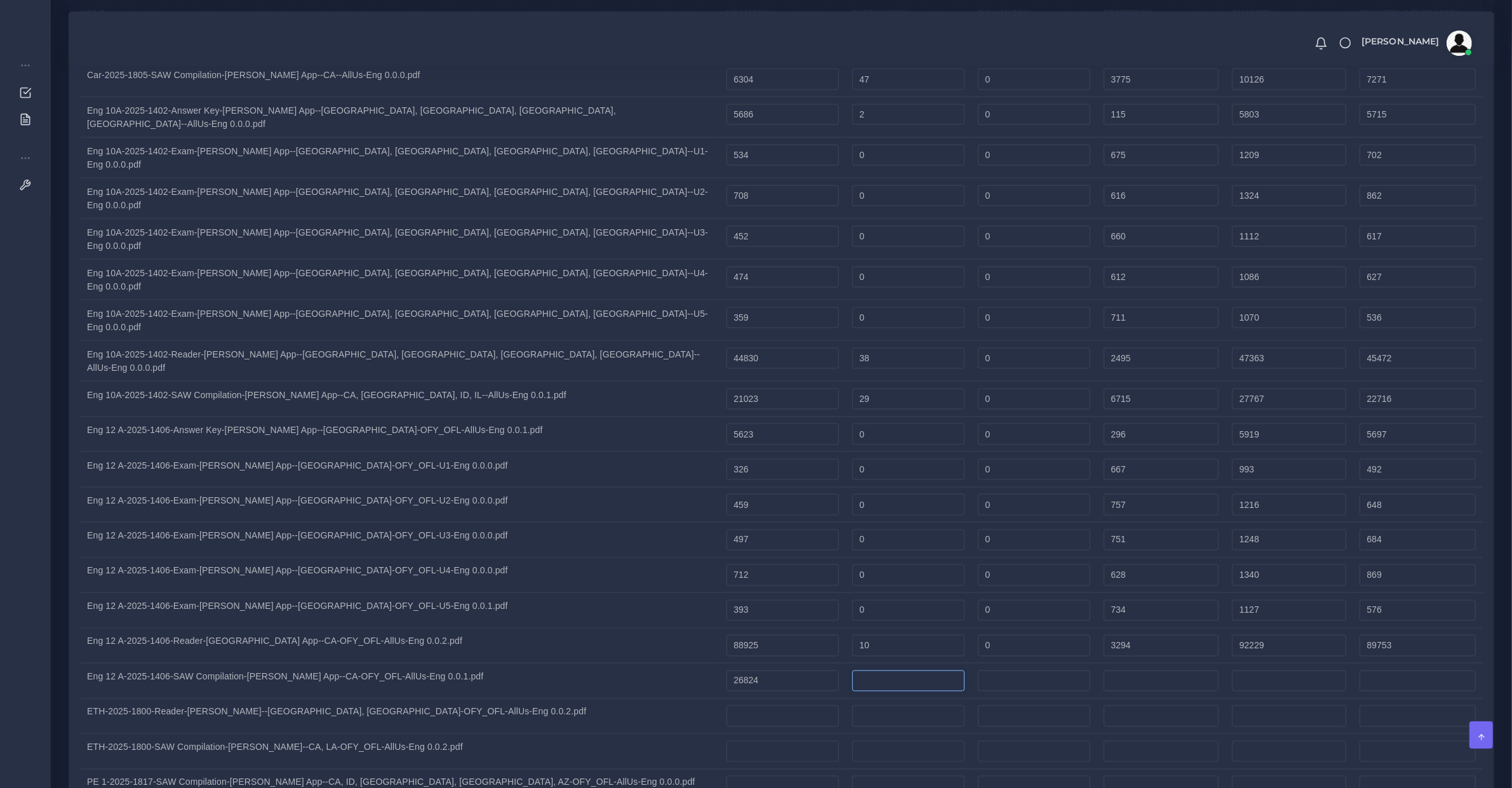
type input "26824"
type input "19"
type input "26843"
type input "26833"
type input "0"
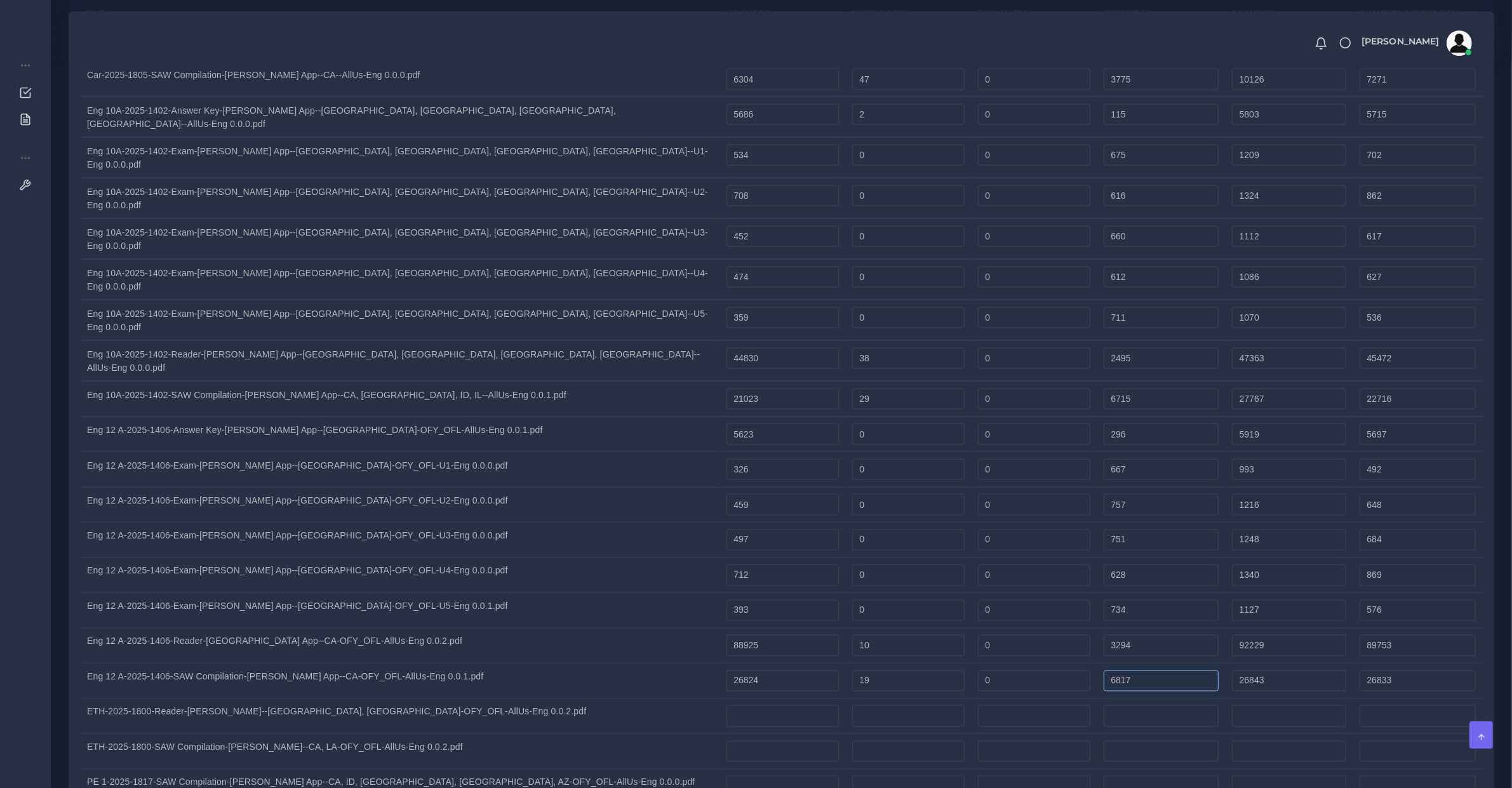
type input "6817"
type input "33660"
type input "28537"
type input "29664"
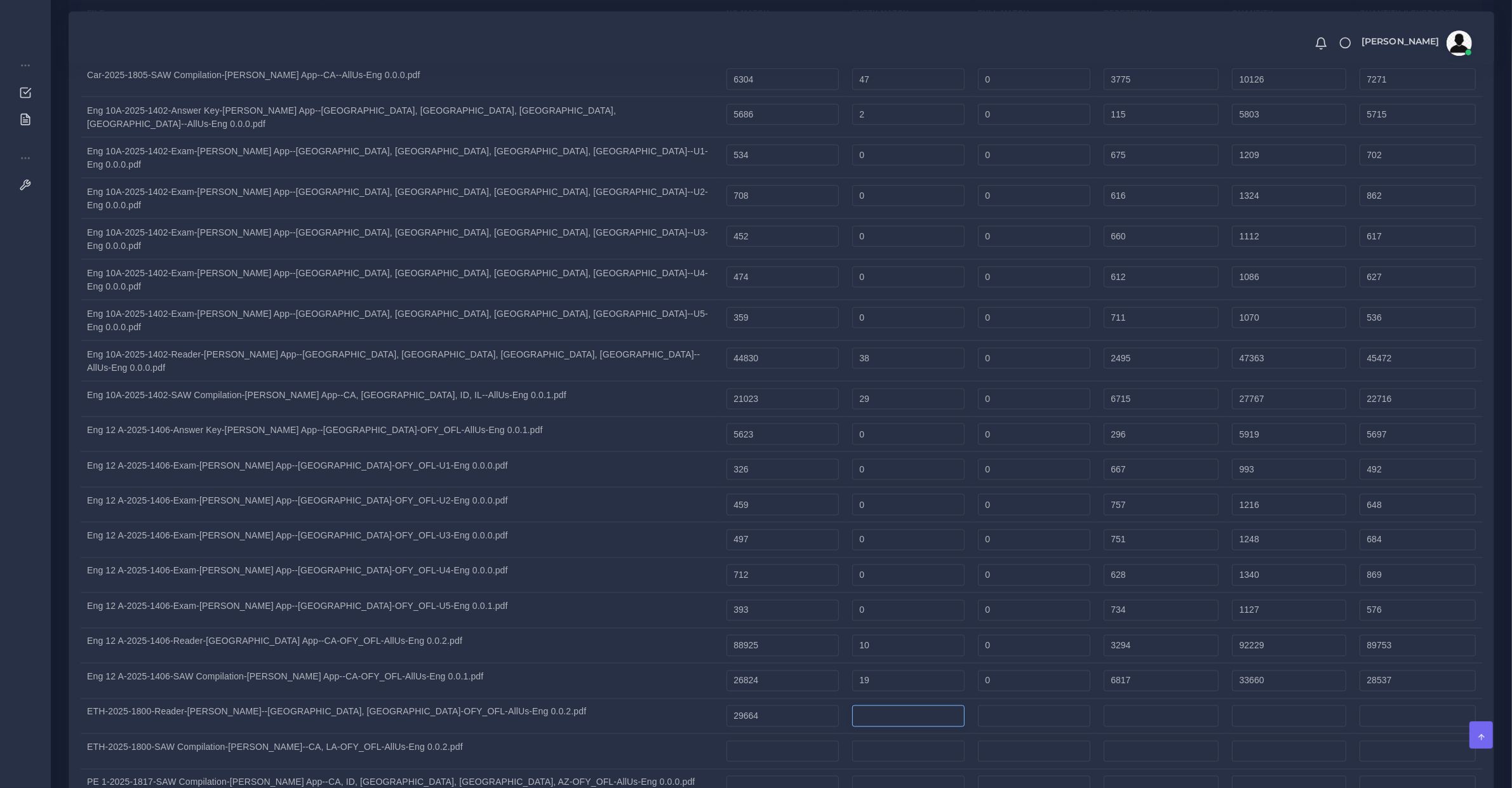
type input "29664"
type input "41"
type input "29705"
type input "29684"
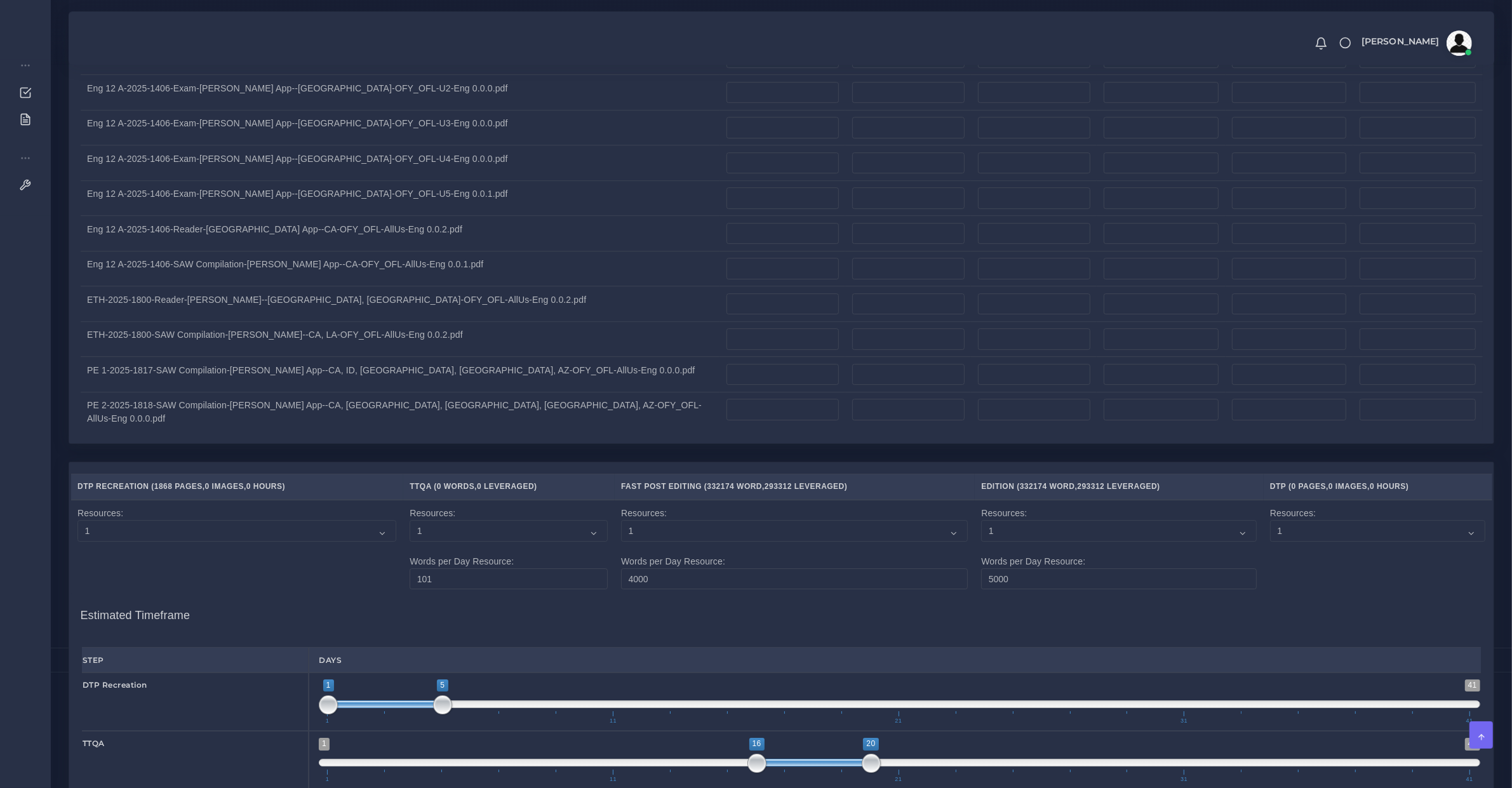
scroll to position [5015, 0]
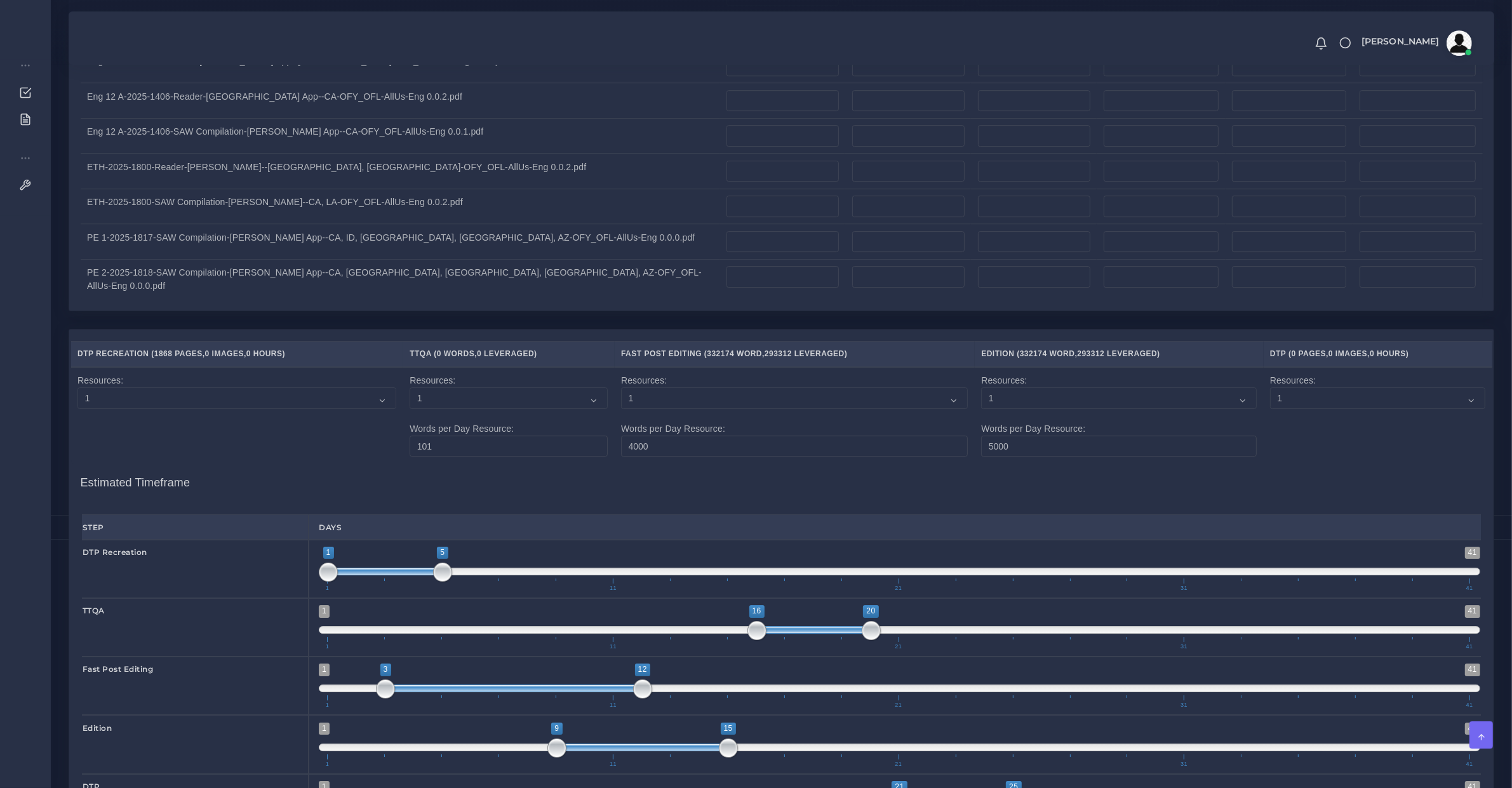
drag, startPoint x: 564, startPoint y: 315, endPoint x: 650, endPoint y: 333, distance: 87.9
click at [652, 664] on span "1 41 6 15 6 — 15 1 11 21 31 41" at bounding box center [899, 685] width 1162 height 44
drag, startPoint x: 659, startPoint y: 377, endPoint x: 755, endPoint y: 385, distance: 96.3
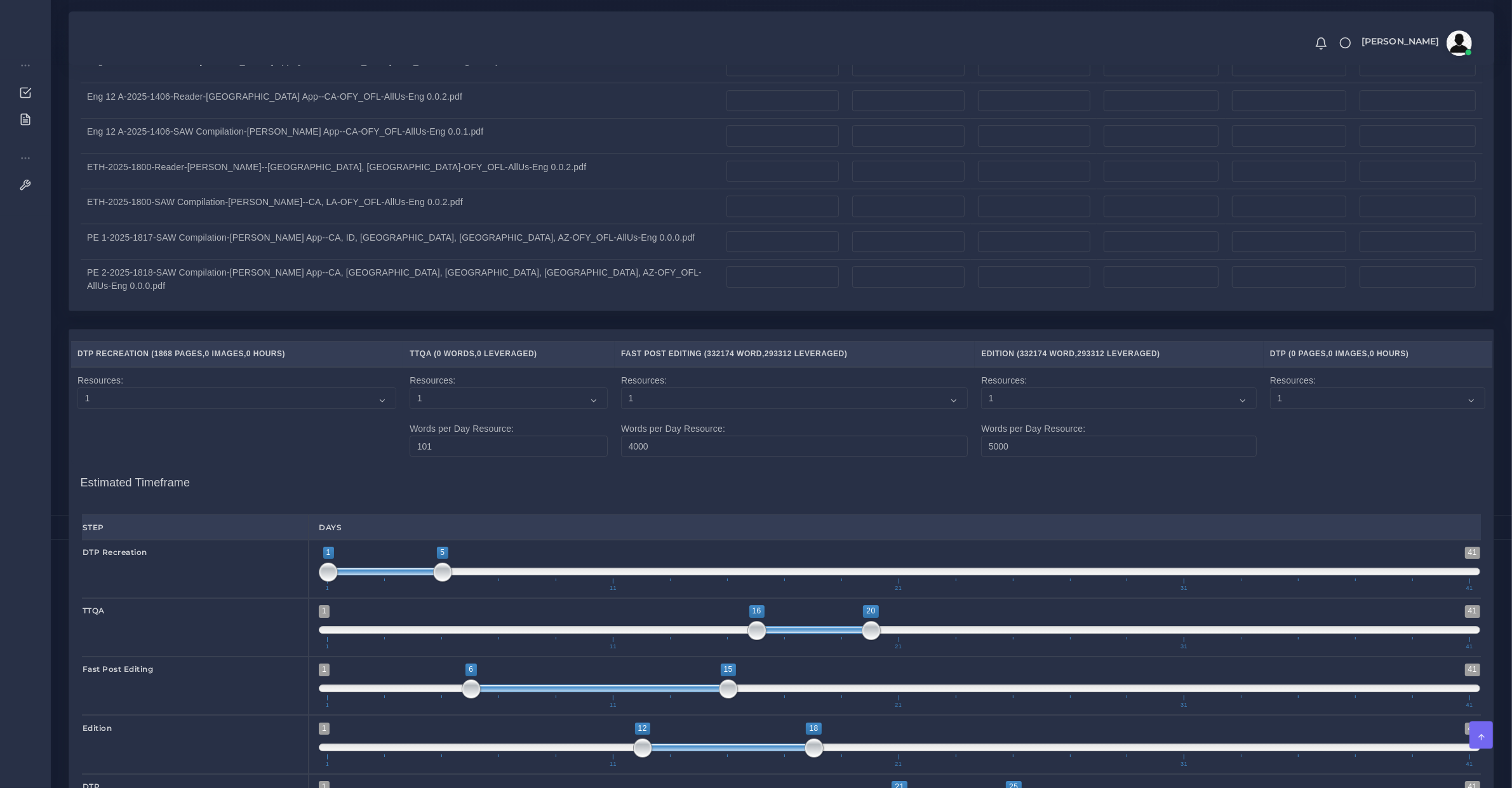
click at [755, 723] on span "1 41 12 18 12 — 18 1 11 21 31 41" at bounding box center [899, 744] width 1162 height 44
drag, startPoint x: 820, startPoint y: 258, endPoint x: 954, endPoint y: 271, distance: 134.6
click at [954, 605] on span "1 41 21 25 21 — 25 1 11 21 31 41" at bounding box center [899, 627] width 1162 height 44
drag, startPoint x: 770, startPoint y: 372, endPoint x: 779, endPoint y: 373, distance: 9.1
click at [779, 723] on span "1 41 12 18 12 — 18 1 11 21 31 41" at bounding box center [899, 744] width 1162 height 44
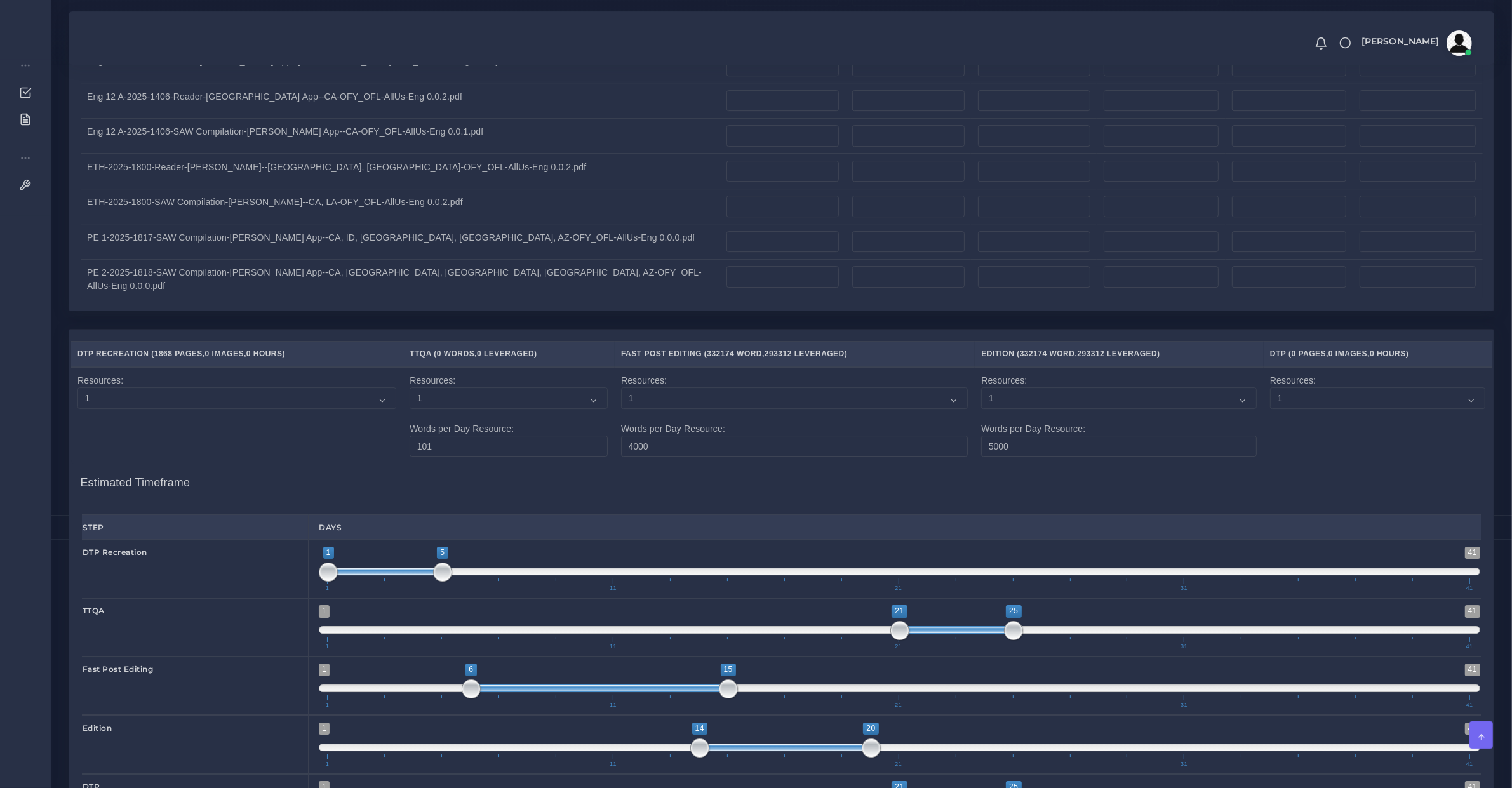
drag, startPoint x: 773, startPoint y: 379, endPoint x: 832, endPoint y: 376, distance: 59.1
click at [832, 744] on span at bounding box center [786, 747] width 171 height 7
drag, startPoint x: 989, startPoint y: 442, endPoint x: 1000, endPoint y: 442, distance: 11.0
click at [1000, 781] on span "1 41 21 25 21 — 25 1 11 21 31 41" at bounding box center [899, 803] width 1162 height 44
drag, startPoint x: 989, startPoint y: 436, endPoint x: 1122, endPoint y: 439, distance: 133.0
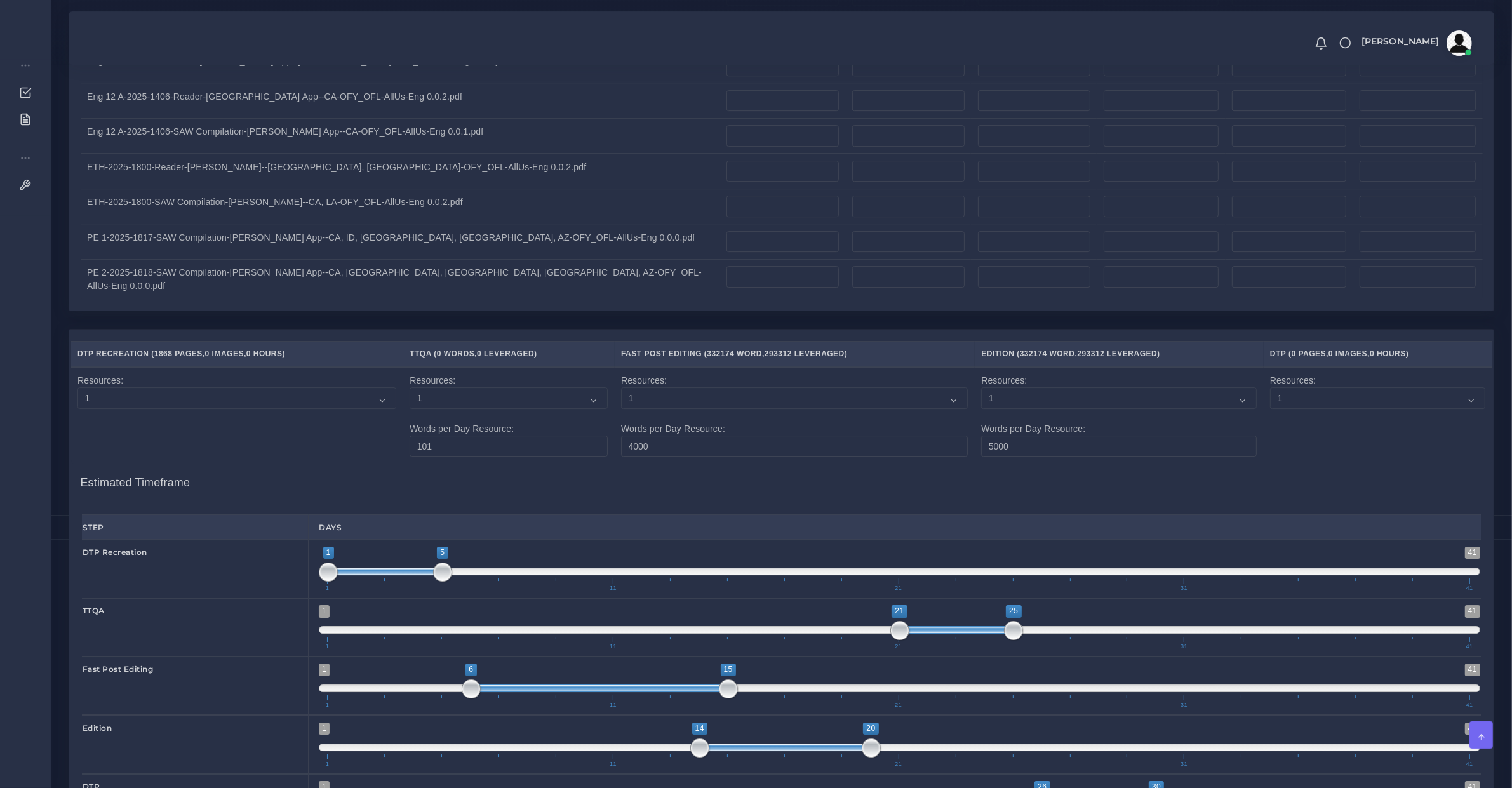
paste textarea "We can try to"
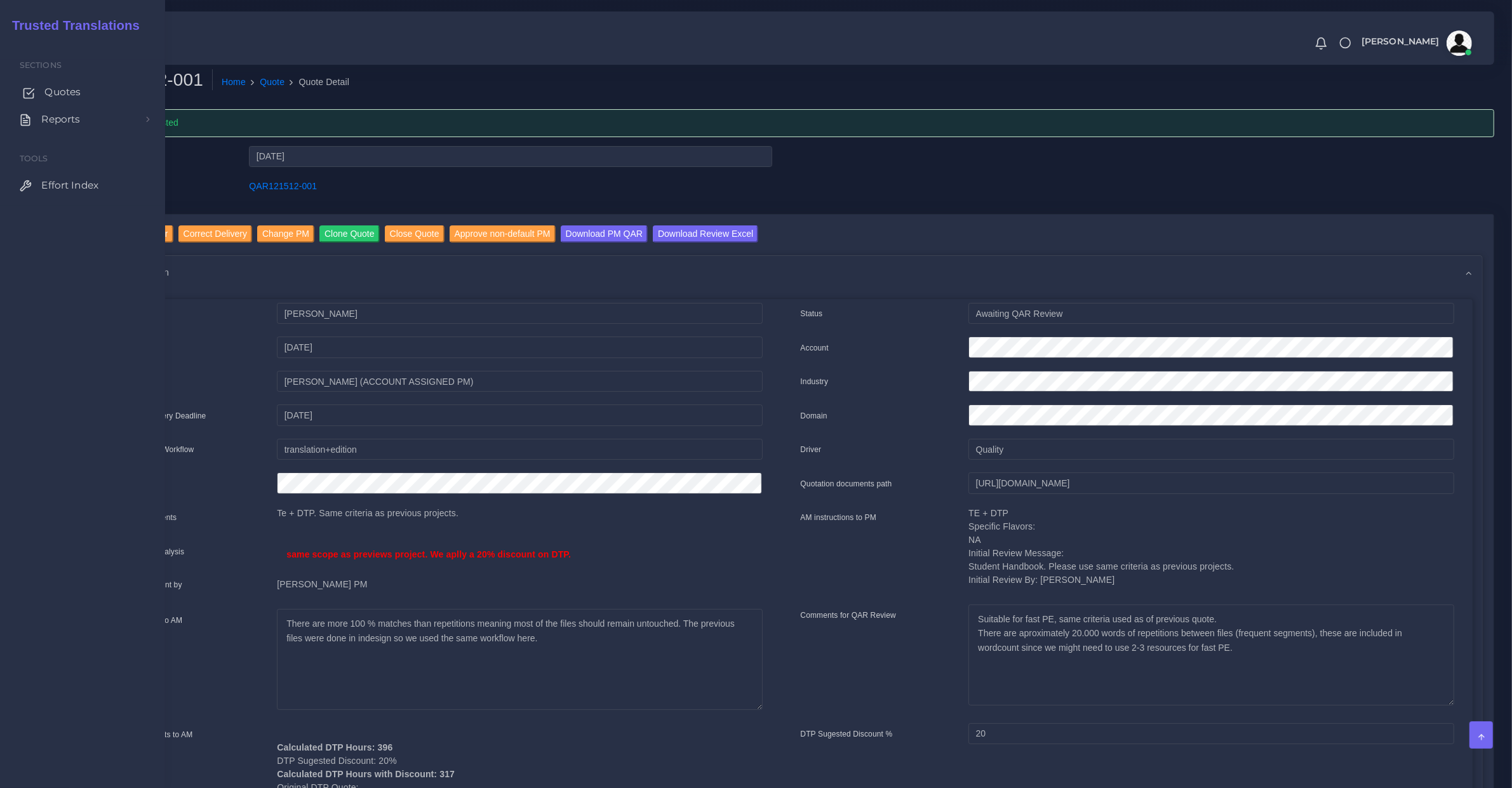
click at [56, 87] on span "Quotes" at bounding box center [62, 92] width 36 height 14
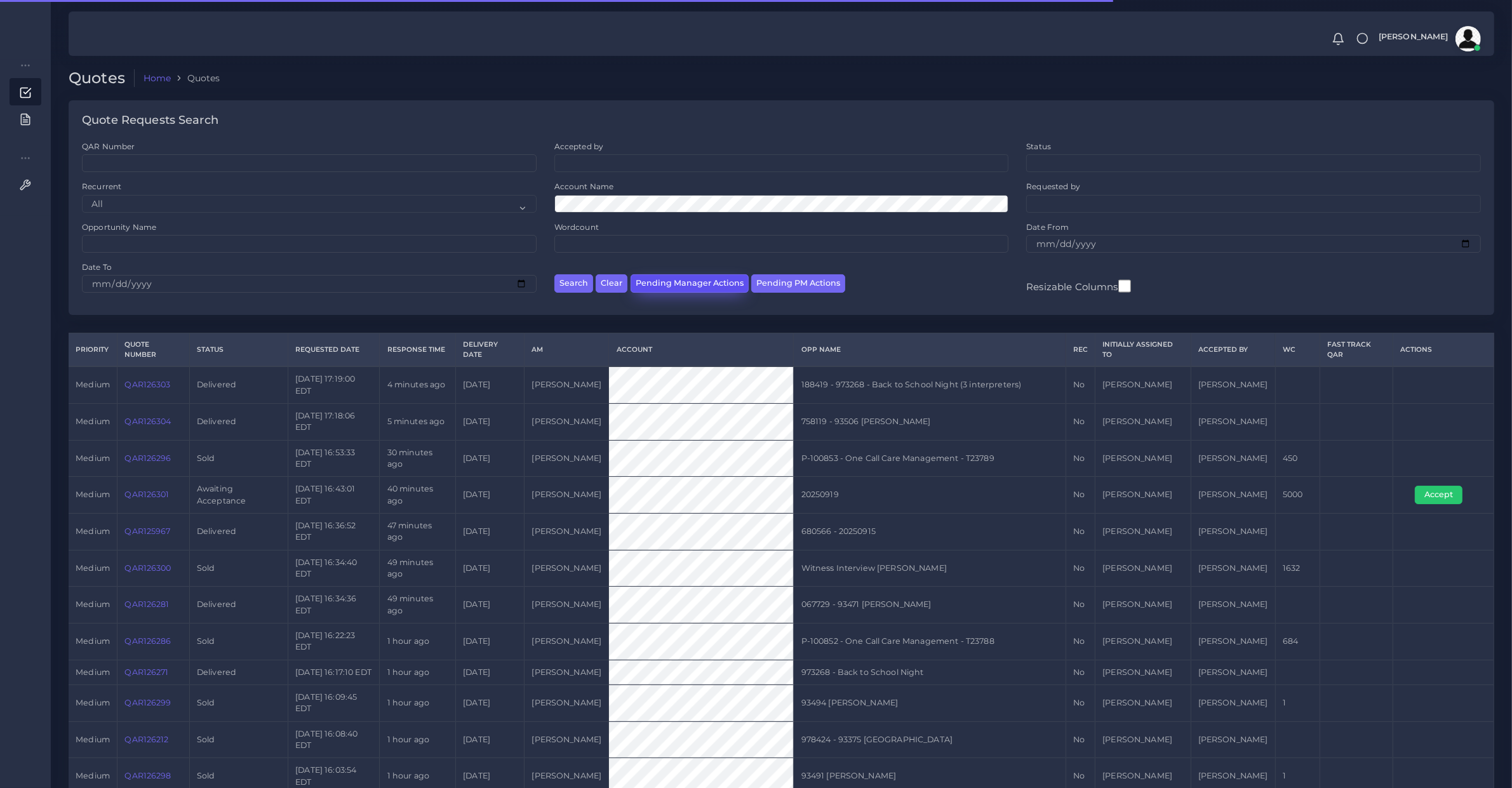
click at [667, 288] on button "Pending Manager Actions" at bounding box center [690, 284] width 118 height 18
select select "awaiting_manager_initial_review"
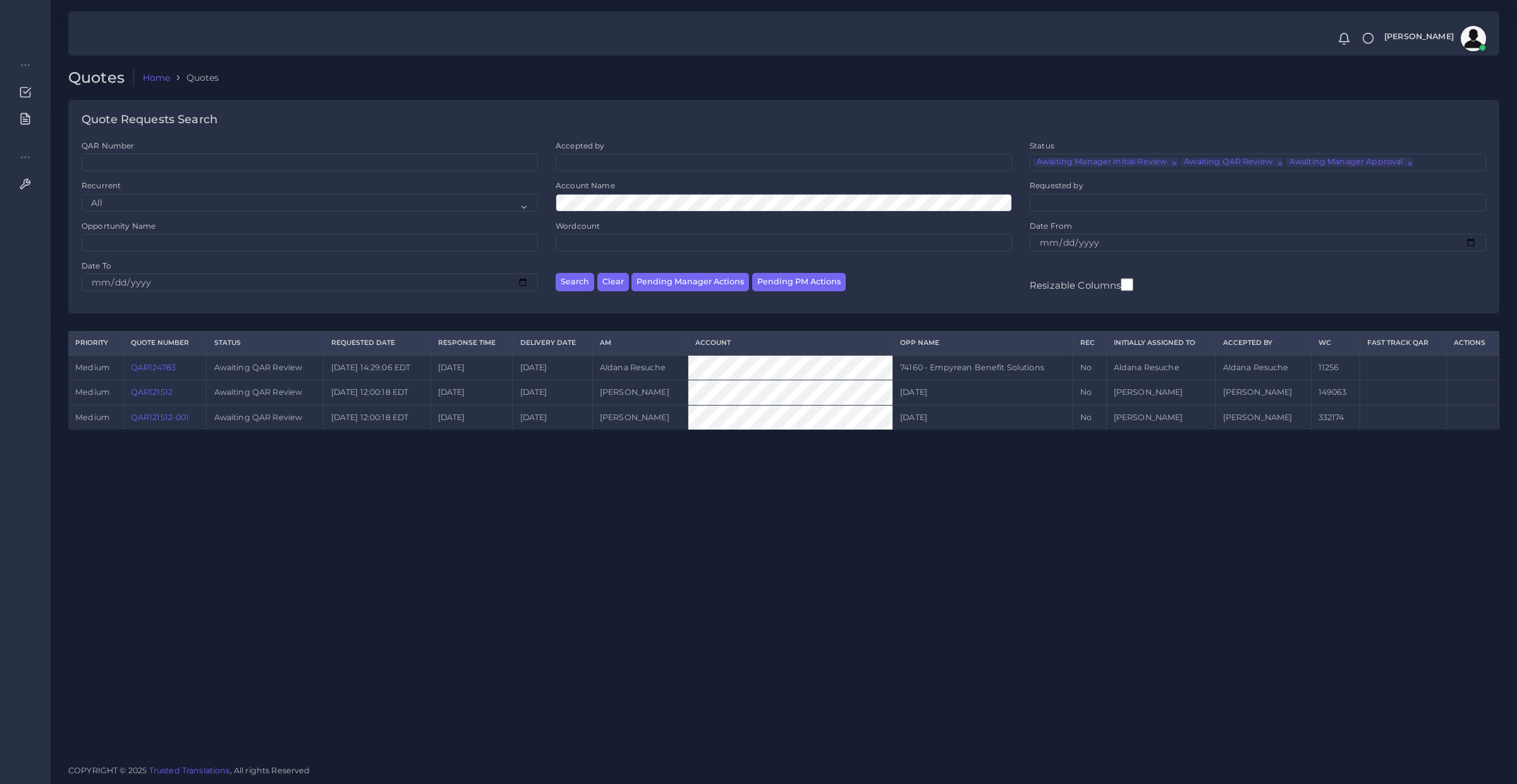
click at [168, 370] on link "QAR124783" at bounding box center [153, 367] width 45 height 9
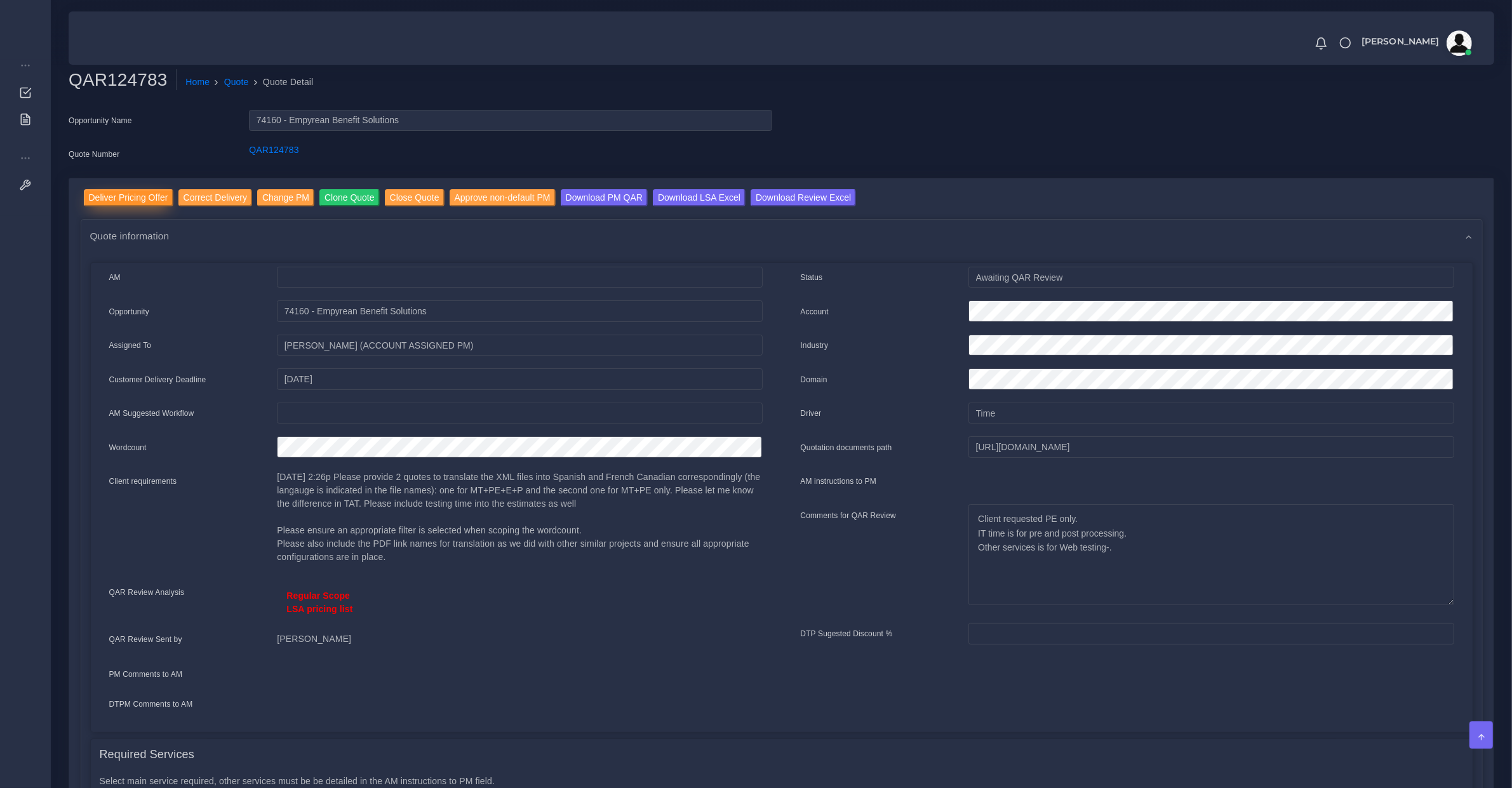
click at [158, 192] on input "Deliver Pricing Offer" at bounding box center [128, 197] width 90 height 17
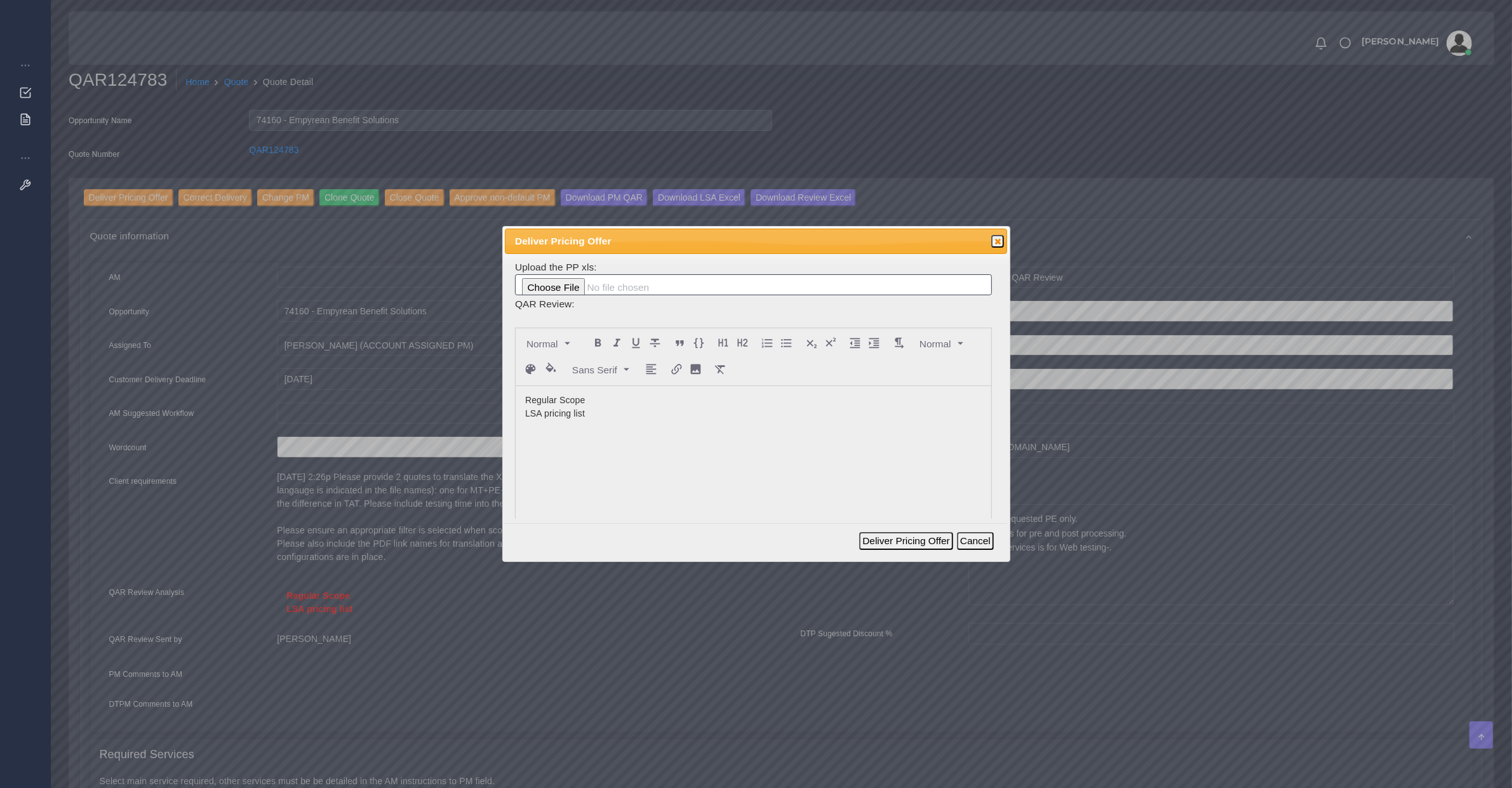
click at [918, 551] on div "Deliver Pricing Offer Cancel" at bounding box center [929, 541] width 139 height 27
click at [918, 544] on button "Deliver Pricing Offer" at bounding box center [906, 541] width 93 height 18
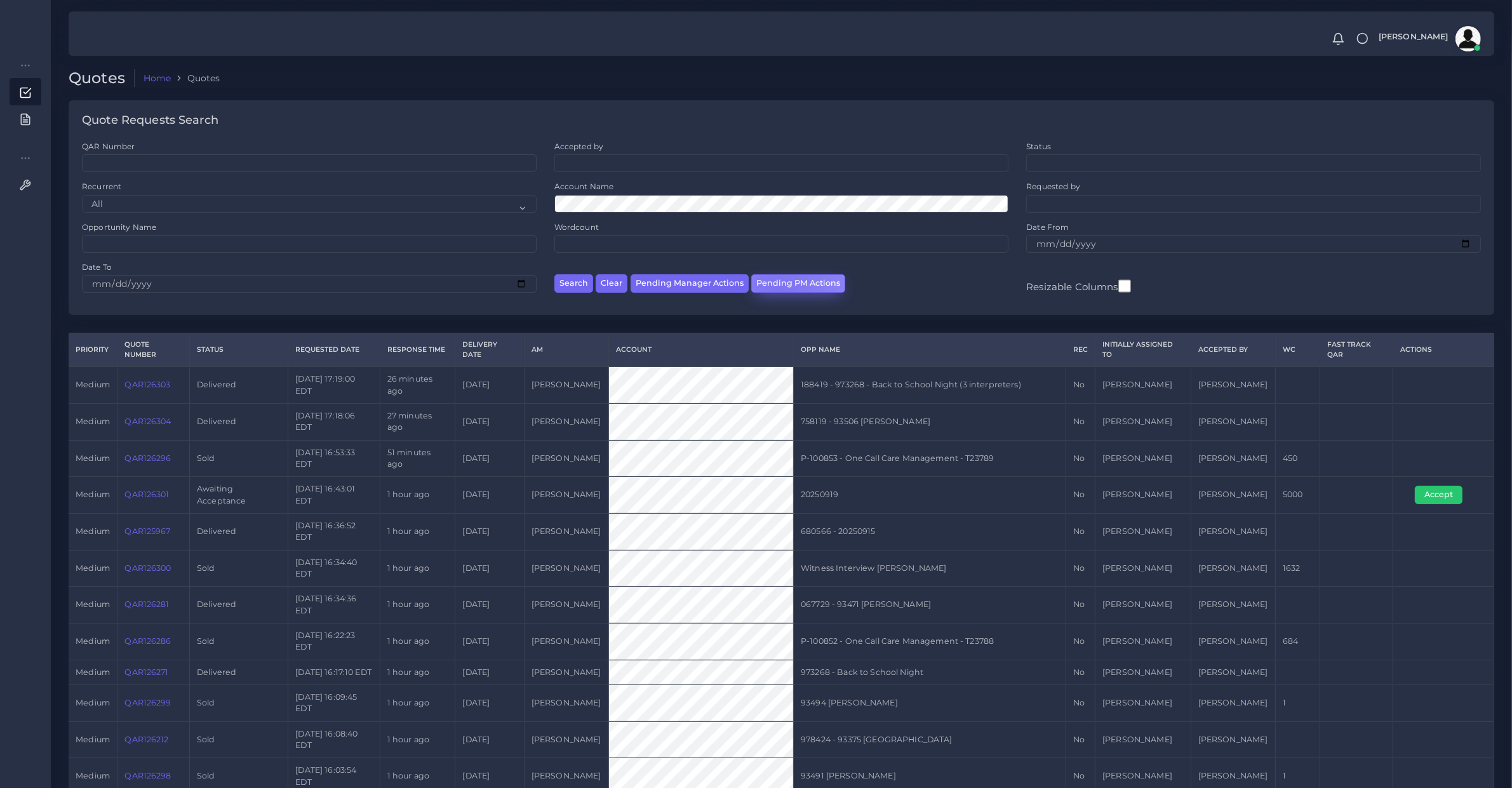
click at [777, 291] on button "Pending PM Actions" at bounding box center [798, 284] width 94 height 18
select select "awaiting_acceptance"
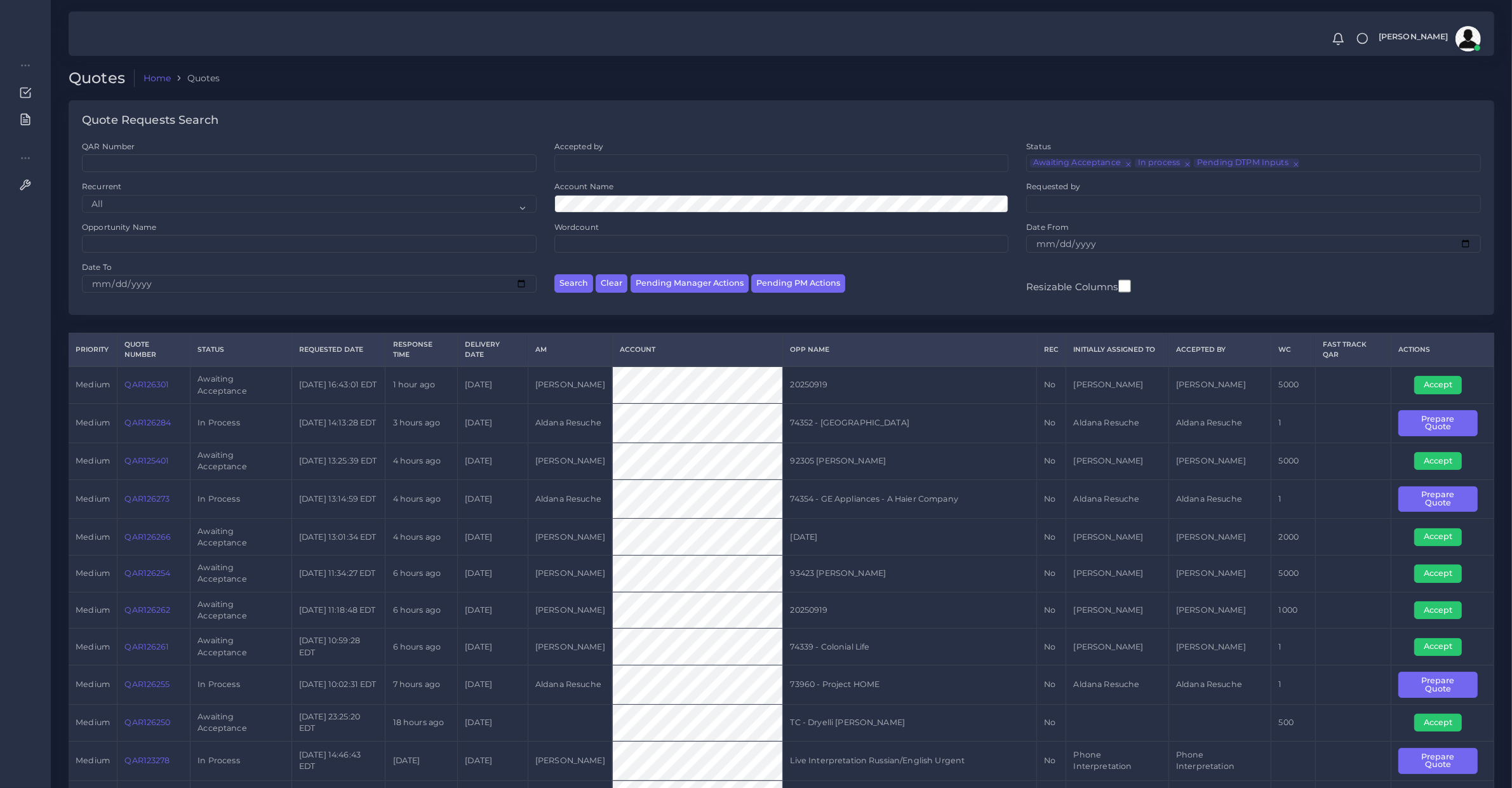
scroll to position [132, 0]
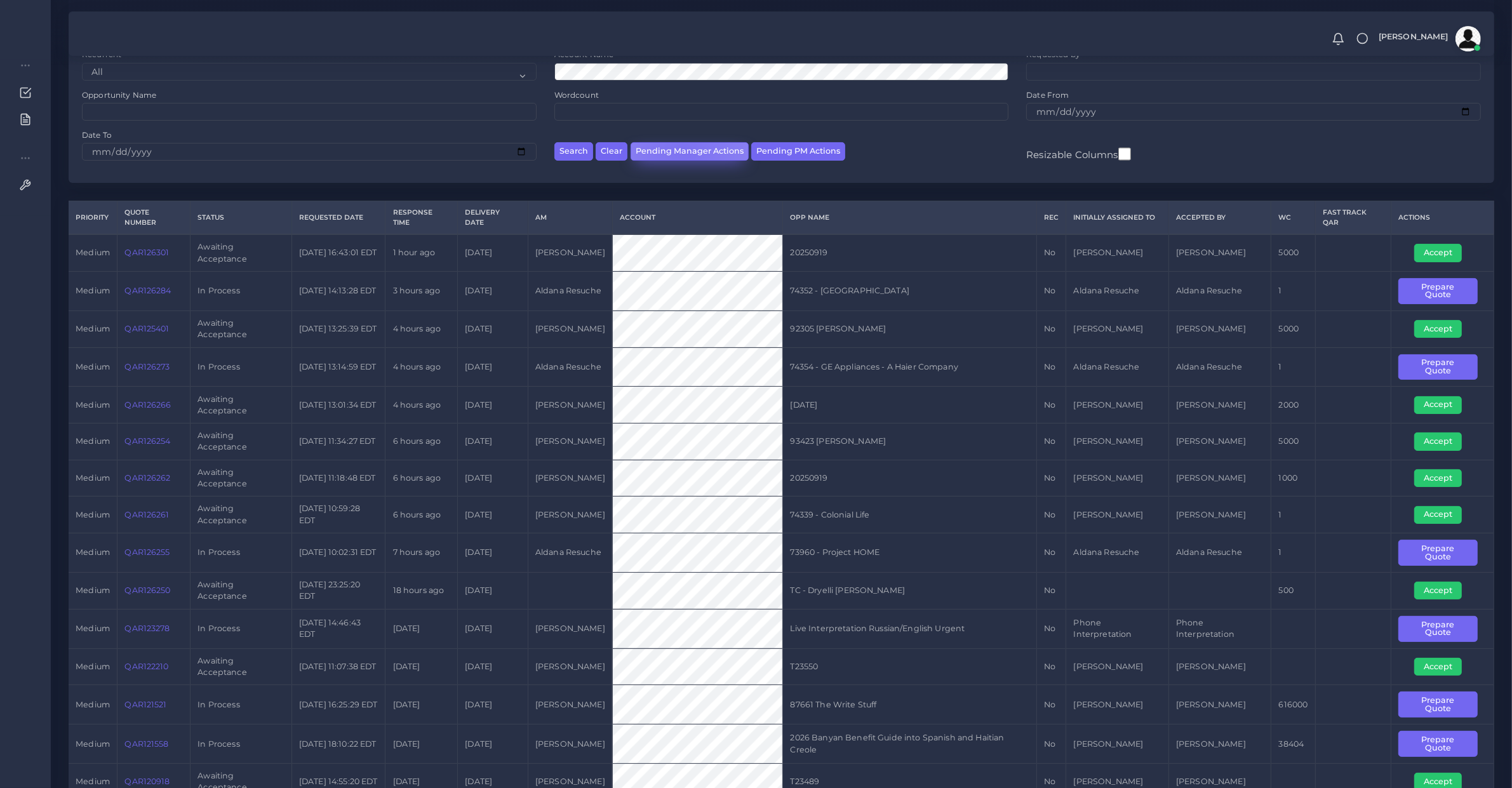
click at [683, 150] on button "Pending Manager Actions" at bounding box center [690, 151] width 118 height 18
select select "awaiting_manager_initial_review"
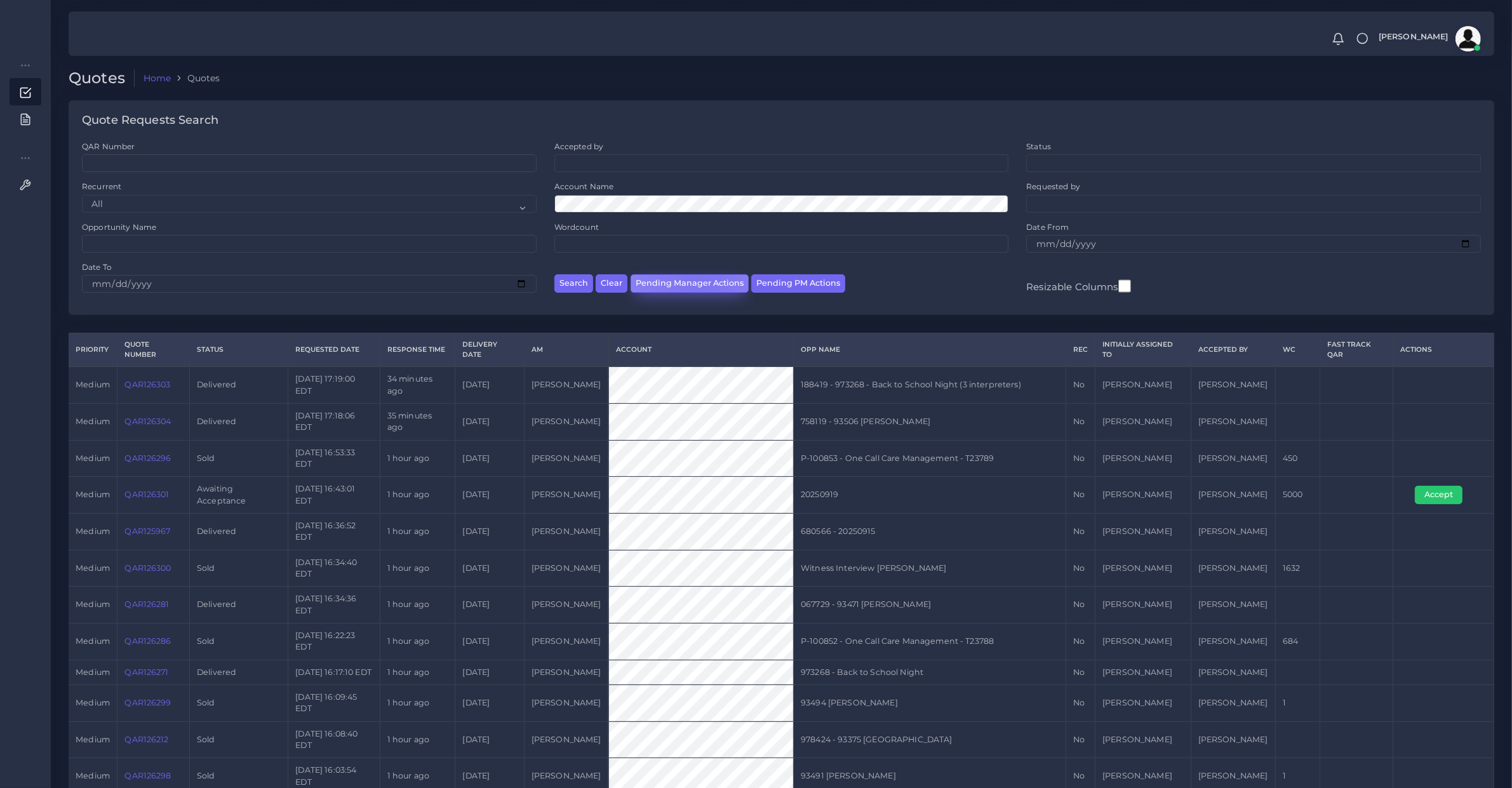
click at [700, 280] on button "Pending Manager Actions" at bounding box center [690, 284] width 118 height 18
select select "awaiting_manager_initial_review"
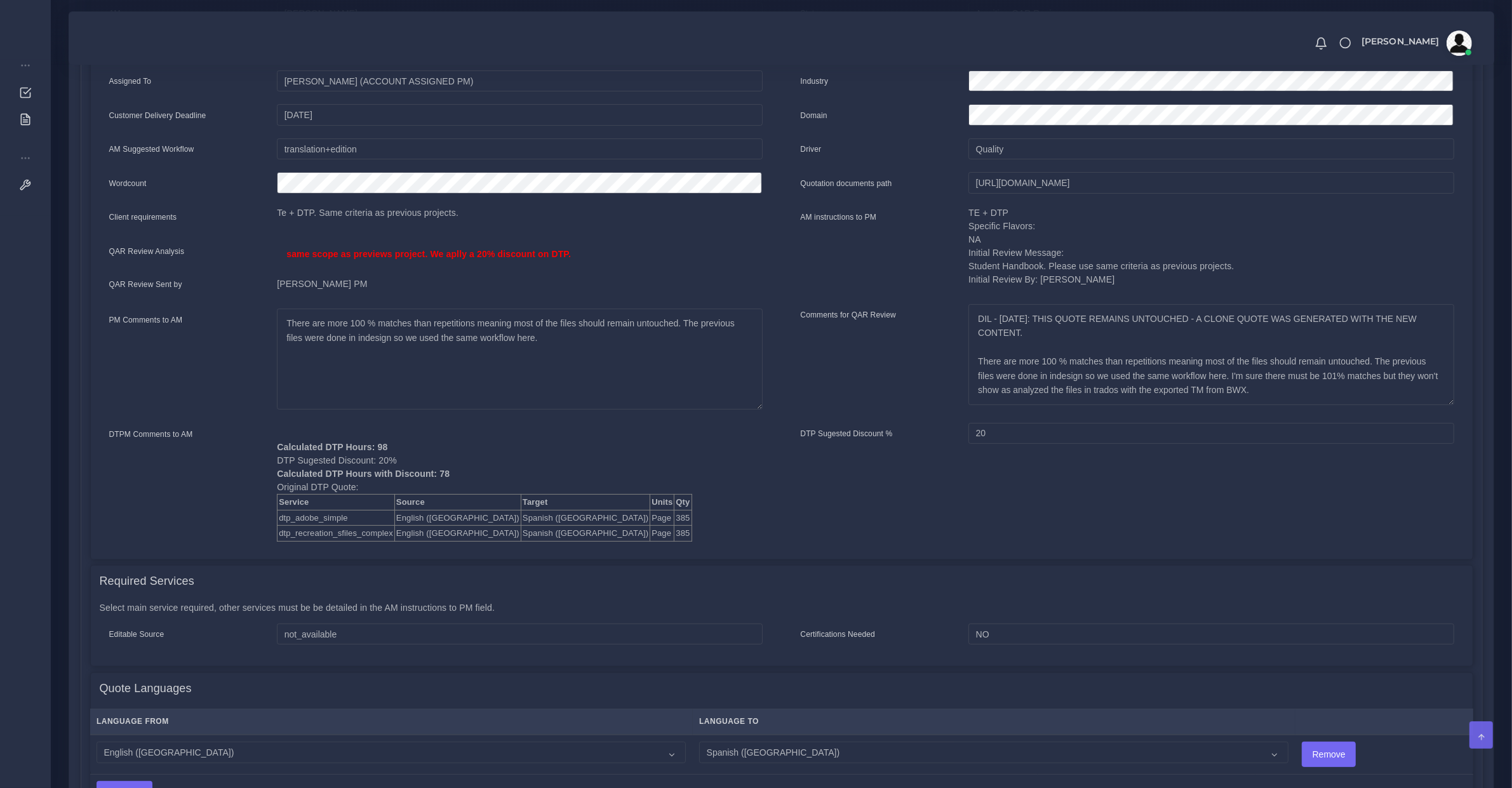
scroll to position [132, 0]
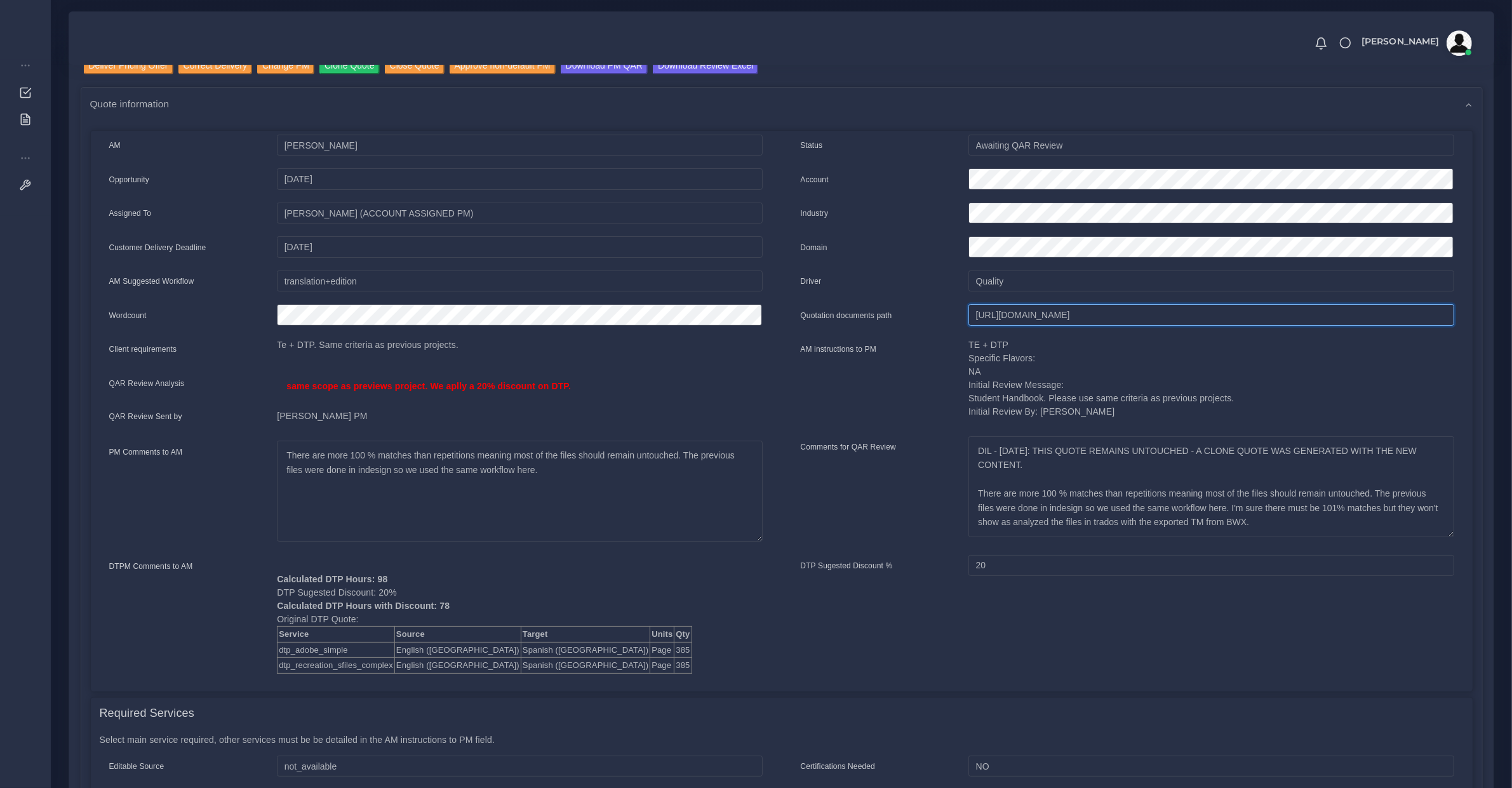
click at [1016, 312] on input "[URL][DOMAIN_NAME]" at bounding box center [1212, 315] width 485 height 22
click at [1017, 313] on input "[URL][DOMAIN_NAME]" at bounding box center [1212, 315] width 485 height 22
